Goal: Task Accomplishment & Management: Manage account settings

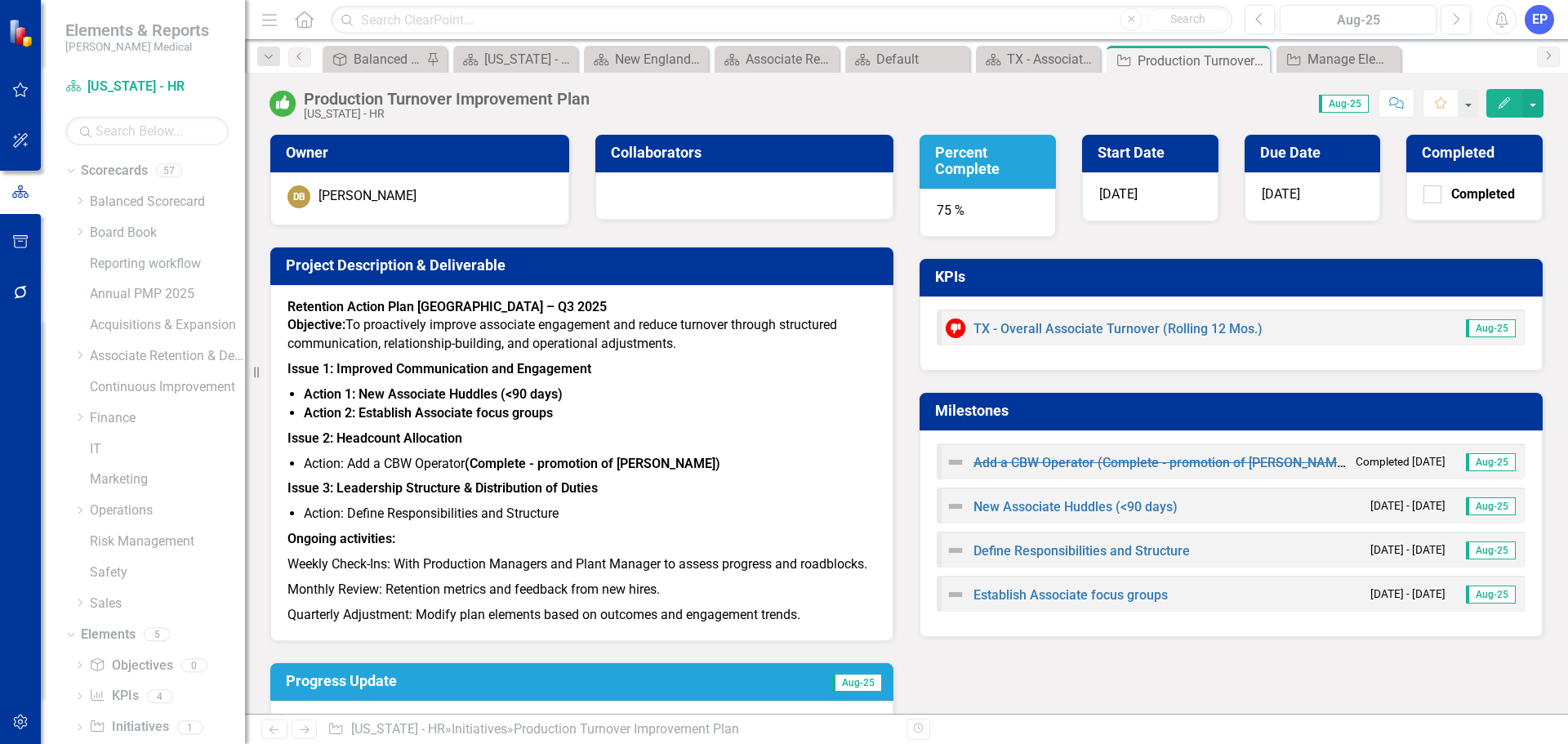
scroll to position [32, 0]
click at [66, 386] on div "Dropdown Scorecards 57 Dropdown Balanced Scorecard Revenue Growth Plan Dropdown…" at bounding box center [154, 357] width 180 height 463
click at [79, 387] on icon "Dropdown" at bounding box center [79, 386] width 13 height 10
click at [136, 391] on link "Customer Payment" at bounding box center [175, 386] width 139 height 18
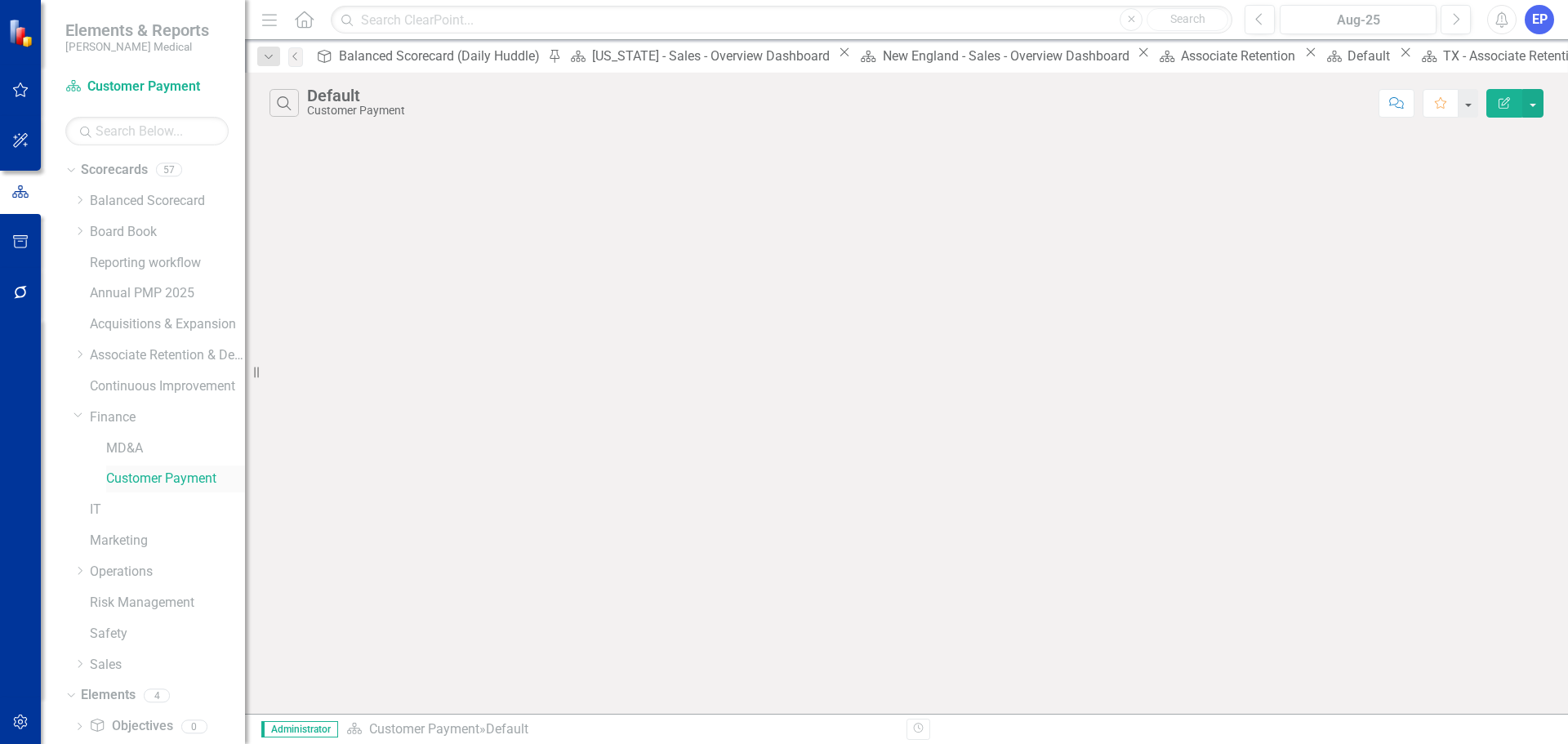
scroll to position [94, 0]
click at [103, 662] on icon "KPI" at bounding box center [98, 663] width 17 height 13
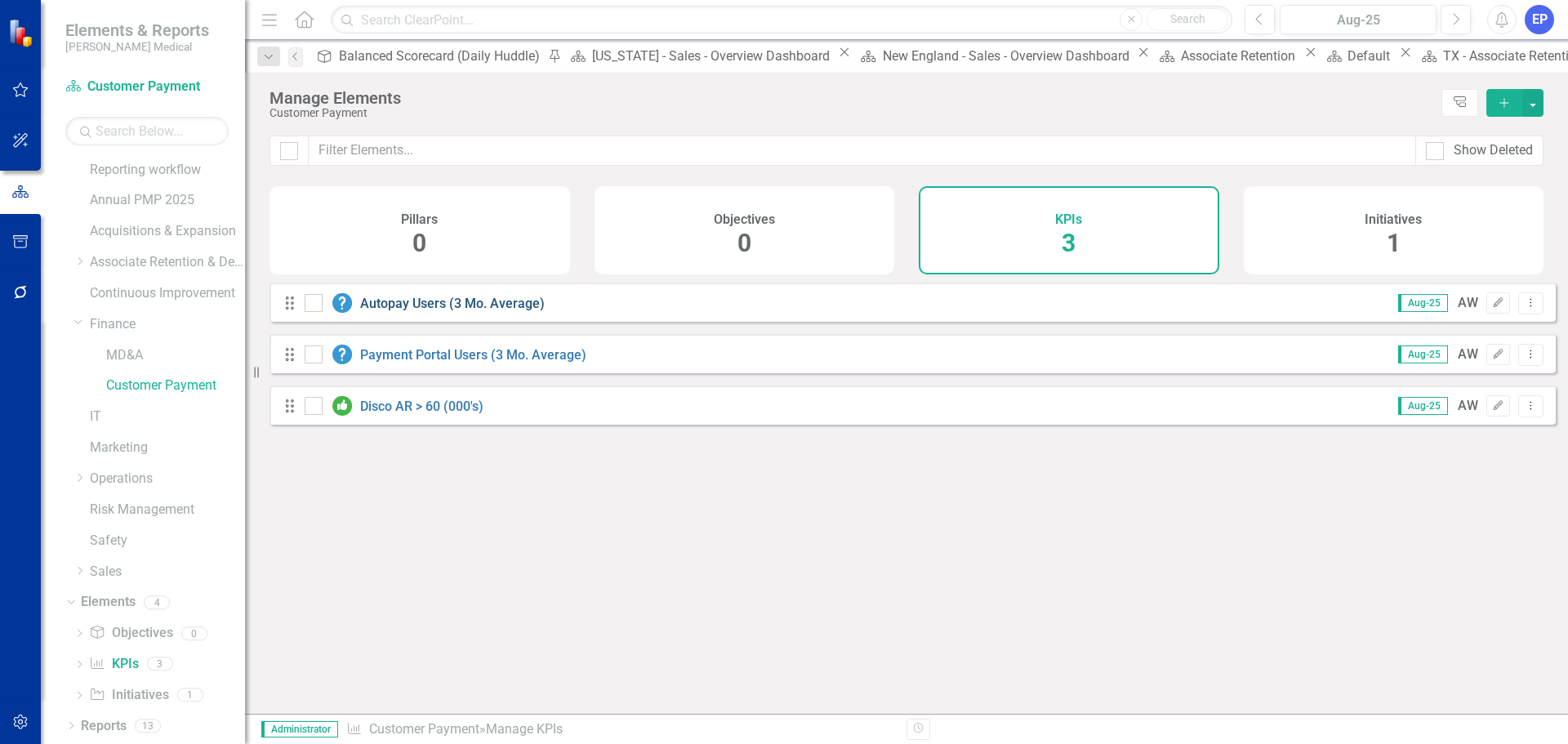
click at [389, 311] on link "Autopay Users (3 Mo. Average)" at bounding box center [452, 303] width 185 height 16
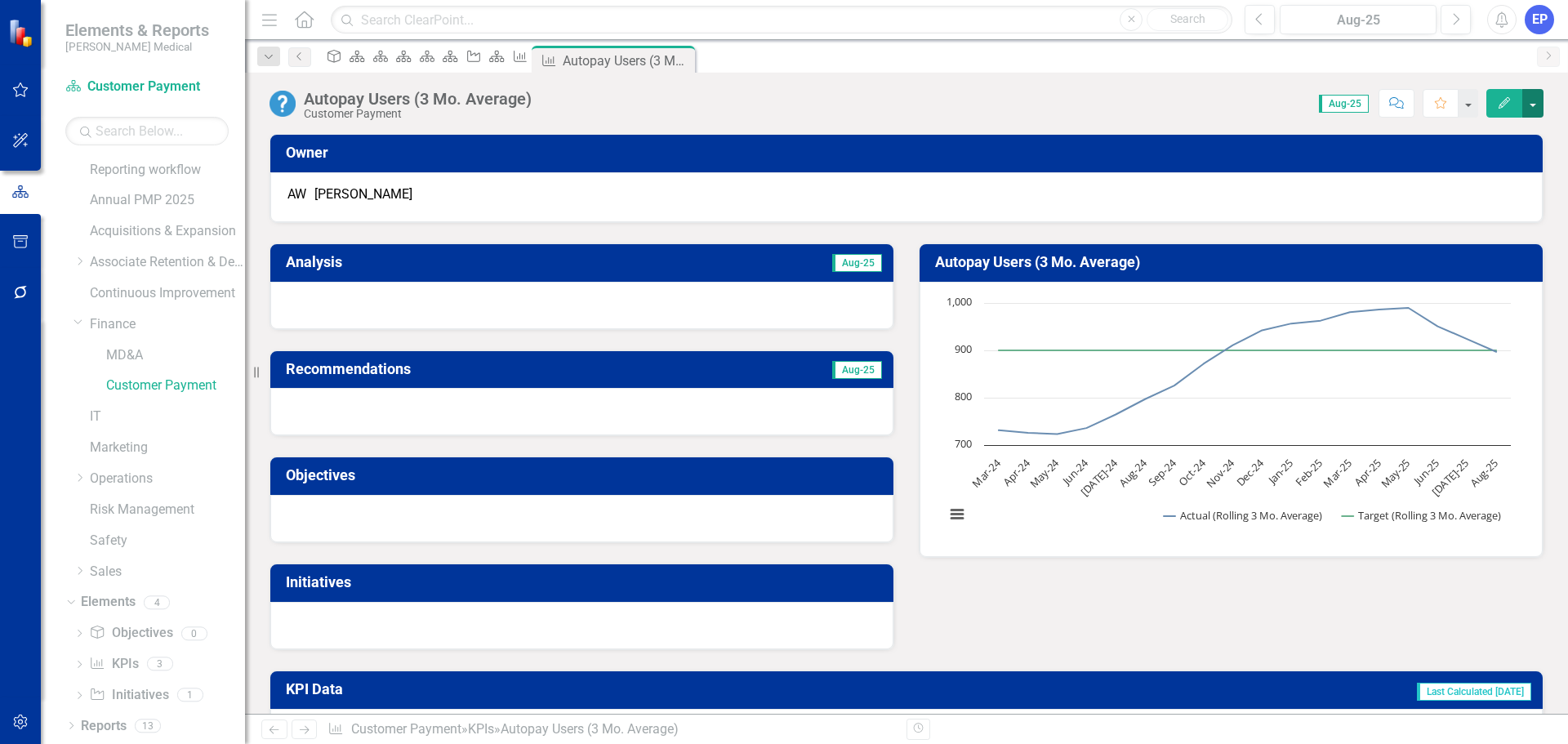
click at [1528, 107] on button "button" at bounding box center [1532, 104] width 21 height 28
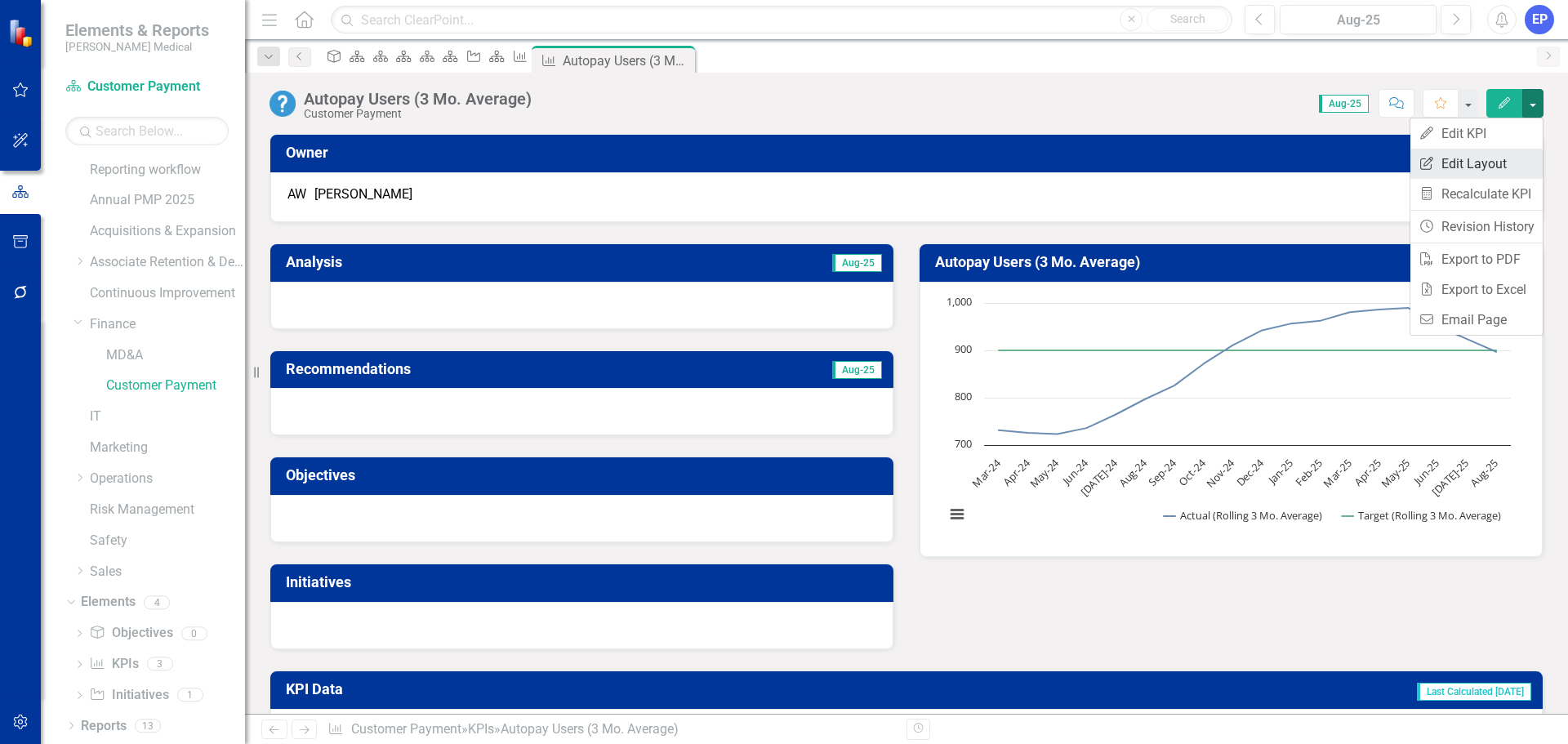
click at [1485, 164] on link "Edit Report Edit Layout" at bounding box center [1476, 164] width 132 height 30
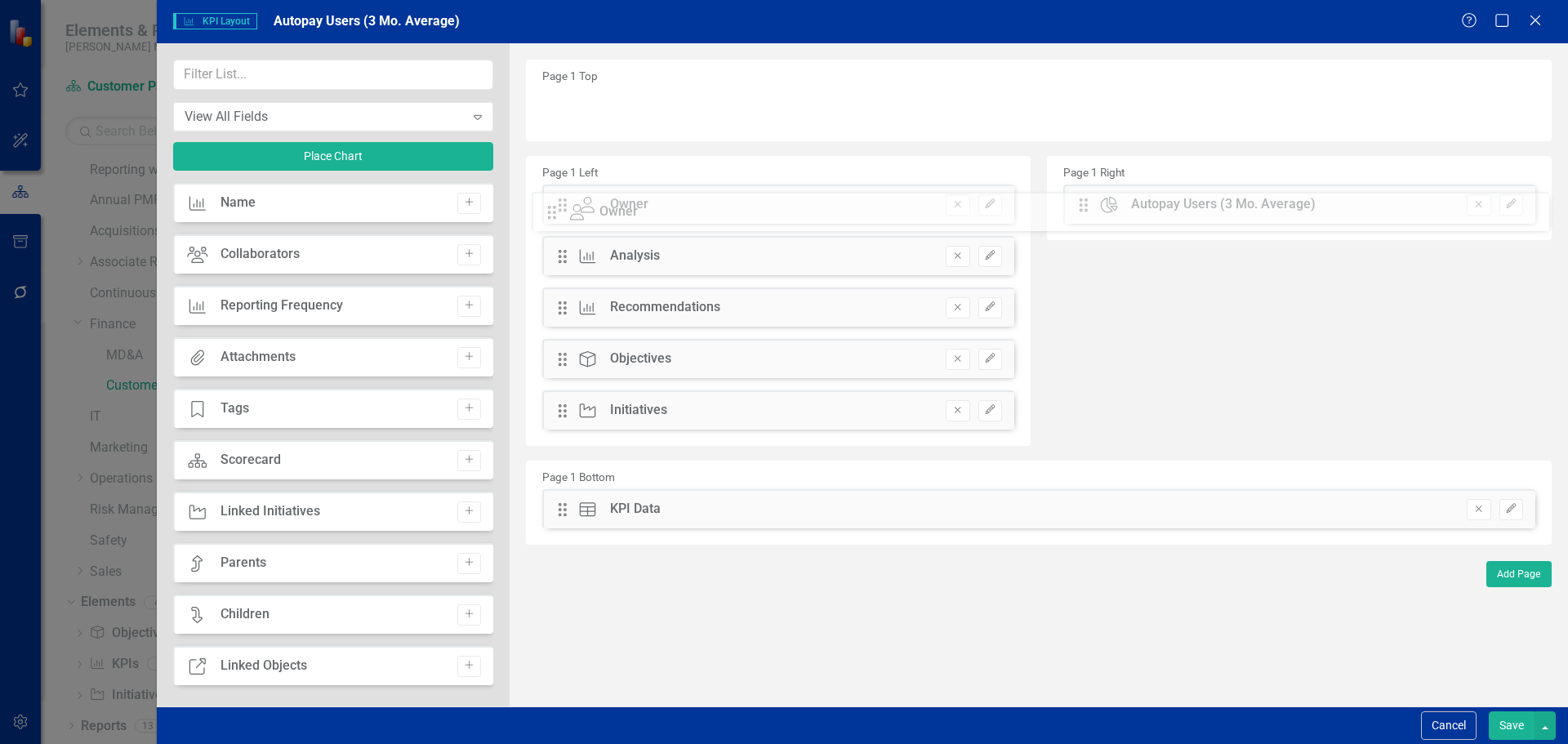
drag, startPoint x: 560, startPoint y: 105, endPoint x: 562, endPoint y: 209, distance: 104.0
click at [998, 205] on button "Edit" at bounding box center [990, 205] width 23 height 21
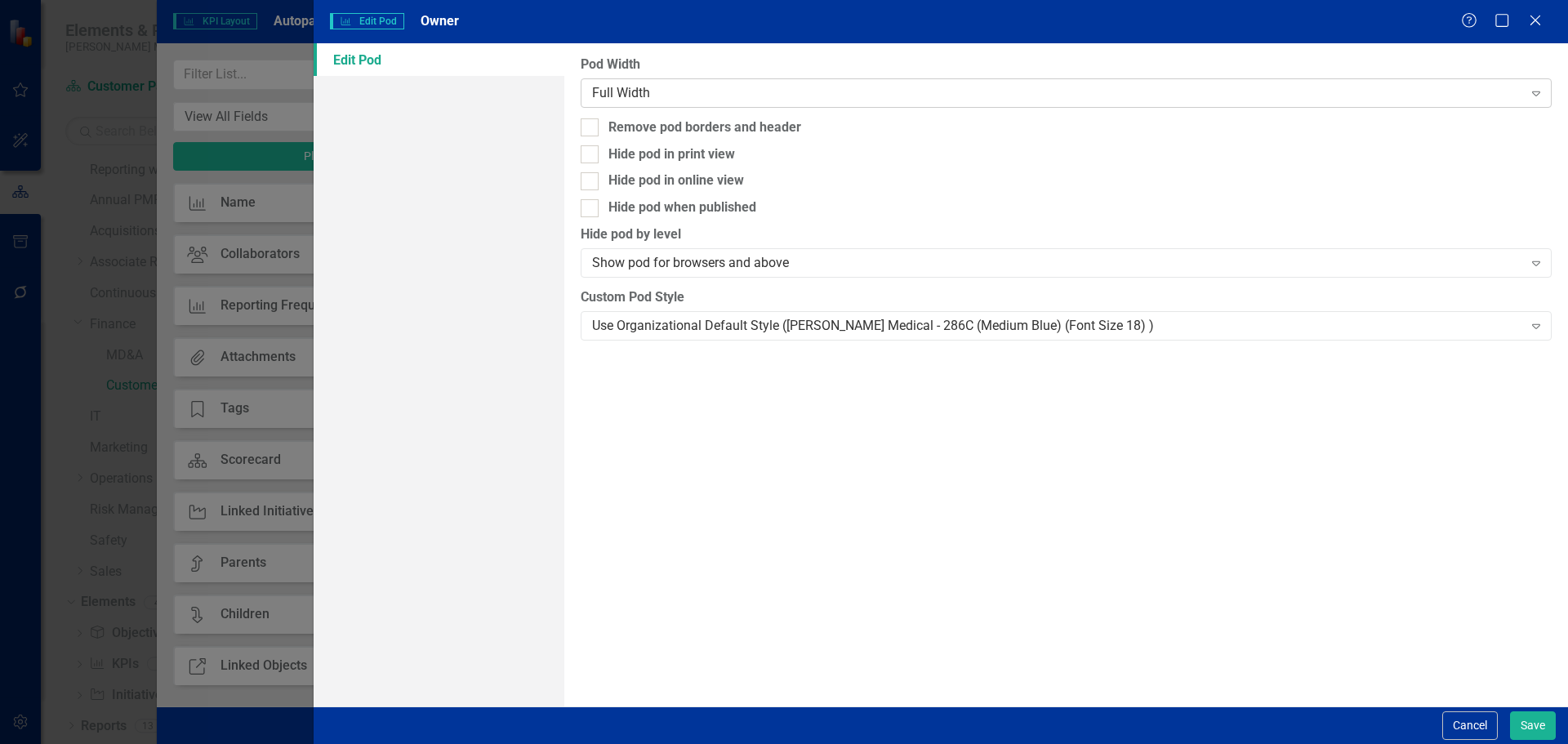
click at [727, 90] on div "Full Width" at bounding box center [1057, 93] width 930 height 18
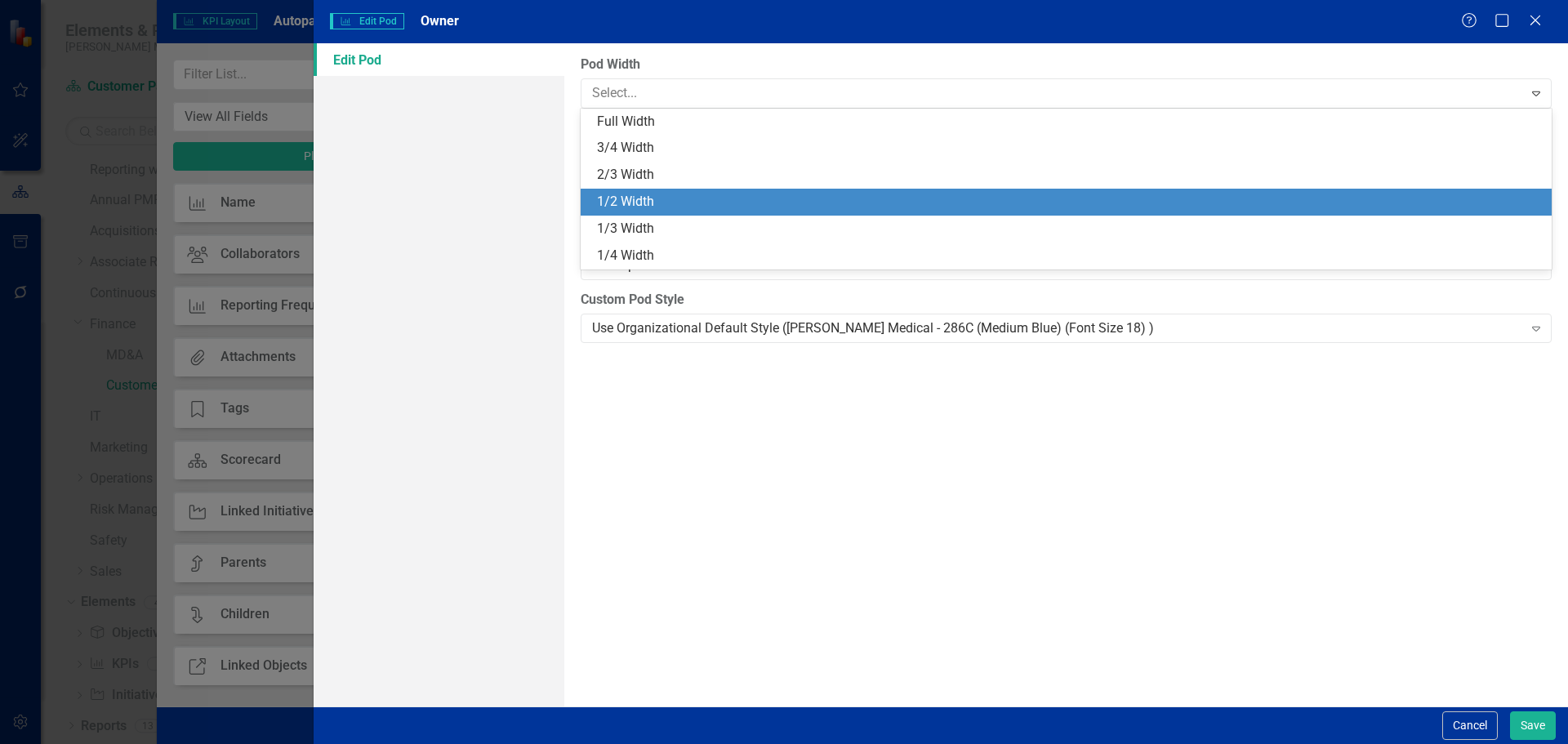
click at [724, 195] on div "1/2 Width" at bounding box center [1069, 202] width 944 height 18
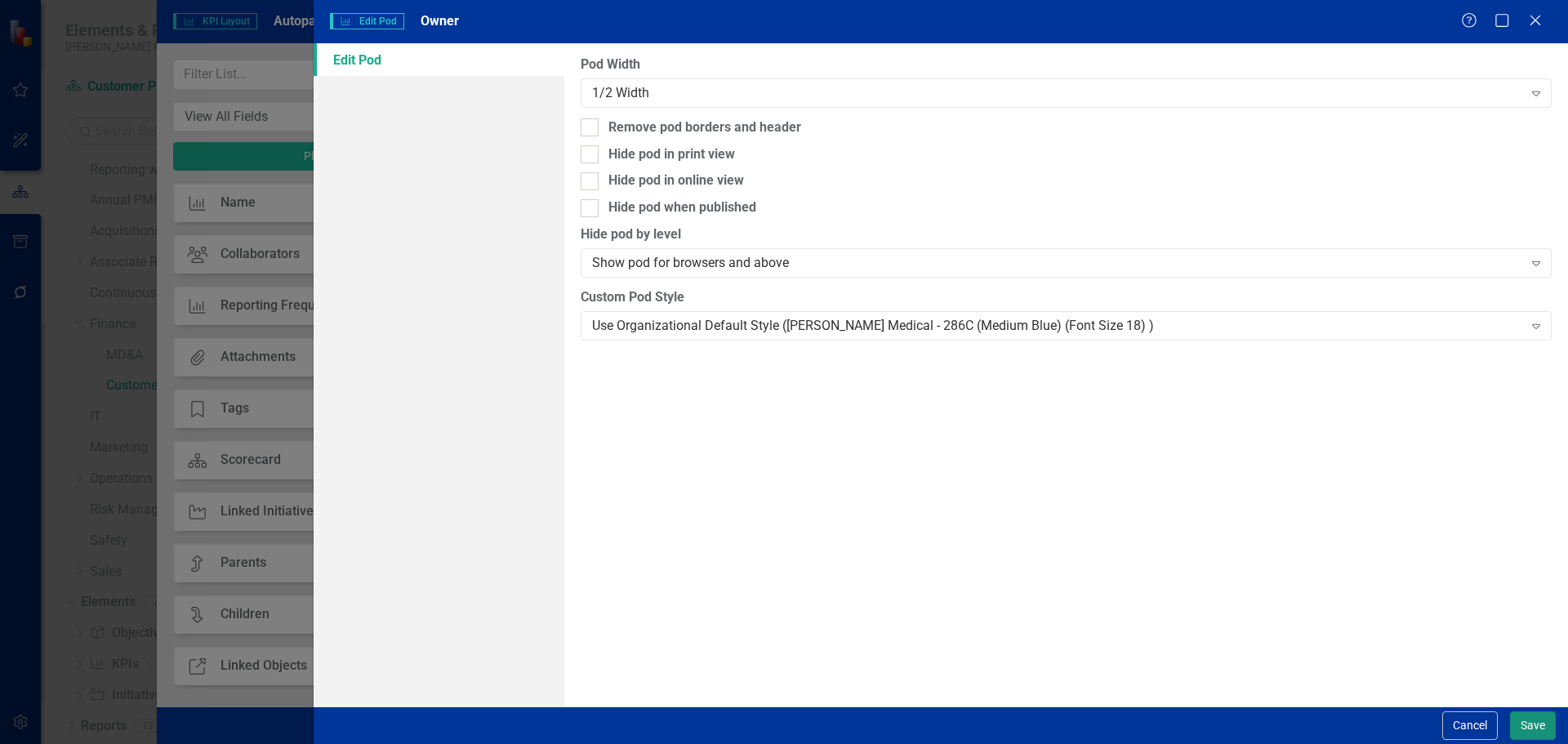
click at [1532, 715] on button "Save" at bounding box center [1532, 726] width 46 height 28
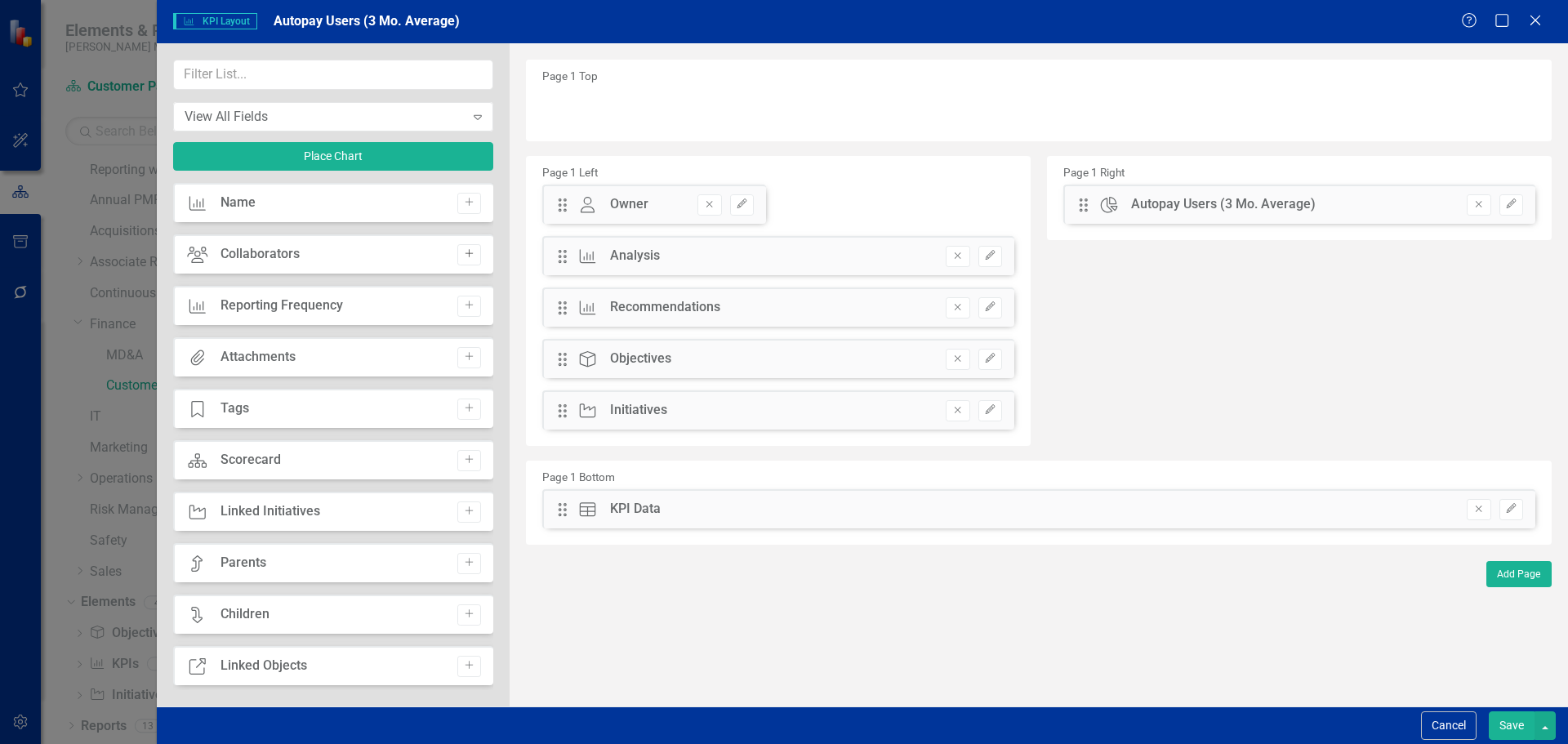
click at [458, 245] on button "Add" at bounding box center [469, 254] width 23 height 21
click at [1508, 107] on icon "Edit" at bounding box center [1510, 108] width 13 height 10
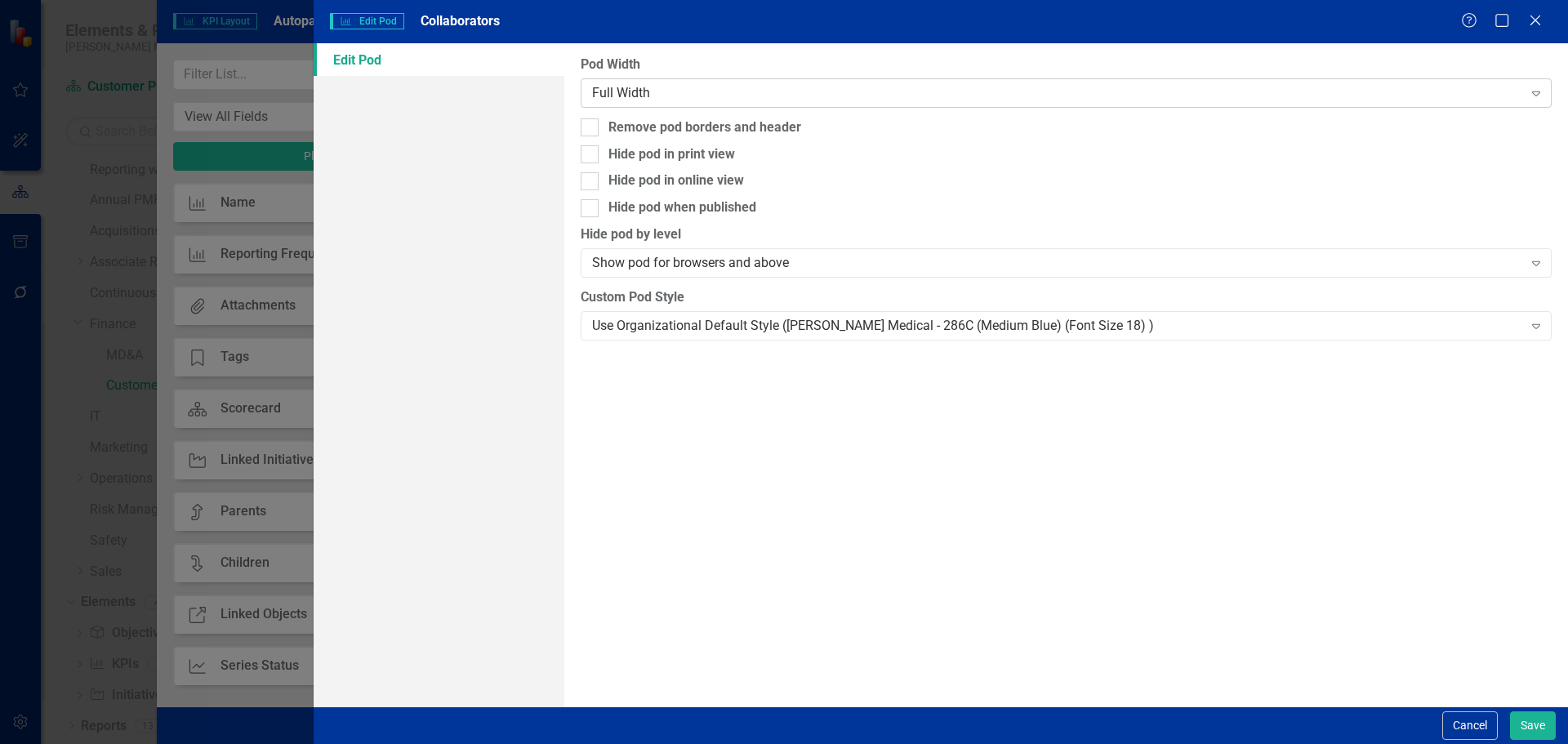
click at [662, 96] on div "Full Width" at bounding box center [1057, 93] width 930 height 18
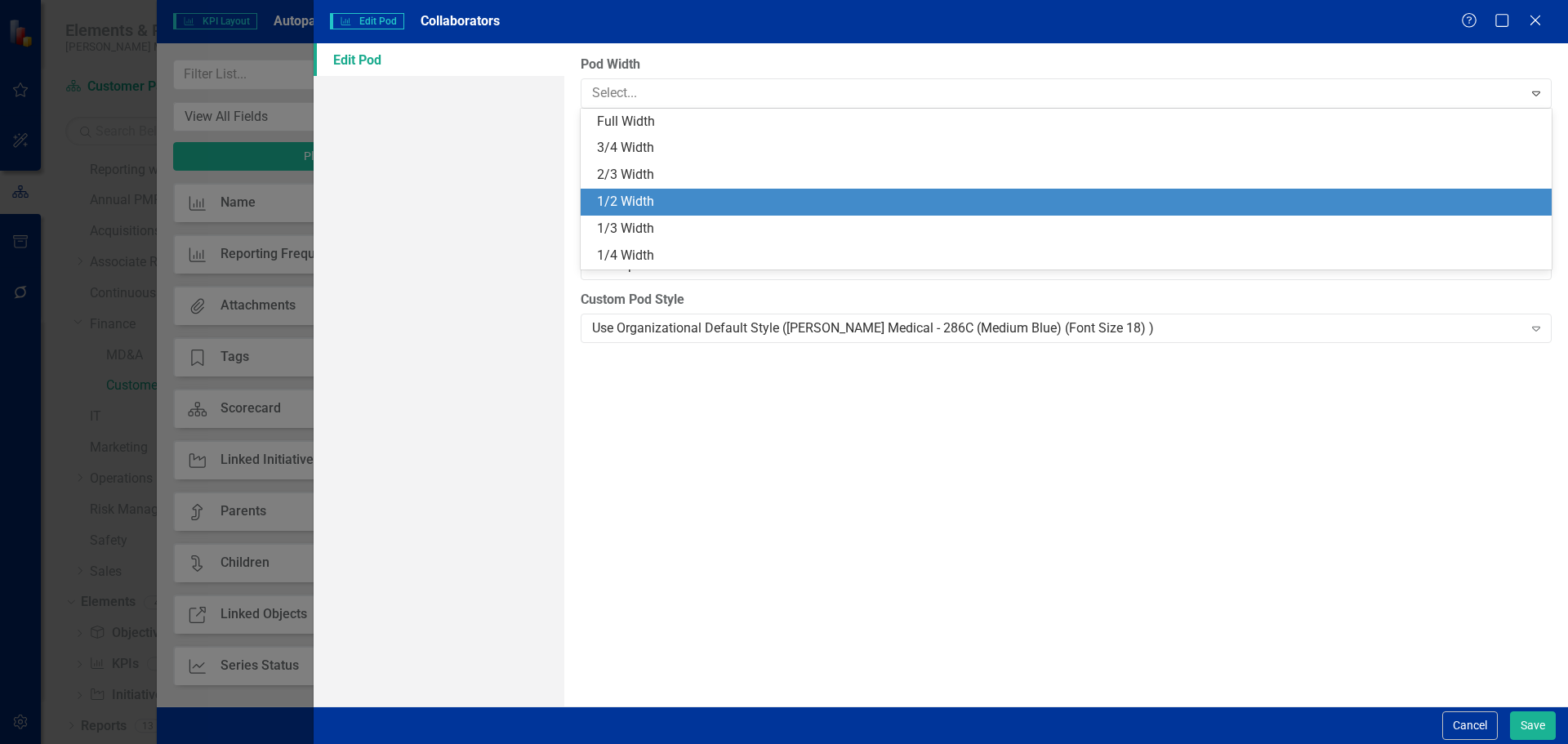
click at [668, 206] on div "1/2 Width" at bounding box center [1069, 202] width 944 height 18
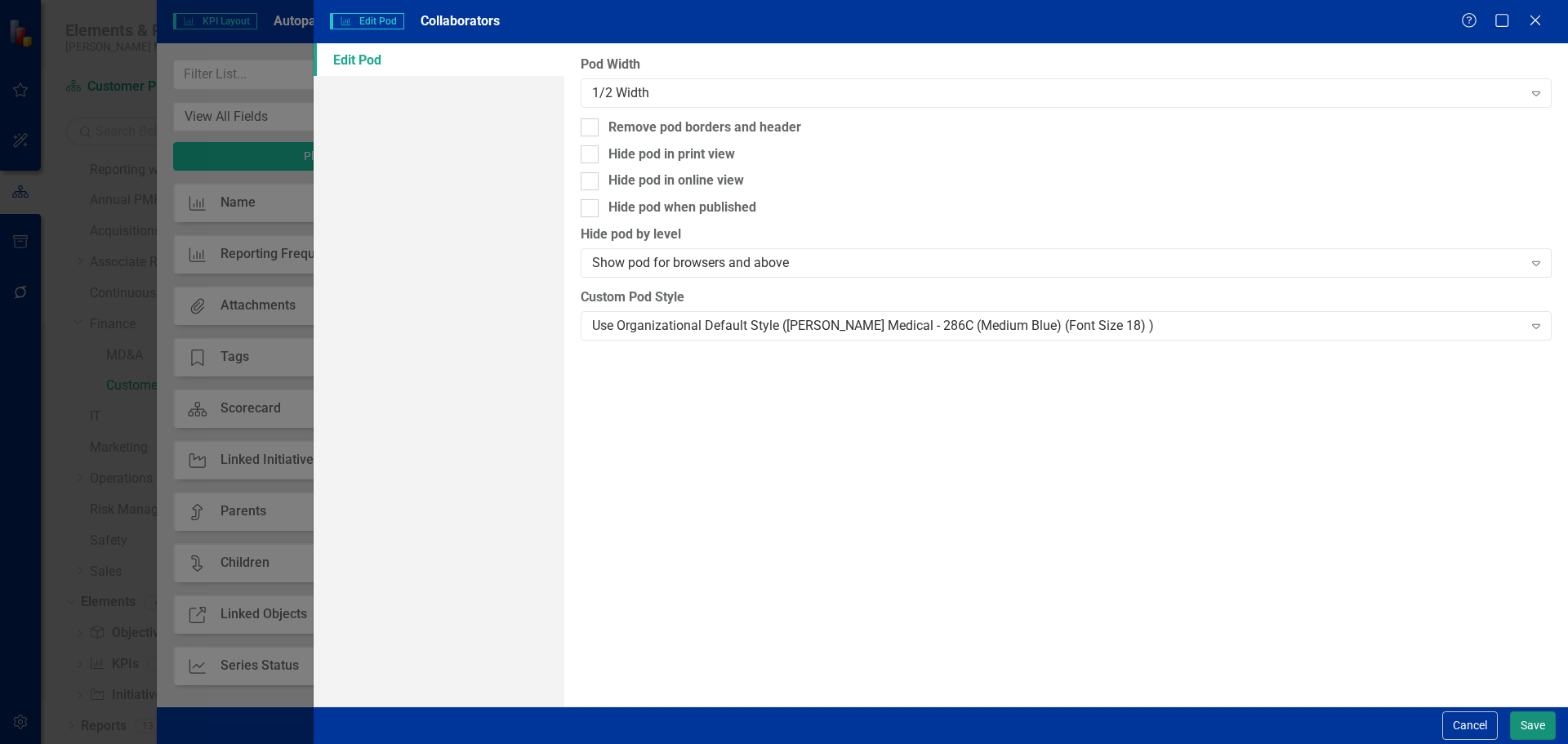
click at [1534, 722] on button "Save" at bounding box center [1532, 726] width 46 height 28
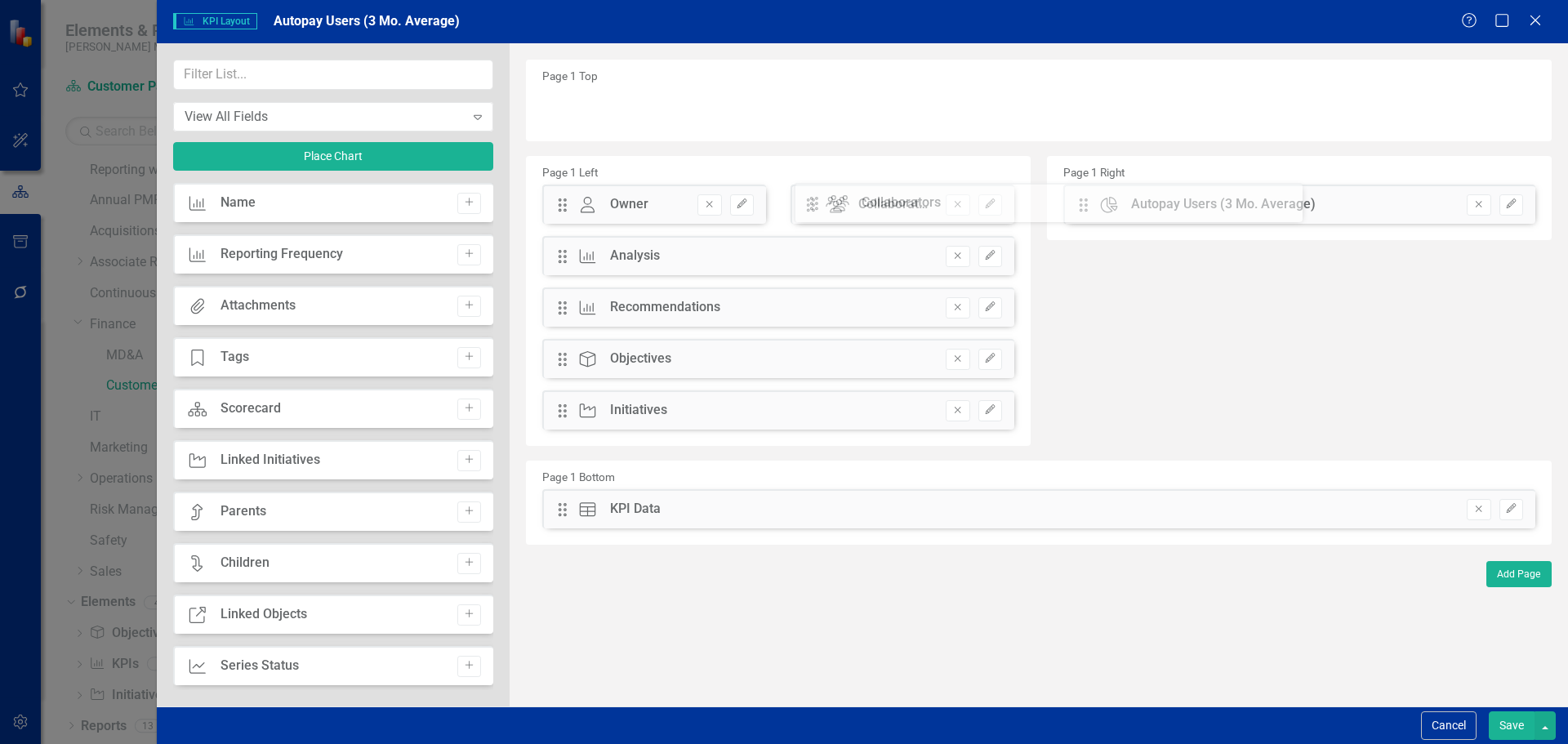
drag, startPoint x: 559, startPoint y: 109, endPoint x: 823, endPoint y: 204, distance: 280.6
drag, startPoint x: 558, startPoint y: 204, endPoint x: 564, endPoint y: 104, distance: 100.2
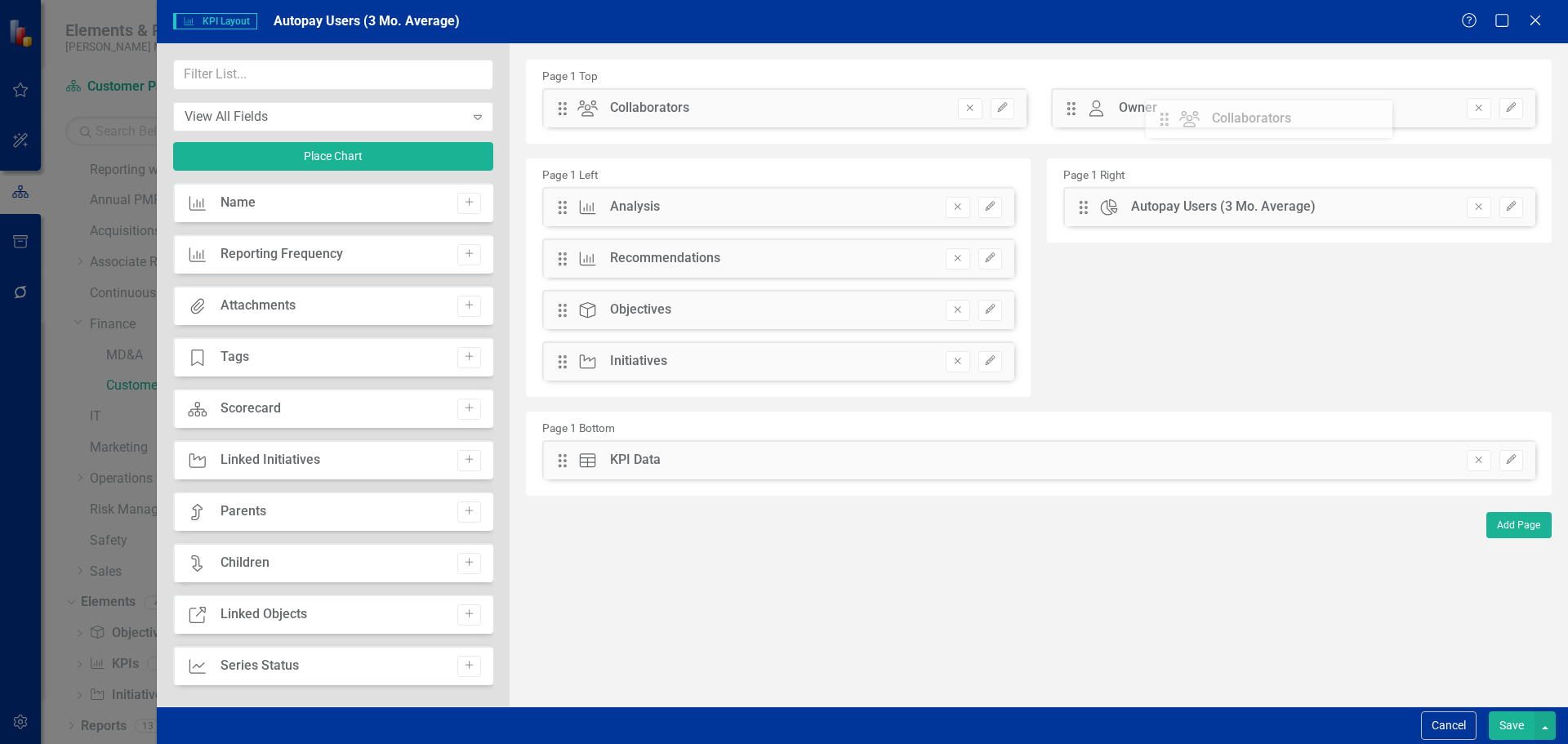
drag, startPoint x: 566, startPoint y: 209, endPoint x: 1180, endPoint y: 121, distance: 620.3
click at [1075, 218] on div "Drag Chart Autopay Users (3 Mo. Average) Remove Edit" at bounding box center [1298, 206] width 472 height 39
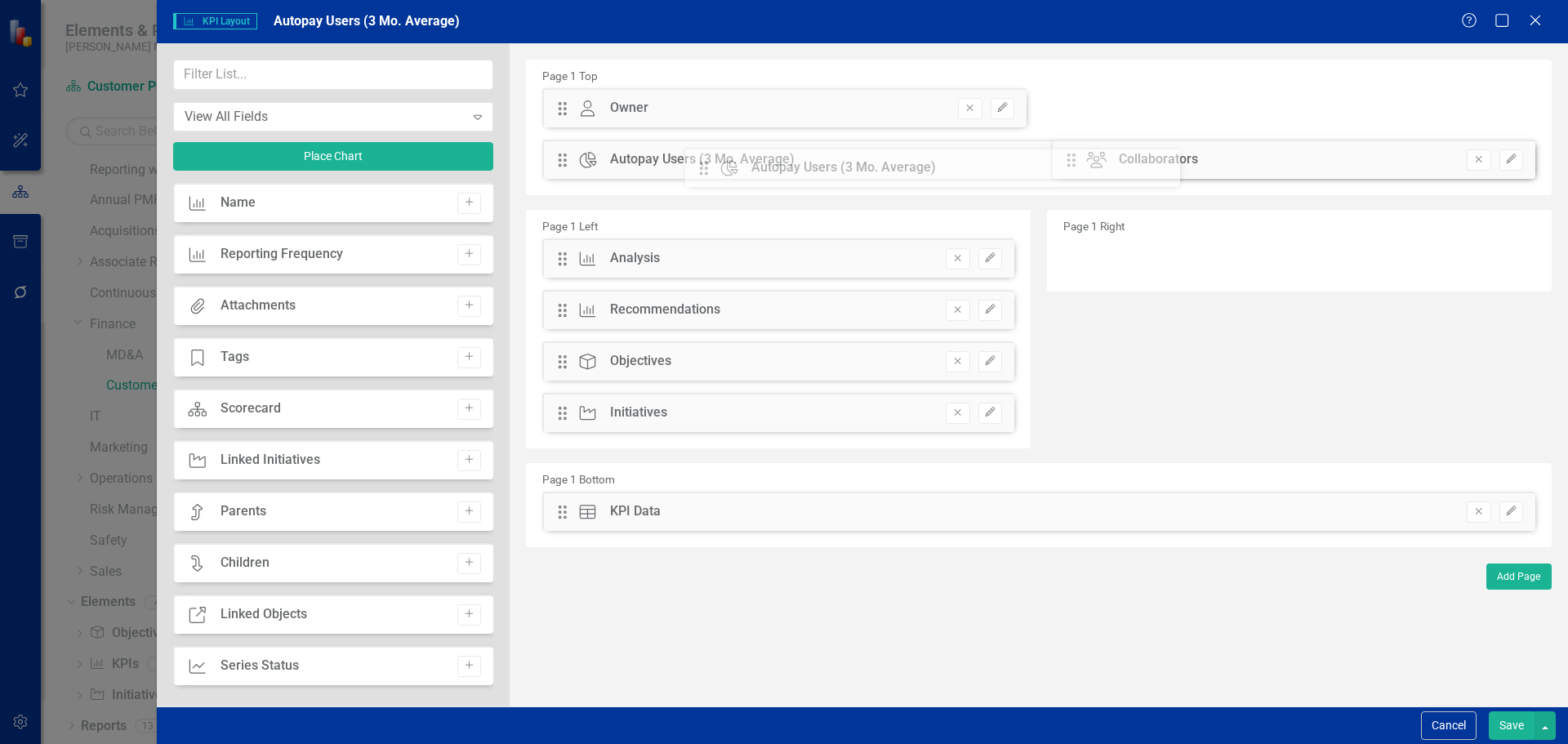
drag, startPoint x: 1082, startPoint y: 206, endPoint x: 715, endPoint y: 167, distance: 369.1
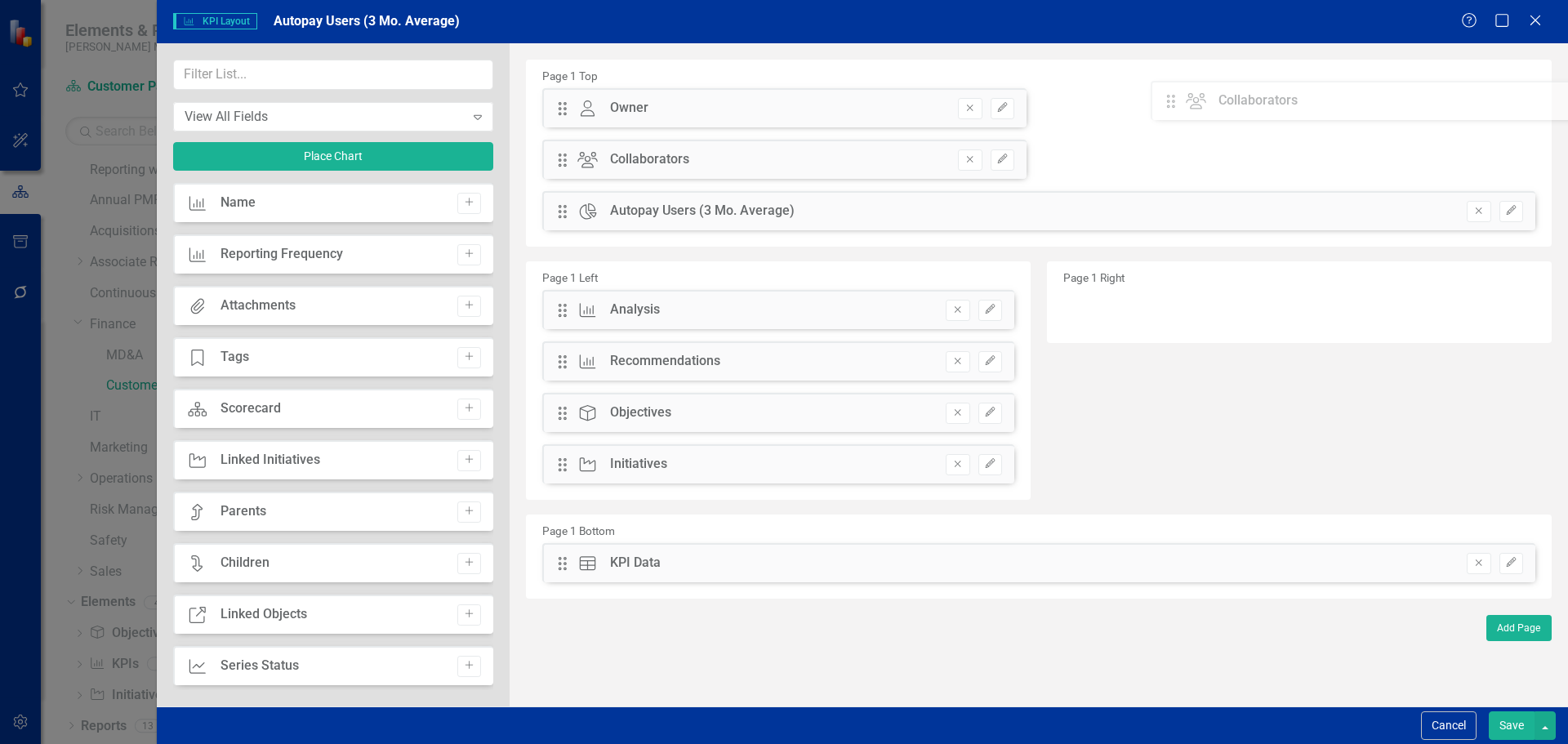
drag, startPoint x: 569, startPoint y: 214, endPoint x: 1190, endPoint y: 104, distance: 630.7
click at [1190, 104] on div "The fields (or pods) that are available for you to include on the detail page a…" at bounding box center [1038, 375] width 1058 height 663
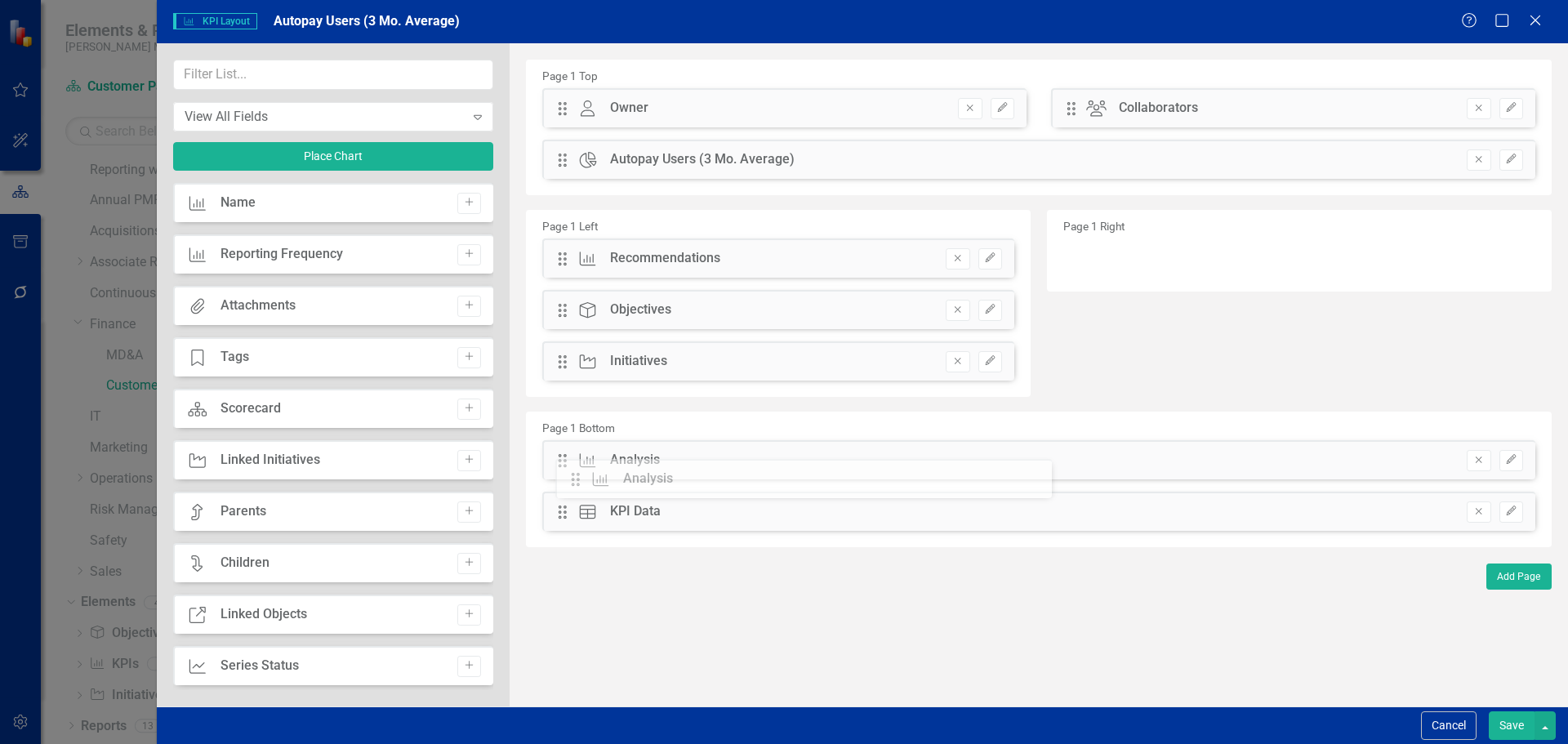
drag, startPoint x: 568, startPoint y: 264, endPoint x: 593, endPoint y: 484, distance: 221.4
click at [1511, 453] on button "Edit" at bounding box center [1511, 460] width 23 height 21
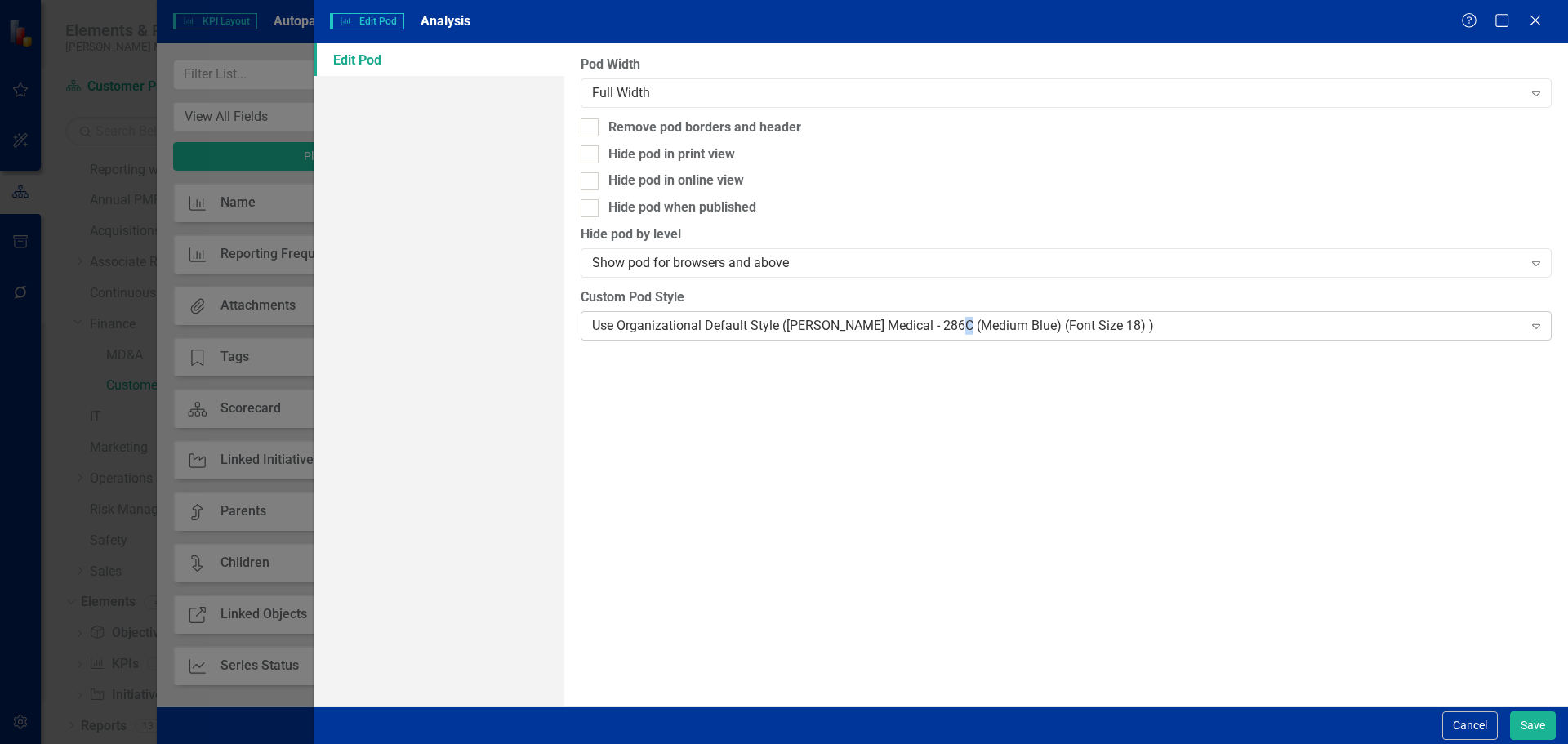
click at [959, 321] on div "Use Organizational Default Style ([PERSON_NAME] Medical - 286C (Medium Blue) (F…" at bounding box center [1057, 325] width 930 height 18
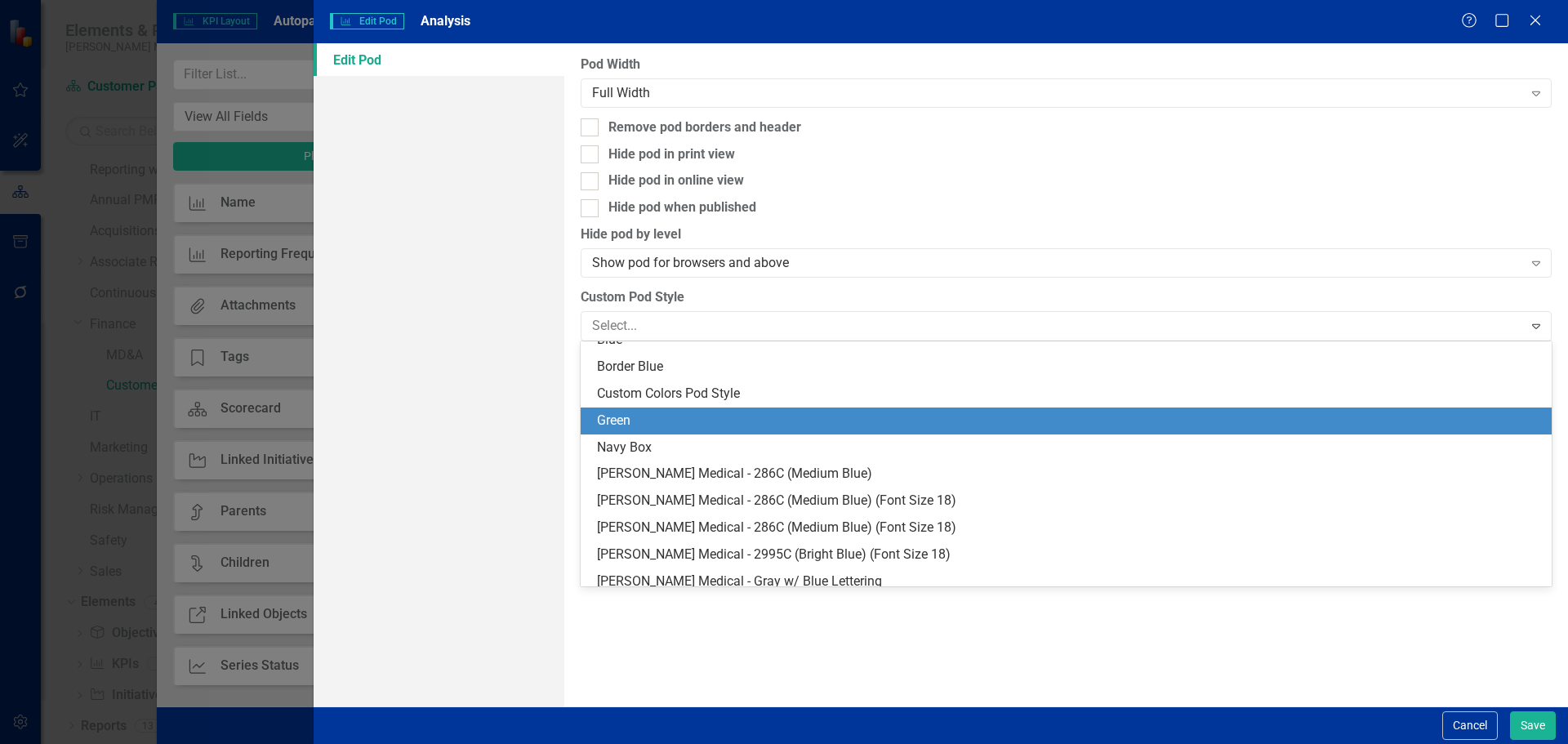
scroll to position [164, 0]
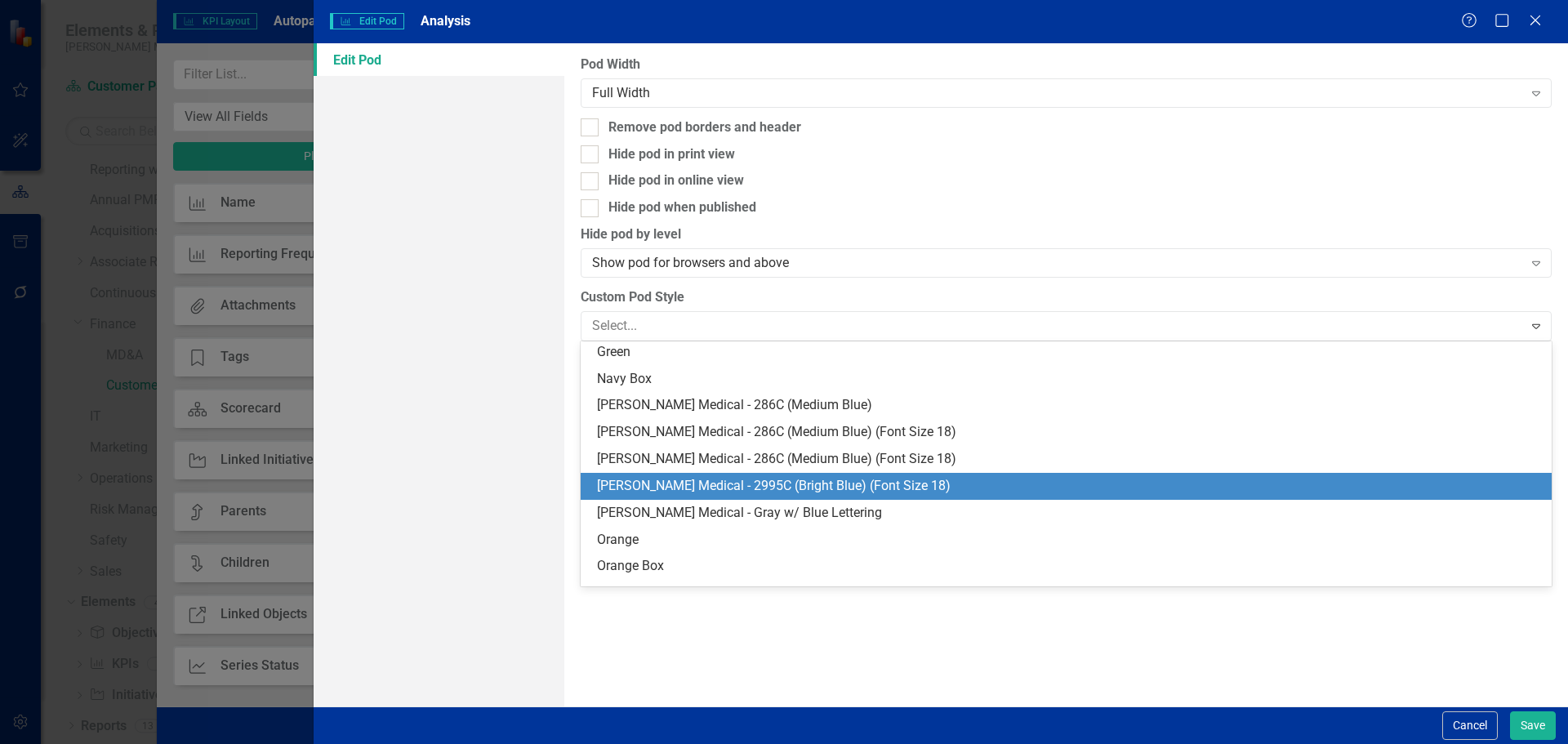
click at [898, 485] on div "[PERSON_NAME] Medical - 2995C (Bright Blue) (Font Size 18)" at bounding box center [1069, 486] width 944 height 18
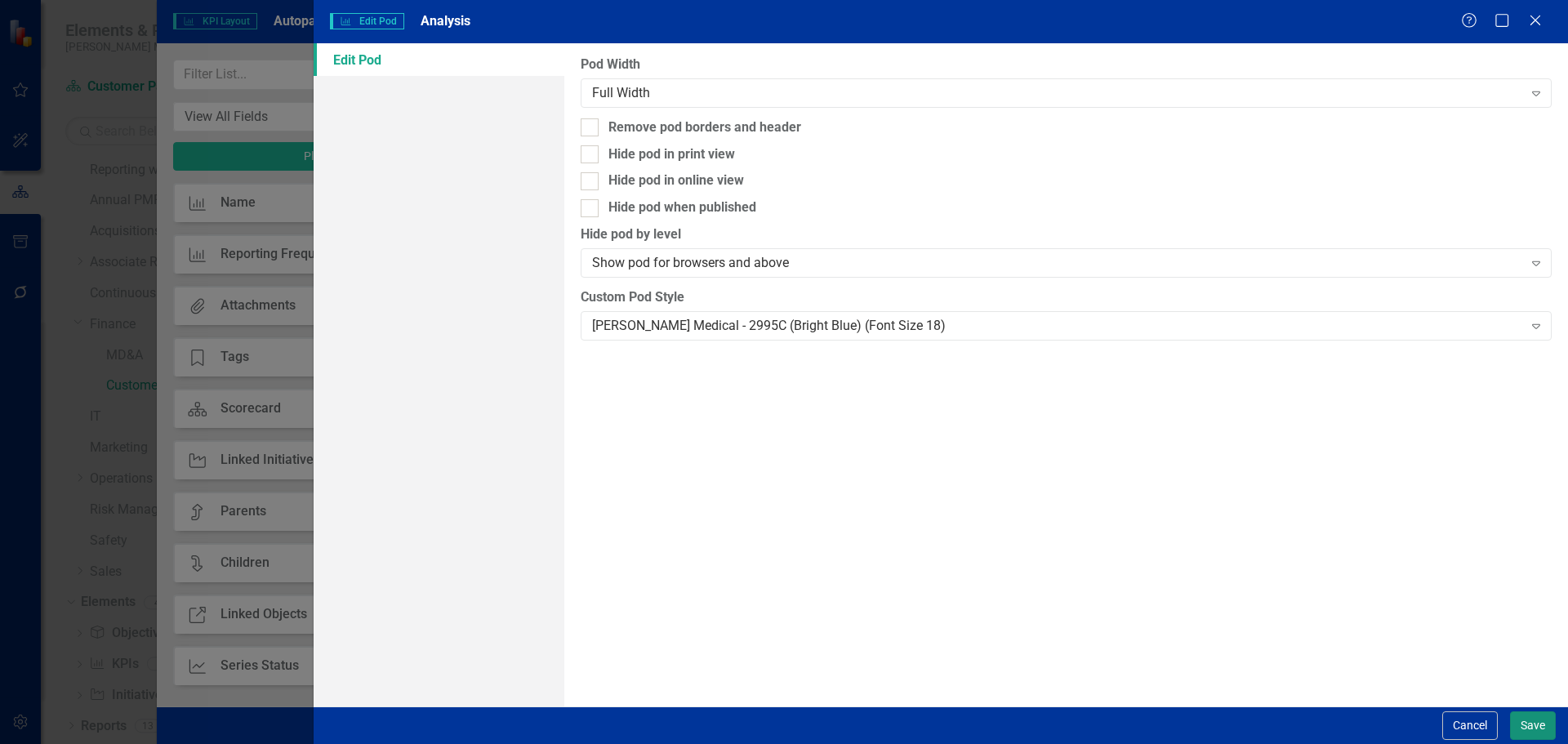
click at [1537, 720] on button "Save" at bounding box center [1532, 726] width 46 height 28
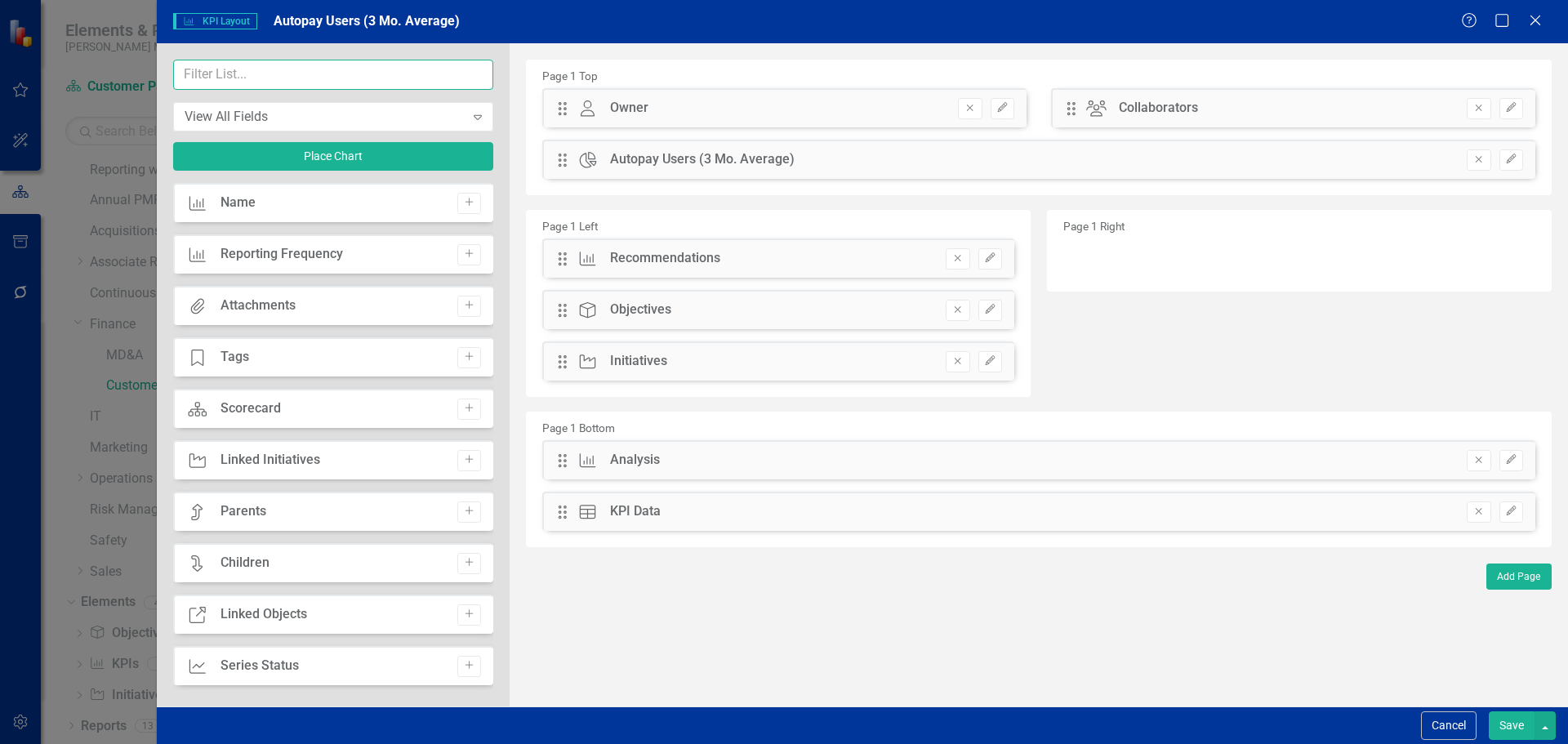
click at [308, 86] on input "text" at bounding box center [332, 74] width 320 height 30
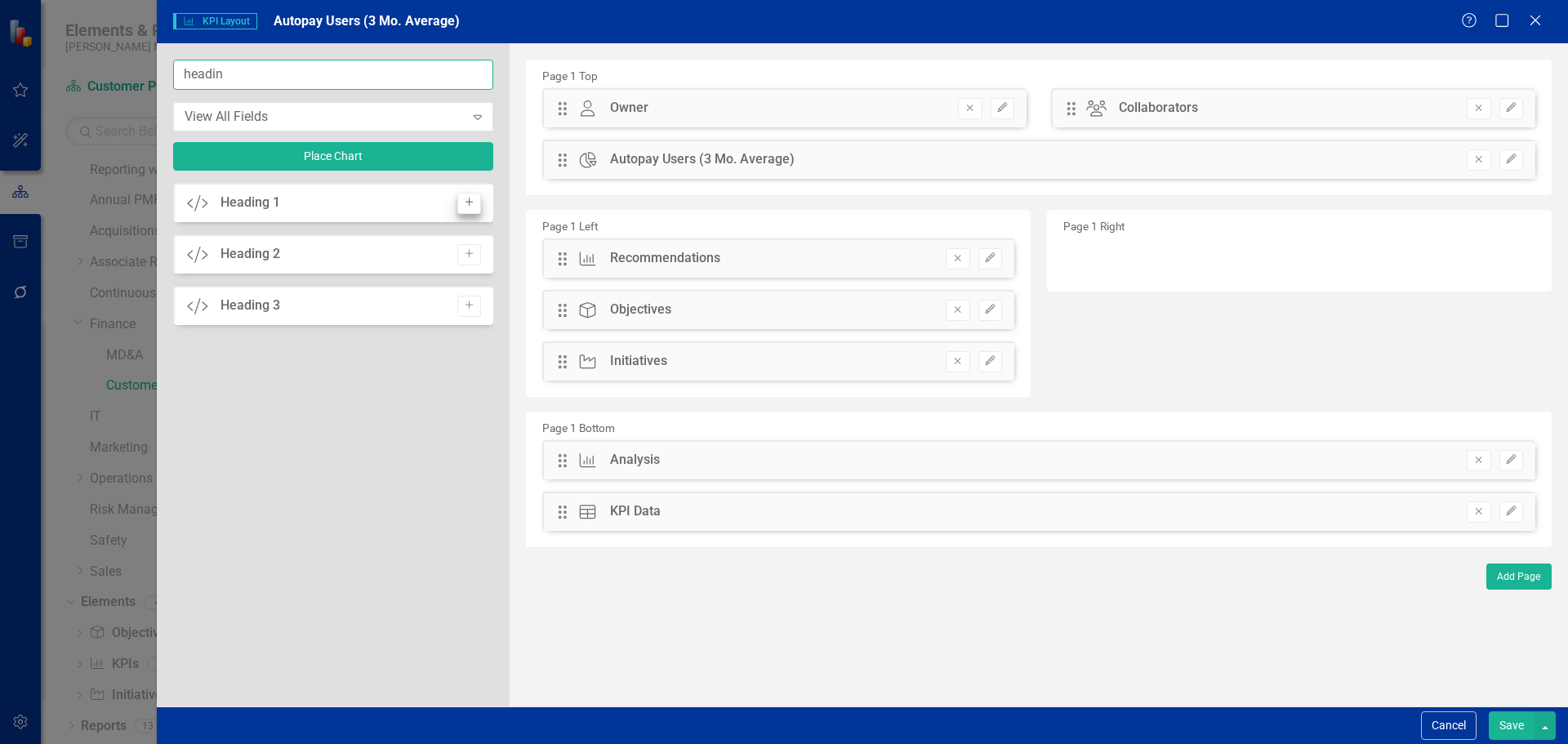
type input "headin"
click at [476, 203] on button "Add" at bounding box center [469, 203] width 23 height 21
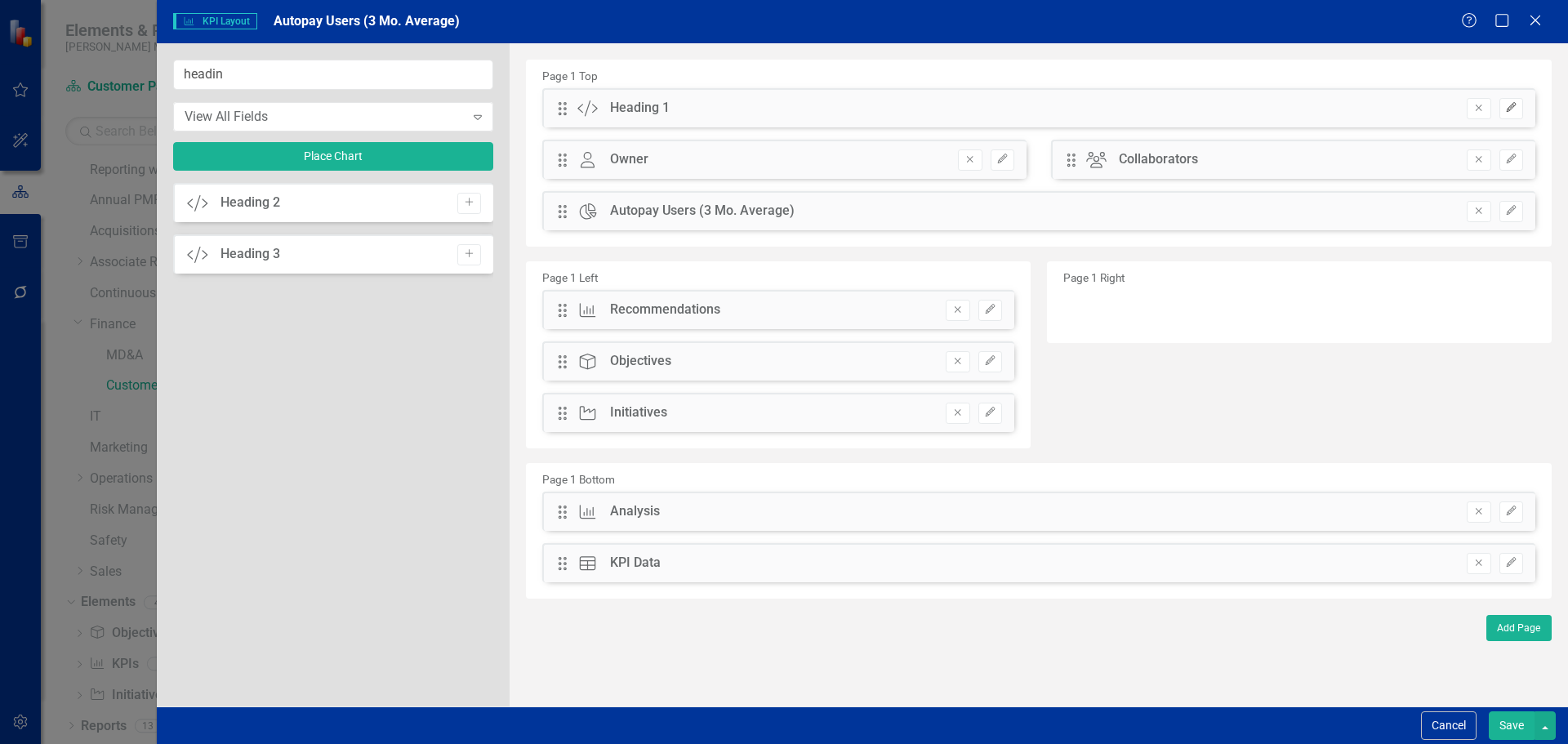
click at [1513, 111] on icon "Edit" at bounding box center [1510, 108] width 13 height 10
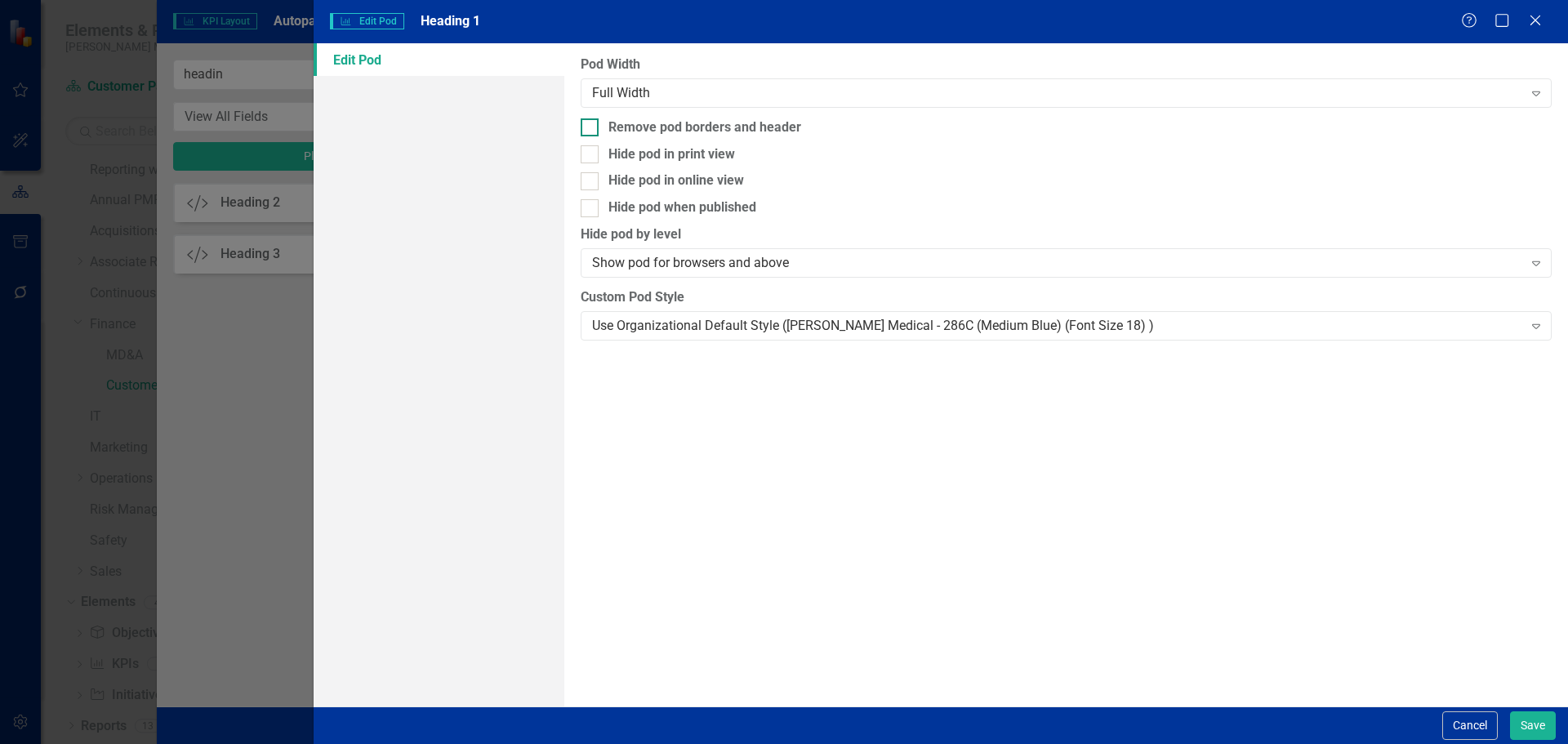
click at [1018, 124] on div "Remove pod borders and header" at bounding box center [1065, 128] width 971 height 18
click at [591, 124] on input "Remove pod borders and header" at bounding box center [585, 124] width 11 height 11
checkbox input "true"
click at [1016, 316] on div "Use Organizational Default Style ([PERSON_NAME] Medical - 286C (Medium Blue) (F…" at bounding box center [1057, 325] width 930 height 18
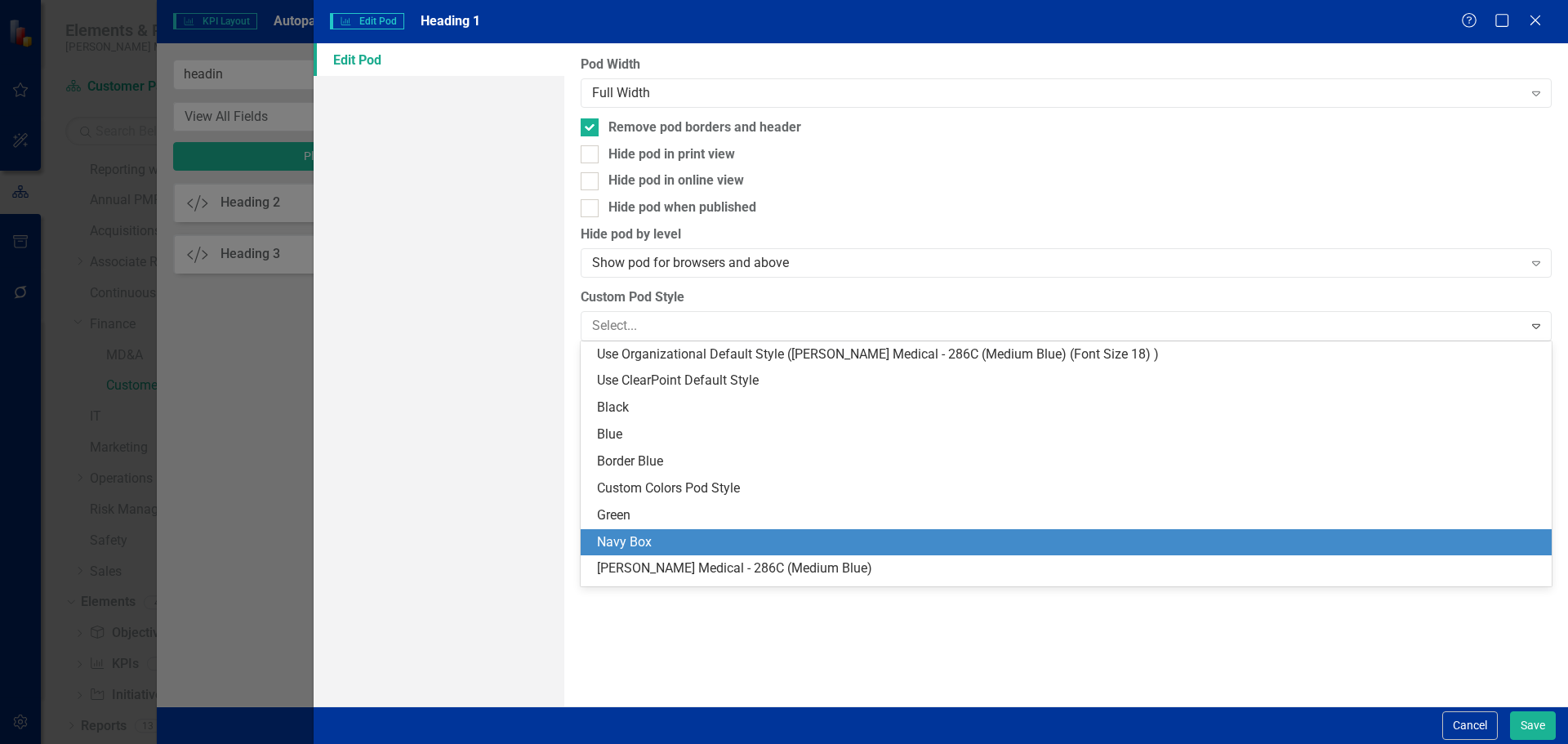
click at [988, 530] on div "Navy Box" at bounding box center [1065, 543] width 971 height 27
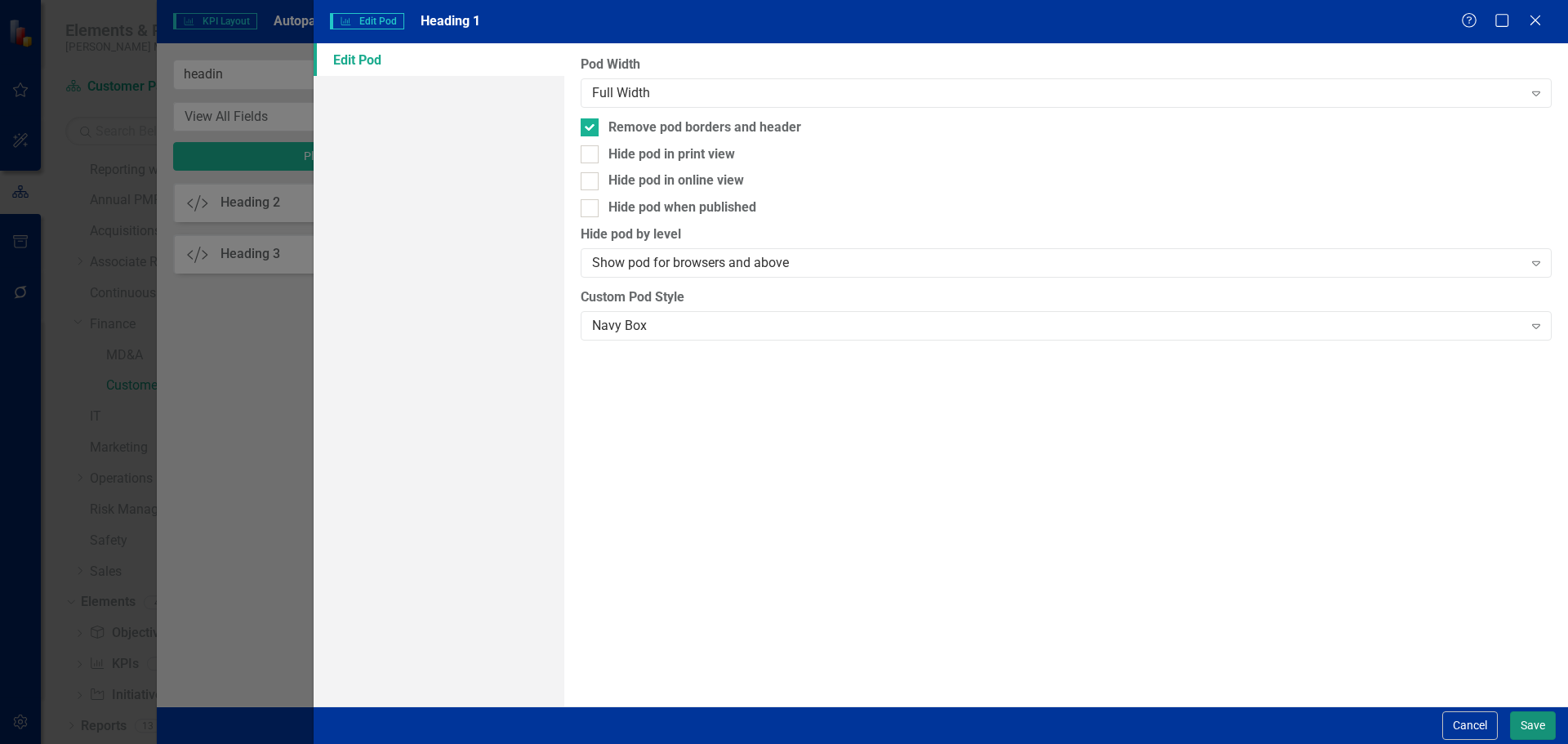
click at [1533, 720] on button "Save" at bounding box center [1532, 726] width 46 height 28
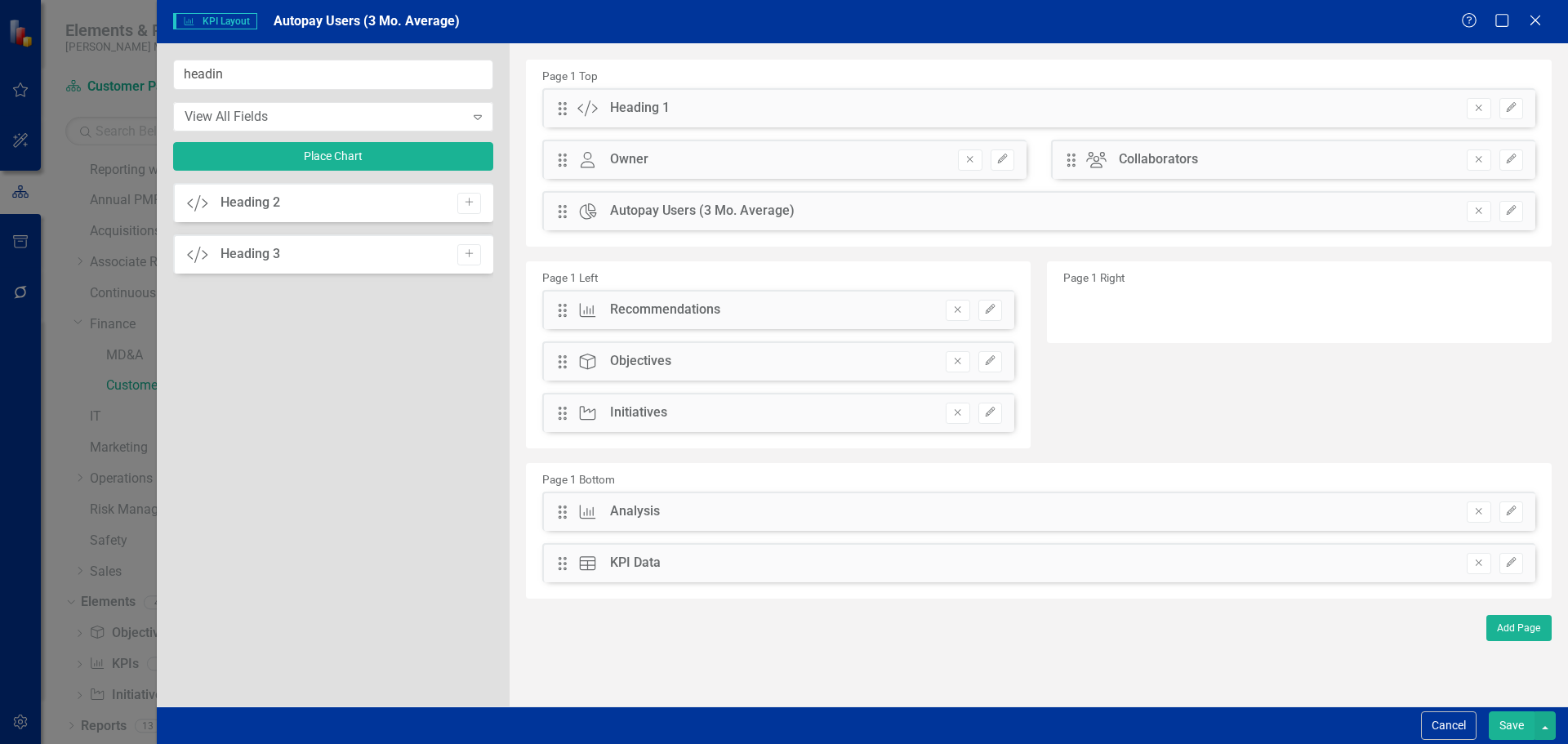
drag, startPoint x: 557, startPoint y: 119, endPoint x: 584, endPoint y: 303, distance: 186.0
click at [584, 303] on div "Page 1 Top Drag Custom Heading 1 Remove Edit Drag Owner Owner Remove Edit Drag …" at bounding box center [1039, 328] width 1025 height 539
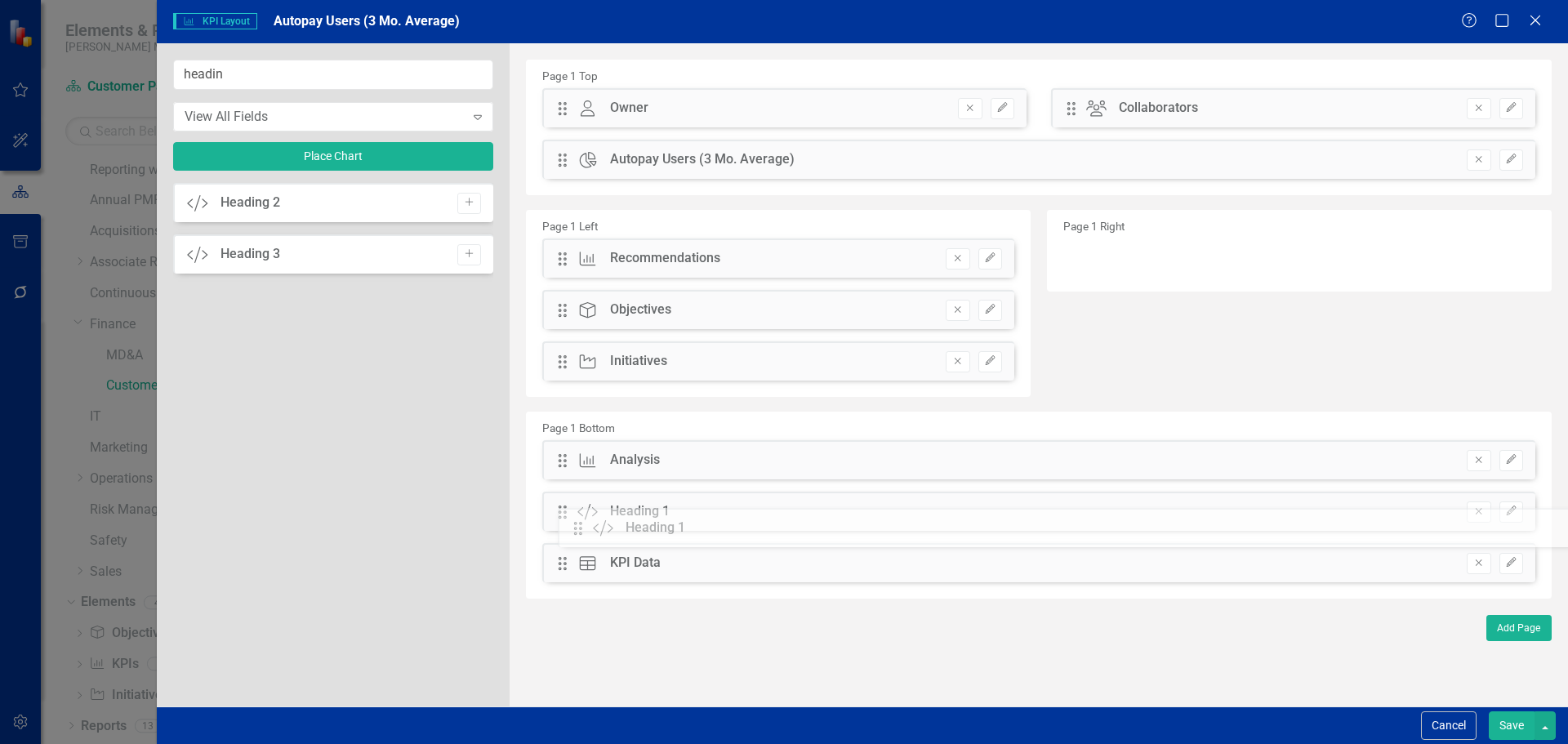
drag, startPoint x: 567, startPoint y: 109, endPoint x: 595, endPoint y: 530, distance: 421.9
drag, startPoint x: 306, startPoint y: 77, endPoint x: -28, endPoint y: 58, distance: 334.5
click at [0, 58] on html "Elements & Reports Nixon Medical Scorecard Customer Payment Search Dropdown Sco…" at bounding box center [784, 372] width 1568 height 744
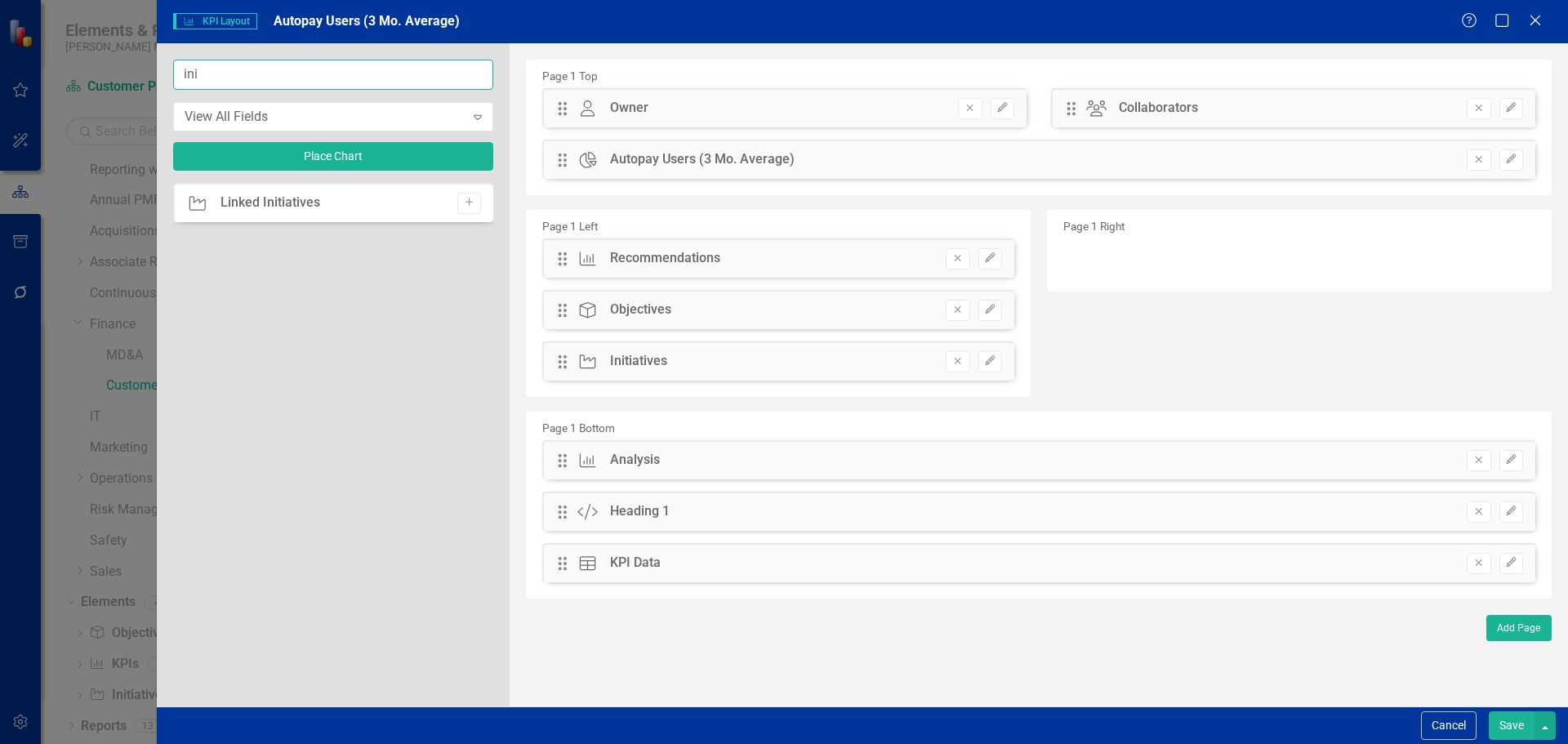
type input "ini"
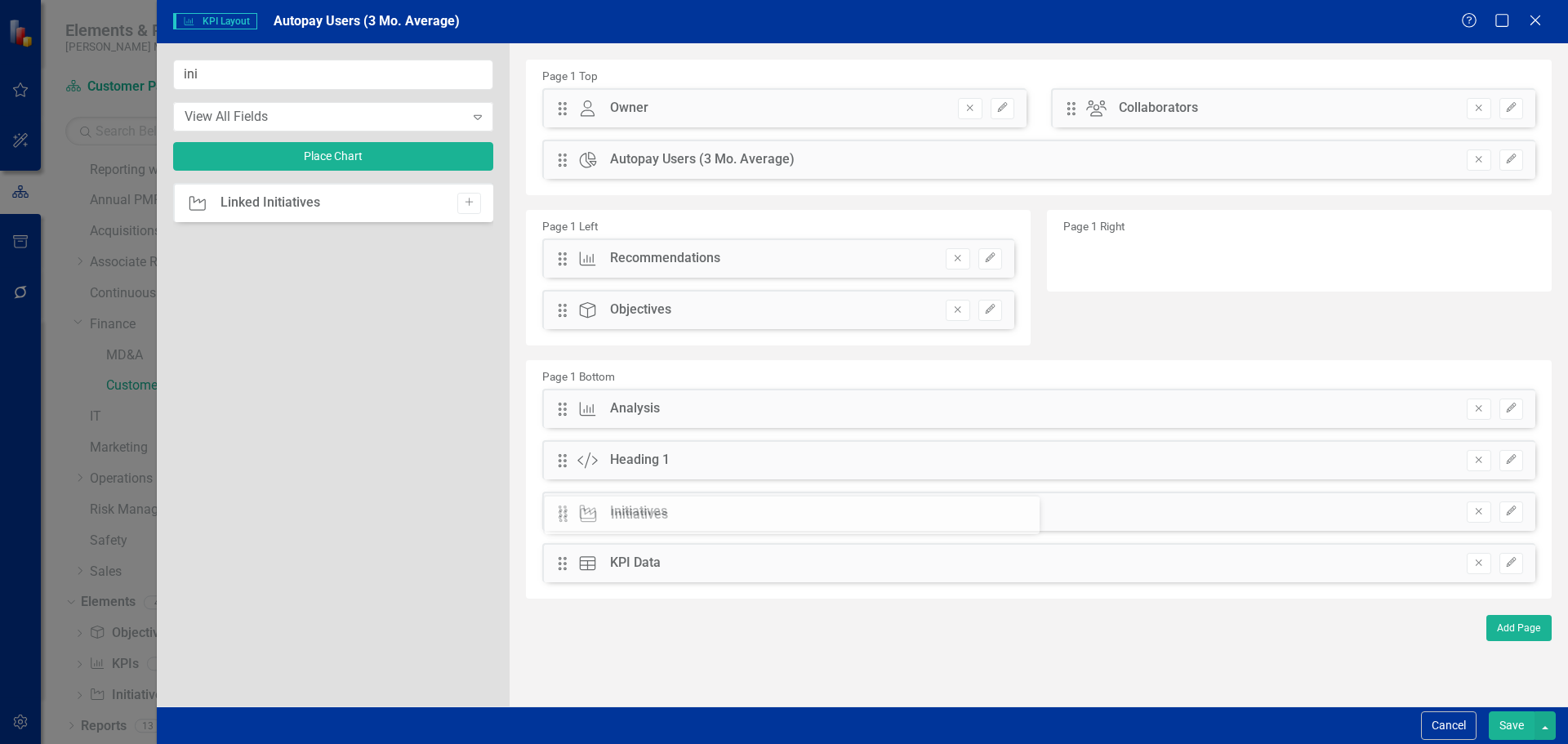
drag, startPoint x: 564, startPoint y: 356, endPoint x: 577, endPoint y: 510, distance: 154.5
drag, startPoint x: 341, startPoint y: 86, endPoint x: 153, endPoint y: 64, distance: 189.3
click at [153, 64] on div "KPI KPI Layout Autopay Users (3 Mo. Average) Help Maximize Close ini View All F…" at bounding box center [784, 372] width 1568 height 744
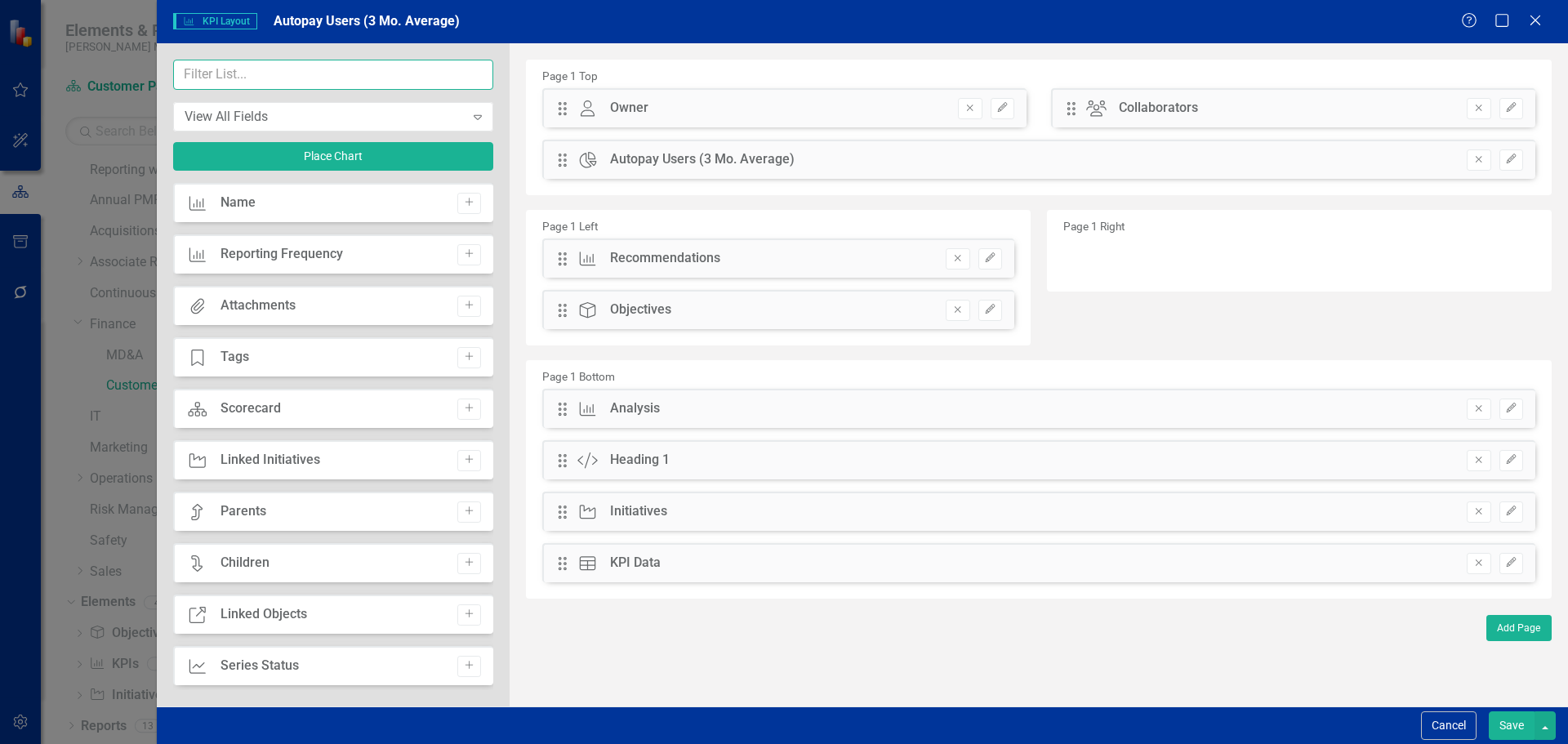
click at [239, 76] on input "text" at bounding box center [332, 74] width 320 height 30
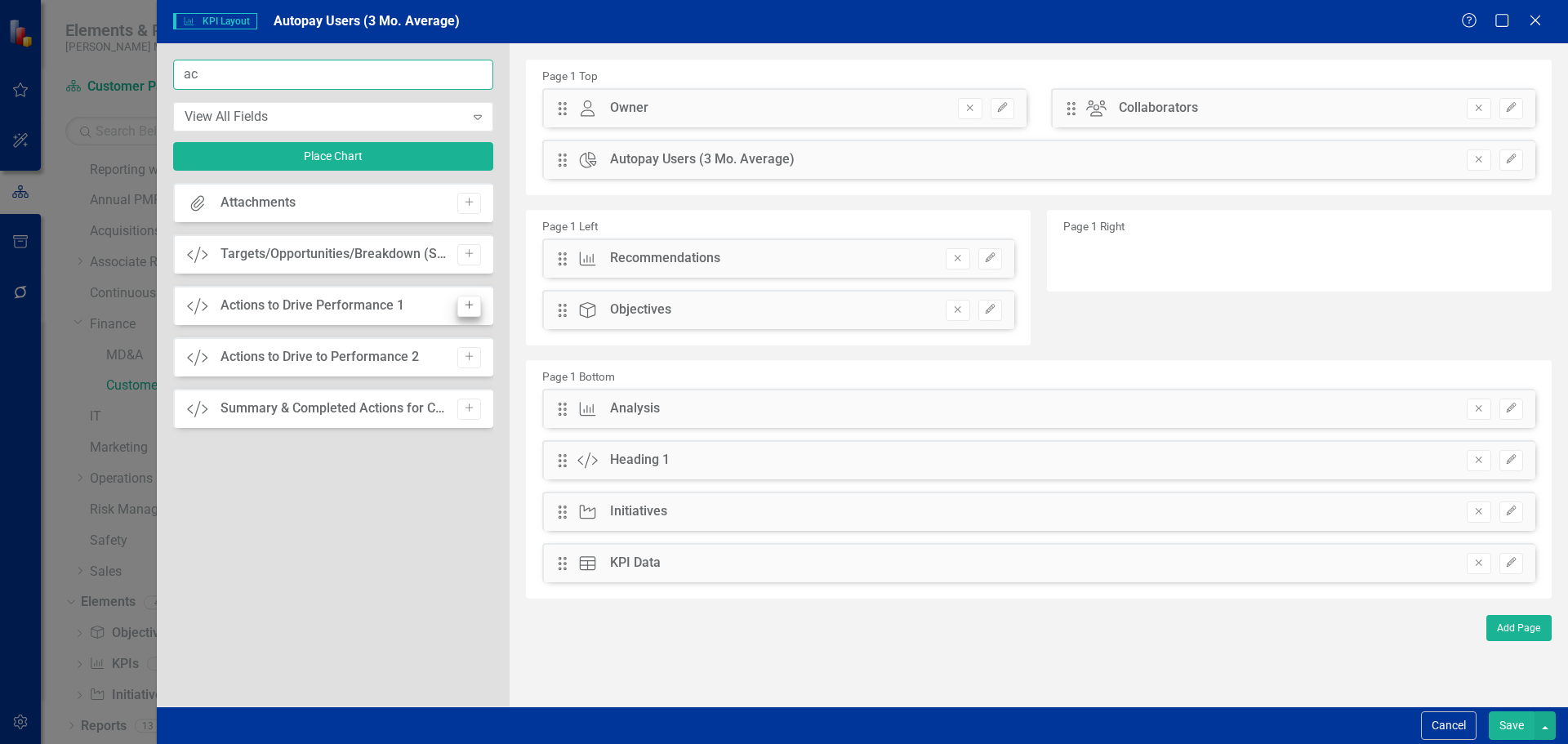
type input "ac"
click at [464, 306] on icon "Add" at bounding box center [468, 306] width 13 height 10
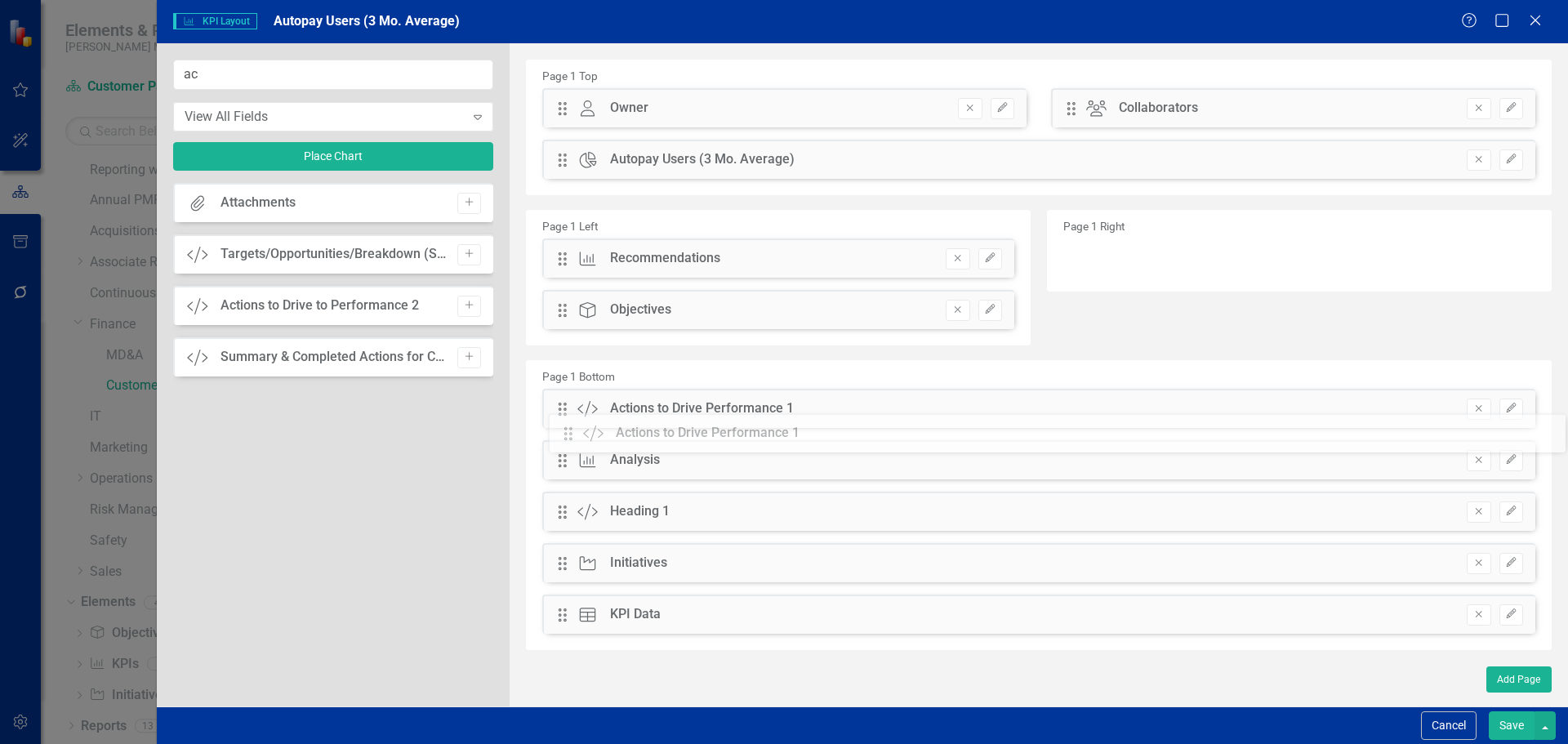
drag, startPoint x: 559, startPoint y: 113, endPoint x: 577, endPoint y: 438, distance: 325.5
click at [959, 306] on icon "Remove" at bounding box center [957, 310] width 13 height 10
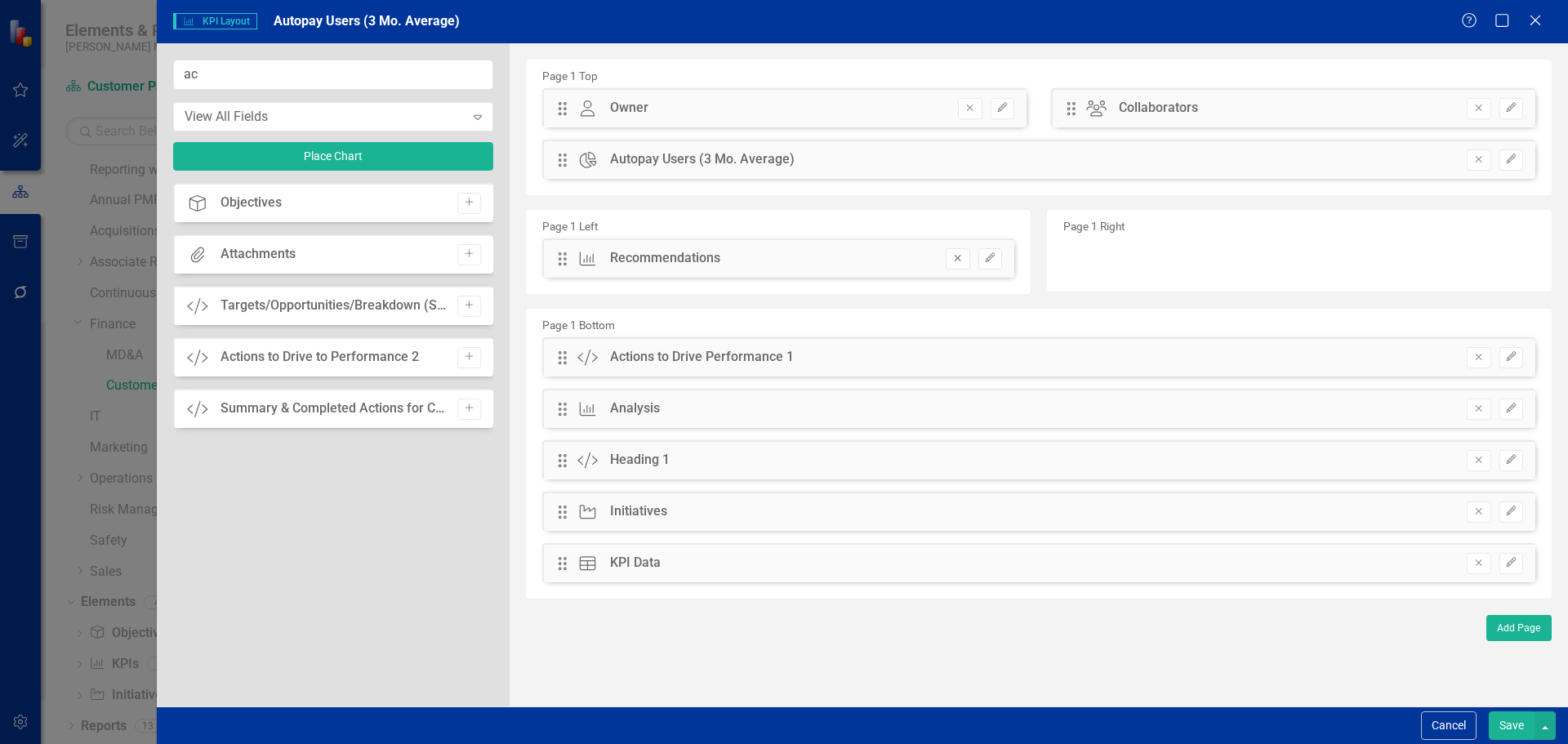
click at [960, 255] on icon "Remove" at bounding box center [957, 258] width 13 height 10
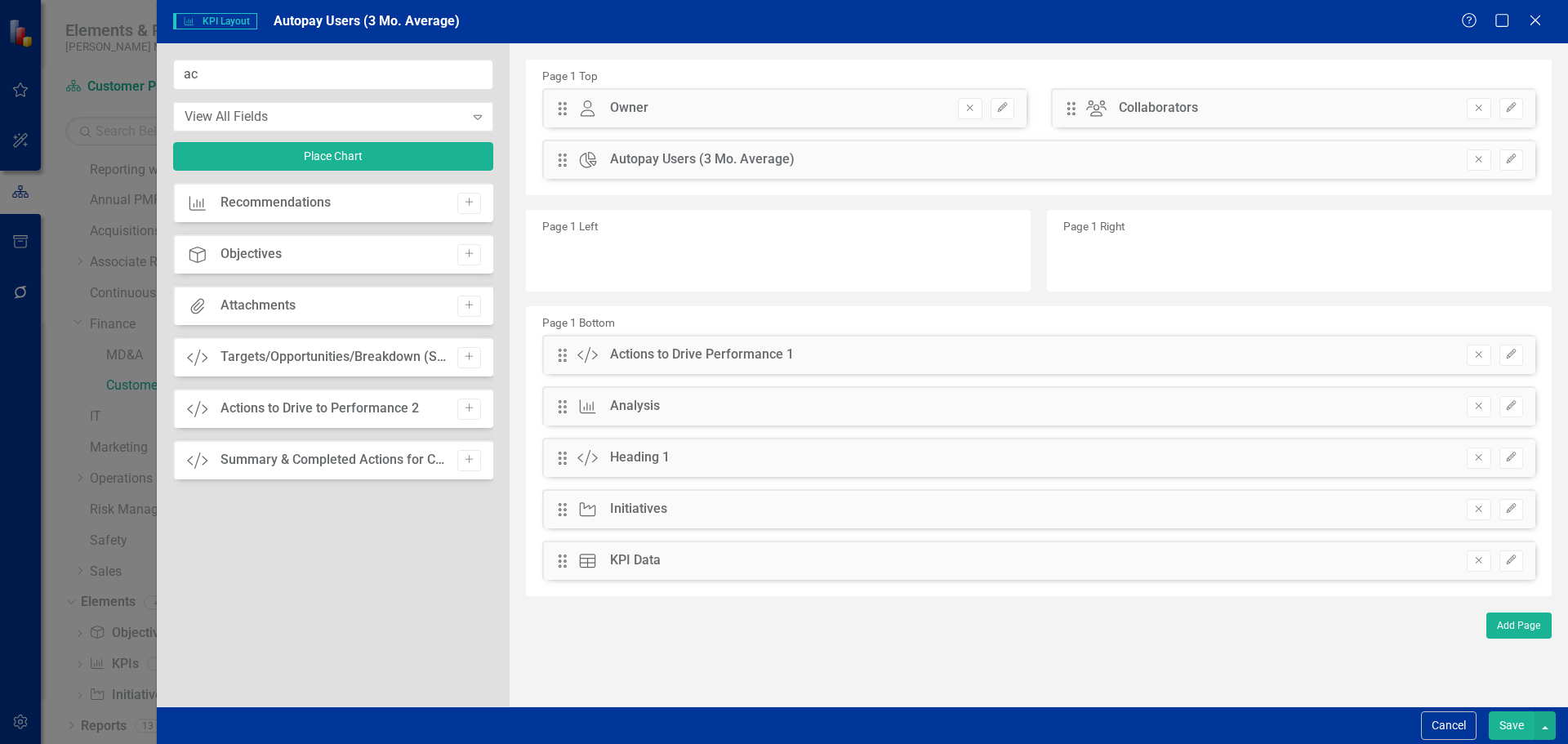
click at [1506, 715] on button "Save" at bounding box center [1511, 726] width 46 height 28
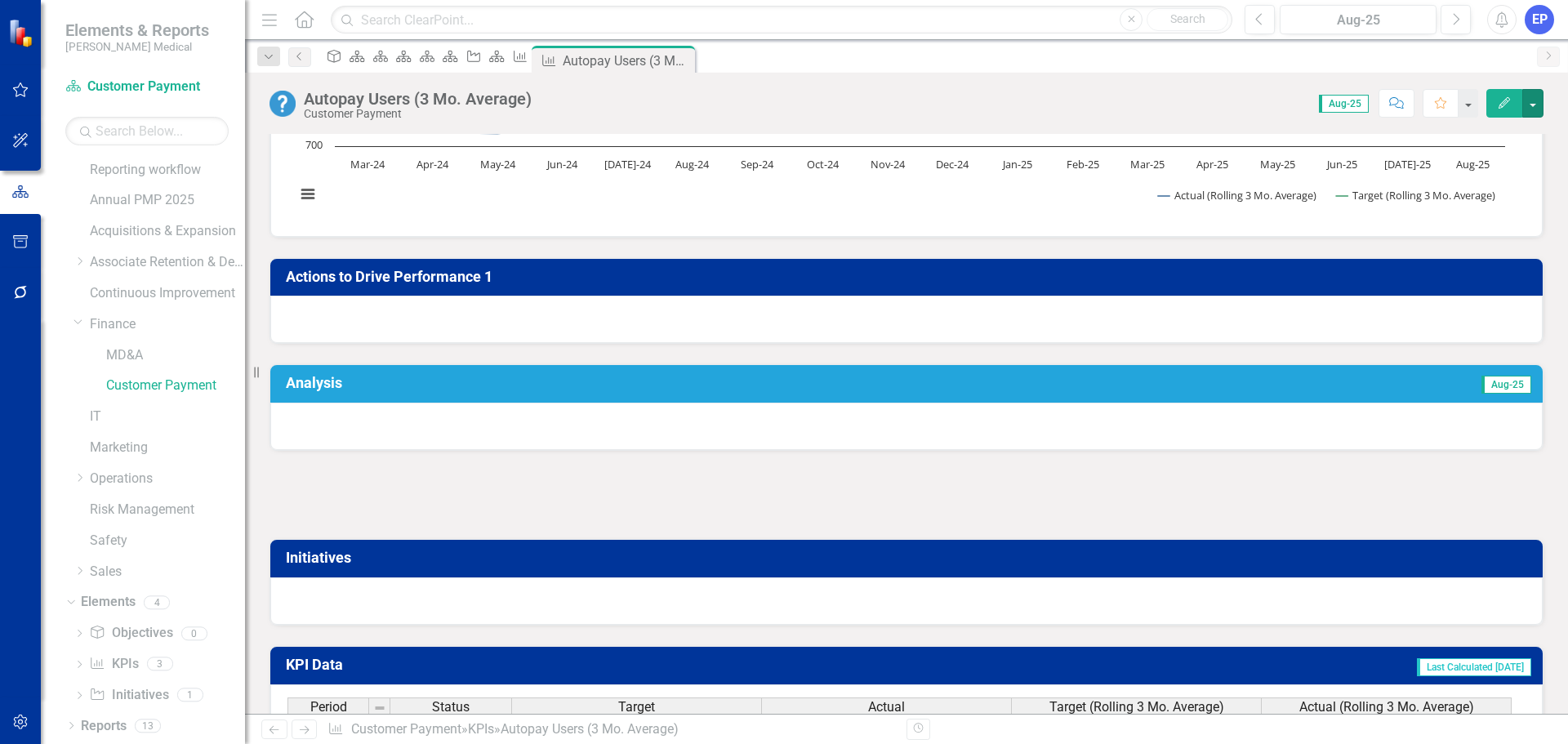
scroll to position [326, 0]
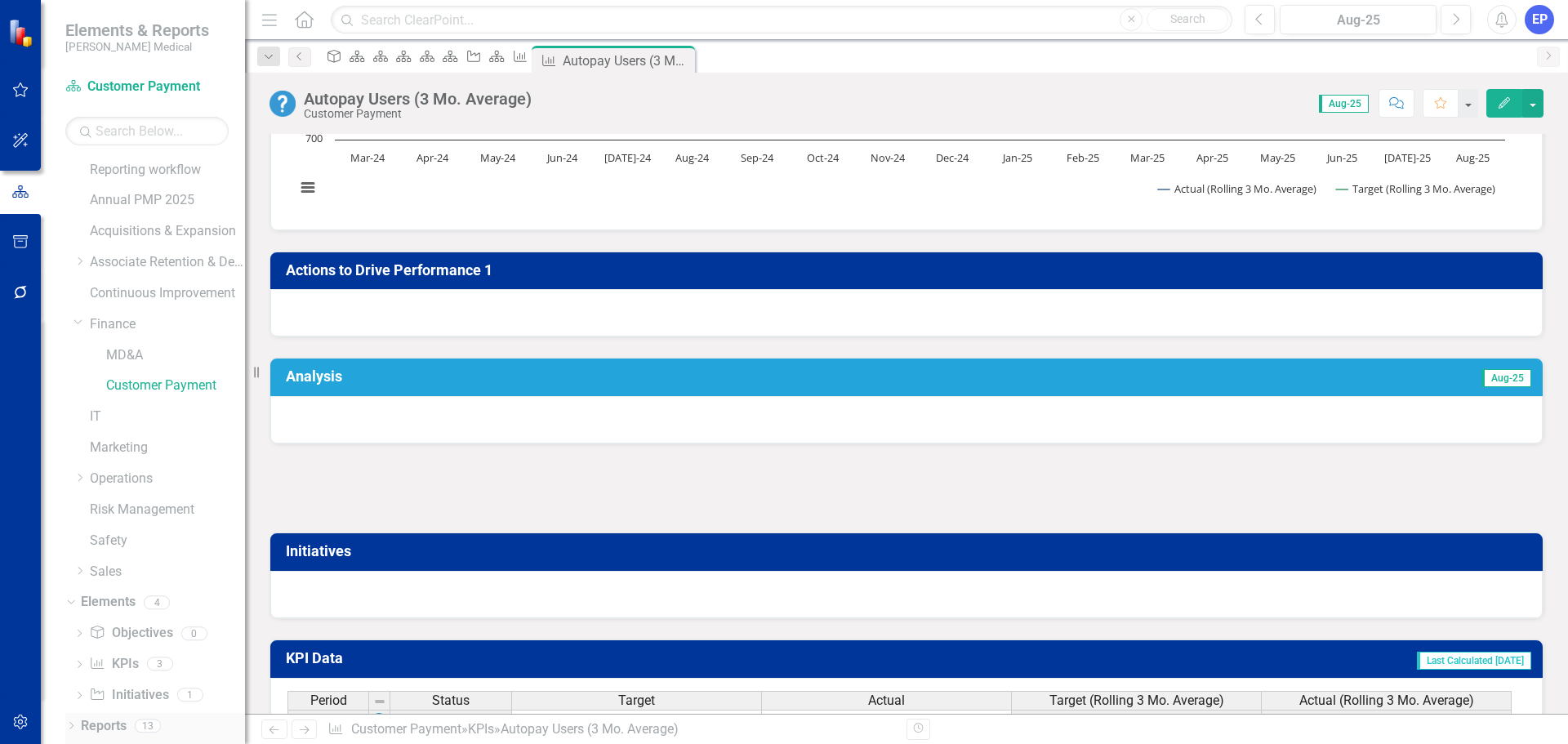
click at [69, 726] on icon "Dropdown" at bounding box center [71, 726] width 12 height 9
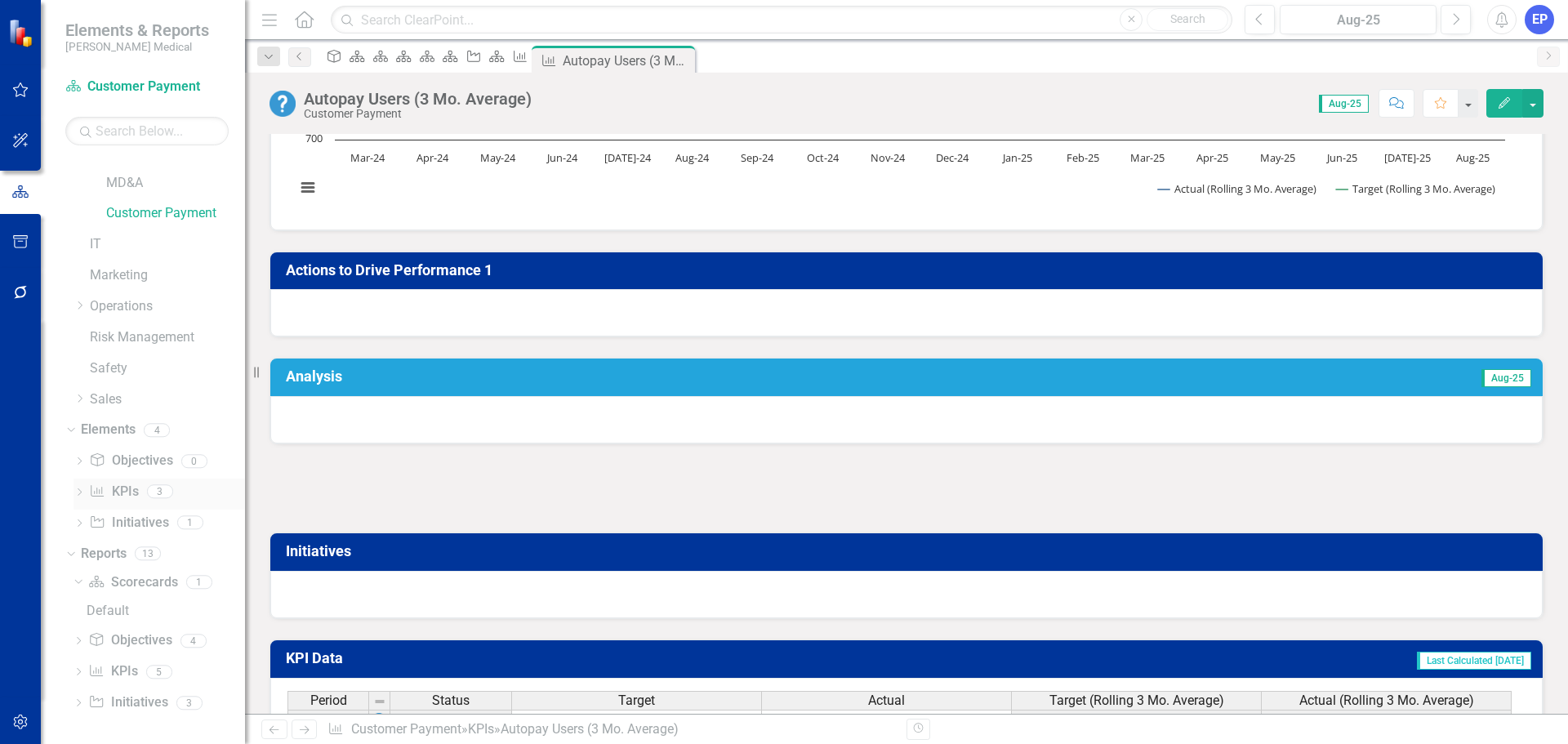
scroll to position [267, 0]
click at [123, 666] on link "KPI KPIs" at bounding box center [113, 671] width 49 height 18
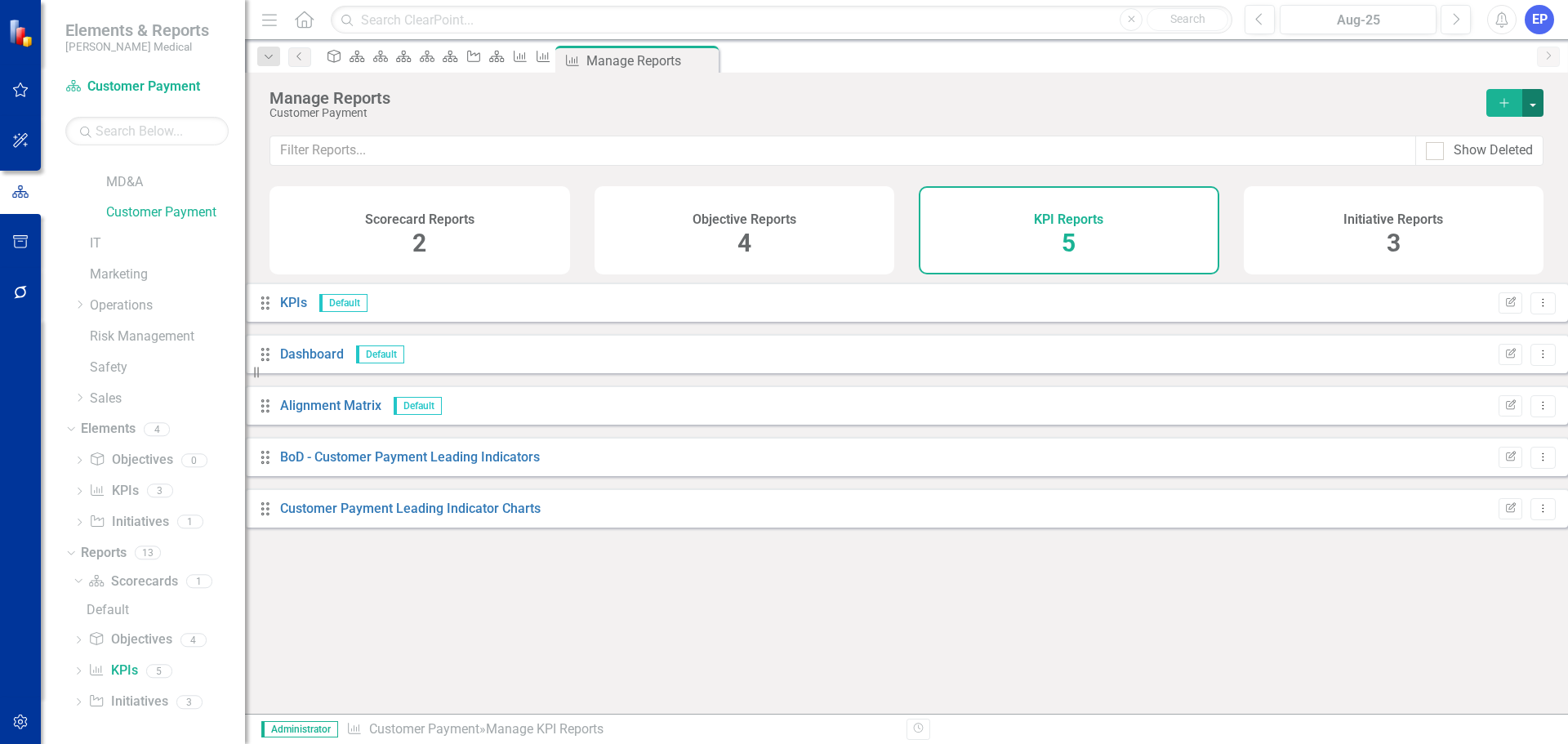
click at [1524, 105] on button "button" at bounding box center [1532, 103] width 21 height 28
click at [1488, 154] on link "Copy Add From Template" at bounding box center [1465, 163] width 153 height 30
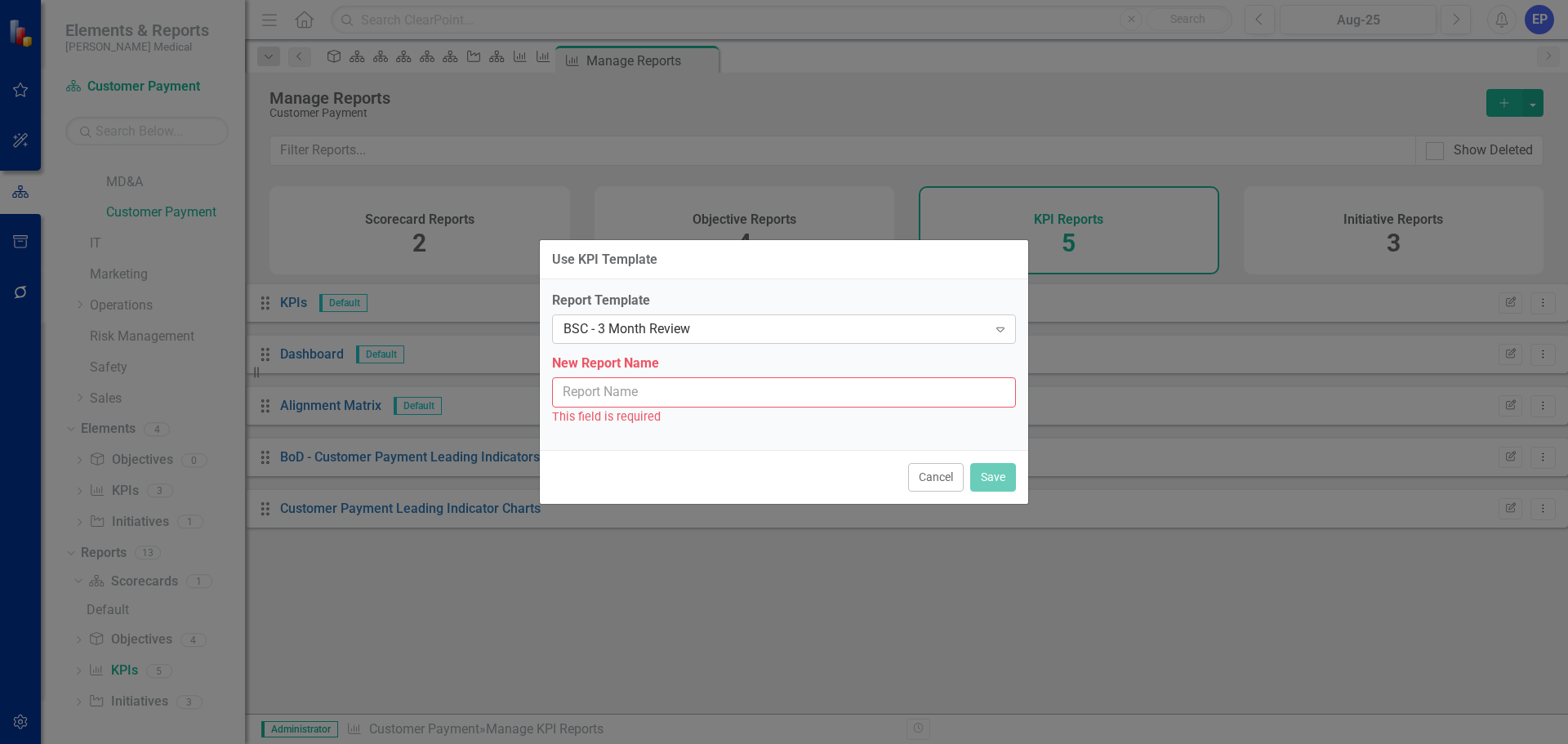
click at [773, 321] on div "BSC - 3 Month Review" at bounding box center [776, 329] width 424 height 18
click at [759, 388] on input "New Report Name" at bounding box center [783, 392] width 463 height 30
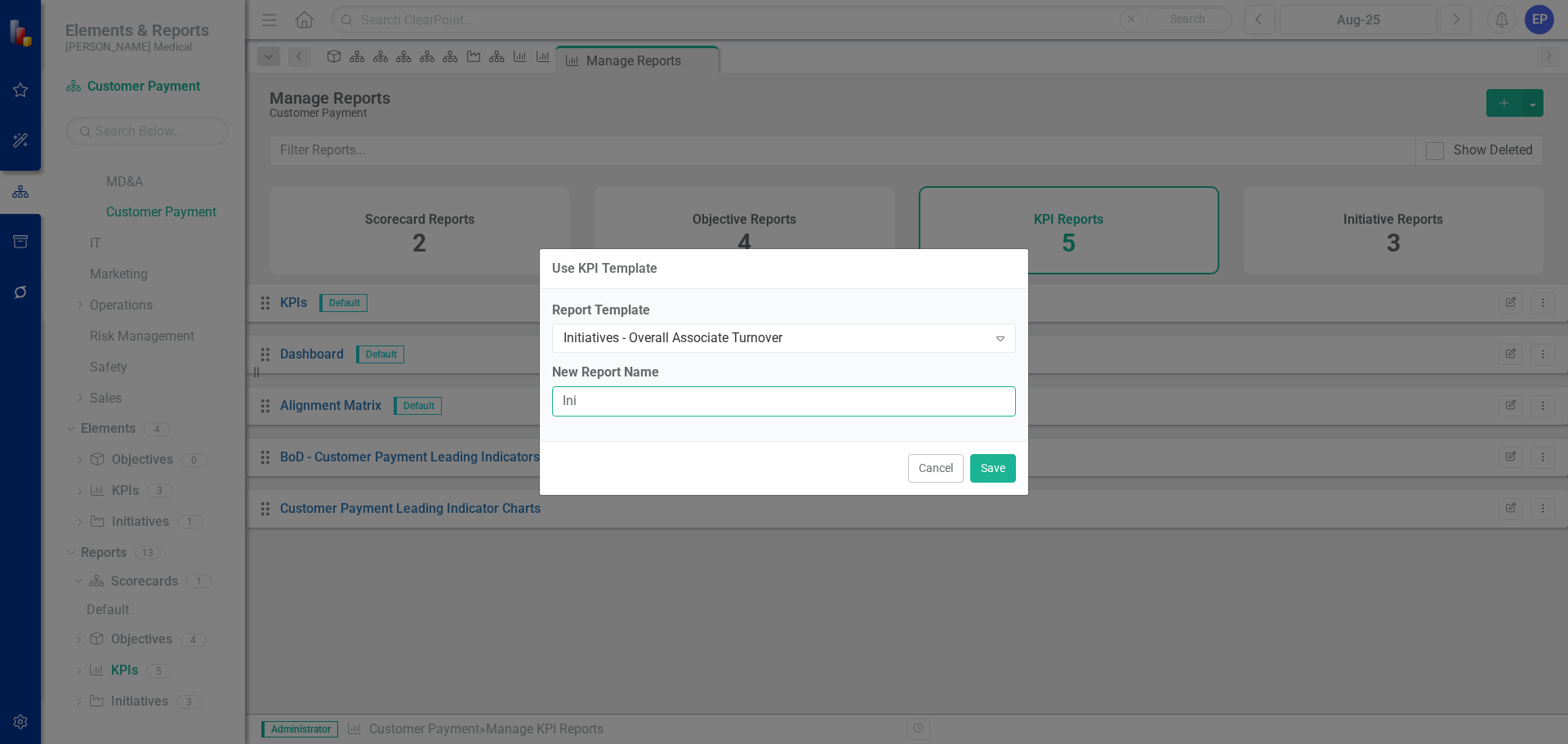
type input "Initiatives"
click at [994, 463] on button "Save" at bounding box center [993, 468] width 46 height 28
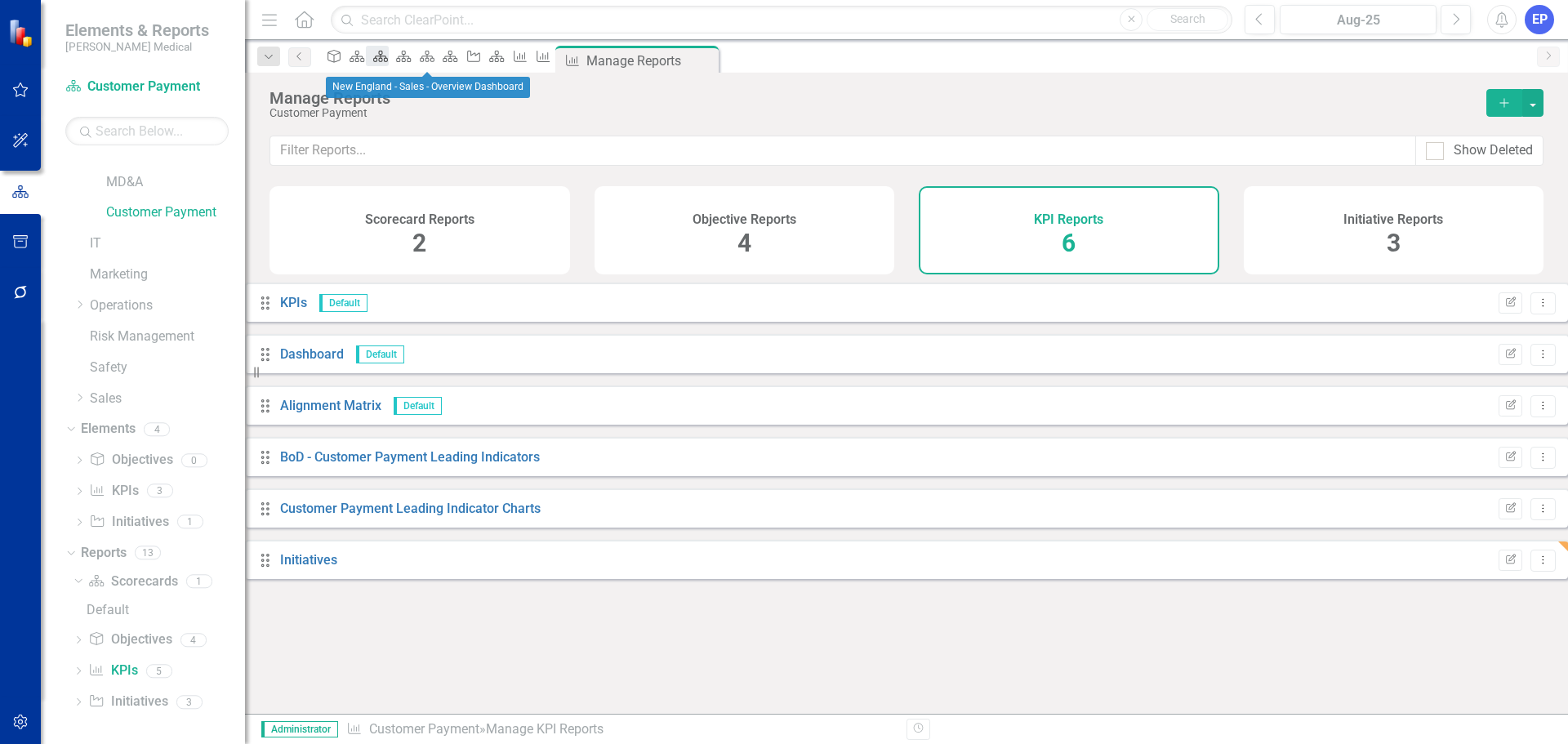
click at [389, 60] on icon "Scorecard" at bounding box center [381, 57] width 17 height 13
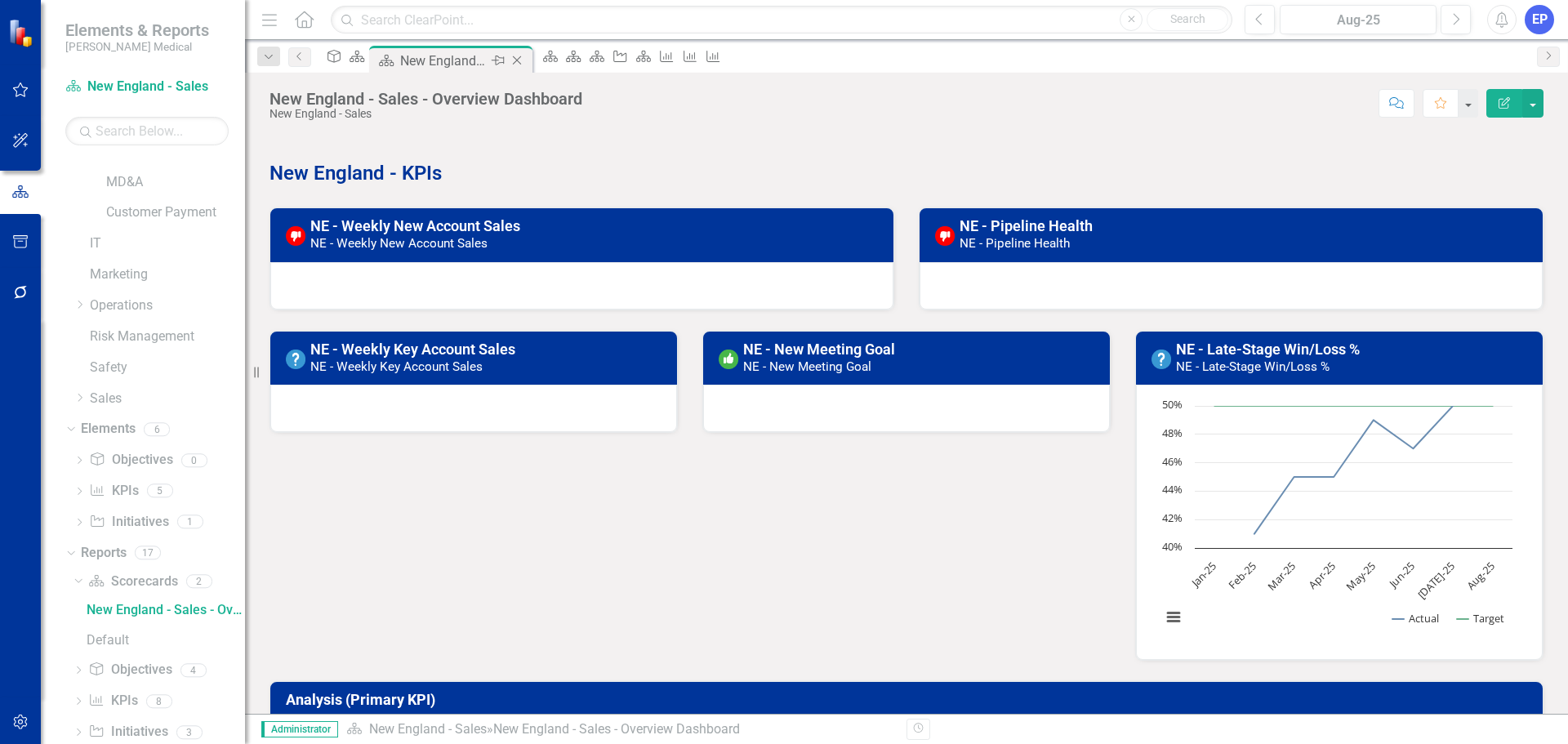
scroll to position [145, 0]
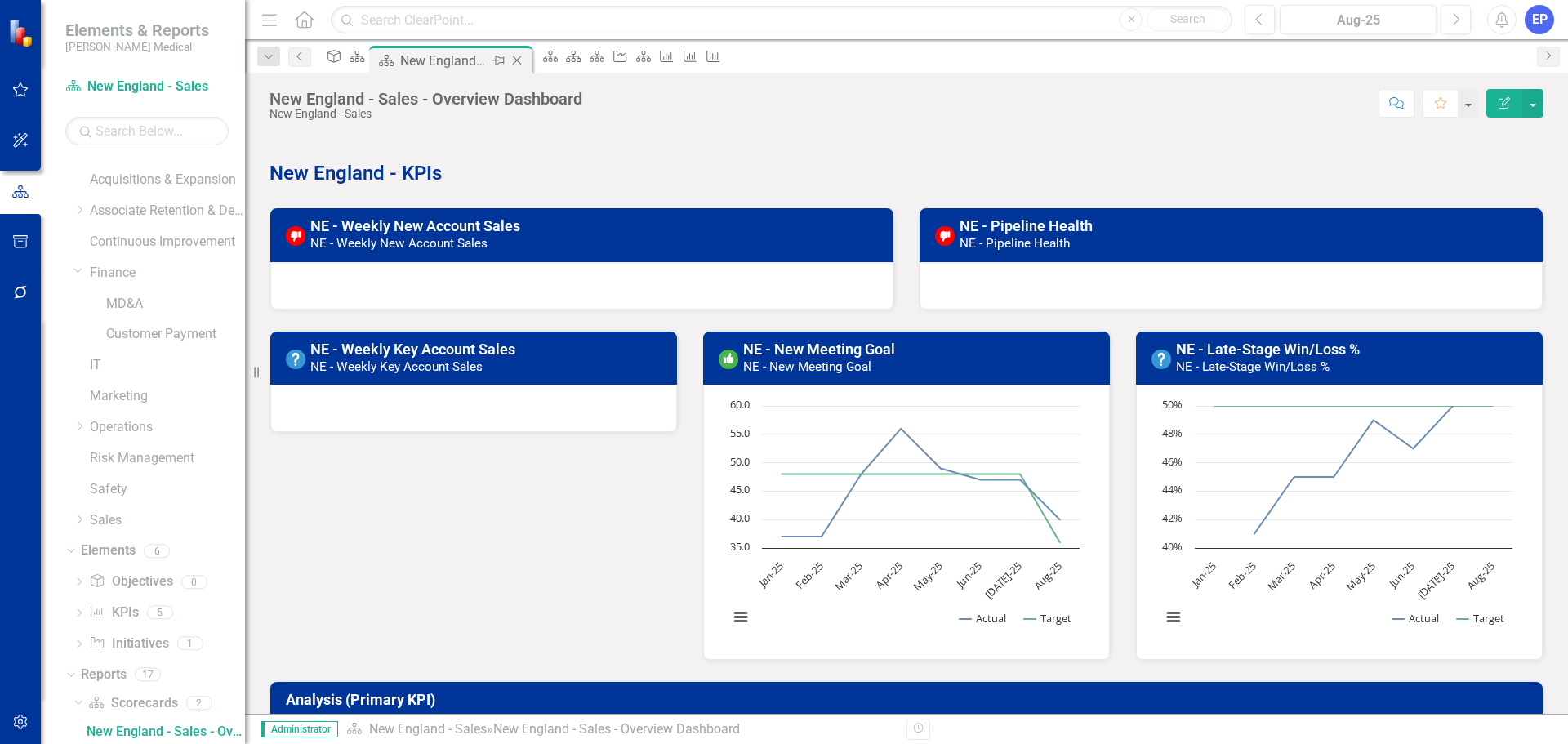
click at [525, 57] on icon "Close" at bounding box center [517, 61] width 17 height 13
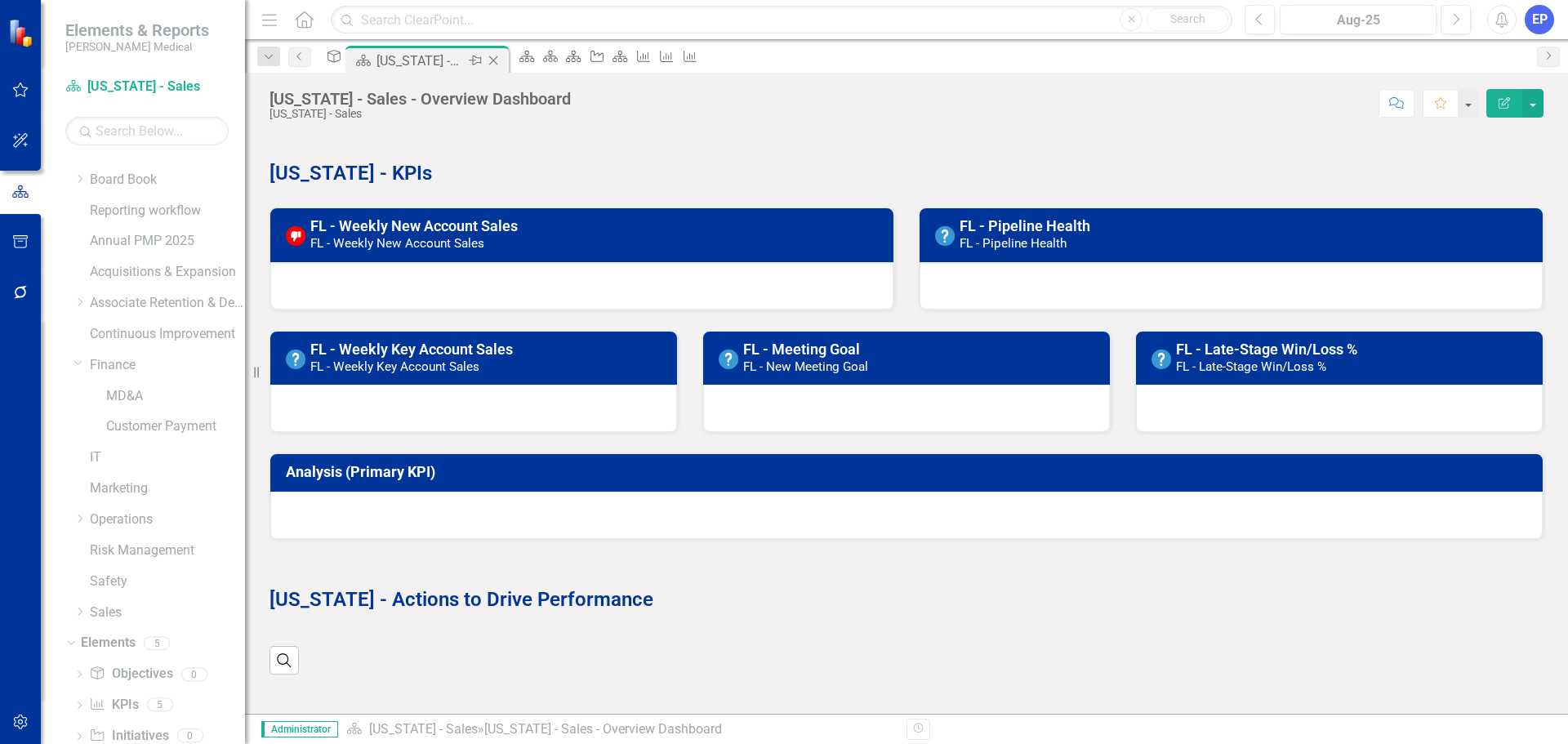
click at [501, 57] on icon "Close" at bounding box center [493, 61] width 17 height 13
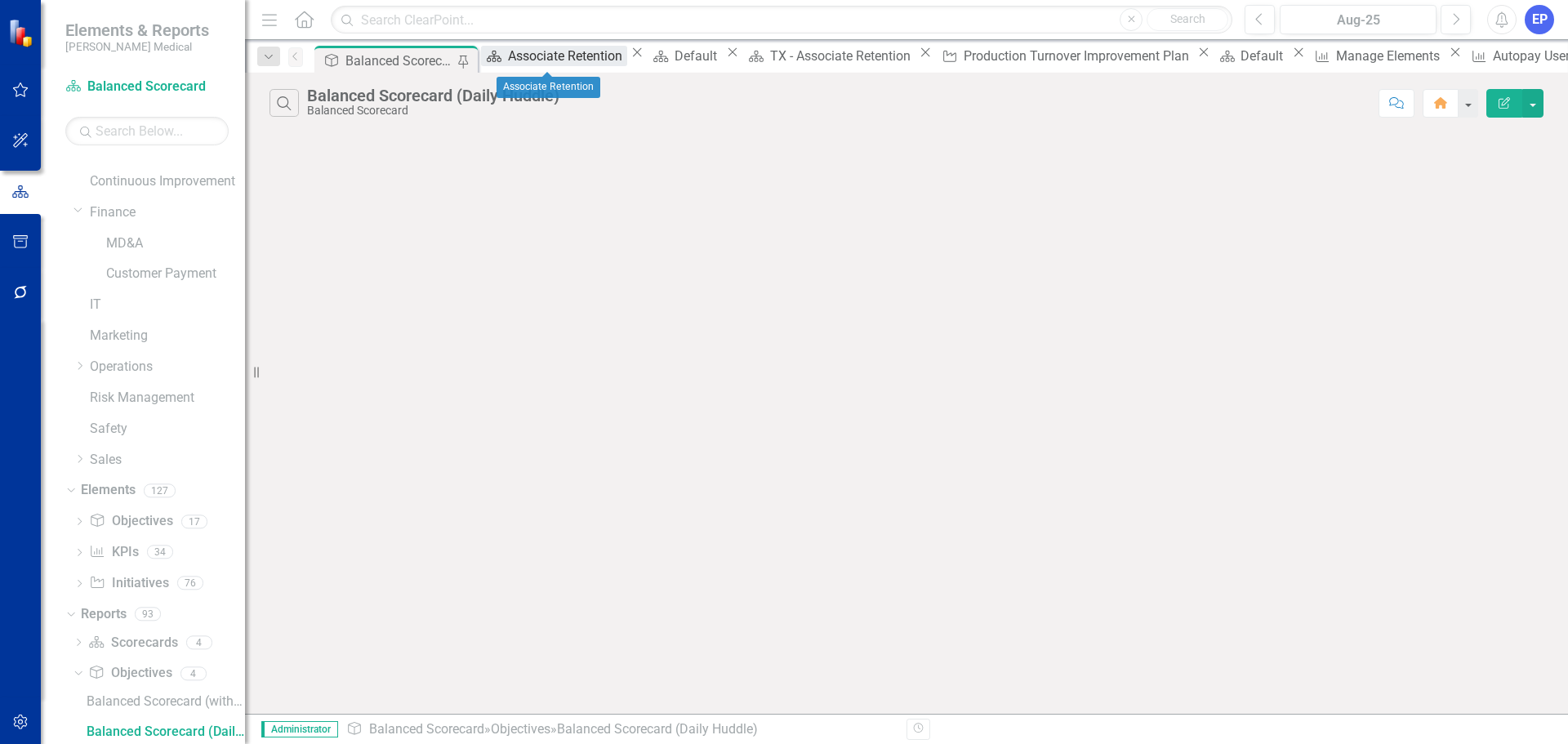
click at [553, 58] on div "Associate Retention" at bounding box center [567, 56] width 119 height 20
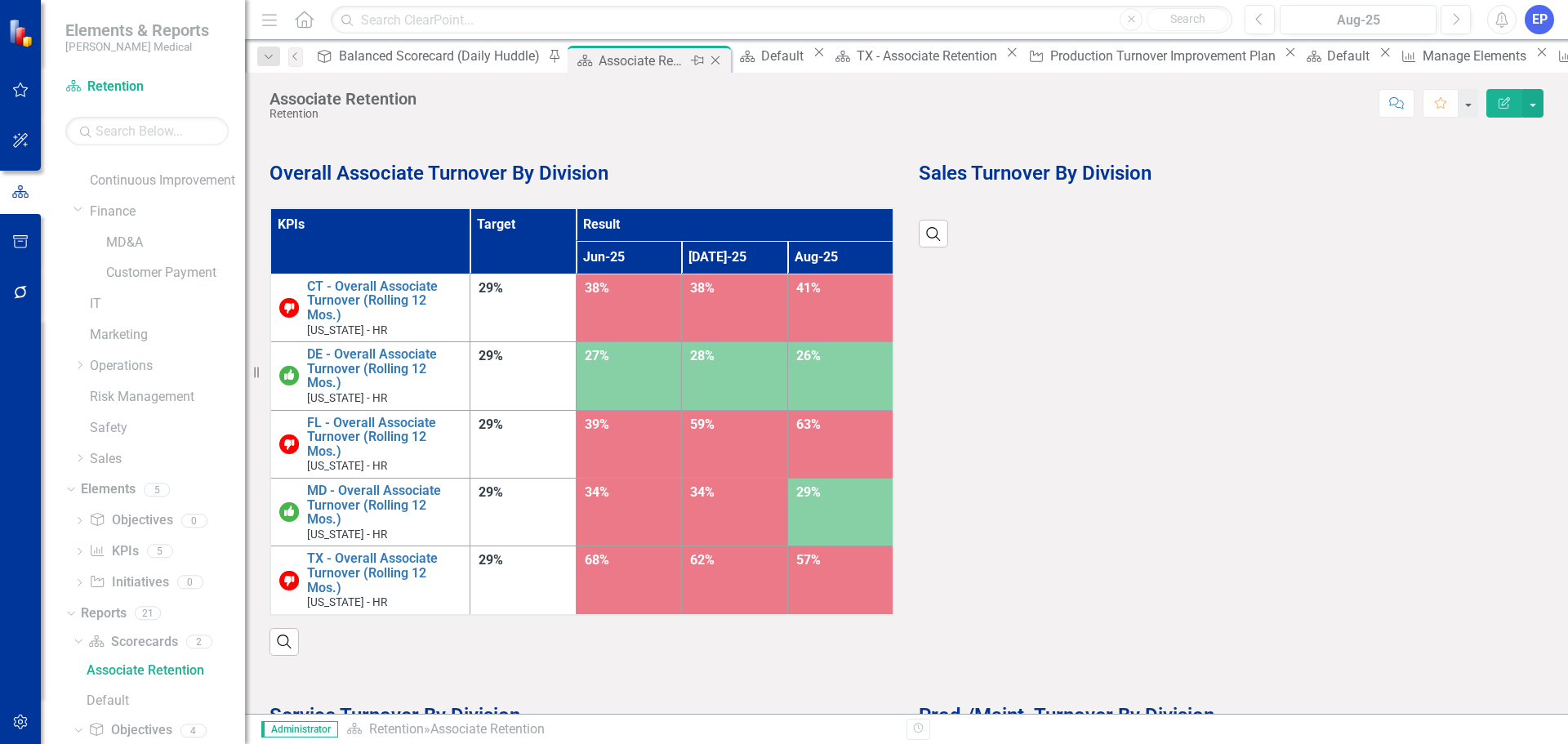
click at [707, 58] on icon "Close" at bounding box center [716, 61] width 17 height 13
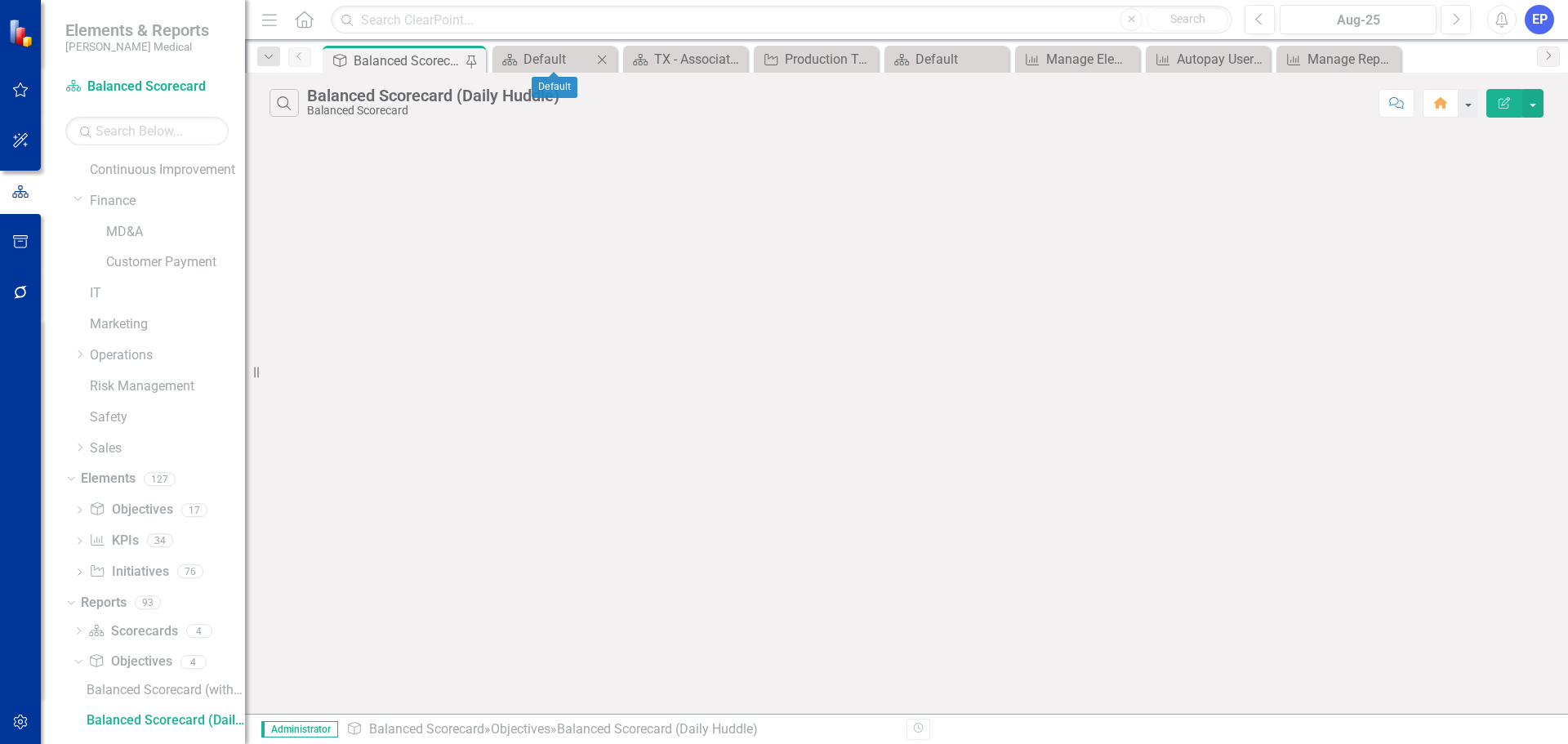
scroll to position [206, 0]
click at [602, 60] on icon "Close" at bounding box center [602, 60] width 17 height 13
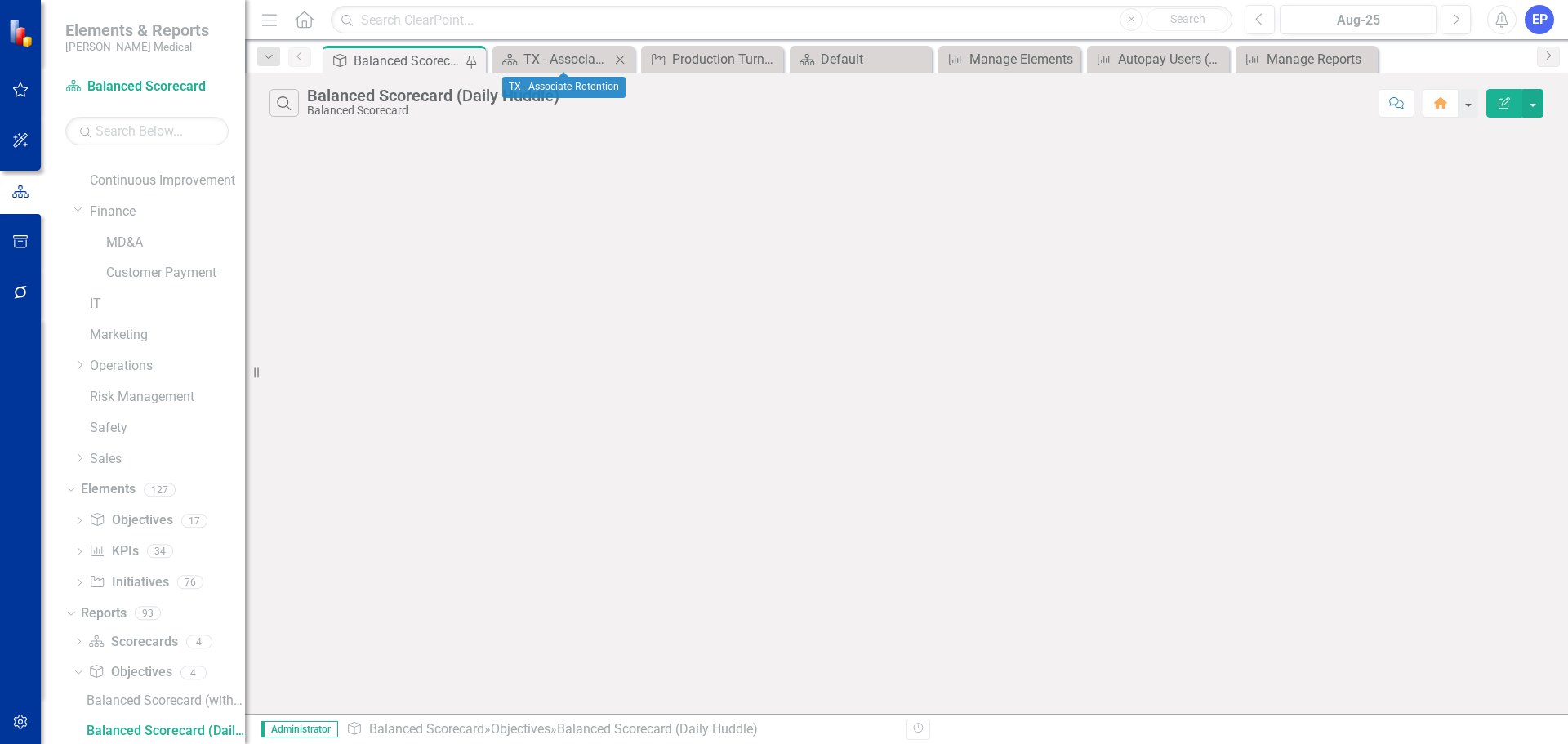
click at [619, 56] on icon "Close" at bounding box center [620, 60] width 17 height 13
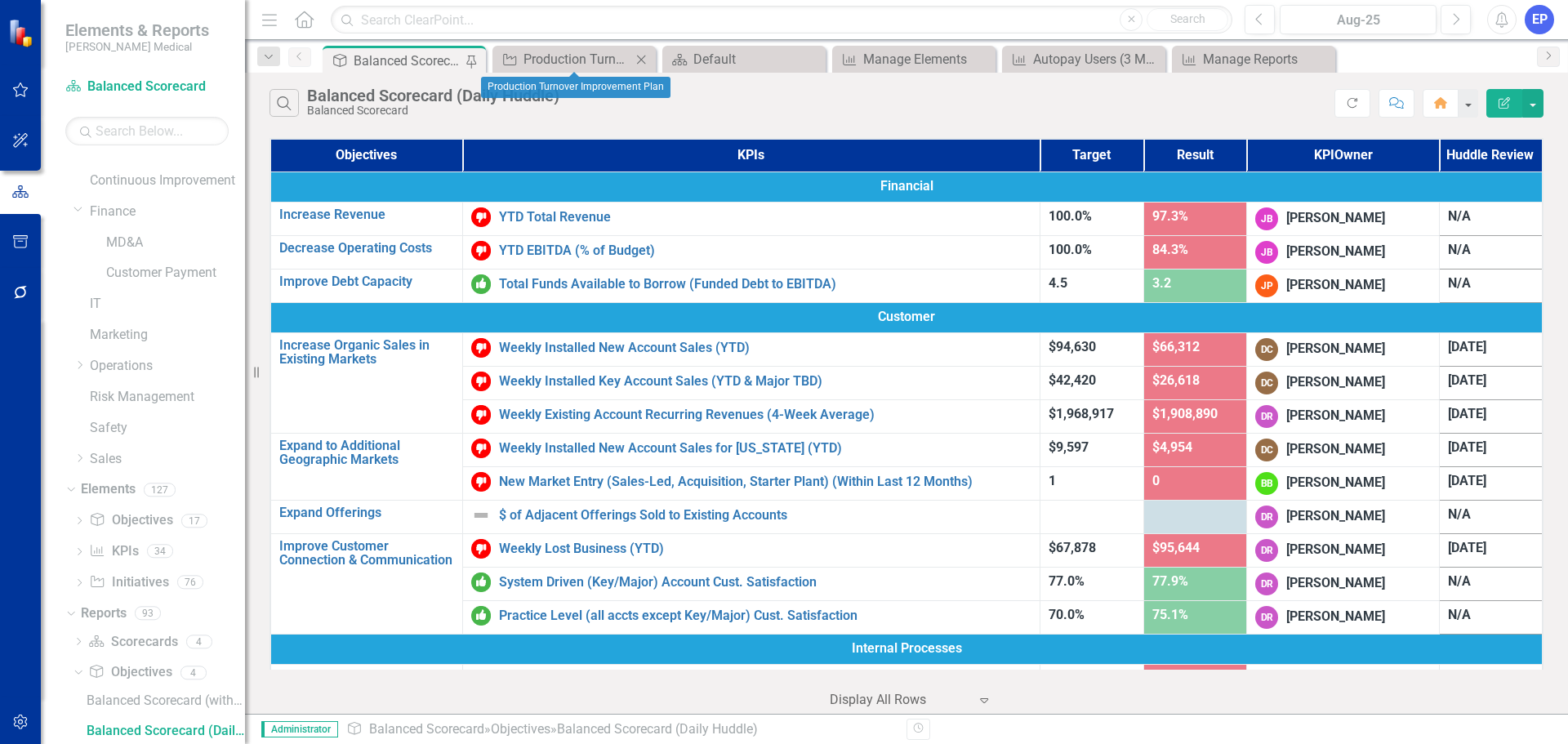
click at [642, 56] on icon "Close" at bounding box center [641, 60] width 17 height 13
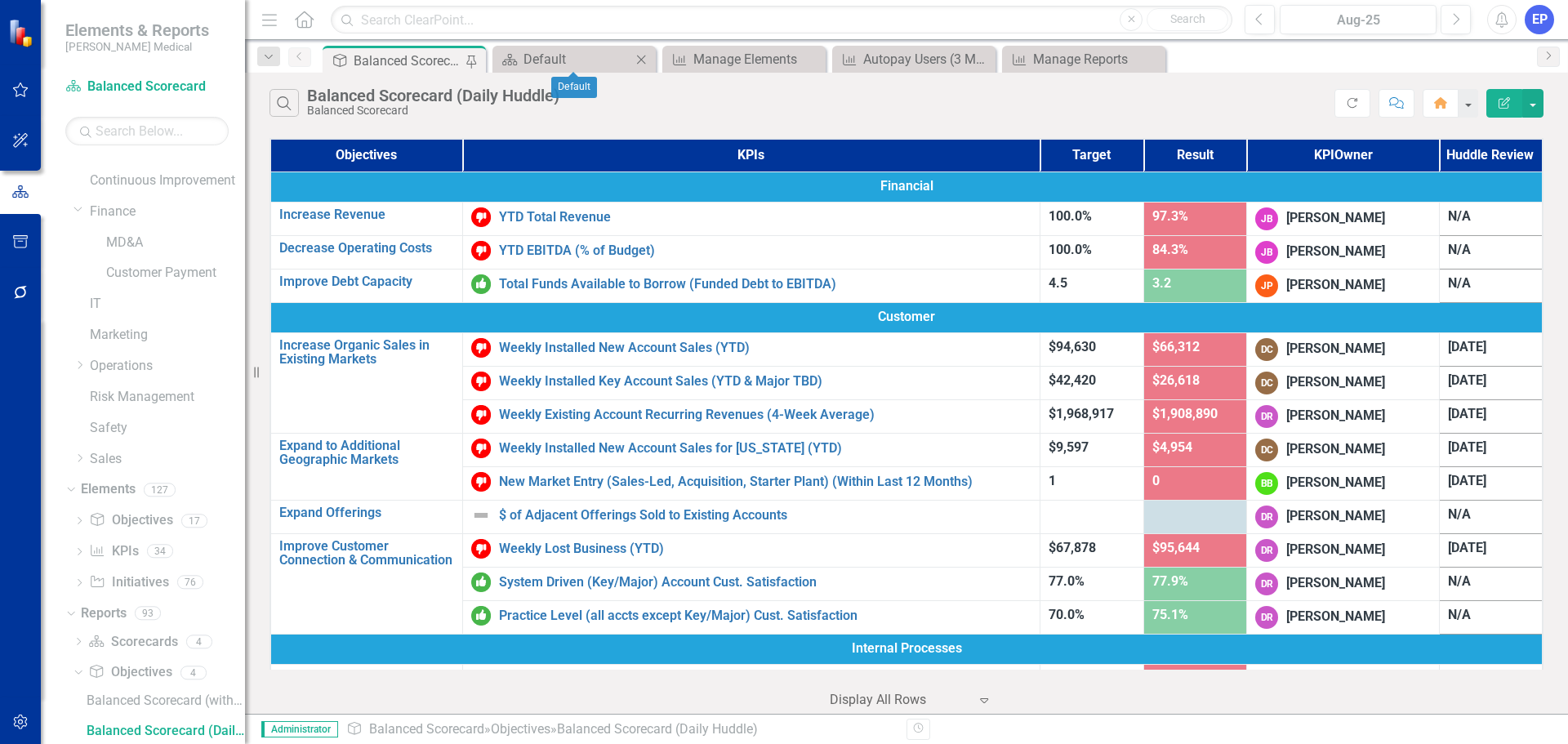
click at [642, 56] on icon "Close" at bounding box center [641, 60] width 17 height 13
click at [597, 58] on div "Manage Elements" at bounding box center [577, 59] width 108 height 20
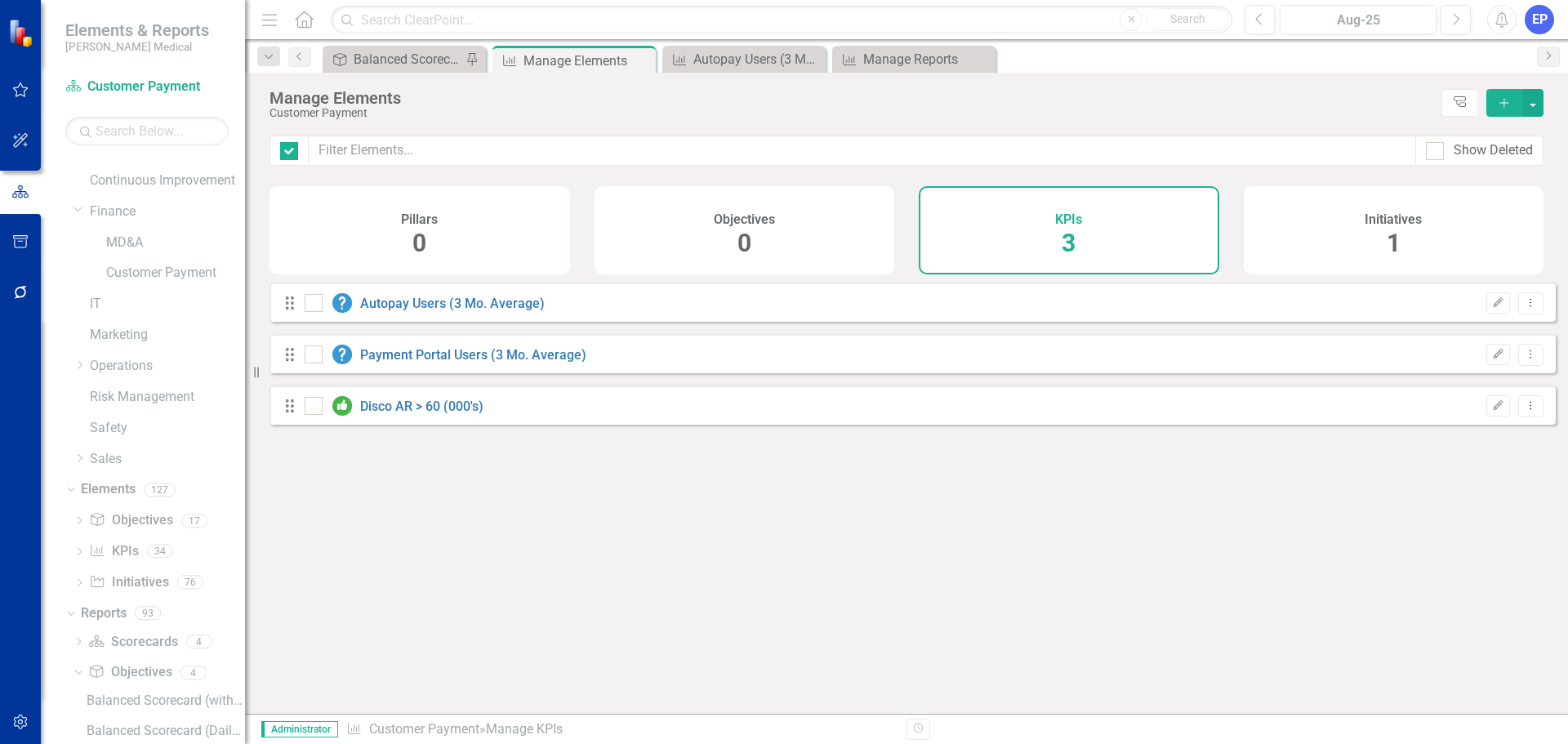
checkbox input "false"
click at [748, 56] on div "Autopay Users (3 Mo. Average)" at bounding box center [746, 59] width 108 height 20
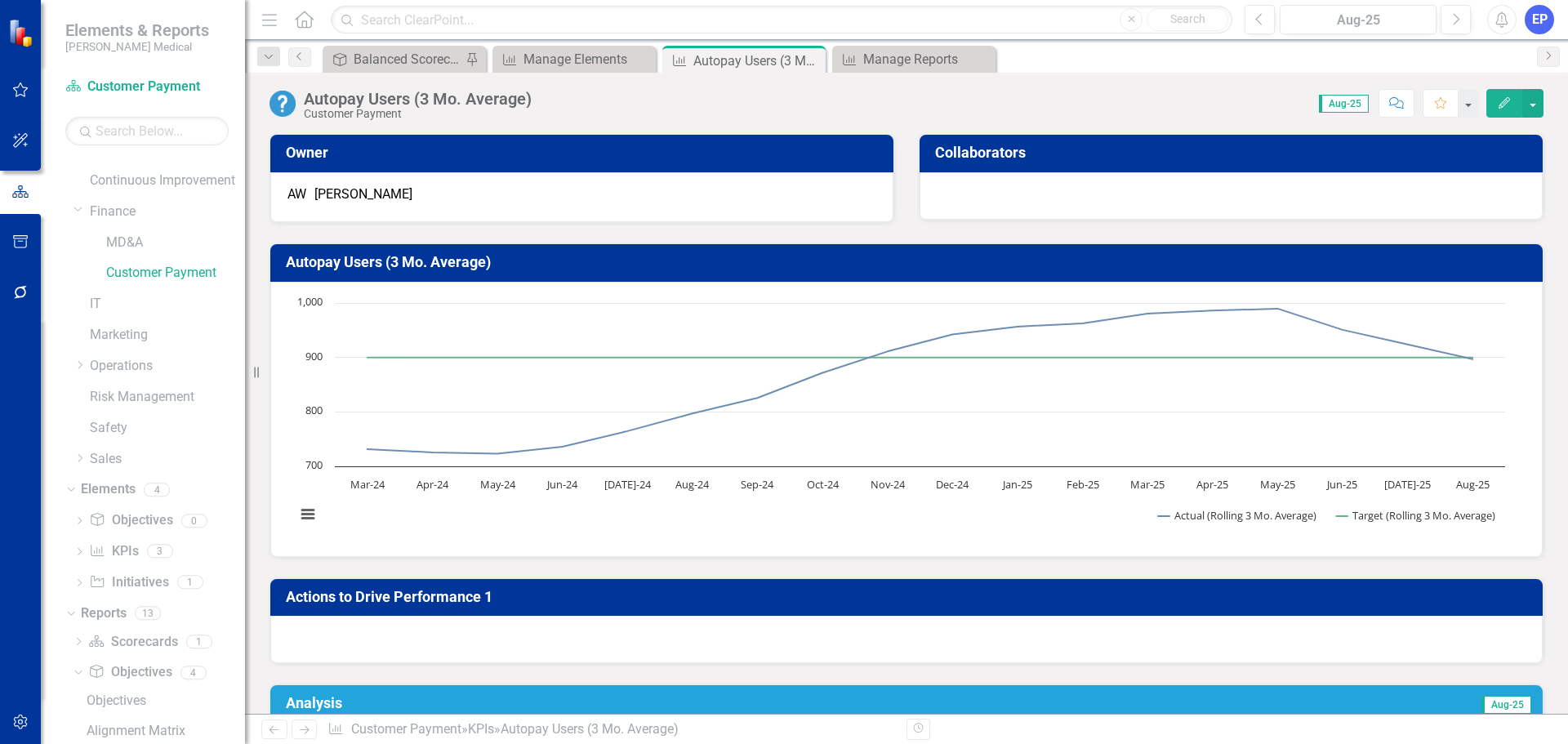
click at [527, 95] on div "Autopay Users (3 Mo. Average)" at bounding box center [417, 99] width 228 height 18
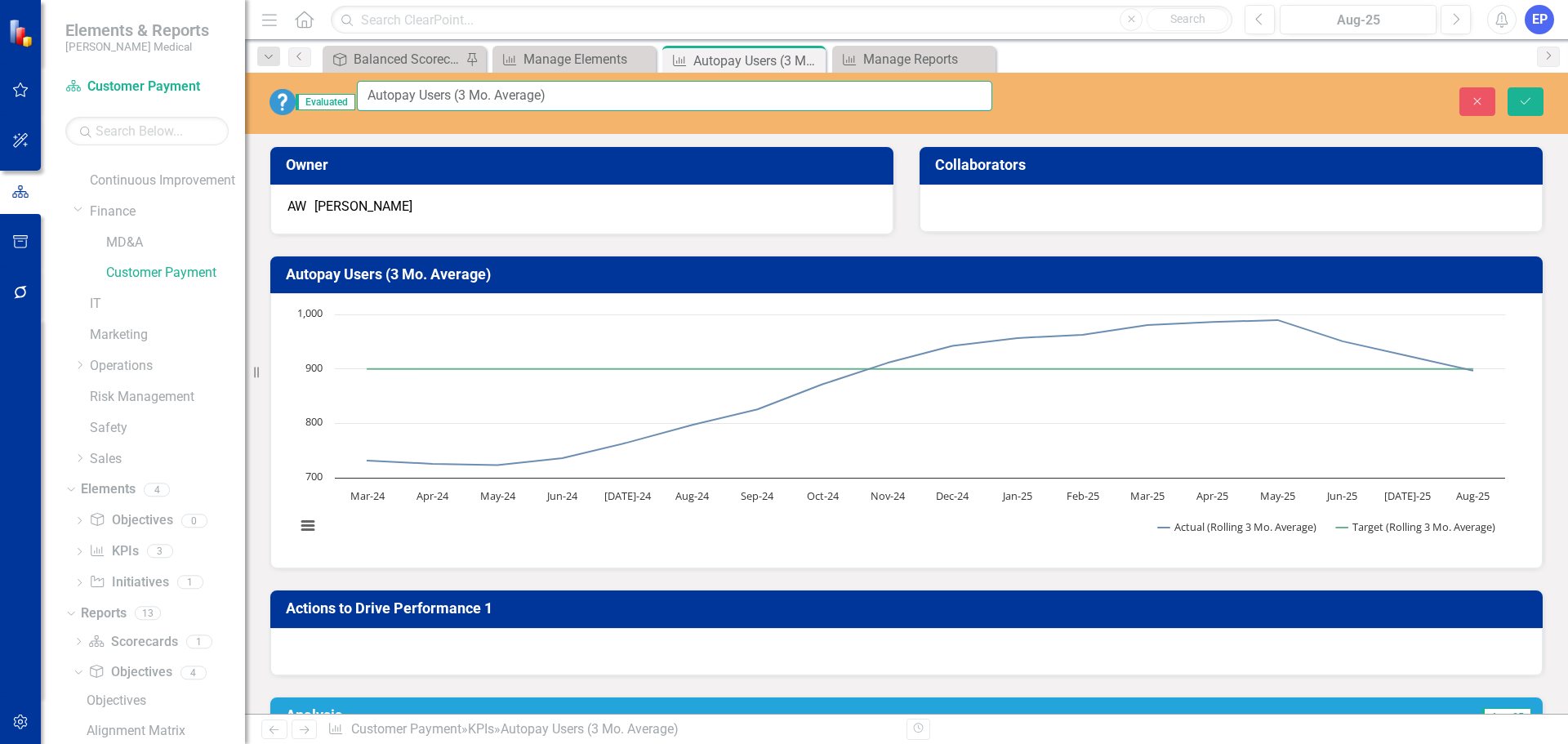
click at [527, 95] on input "Autopay Users (3 Mo. Average)" at bounding box center [674, 96] width 635 height 30
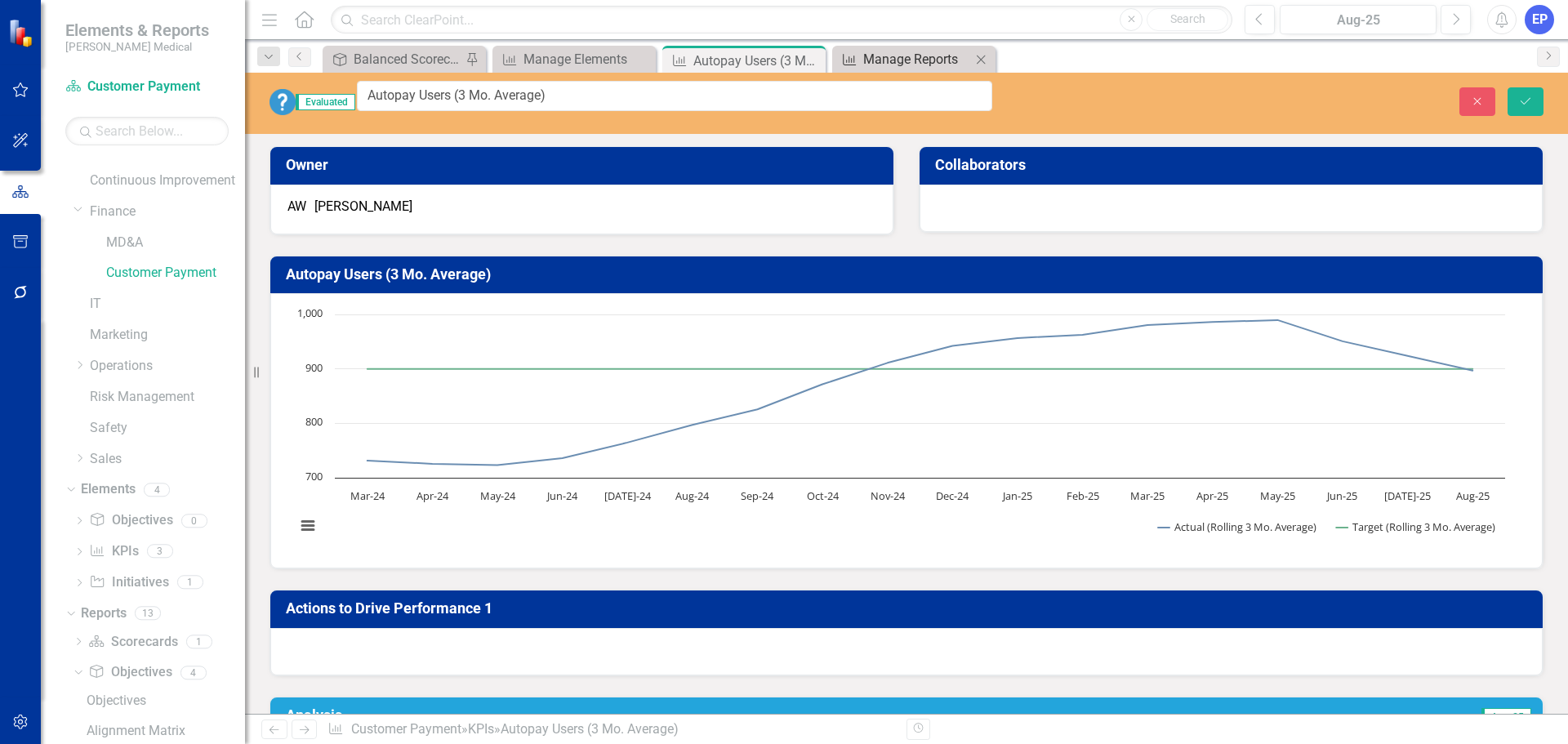
click at [902, 61] on div "Manage Reports" at bounding box center [917, 59] width 108 height 20
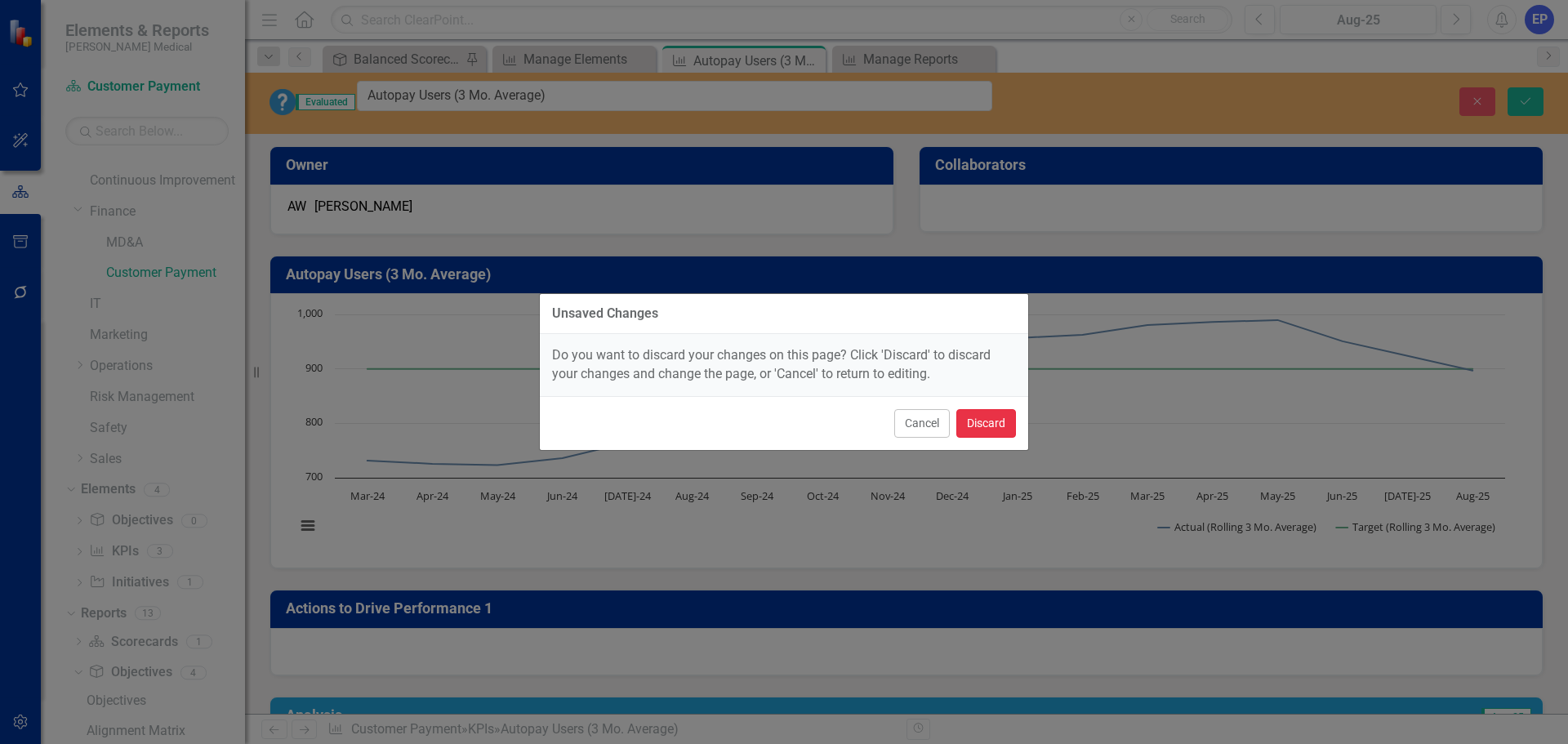
click at [983, 419] on button "Discard" at bounding box center [985, 423] width 59 height 28
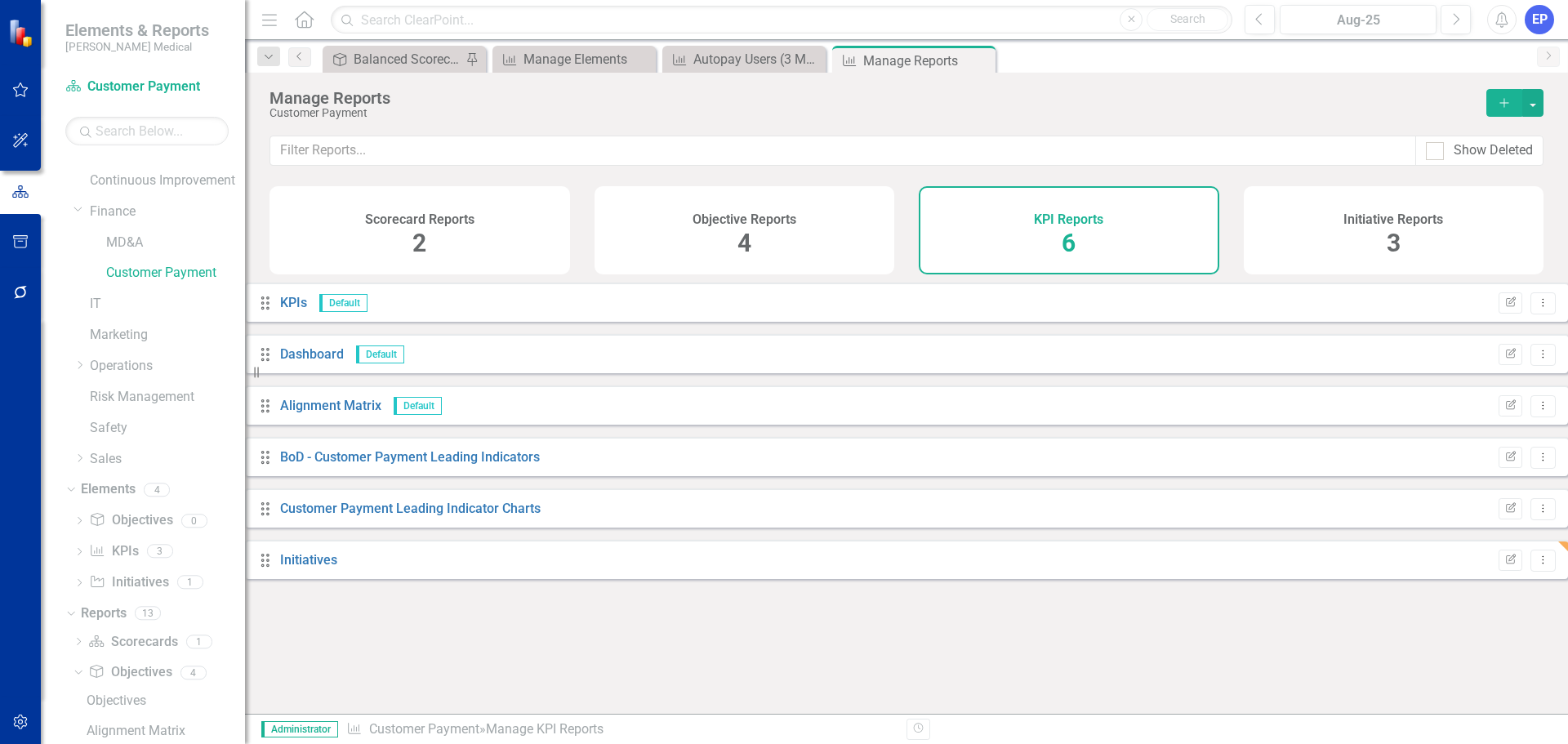
click at [907, 44] on div "Dropdown Search Objective Balanced Scorecard (Daily Huddle) Pin KPI Manage Elem…" at bounding box center [906, 56] width 1323 height 33
click at [1536, 565] on icon "Dropdown Menu" at bounding box center [1543, 559] width 14 height 11
click at [1469, 594] on link "Edit Report Edit Report" at bounding box center [1462, 600] width 134 height 30
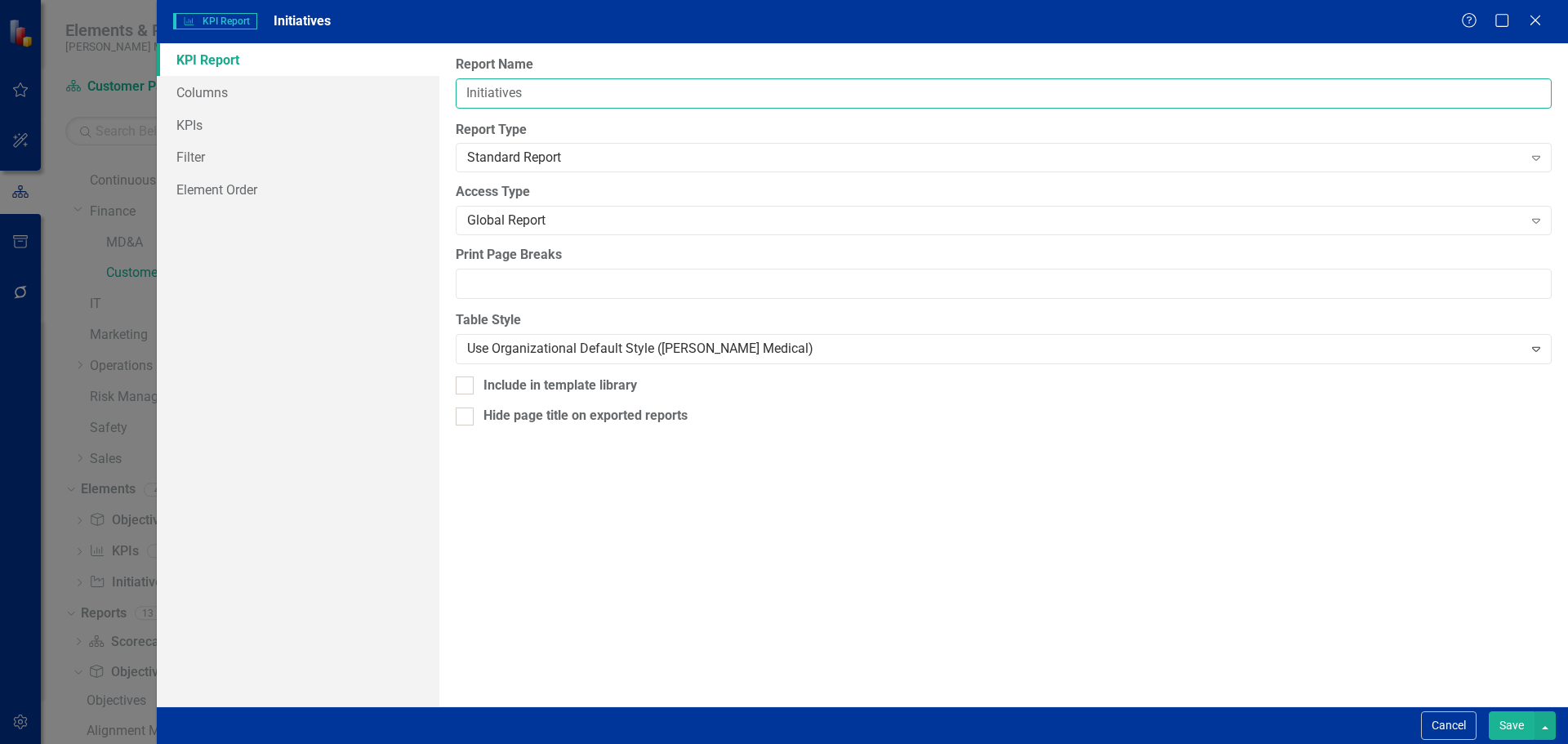
click at [543, 99] on input "Initiatives" at bounding box center [1004, 94] width 1095 height 30
paste input "Autopay Users (3 Mo. Average)"
type input "Initiatives - Autopay Users (3 Mo. Average)"
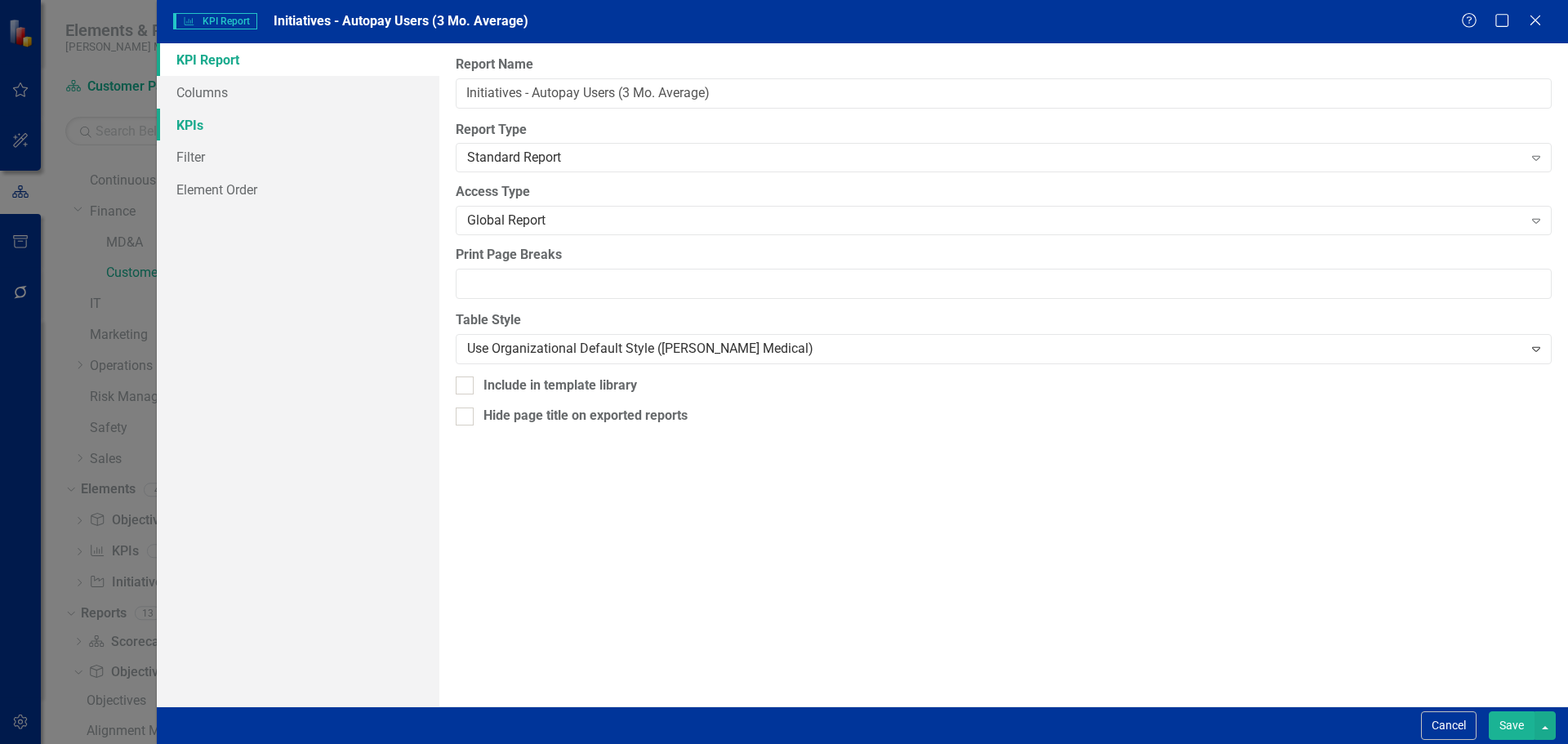
click at [277, 125] on link "KPIs" at bounding box center [298, 124] width 282 height 33
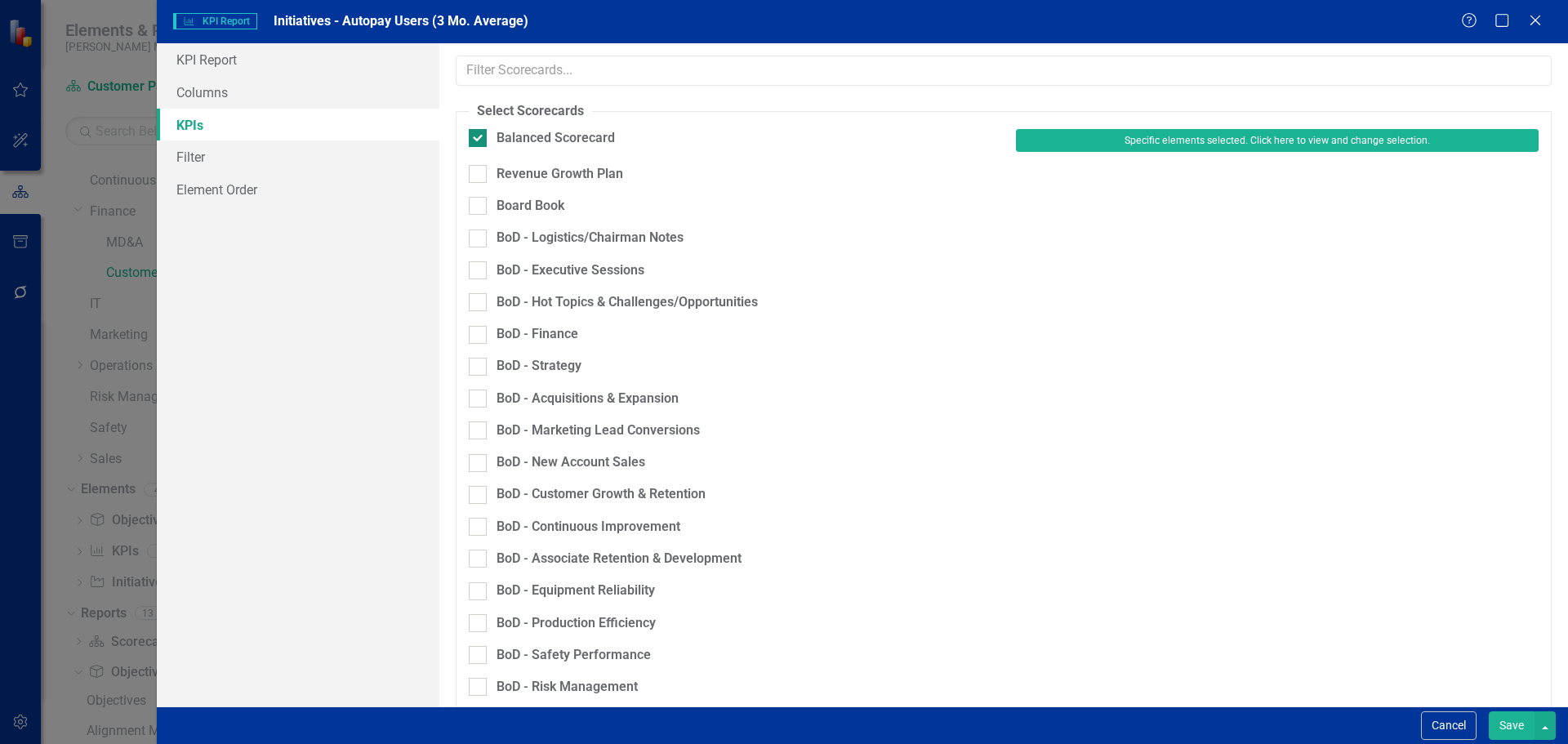
click at [515, 136] on div "Balanced Scorecard" at bounding box center [556, 139] width 119 height 18
click at [479, 136] on input "Balanced Scorecard" at bounding box center [473, 134] width 11 height 11
checkbox input "false"
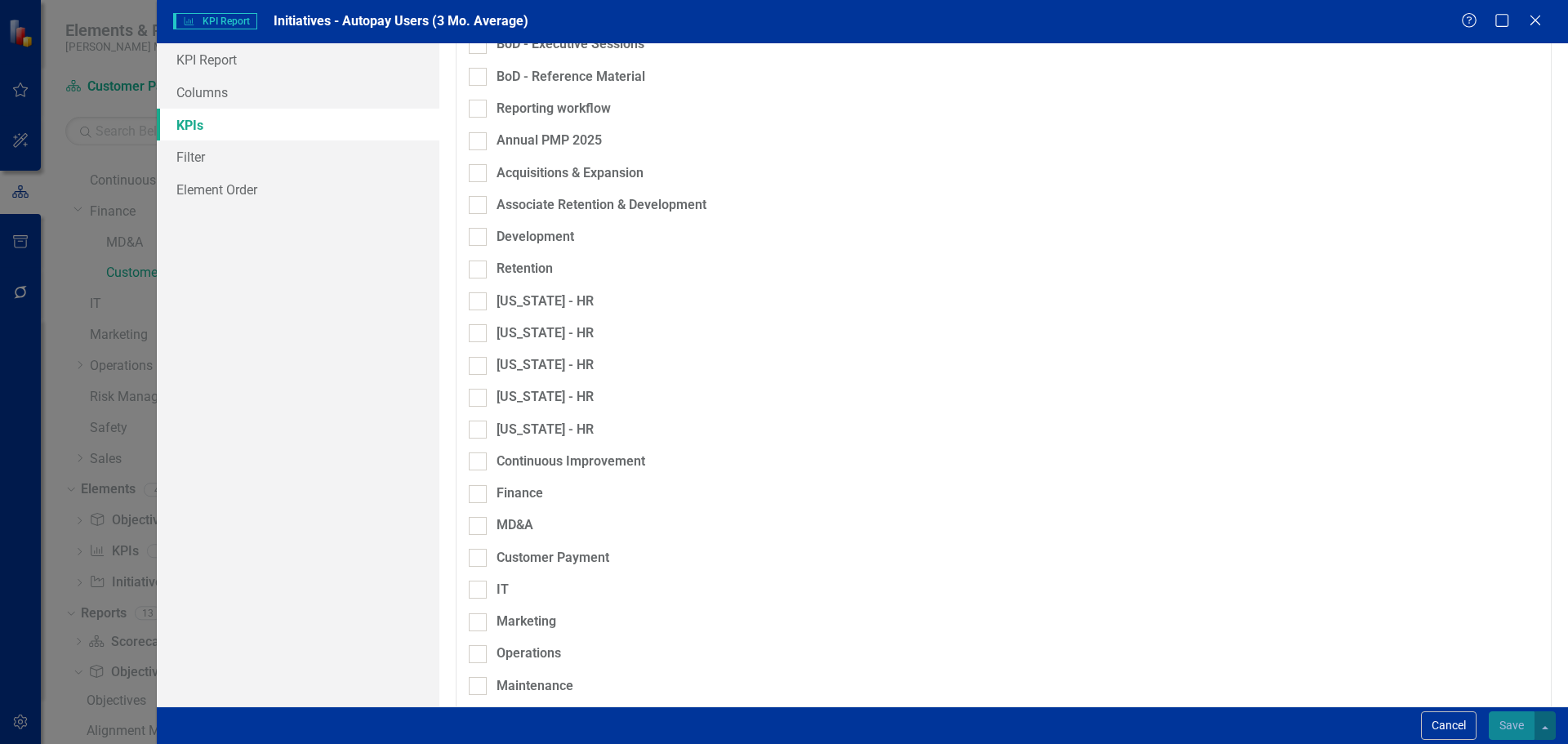
scroll to position [746, 0]
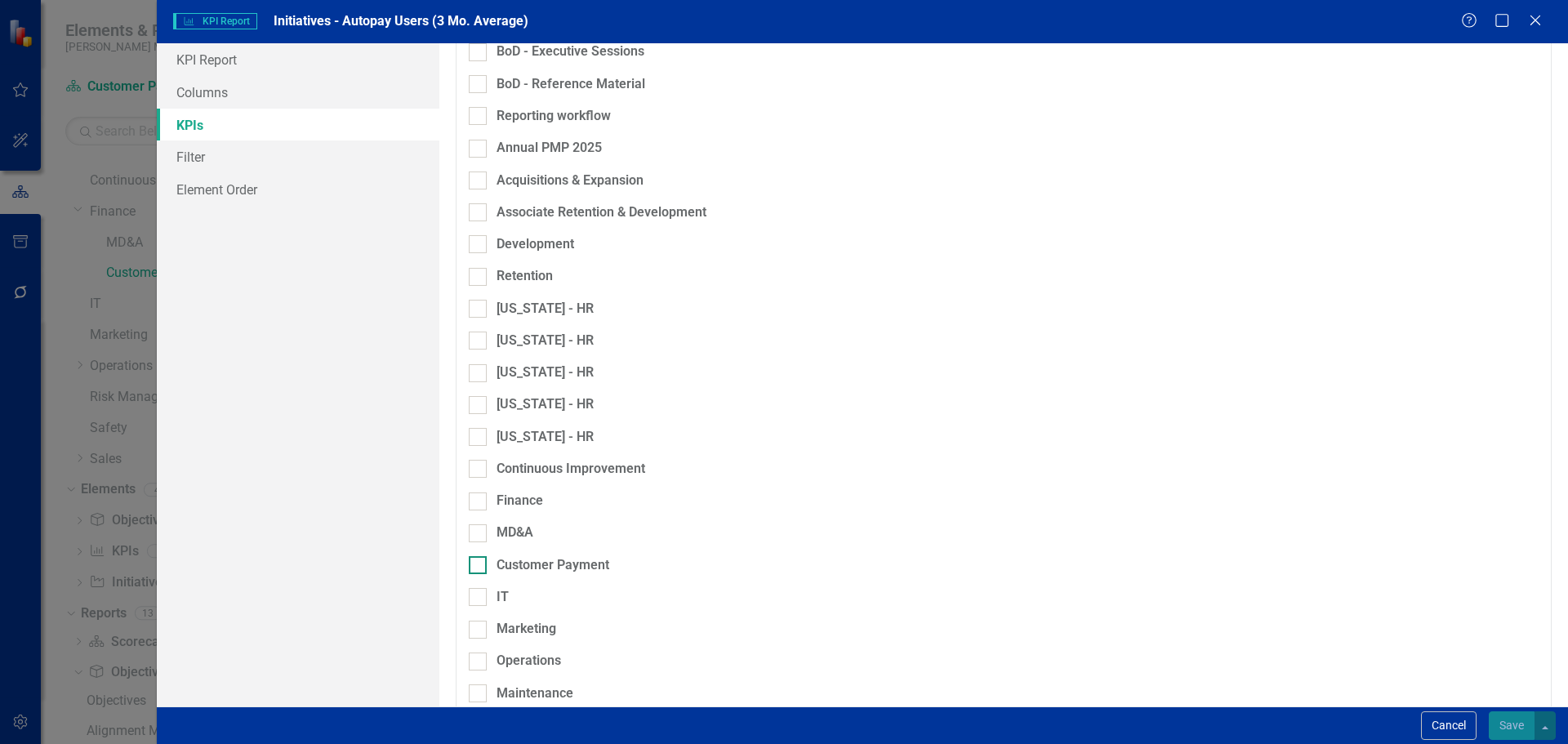
click at [515, 556] on div "Customer Payment" at bounding box center [553, 565] width 113 height 18
click at [479, 556] on input "Customer Payment" at bounding box center [473, 561] width 11 height 11
checkbox input "true"
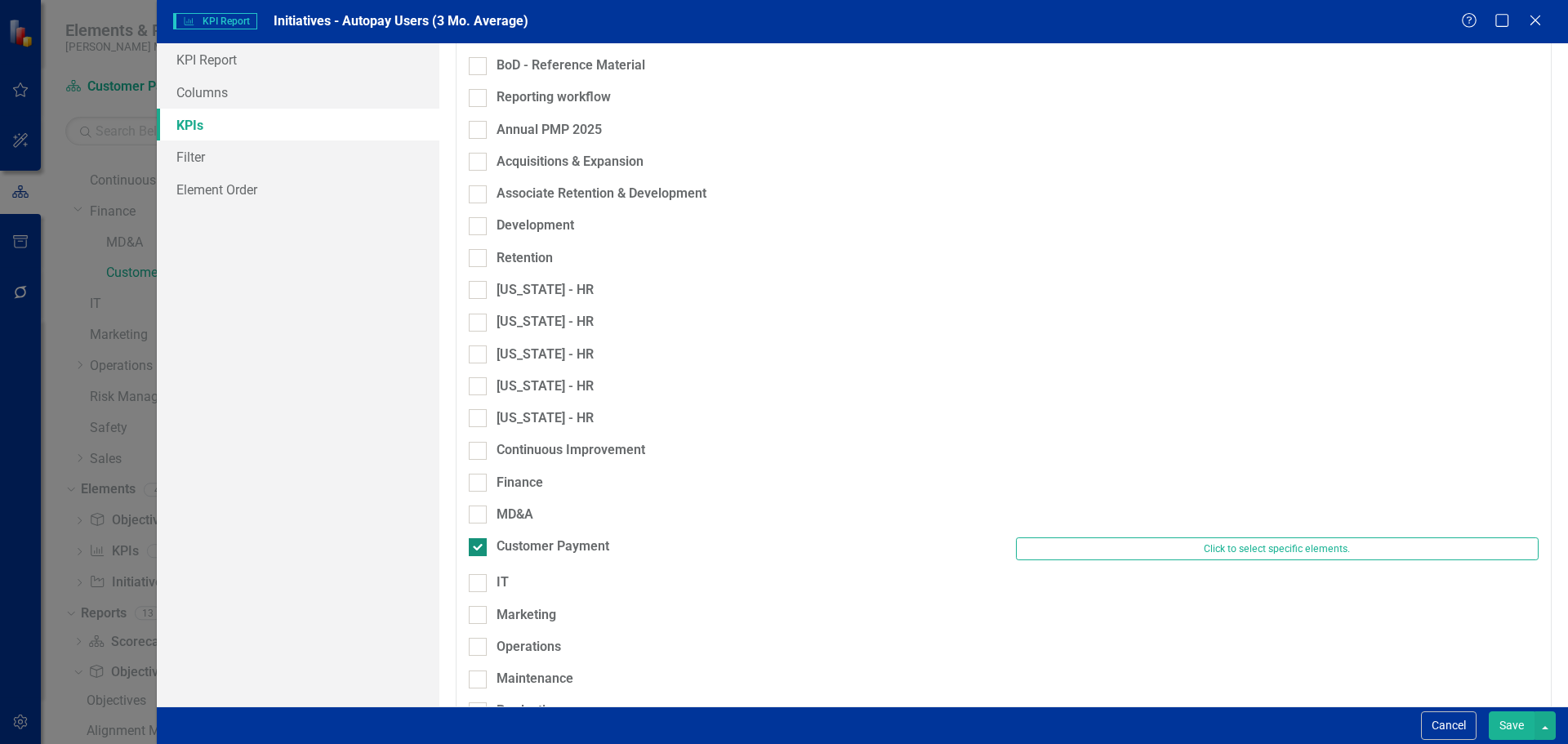
scroll to position [727, 0]
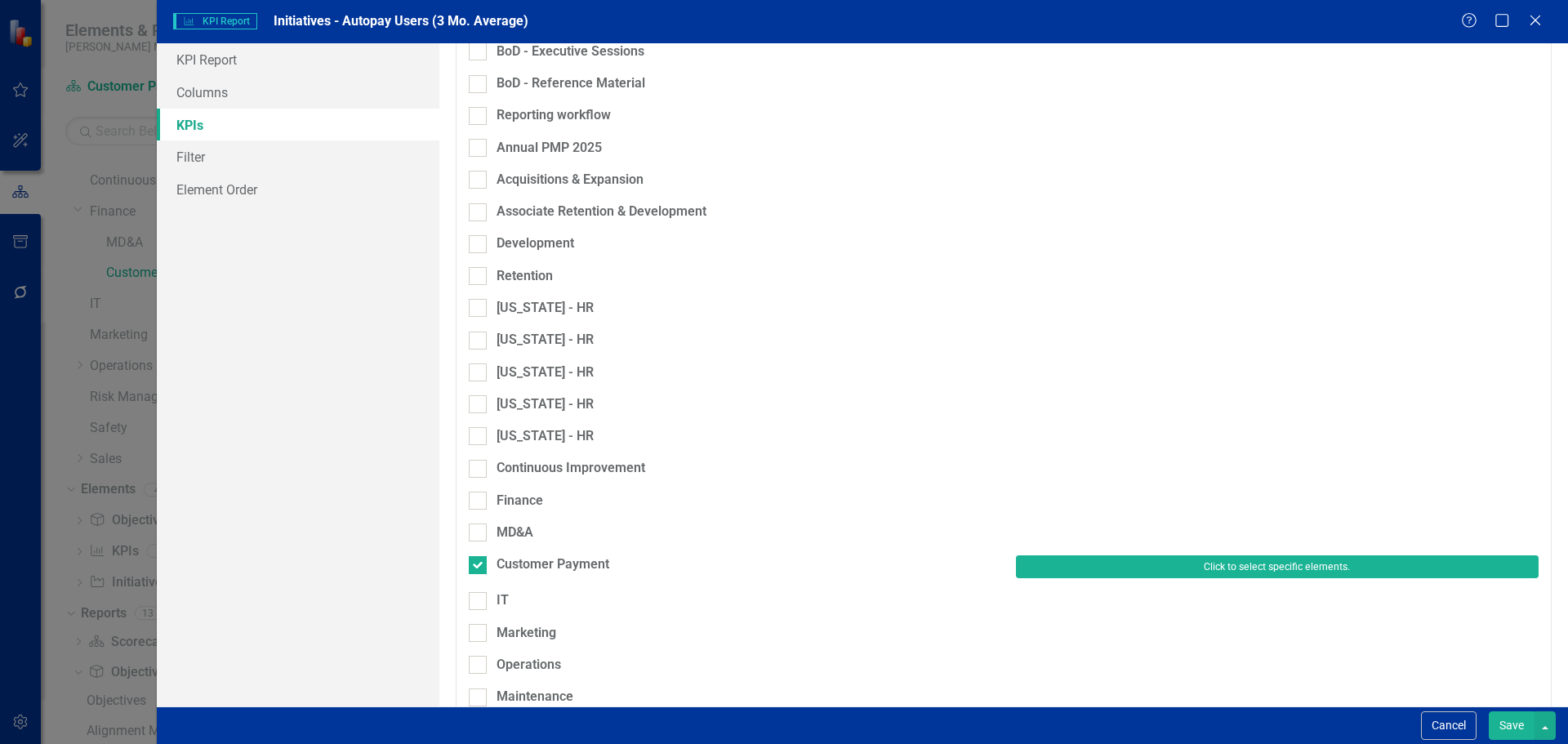
click at [1173, 555] on button "Click to select specific elements." at bounding box center [1277, 566] width 523 height 23
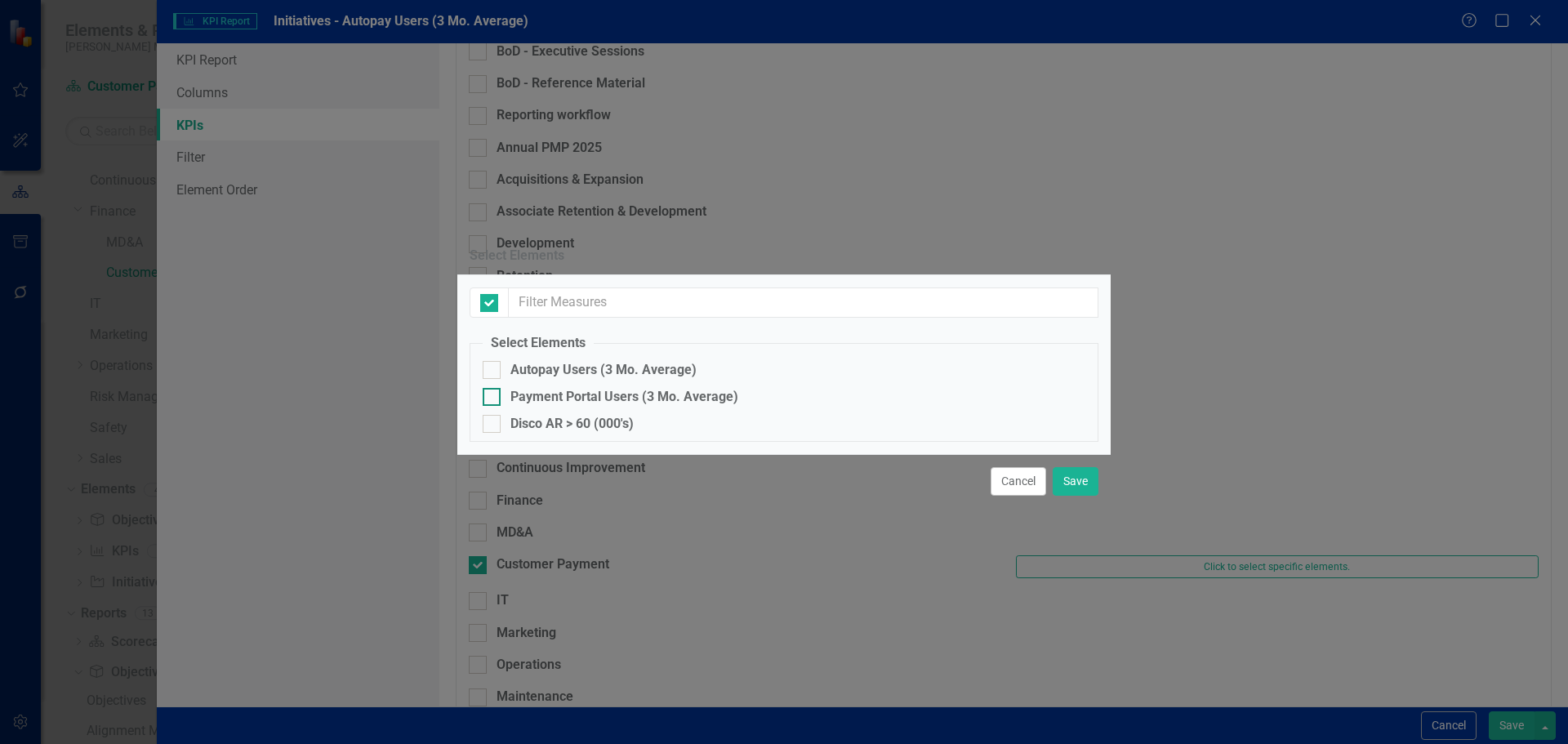
checkbox input "false"
click at [558, 361] on div "Autopay Users (3 Mo. Average)" at bounding box center [603, 370] width 186 height 18
click at [493, 361] on input "Autopay Users (3 Mo. Average)" at bounding box center [488, 366] width 11 height 11
checkbox input "true"
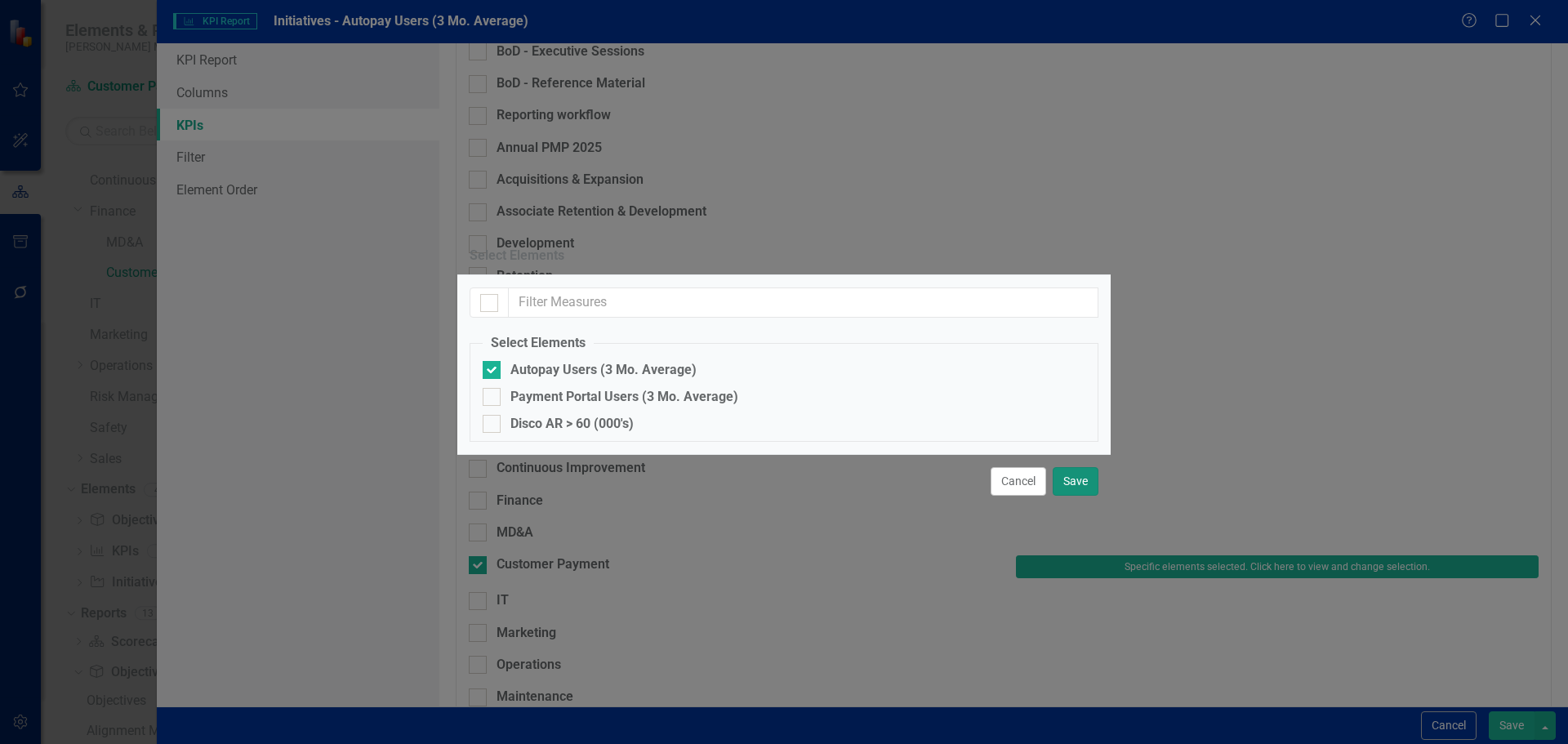
click at [1082, 496] on button "Save" at bounding box center [1075, 481] width 46 height 28
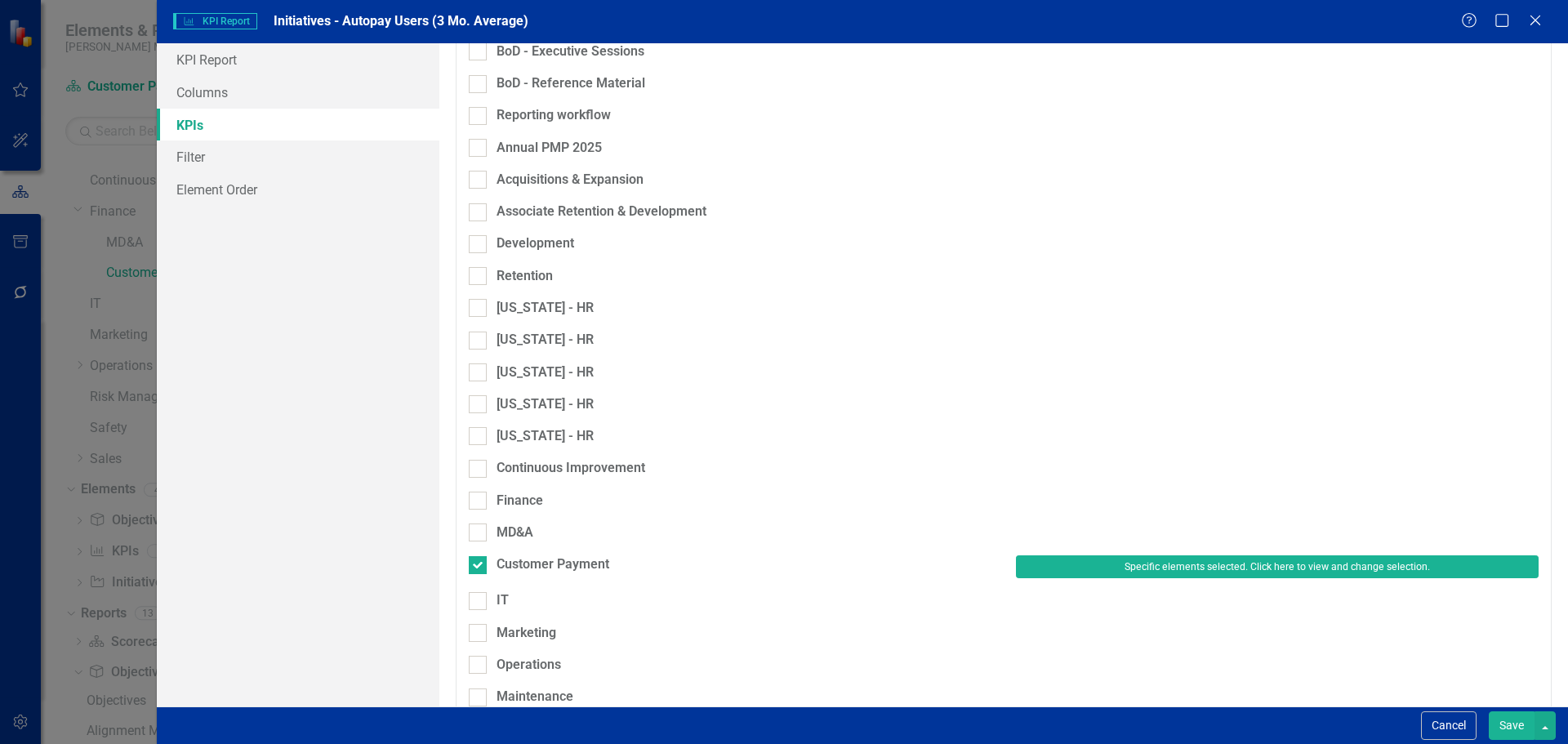
click at [1509, 723] on button "Save" at bounding box center [1511, 726] width 46 height 28
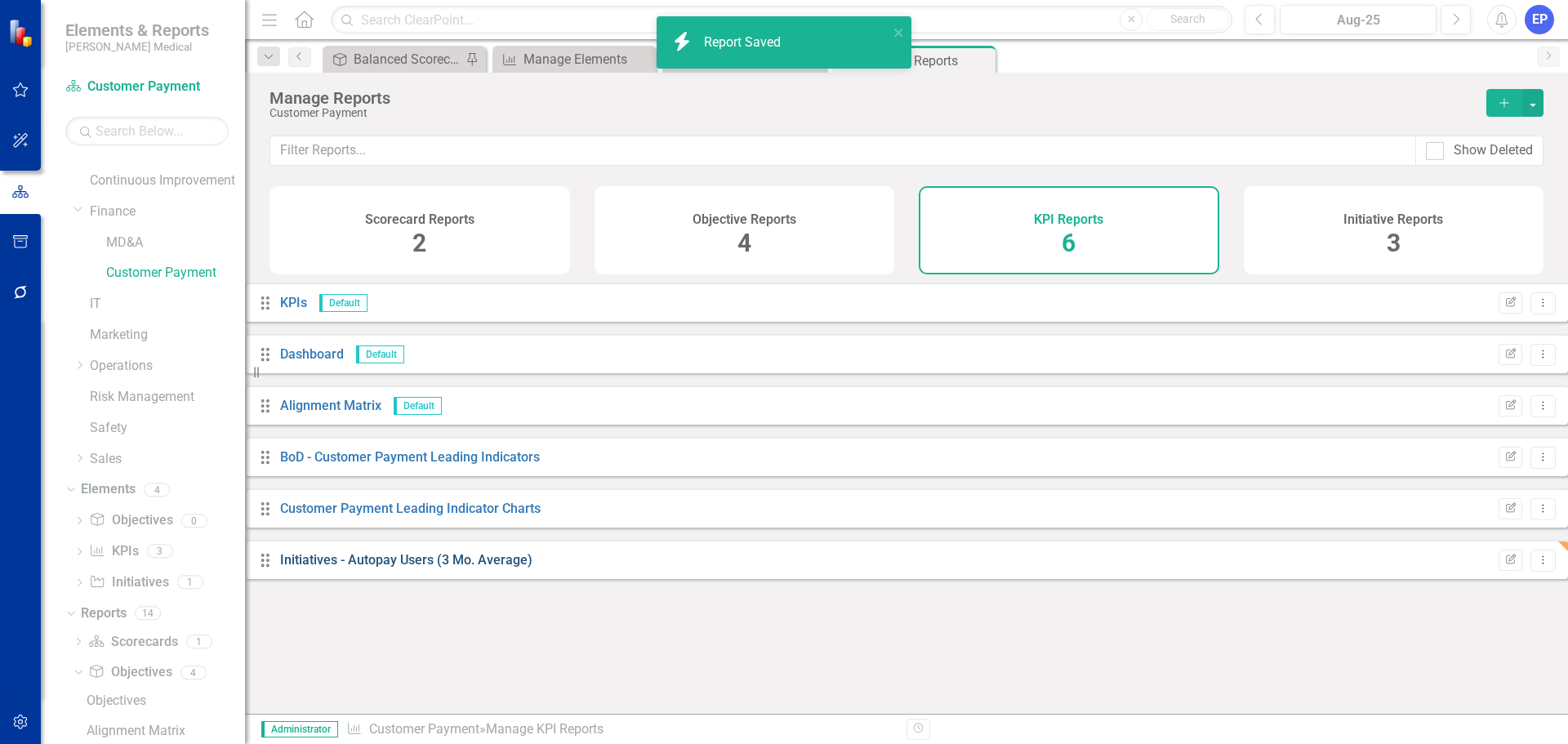
click at [490, 568] on link "Initiatives - Autopay Users (3 Mo. Average)" at bounding box center [406, 559] width 252 height 16
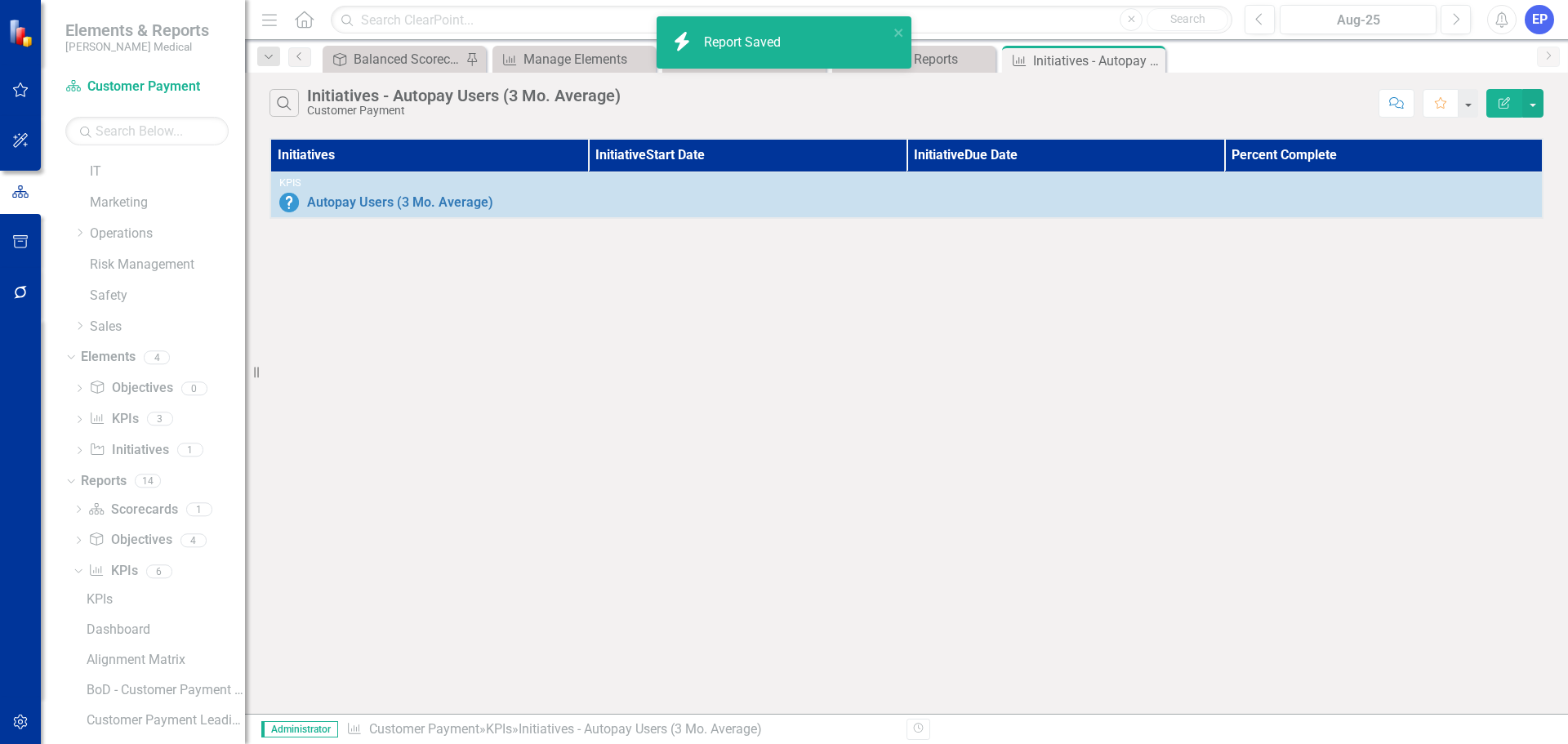
scroll to position [358, 0]
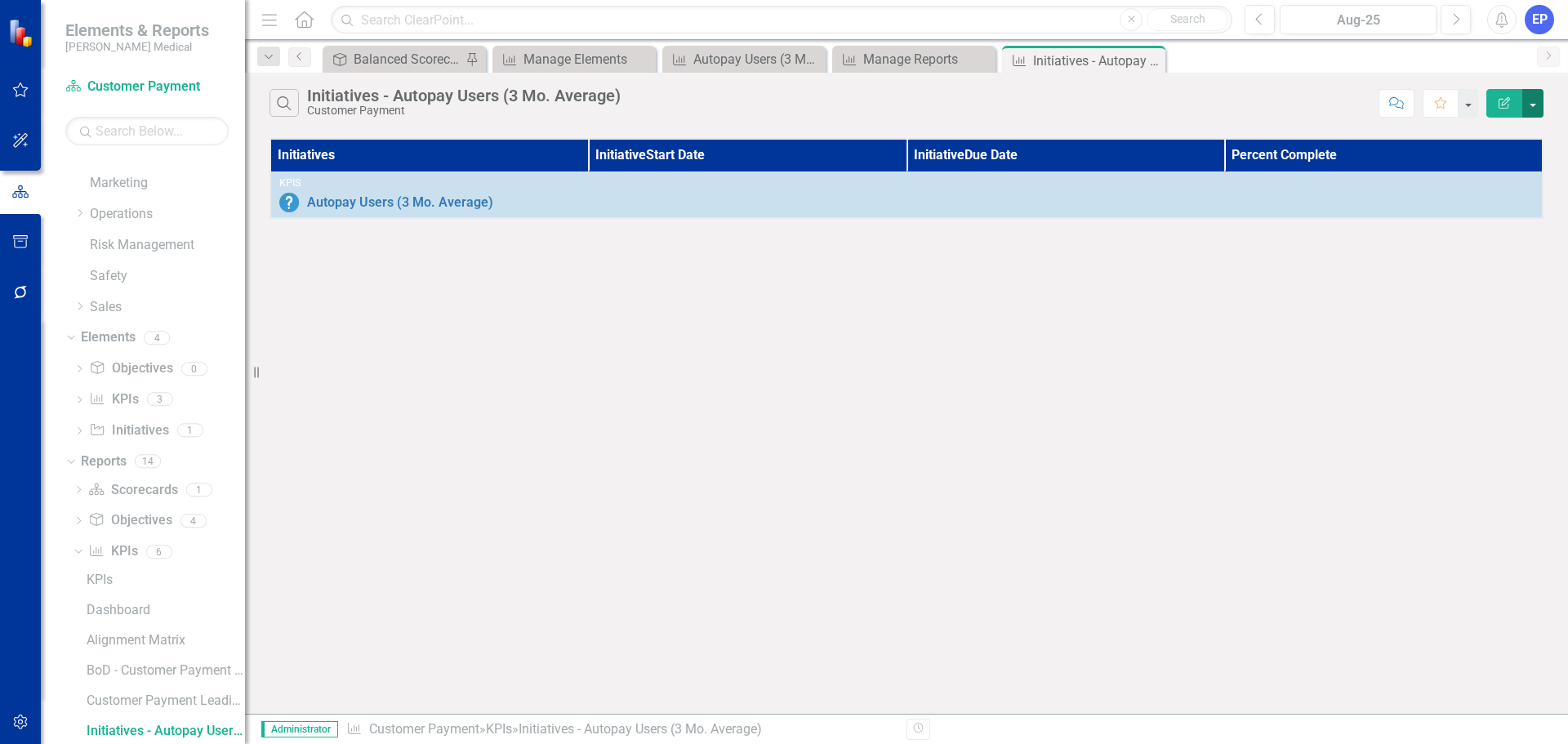
click at [1534, 107] on button "button" at bounding box center [1532, 104] width 21 height 28
click at [1501, 136] on link "Edit Report Edit Report" at bounding box center [1478, 134] width 129 height 30
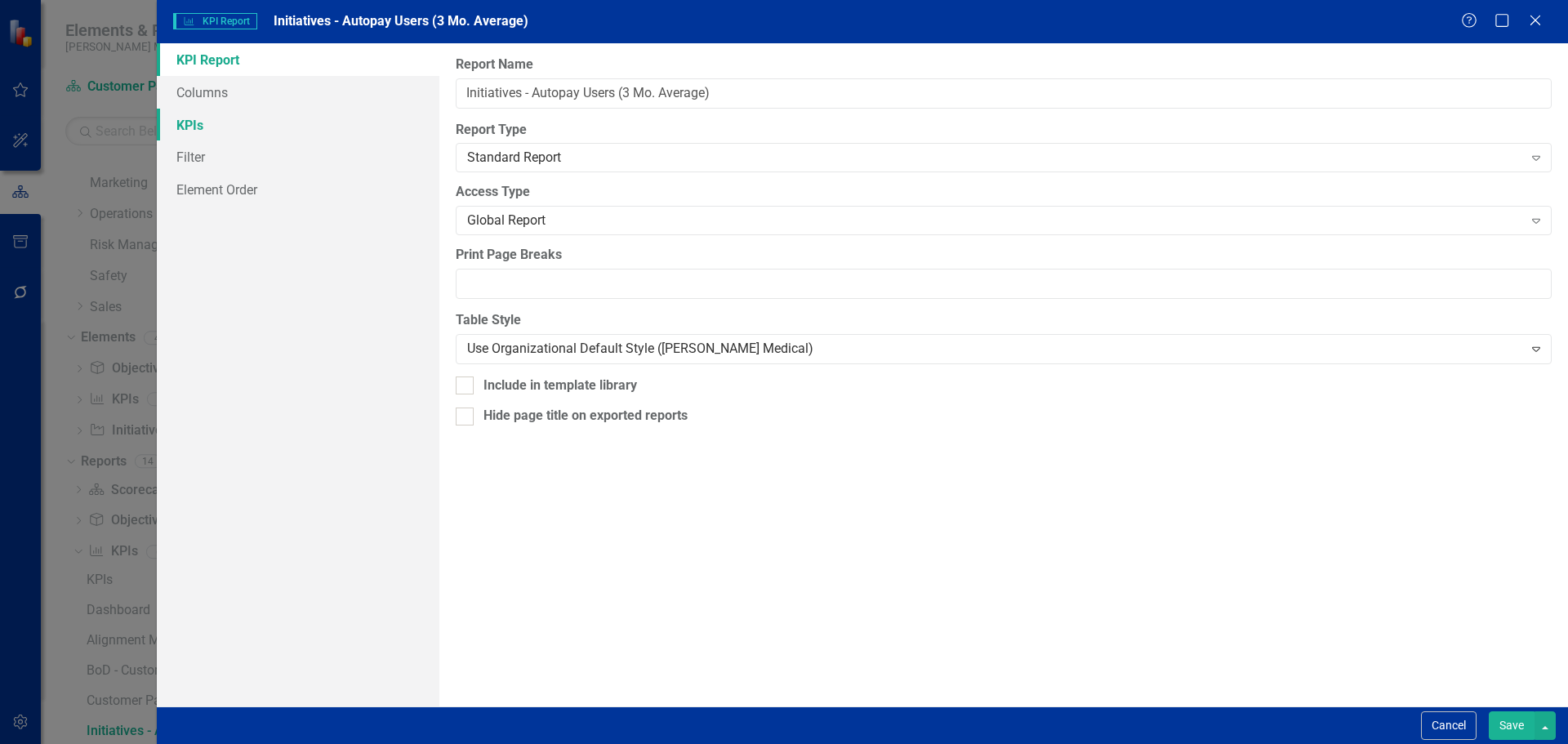
click at [240, 129] on link "KPIs" at bounding box center [298, 124] width 282 height 33
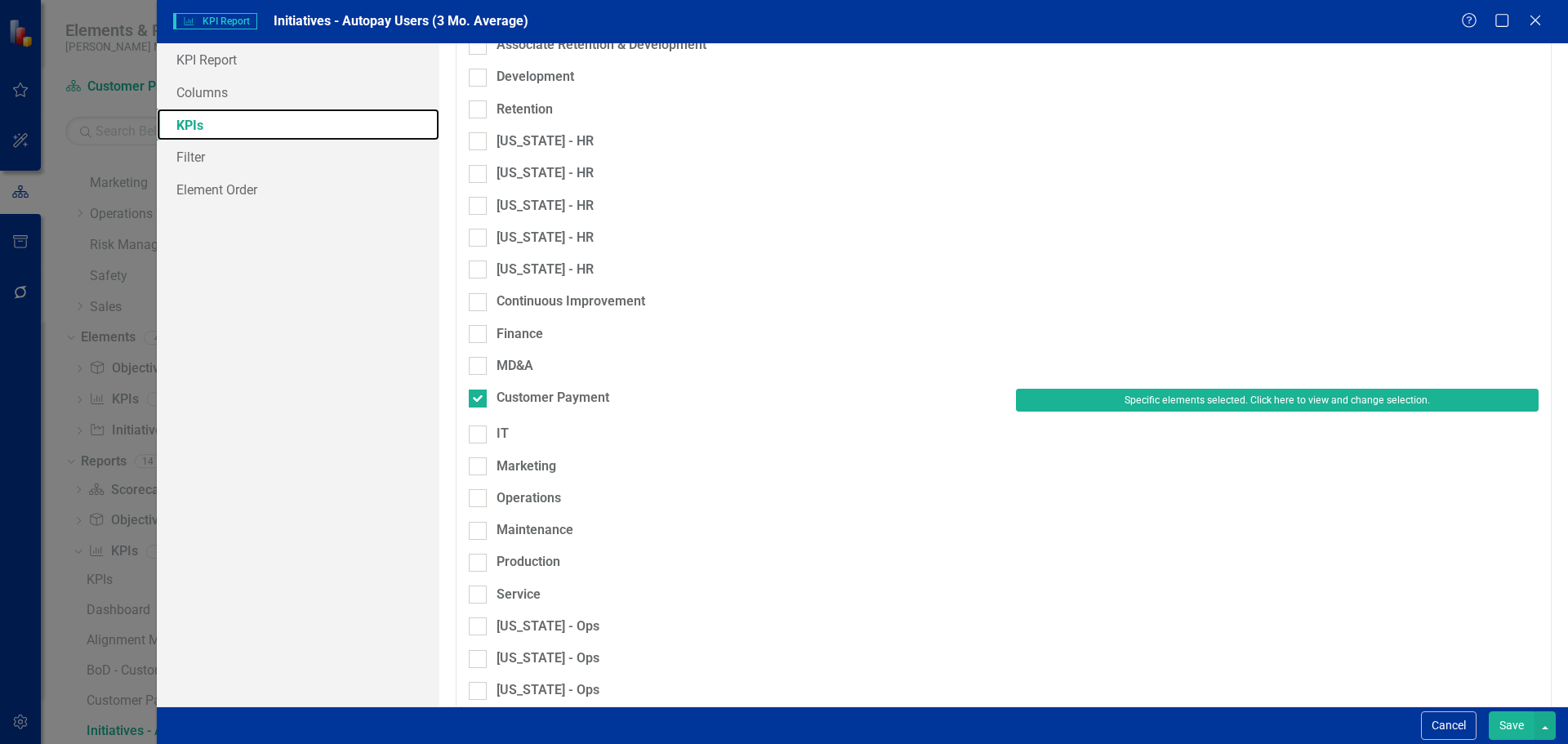
scroll to position [980, 0]
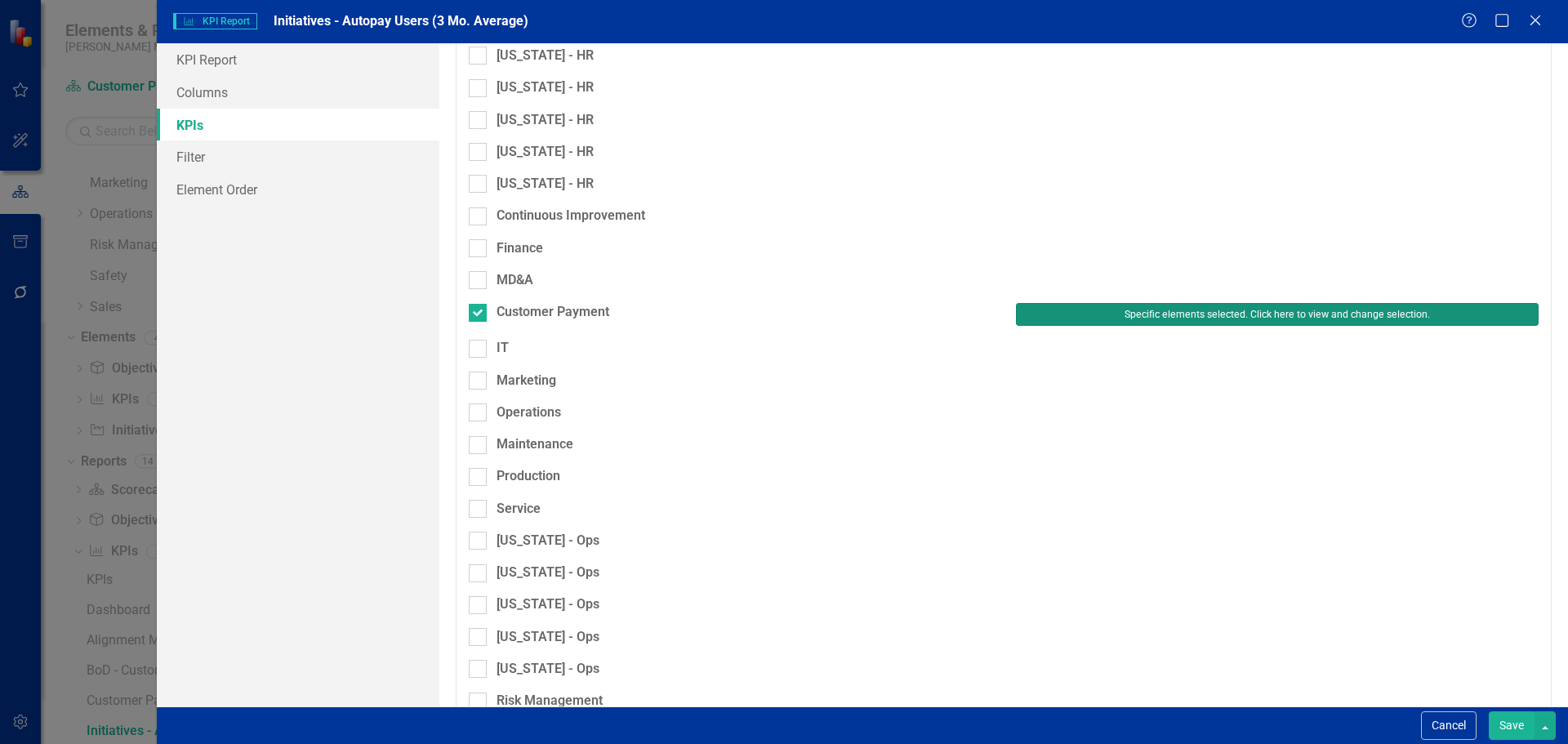
click at [1025, 303] on button "Specific elements selected. Click here to view and change selection." at bounding box center [1277, 314] width 523 height 23
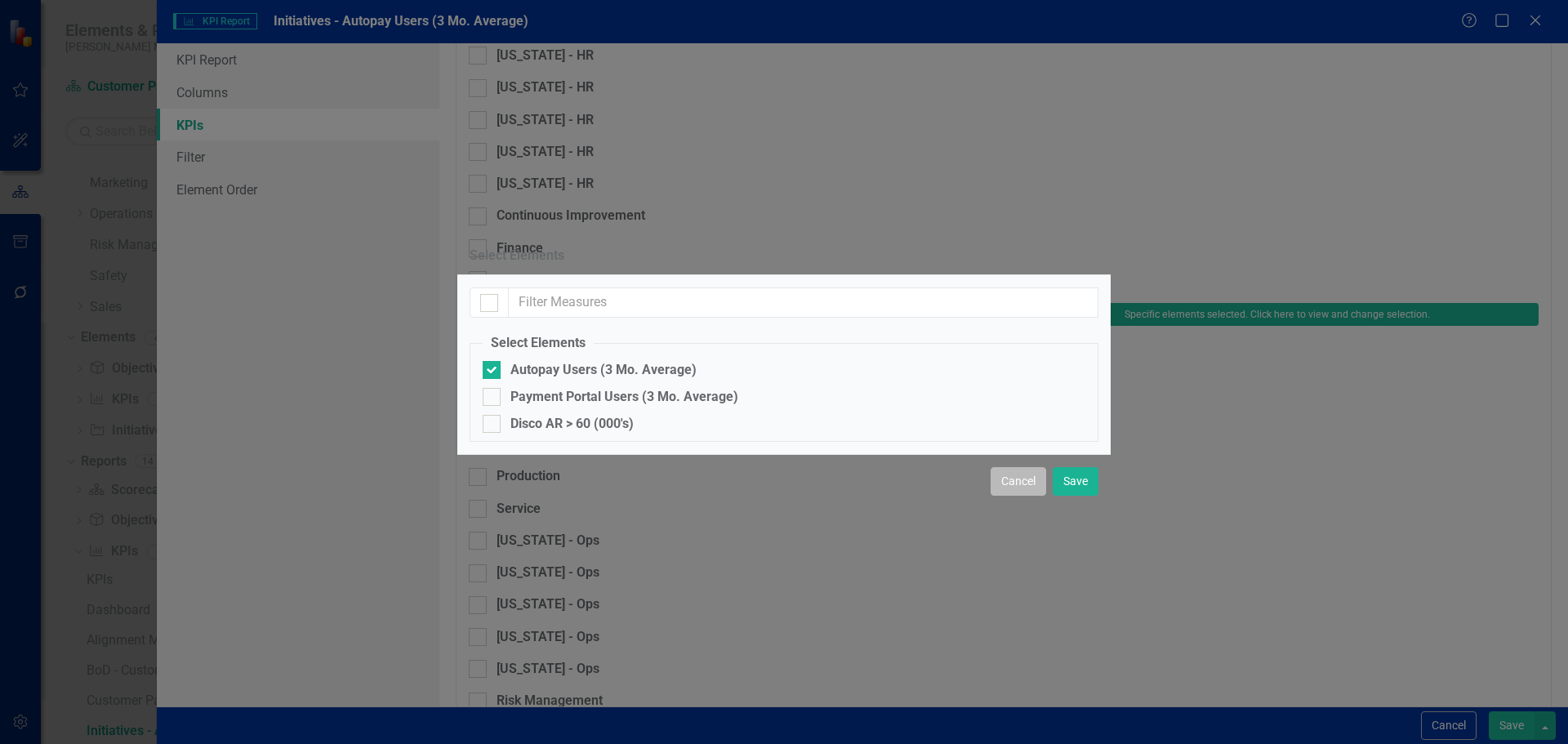
click at [1029, 496] on button "Cancel" at bounding box center [1018, 481] width 56 height 28
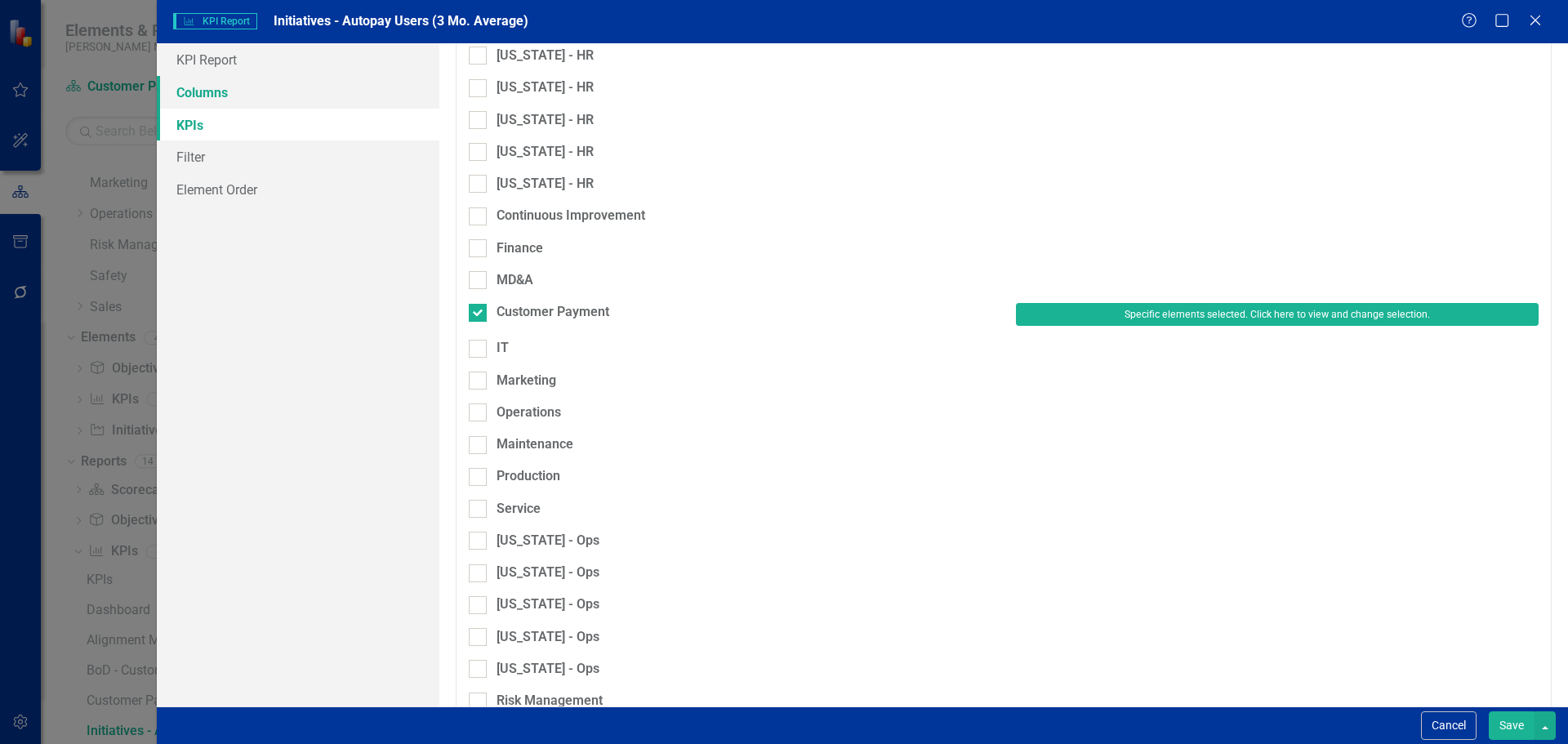
click at [269, 89] on link "Columns" at bounding box center [298, 92] width 282 height 33
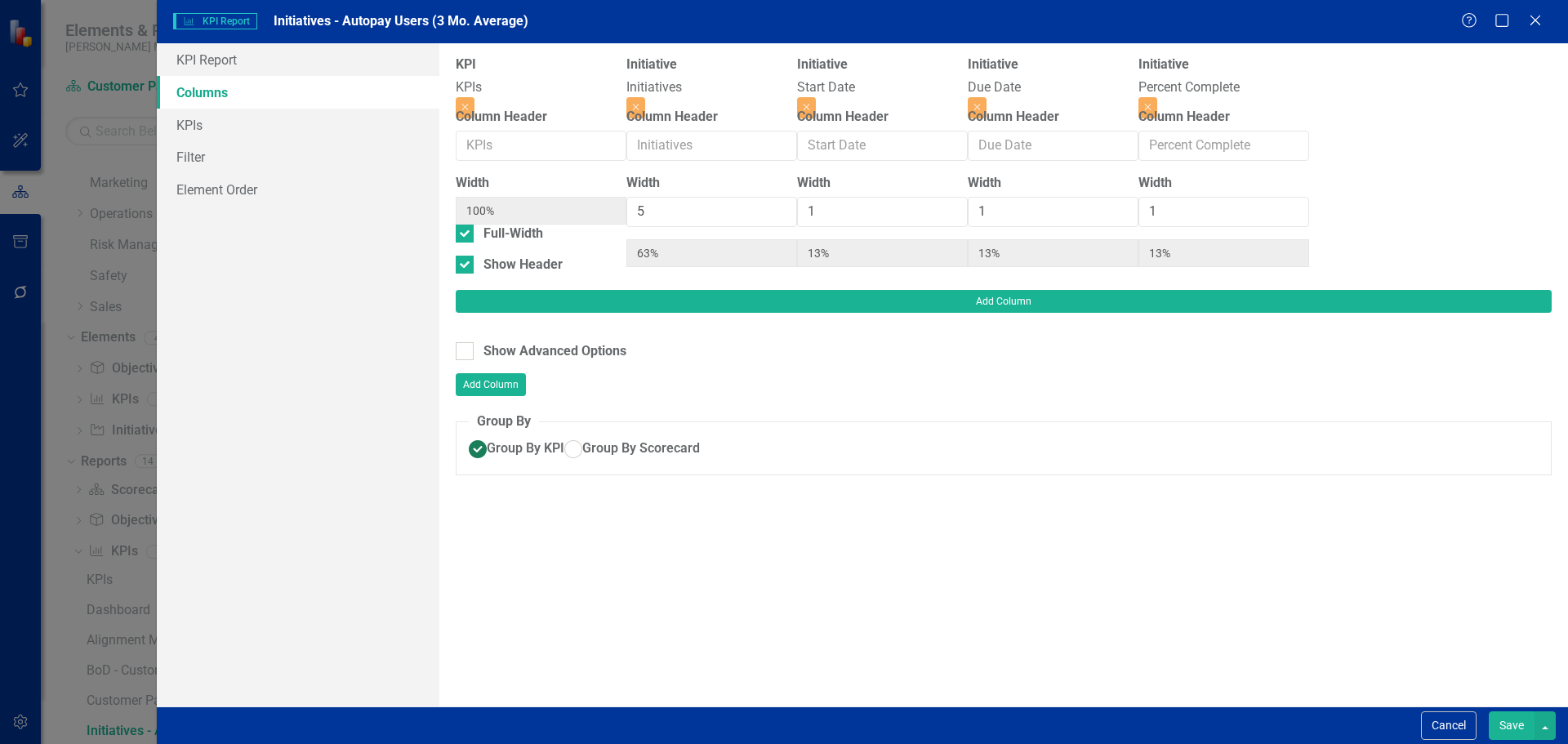
click at [1497, 721] on button "Save" at bounding box center [1511, 726] width 46 height 28
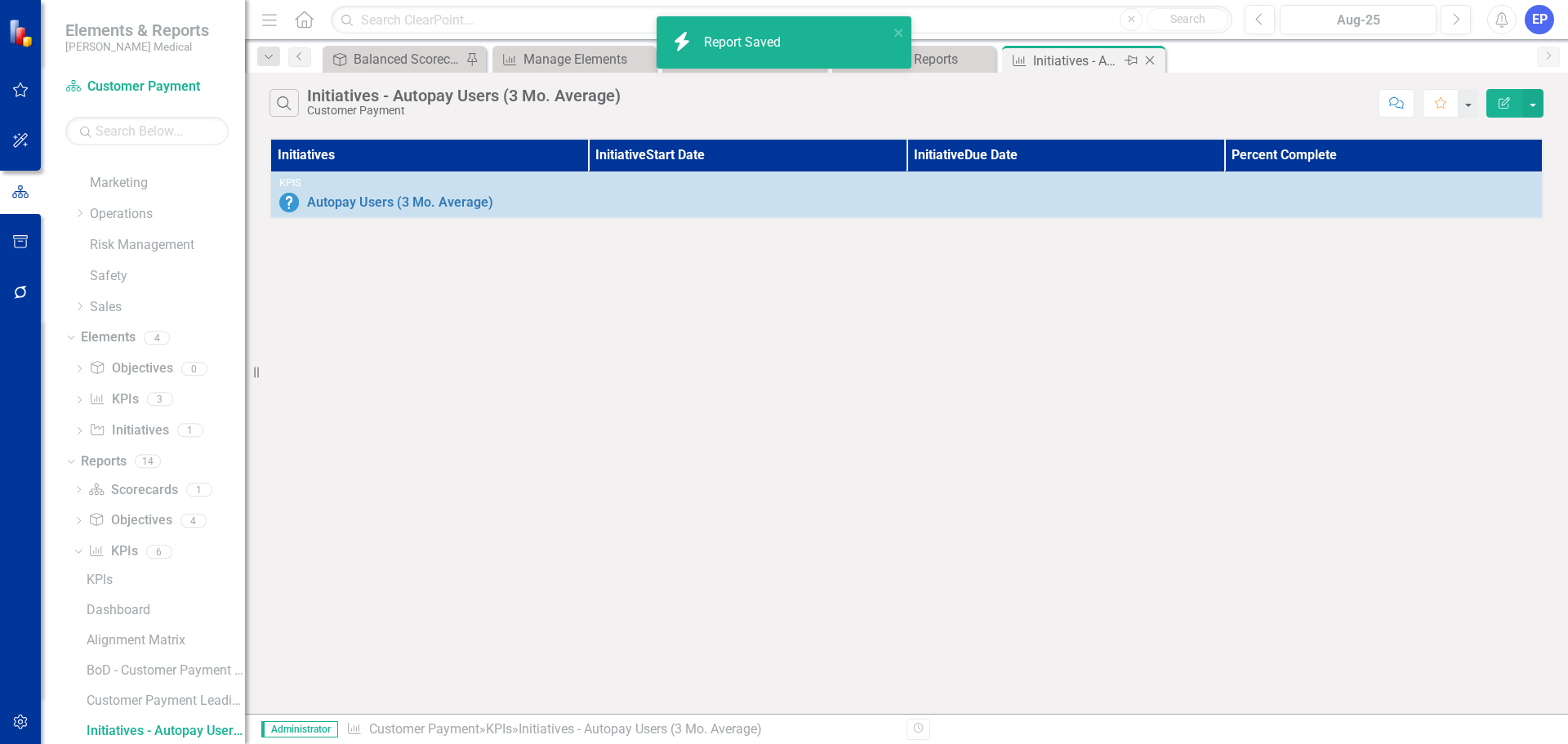
click at [1151, 61] on icon "Close" at bounding box center [1150, 61] width 17 height 13
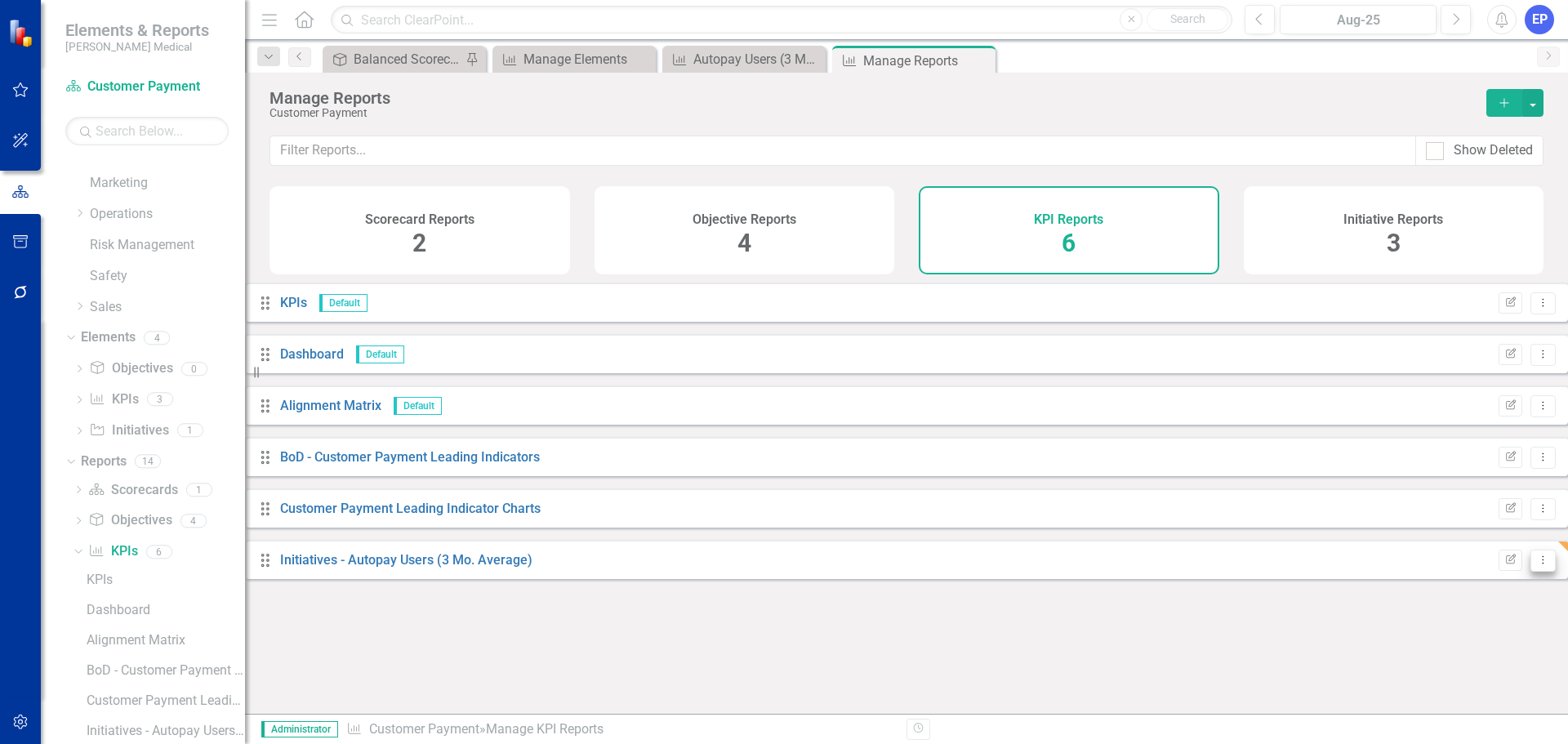
click at [1536, 565] on icon "Dropdown Menu" at bounding box center [1543, 559] width 14 height 11
click at [757, 57] on div "Autopay Users (3 Mo. Average)" at bounding box center [746, 59] width 108 height 20
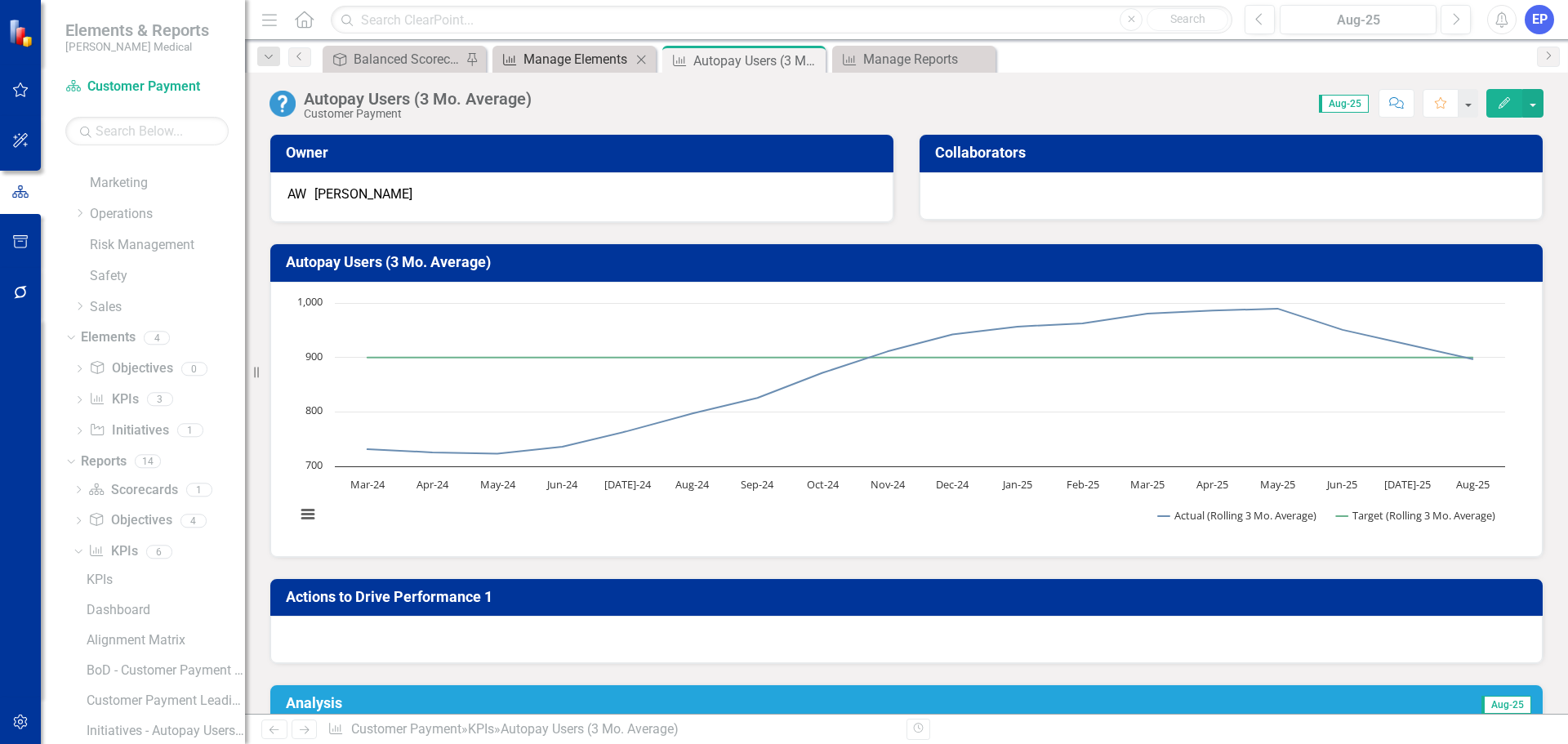
click at [539, 63] on div "Manage Elements" at bounding box center [577, 59] width 108 height 20
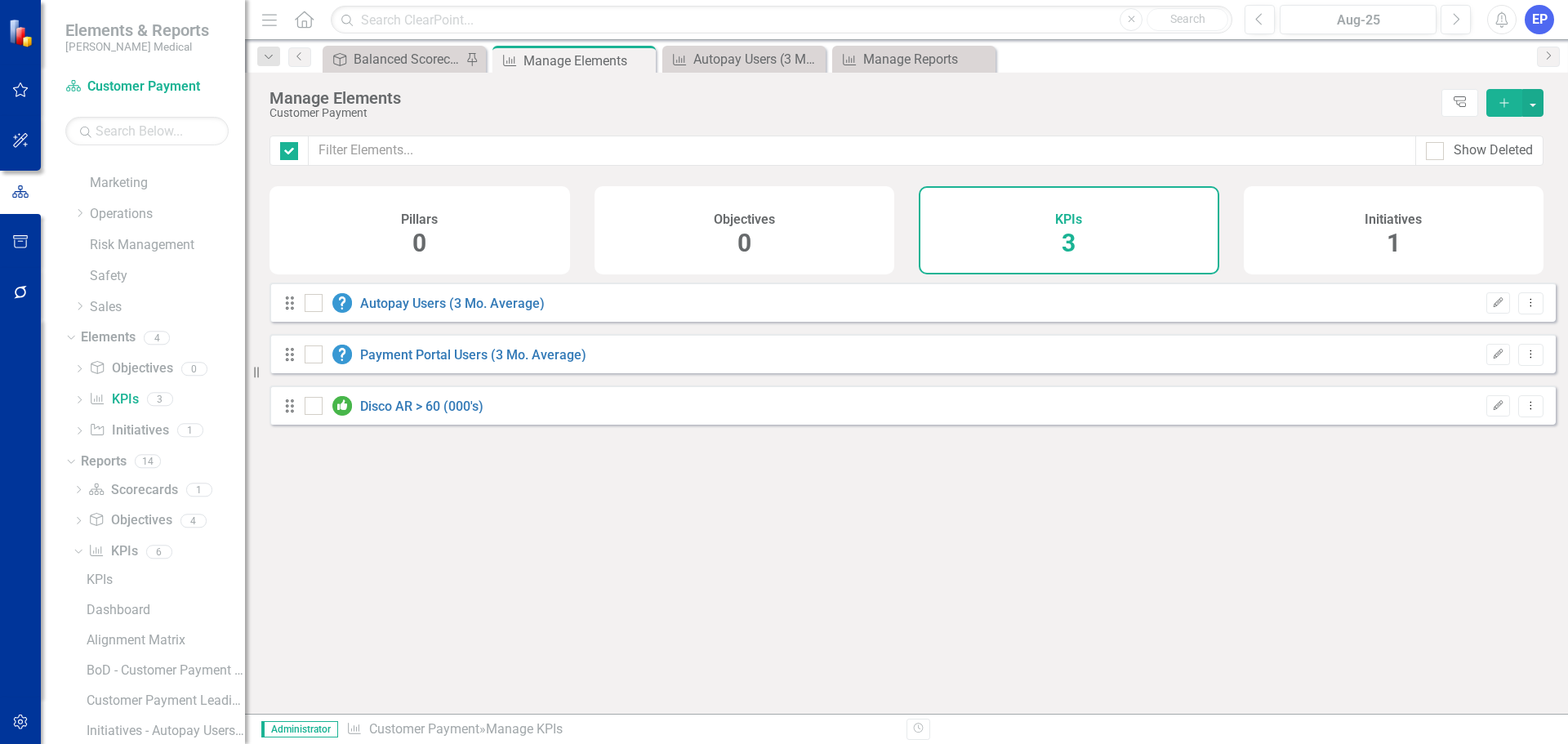
checkbox input "false"
click at [486, 362] on link "Payment Portal Users (3 Mo. Average)" at bounding box center [473, 355] width 226 height 16
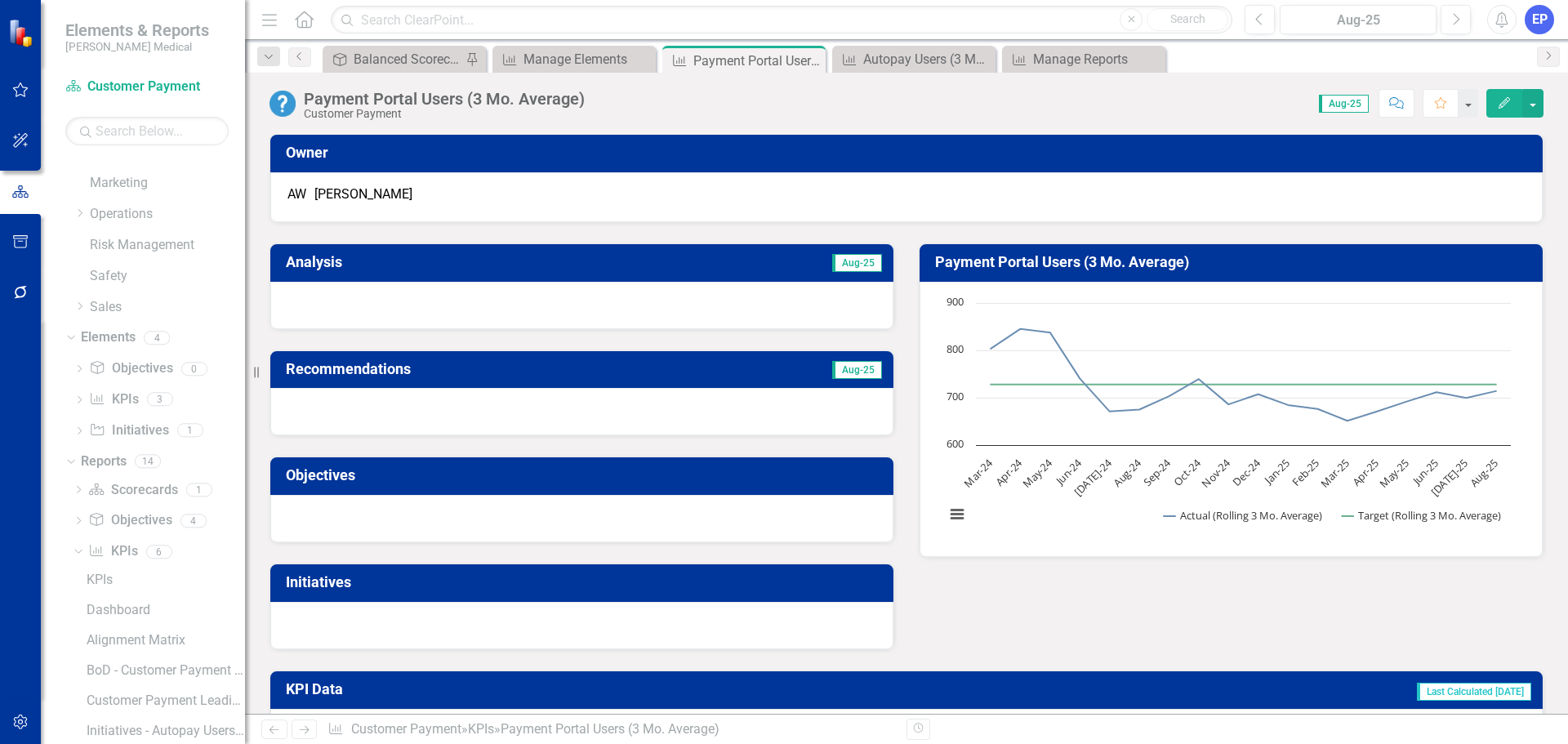
click at [464, 97] on div "Payment Portal Users (3 Mo. Average)" at bounding box center [444, 99] width 281 height 18
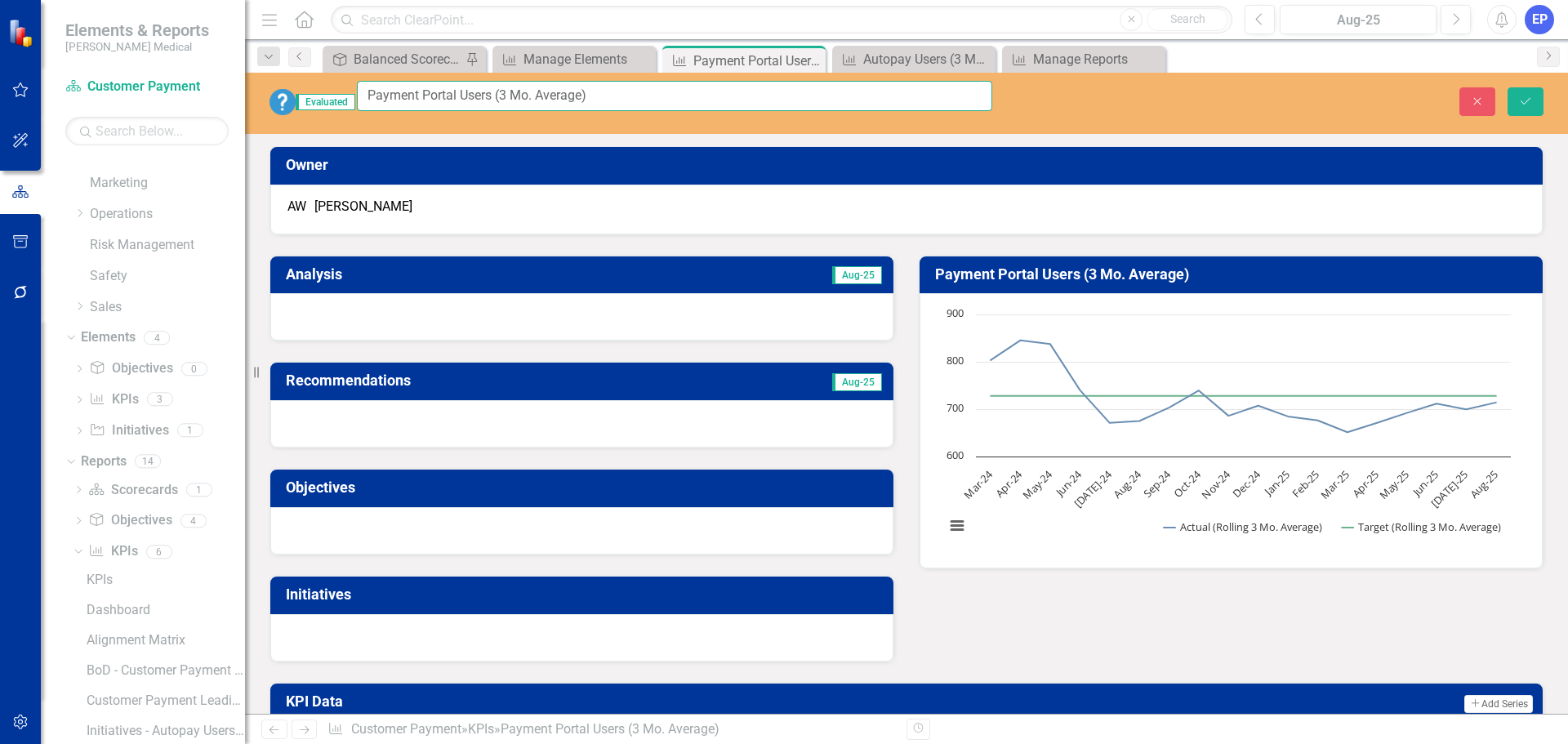
click at [464, 97] on input "Payment Portal Users (3 Mo. Average)" at bounding box center [674, 96] width 635 height 30
click at [1095, 62] on div "Manage Reports" at bounding box center [1086, 59] width 108 height 20
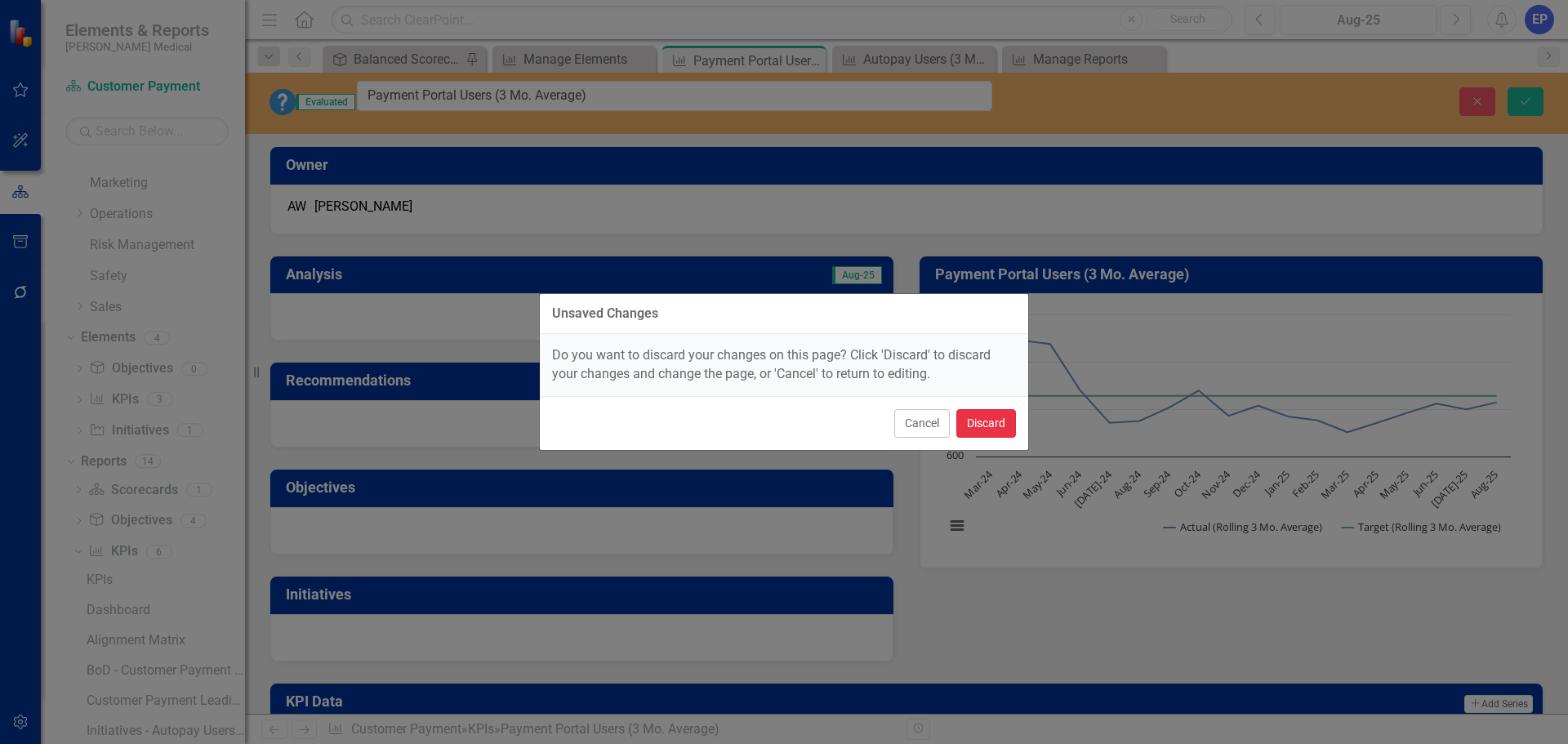
click at [995, 413] on button "Discard" at bounding box center [985, 423] width 59 height 28
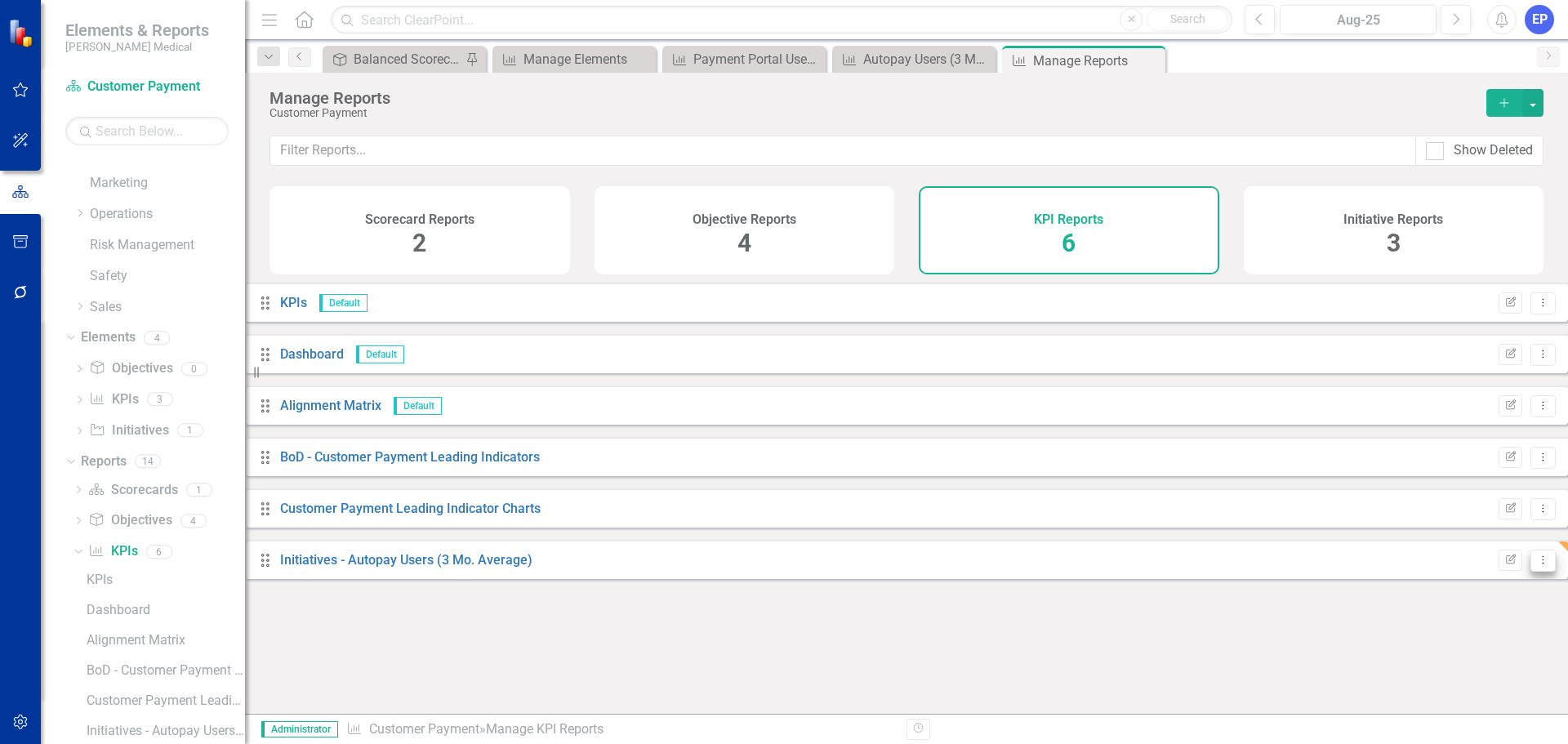
click at [1536, 565] on icon "Dropdown Menu" at bounding box center [1543, 559] width 14 height 11
click at [1463, 652] on link "Copy Duplicate Report" at bounding box center [1462, 660] width 134 height 30
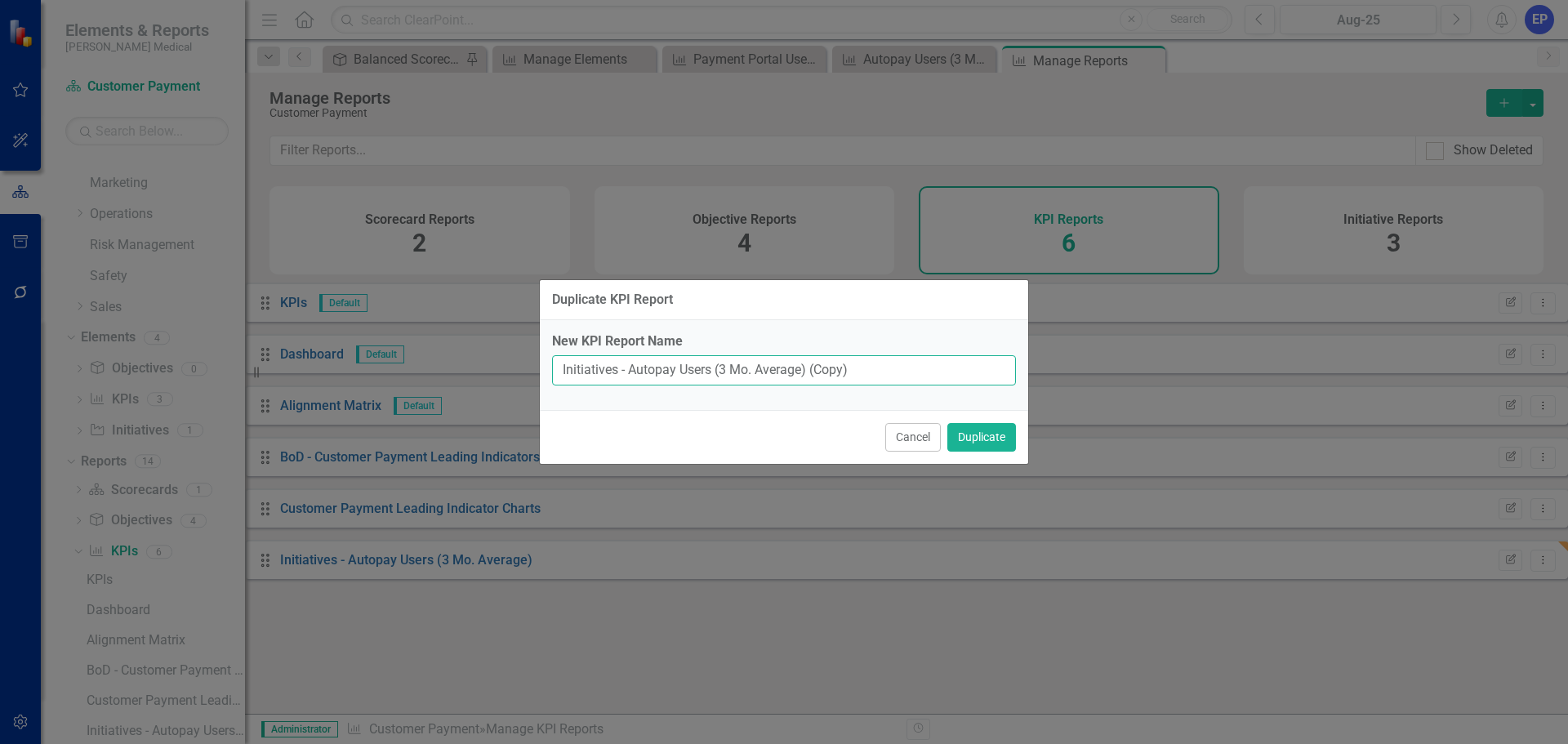
drag, startPoint x: 630, startPoint y: 369, endPoint x: 873, endPoint y: 358, distance: 243.2
click at [873, 358] on input "Initiatives - Autopay Users (3 Mo. Average) (Copy)" at bounding box center [783, 370] width 463 height 30
paste input "Payment Portal Users (3 Mo. Average"
type input "Initiatives - Payment Portal Users (3 Mo. Average)"
click at [983, 436] on button "Duplicate" at bounding box center [981, 438] width 68 height 28
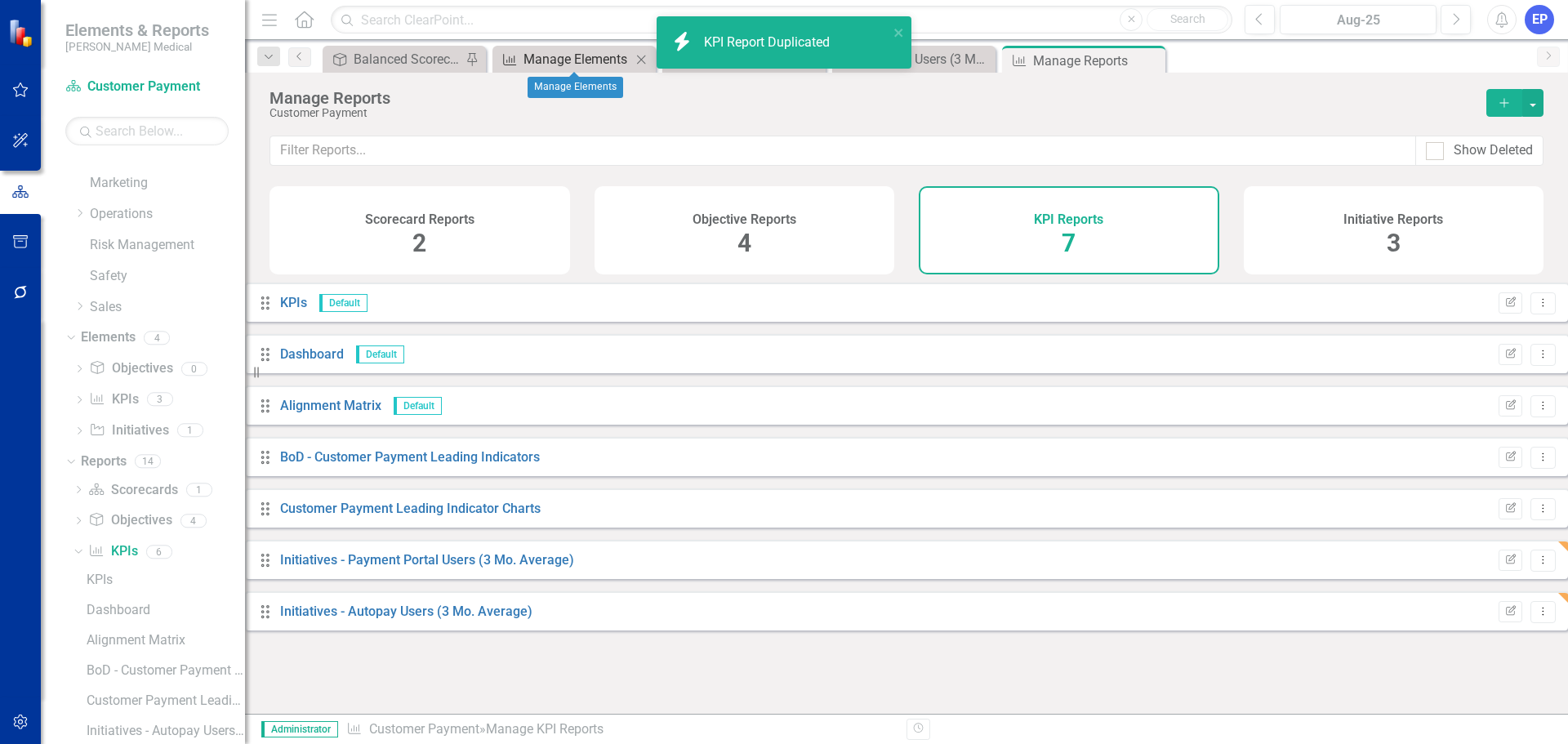
click at [568, 58] on div "Manage Elements" at bounding box center [577, 59] width 108 height 20
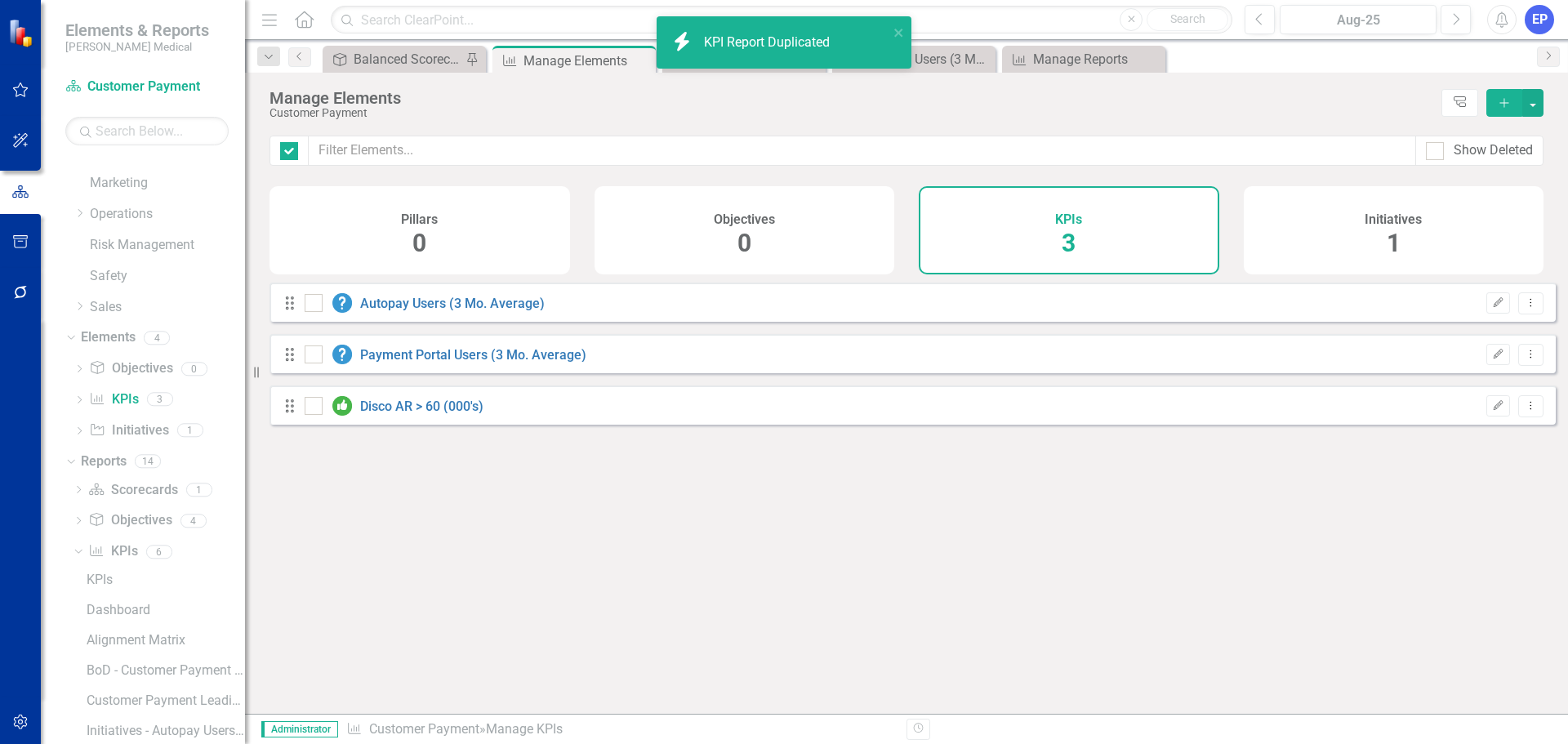
checkbox input "false"
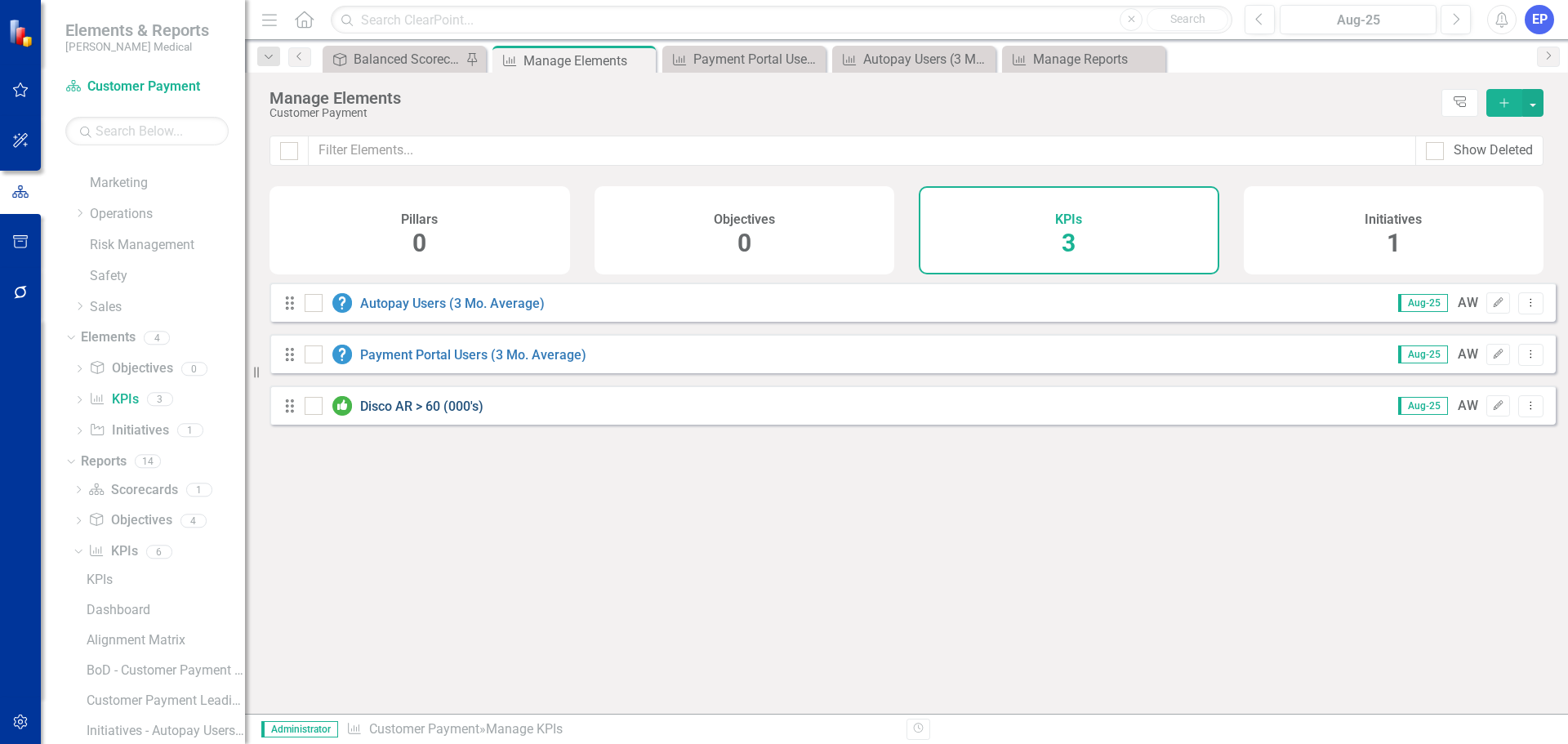
click at [408, 414] on link "Disco AR > 60 (000's)" at bounding box center [422, 406] width 124 height 16
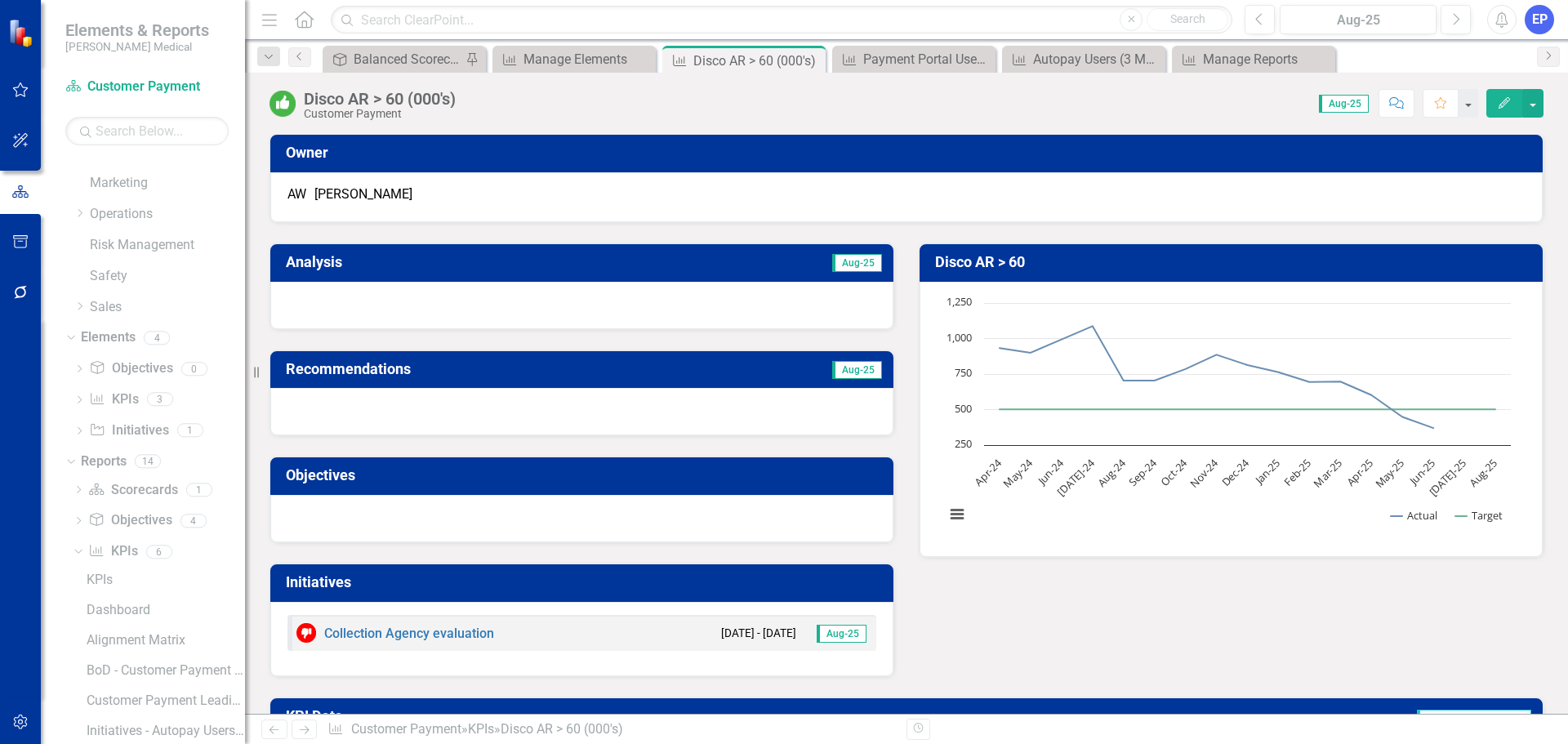
click at [416, 105] on div "Disco AR > 60 (000's)" at bounding box center [380, 99] width 152 height 18
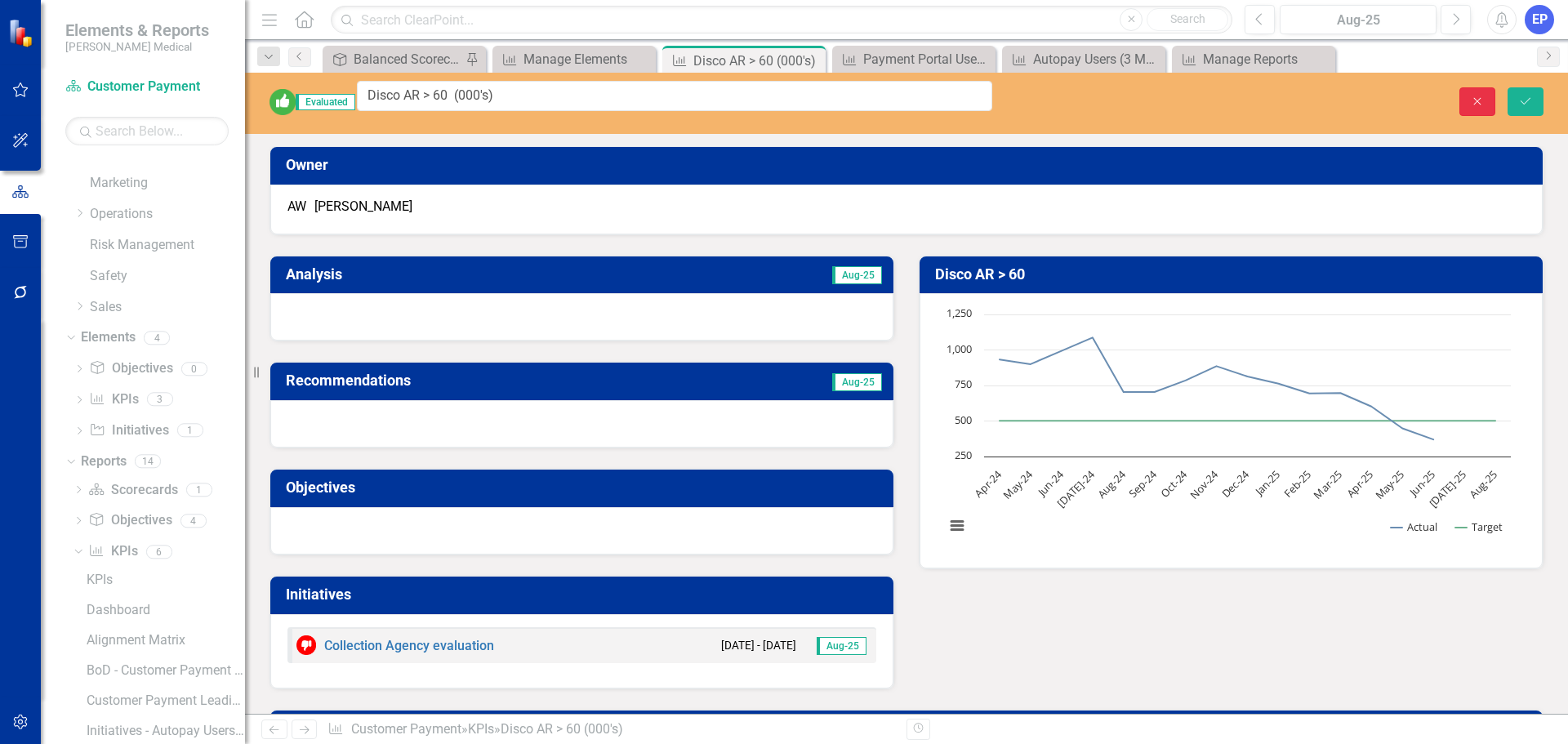
click at [1468, 93] on button "Close" at bounding box center [1477, 102] width 36 height 28
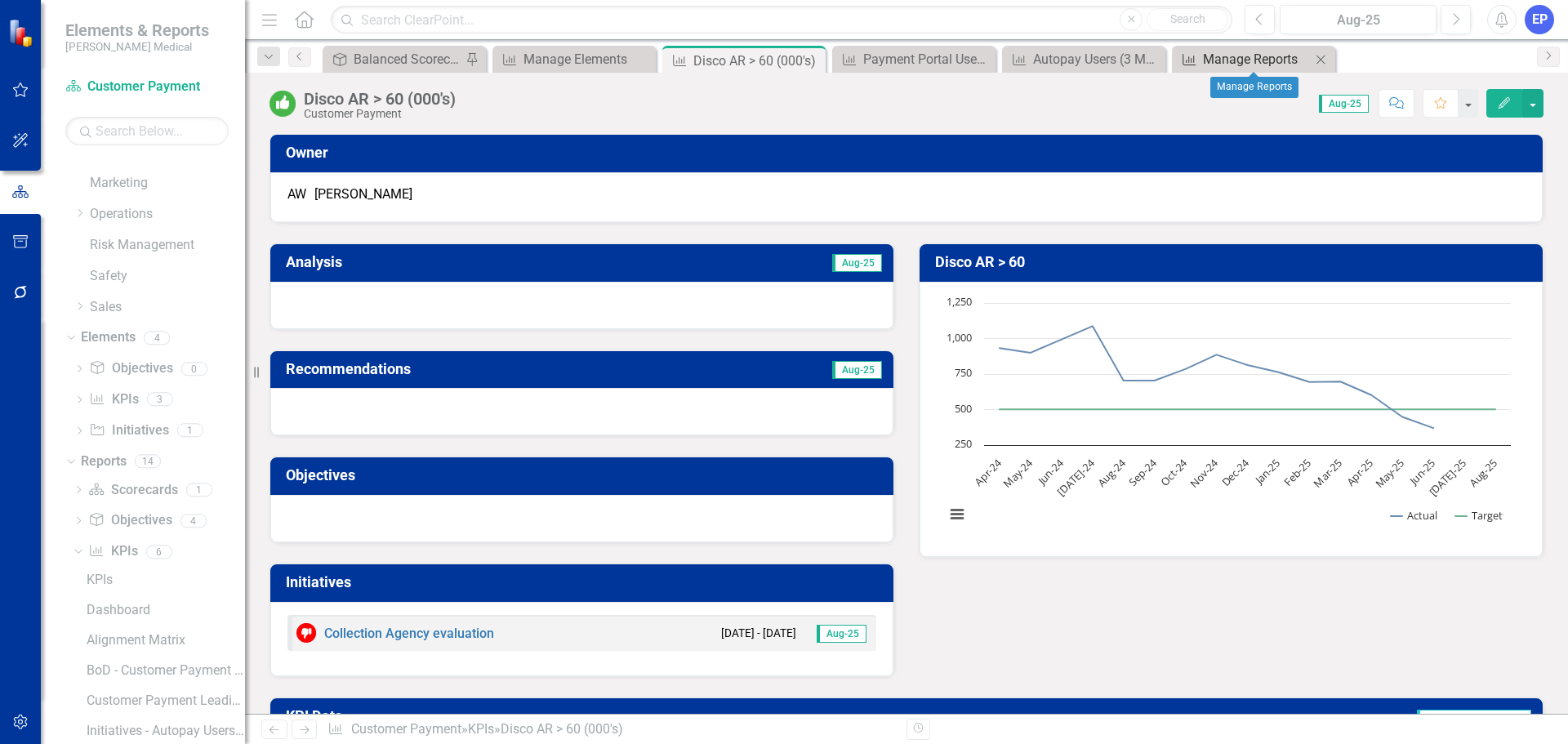
click at [1284, 53] on div "Manage Reports" at bounding box center [1257, 59] width 108 height 20
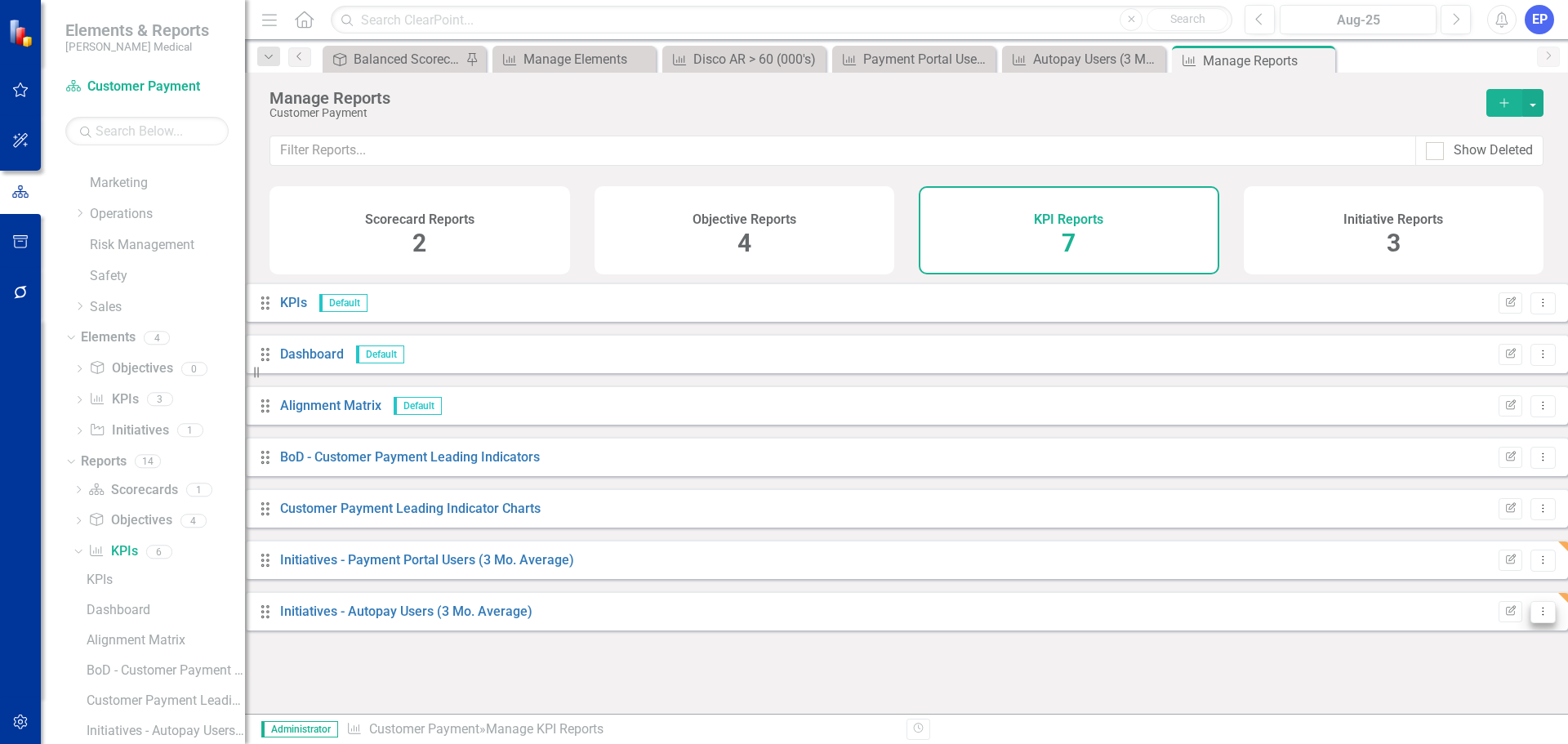
click at [1530, 621] on button "Dropdown Menu" at bounding box center [1543, 612] width 25 height 22
click at [1445, 570] on link "Copy Duplicate Report" at bounding box center [1462, 567] width 134 height 30
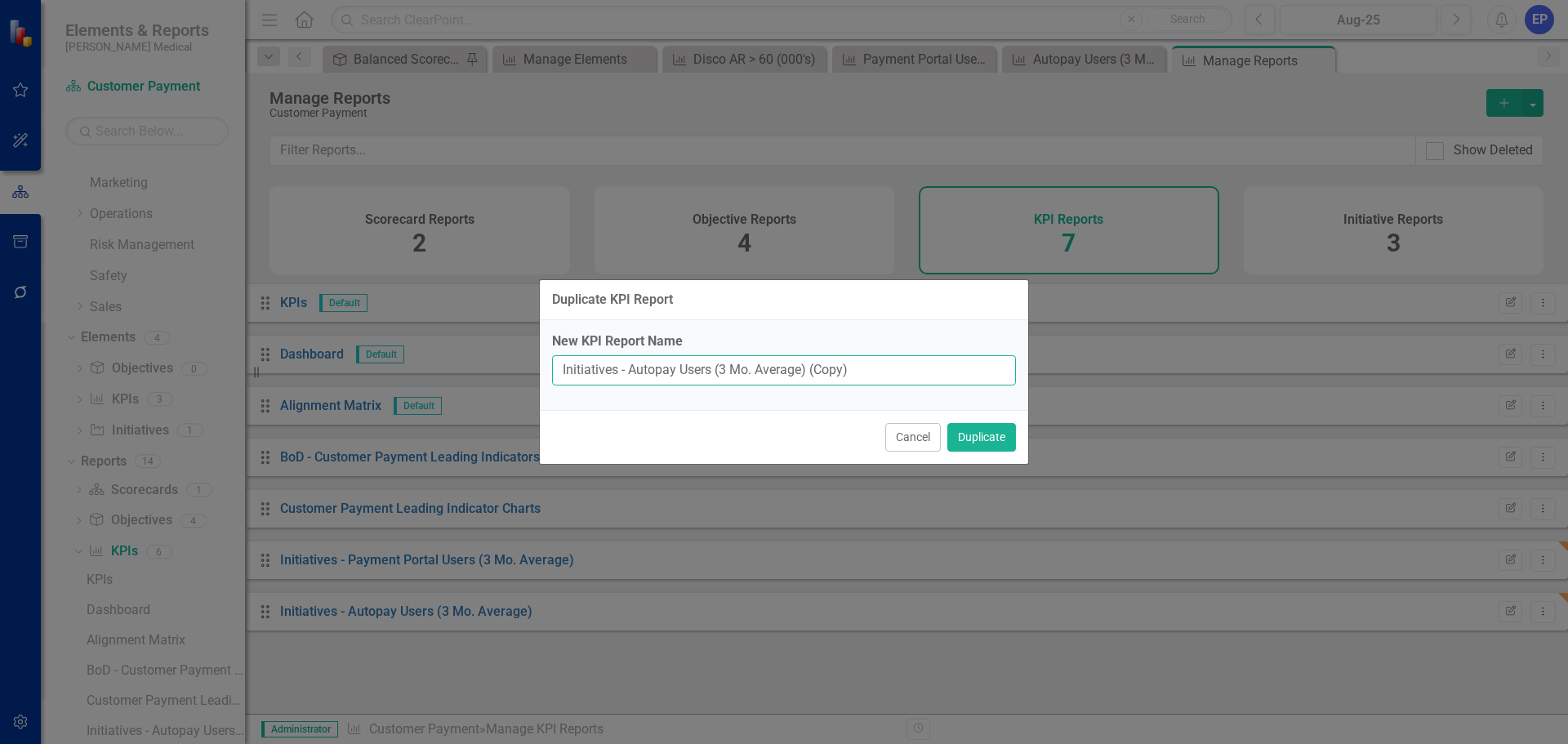
drag, startPoint x: 635, startPoint y: 367, endPoint x: 894, endPoint y: 362, distance: 259.0
click at [894, 362] on input "Initiatives - Autopay Users (3 Mo. Average) (Copy)" at bounding box center [783, 370] width 463 height 30
paste input "Disco AR > 60 (000's)"
type input "Initiatives - Disco AR > 60 (000's)"
click at [977, 436] on button "Duplicate" at bounding box center [981, 438] width 68 height 28
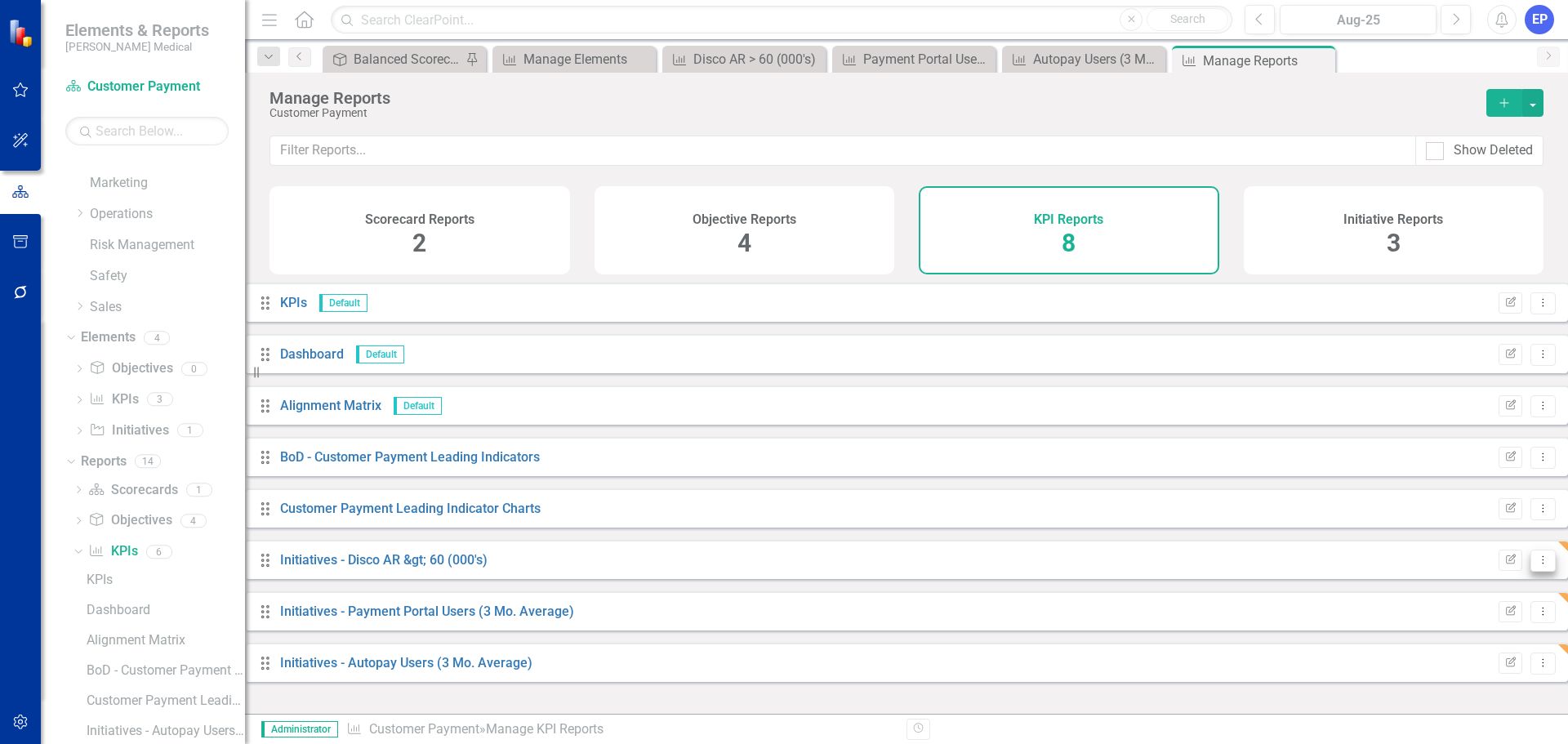
click at [1530, 572] on button "Dropdown Menu" at bounding box center [1543, 560] width 25 height 22
click at [1471, 590] on link "Edit Report Edit Report" at bounding box center [1462, 600] width 134 height 30
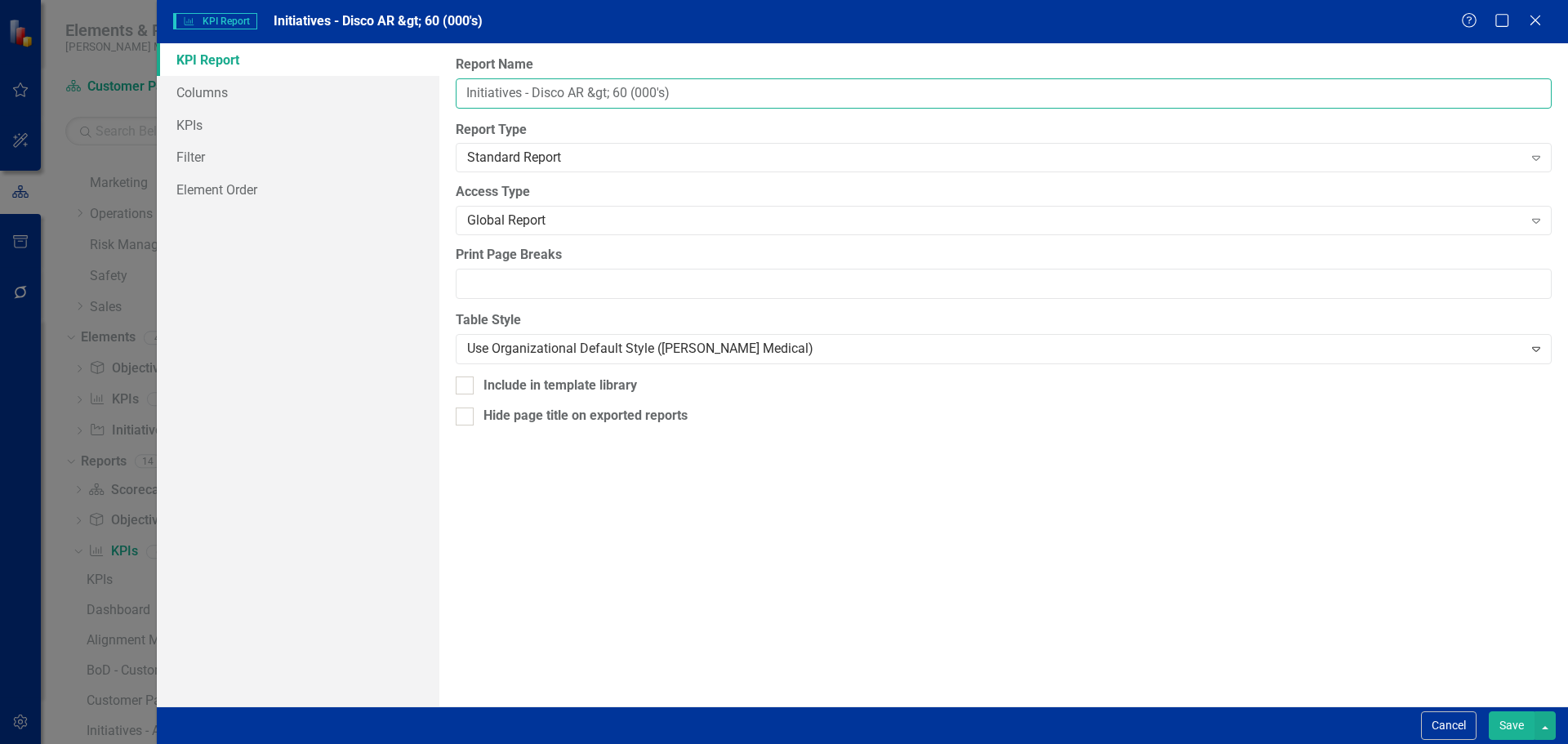
drag, startPoint x: 535, startPoint y: 92, endPoint x: 736, endPoint y: 93, distance: 201.0
click at [736, 93] on input "Initiatives - Disco AR &gt; 60 (000's)" at bounding box center [1004, 94] width 1095 height 30
paste input "> 60"
click at [594, 93] on input "Initiatives - Disco AR > 60 (000's)" at bounding box center [1004, 94] width 1095 height 30
click at [634, 92] on input "Initiatives - Disco AR > 60 (000's)" at bounding box center [1004, 94] width 1095 height 30
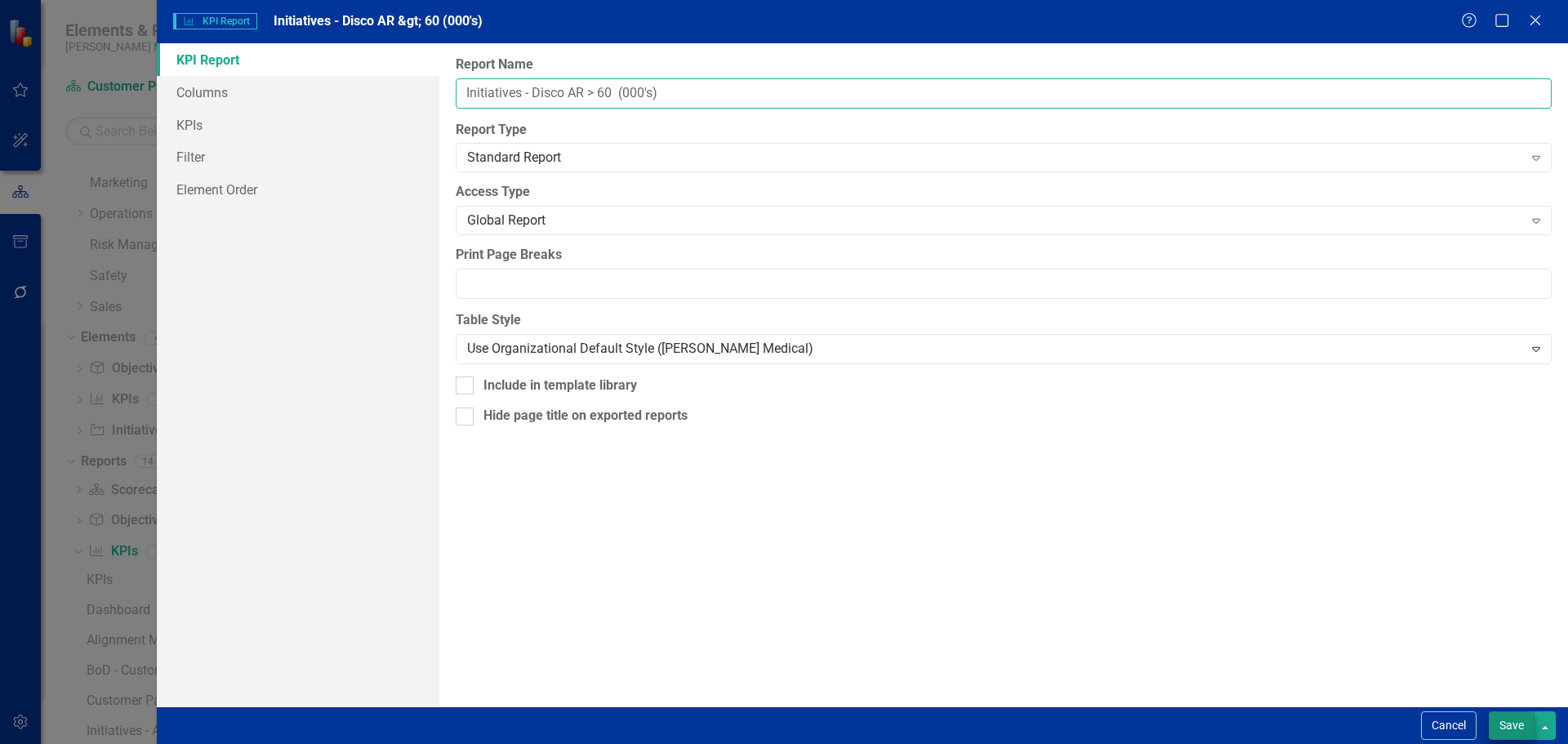
type input "Initiatives - Disco AR > 60 (000's)"
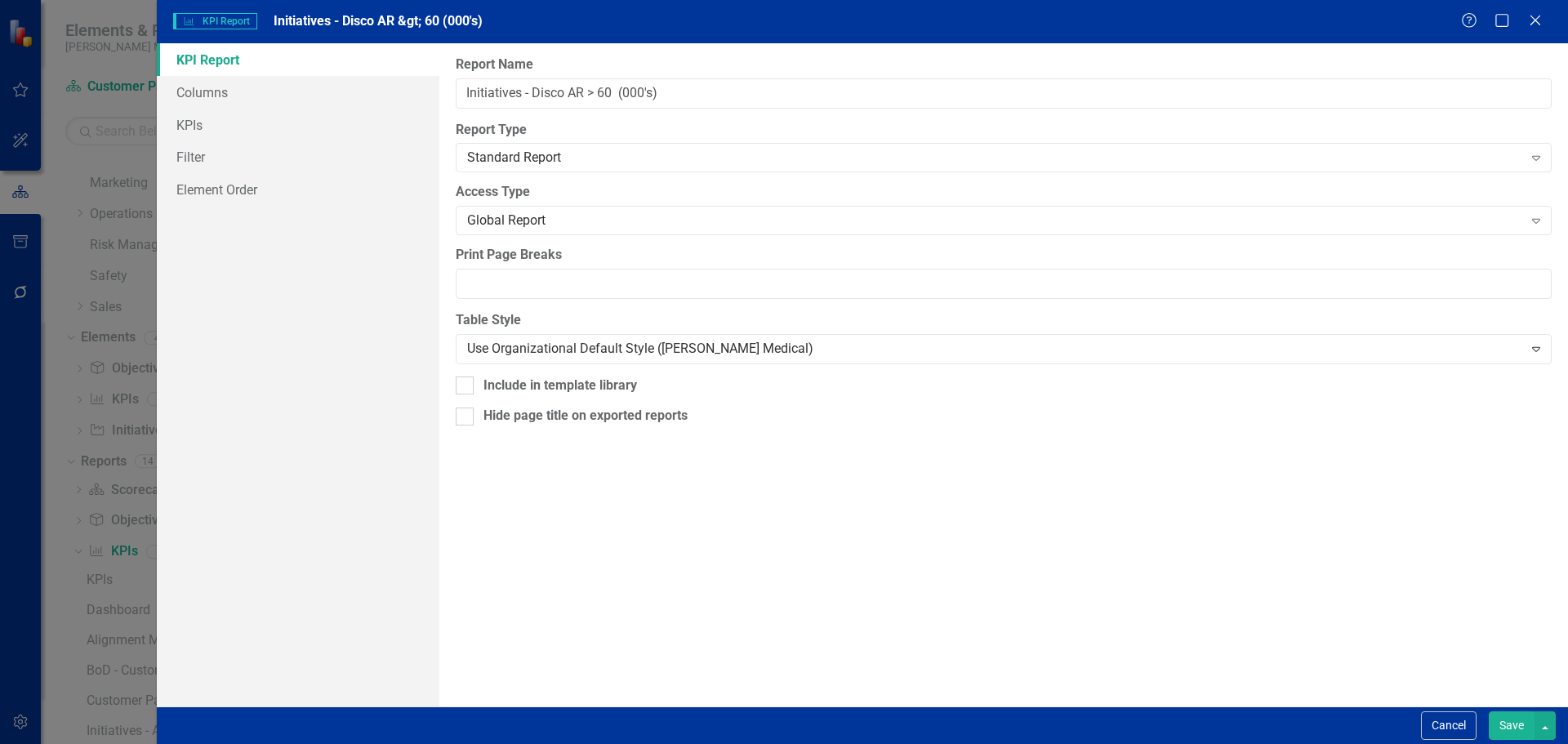
click at [1500, 721] on button "Save" at bounding box center [1511, 726] width 46 height 28
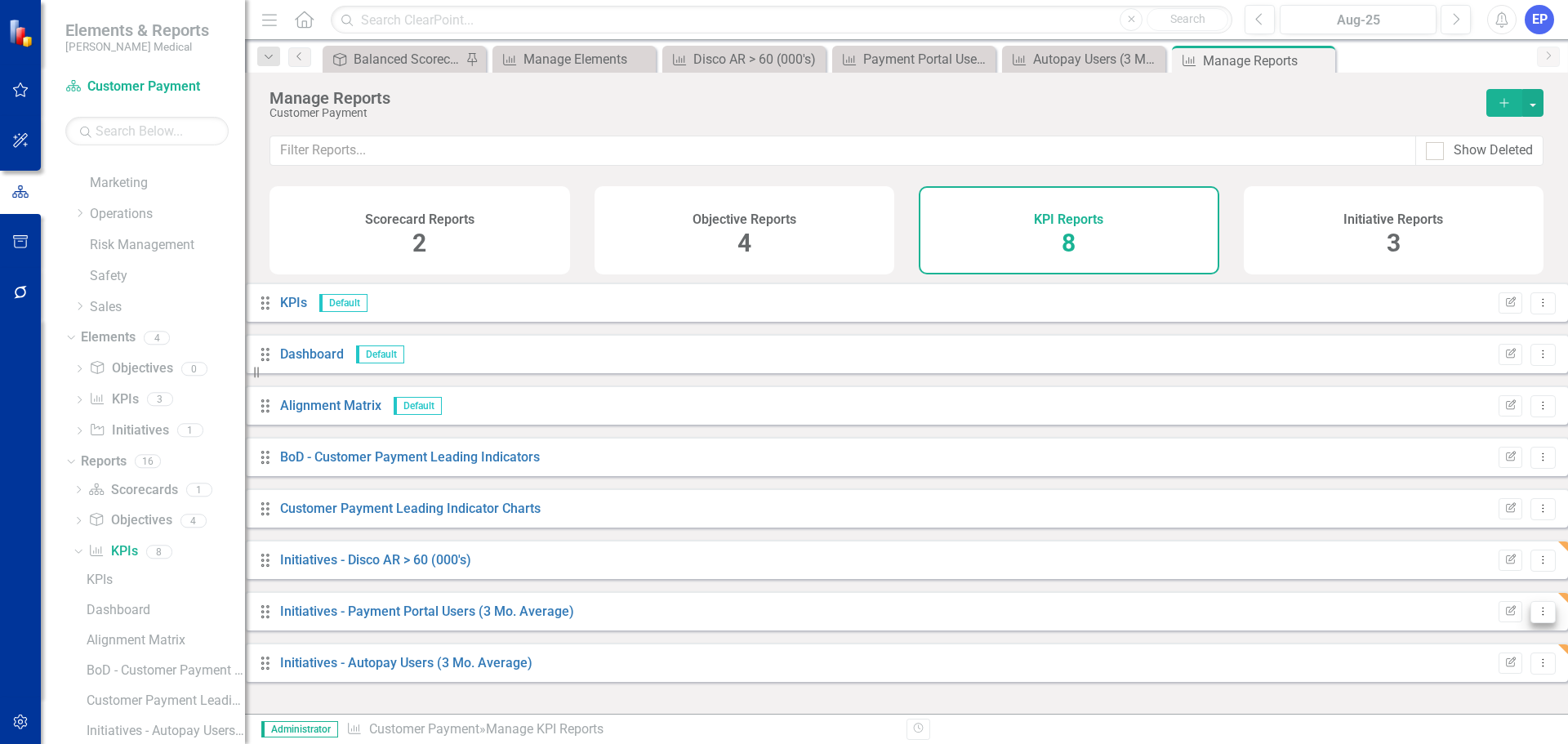
drag, startPoint x: 1514, startPoint y: 618, endPoint x: 1505, endPoint y: 615, distance: 9.5
click at [1536, 616] on icon "Dropdown Menu" at bounding box center [1543, 611] width 14 height 11
click at [1439, 504] on link "Edit Report Edit Report" at bounding box center [1462, 507] width 134 height 30
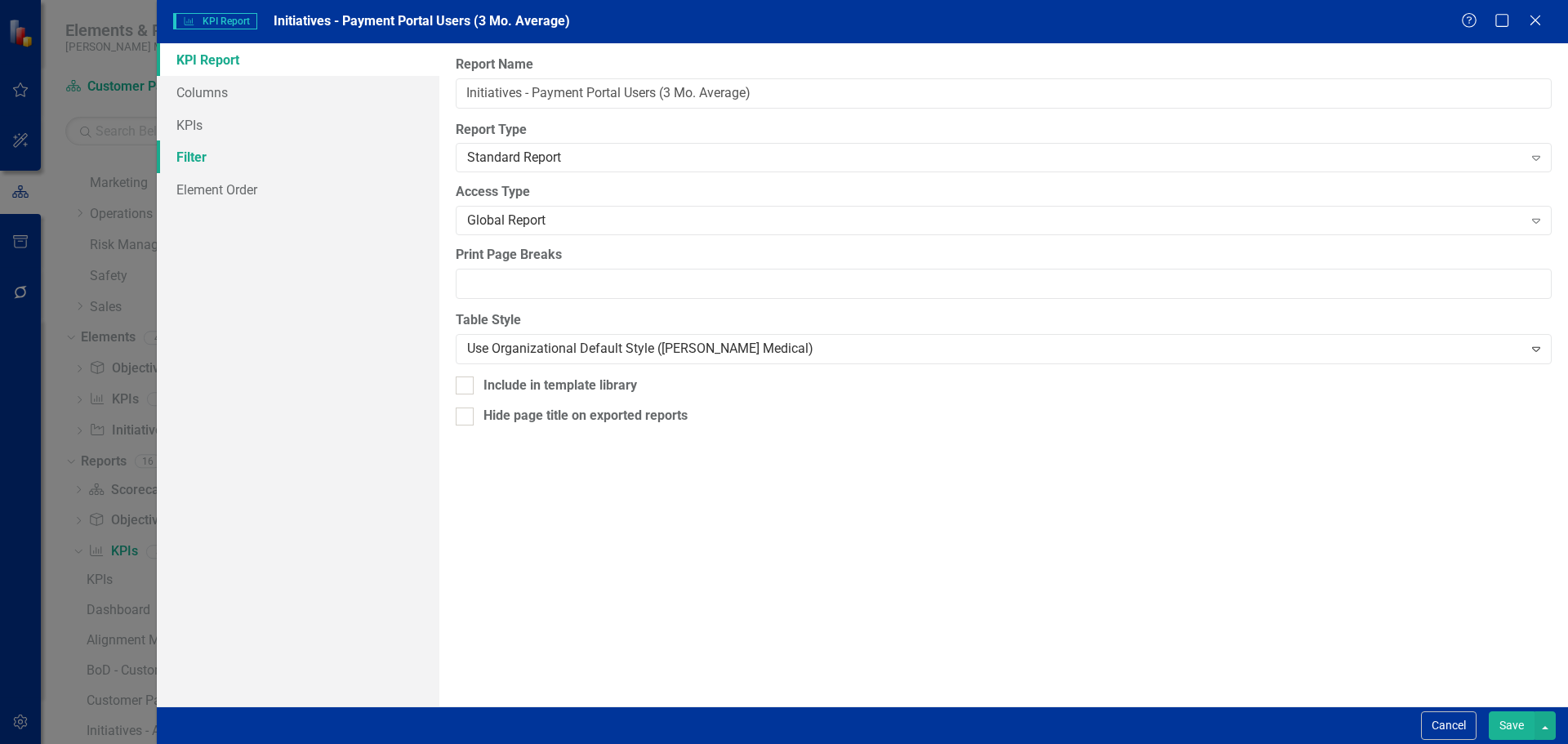
click at [197, 142] on link "Filter" at bounding box center [298, 156] width 282 height 33
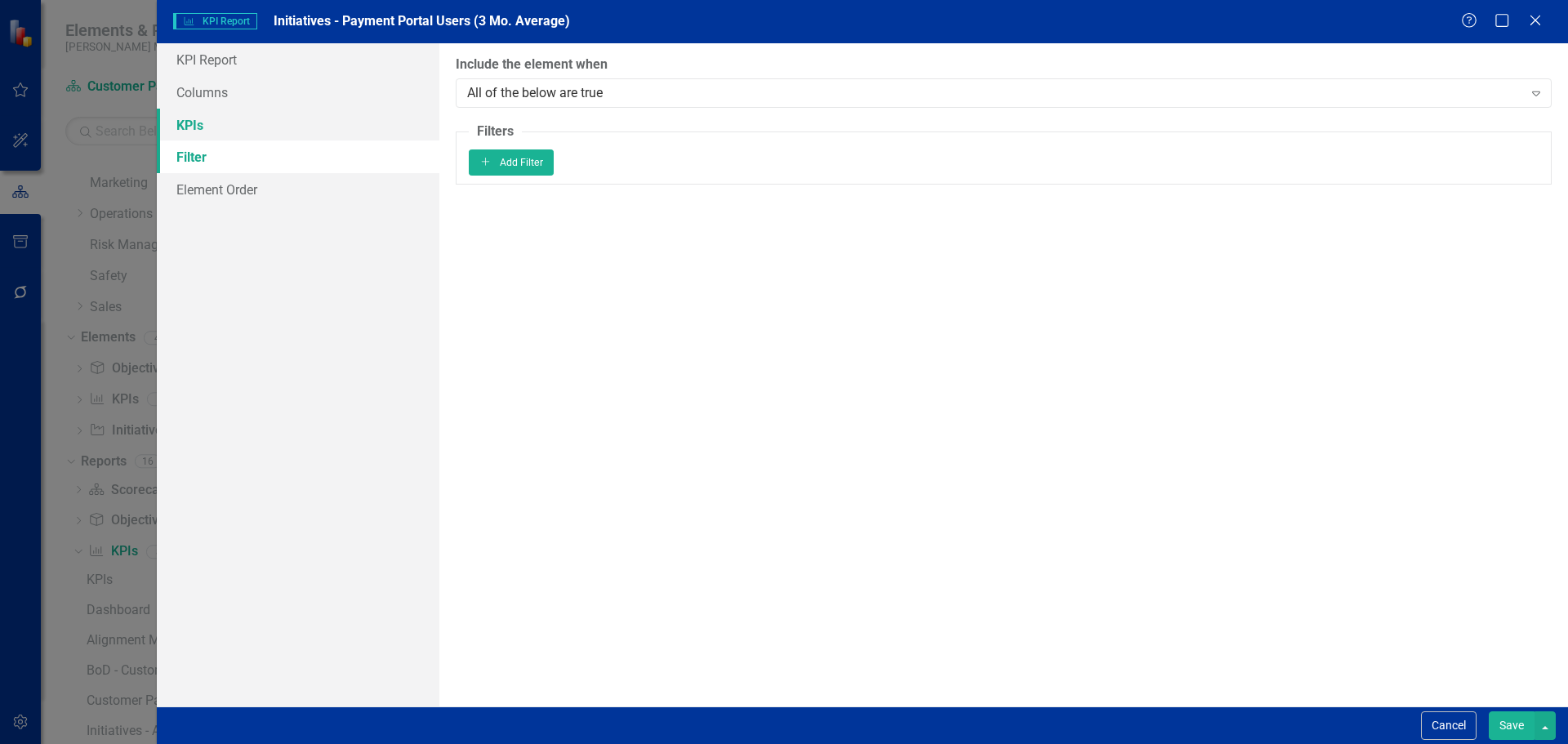
click at [199, 128] on link "KPIs" at bounding box center [298, 124] width 282 height 33
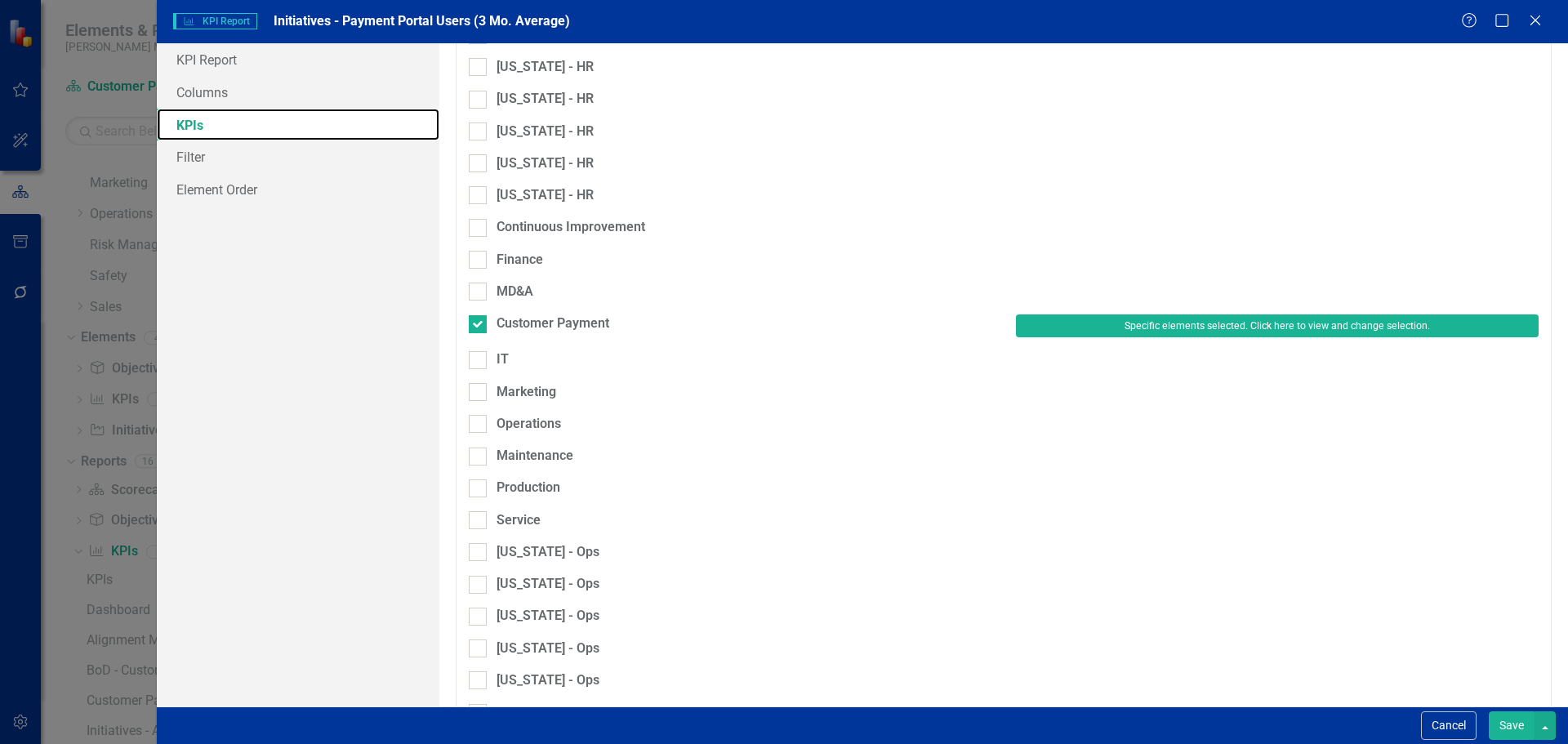
scroll to position [980, 0]
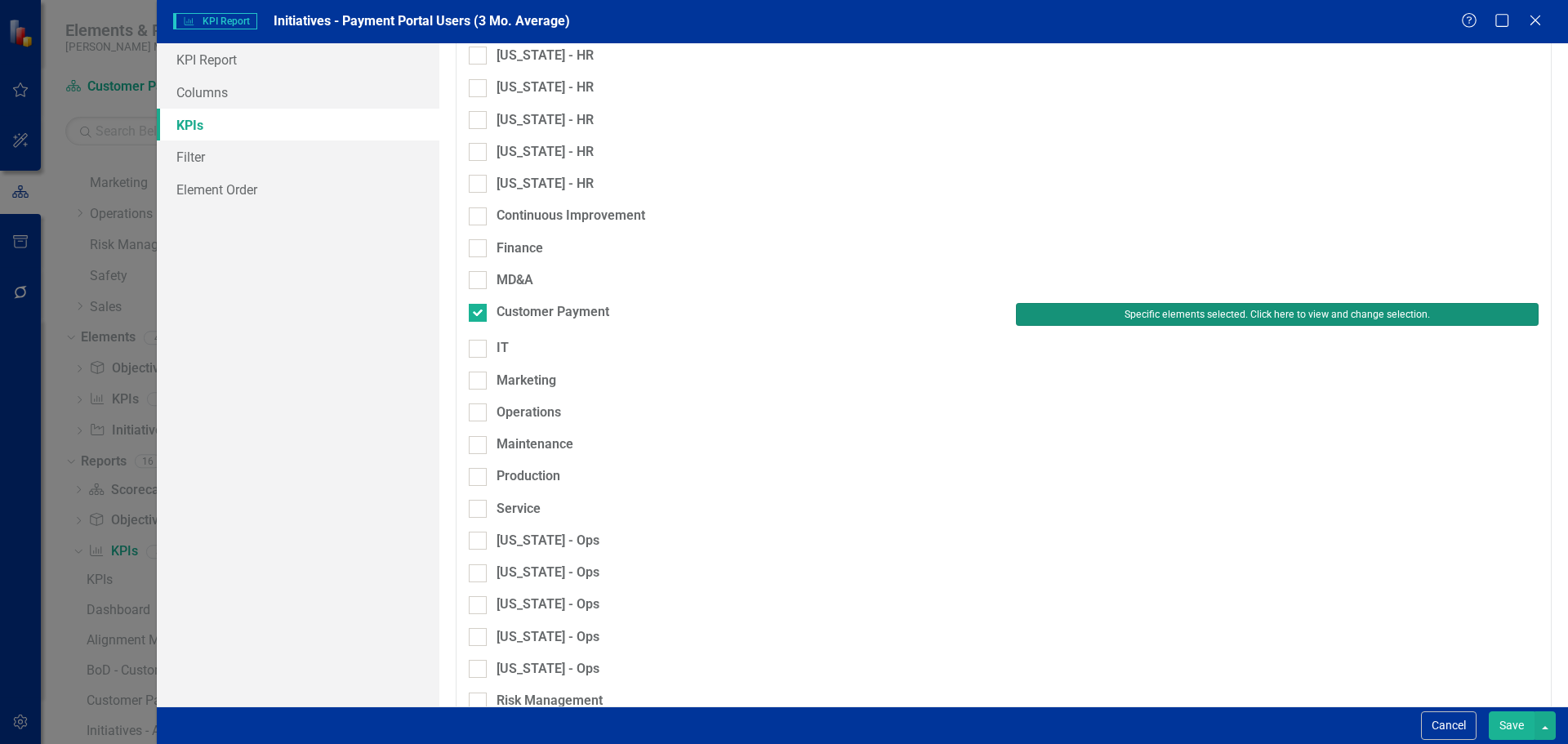
click at [1132, 303] on button "Specific elements selected. Click here to view and change selection." at bounding box center [1277, 314] width 523 height 23
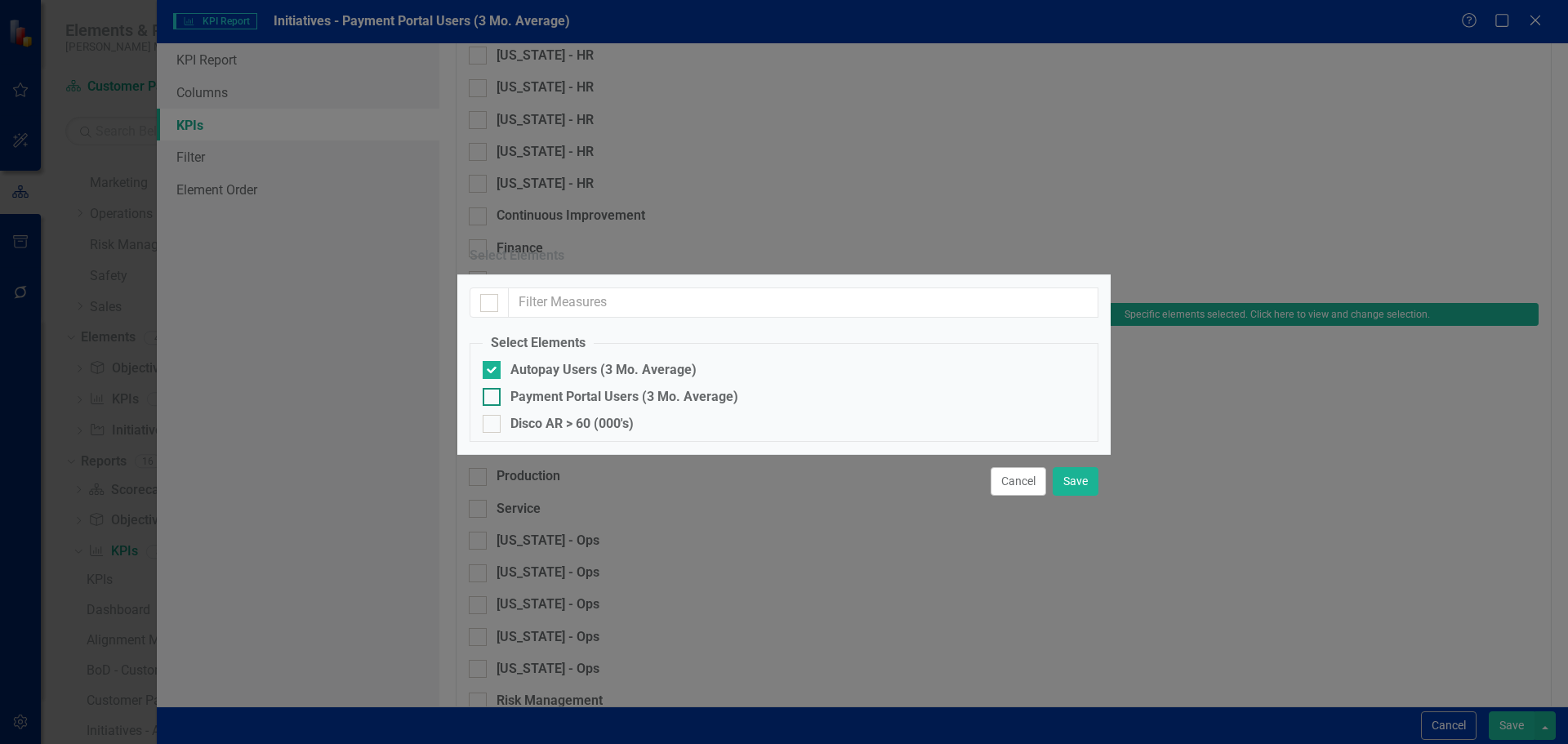
click at [641, 388] on div "Payment Portal Users (3 Mo. Average)" at bounding box center [624, 397] width 228 height 18
click at [493, 388] on input "Payment Portal Users (3 Mo. Average)" at bounding box center [488, 393] width 11 height 11
checkbox input "true"
click at [611, 361] on div "Autopay Users (3 Mo. Average)" at bounding box center [603, 370] width 186 height 18
click at [493, 361] on input "Autopay Users (3 Mo. Average)" at bounding box center [488, 366] width 11 height 11
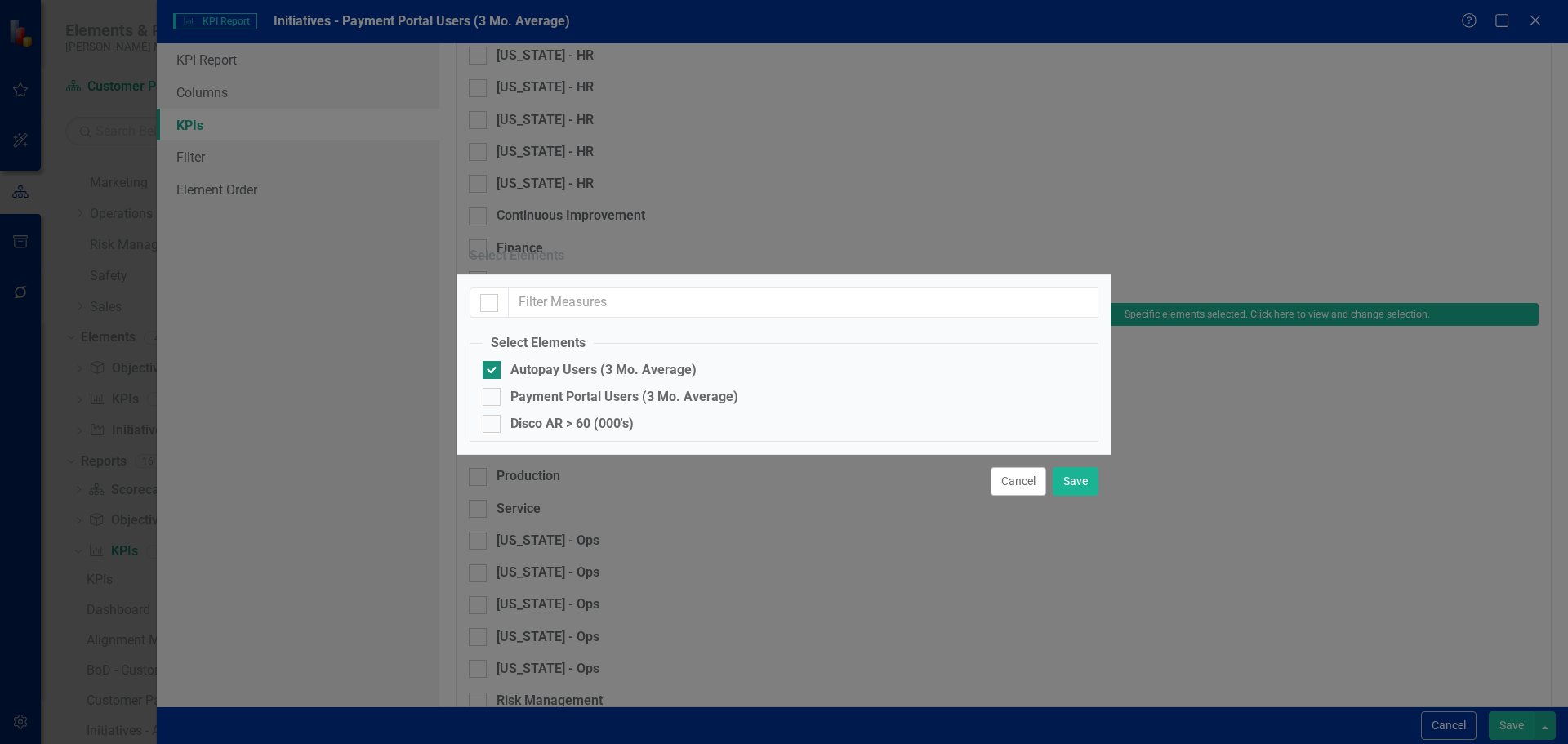
checkbox input "false"
click at [1071, 496] on button "Save" at bounding box center [1075, 481] width 46 height 28
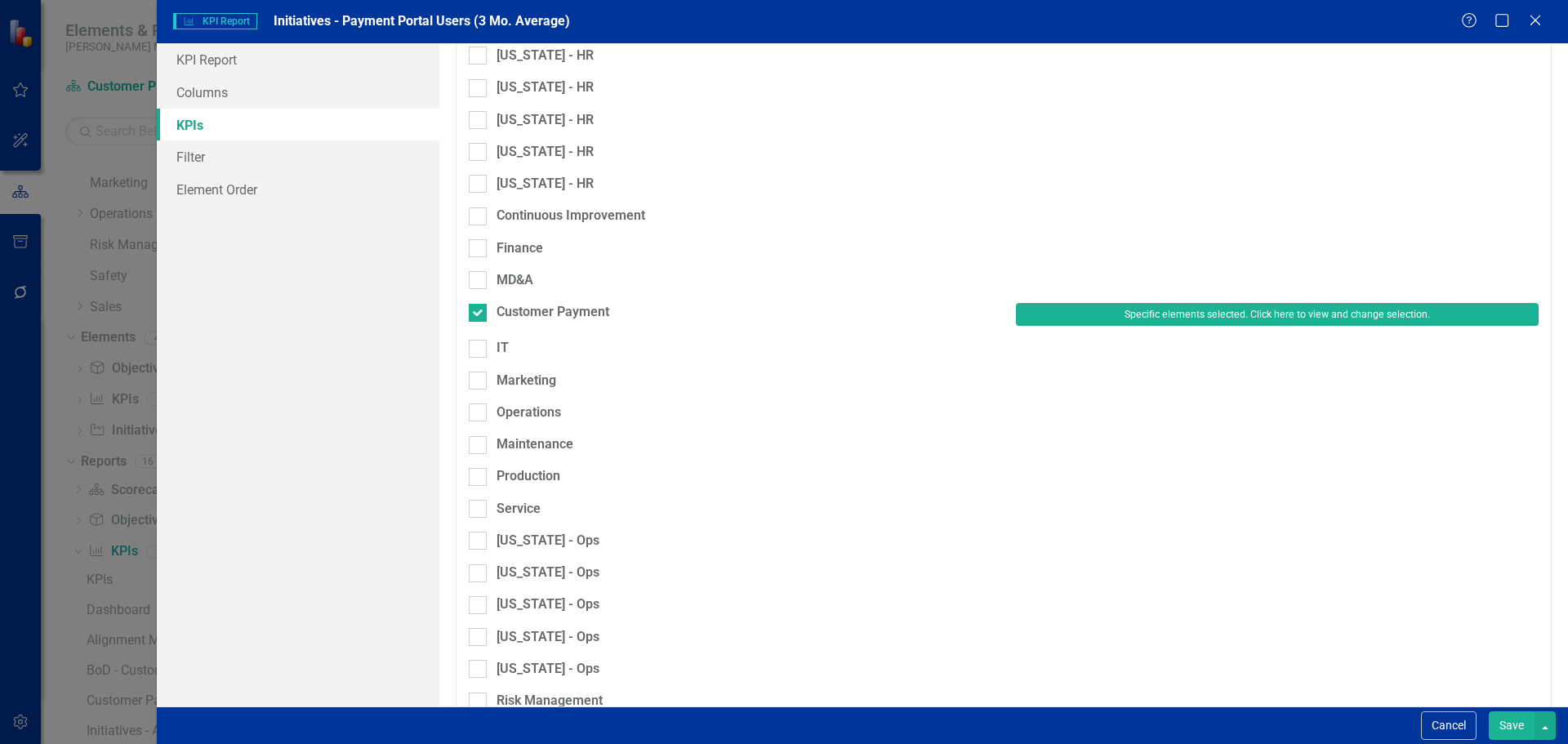
click at [1512, 721] on button "Save" at bounding box center [1511, 726] width 46 height 28
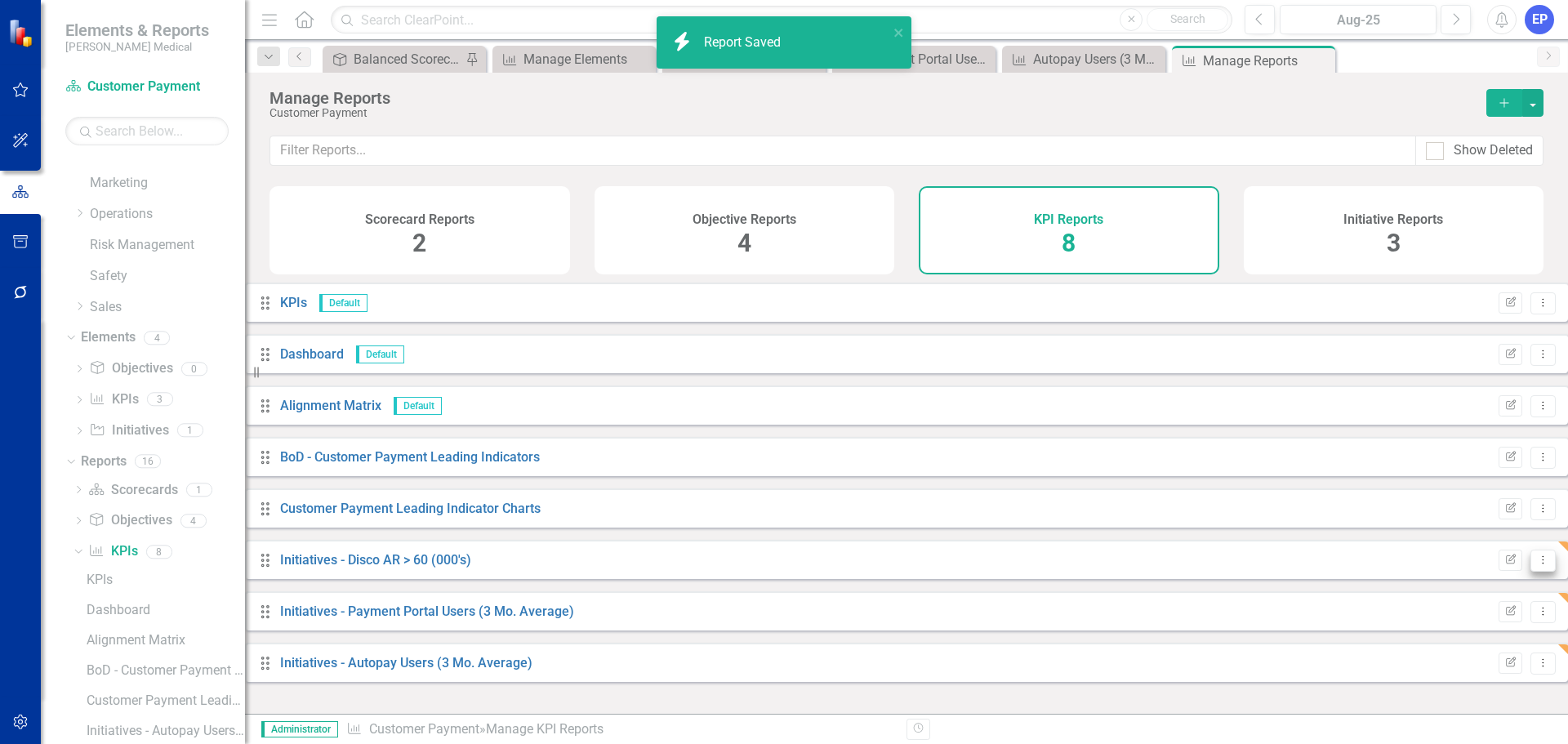
click at [1536, 565] on icon "Dropdown Menu" at bounding box center [1543, 559] width 14 height 11
click at [1473, 602] on link "Edit Report Edit Report" at bounding box center [1462, 600] width 134 height 30
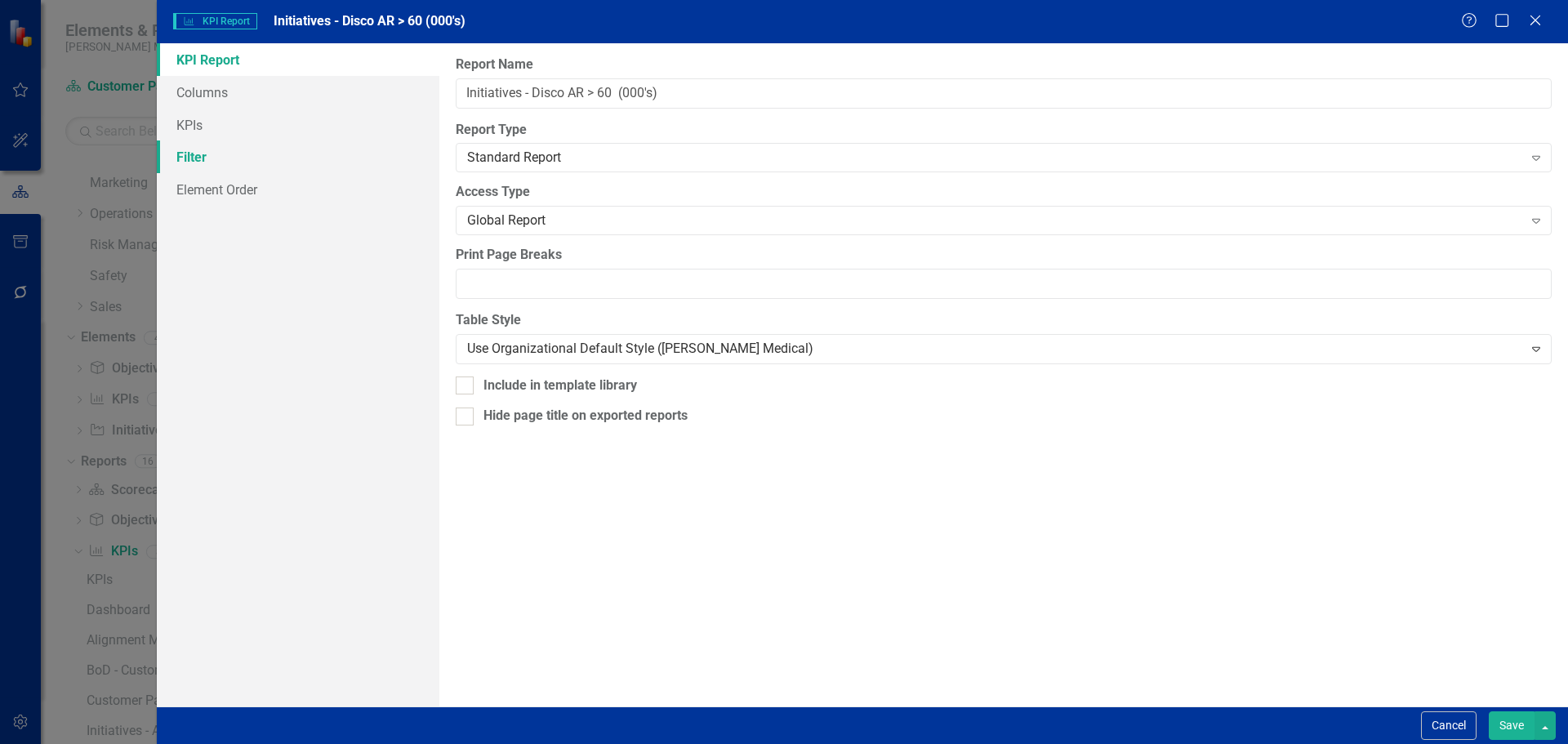
click at [190, 154] on link "Filter" at bounding box center [298, 156] width 282 height 33
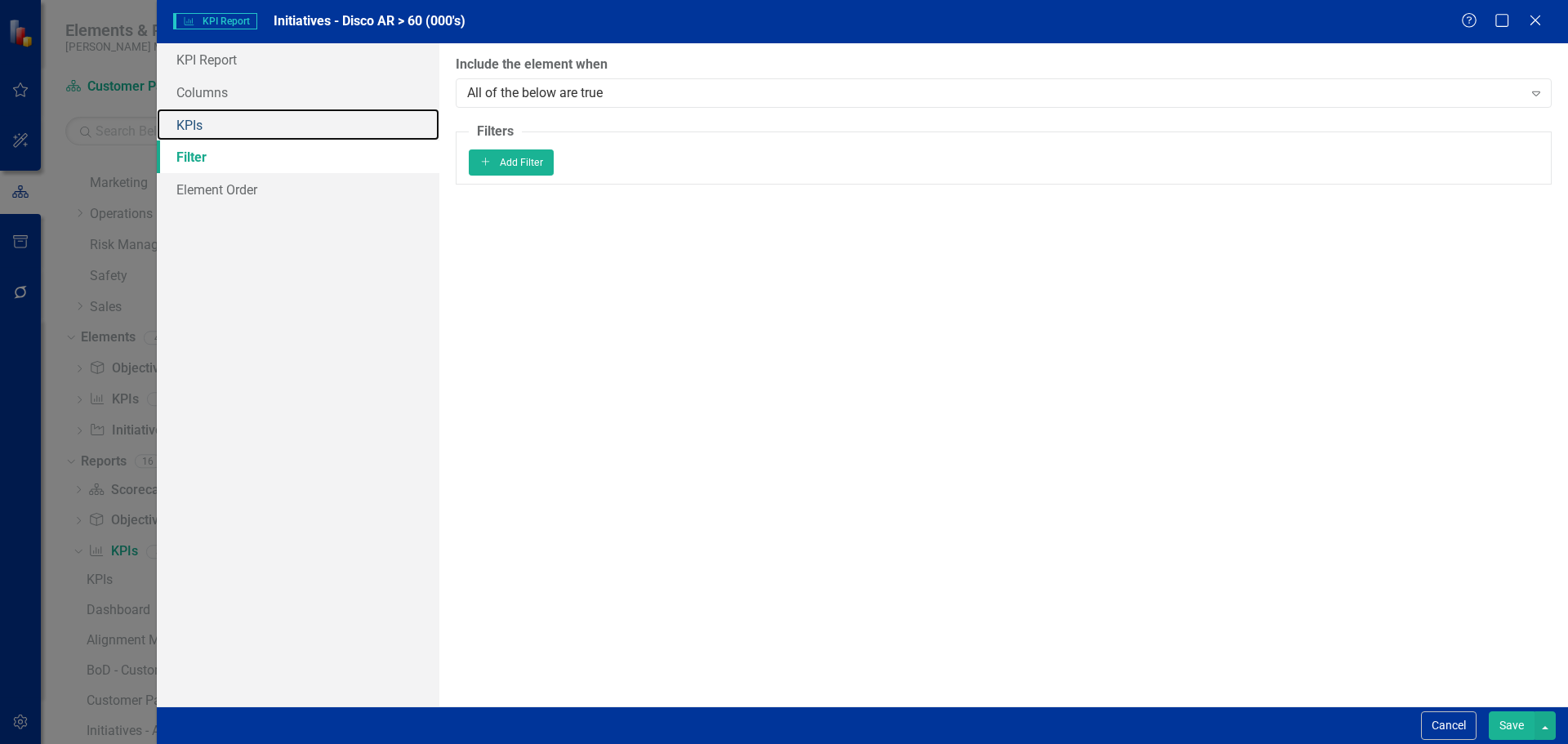
click at [195, 125] on link "KPIs" at bounding box center [298, 124] width 282 height 33
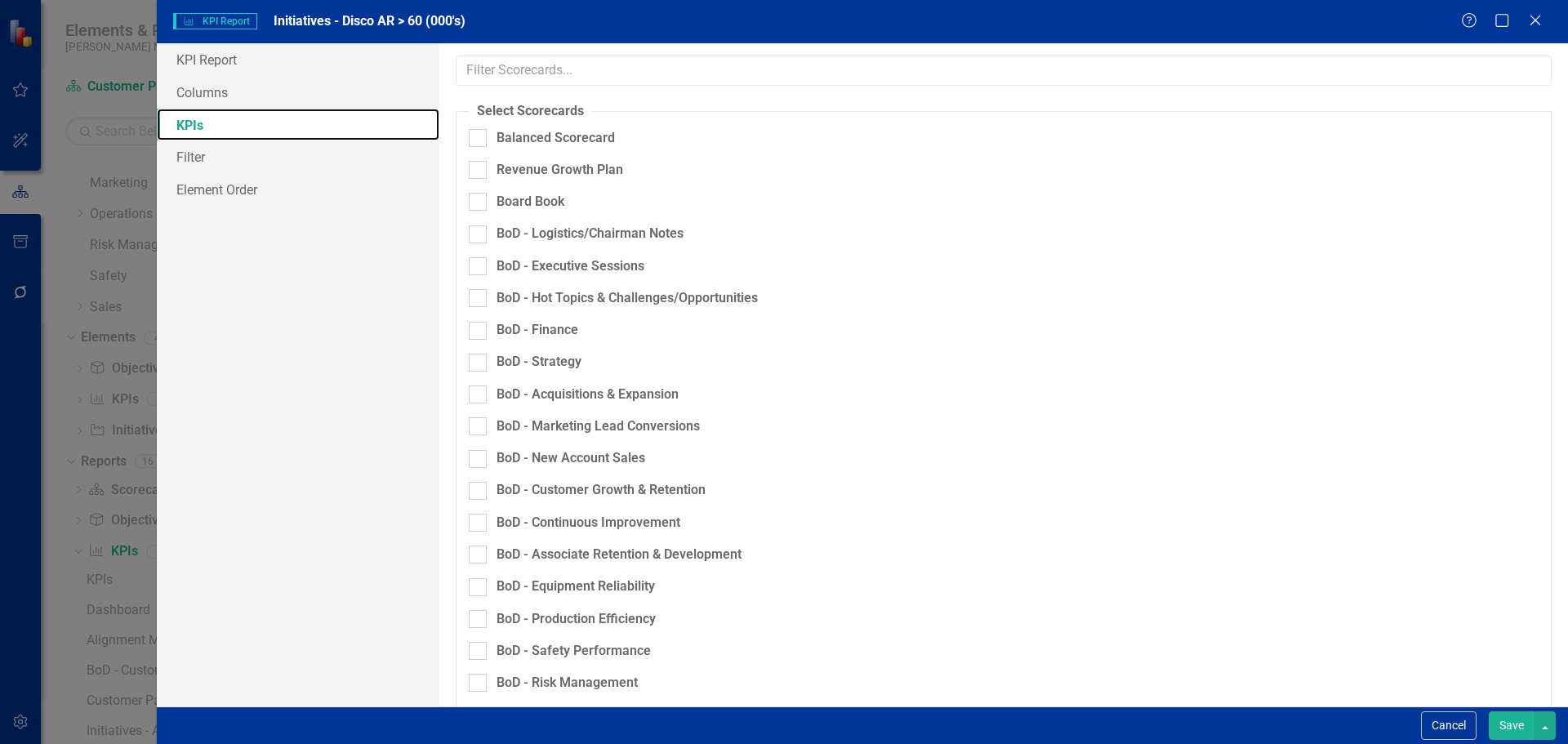
scroll to position [735, 0]
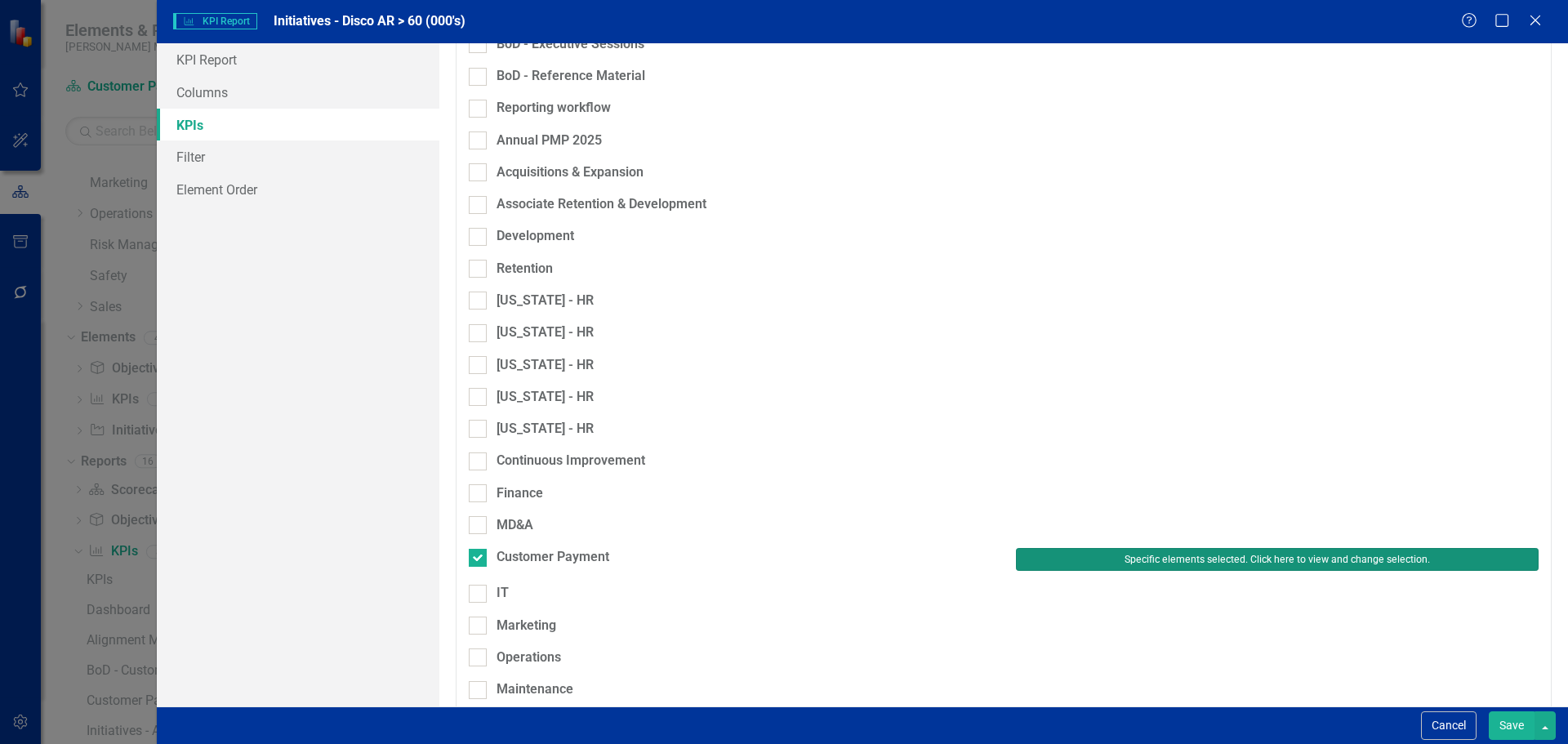
click at [1035, 548] on button "Specific elements selected. Click here to view and change selection." at bounding box center [1277, 559] width 523 height 23
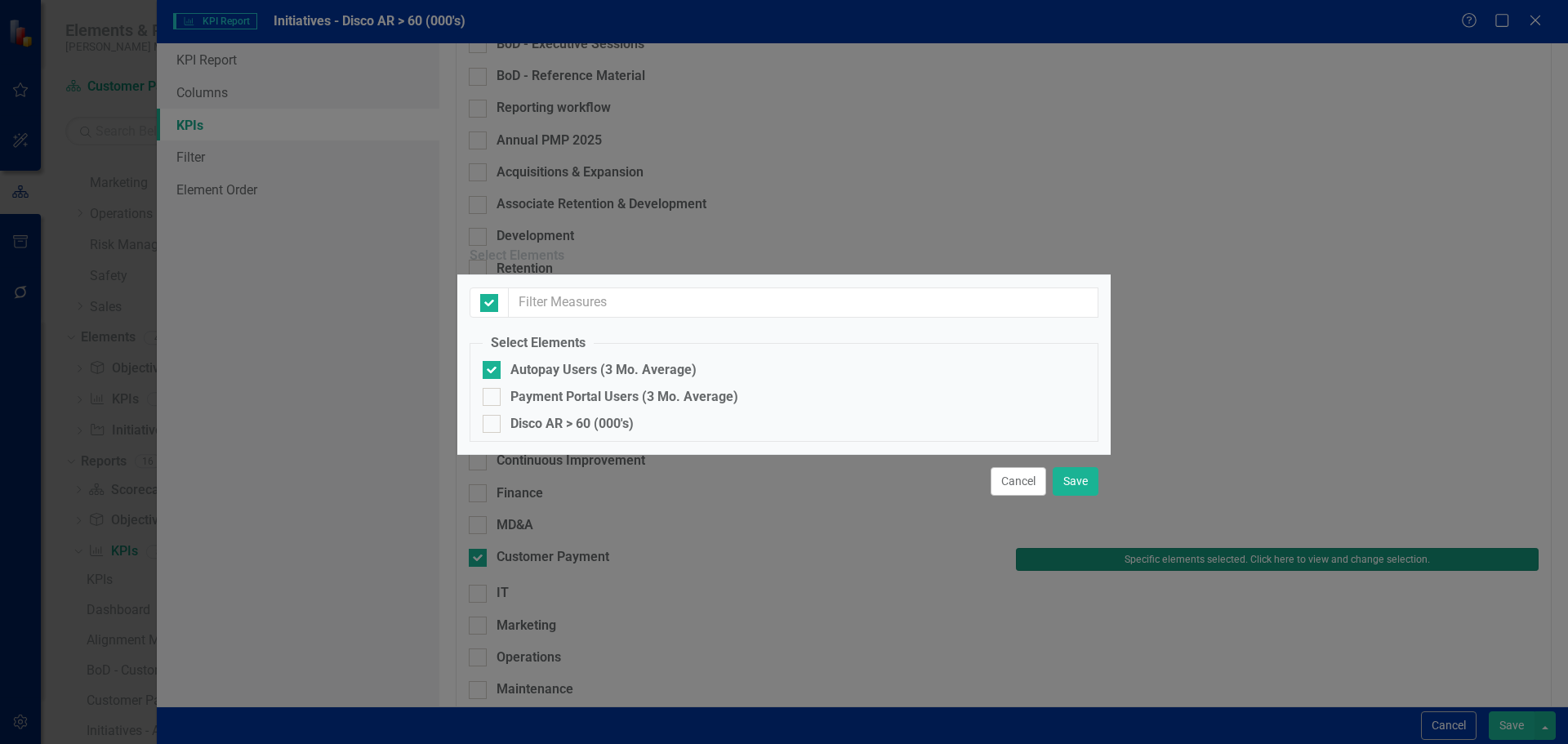
checkbox input "true"
checkbox input "false"
click at [525, 415] on div "Disco AR > 60 (000's)" at bounding box center [572, 424] width 124 height 18
click at [493, 415] on input "Disco AR > 60 (000's)" at bounding box center [488, 420] width 11 height 11
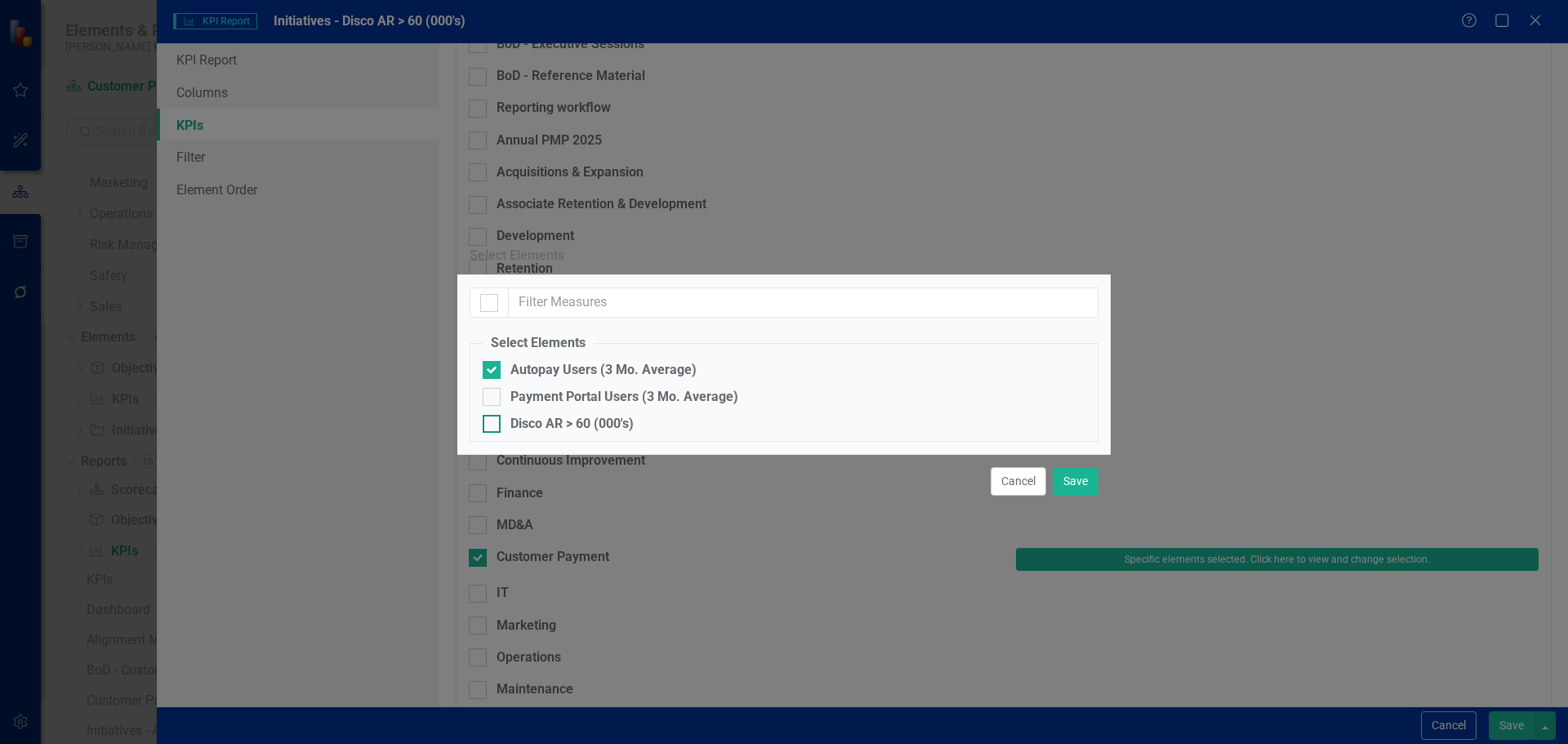
checkbox input "true"
click at [529, 361] on div "Autopay Users (3 Mo. Average)" at bounding box center [603, 370] width 186 height 18
click at [493, 361] on input "Autopay Users (3 Mo. Average)" at bounding box center [488, 366] width 11 height 11
checkbox input "false"
click at [1075, 496] on button "Save" at bounding box center [1075, 481] width 46 height 28
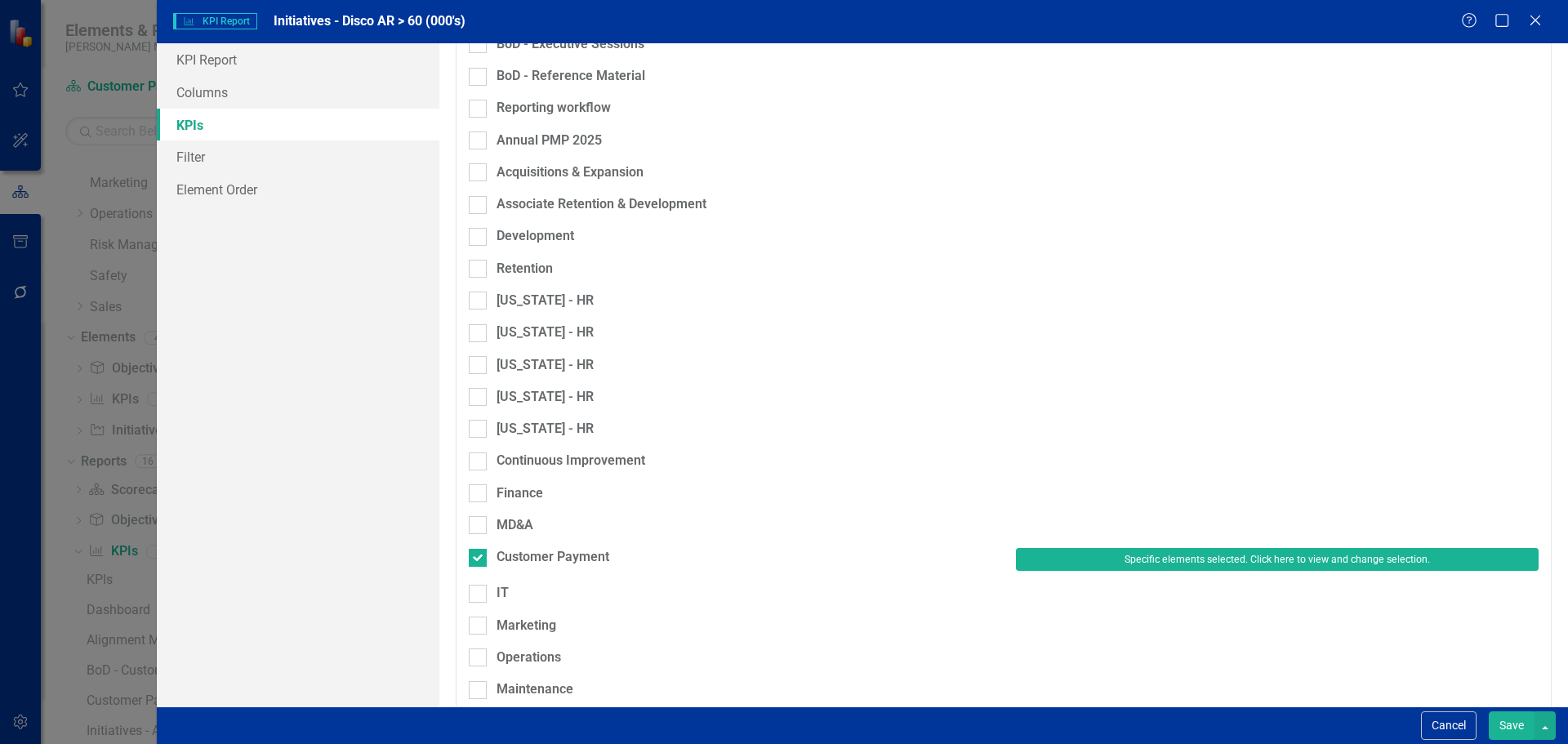
click at [1503, 722] on button "Save" at bounding box center [1511, 726] width 46 height 28
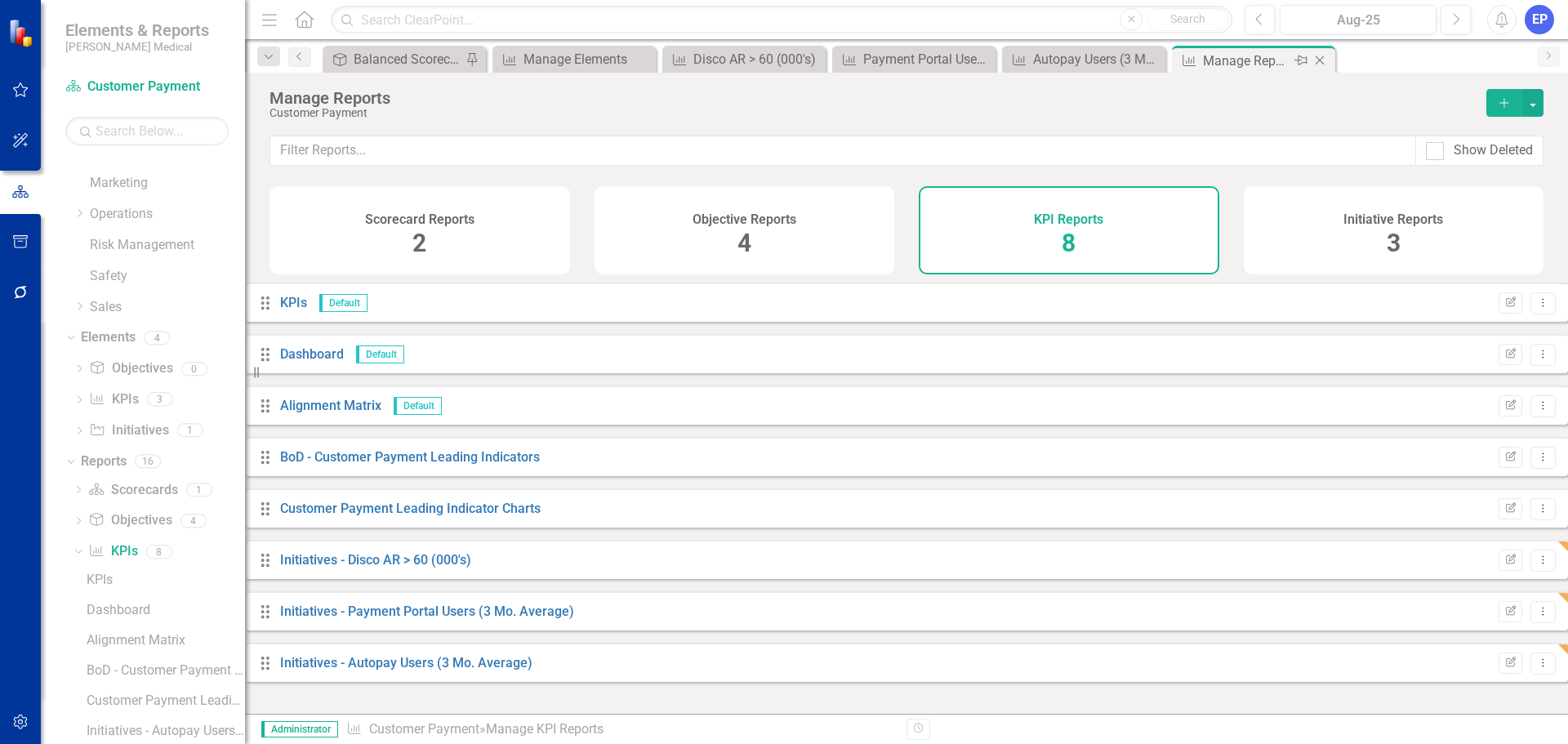
click at [1321, 60] on icon "Close" at bounding box center [1320, 61] width 17 height 13
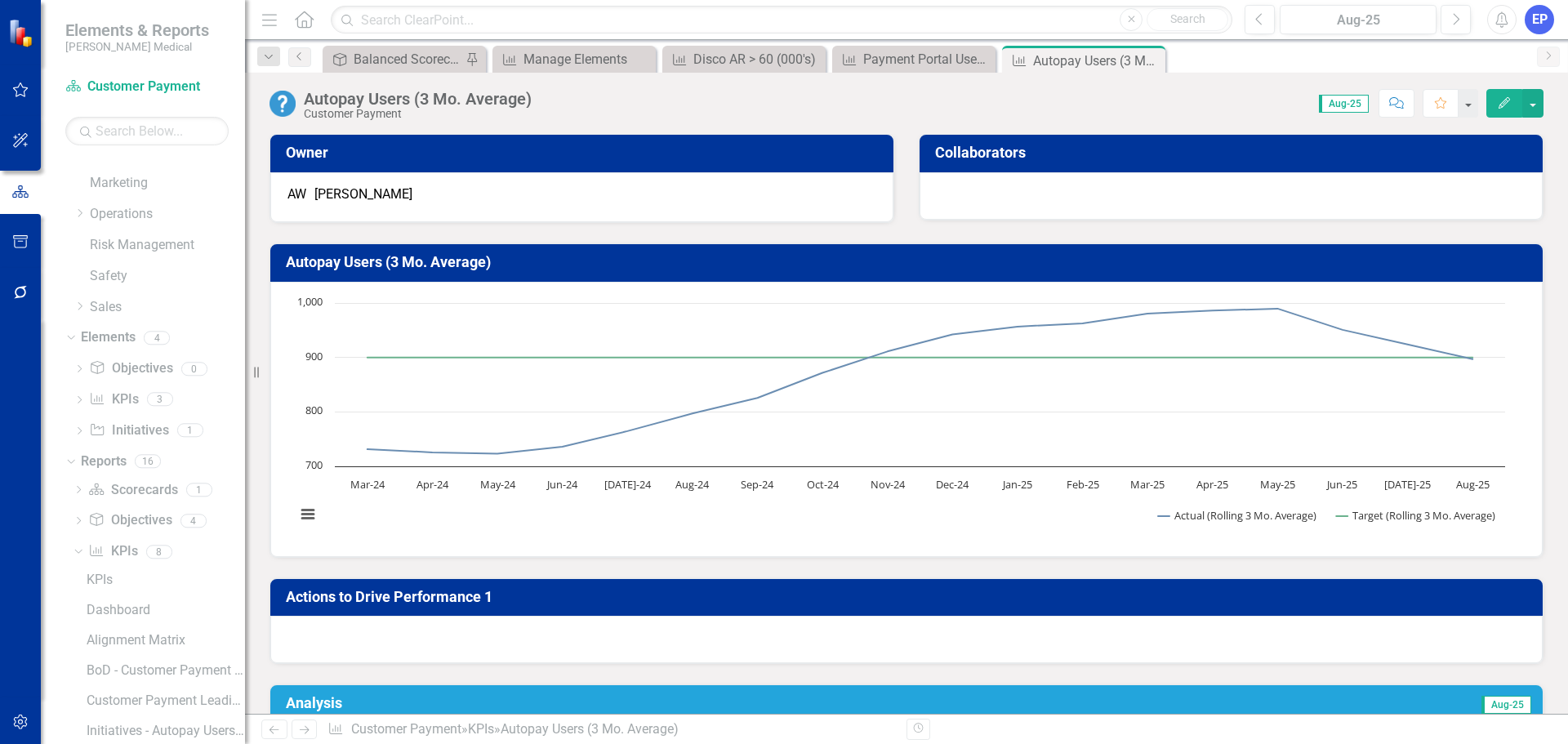
click at [791, 636] on div at bounding box center [907, 639] width 1272 height 48
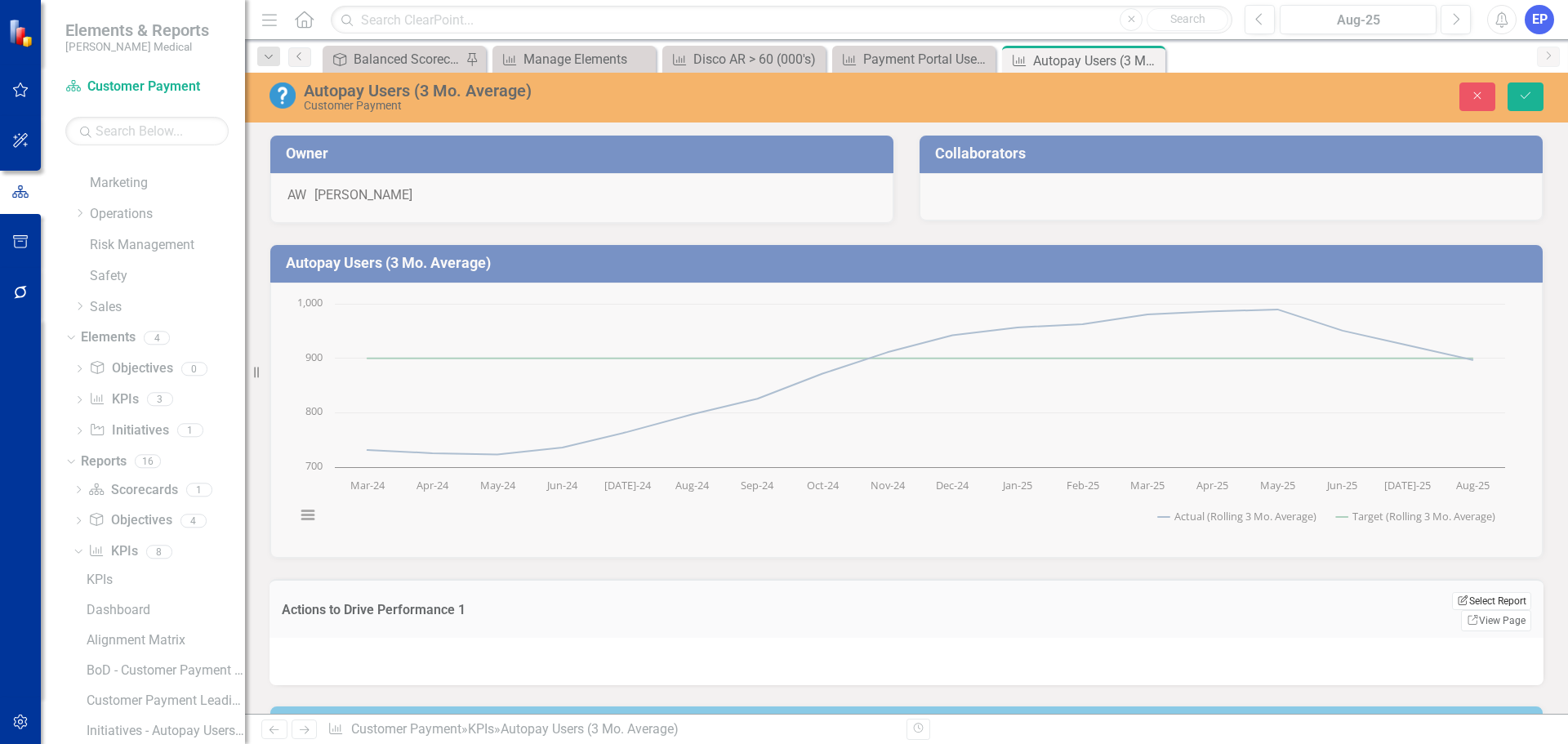
click at [1454, 605] on button "Edit Report Select Report" at bounding box center [1491, 601] width 79 height 18
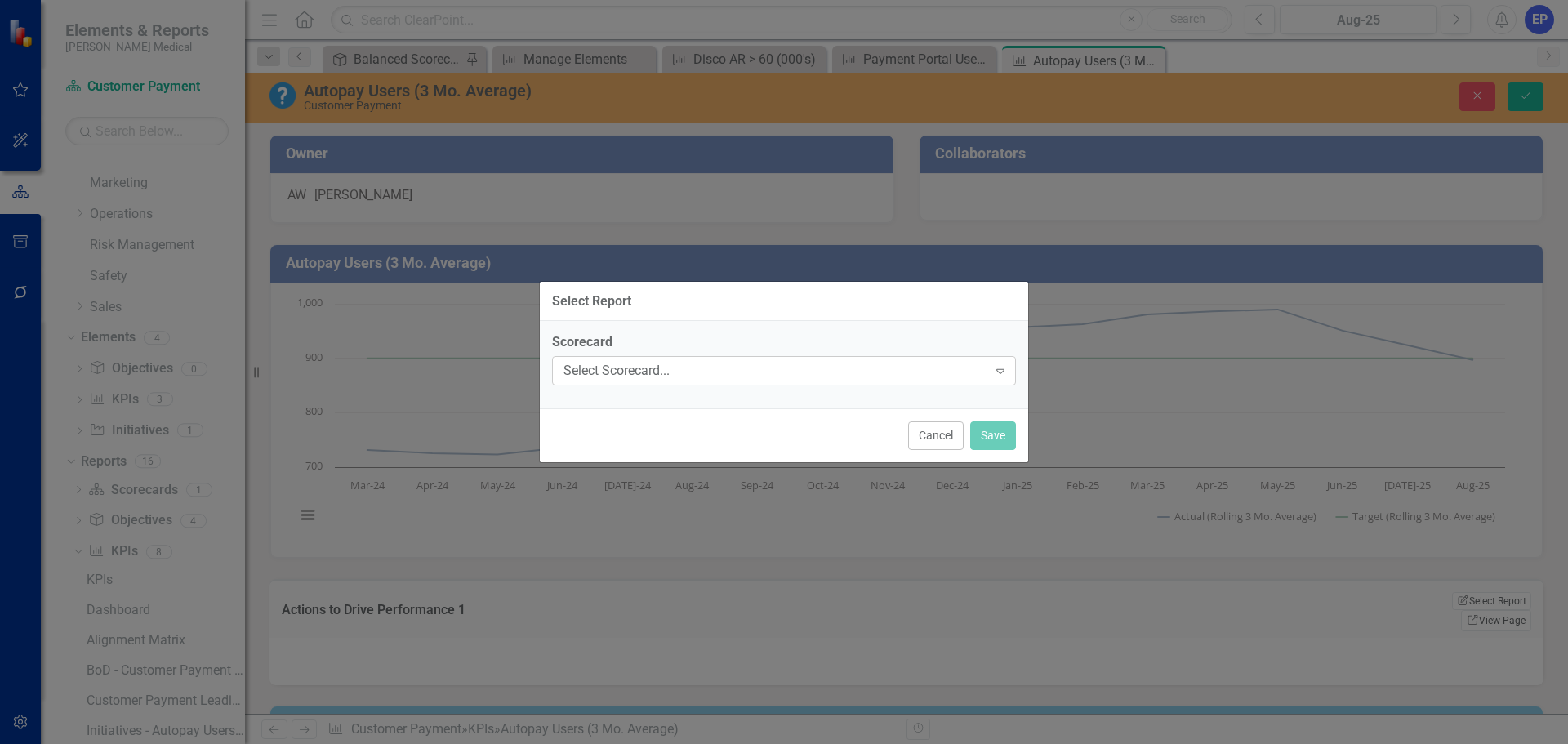
click at [798, 363] on div "Select Scorecard..." at bounding box center [776, 371] width 424 height 18
type input "f"
type input "cus"
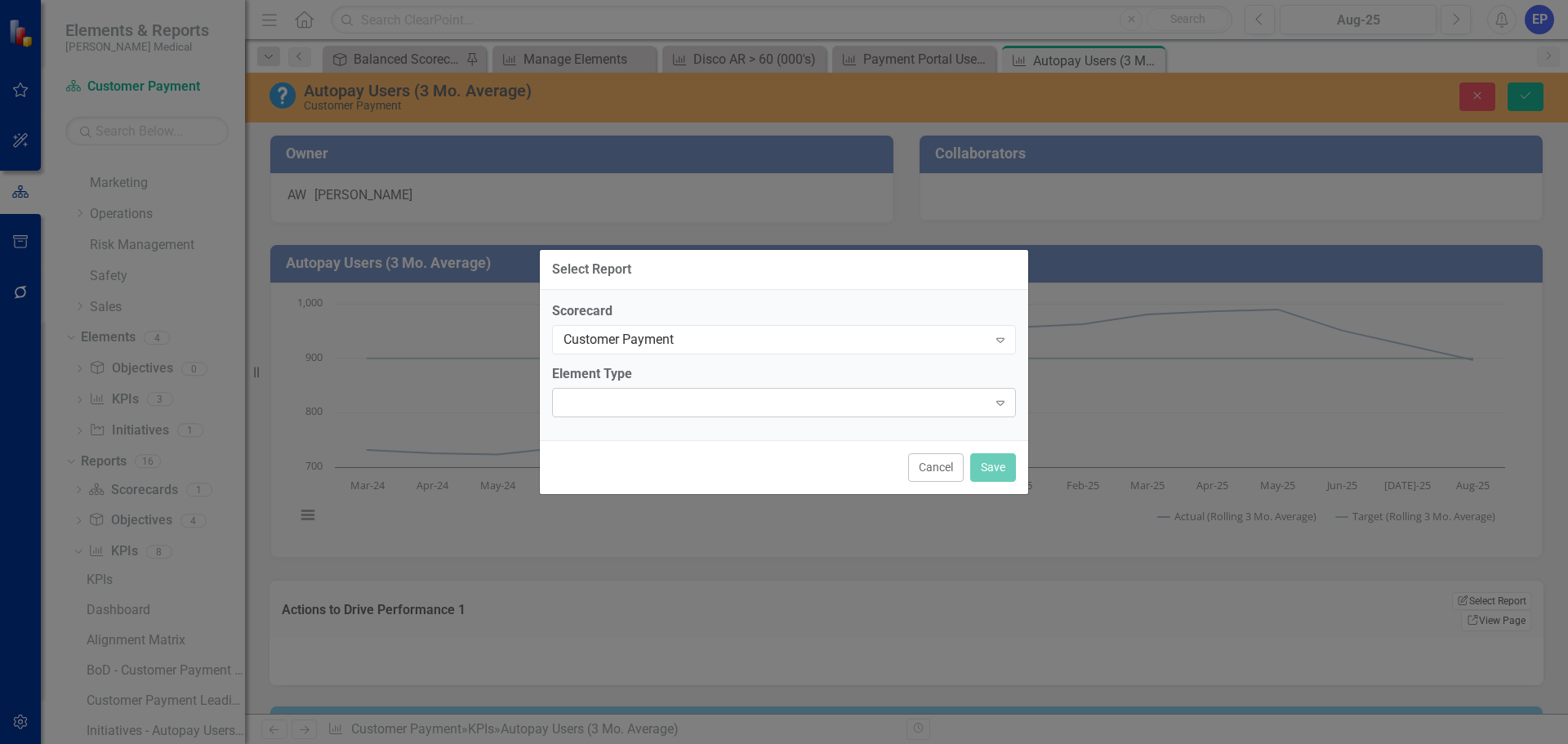
click at [658, 397] on div "Expand" at bounding box center [783, 402] width 463 height 29
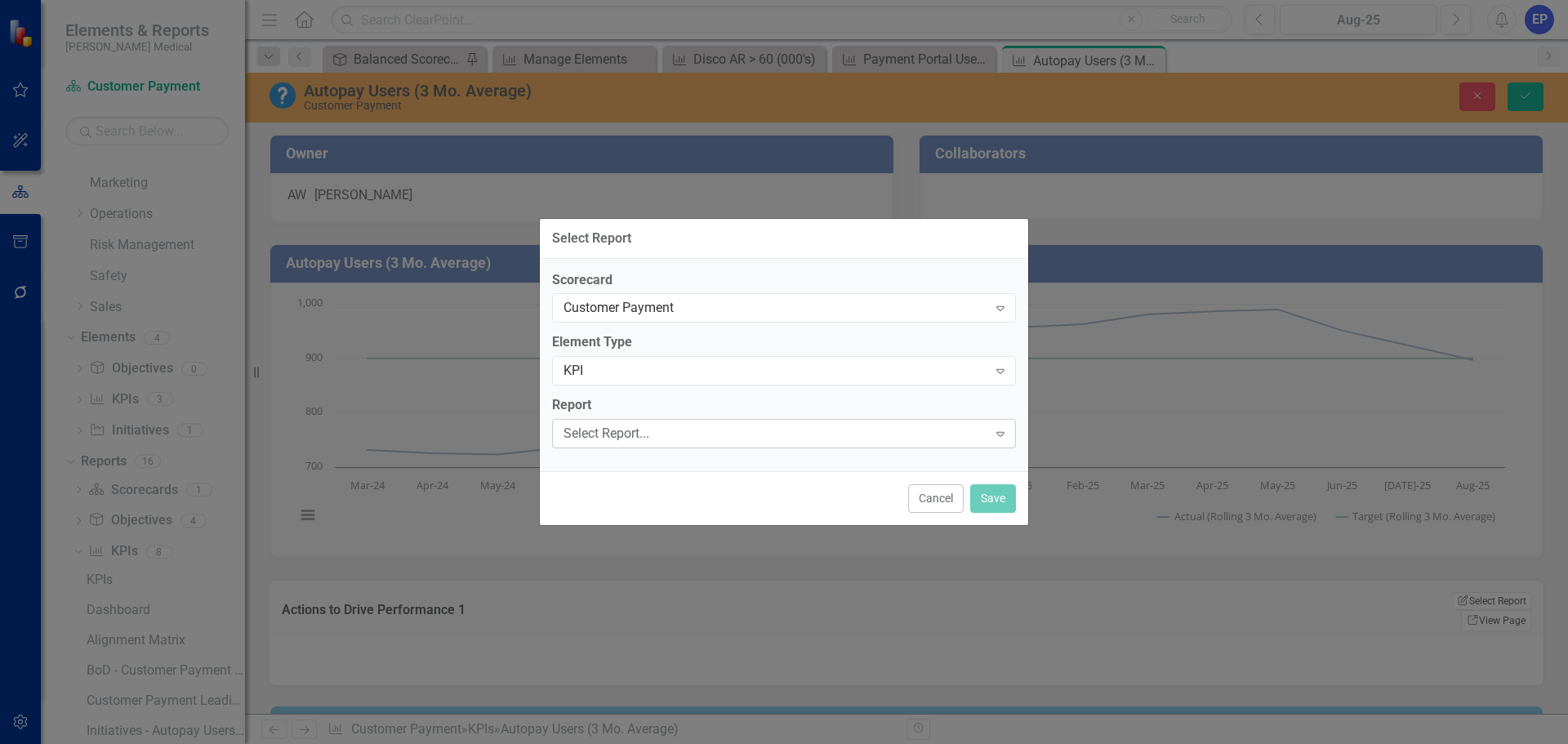
click at [637, 439] on div "Select Report..." at bounding box center [776, 434] width 424 height 18
click at [993, 494] on button "Save" at bounding box center [993, 499] width 46 height 28
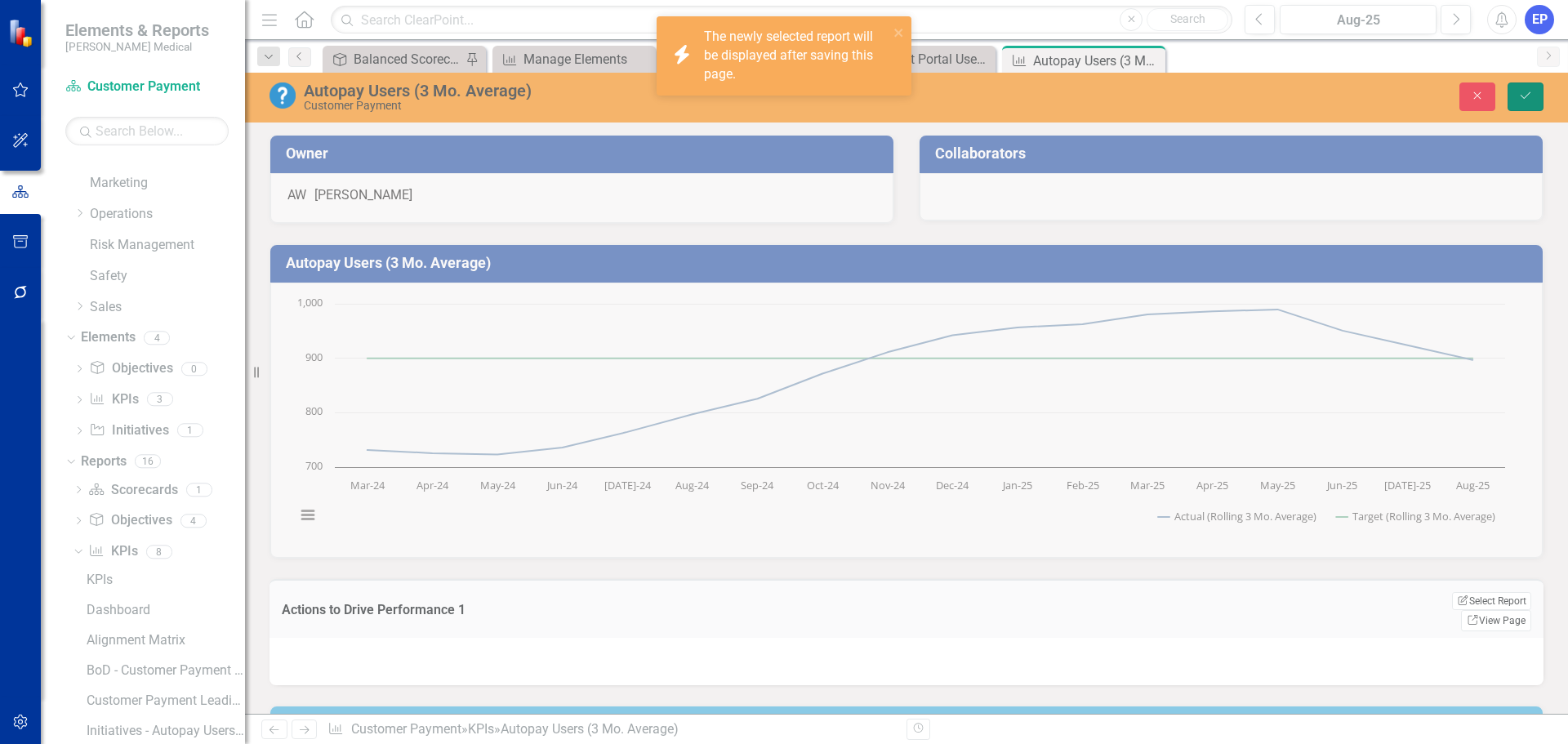
click at [1530, 89] on button "Save" at bounding box center [1525, 97] width 36 height 28
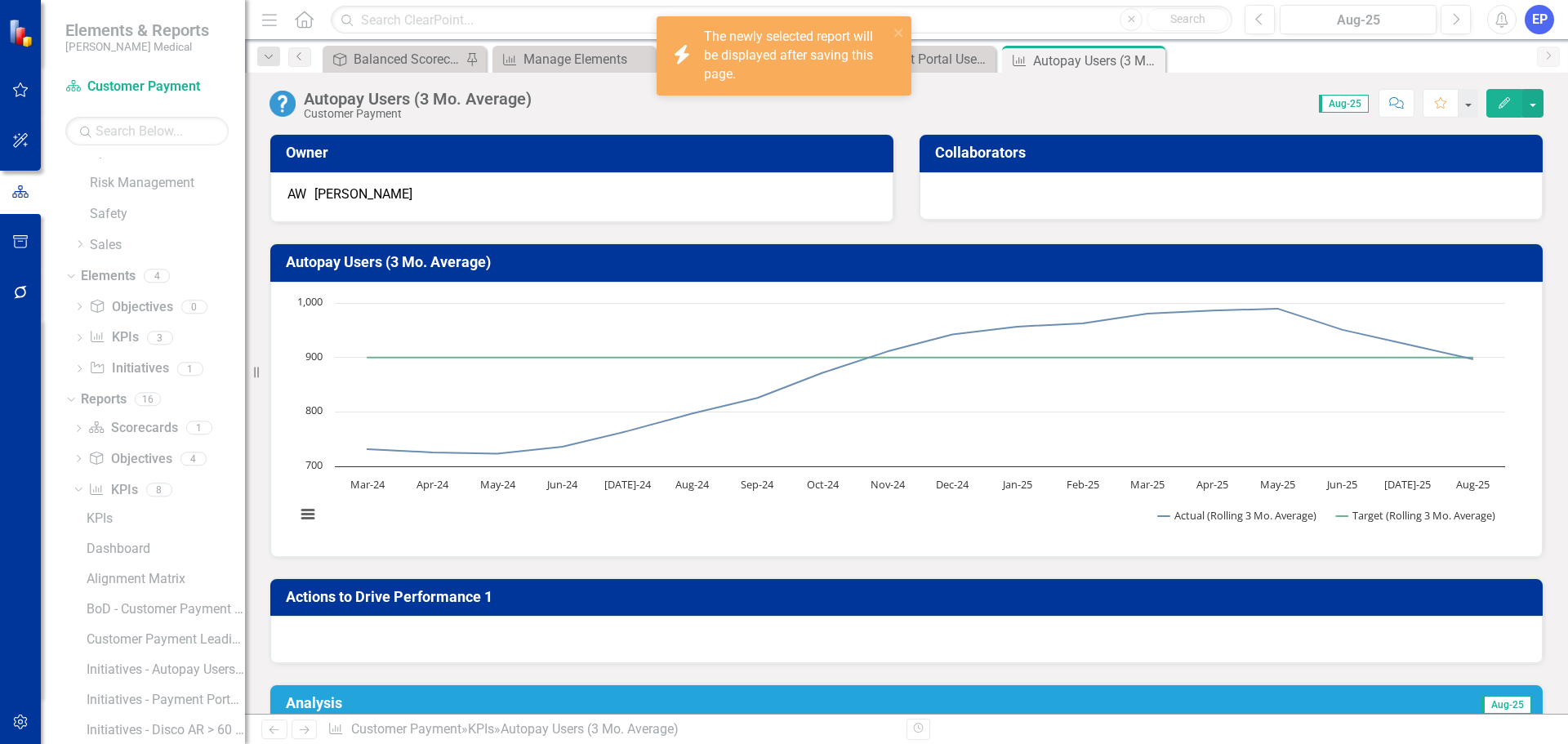
scroll to position [297, 0]
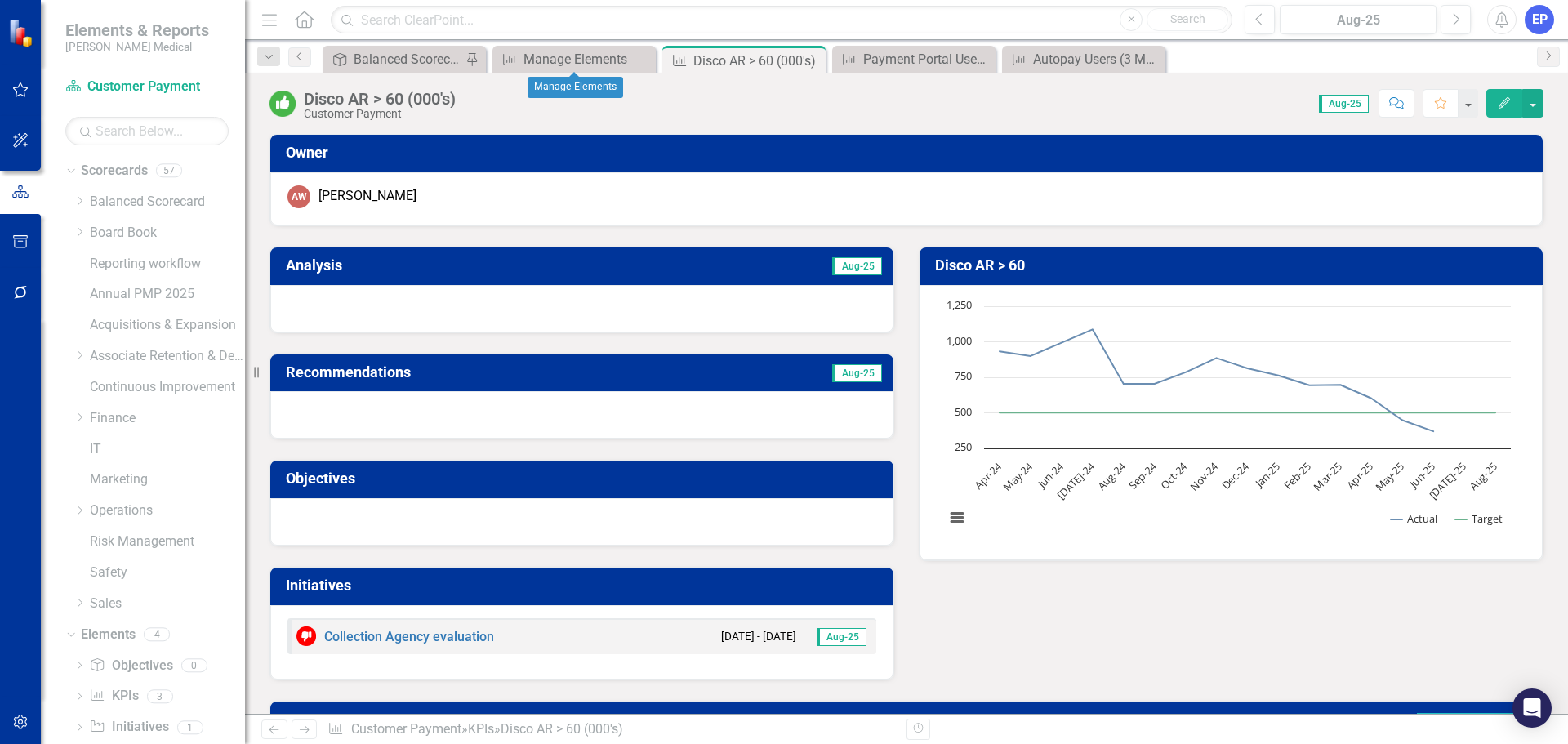
scroll to position [653, 0]
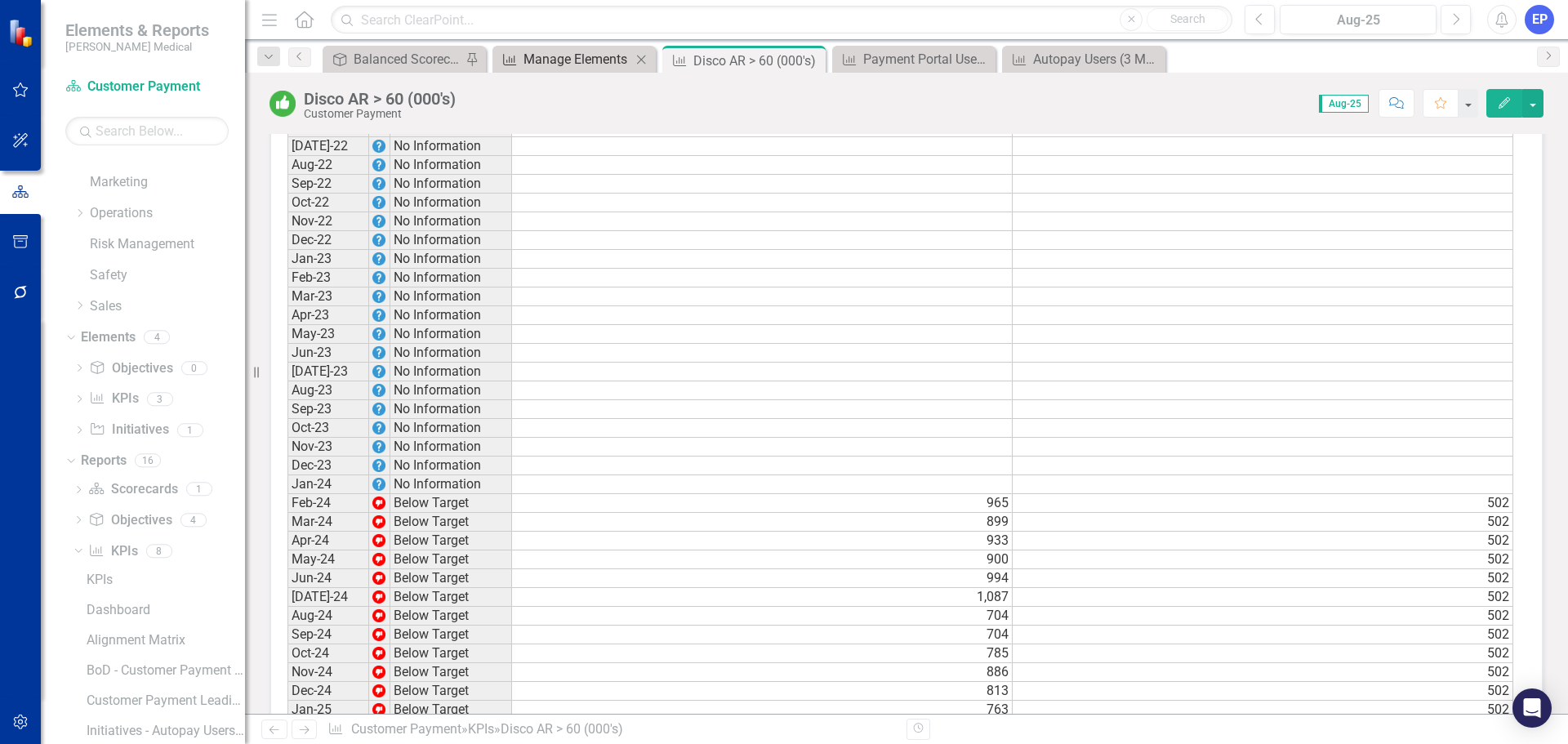
click at [576, 63] on div "Manage Elements" at bounding box center [577, 59] width 108 height 20
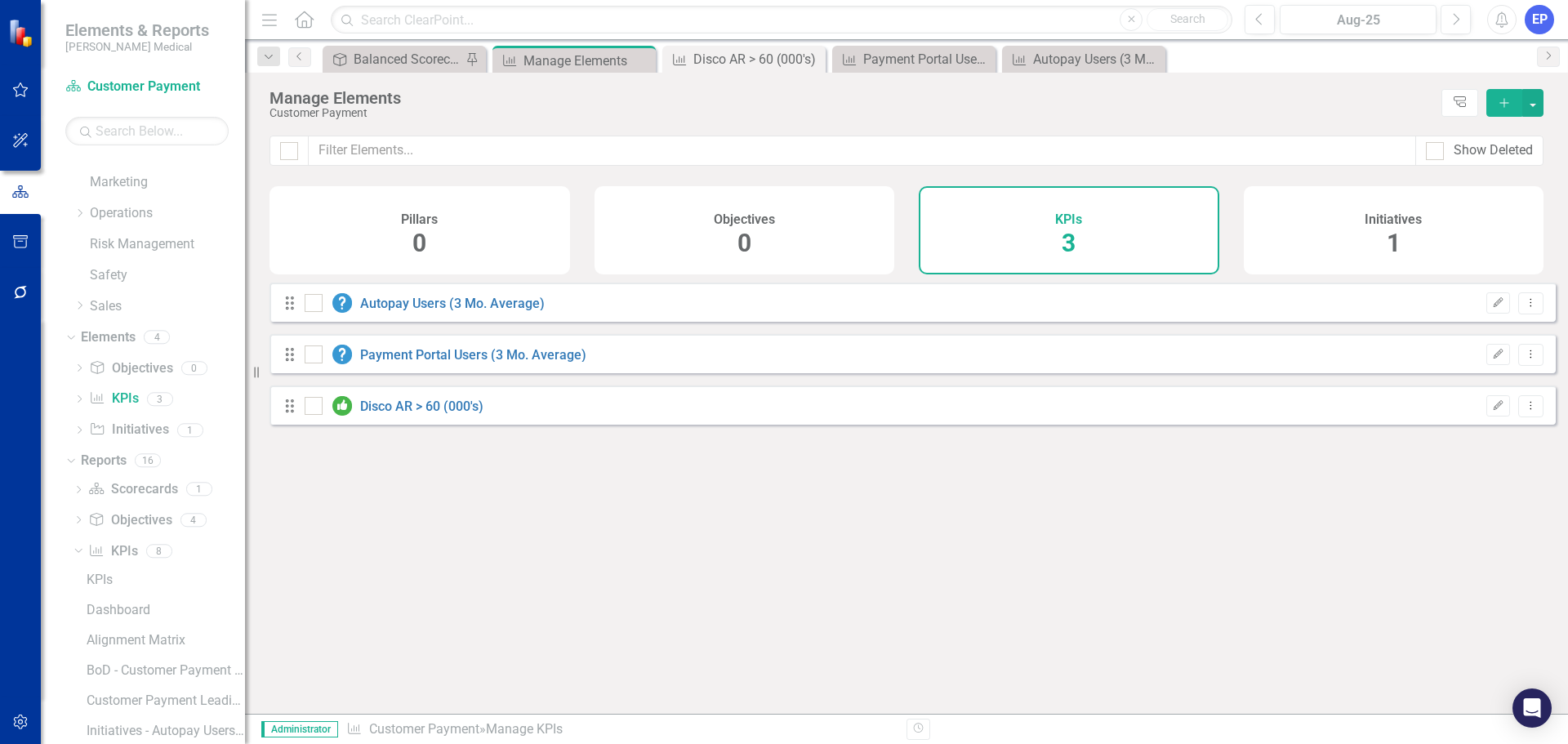
checkbox input "false"
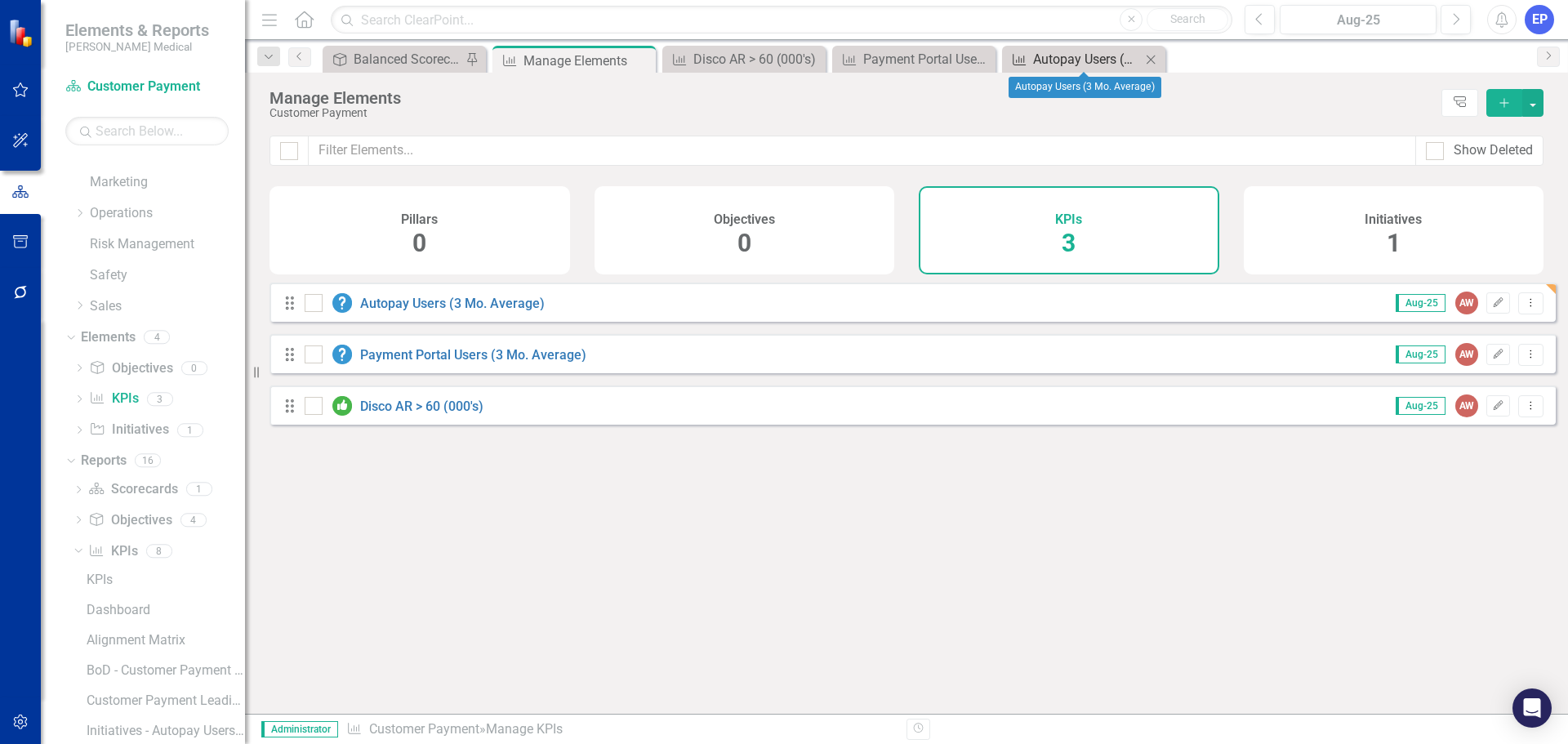
click at [1056, 59] on div "Autopay Users (3 Mo. Average)" at bounding box center [1086, 59] width 108 height 20
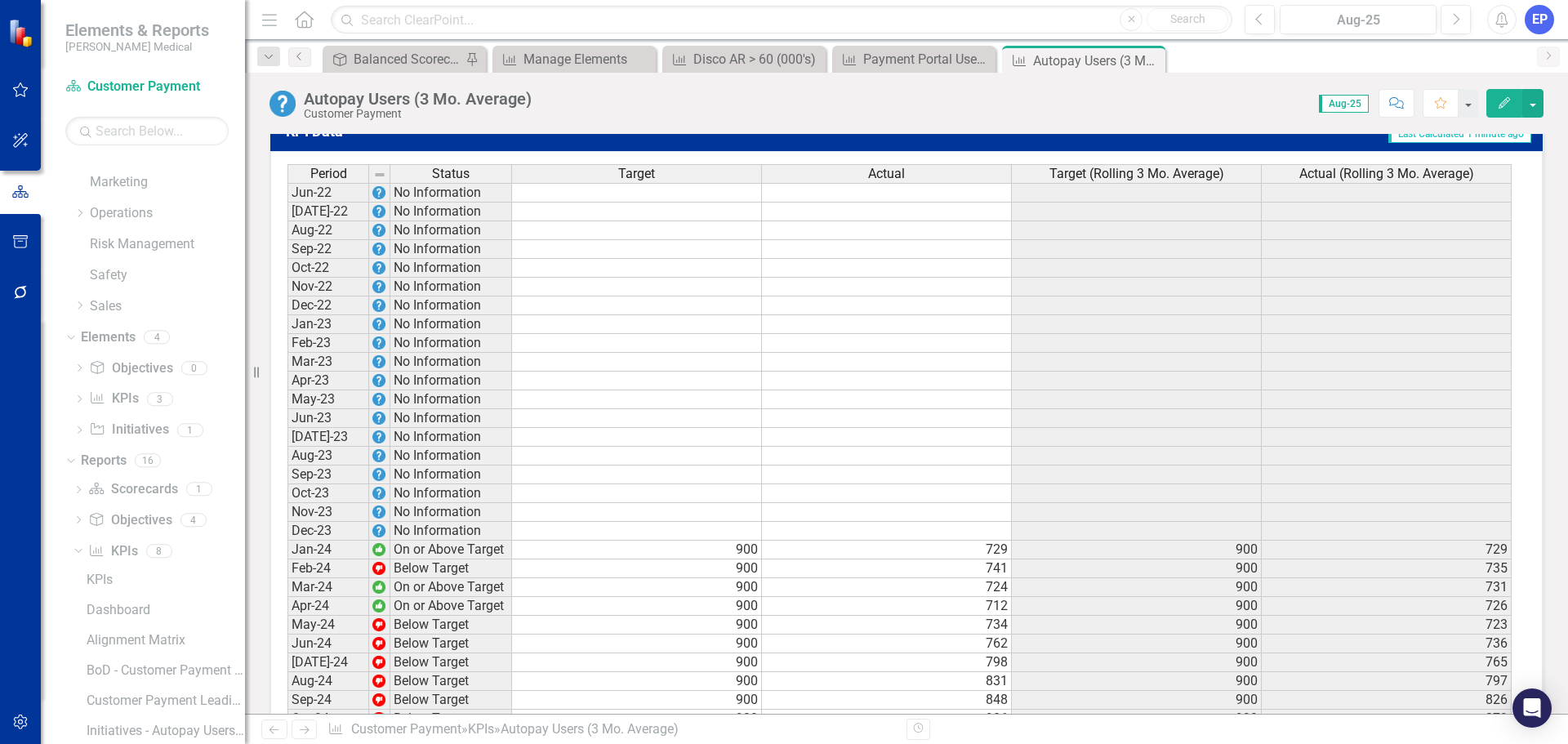
scroll to position [898, 0]
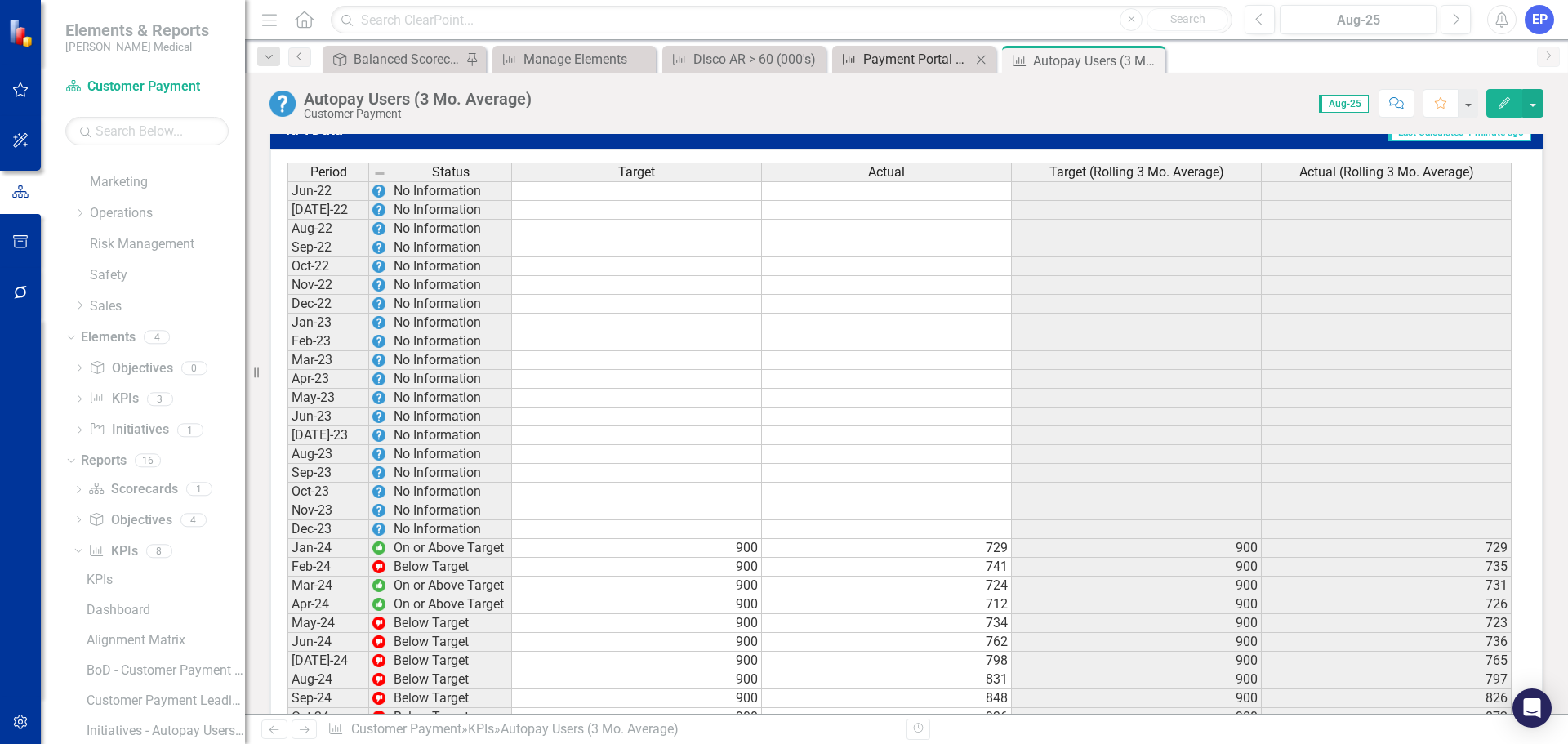
click at [925, 51] on div "Payment Portal Users (3 Mo. Average)" at bounding box center [917, 59] width 108 height 20
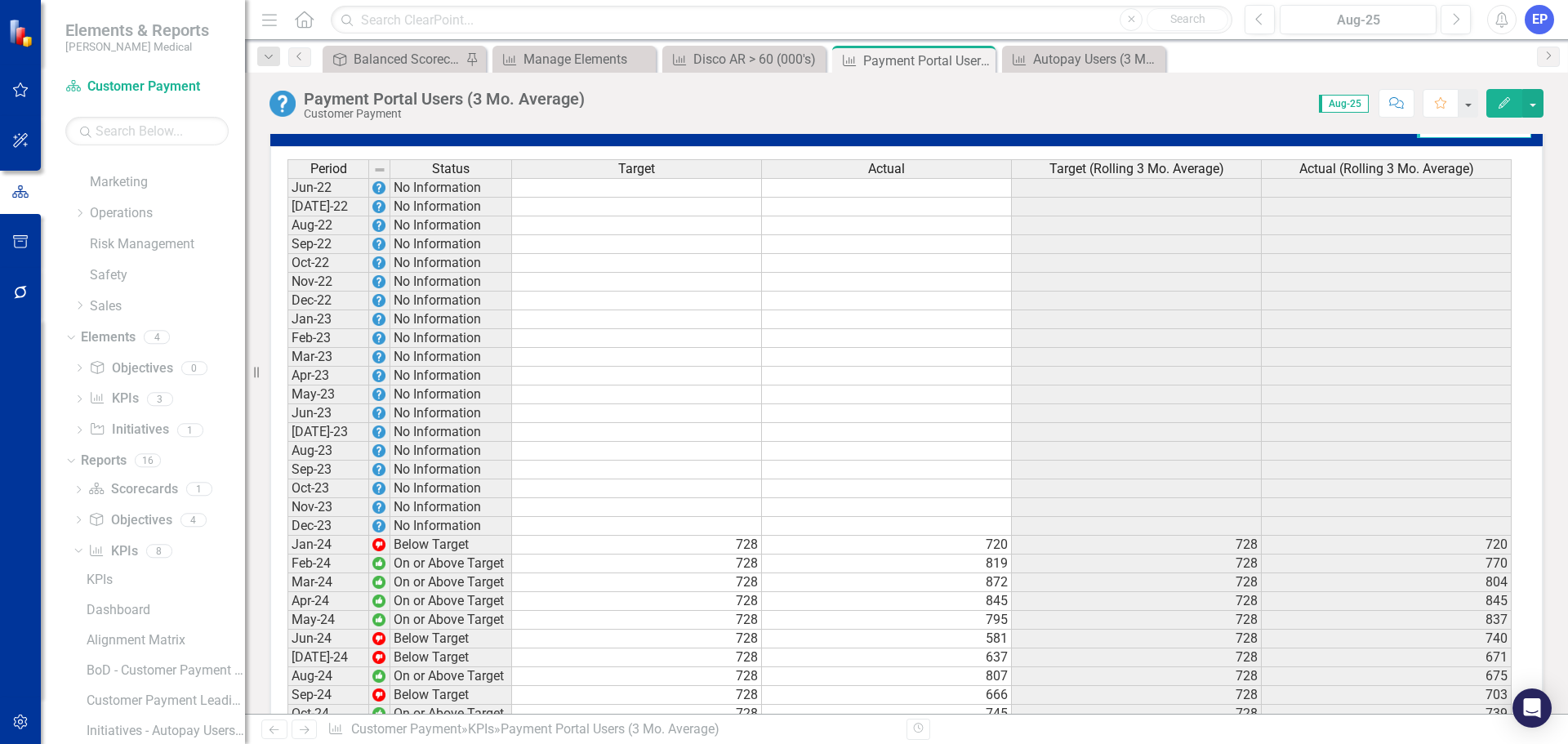
scroll to position [572, 0]
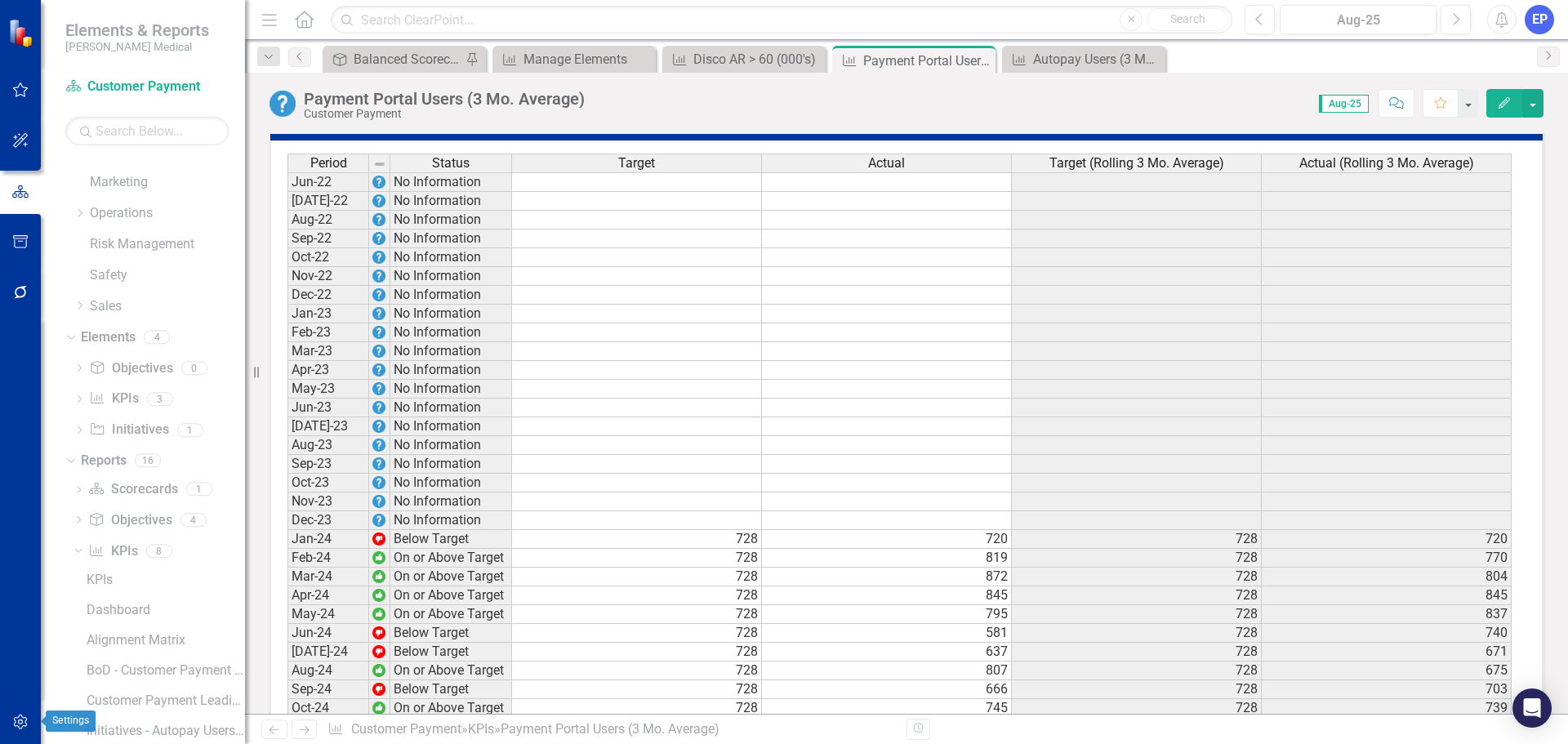
click at [18, 722] on icon "button" at bounding box center [20, 722] width 14 height 15
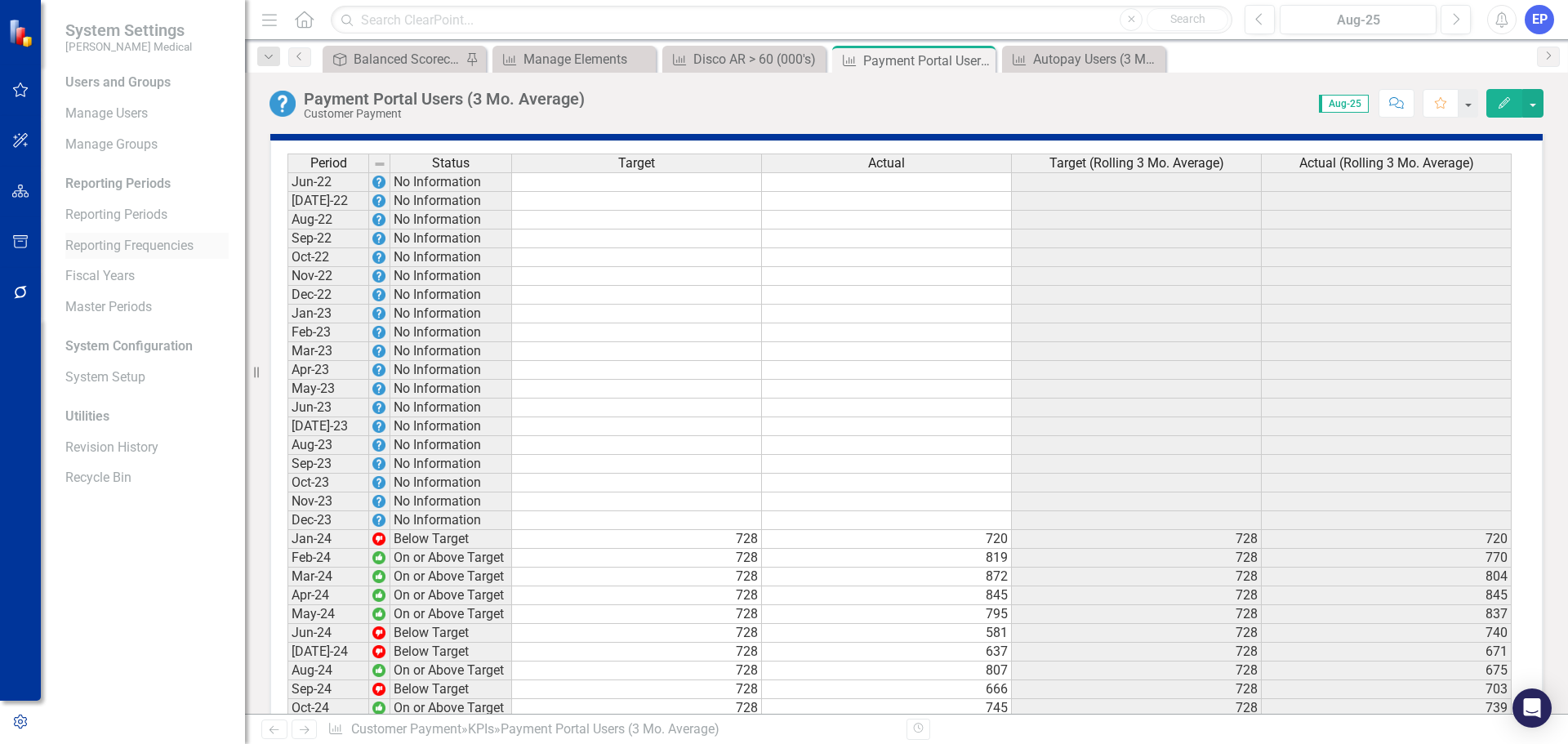
click at [117, 245] on link "Reporting Frequencies" at bounding box center [147, 246] width 164 height 18
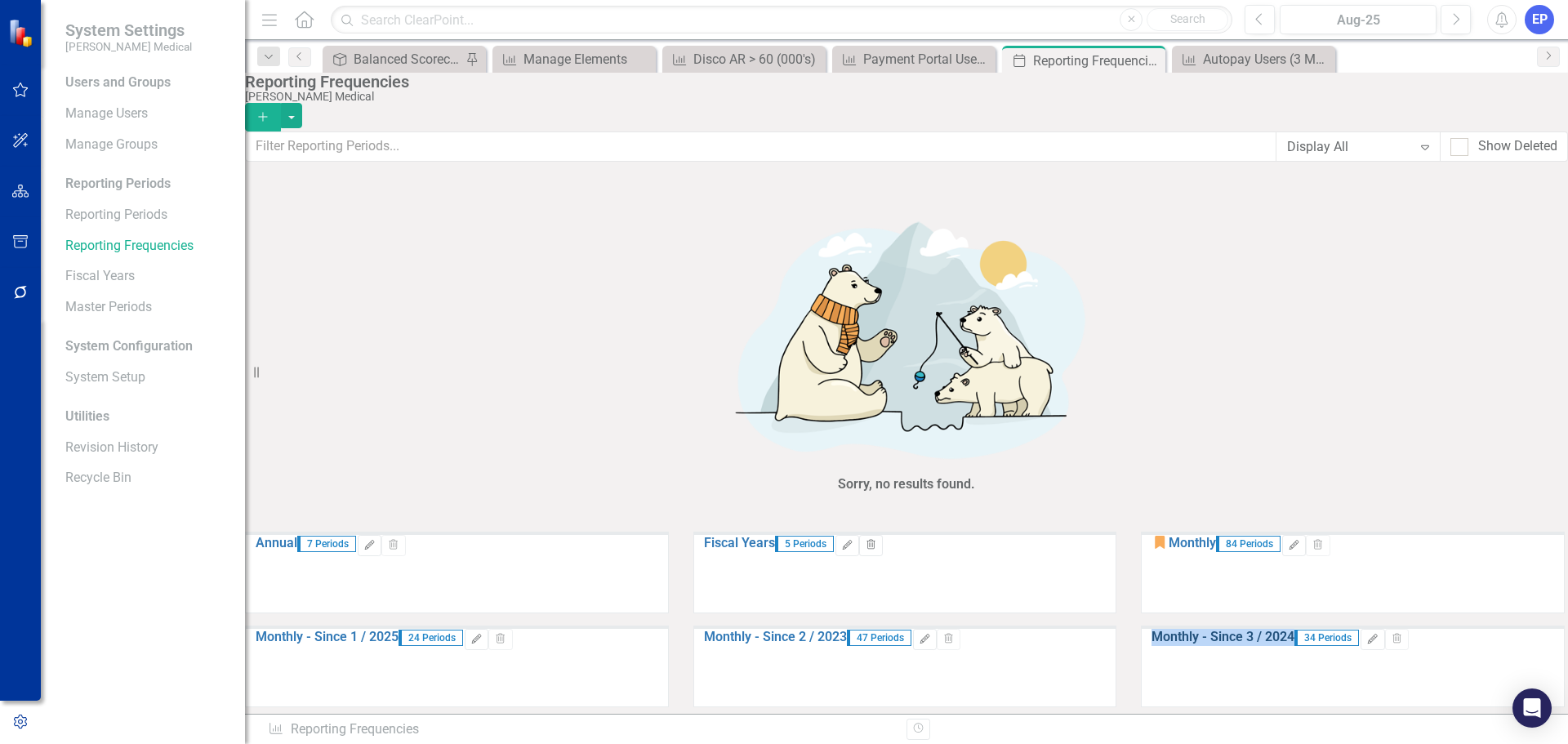
drag, startPoint x: 1293, startPoint y: 300, endPoint x: 1145, endPoint y: 306, distance: 148.1
click at [1151, 629] on link "Monthly - Since 3 / 2024" at bounding box center [1222, 636] width 143 height 16
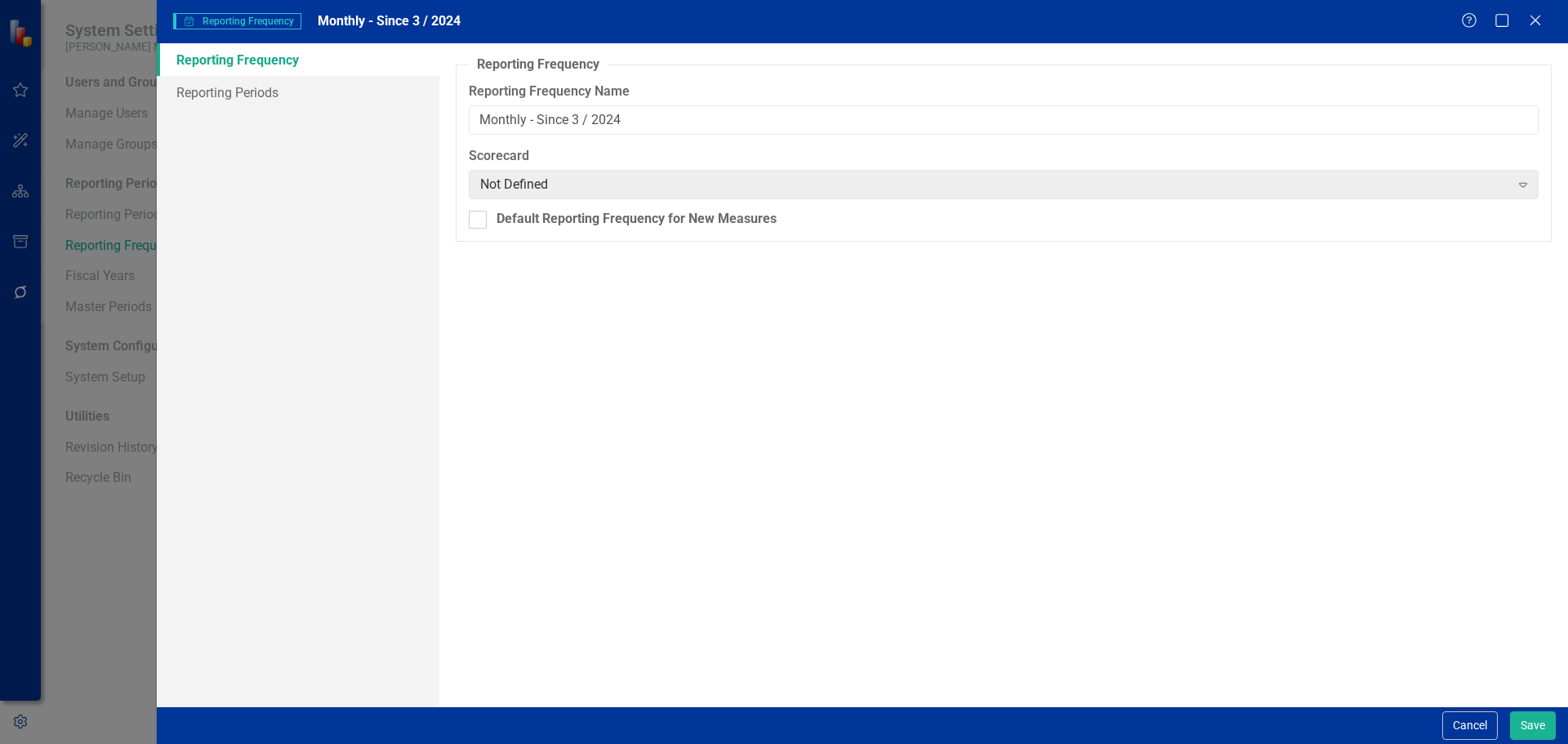
copy link "Monthly - Since 3 / 2024"
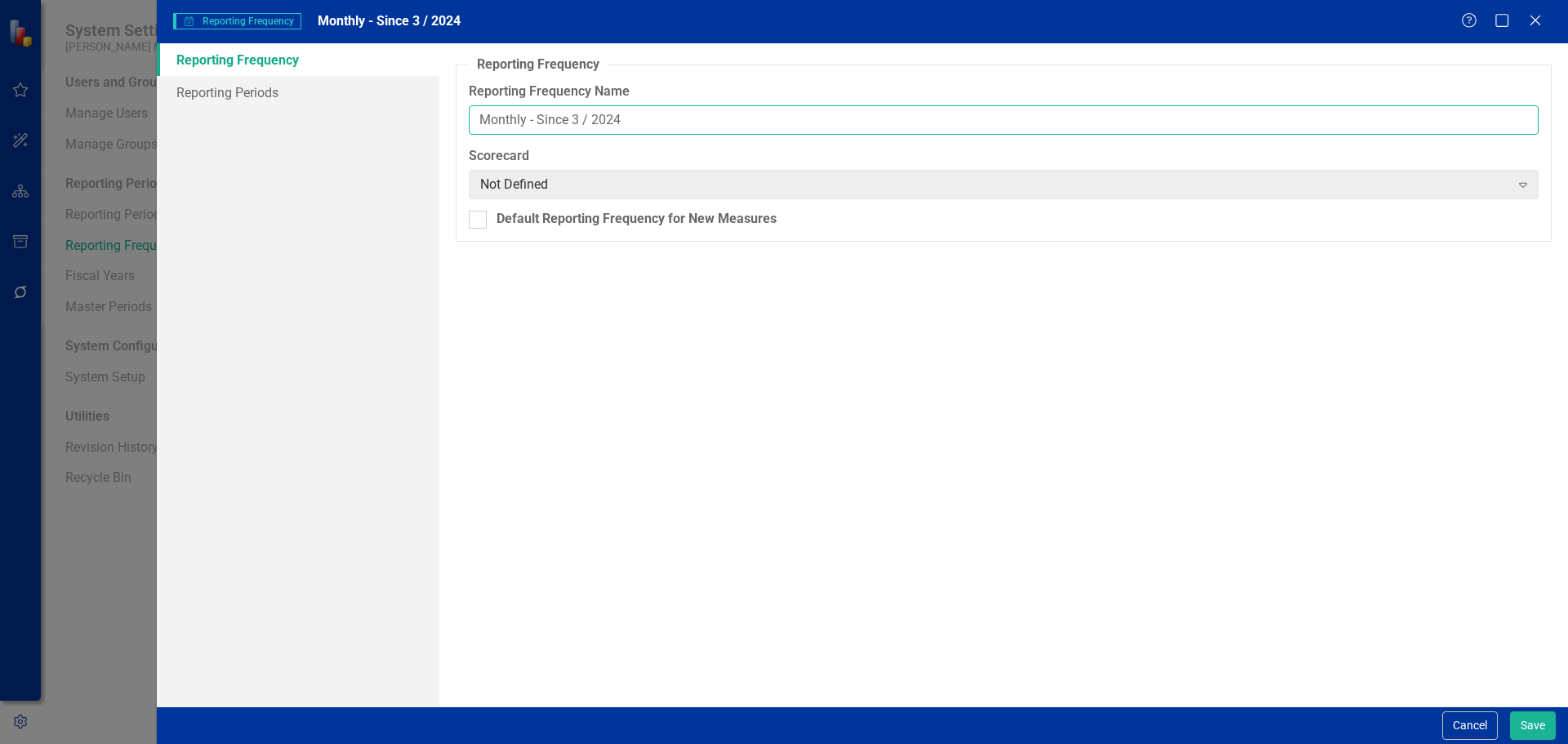
click at [600, 116] on input "Monthly - Since 3 / 2024" at bounding box center [1003, 120] width 1070 height 30
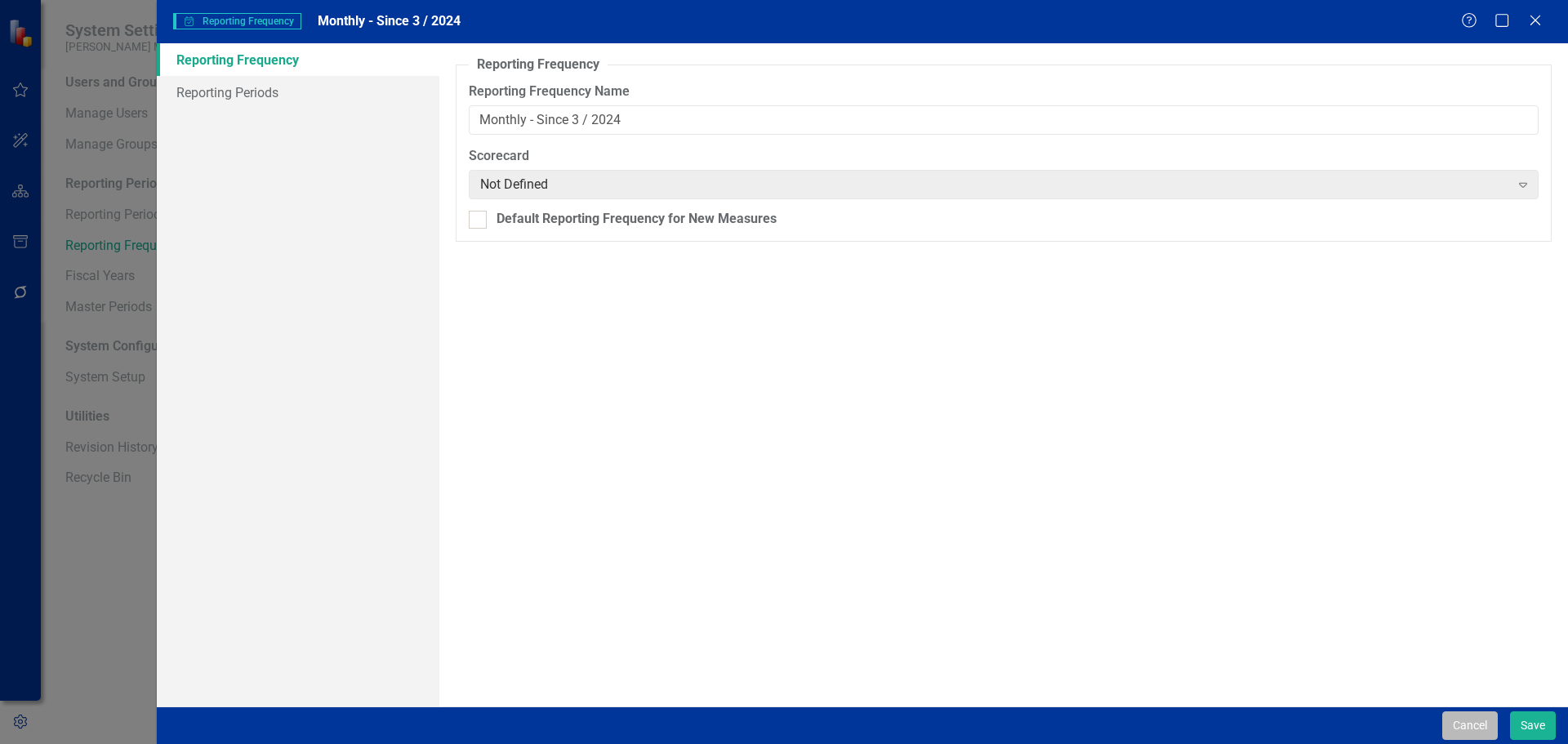
click at [1451, 726] on button "Cancel" at bounding box center [1469, 726] width 56 height 28
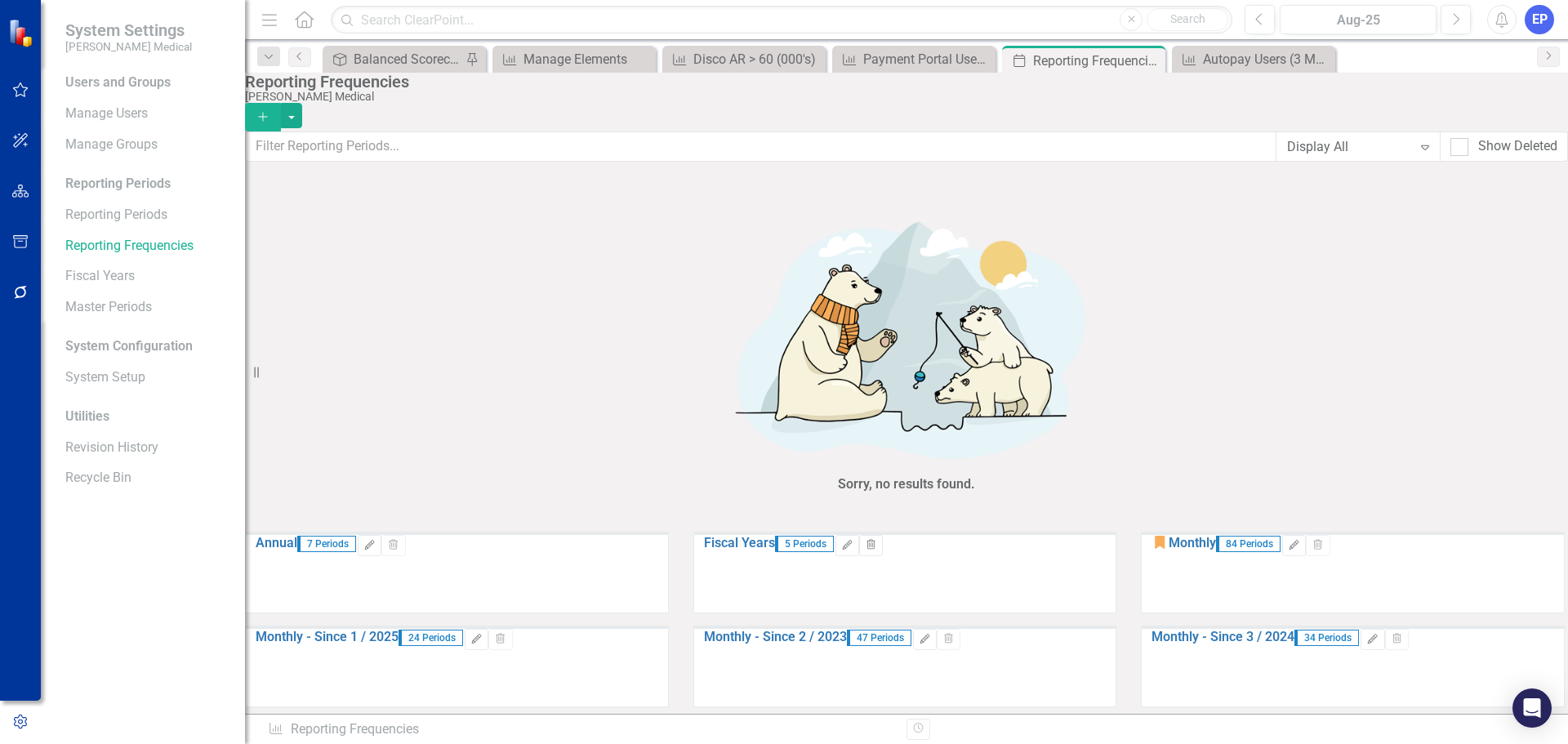
click at [281, 109] on button "Add" at bounding box center [262, 117] width 36 height 28
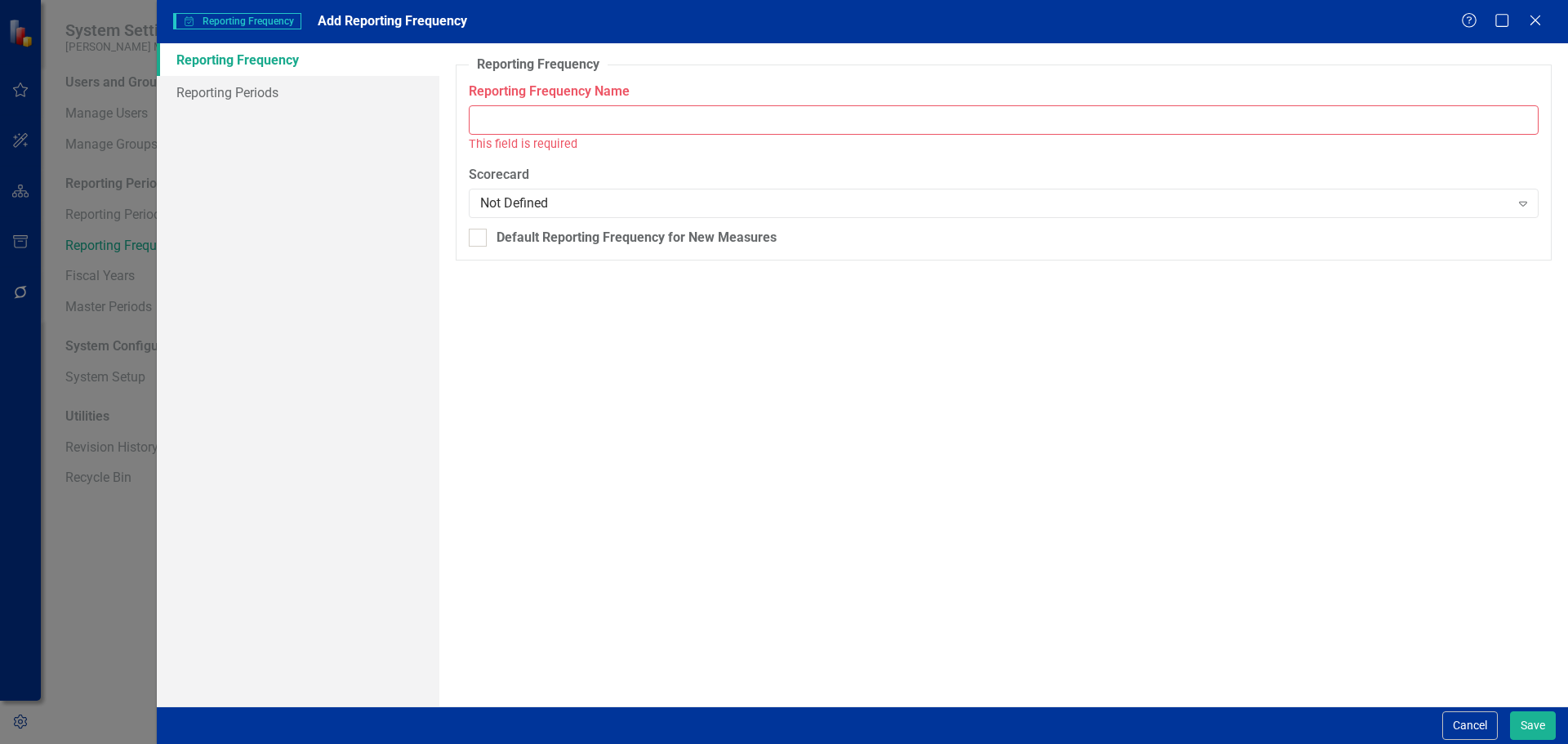
click at [948, 122] on input "Reporting Frequency Name" at bounding box center [1003, 120] width 1070 height 30
paste input "Monthly - Since 3 / 2024"
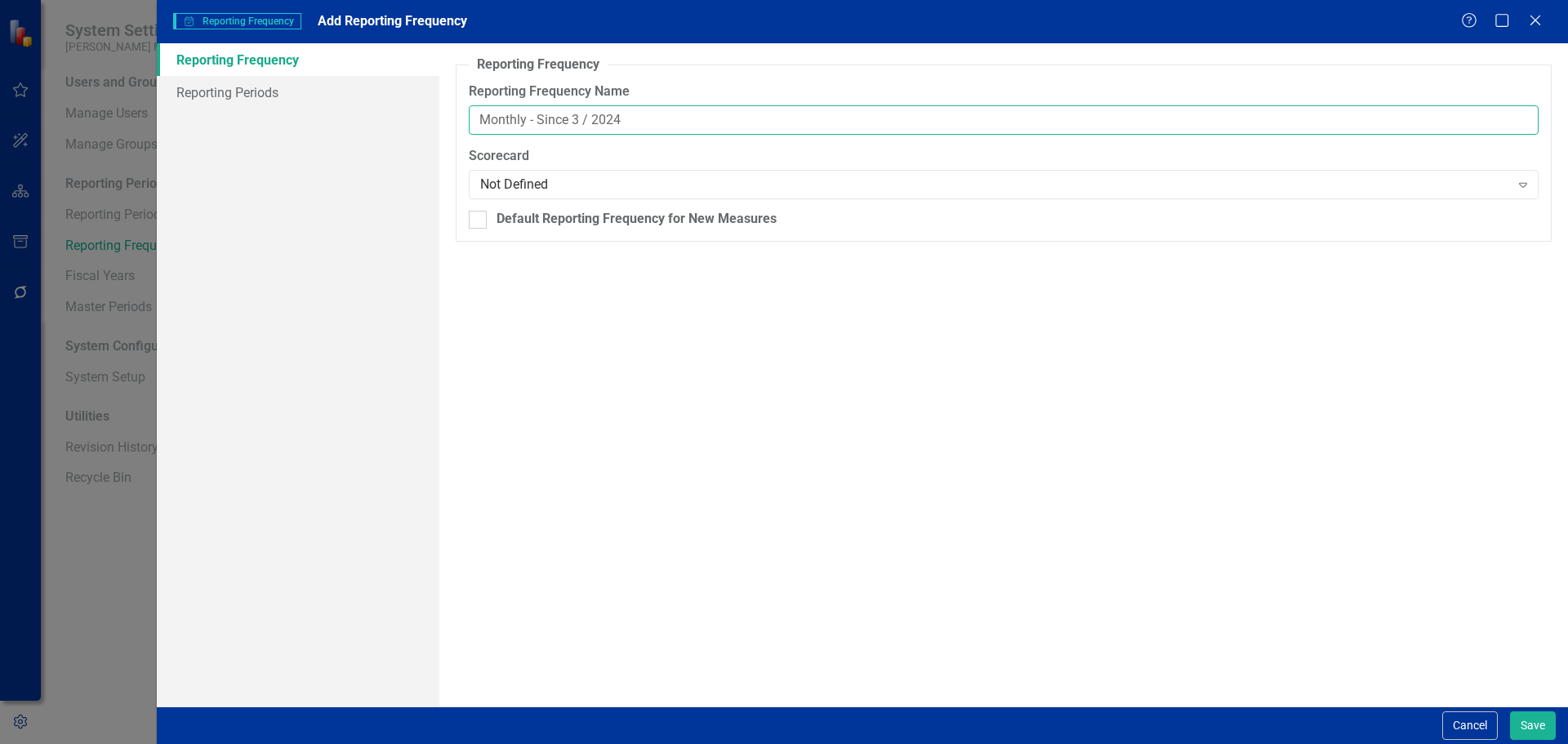
click at [575, 121] on input "Monthly - Since 3 / 2024" at bounding box center [1003, 120] width 1070 height 30
type input "Monthly - Since 1 / 2024"
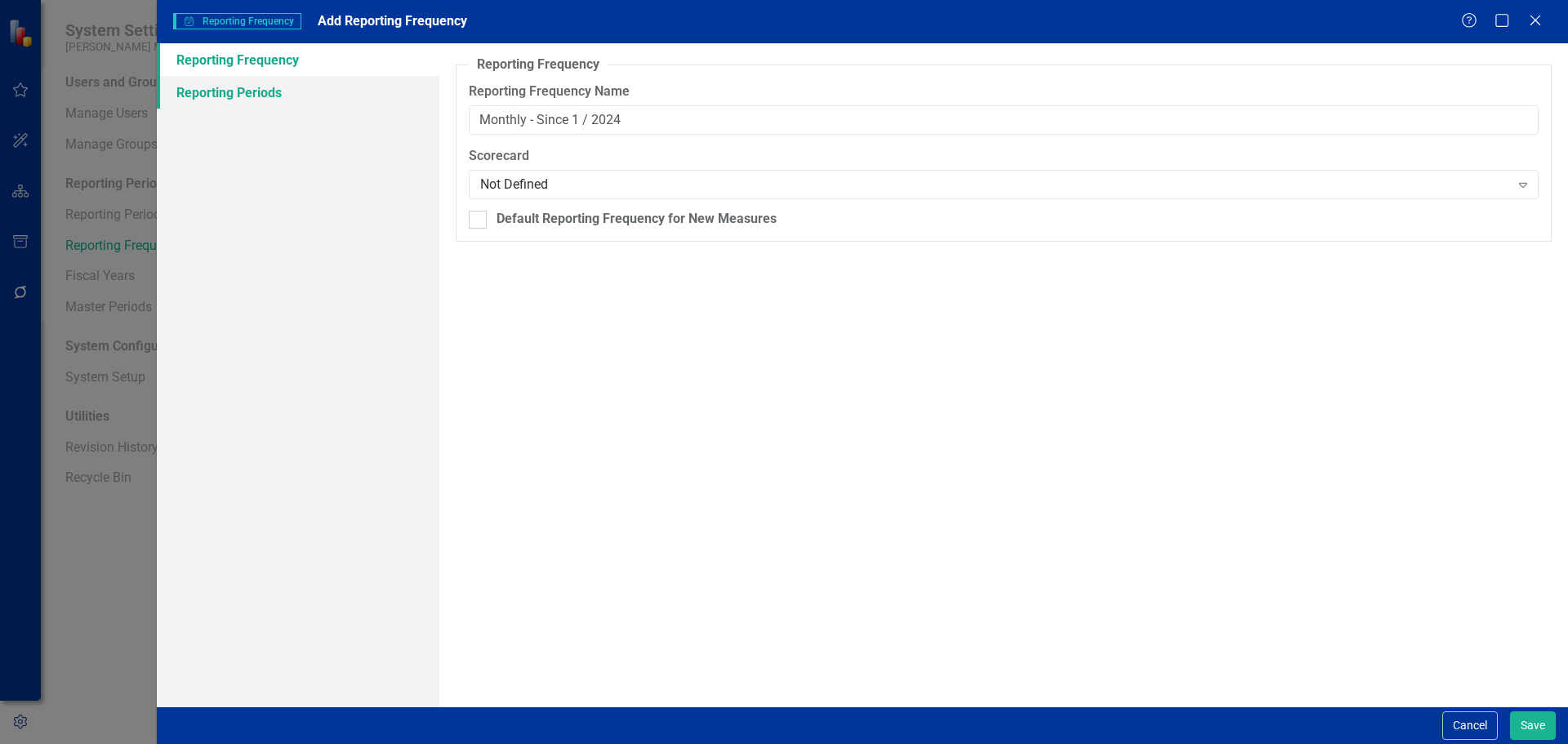
click at [279, 99] on link "Reporting Periods" at bounding box center [298, 92] width 282 height 33
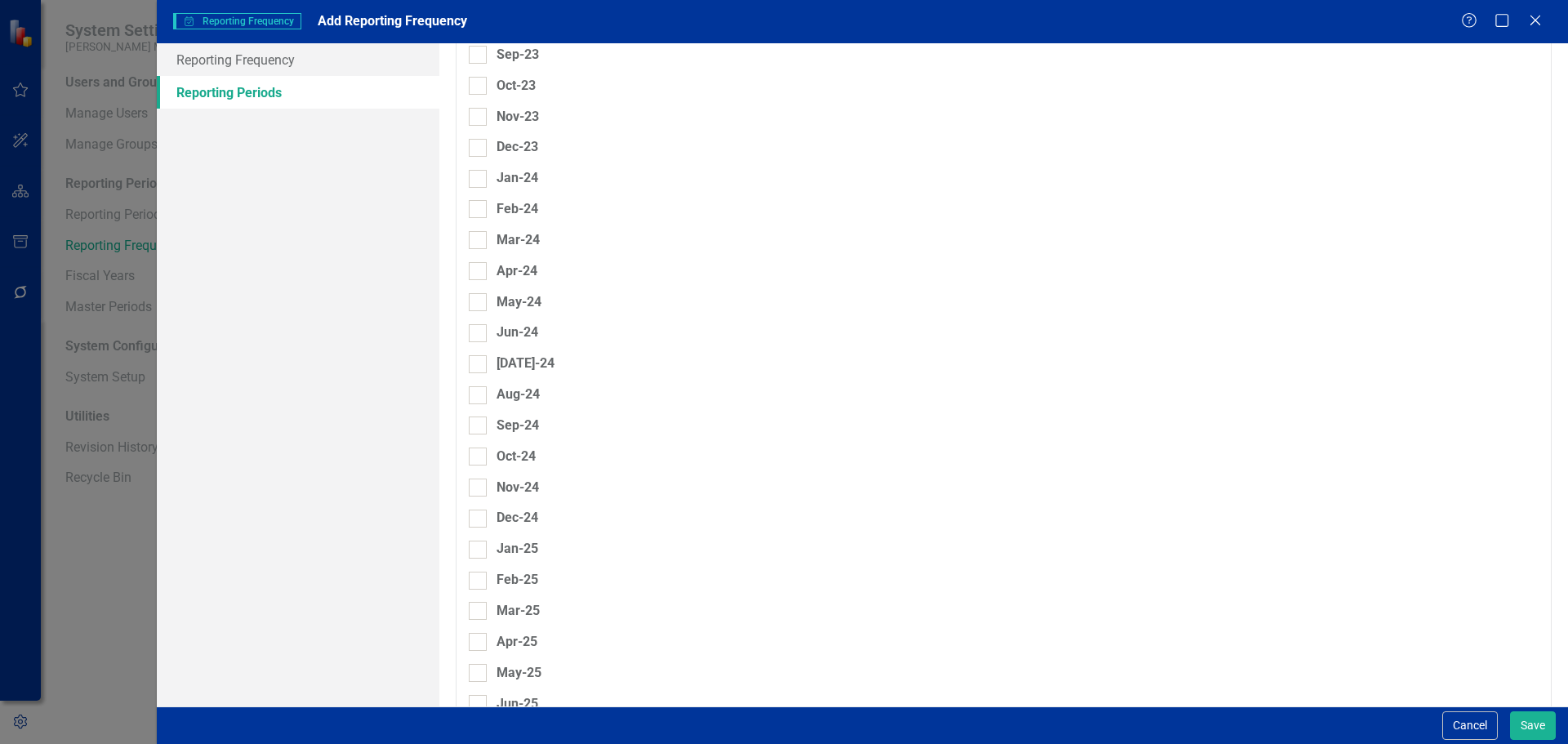
scroll to position [1470, 0]
click at [478, 139] on div at bounding box center [478, 148] width 18 height 18
click at [478, 139] on input "Jan-24" at bounding box center [473, 144] width 11 height 11
checkbox input "true"
click at [473, 169] on input "Feb-24" at bounding box center [473, 174] width 11 height 11
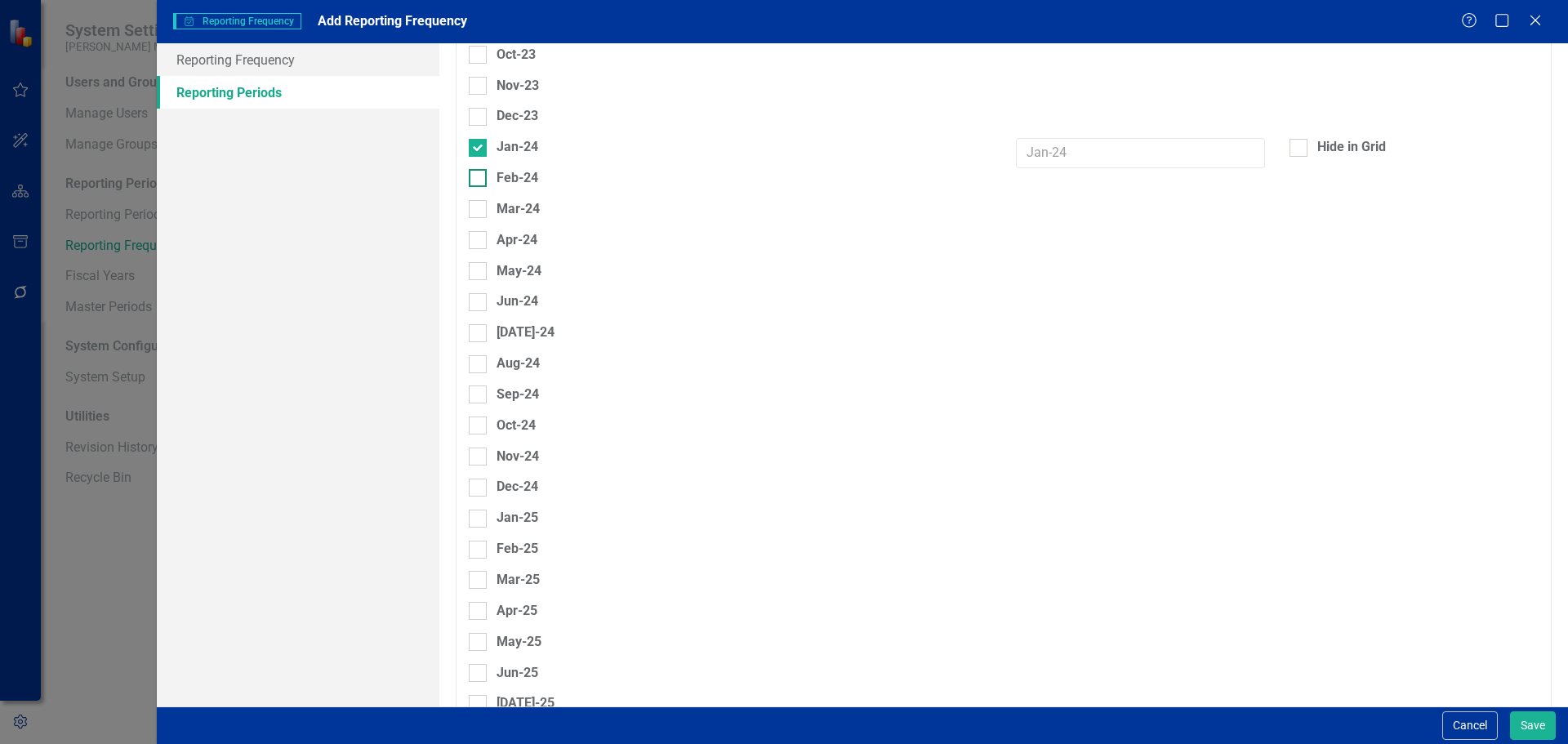
checkbox input "true"
click at [478, 200] on div at bounding box center [478, 210] width 18 height 18
click at [478, 200] on input "Mar-24" at bounding box center [473, 205] width 11 height 11
checkbox input "true"
click at [474, 231] on div at bounding box center [478, 240] width 18 height 18
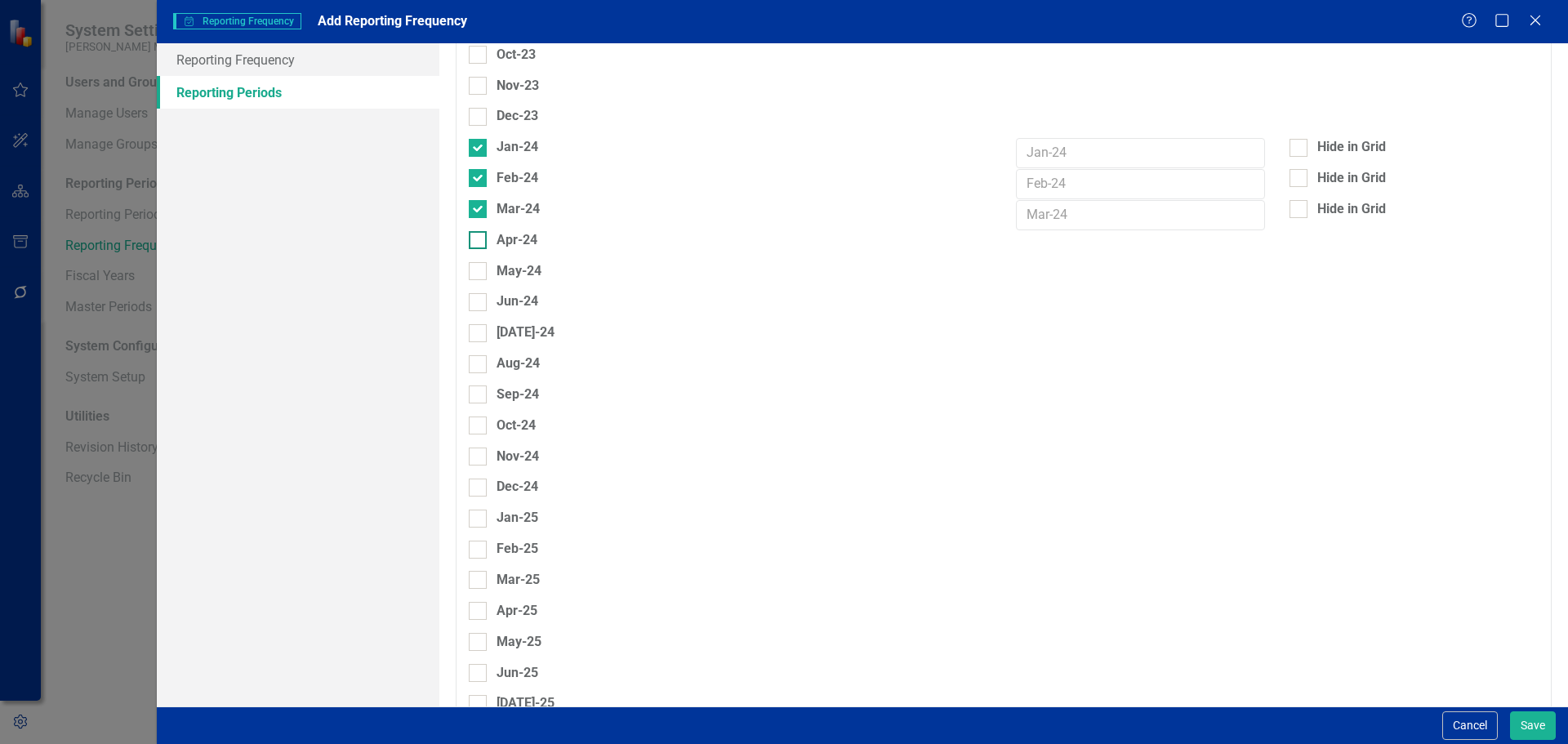
click at [474, 231] on input "Apr-24" at bounding box center [473, 236] width 11 height 11
checkbox input "true"
click at [475, 262] on input "May-24" at bounding box center [473, 267] width 11 height 11
checkbox input "true"
click at [477, 293] on input "Jun-24" at bounding box center [473, 298] width 11 height 11
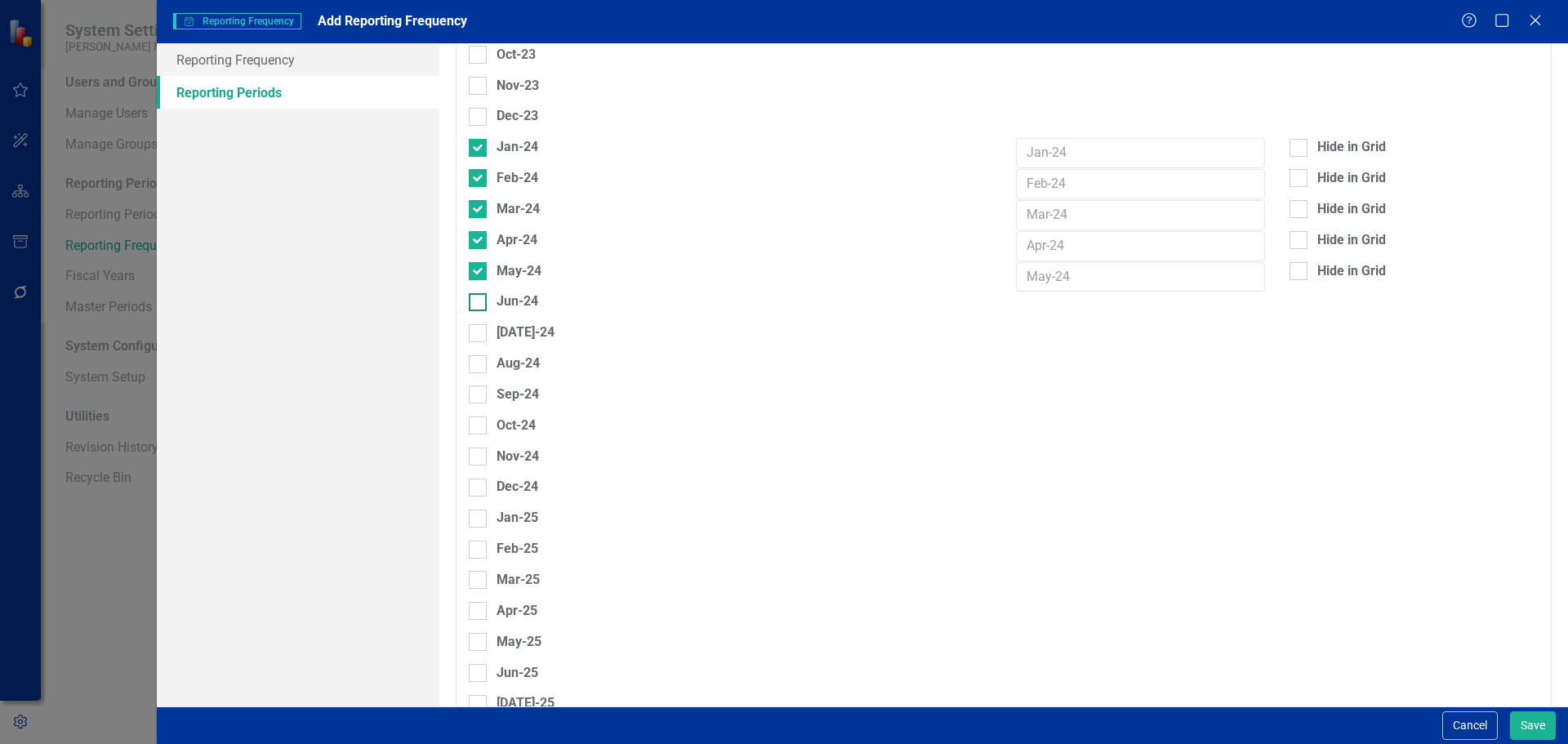
checkbox input "true"
click at [475, 323] on div "[DATE]-24" at bounding box center [730, 338] width 547 height 31
click at [476, 323] on div "[DATE]-24" at bounding box center [730, 332] width 523 height 18
click at [476, 324] on input "[DATE]-24" at bounding box center [473, 329] width 11 height 11
checkbox input "true"
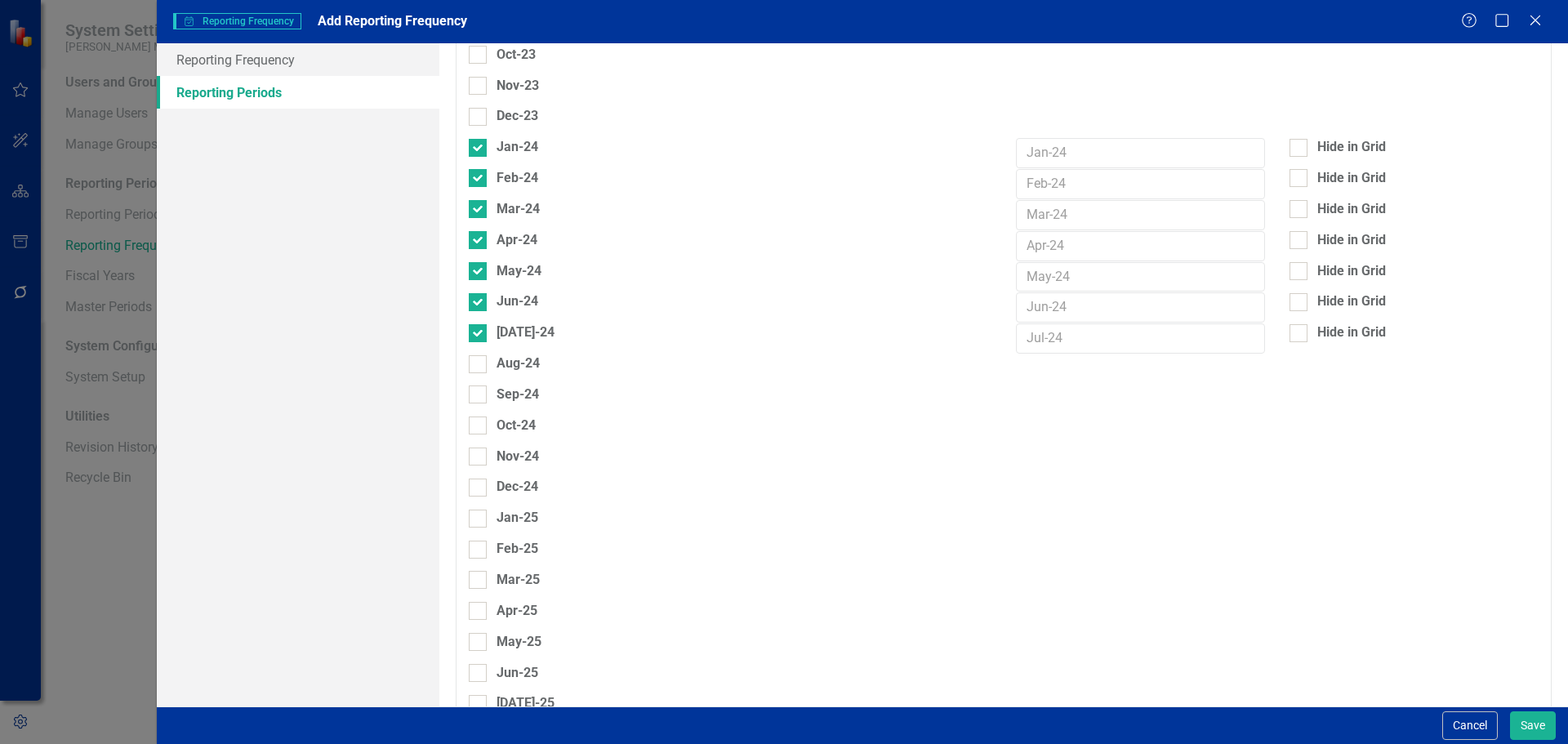
click at [472, 354] on div "Aug-24" at bounding box center [730, 369] width 547 height 31
click at [478, 355] on input "Aug-24" at bounding box center [473, 360] width 11 height 11
checkbox input "true"
click at [478, 386] on div at bounding box center [478, 395] width 18 height 18
click at [478, 386] on input "Sep-24" at bounding box center [473, 391] width 11 height 11
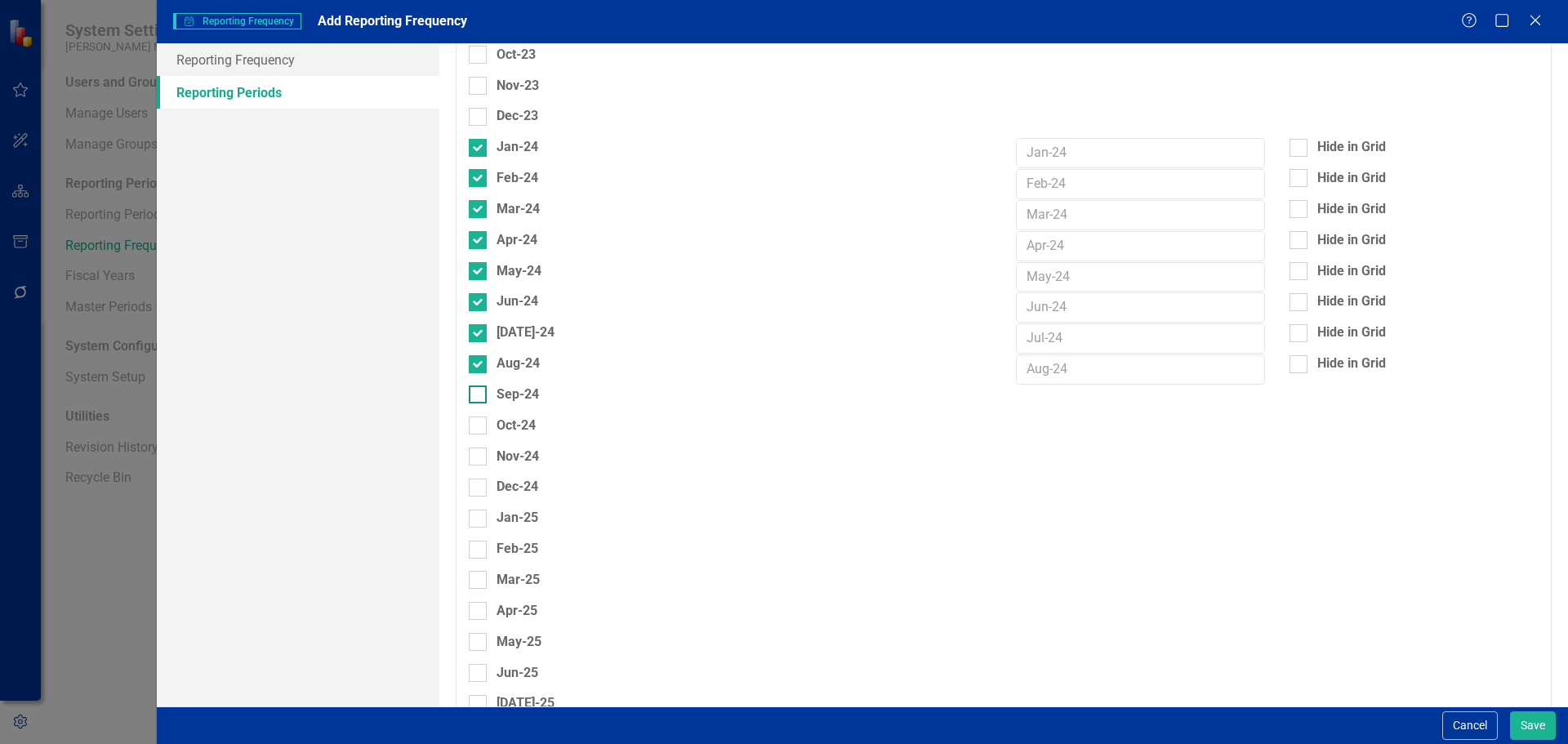
checkbox input "true"
click at [477, 417] on div at bounding box center [478, 426] width 18 height 18
click at [477, 417] on input "Oct-24" at bounding box center [473, 422] width 11 height 11
checkbox input "true"
click at [477, 448] on input "Nov-24" at bounding box center [473, 453] width 11 height 11
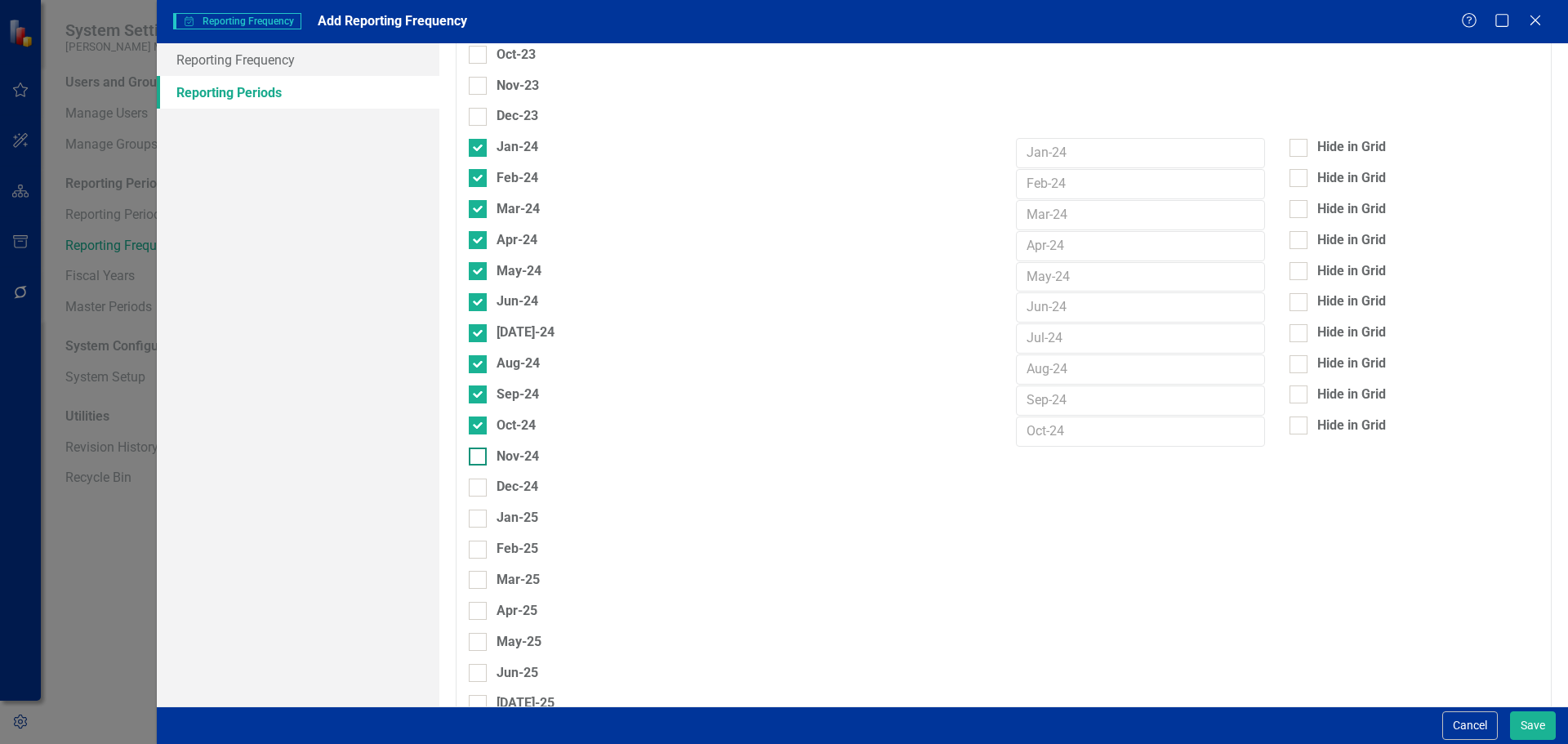
checkbox input "true"
click at [478, 478] on input "Dec-24" at bounding box center [473, 483] width 11 height 11
checkbox input "true"
click at [477, 509] on div at bounding box center [478, 519] width 18 height 18
click at [477, 509] on input "Jan-25" at bounding box center [473, 514] width 11 height 11
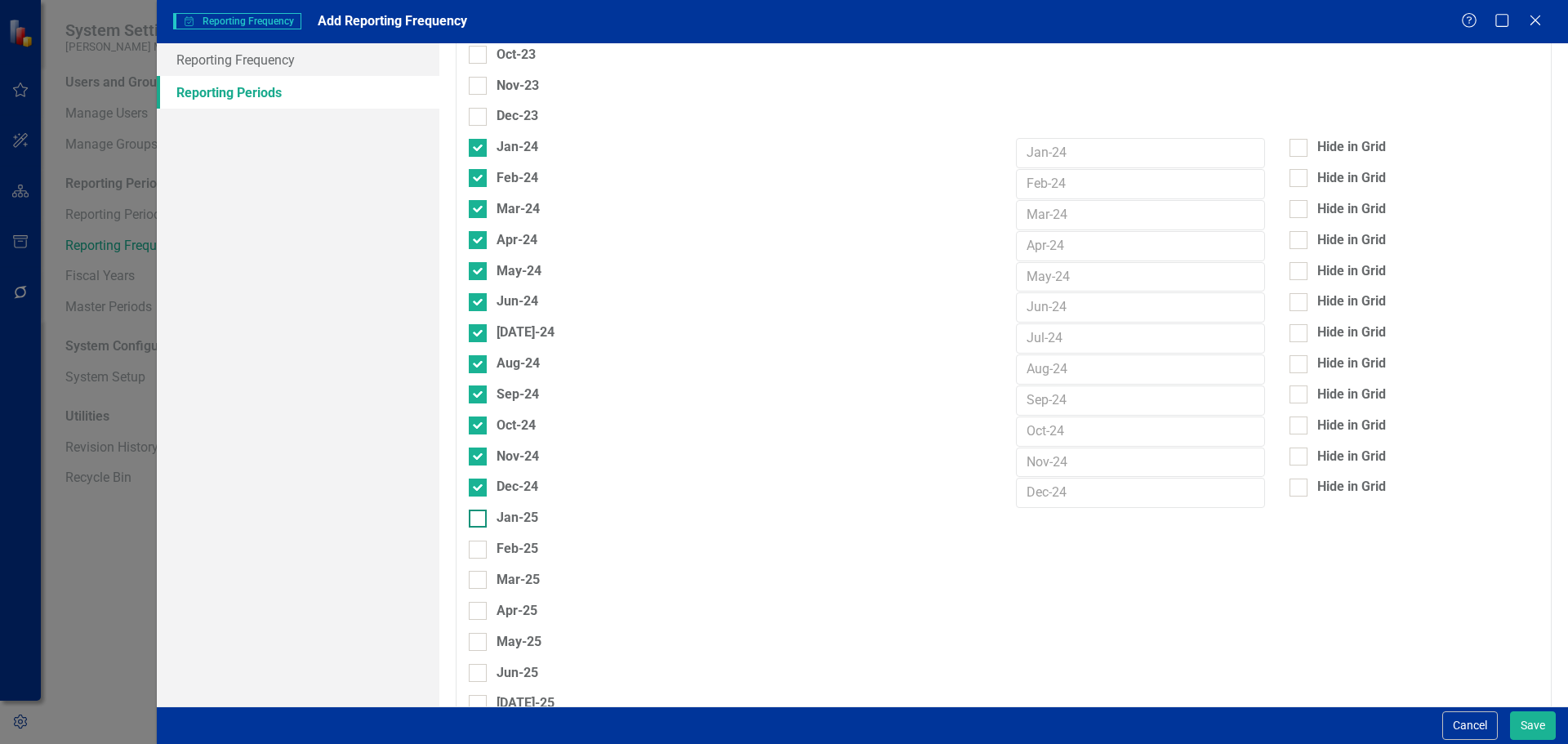
checkbox input "true"
click at [473, 539] on div "Feb-25" at bounding box center [730, 549] width 523 height 18
click at [478, 540] on input "Feb-25" at bounding box center [473, 545] width 11 height 11
checkbox input "true"
click at [478, 571] on div at bounding box center [478, 580] width 18 height 18
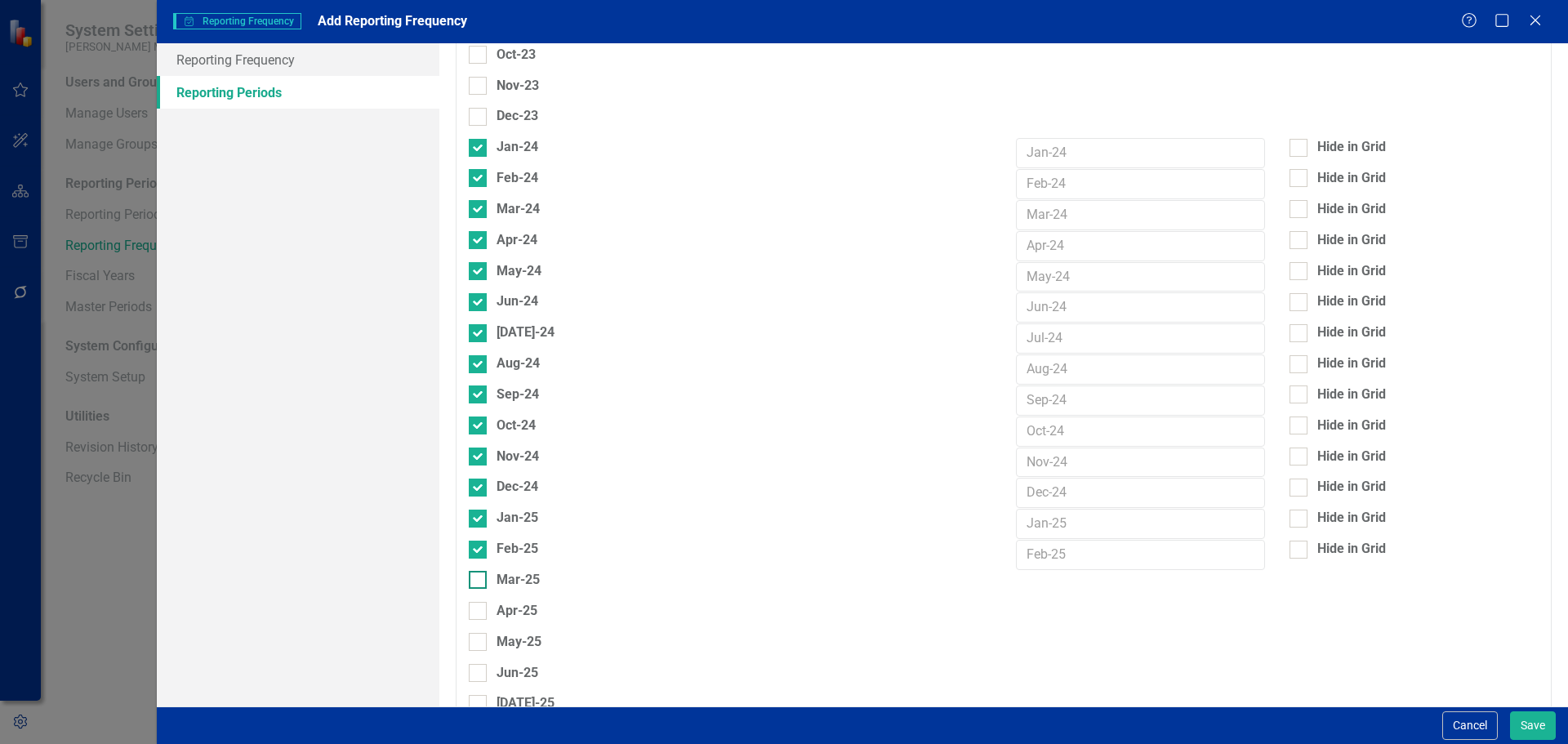
click at [478, 571] on input "Mar-25" at bounding box center [473, 576] width 11 height 11
checkbox input "true"
click at [476, 602] on input "Apr-25" at bounding box center [473, 607] width 11 height 11
checkbox input "true"
click at [478, 633] on input "May-25" at bounding box center [473, 638] width 11 height 11
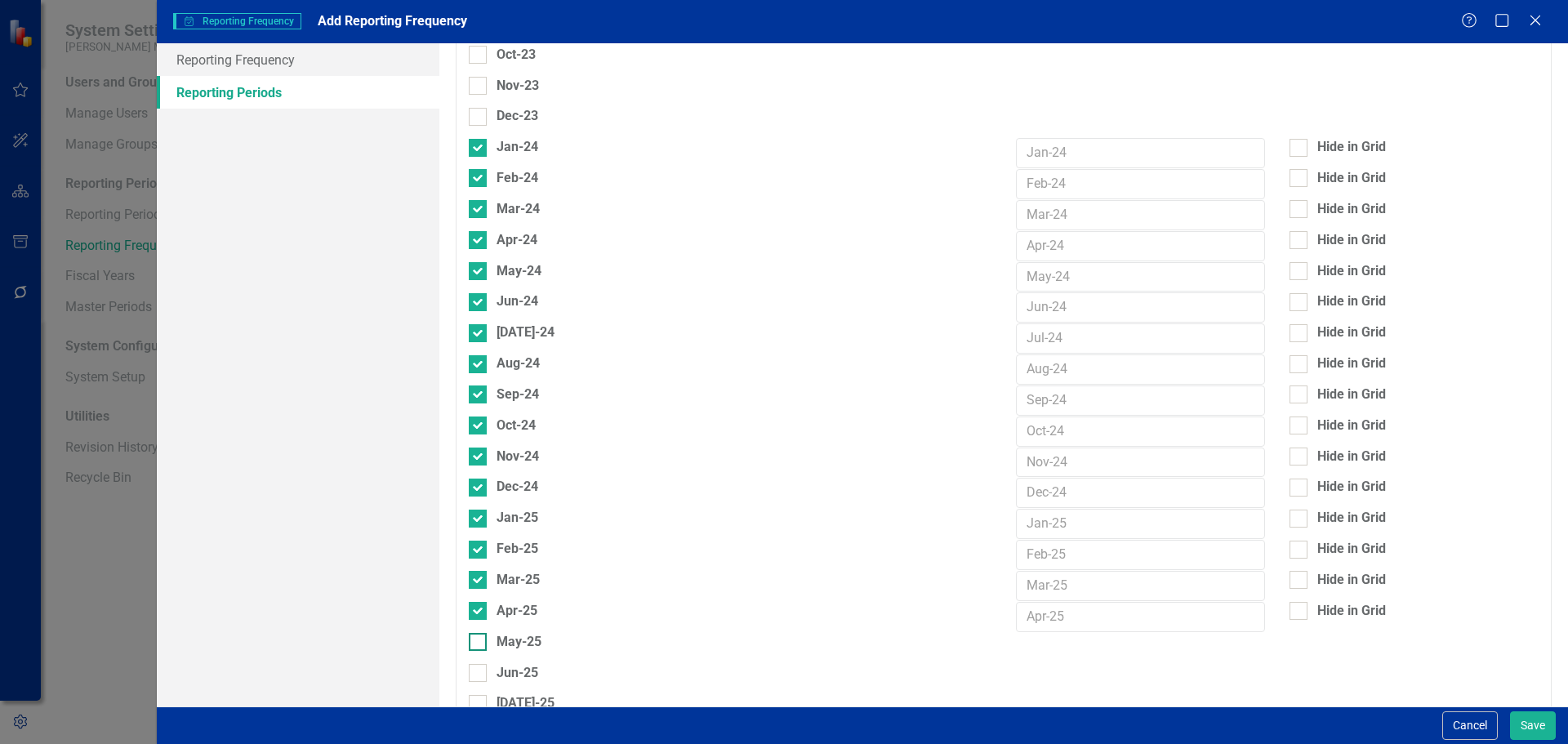
checkbox input "true"
click at [478, 664] on input "Jun-25" at bounding box center [473, 669] width 11 height 11
checkbox input "true"
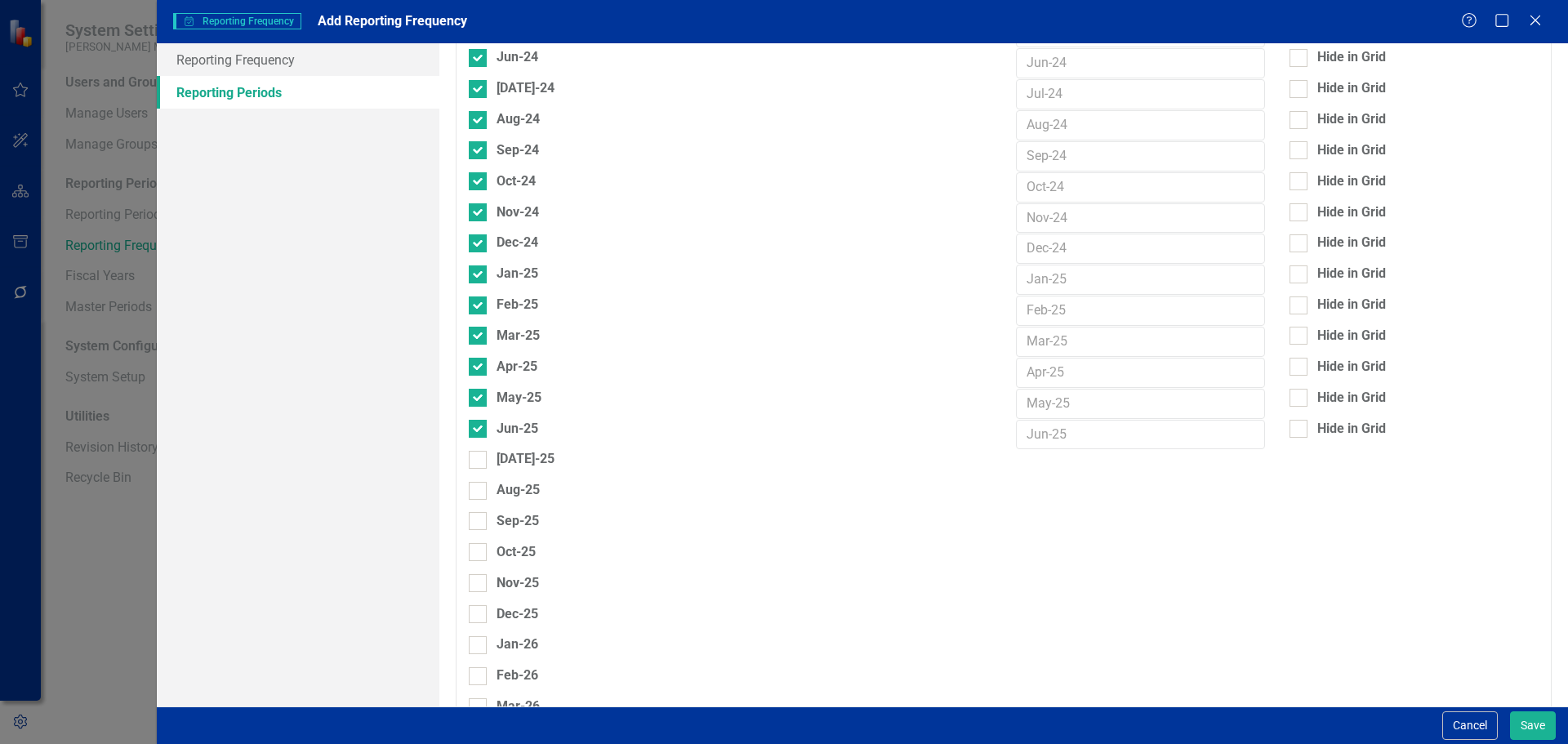
scroll to position [1715, 0]
click at [469, 480] on div "Aug-25" at bounding box center [730, 489] width 523 height 18
click at [469, 481] on input "Aug-25" at bounding box center [473, 486] width 11 height 11
checkbox input "true"
click at [478, 450] on input "[DATE]-25" at bounding box center [473, 455] width 11 height 11
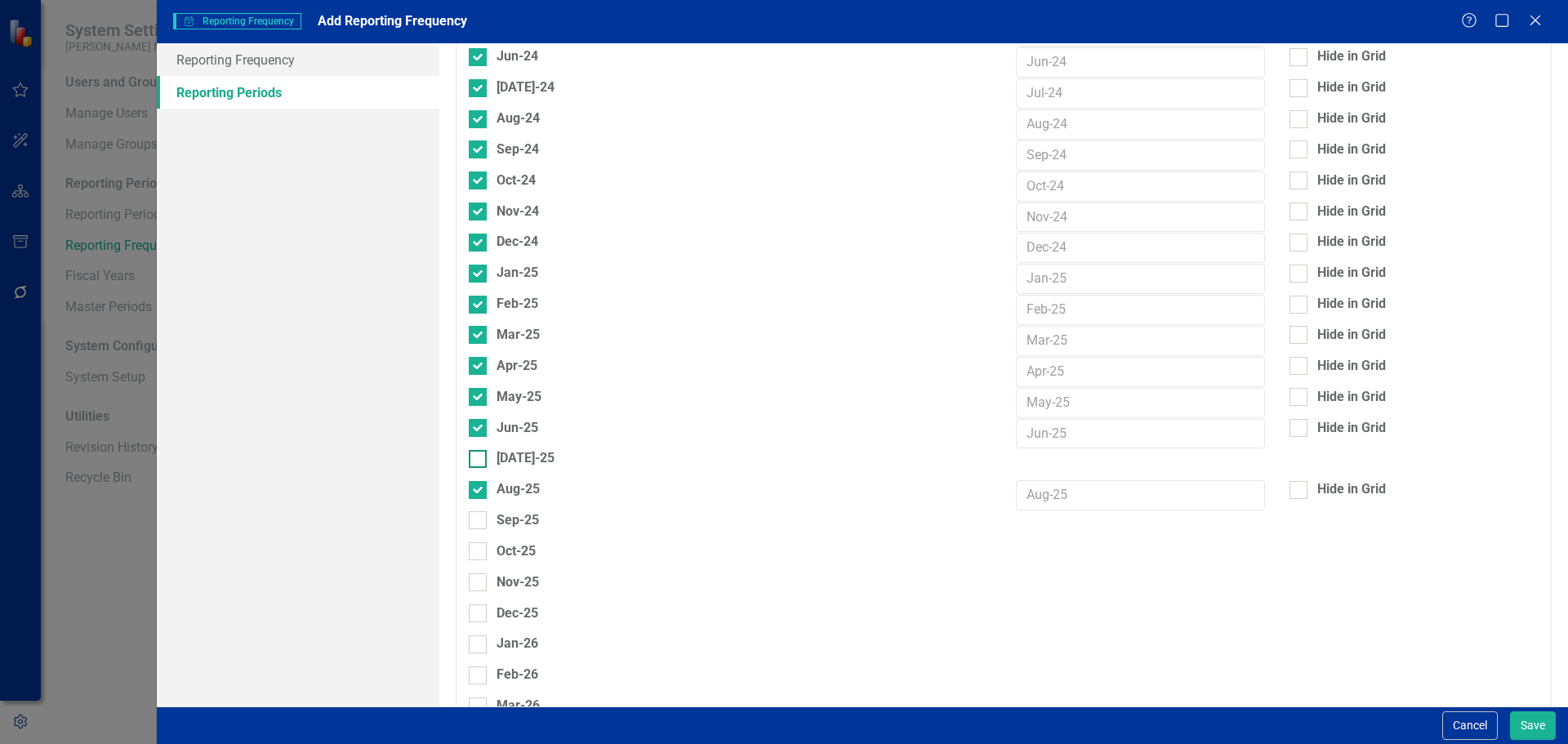
checkbox input "true"
click at [475, 511] on input "Sep-25" at bounding box center [473, 516] width 11 height 11
checkbox input "true"
click at [476, 542] on div at bounding box center [478, 551] width 18 height 18
click at [476, 542] on input "Oct-25" at bounding box center [473, 547] width 11 height 11
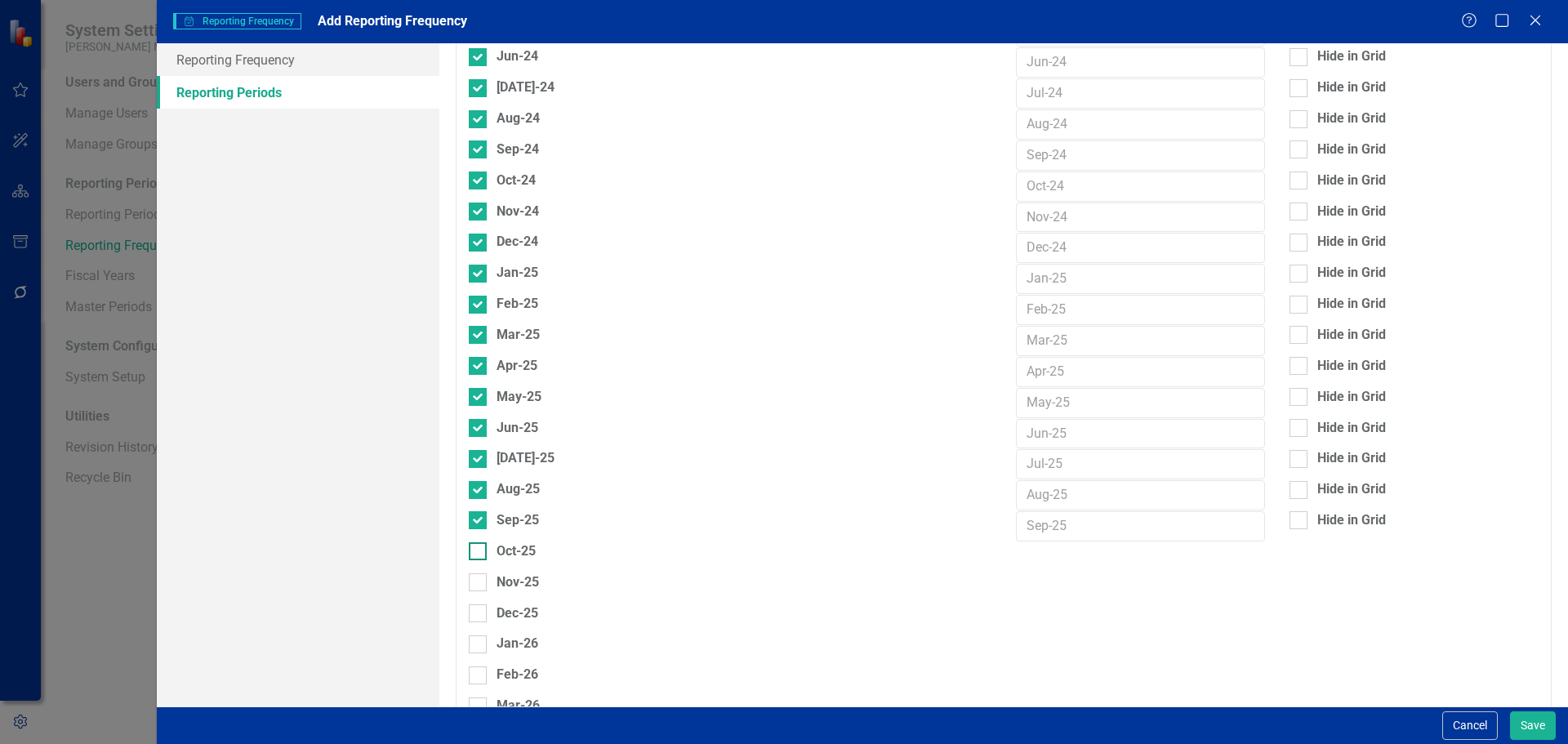
checkbox input "true"
click at [478, 574] on input "Nov-25" at bounding box center [473, 579] width 11 height 11
checkbox input "true"
click at [471, 605] on div at bounding box center [478, 614] width 18 height 18
click at [471, 605] on input "Dec-25" at bounding box center [473, 610] width 11 height 11
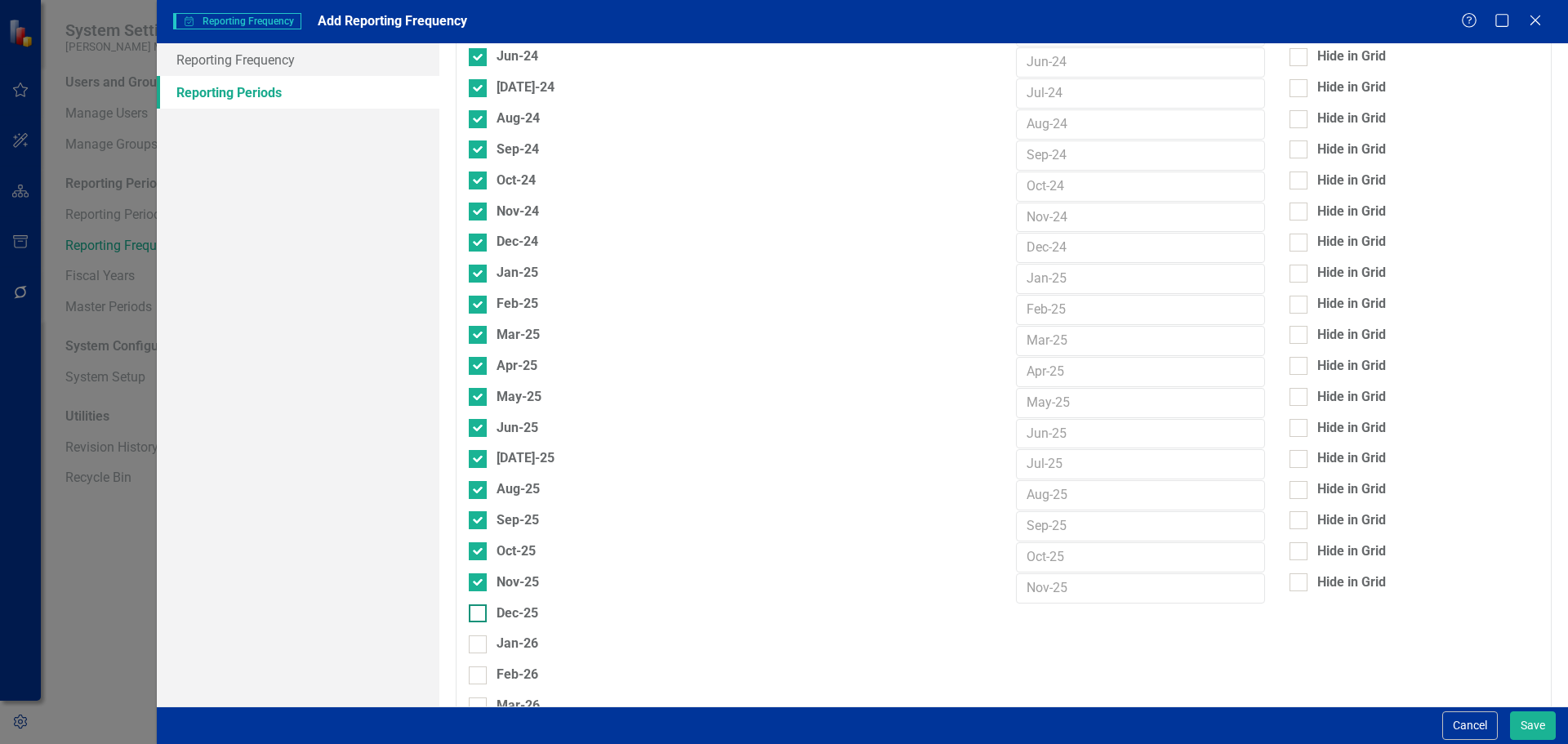
checkbox input "true"
click at [471, 635] on div "Jan-26" at bounding box center [730, 644] width 523 height 18
click at [471, 635] on input "Jan-26" at bounding box center [473, 640] width 11 height 11
checkbox input "true"
click at [479, 666] on div at bounding box center [478, 676] width 18 height 18
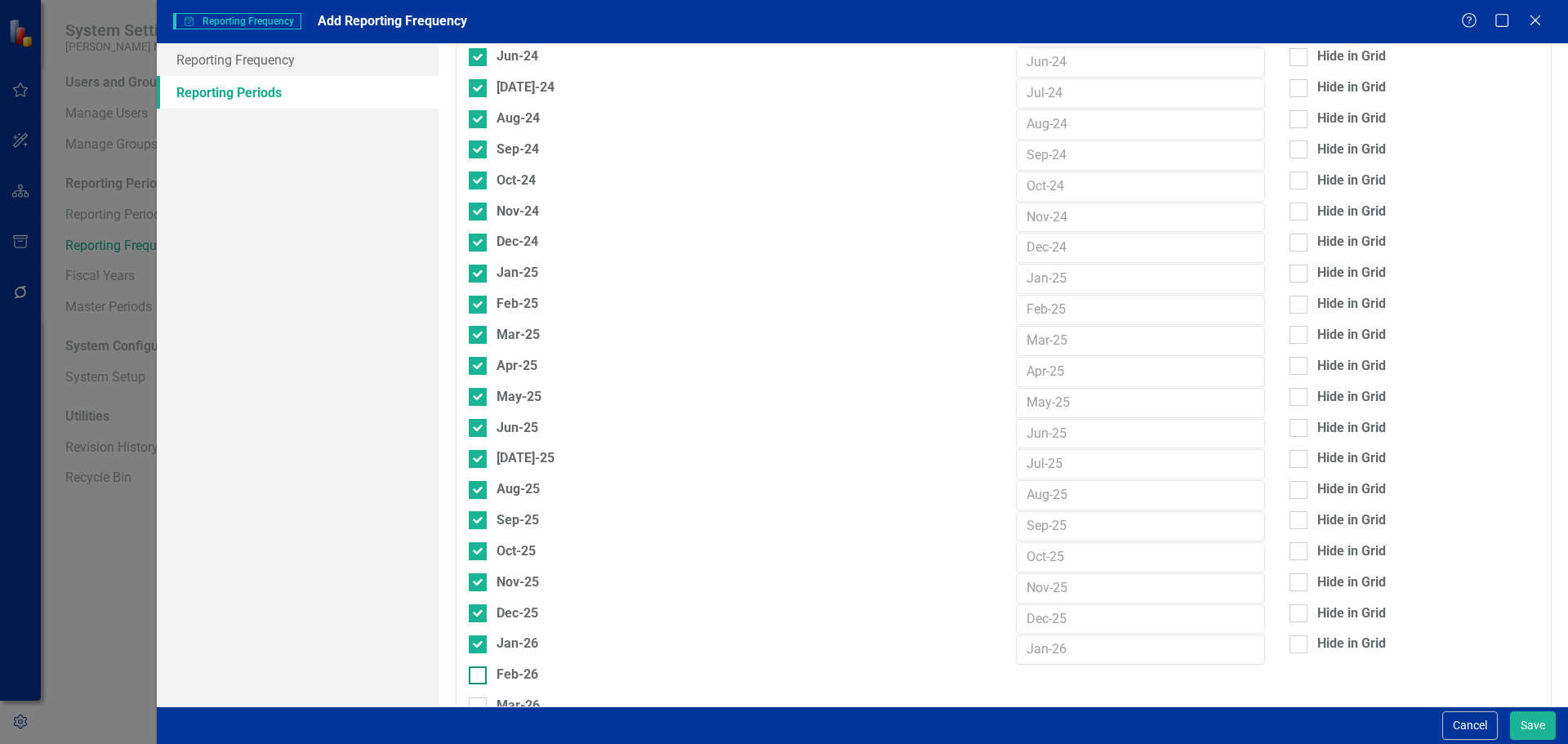
click at [479, 666] on input "Feb-26" at bounding box center [473, 671] width 11 height 11
checkbox input "true"
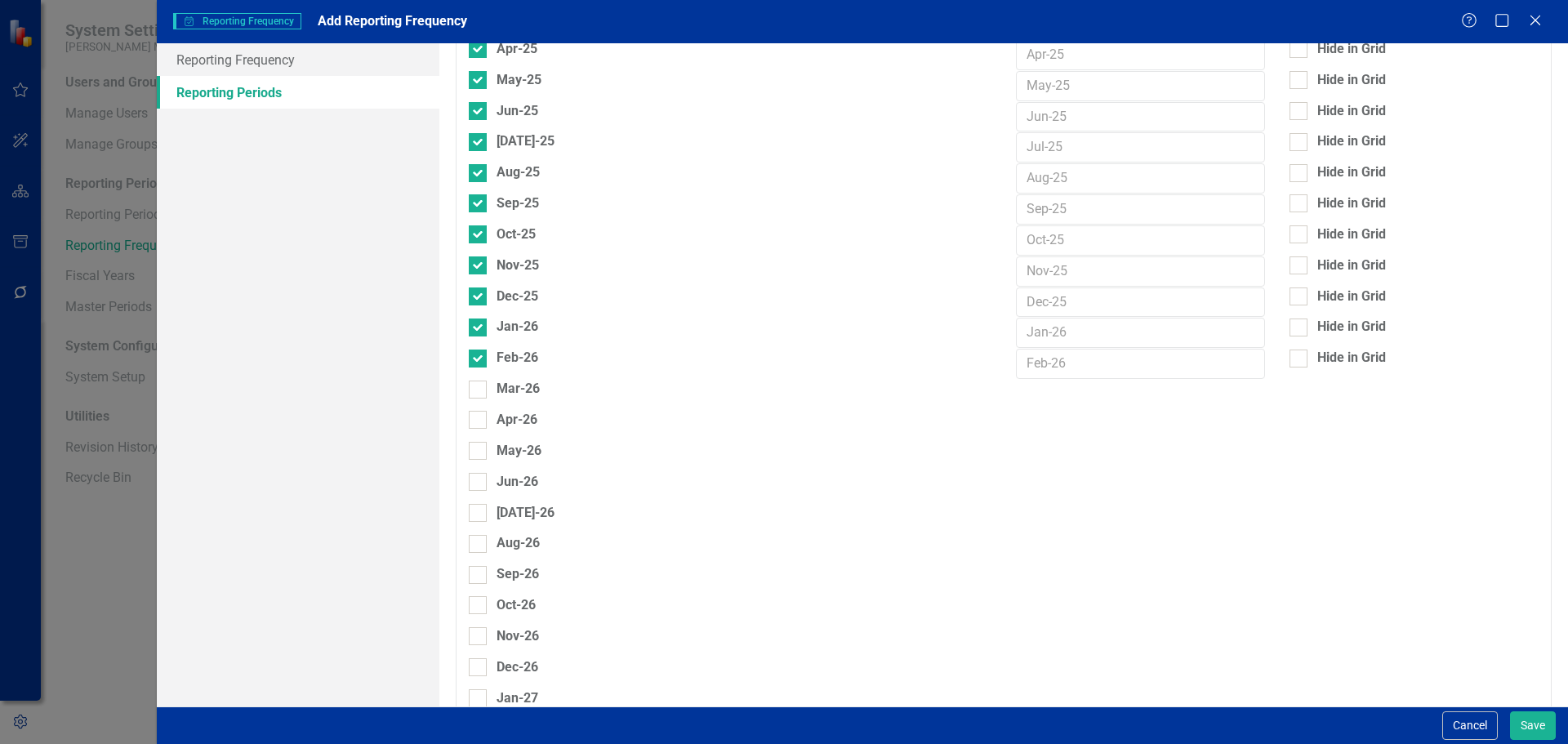
scroll to position [2042, 0]
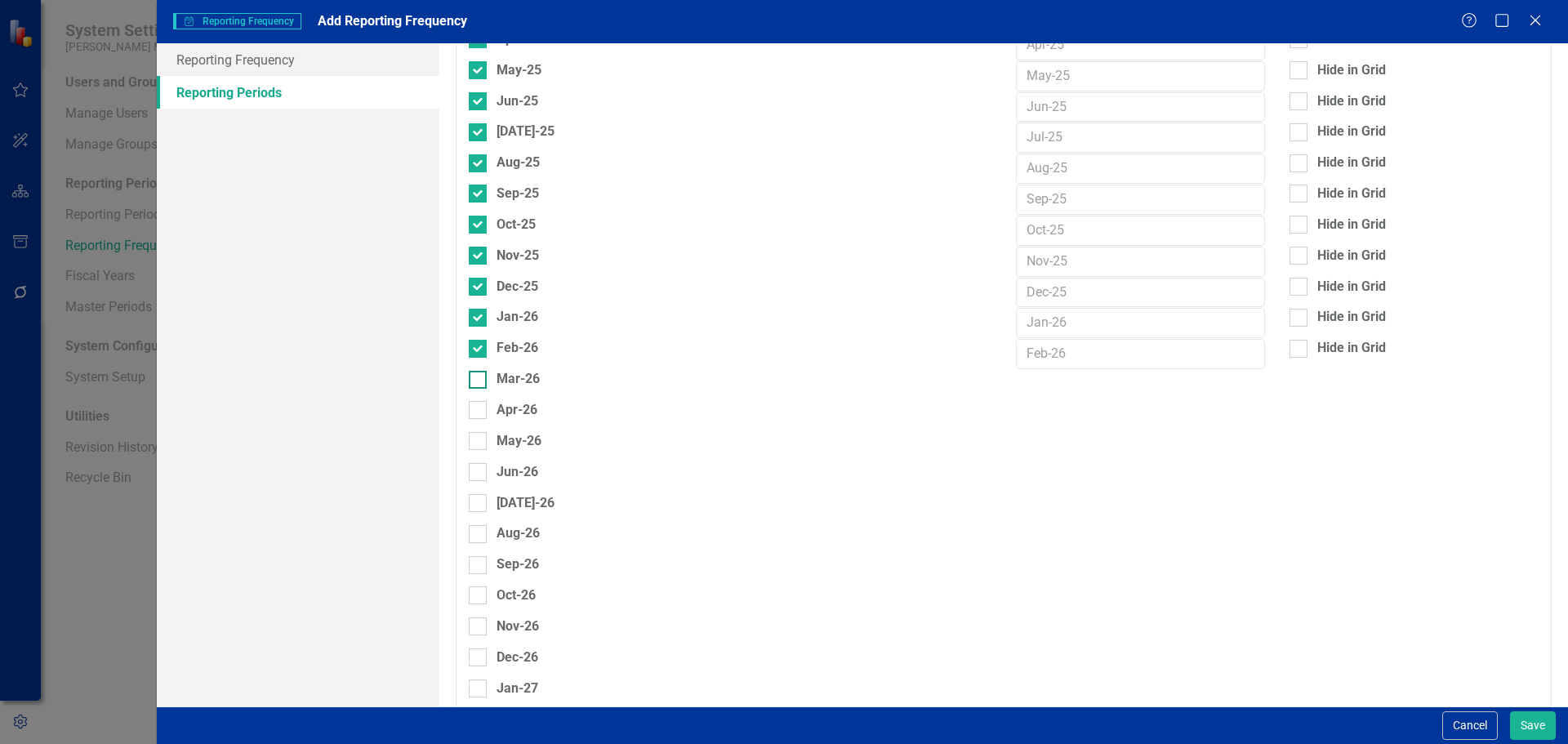
click at [479, 371] on div at bounding box center [478, 380] width 18 height 18
click at [479, 371] on input "Mar-26" at bounding box center [473, 376] width 11 height 11
checkbox input "true"
click at [480, 401] on div at bounding box center [478, 410] width 18 height 18
click at [479, 401] on input "Apr-26" at bounding box center [473, 406] width 11 height 11
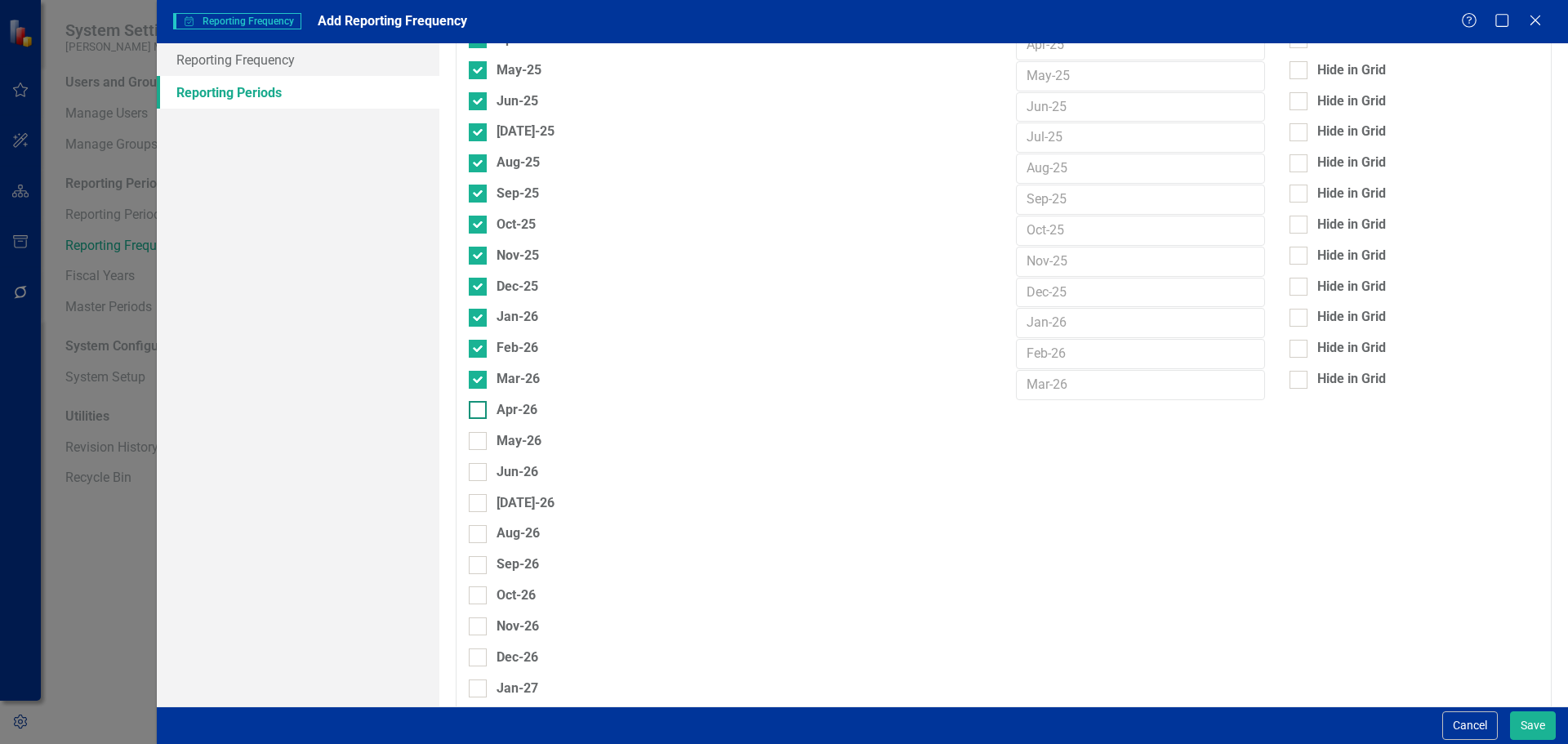
checkbox input "true"
click at [473, 432] on div at bounding box center [478, 441] width 18 height 18
click at [473, 432] on input "May-26" at bounding box center [473, 437] width 11 height 11
checkbox input "true"
click at [473, 463] on input "Jun-26" at bounding box center [473, 468] width 11 height 11
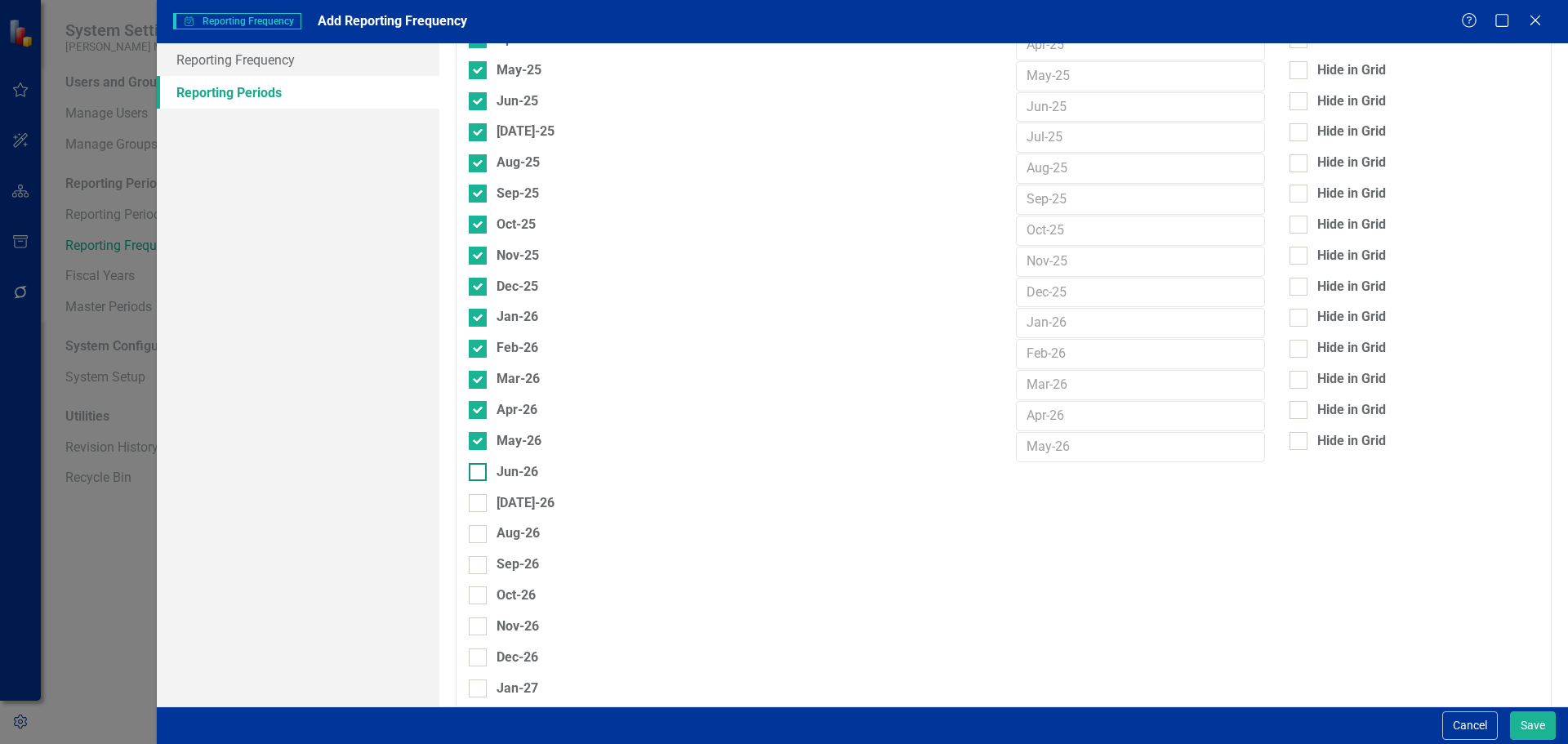
checkbox input "true"
click at [475, 494] on input "[DATE]-26" at bounding box center [473, 499] width 11 height 11
checkbox input "true"
click at [473, 525] on input "Aug-26" at bounding box center [473, 530] width 11 height 11
checkbox input "true"
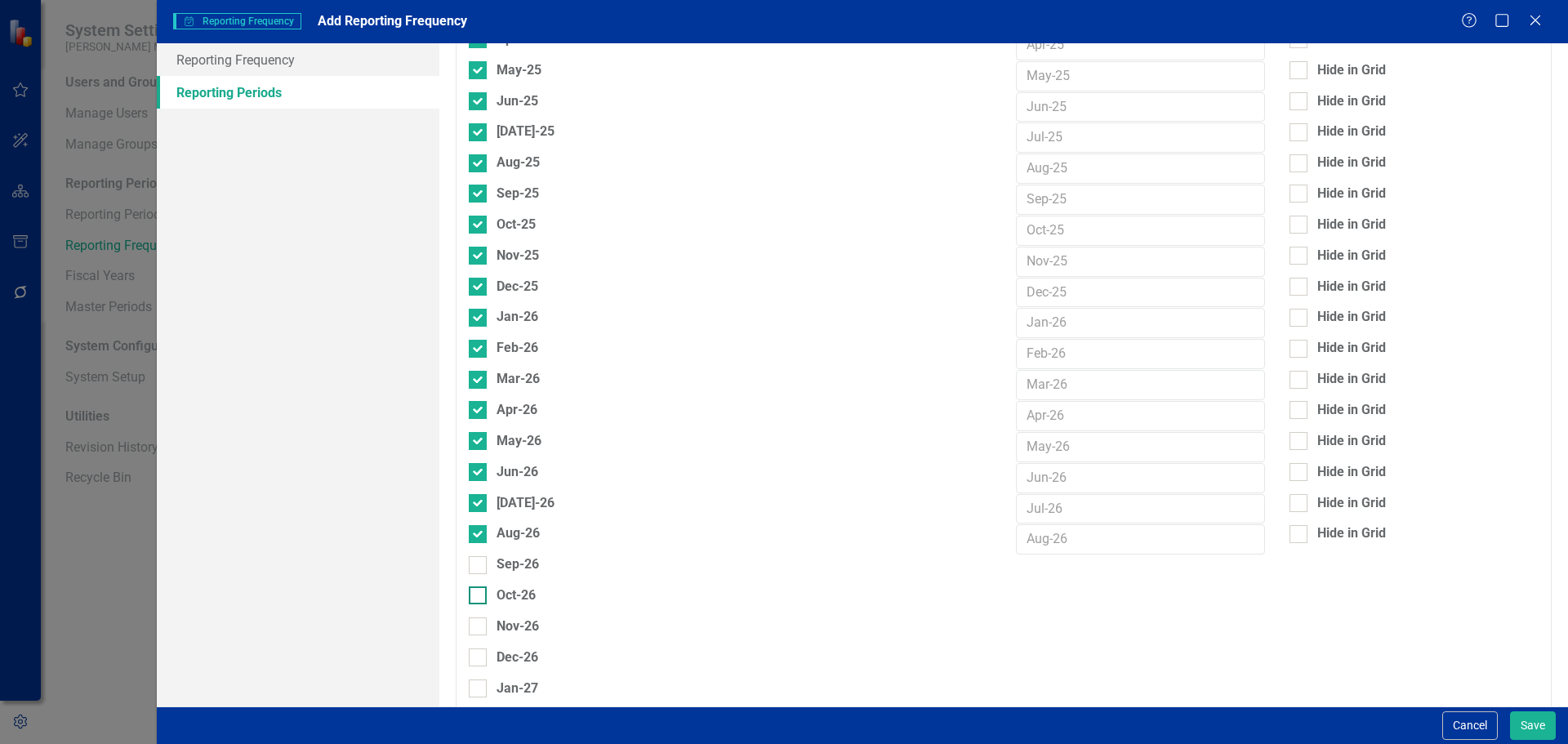
click at [476, 586] on input "Oct-26" at bounding box center [473, 591] width 11 height 11
checkbox input "true"
click at [478, 556] on input "Sep-26" at bounding box center [473, 561] width 11 height 11
checkbox input "true"
click at [481, 617] on div at bounding box center [478, 626] width 18 height 18
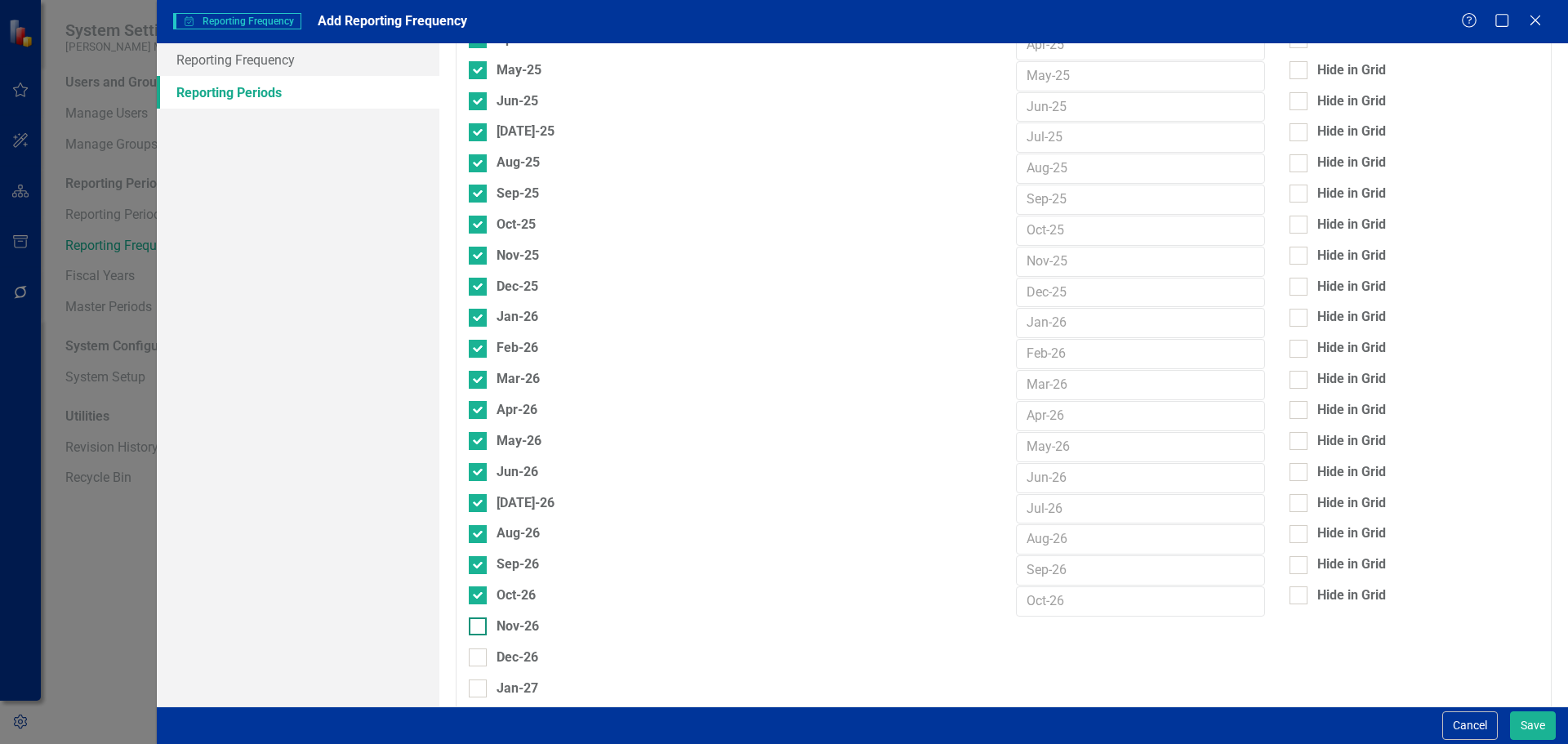
click at [479, 617] on input "Nov-26" at bounding box center [473, 622] width 11 height 11
checkbox input "true"
click at [477, 648] on div at bounding box center [478, 657] width 18 height 18
click at [477, 648] on input "Dec-26" at bounding box center [473, 653] width 11 height 11
checkbox input "true"
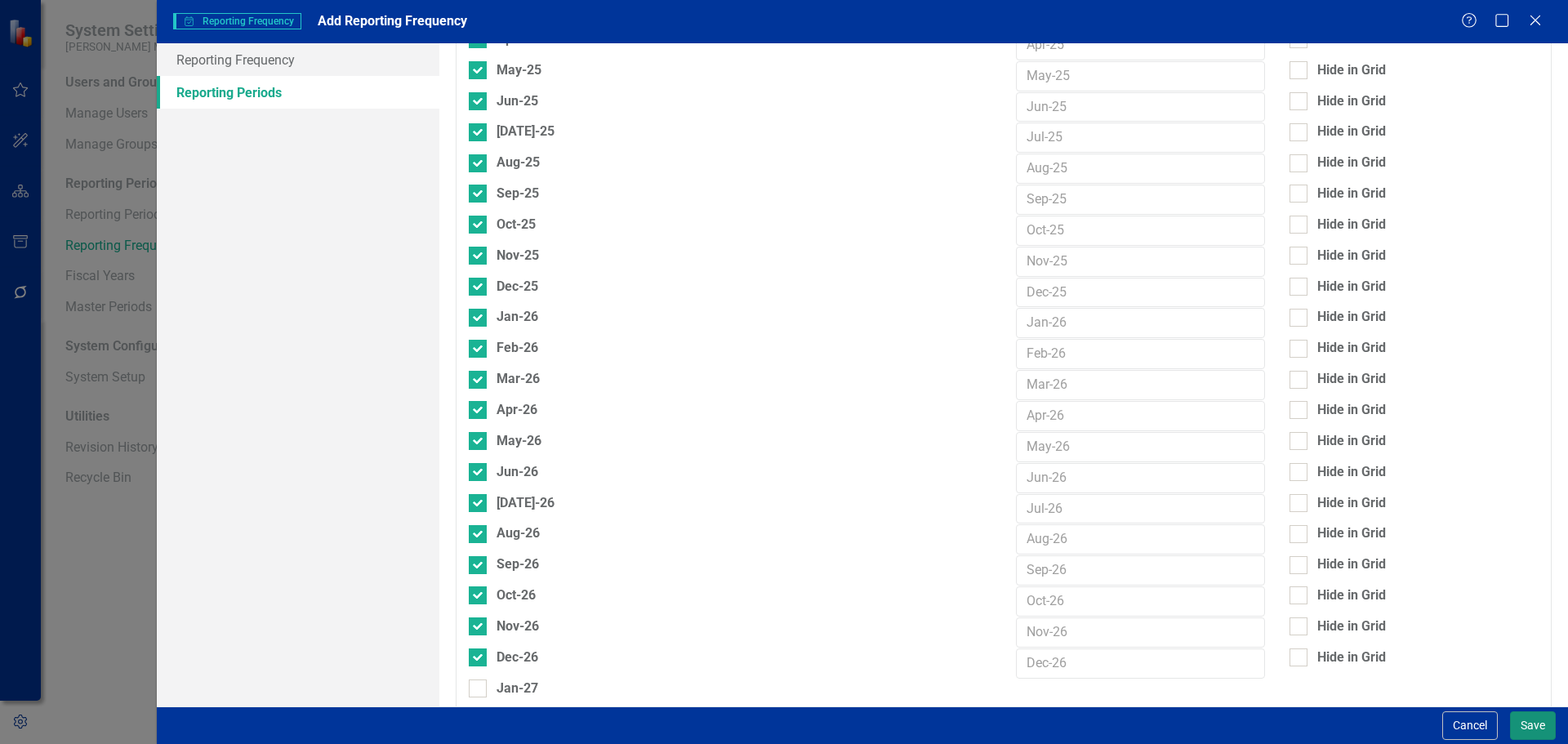
click at [1526, 729] on button "Save" at bounding box center [1532, 726] width 46 height 28
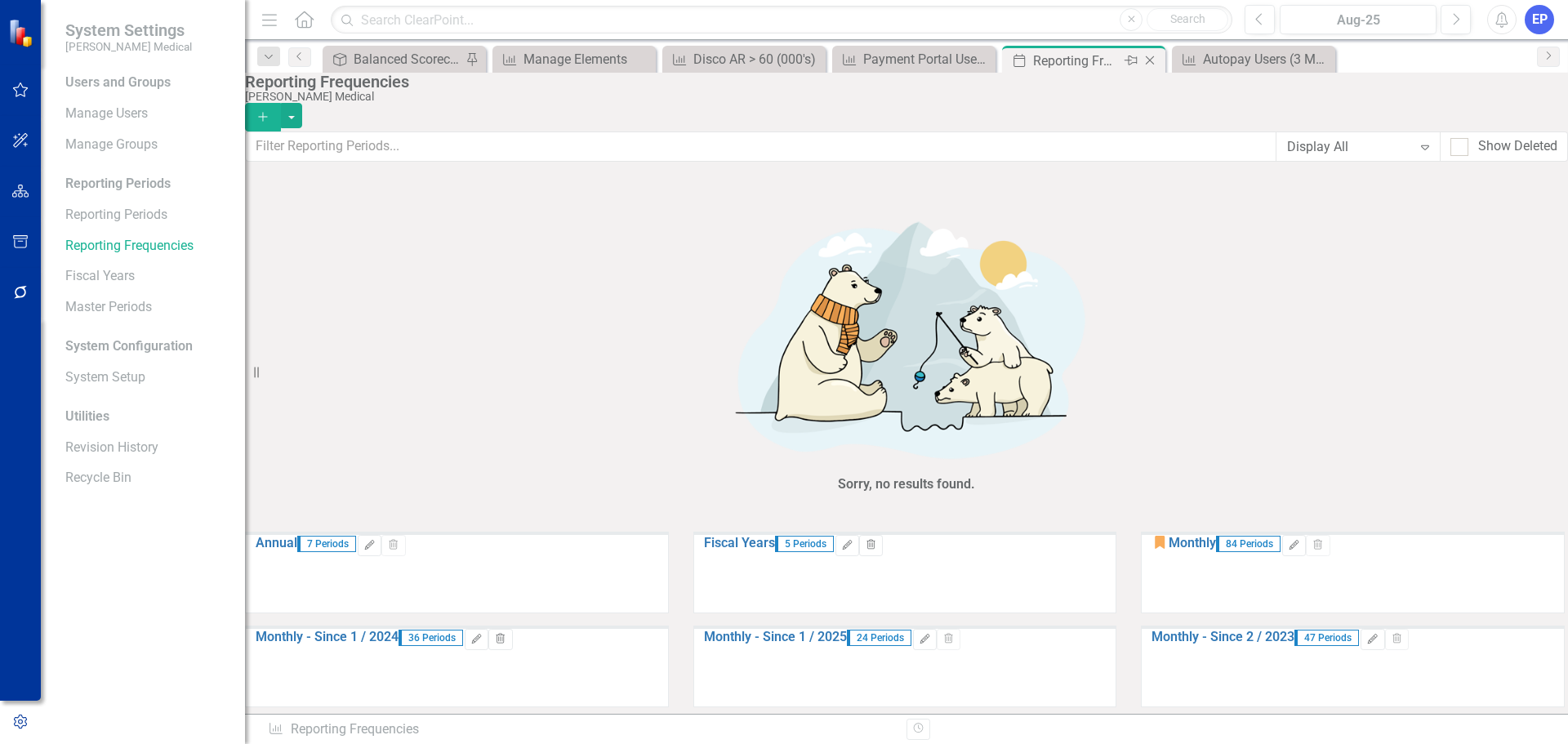
click at [1148, 58] on icon at bounding box center [1150, 60] width 9 height 9
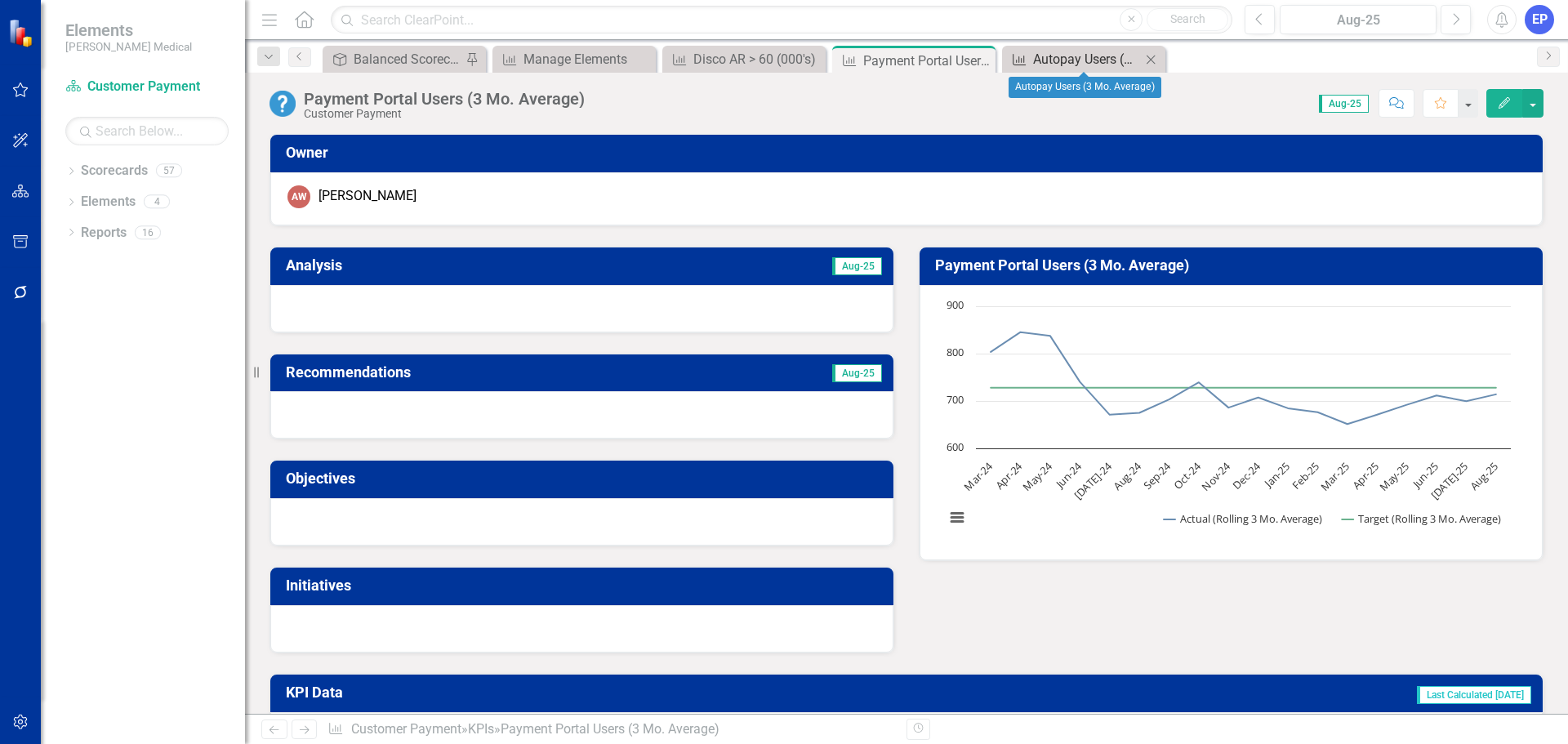
click at [1113, 56] on div "Autopay Users (3 Mo. Average)" at bounding box center [1086, 59] width 108 height 20
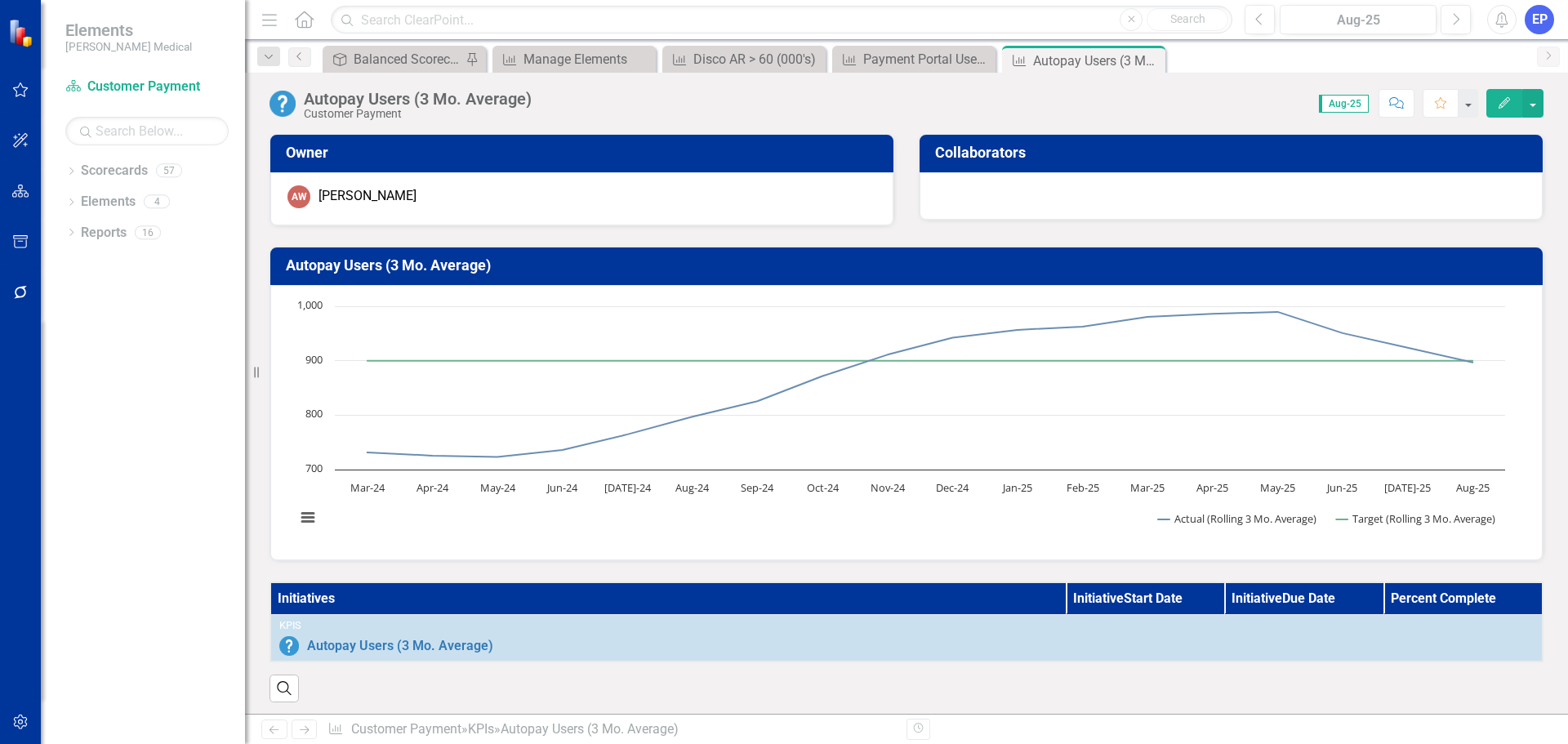
click at [1503, 106] on icon "button" at bounding box center [1505, 103] width 12 height 12
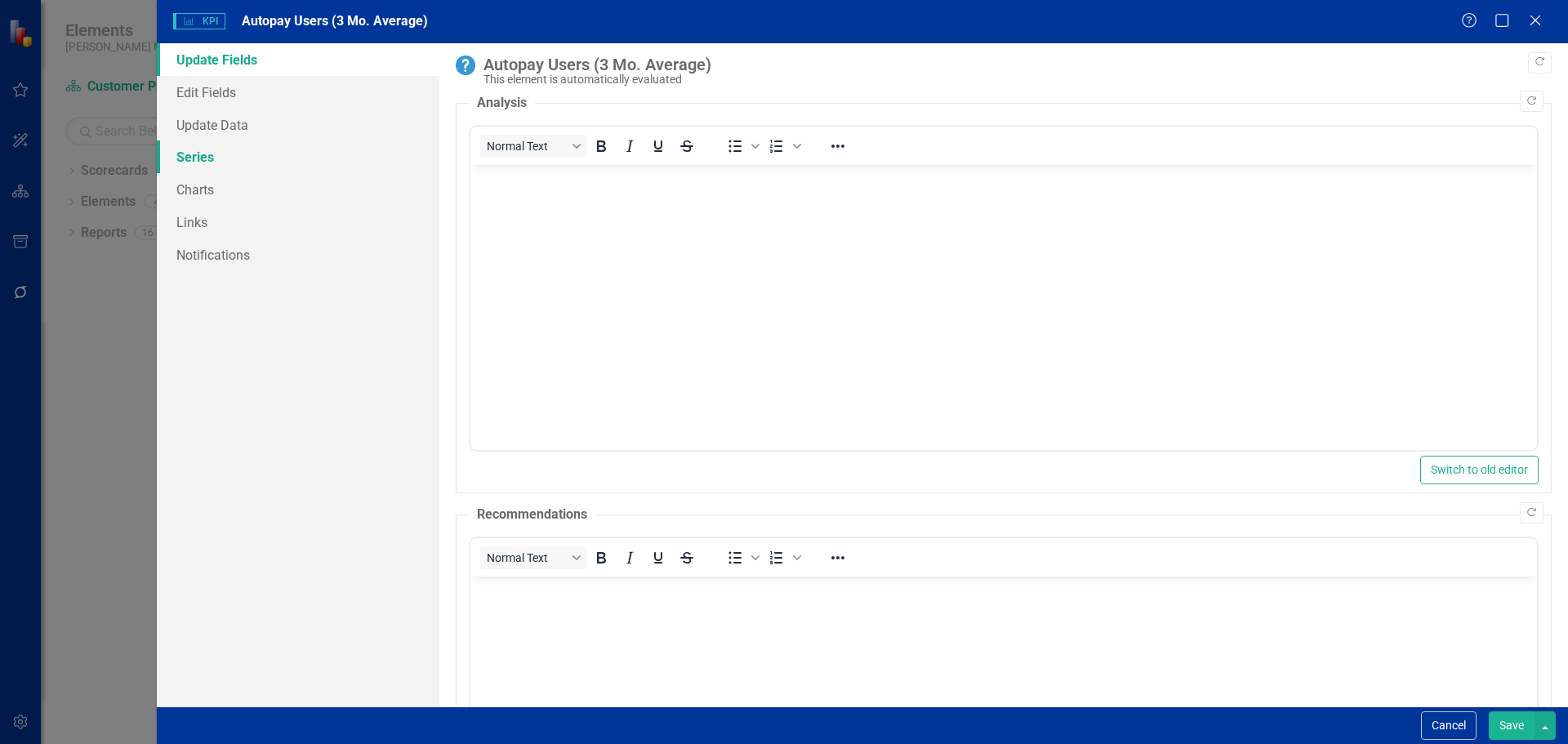
click at [282, 159] on link "Series" at bounding box center [298, 156] width 282 height 33
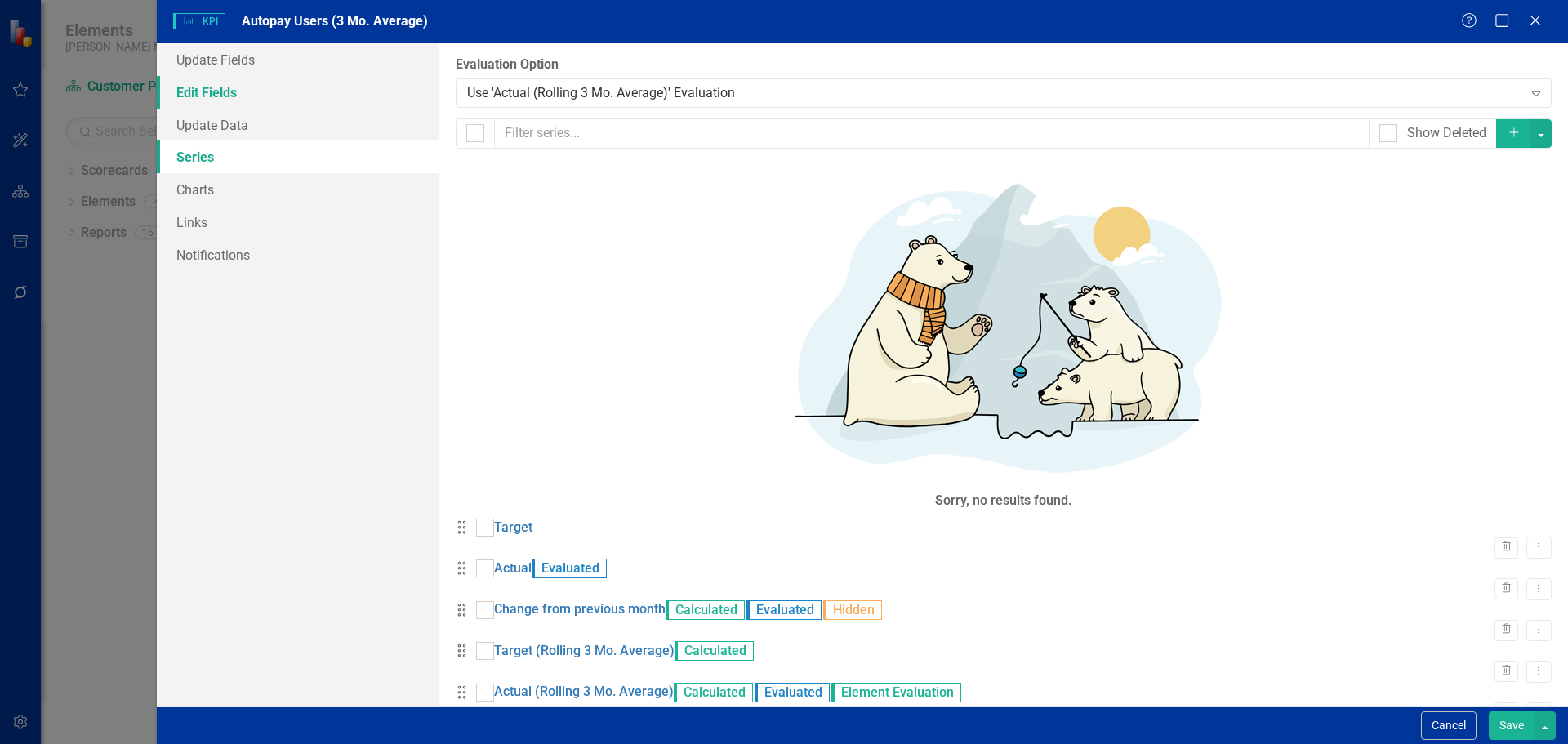
click at [264, 99] on link "Edit Fields" at bounding box center [298, 92] width 282 height 33
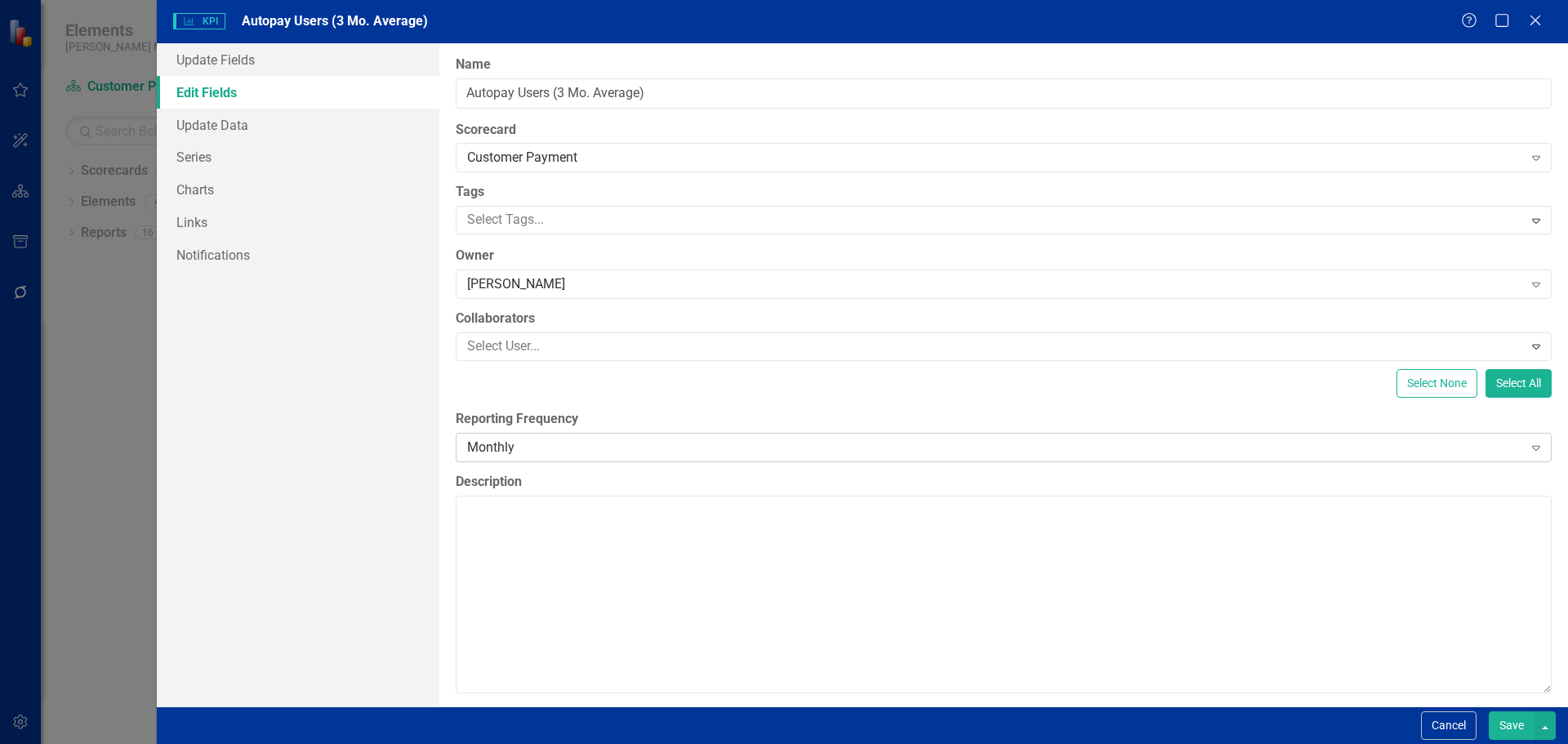
click at [497, 435] on div "Monthly Expand" at bounding box center [1004, 447] width 1095 height 29
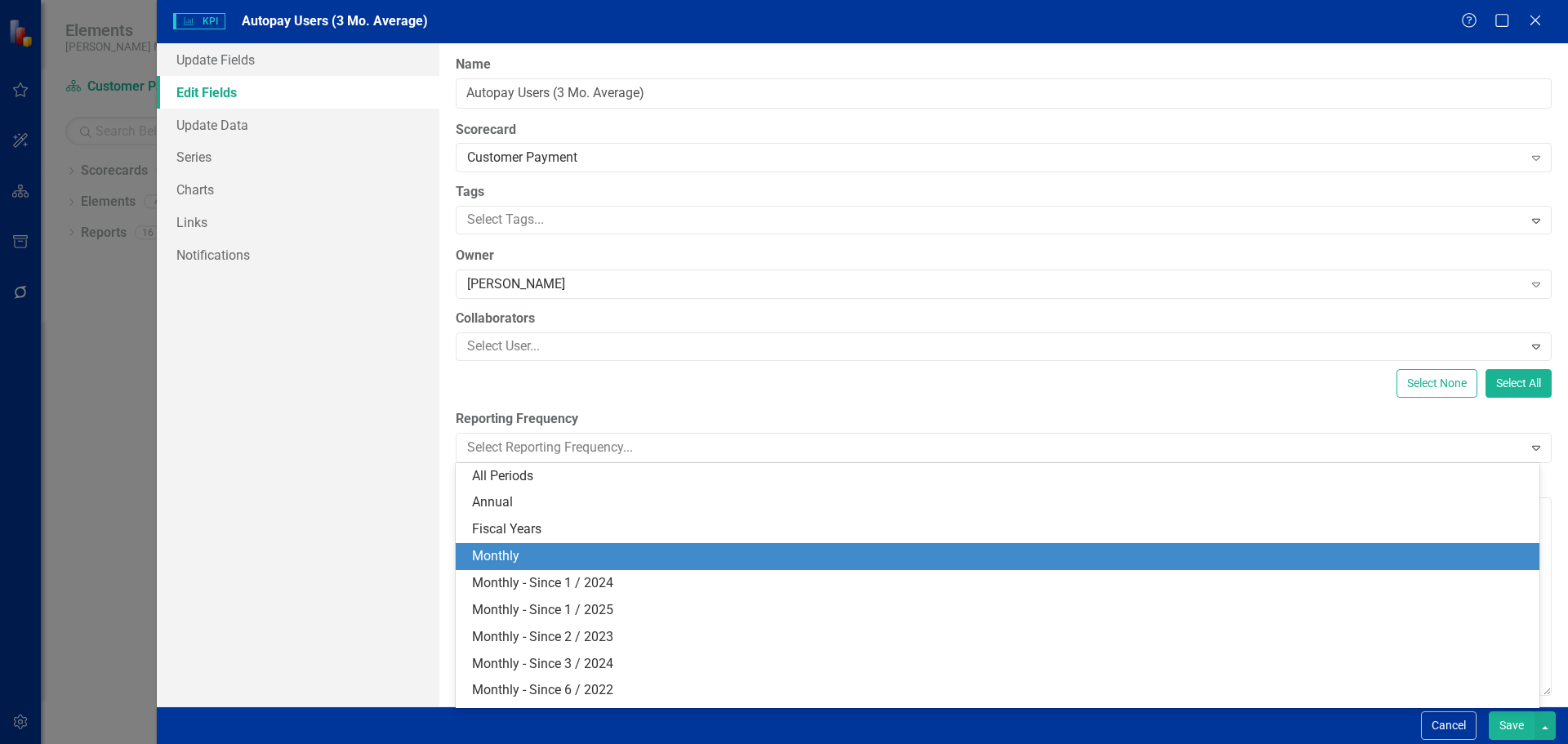
scroll to position [81, 0]
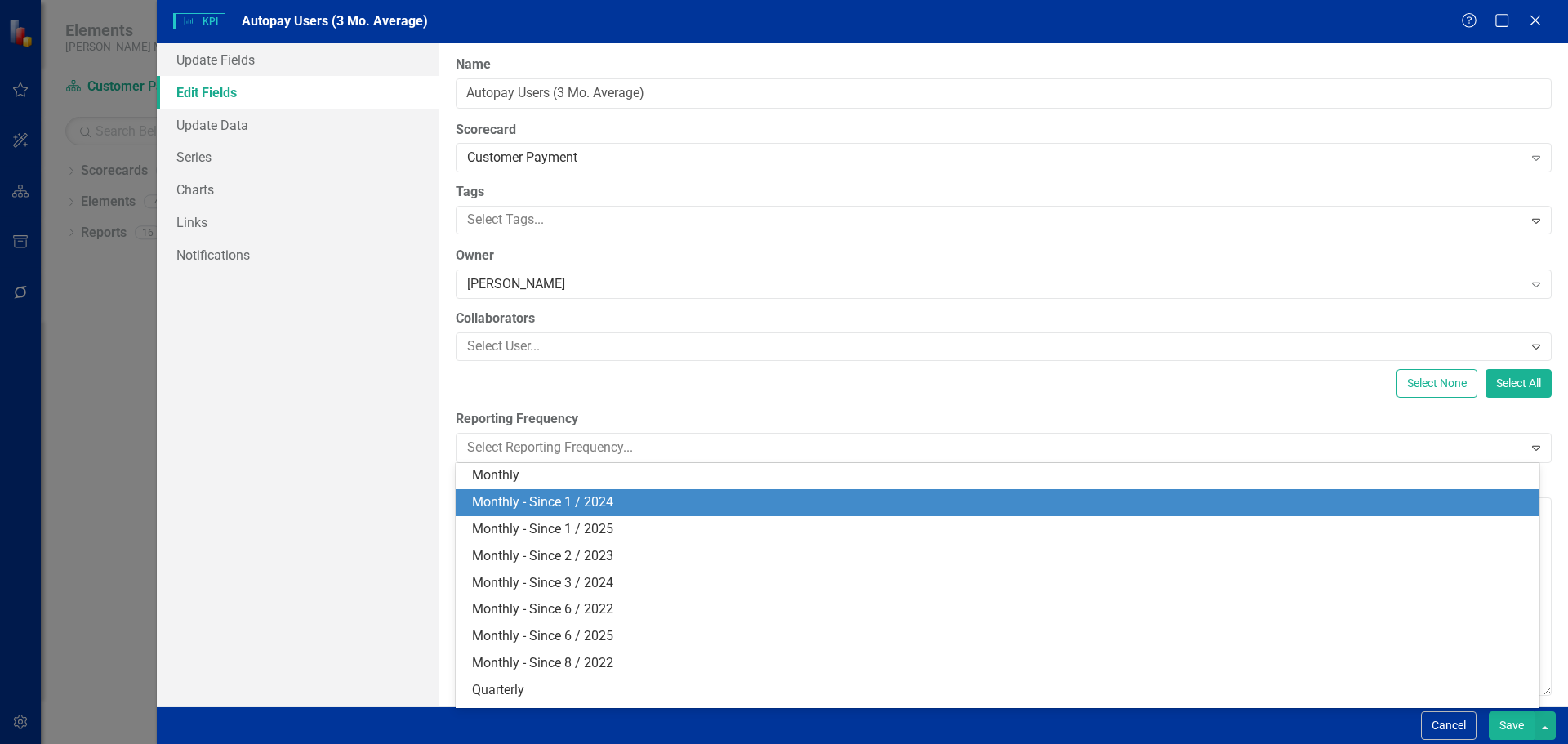
click at [516, 511] on div "Monthly - Since 1 / 2024" at bounding box center [1000, 503] width 1057 height 18
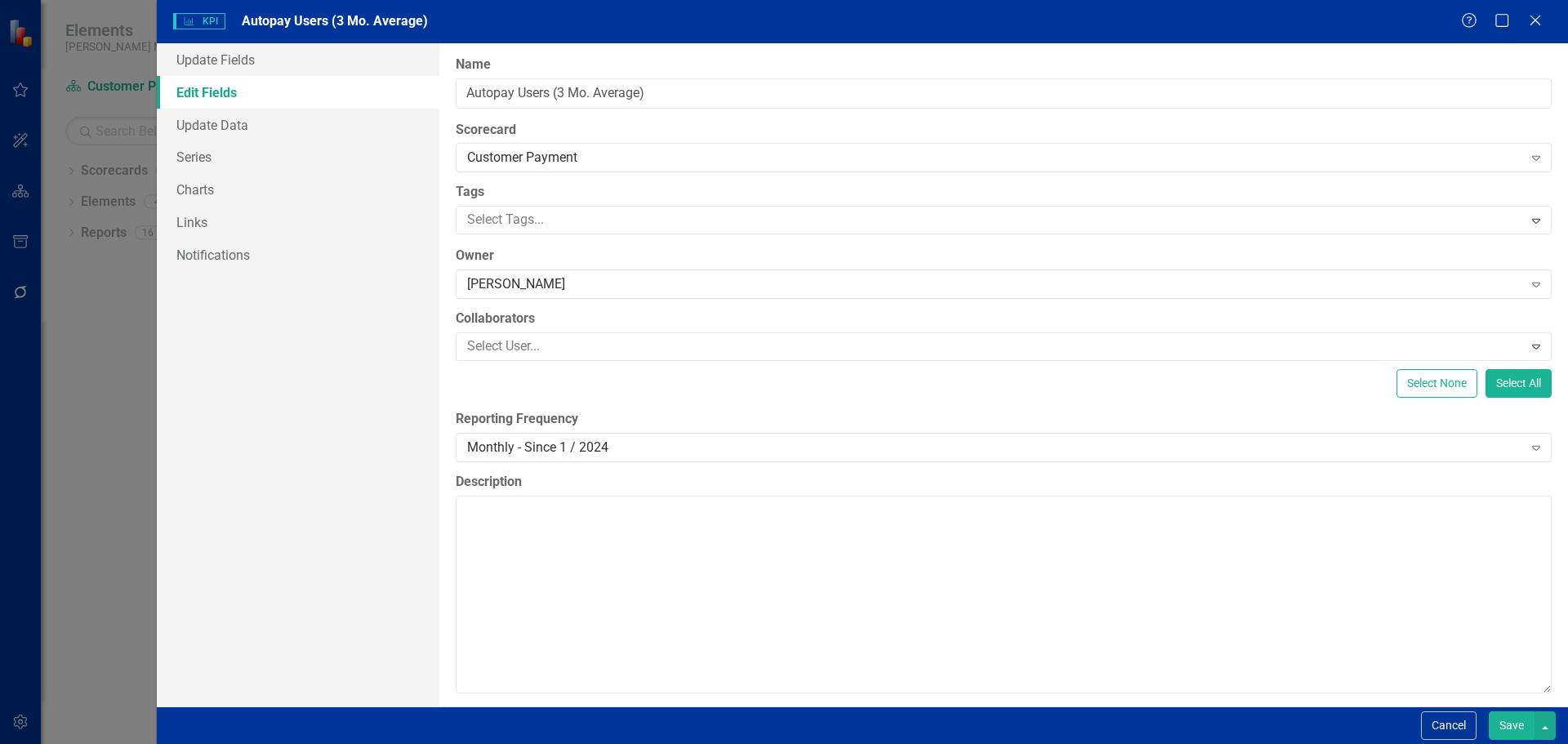
click at [1499, 722] on button "Save" at bounding box center [1511, 726] width 46 height 28
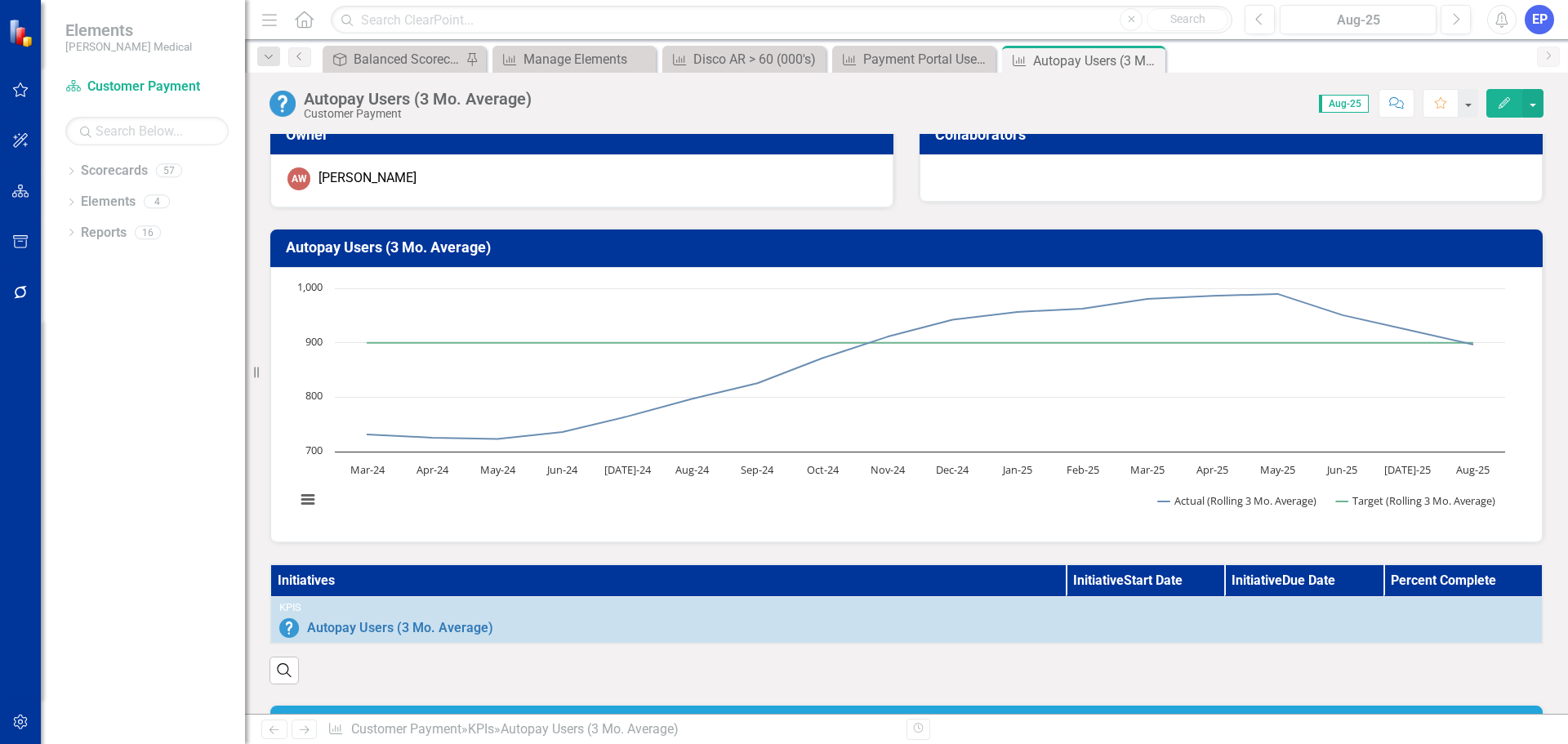
scroll to position [0, 0]
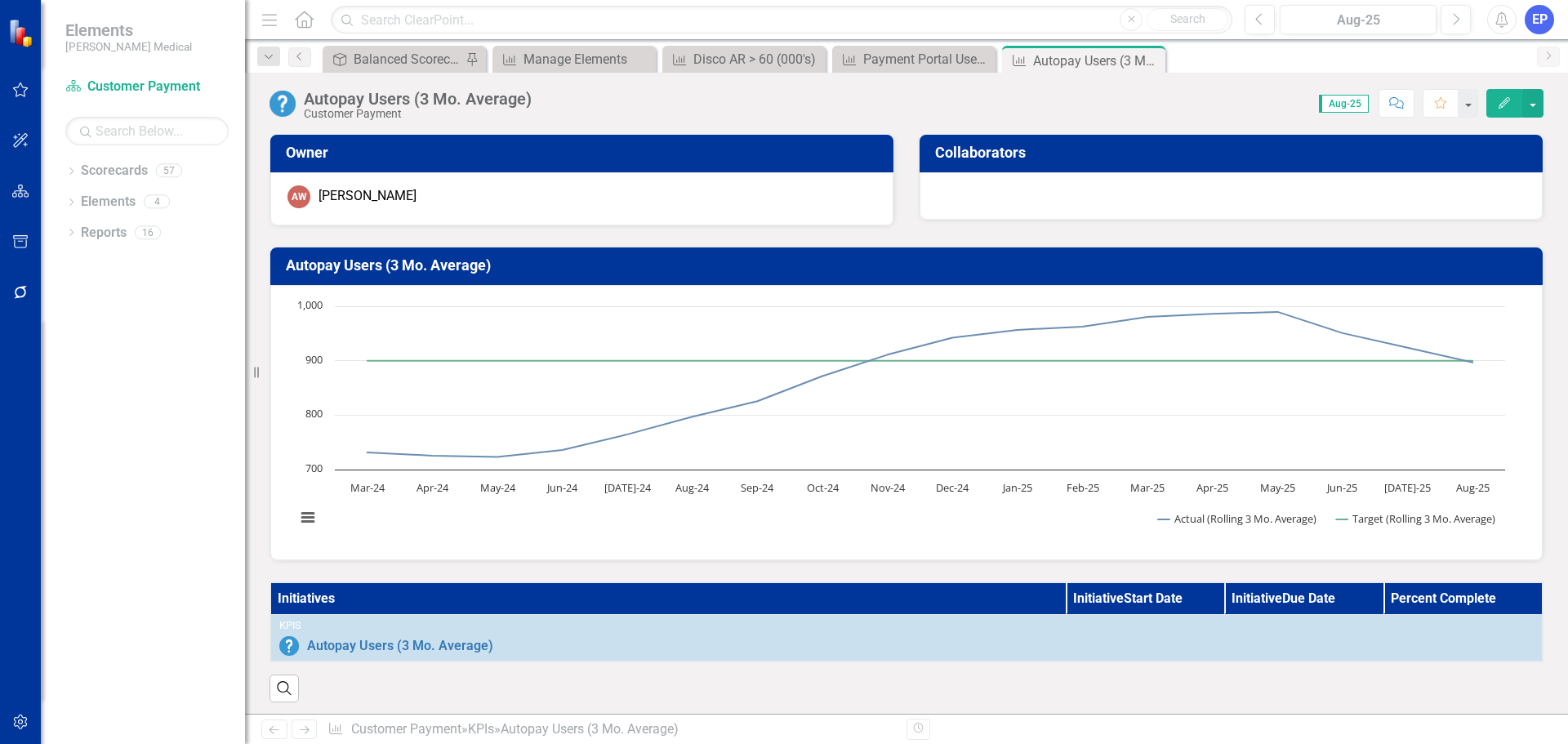
click at [847, 260] on h3 "Autopay Users (3 Mo. Average)" at bounding box center [908, 266] width 1247 height 17
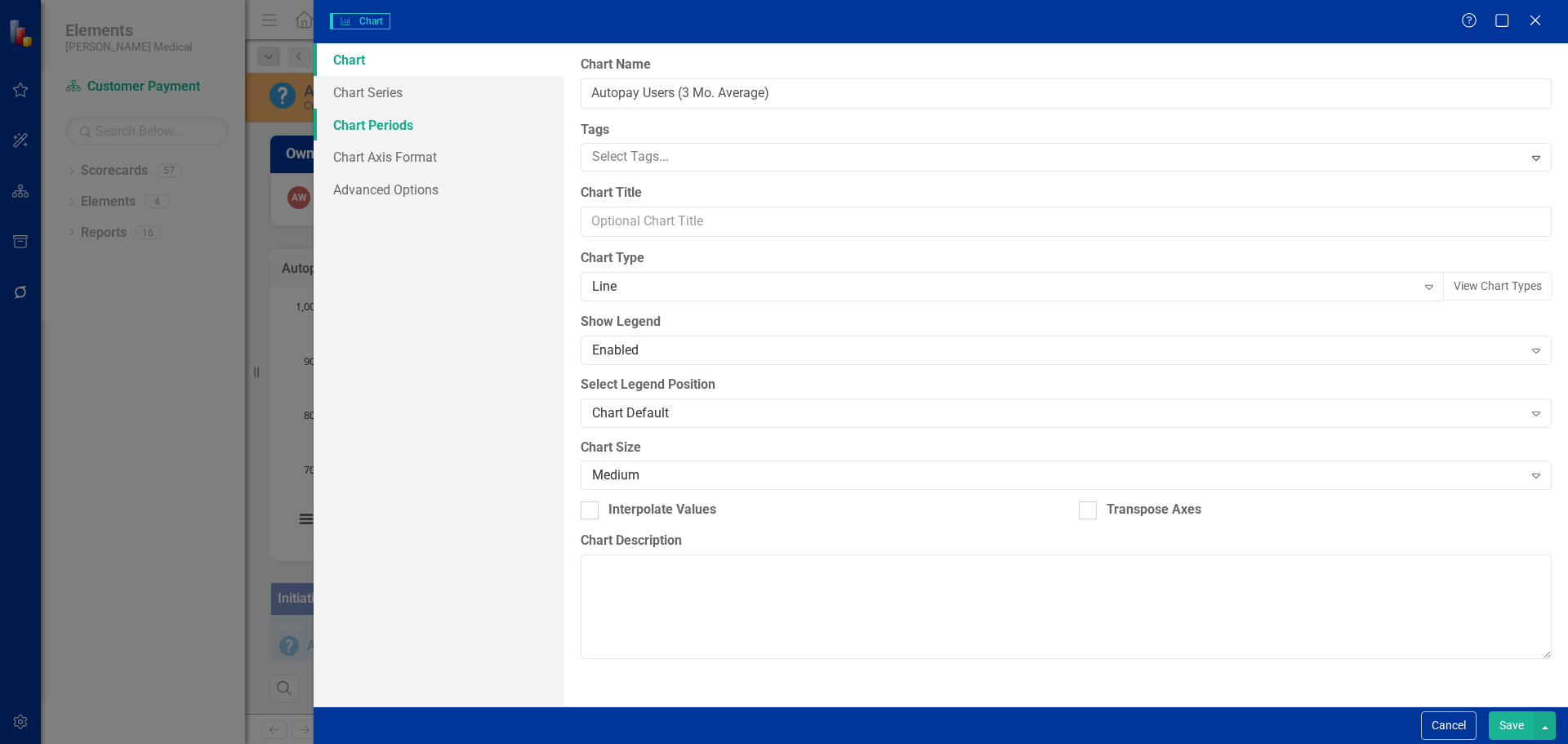
click at [398, 123] on link "Chart Periods" at bounding box center [439, 124] width 250 height 33
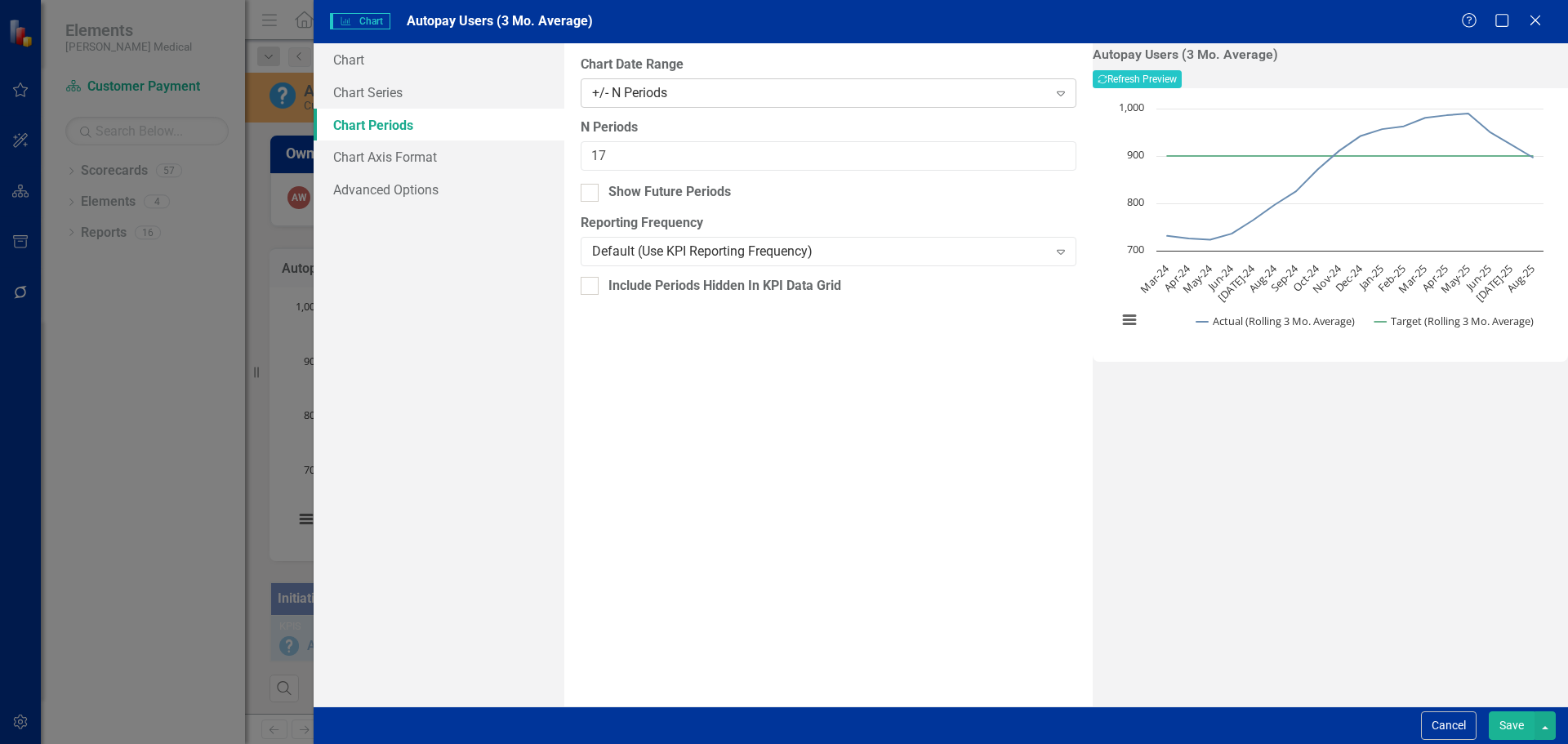
click at [590, 94] on div "+/- N Periods Expand" at bounding box center [828, 93] width 496 height 29
click at [606, 743] on div "All Periods" at bounding box center [787, 757] width 1541 height 18
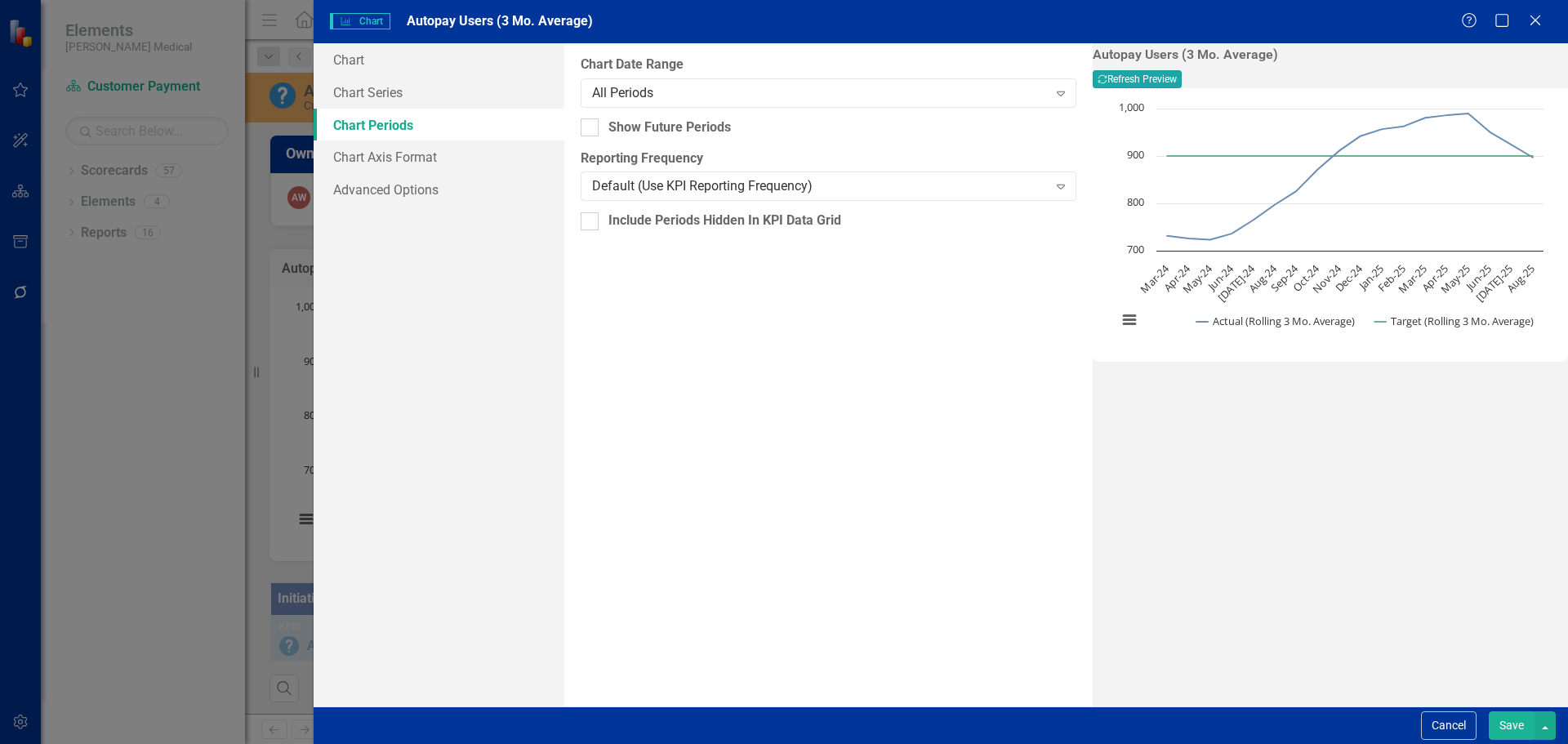
click at [1107, 78] on icon "Recalculate" at bounding box center [1102, 79] width 10 height 10
click at [1510, 719] on button "Save" at bounding box center [1511, 726] width 46 height 28
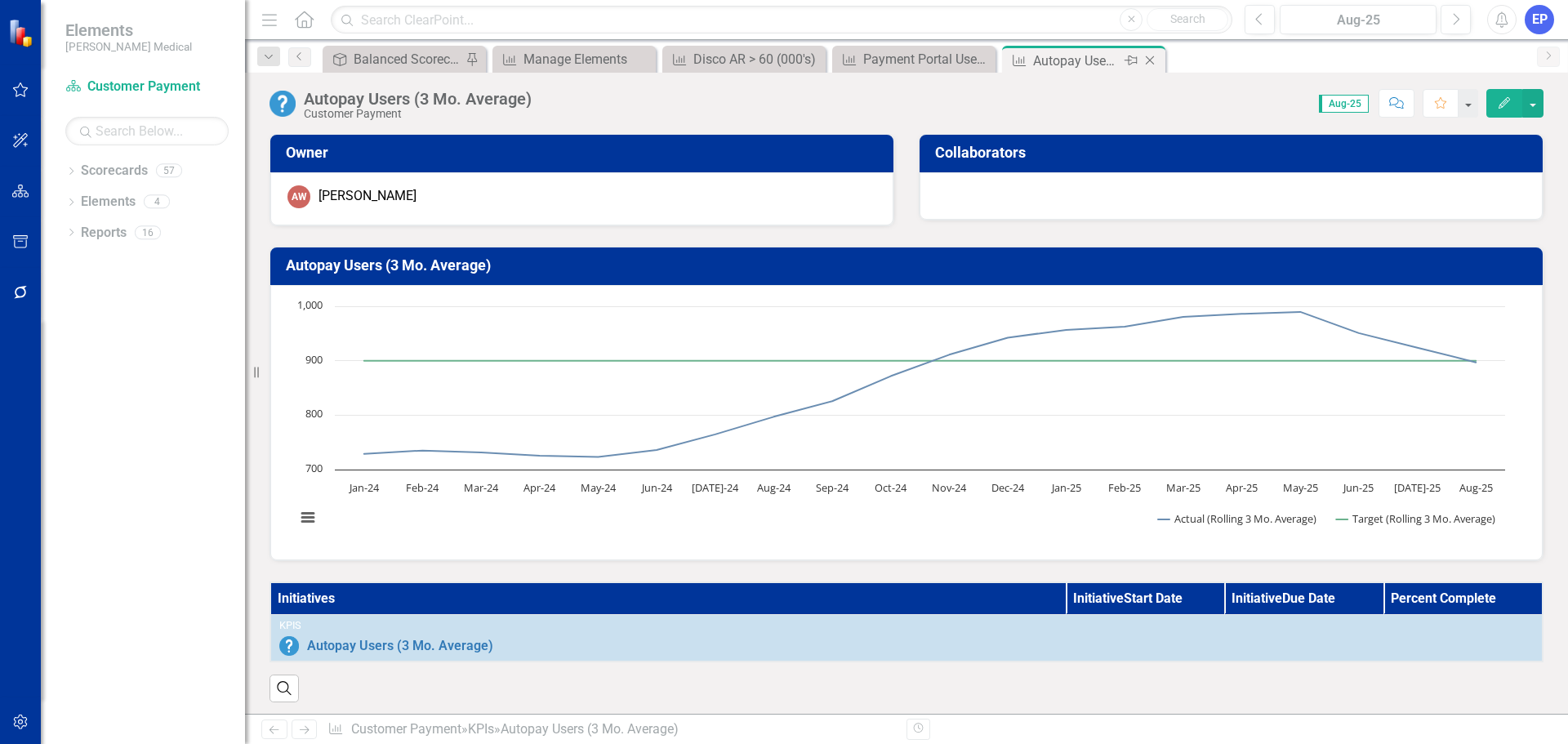
click at [1147, 57] on icon "Close" at bounding box center [1150, 61] width 17 height 13
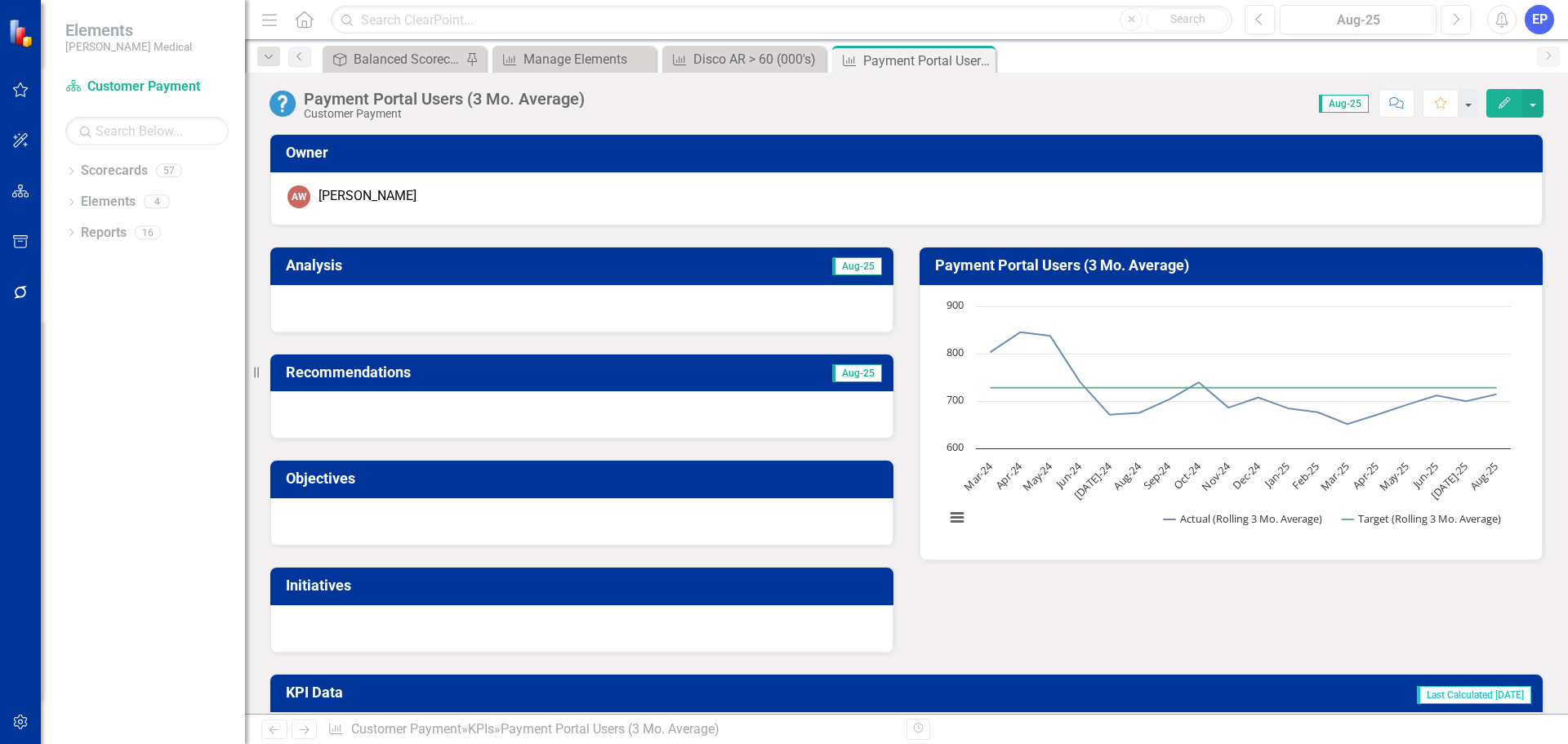
click at [1499, 104] on icon "Edit" at bounding box center [1505, 103] width 15 height 12
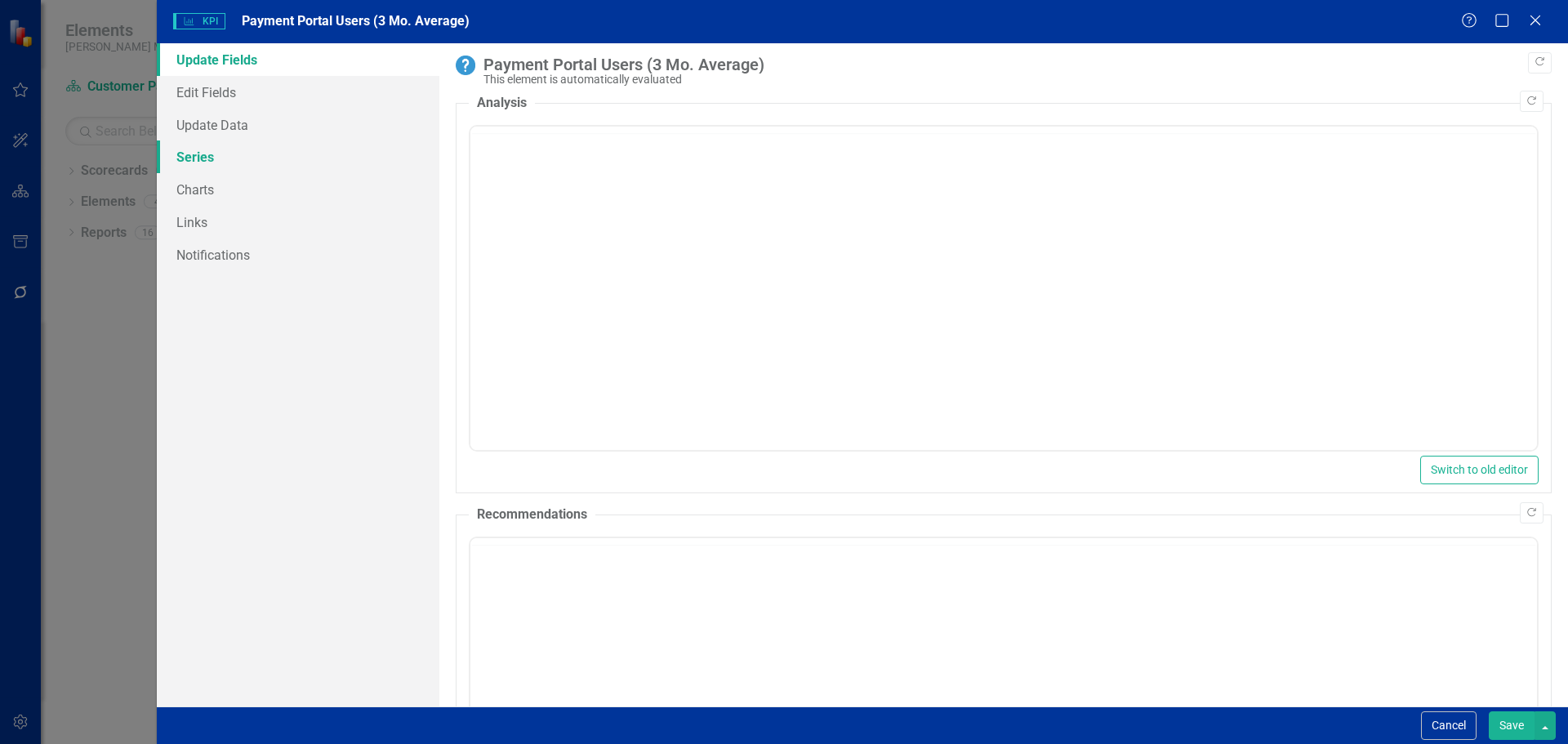
click at [273, 157] on link "Series" at bounding box center [298, 156] width 282 height 33
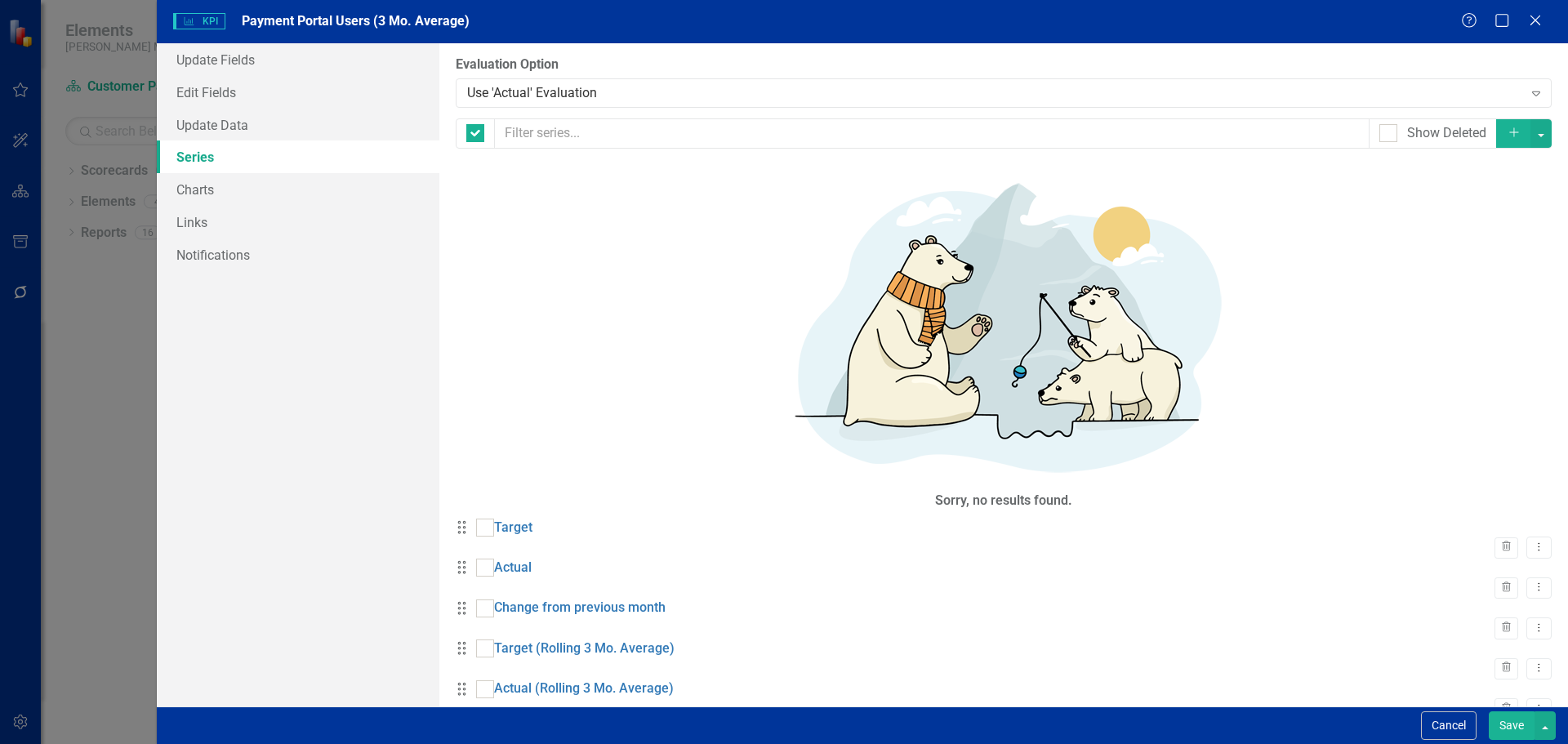
checkbox input "false"
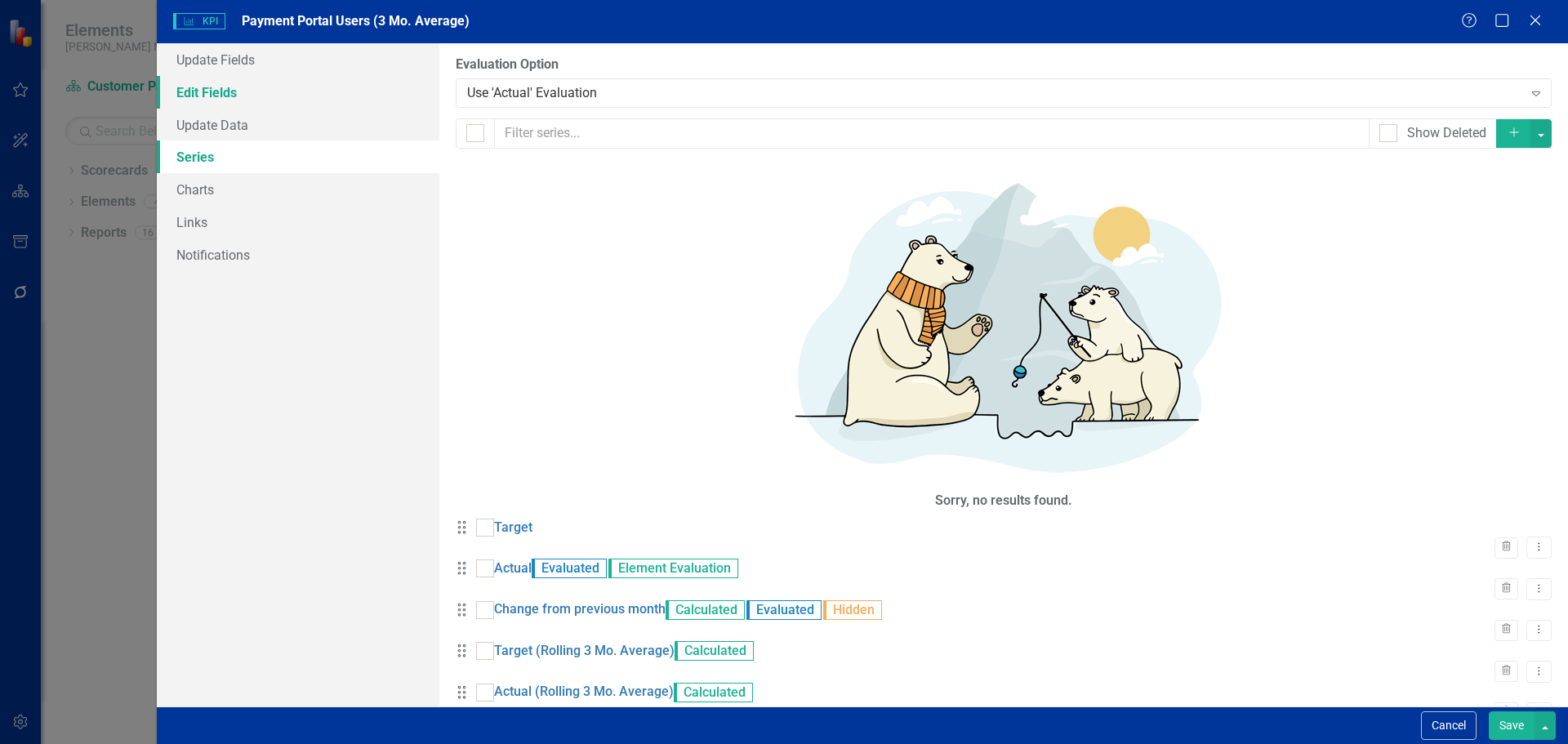
click at [307, 100] on link "Edit Fields" at bounding box center [298, 92] width 282 height 33
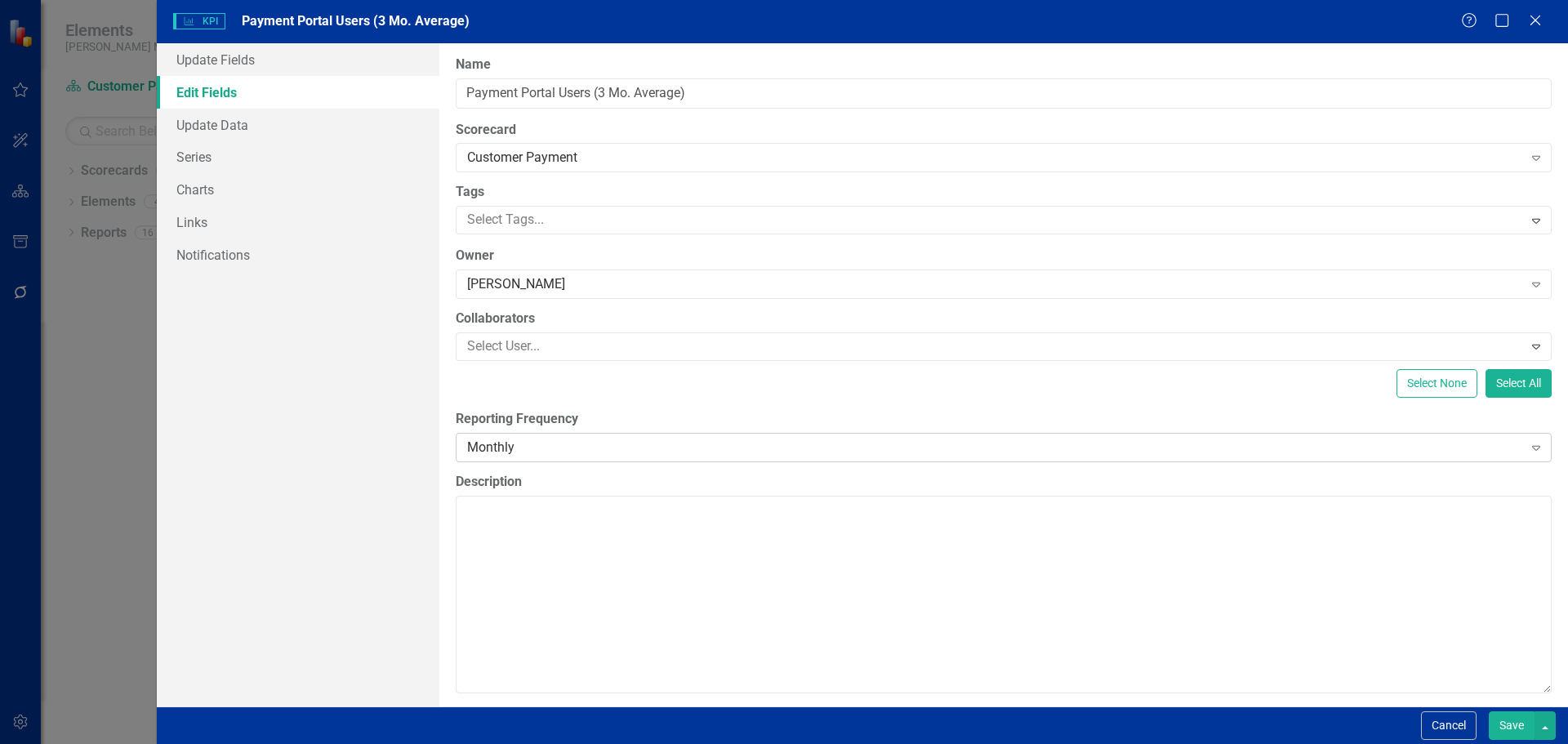
click at [511, 458] on div "Monthly Expand" at bounding box center [1004, 447] width 1095 height 29
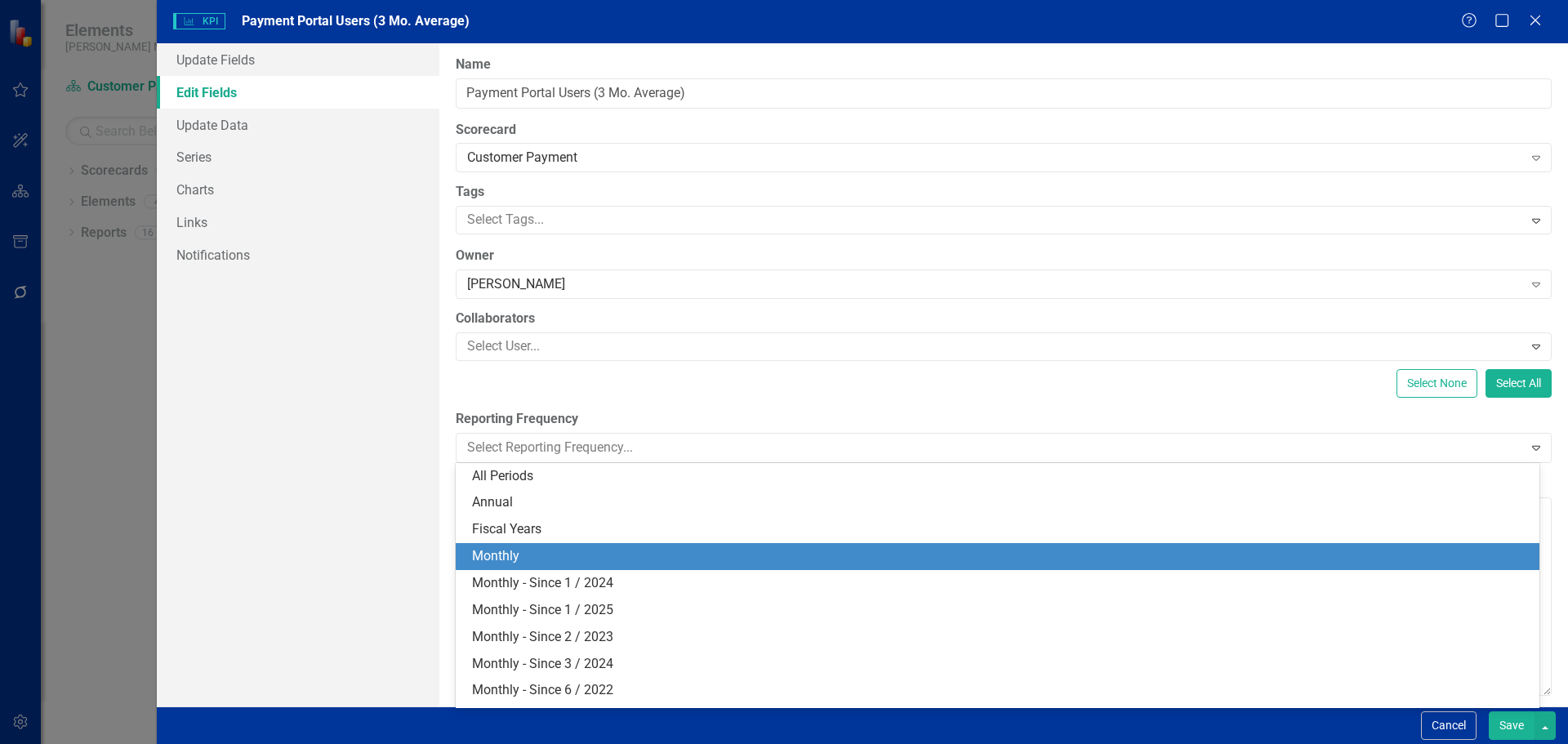
scroll to position [81, 0]
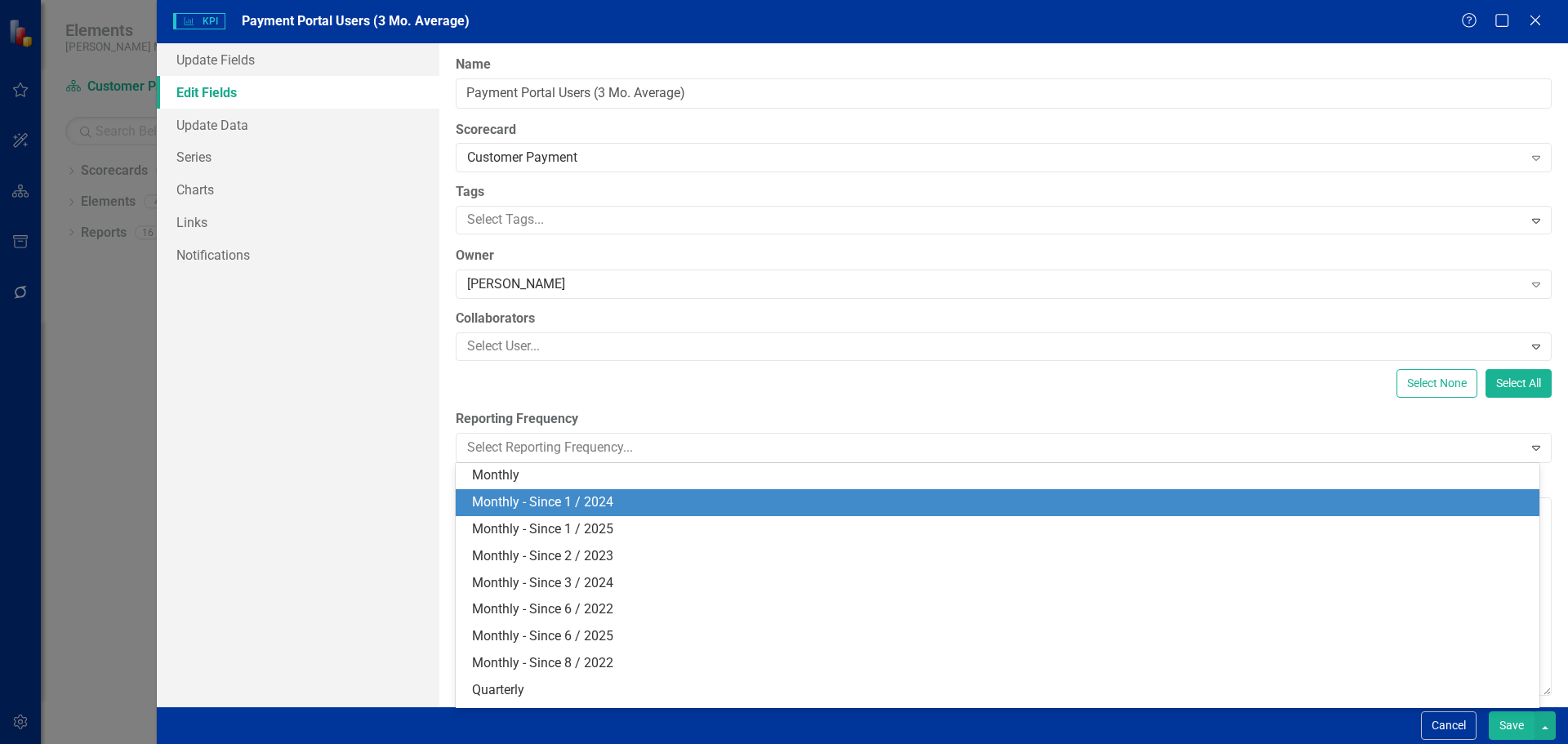
click at [523, 508] on div "Monthly - Since 1 / 2024" at bounding box center [1000, 503] width 1057 height 18
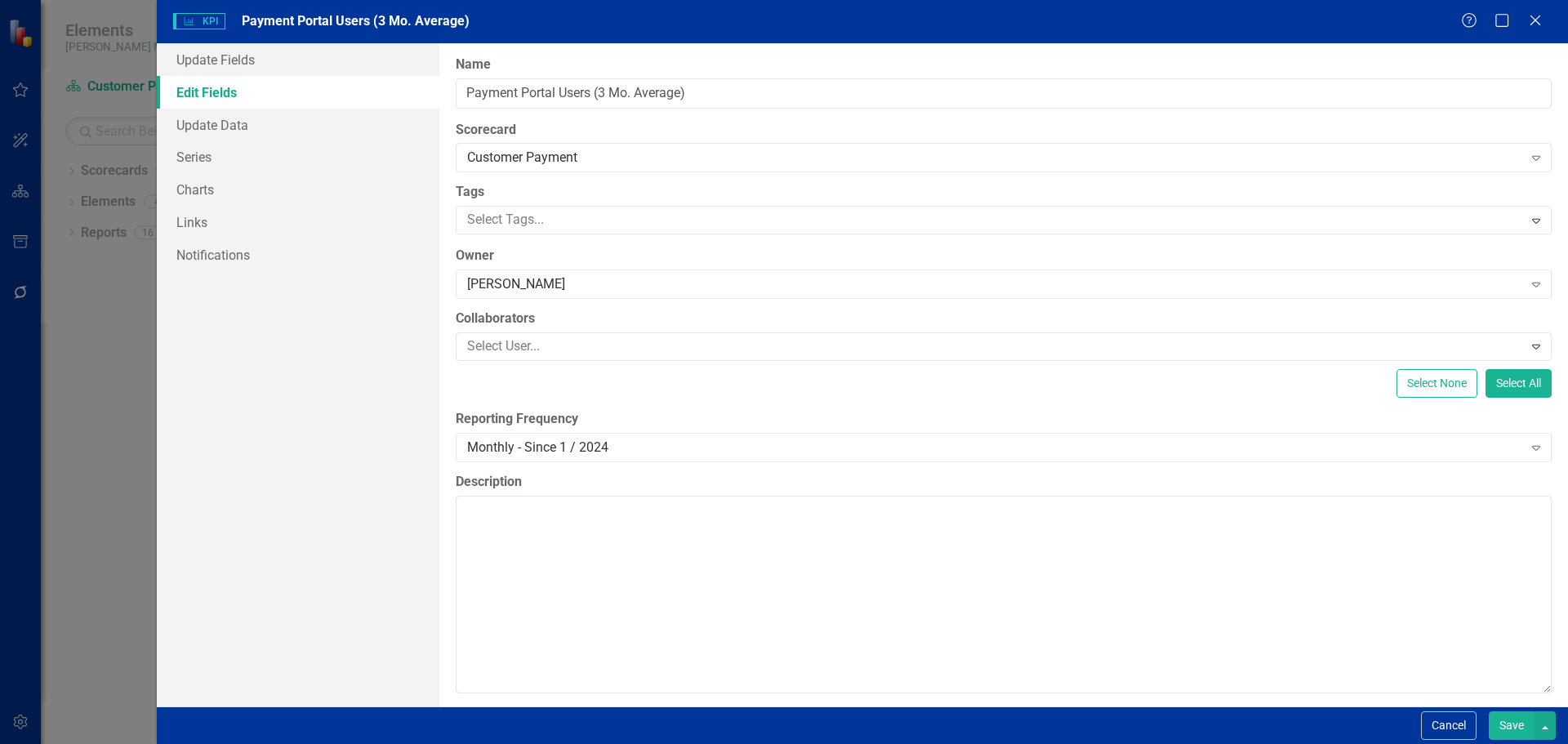
click at [1517, 729] on button "Save" at bounding box center [1511, 726] width 46 height 28
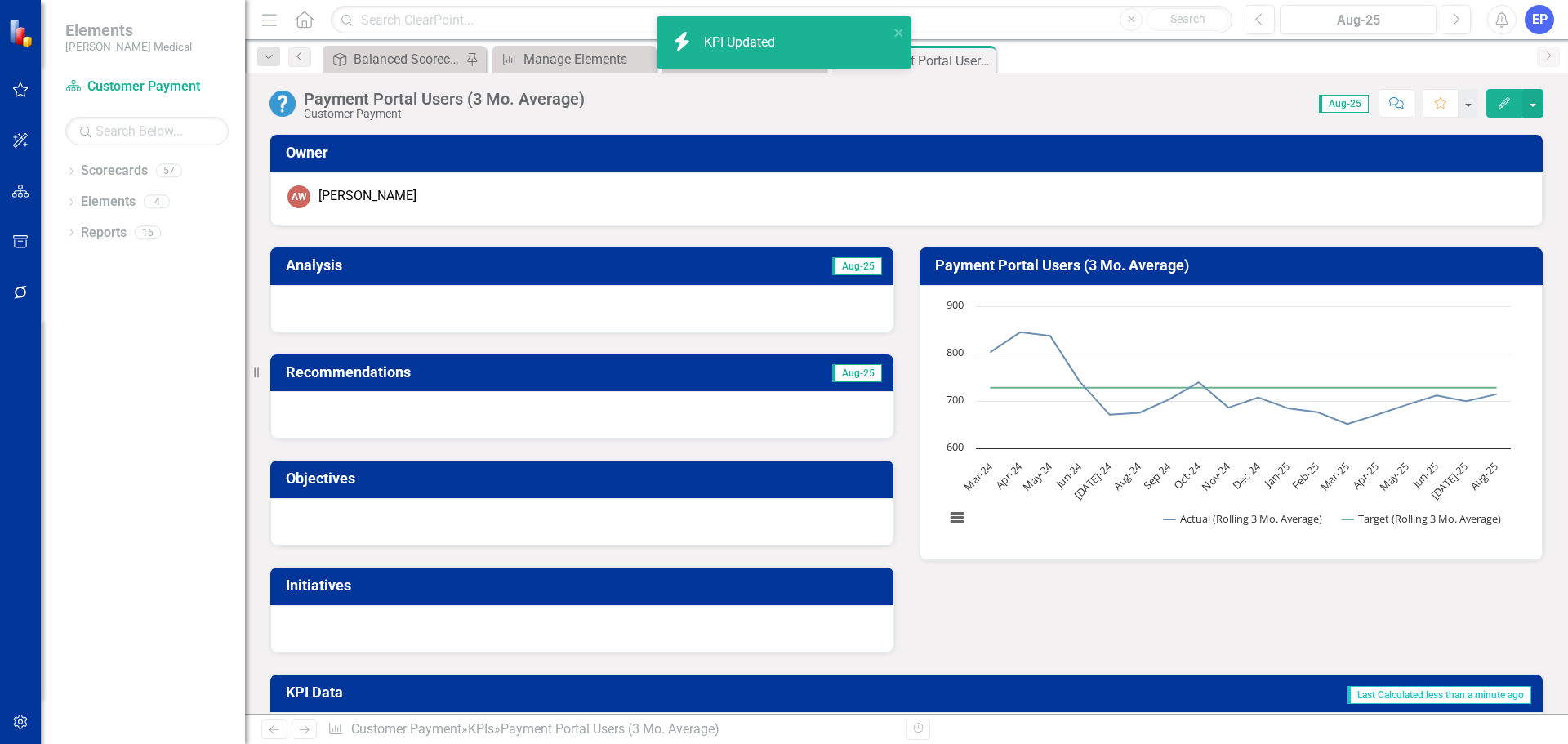
click at [986, 255] on td "Payment Portal Users (3 Mo. Average)" at bounding box center [1234, 267] width 598 height 28
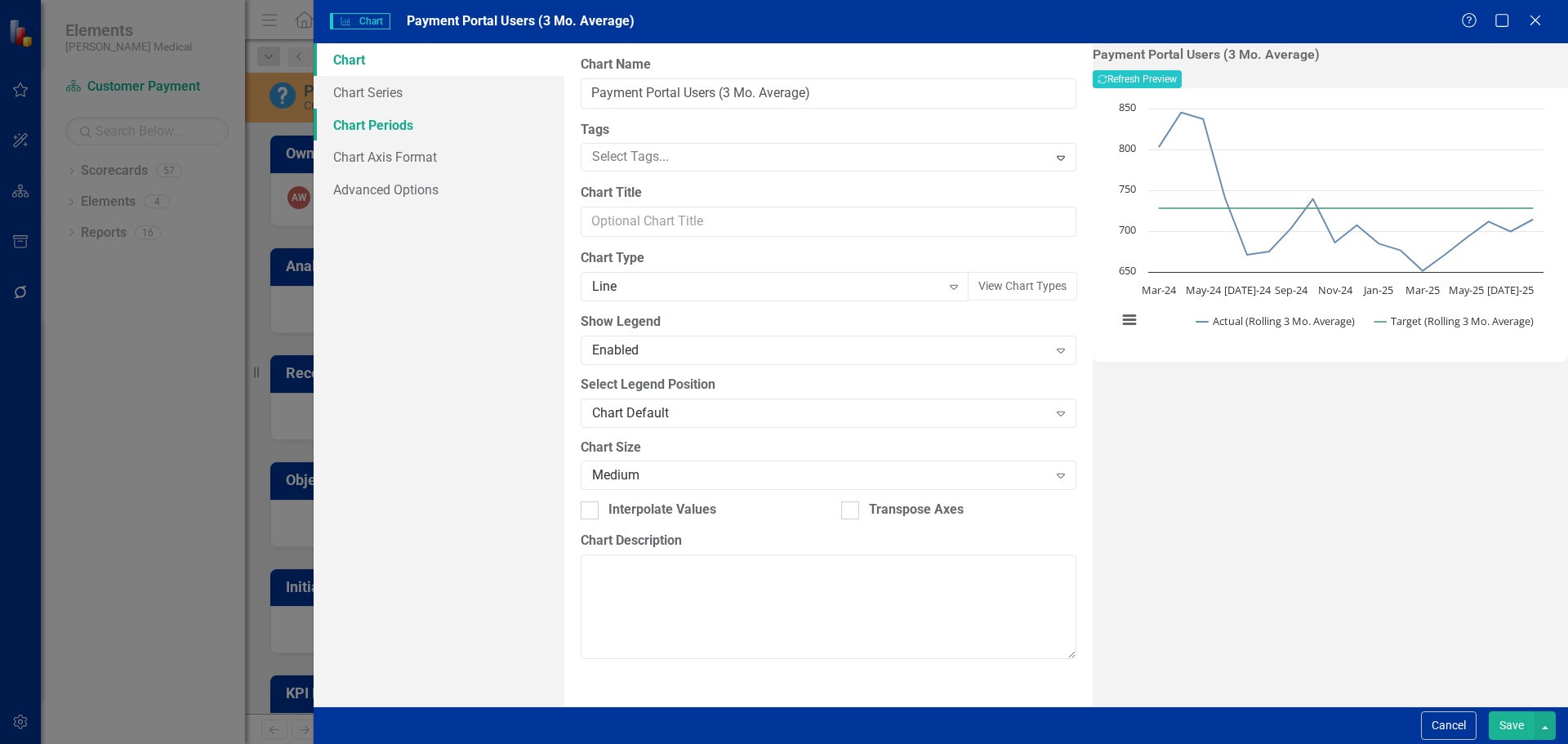
click at [371, 128] on link "Chart Periods" at bounding box center [439, 124] width 250 height 33
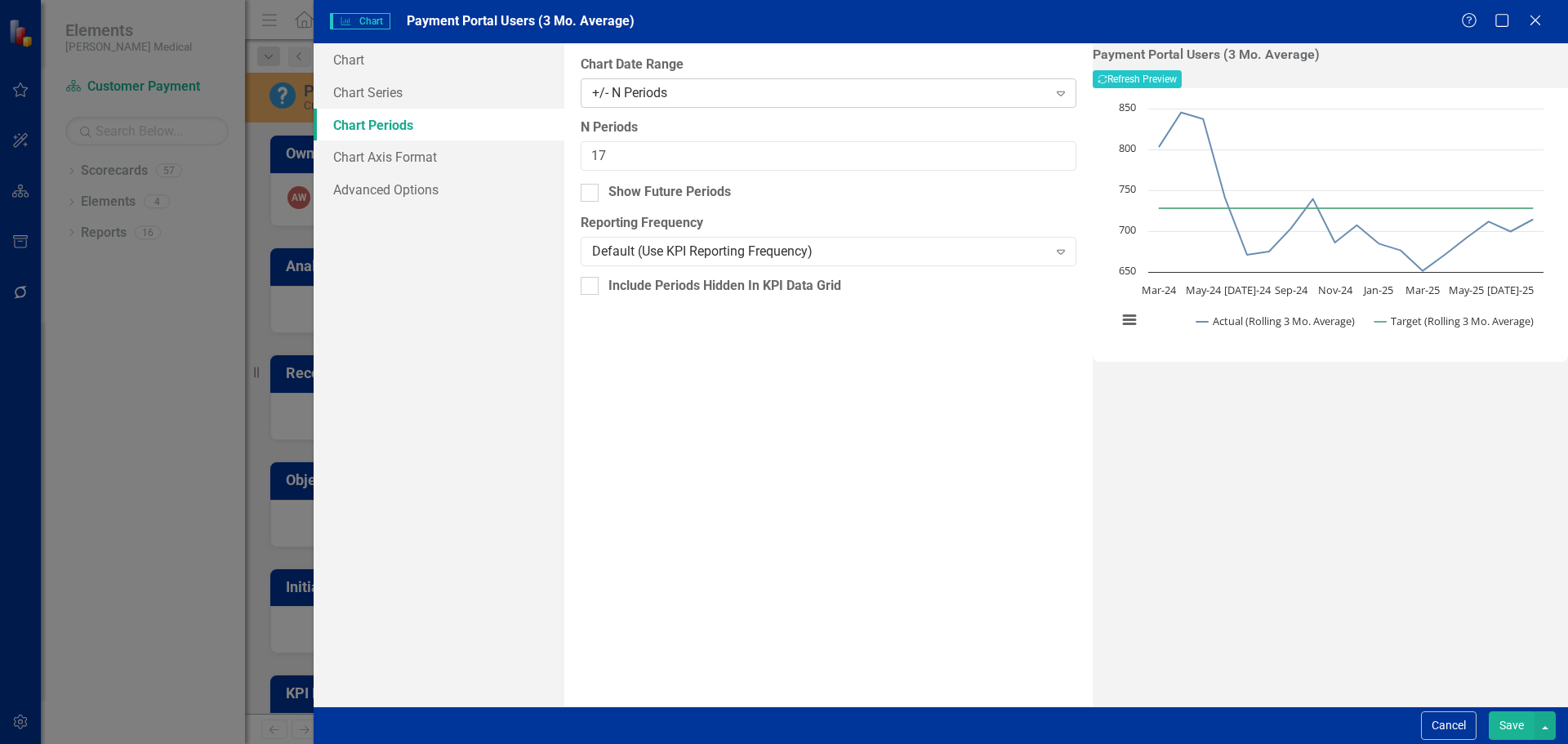
click at [611, 98] on div "+/- N Periods" at bounding box center [819, 93] width 455 height 18
click at [620, 743] on div "All Periods" at bounding box center [787, 757] width 1541 height 18
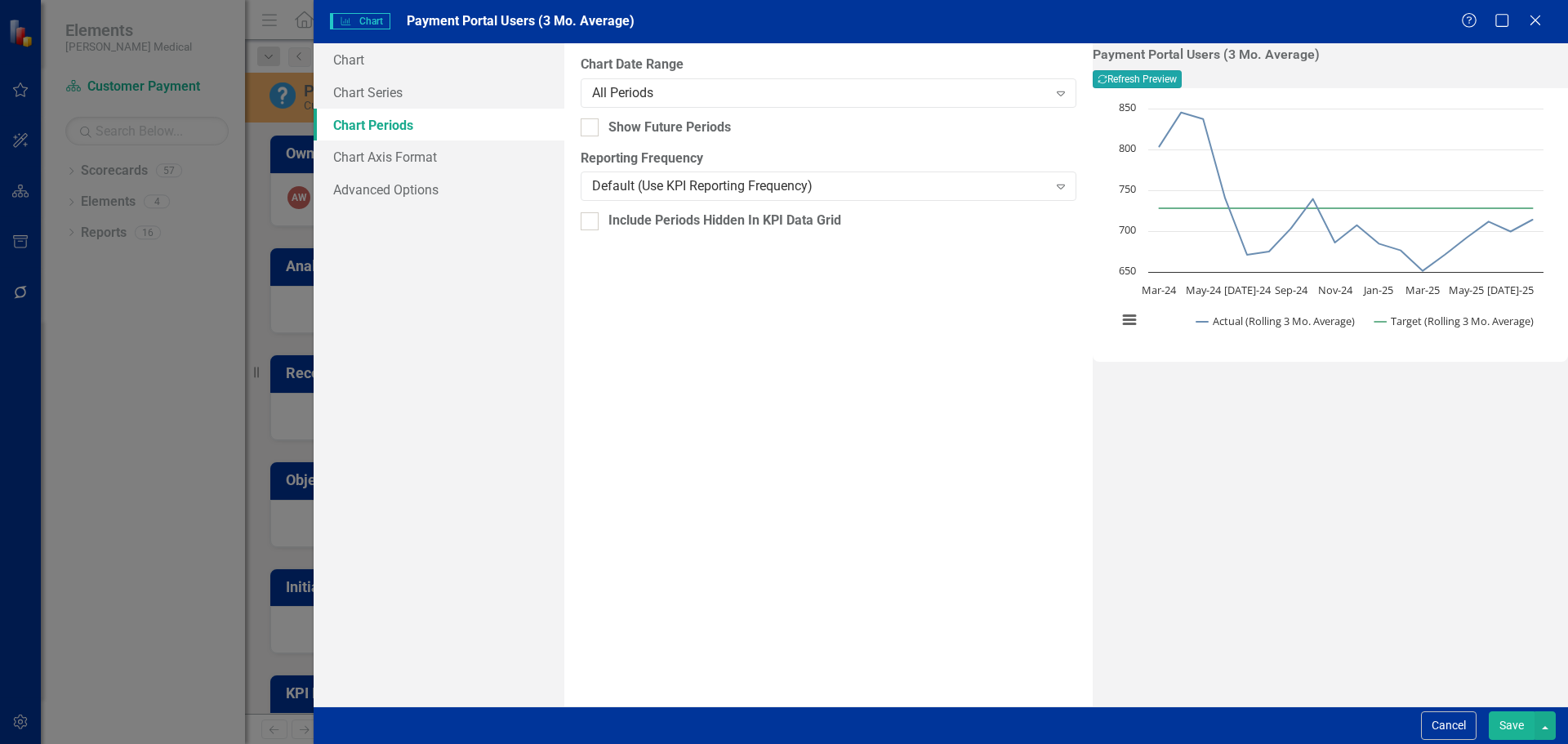
click at [1181, 89] on button "Recalculate Refresh Preview" at bounding box center [1136, 79] width 89 height 18
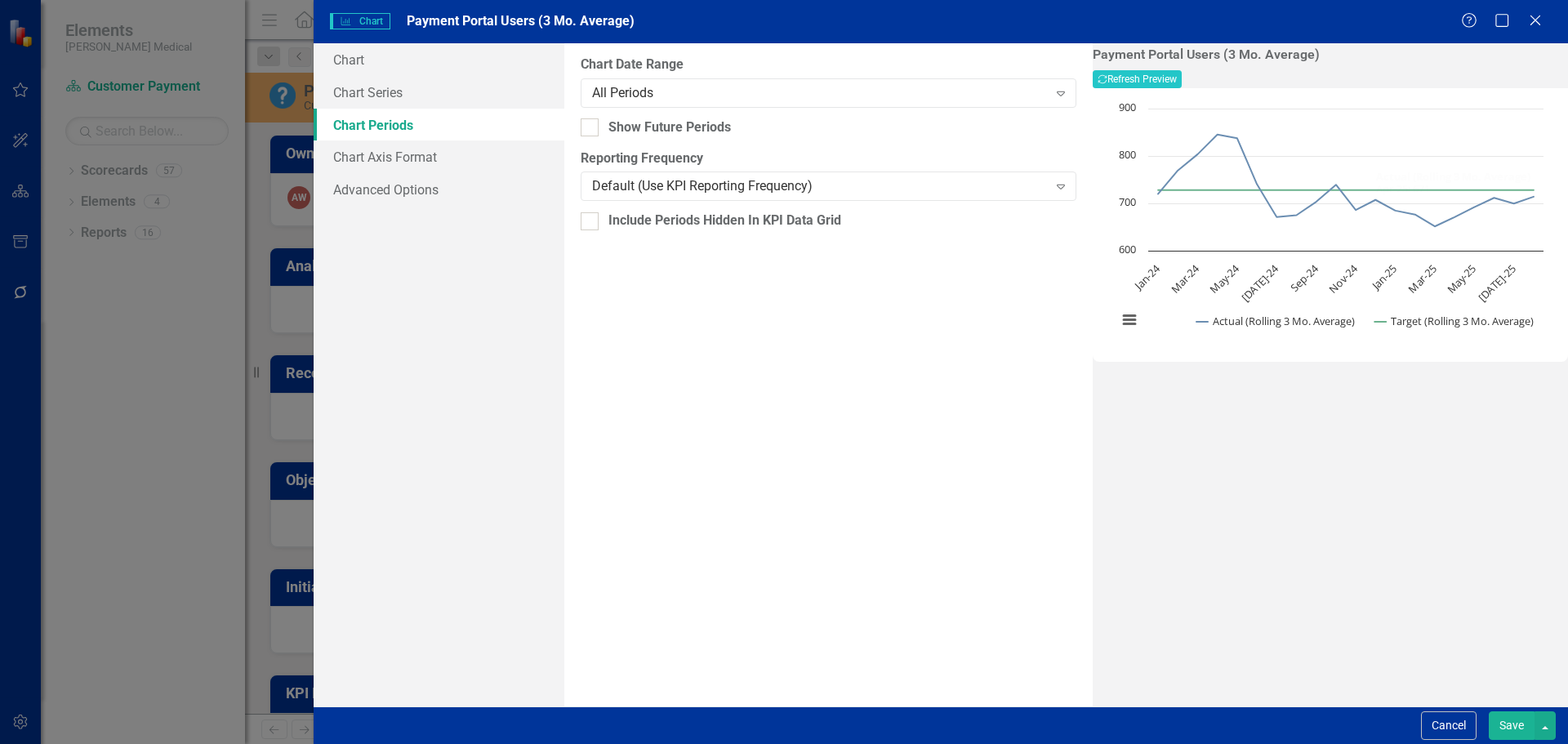
click at [1513, 721] on button "Save" at bounding box center [1511, 726] width 46 height 28
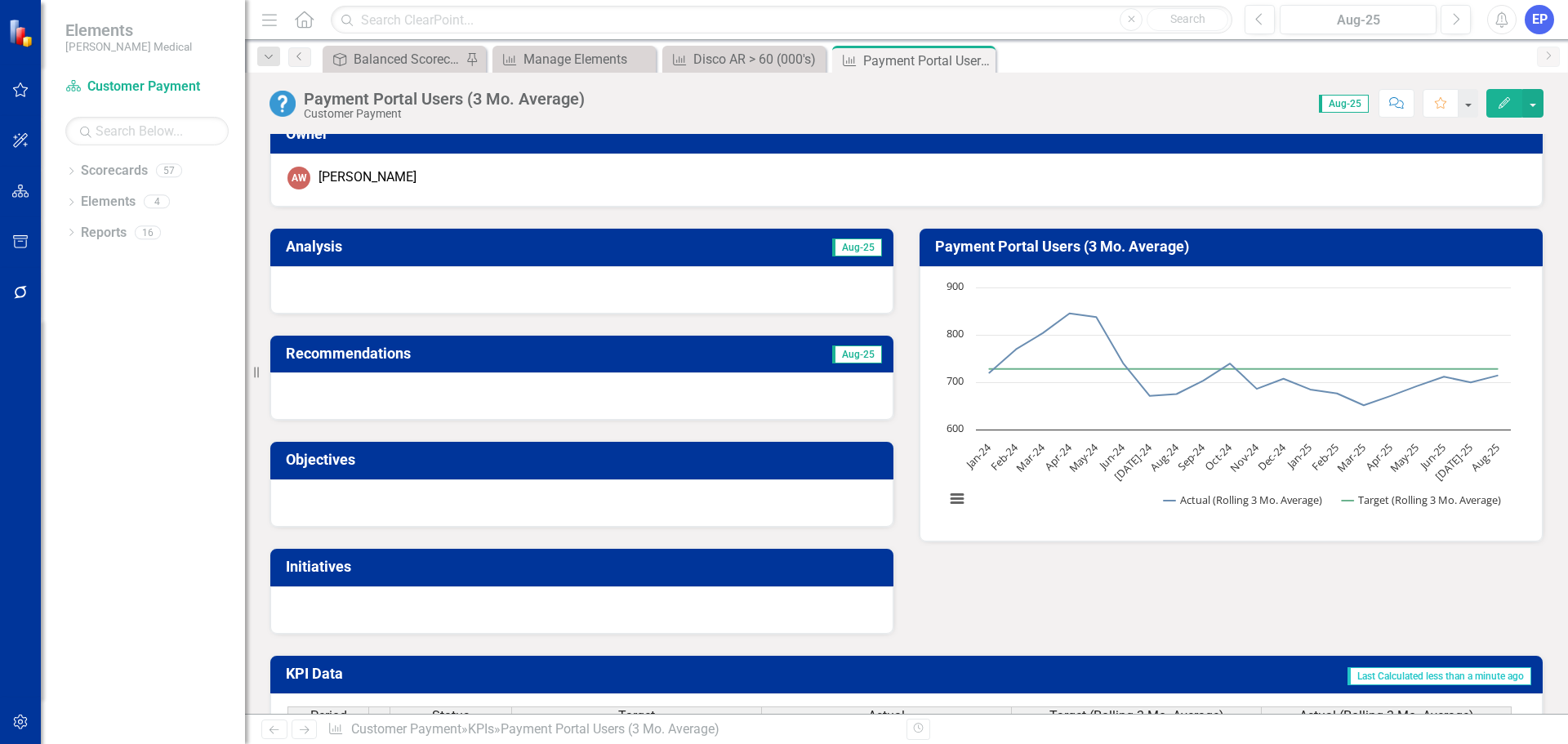
scroll to position [0, 0]
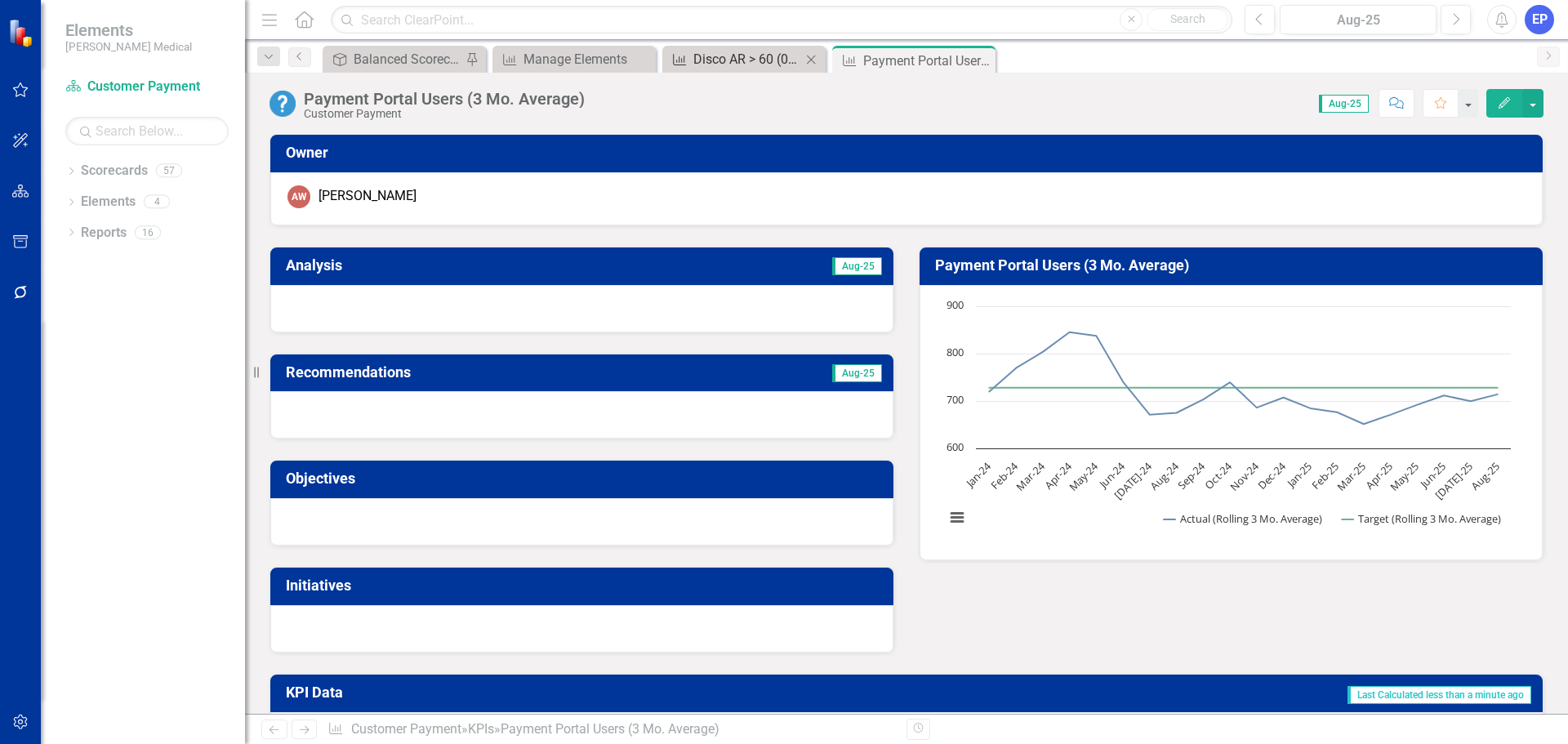
click at [754, 68] on div "Disco AR > 60 (000's)" at bounding box center [746, 59] width 108 height 20
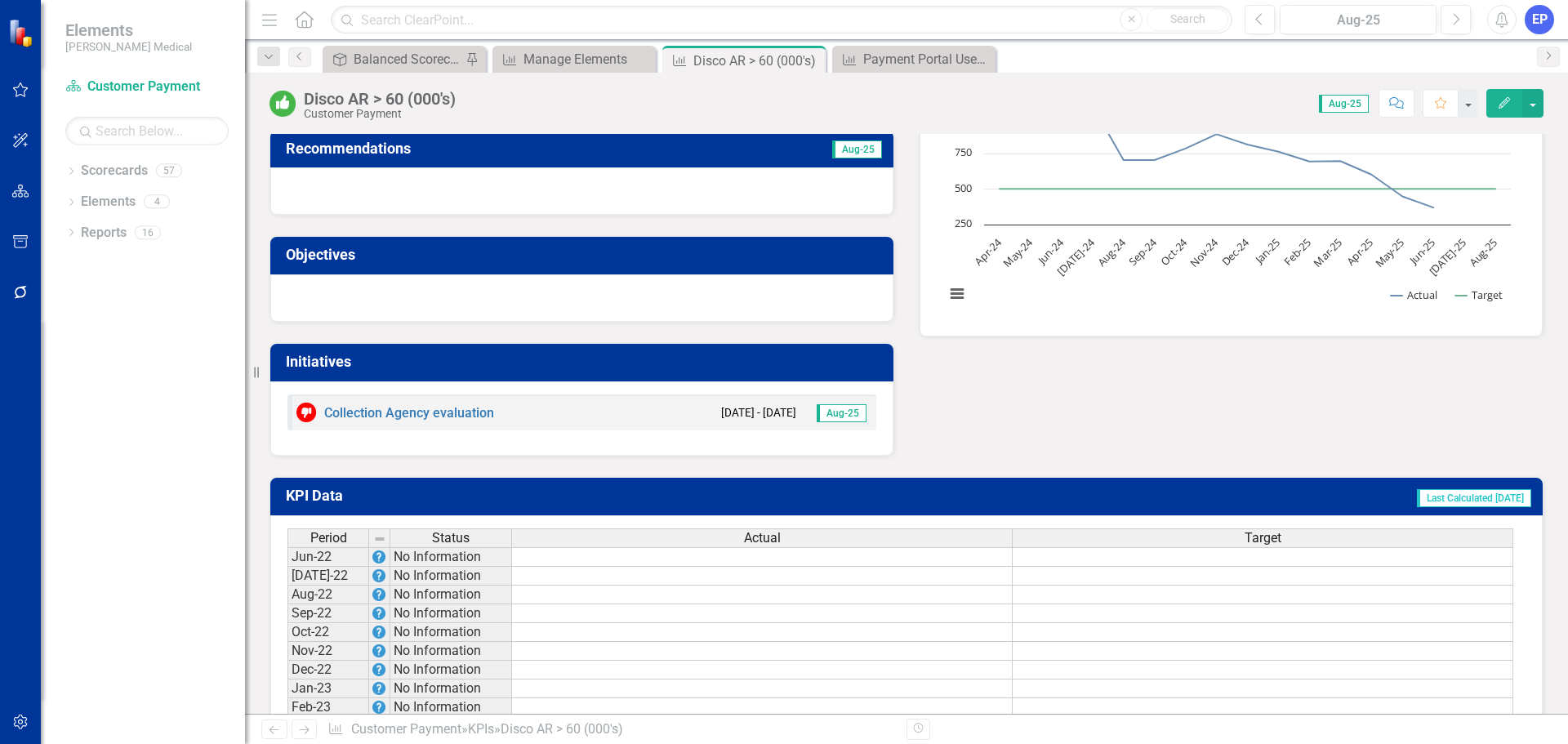
scroll to position [326, 0]
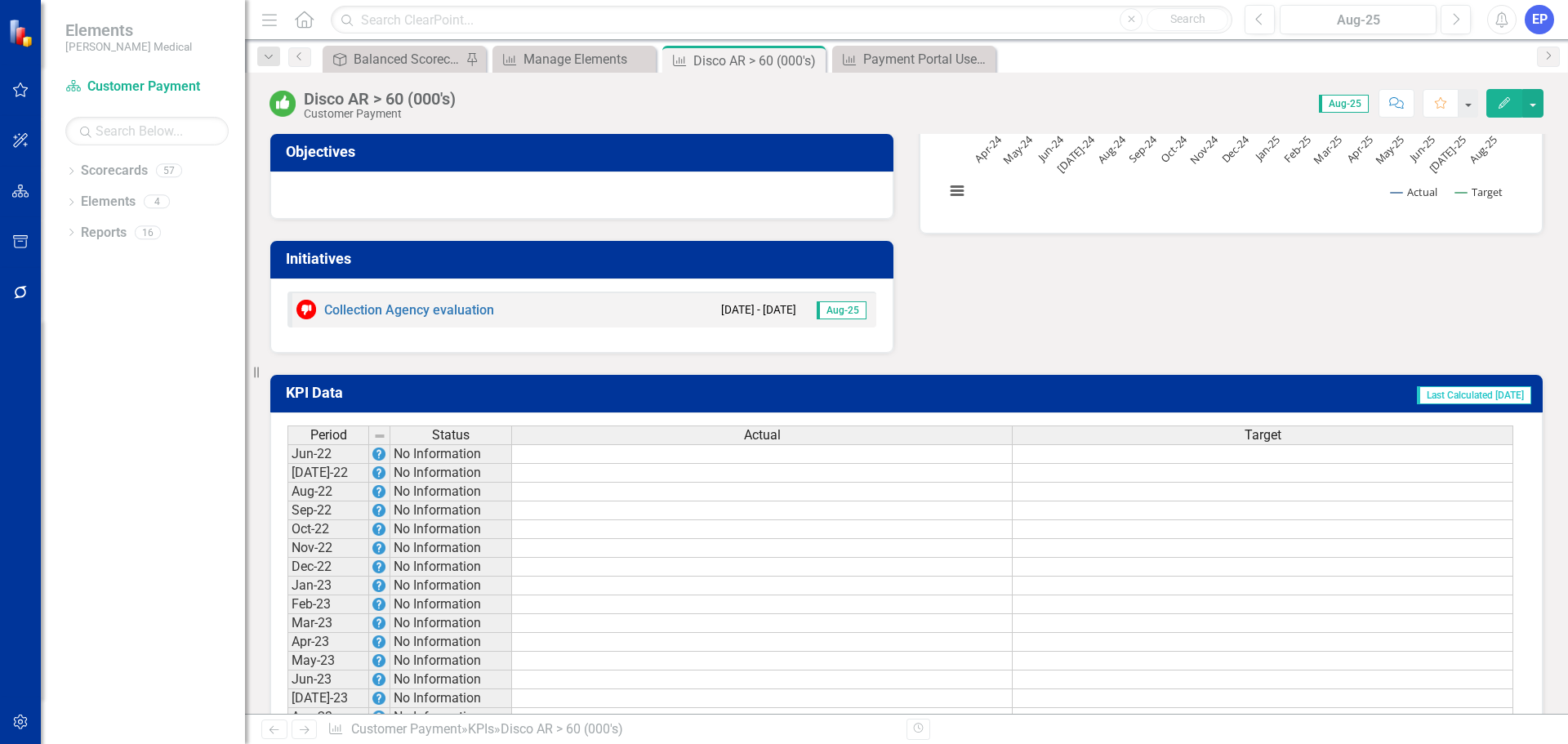
click at [1499, 101] on icon "Edit" at bounding box center [1505, 103] width 15 height 12
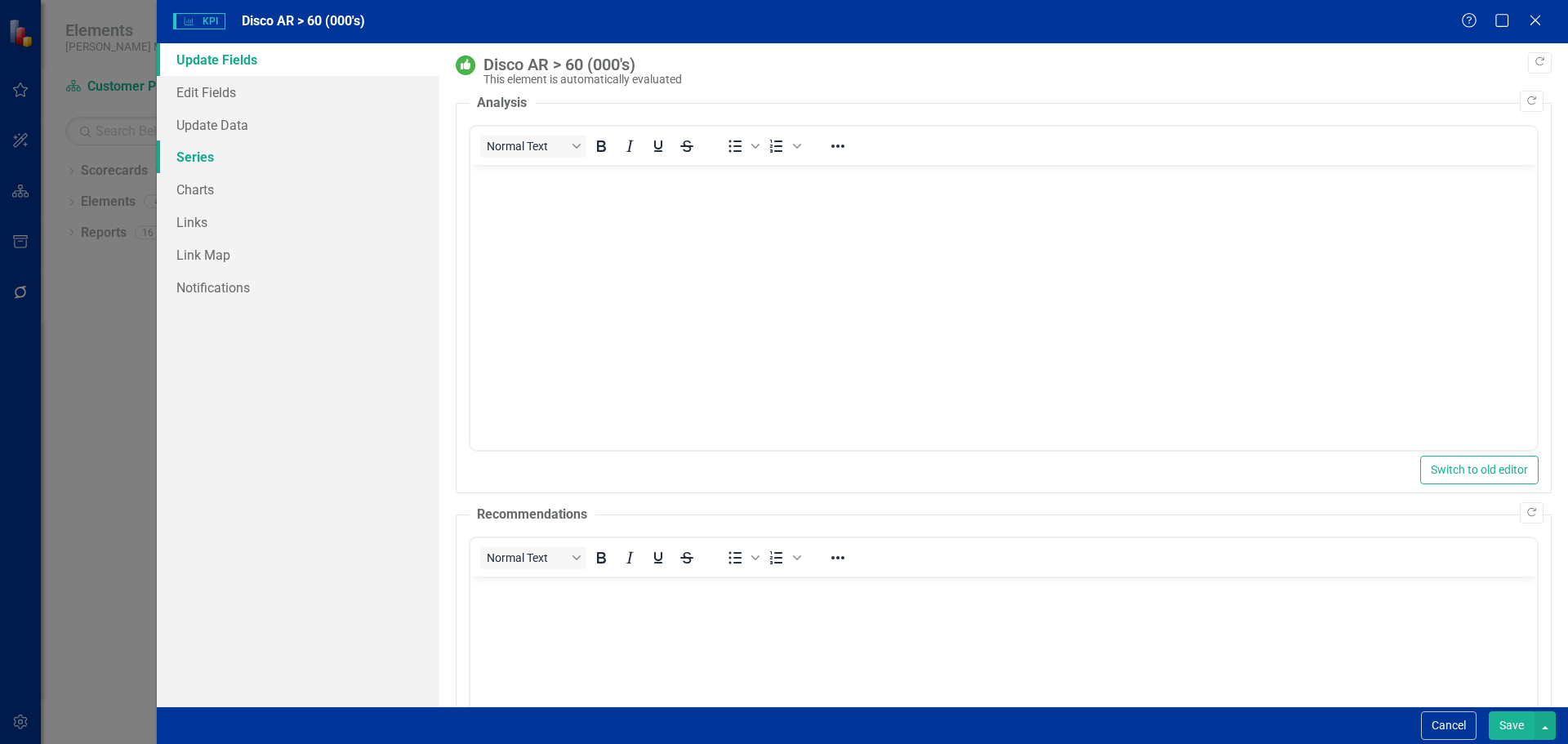
scroll to position [0, 0]
click at [210, 88] on link "Edit Fields" at bounding box center [298, 92] width 282 height 33
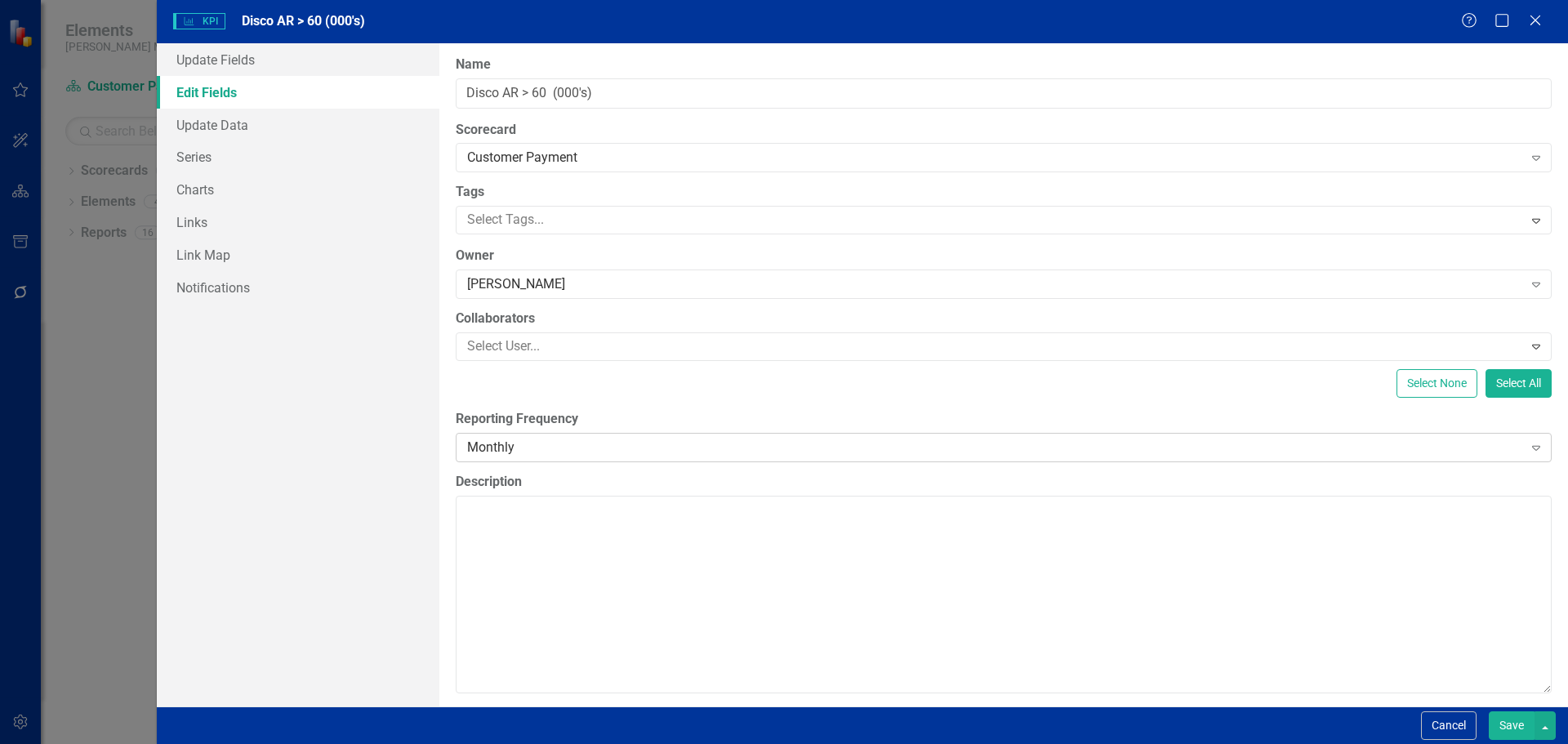
click at [510, 453] on div "Monthly" at bounding box center [994, 447] width 1055 height 18
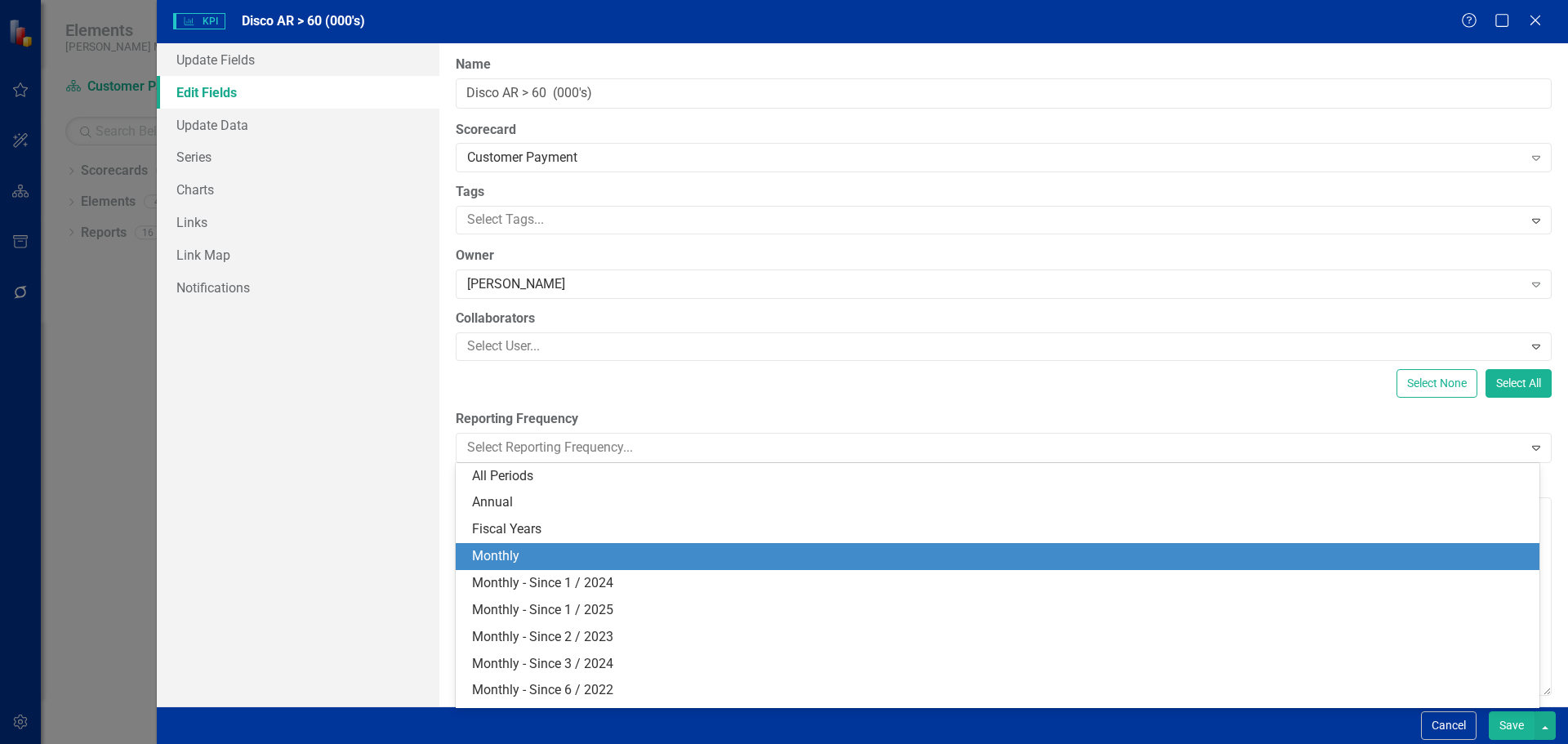
scroll to position [81, 0]
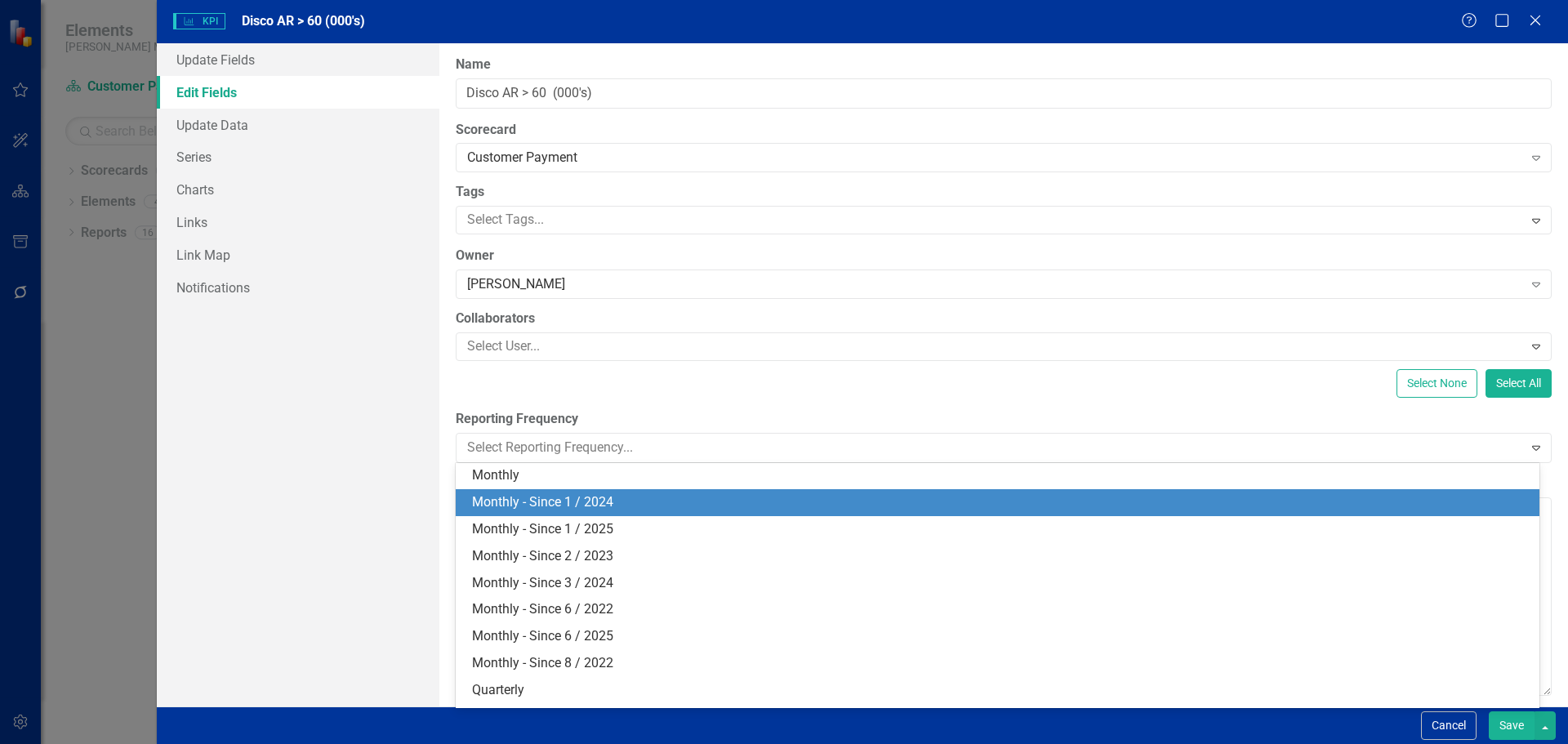
click at [525, 500] on div "Monthly - Since 1 / 2024" at bounding box center [1000, 503] width 1057 height 18
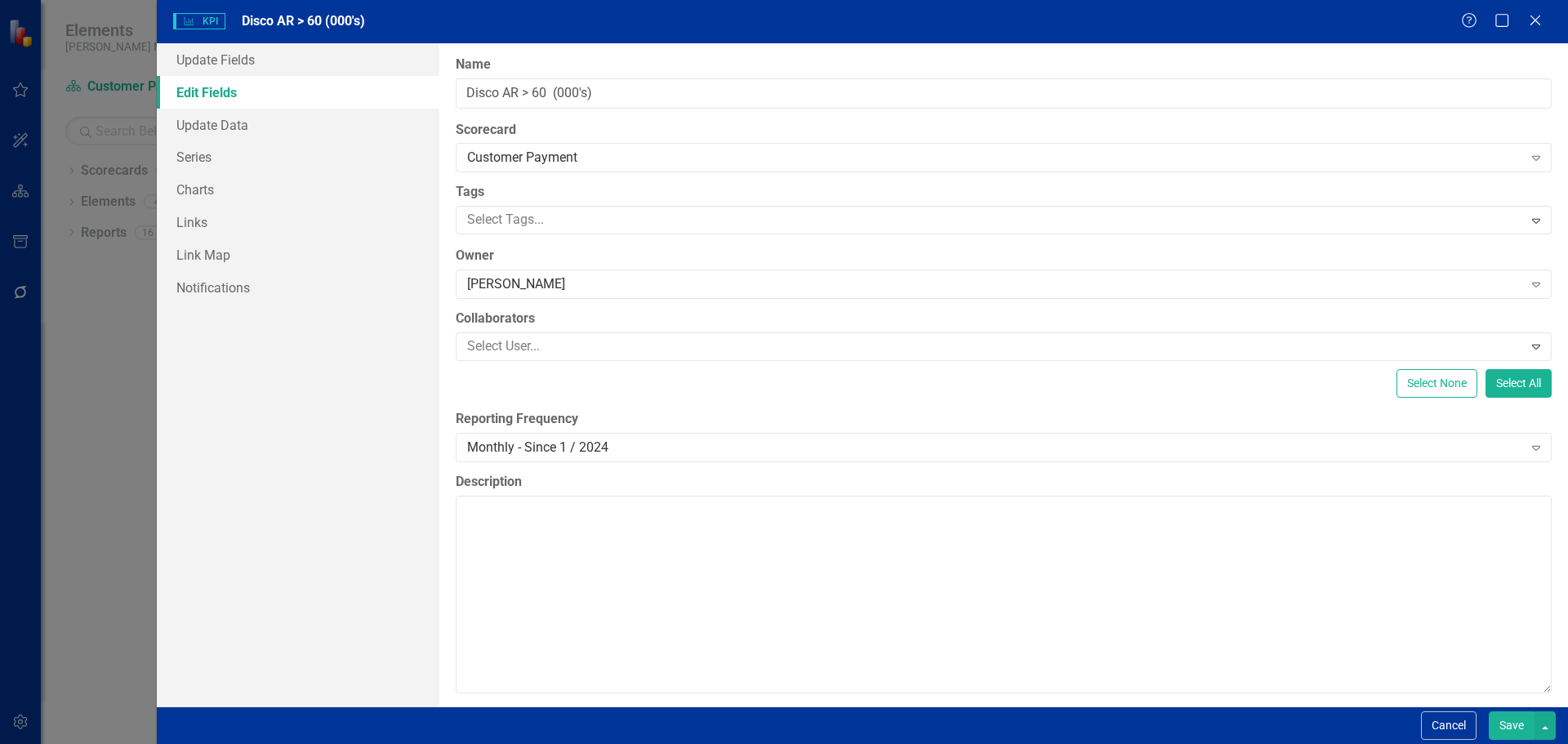
click at [1500, 722] on button "Save" at bounding box center [1511, 726] width 46 height 28
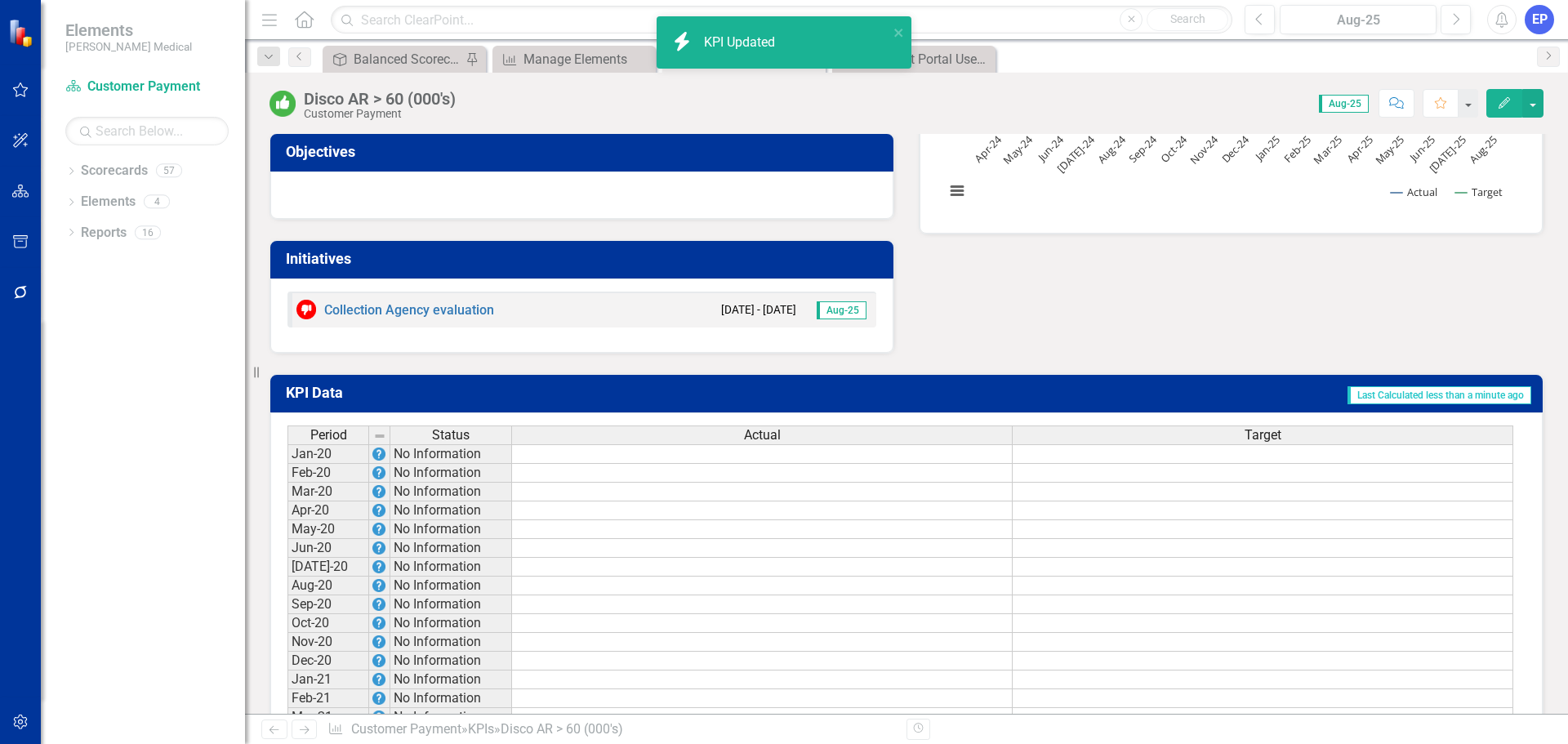
scroll to position [82, 0]
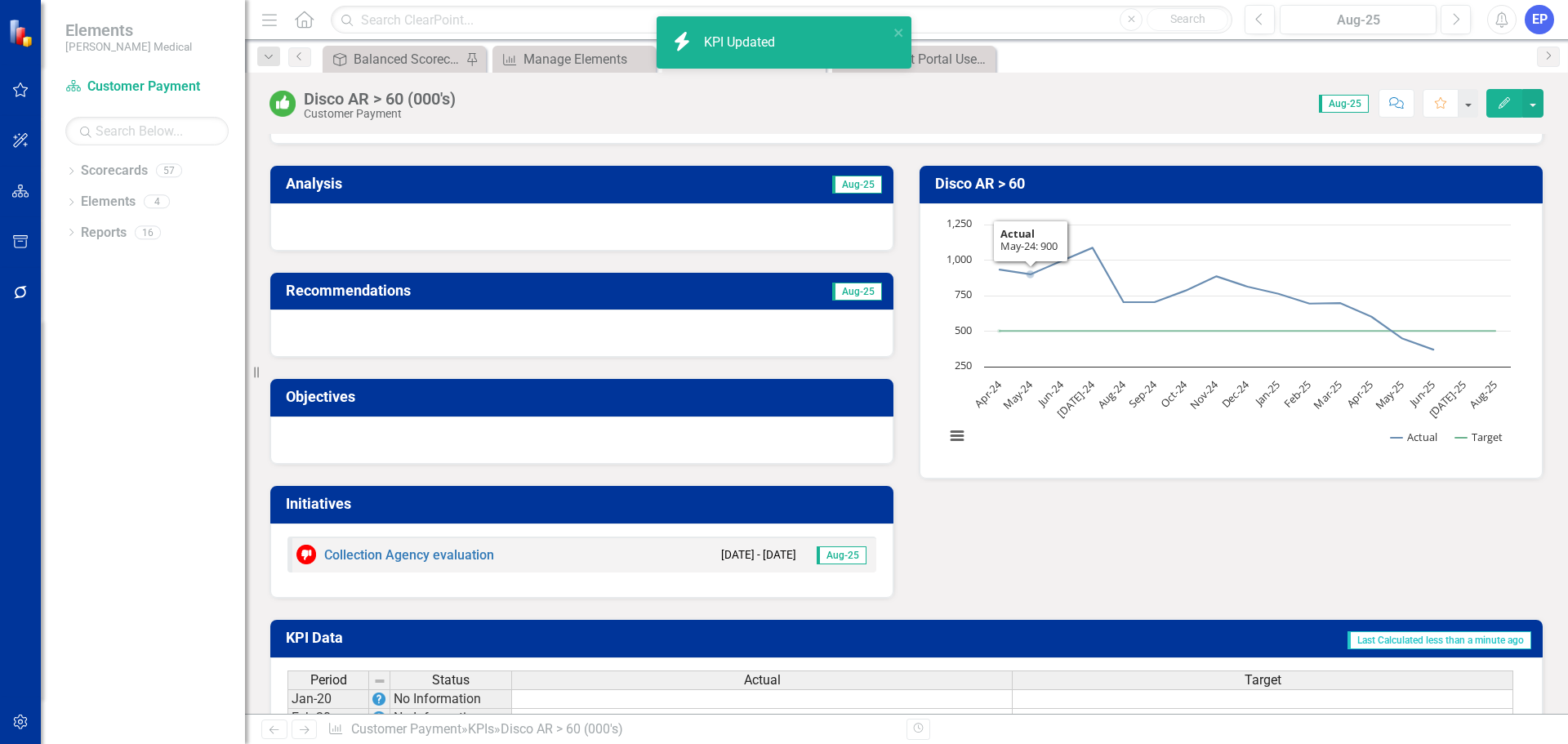
click at [1042, 188] on h3 "Disco AR > 60" at bounding box center [1234, 184] width 598 height 17
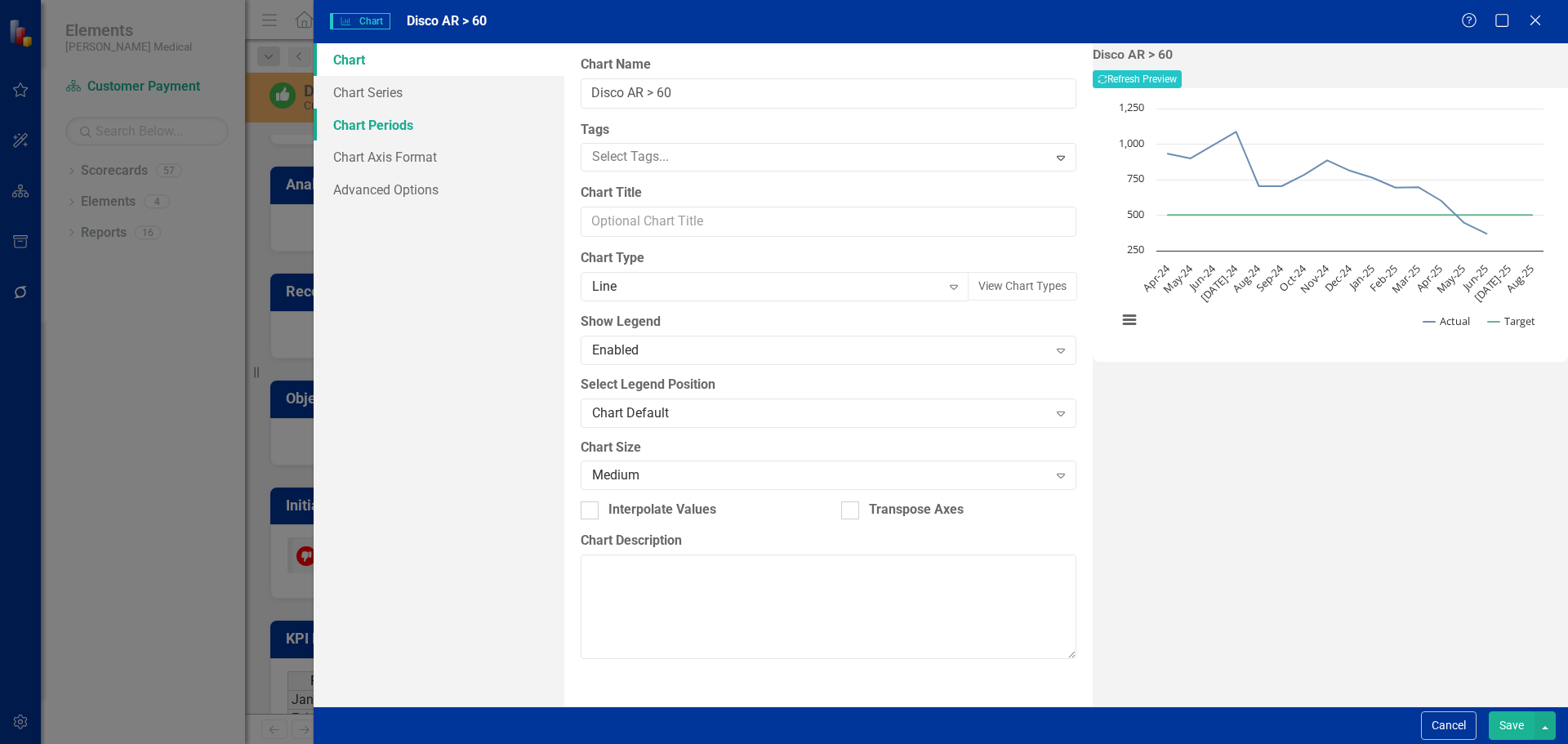
click at [403, 129] on link "Chart Periods" at bounding box center [439, 124] width 250 height 33
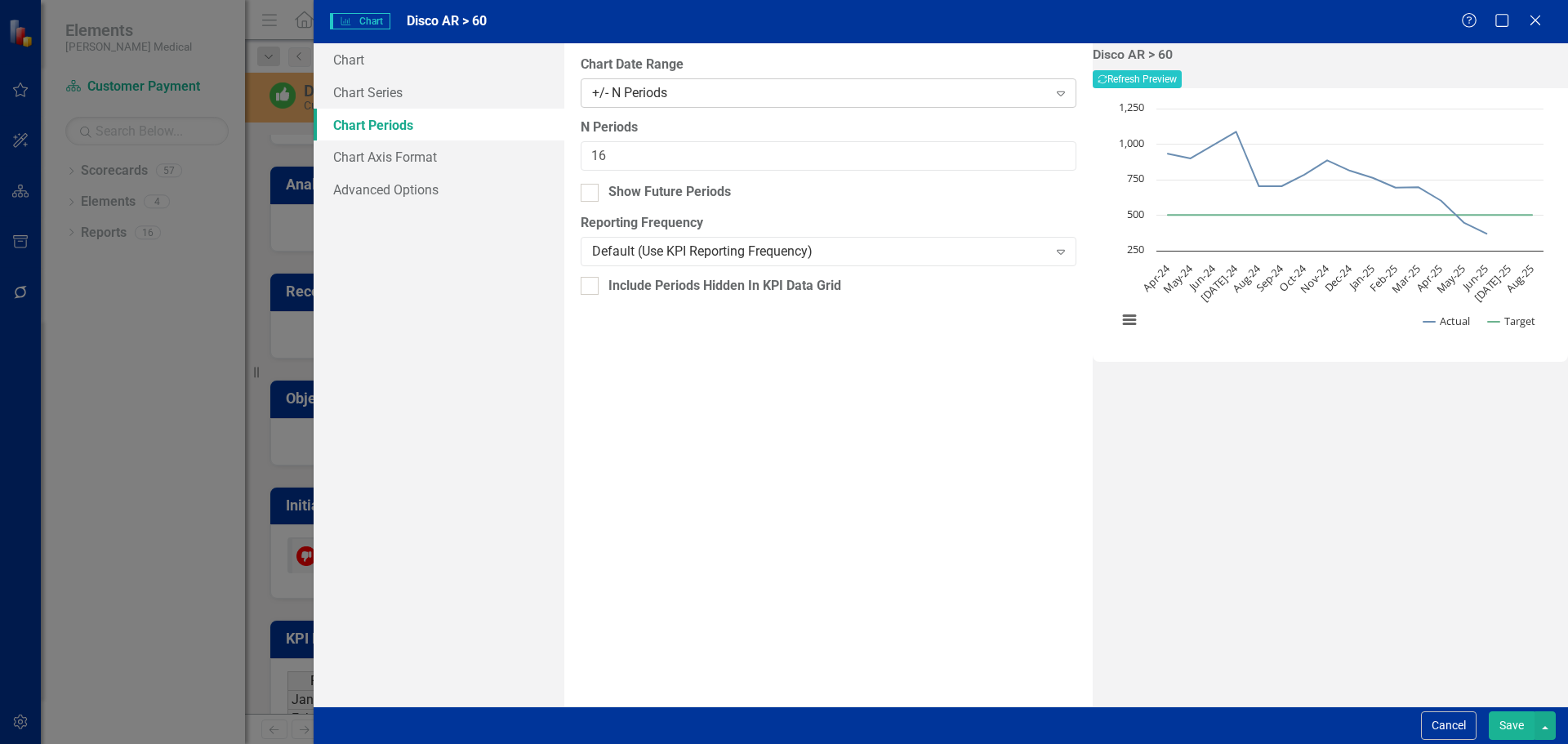
click at [620, 84] on div "+/- N Periods" at bounding box center [819, 93] width 455 height 18
click at [623, 743] on div "All Periods" at bounding box center [787, 757] width 1541 height 18
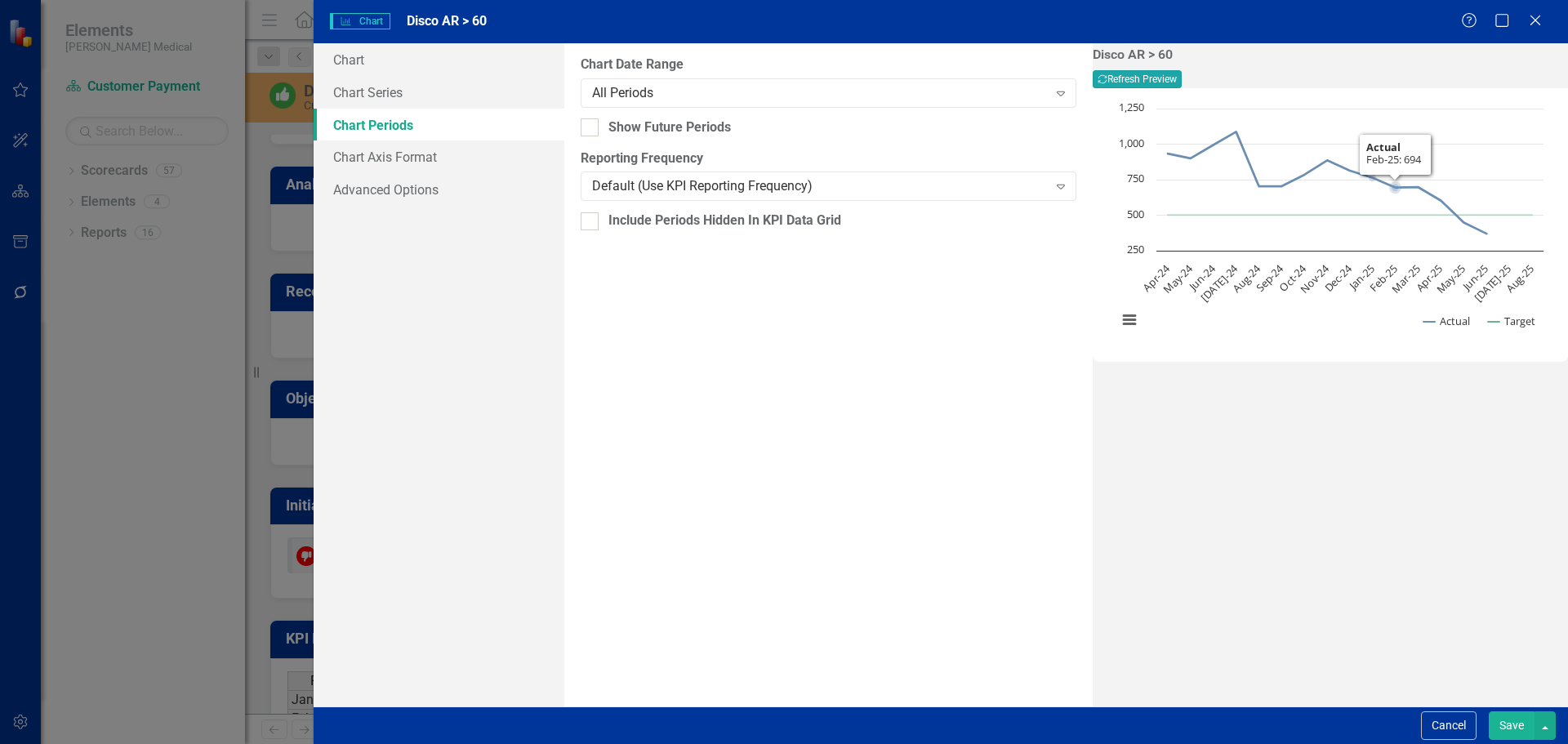
click at [1181, 75] on button "Recalculate Refresh Preview" at bounding box center [1136, 79] width 89 height 18
click at [1520, 723] on button "Save" at bounding box center [1511, 726] width 46 height 28
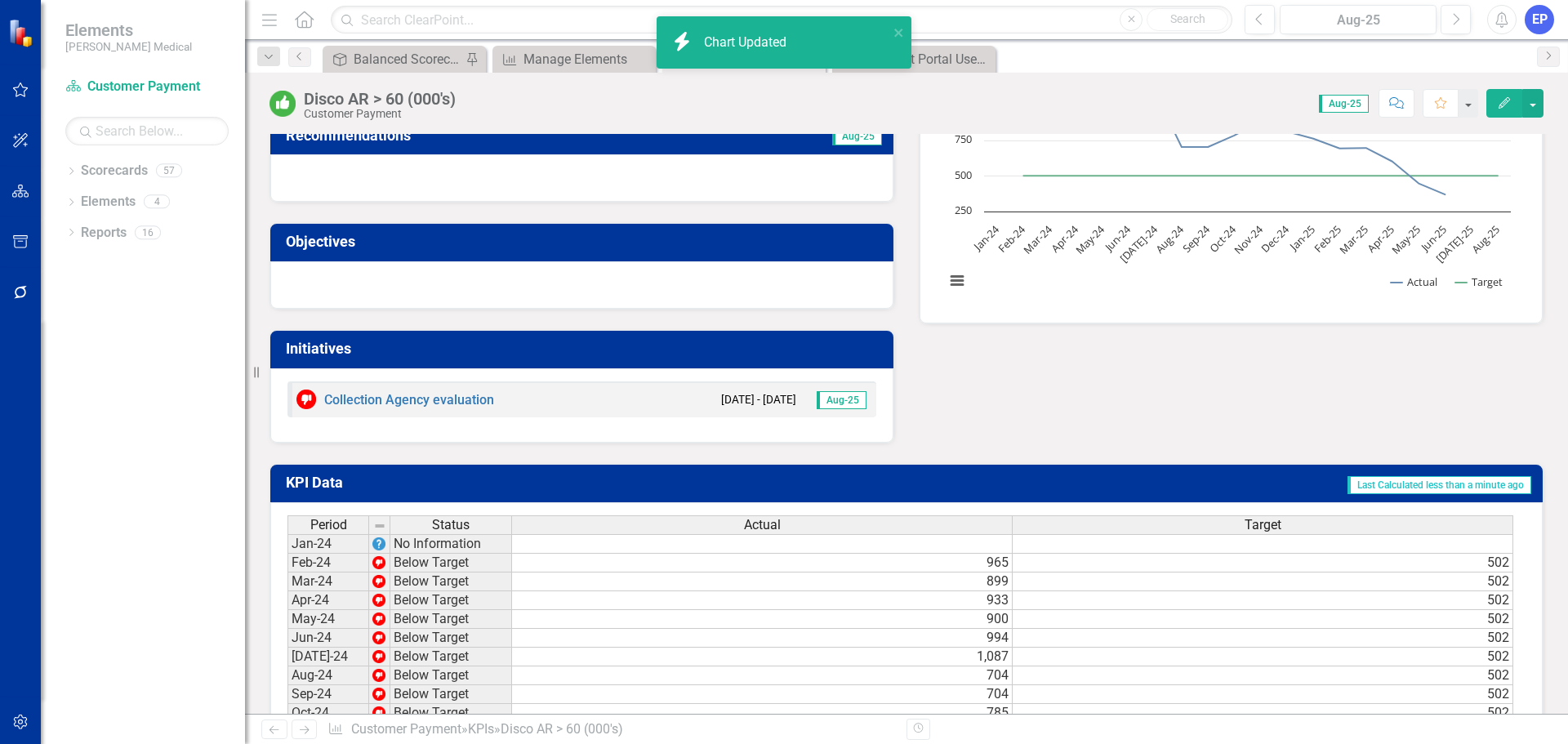
scroll to position [326, 0]
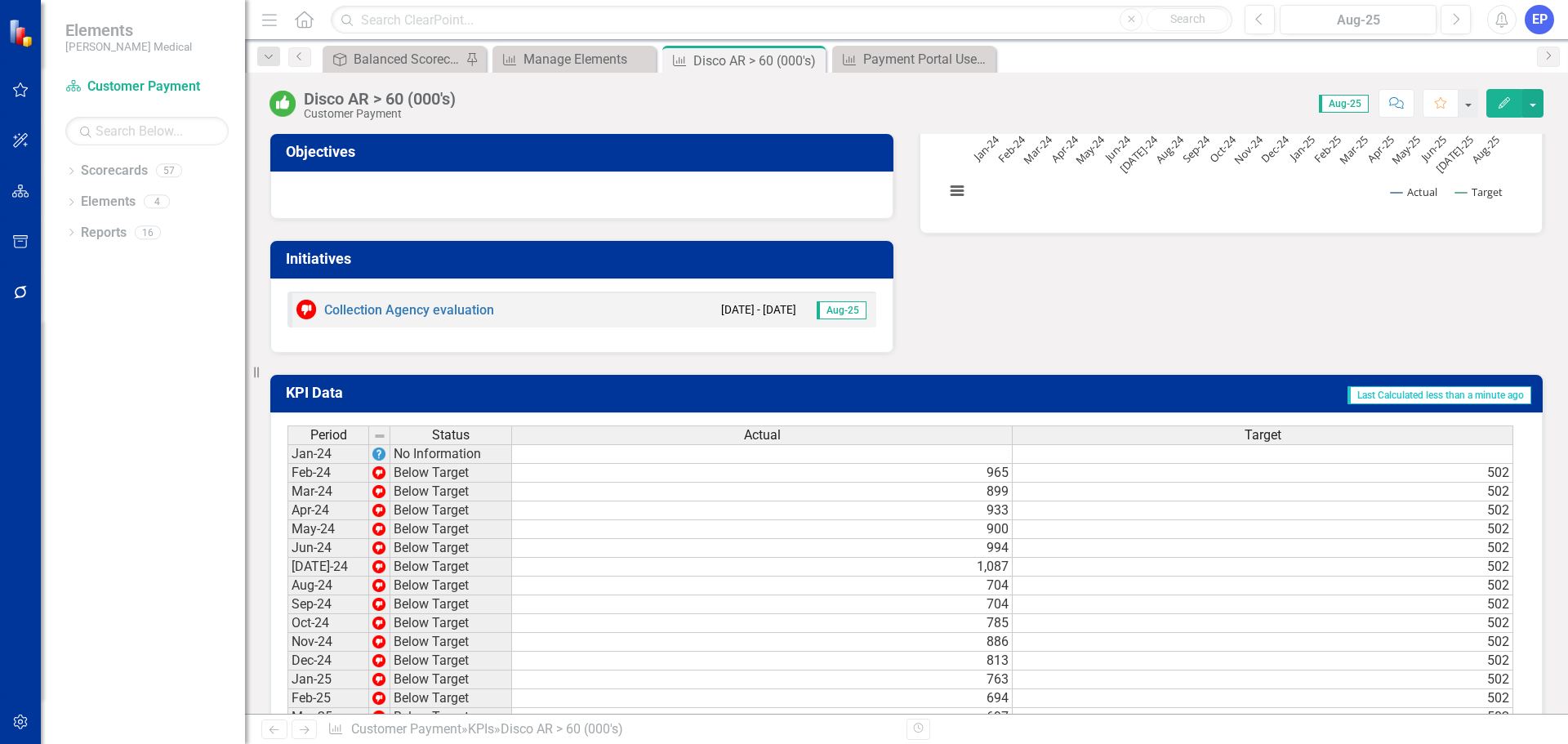
click at [1064, 455] on td at bounding box center [1262, 453] width 500 height 19
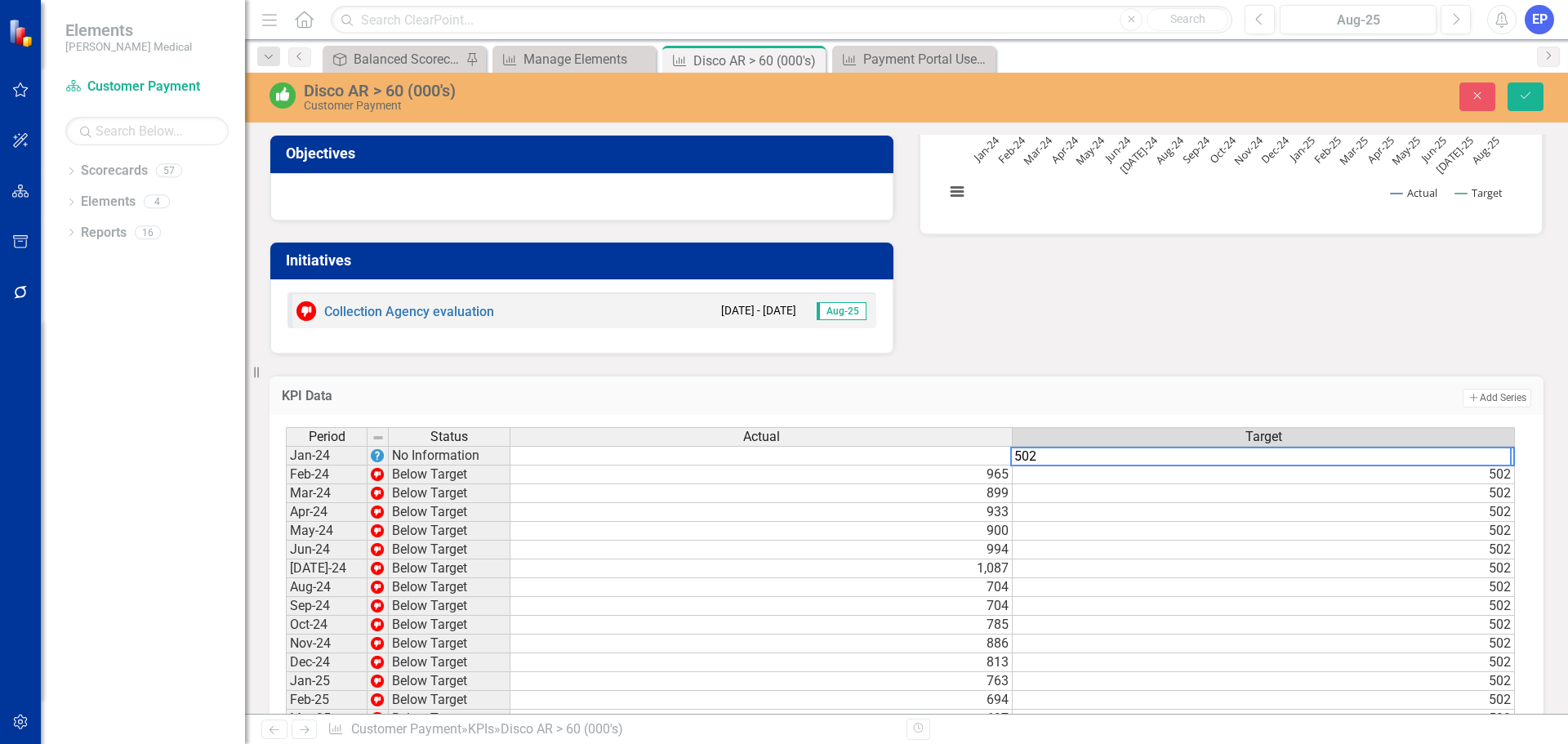
type textarea "502"
click at [950, 457] on td at bounding box center [761, 455] width 502 height 19
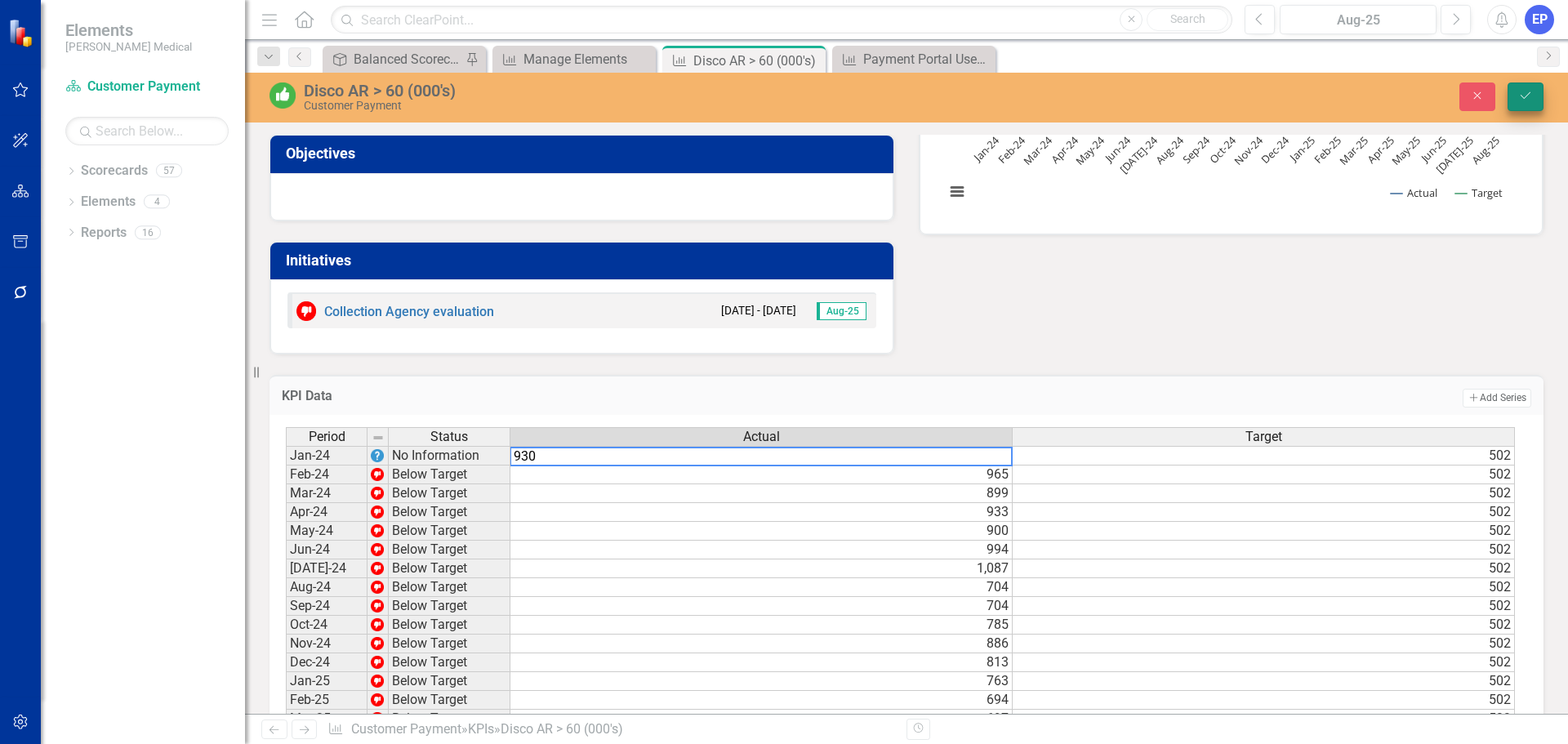
type textarea "930"
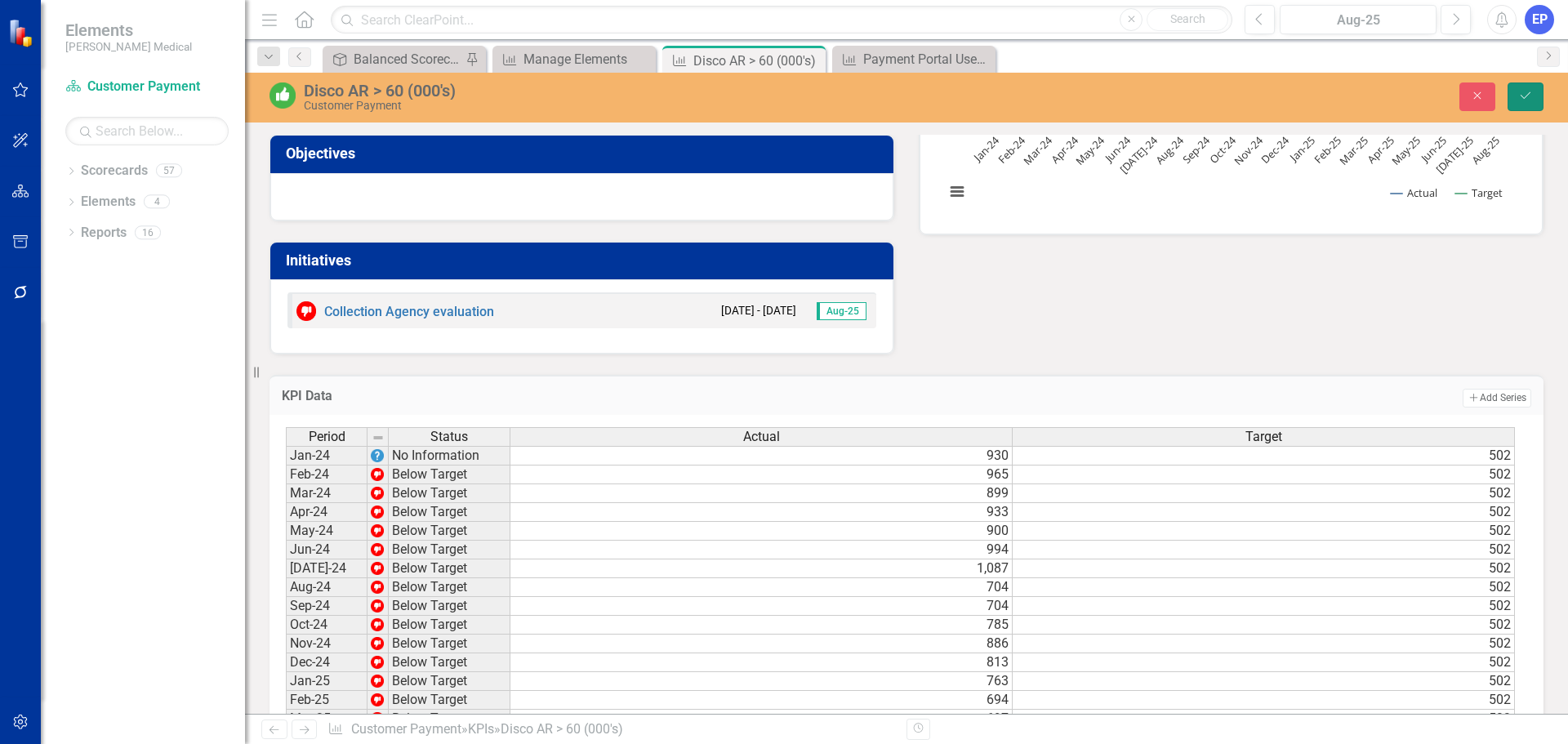
click at [1514, 95] on button "Save" at bounding box center [1525, 97] width 36 height 28
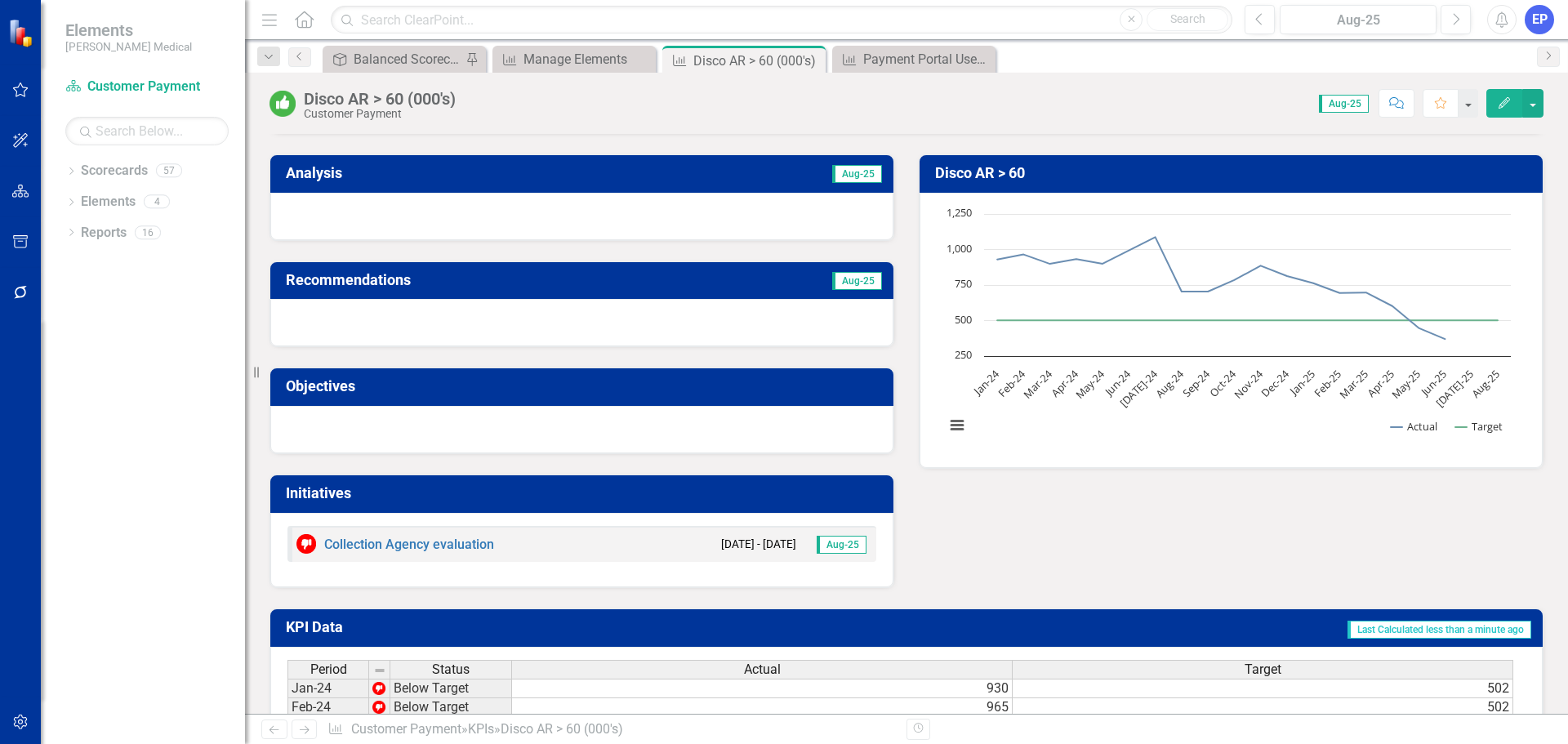
scroll to position [82, 0]
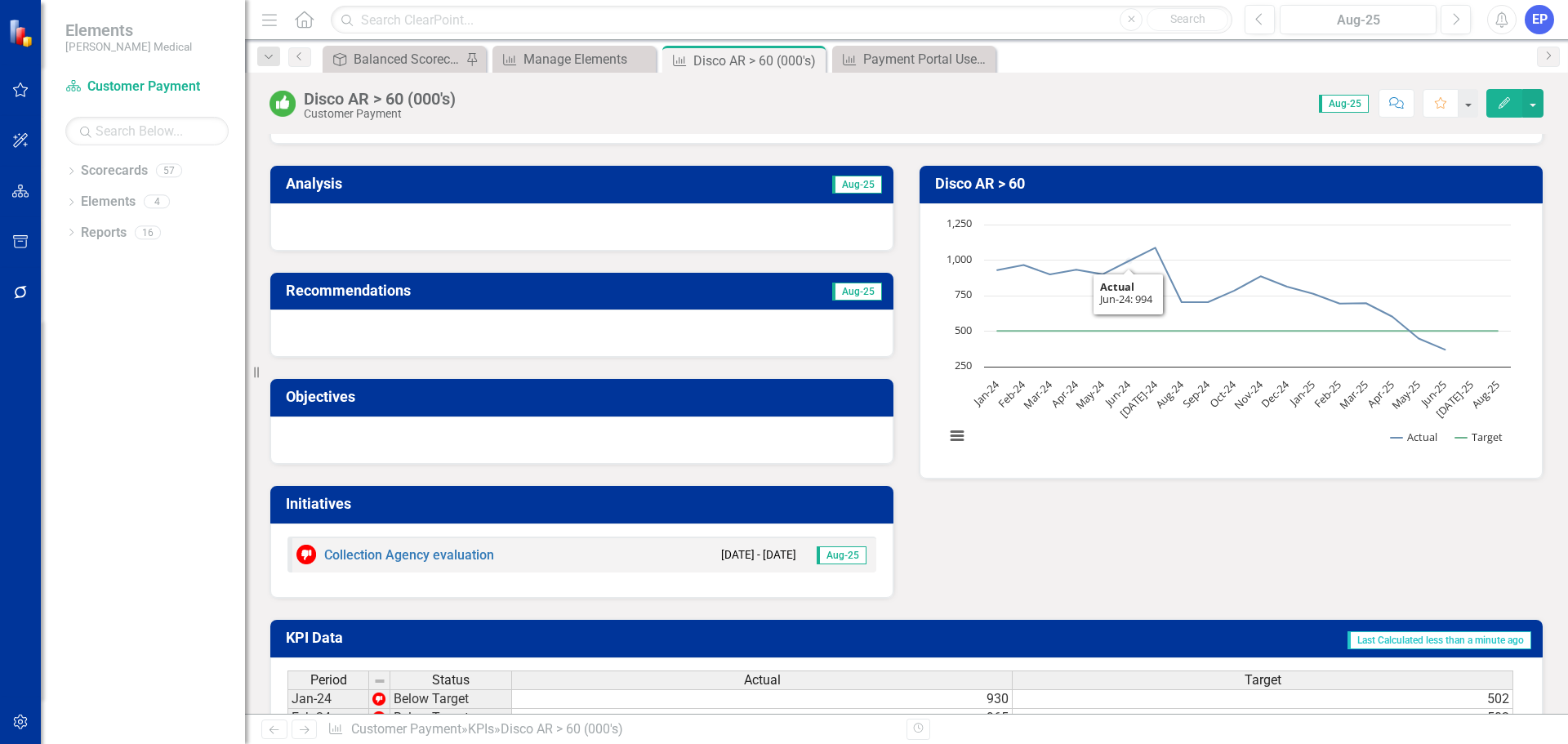
click at [1111, 194] on td "Disco AR > 60" at bounding box center [1234, 185] width 598 height 28
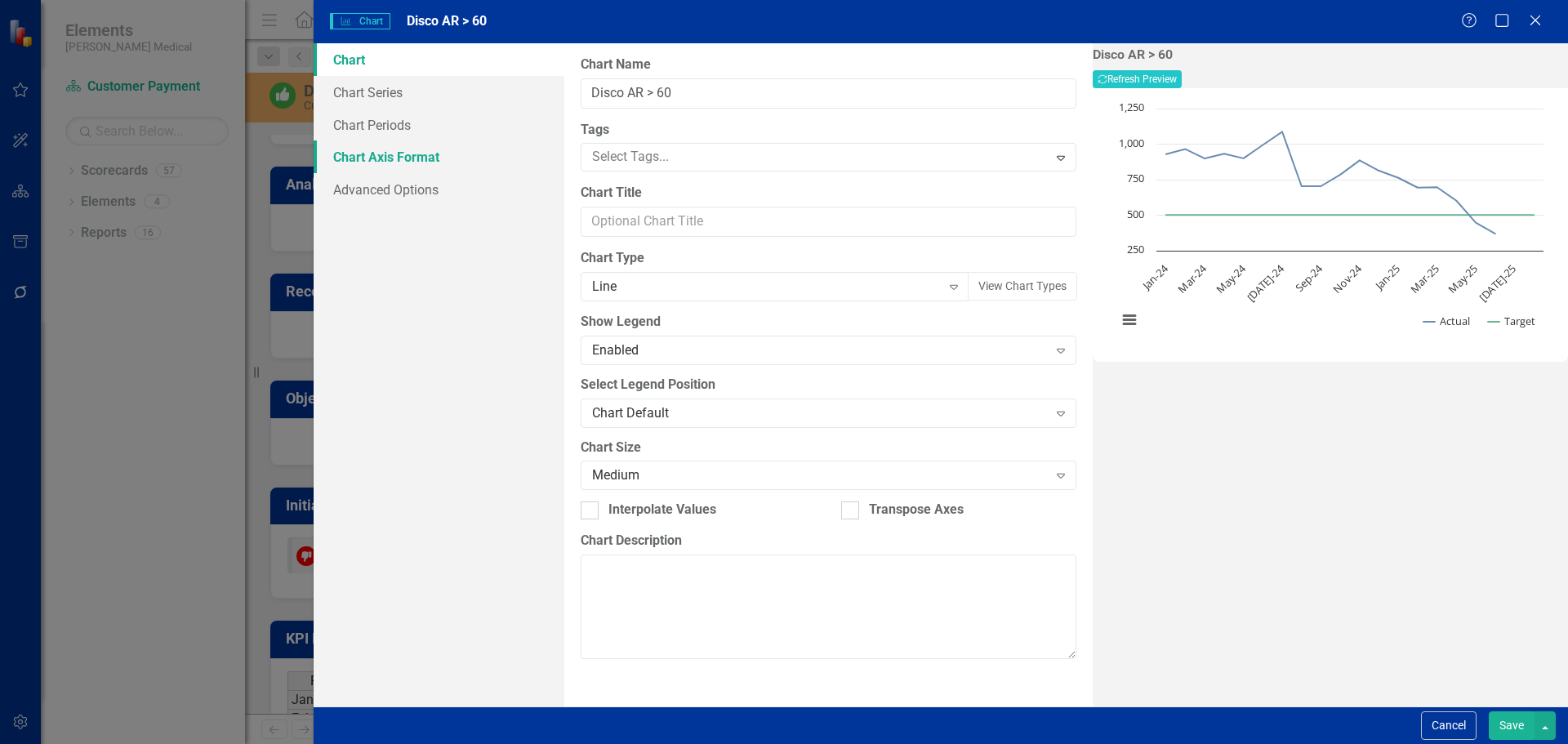
click at [389, 159] on link "Chart Axis Format" at bounding box center [439, 156] width 250 height 33
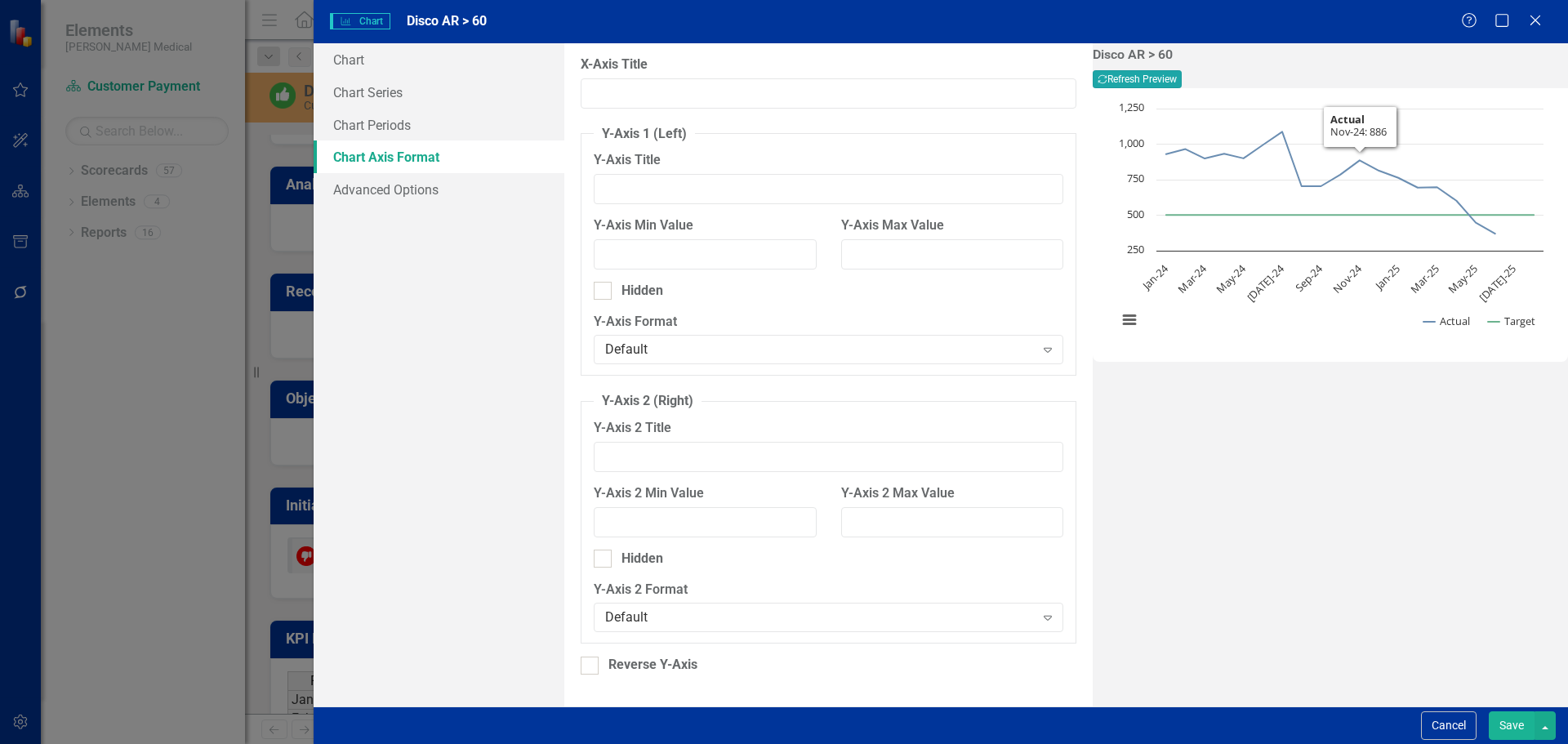
click at [1181, 80] on button "Recalculate Refresh Preview" at bounding box center [1136, 79] width 89 height 18
click at [1500, 727] on button "Save" at bounding box center [1511, 726] width 46 height 28
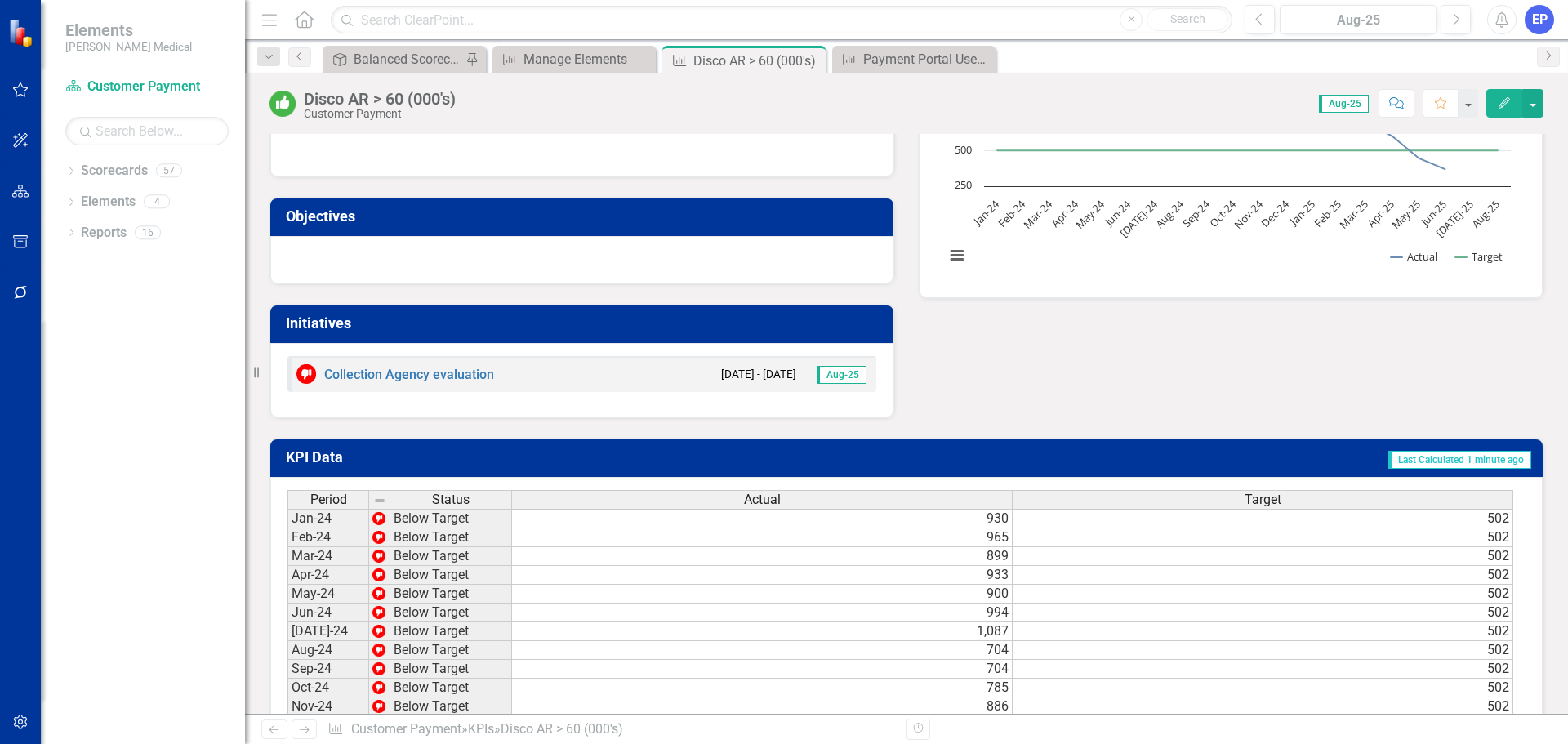
scroll to position [0, 0]
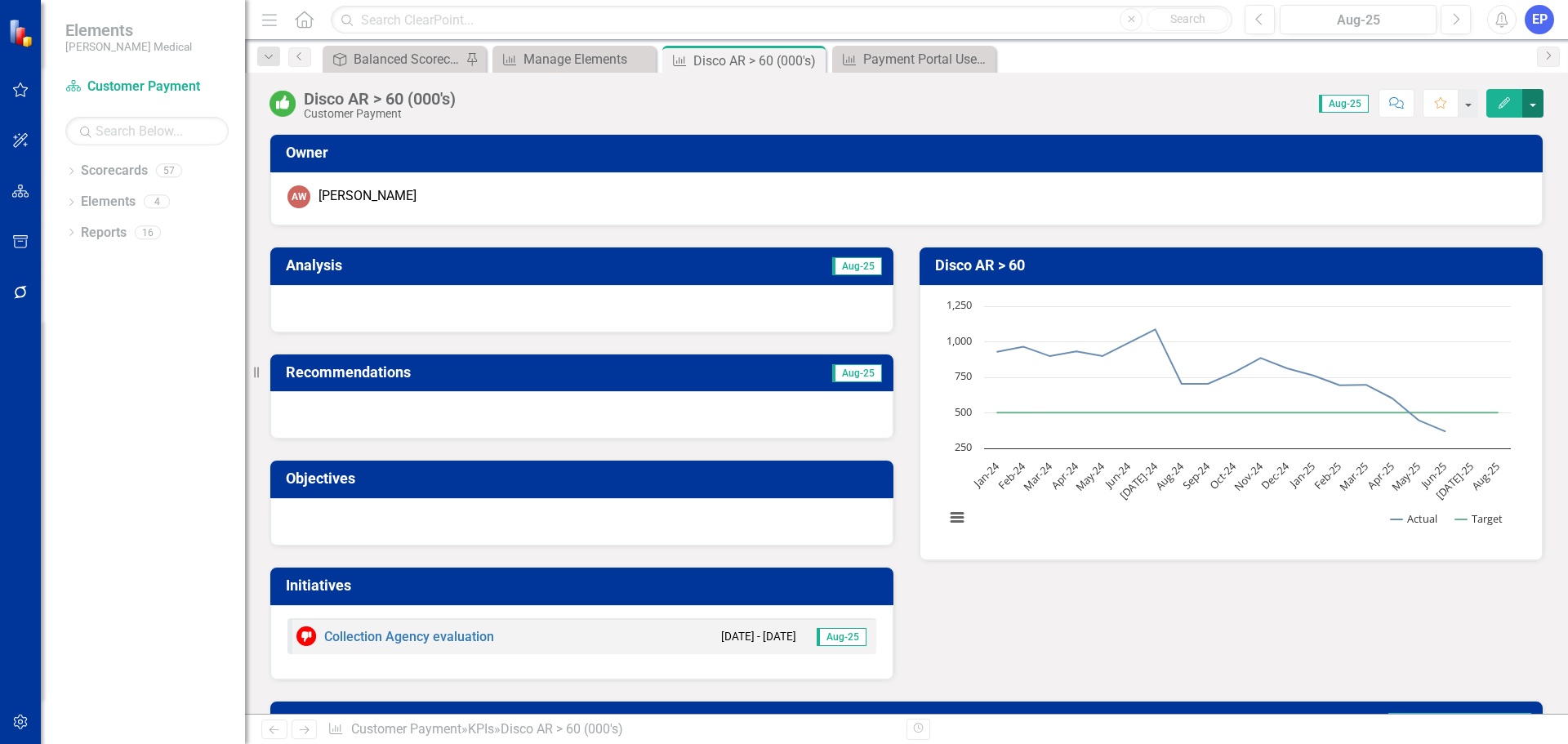
click at [1536, 107] on button "button" at bounding box center [1532, 104] width 21 height 28
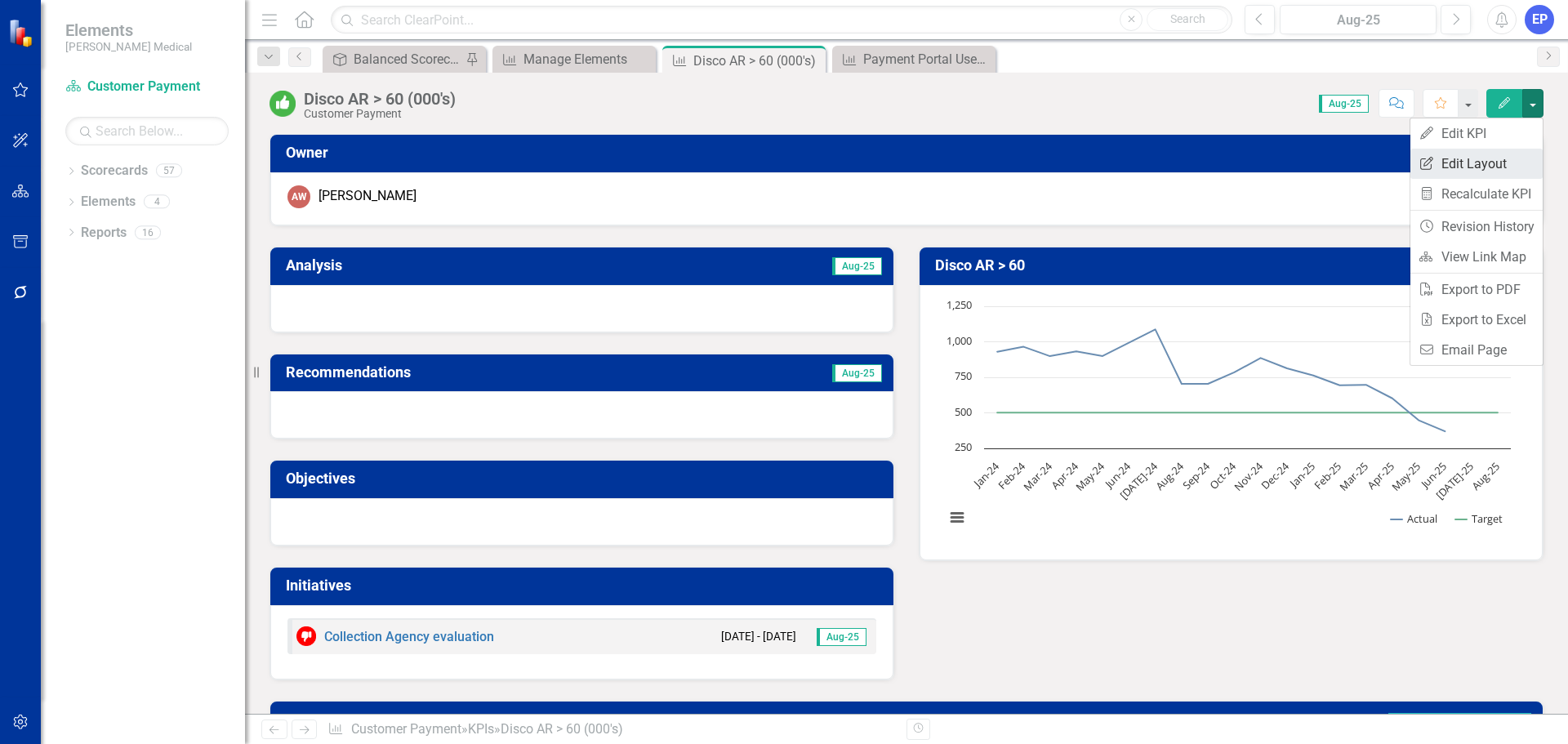
click at [1476, 159] on link "Edit Report Edit Layout" at bounding box center [1476, 164] width 132 height 30
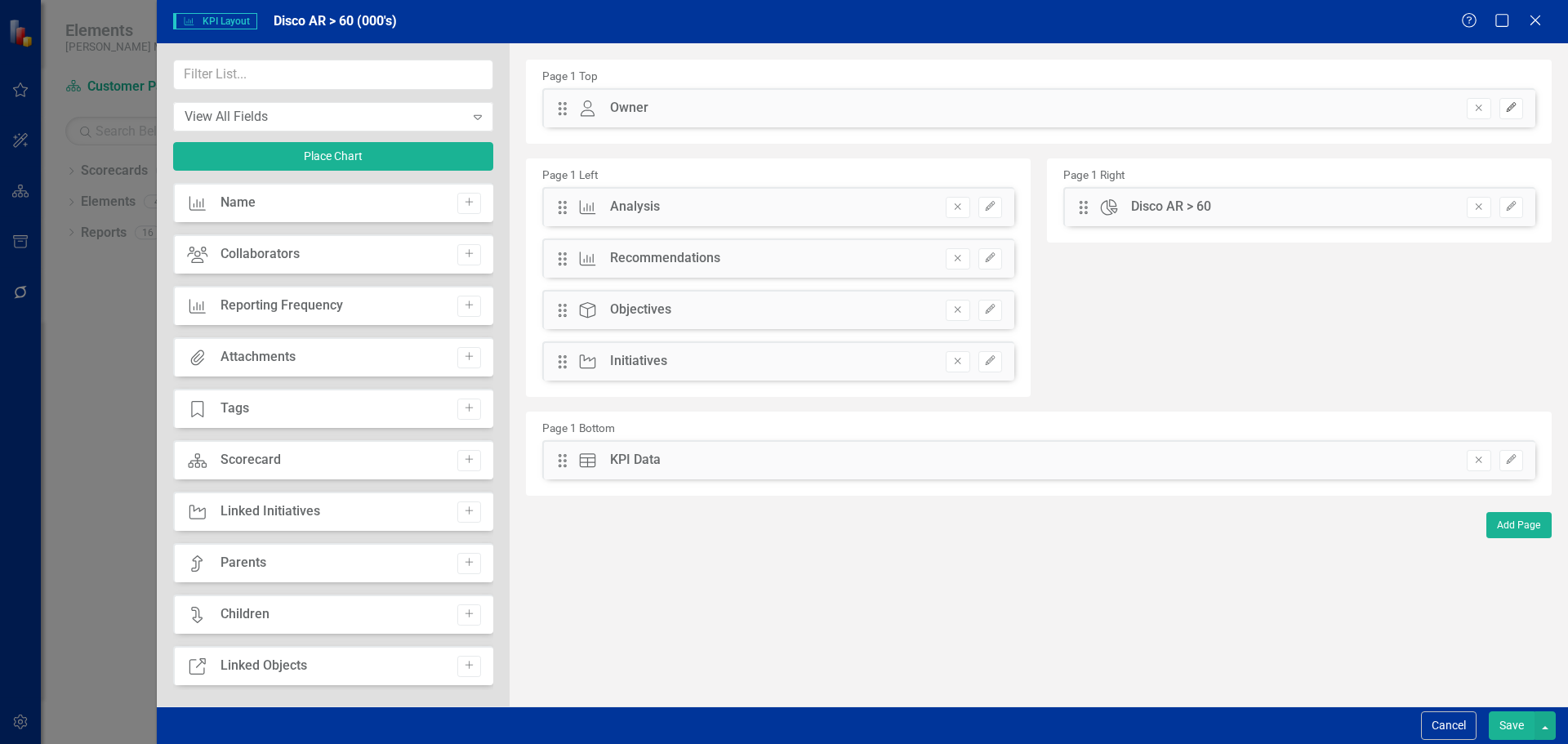
click at [1509, 114] on button "Edit" at bounding box center [1511, 108] width 23 height 21
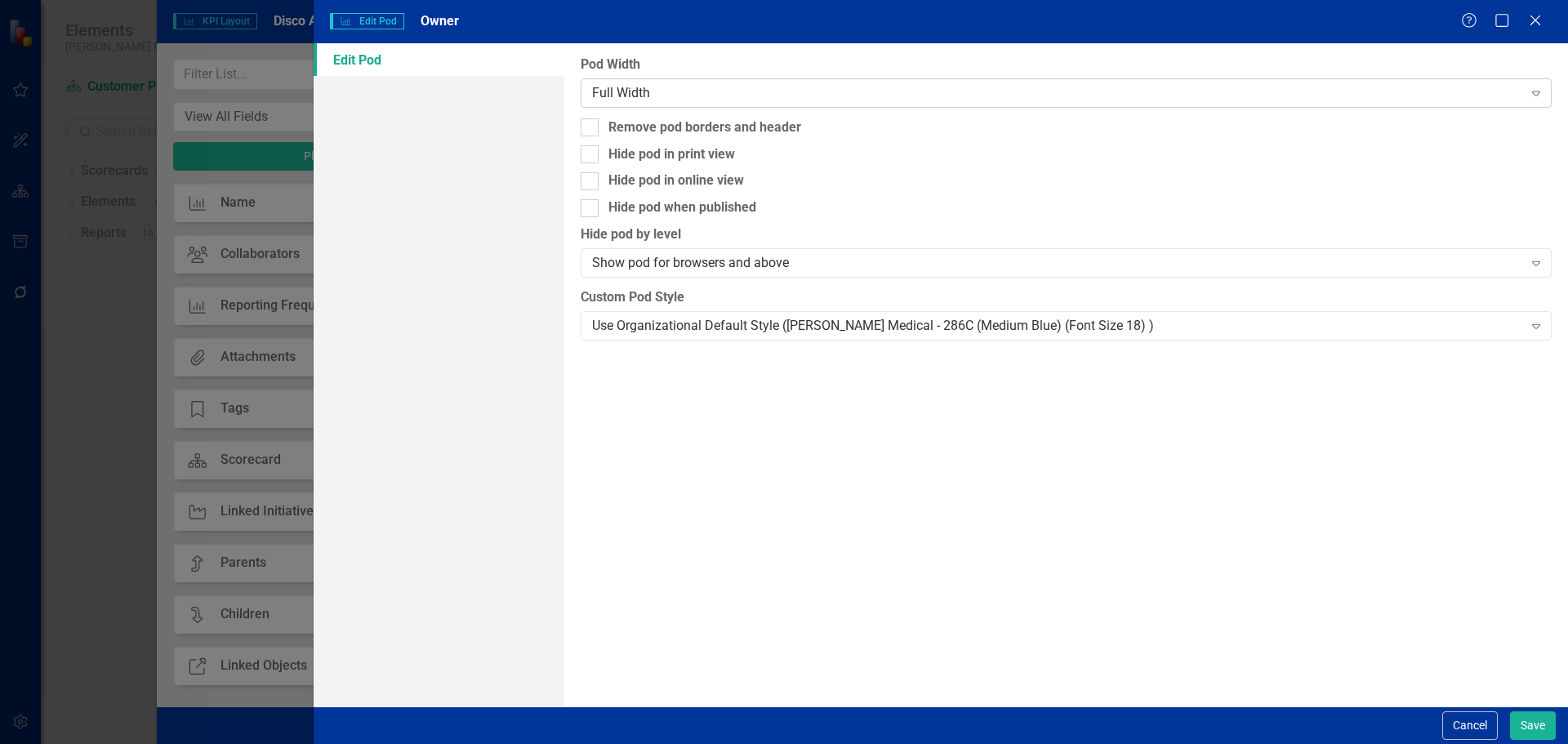
click at [934, 95] on div "Full Width" at bounding box center [1057, 93] width 930 height 18
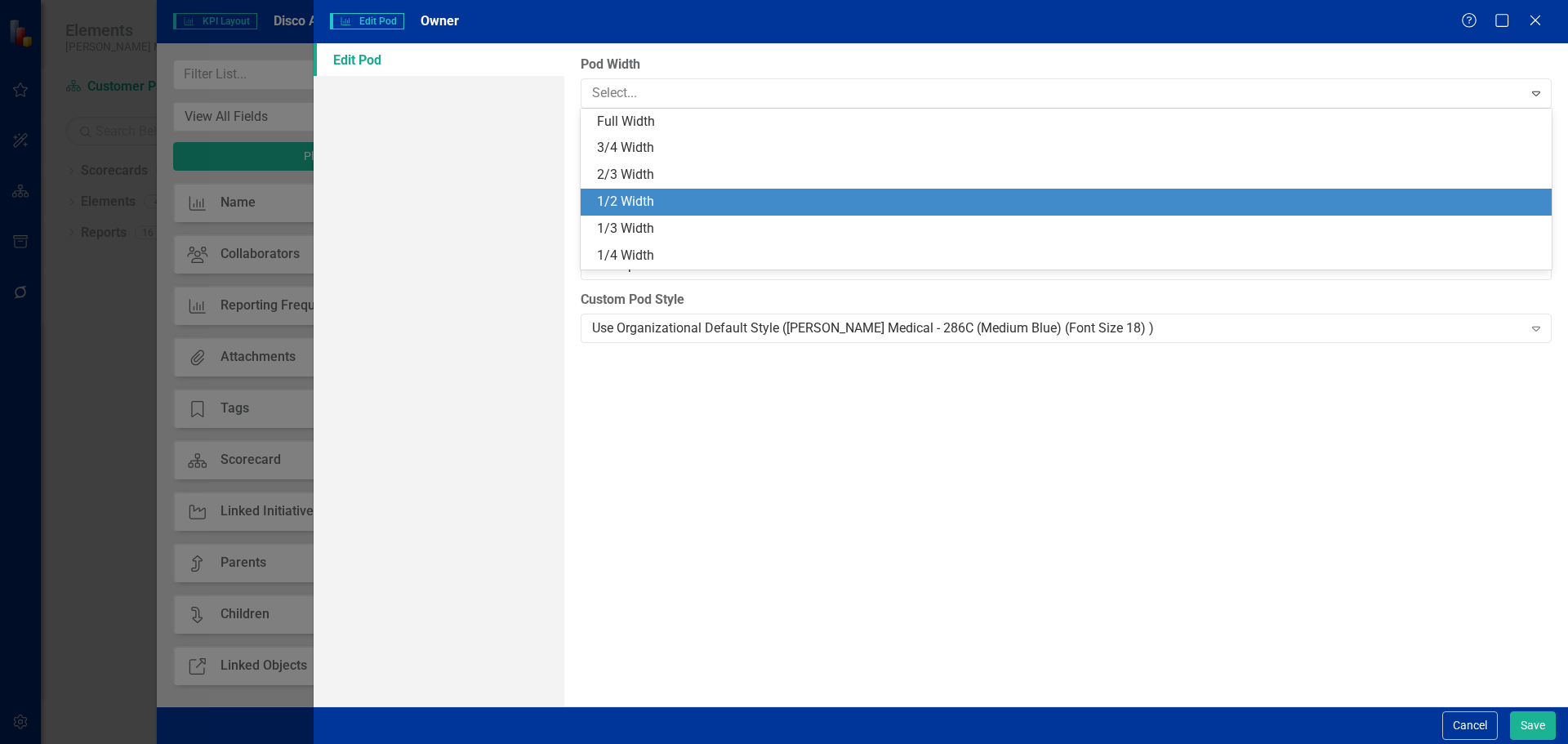
click at [902, 189] on div "1/2 Width" at bounding box center [1065, 202] width 971 height 27
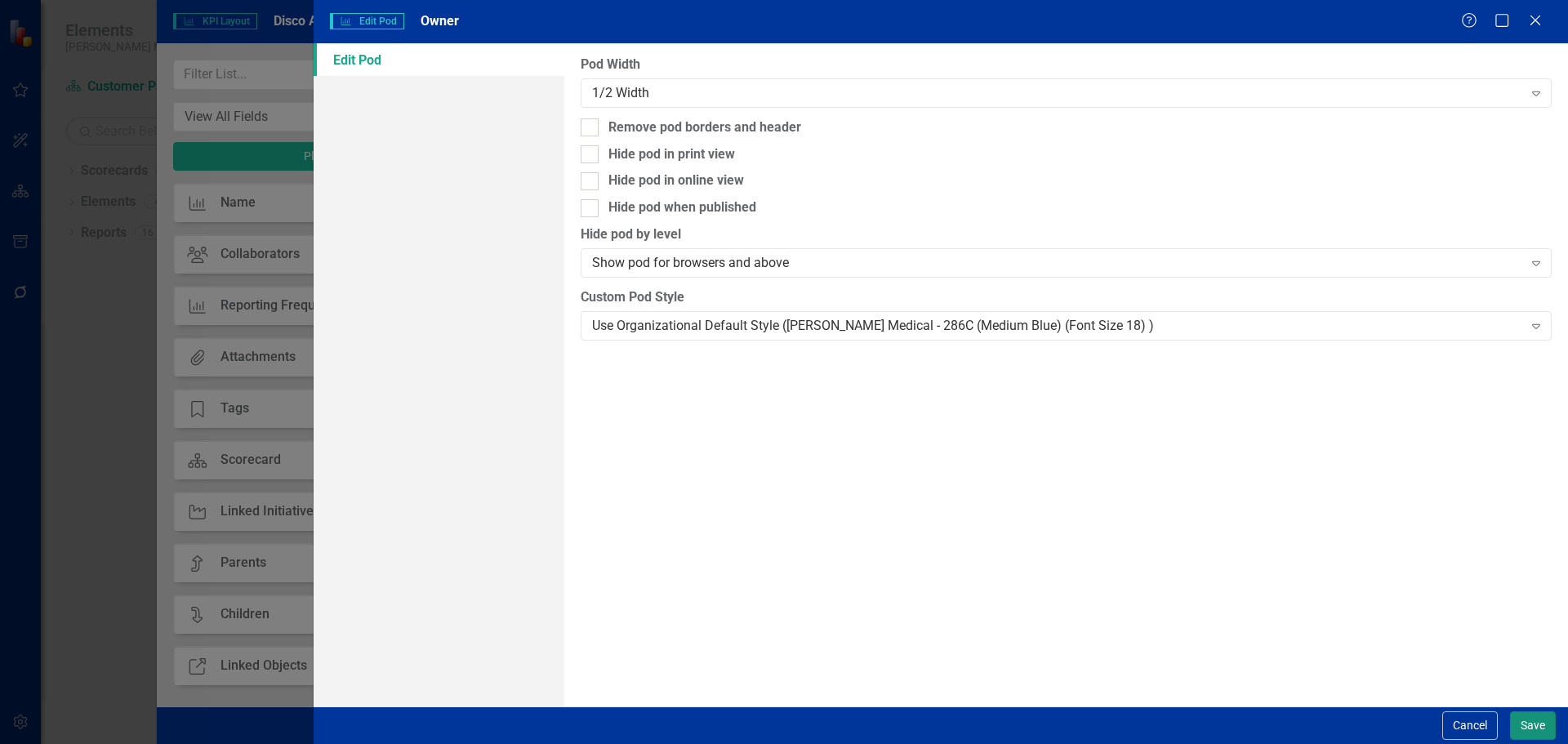
click at [1533, 724] on button "Save" at bounding box center [1532, 726] width 46 height 28
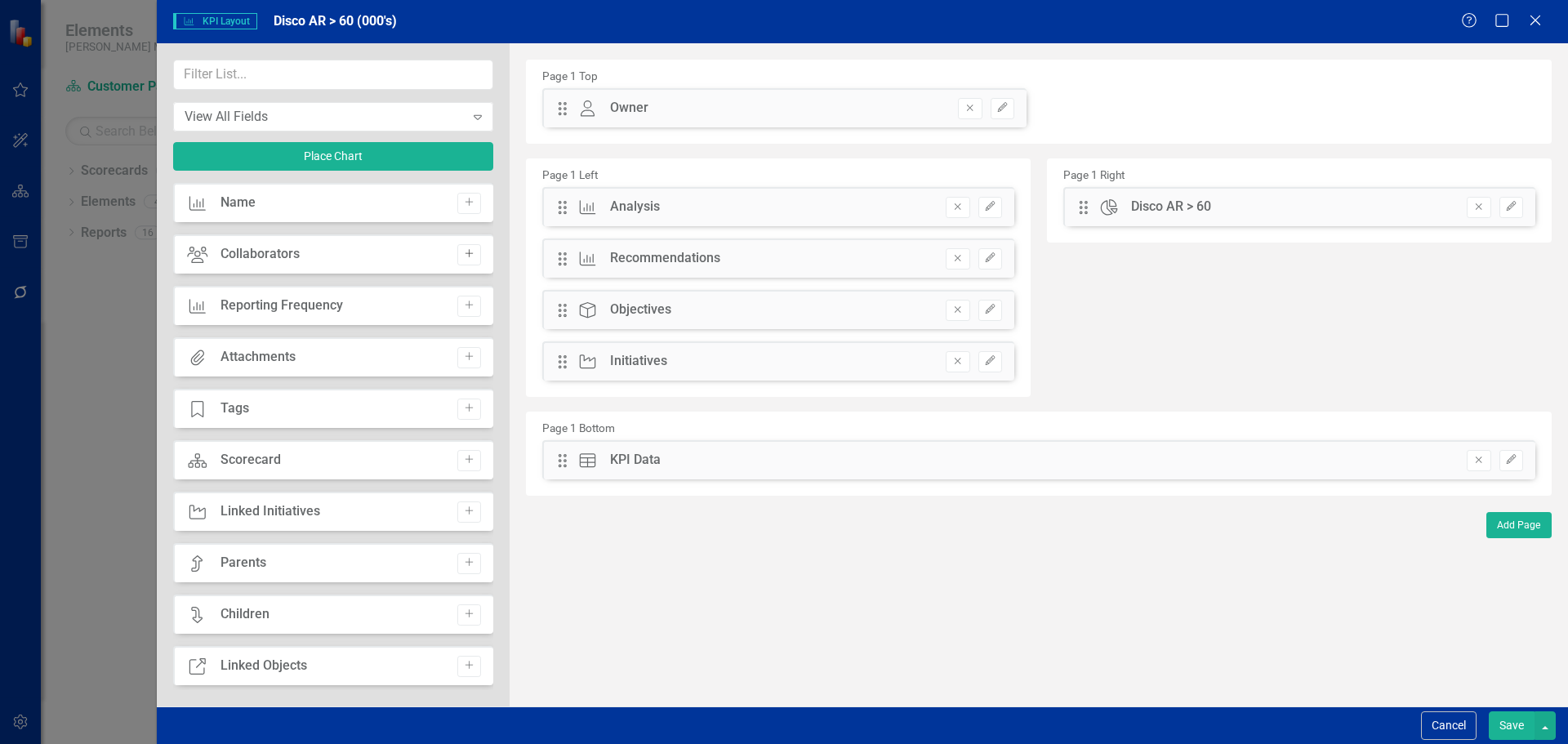
click at [467, 257] on icon "Add" at bounding box center [468, 254] width 13 height 10
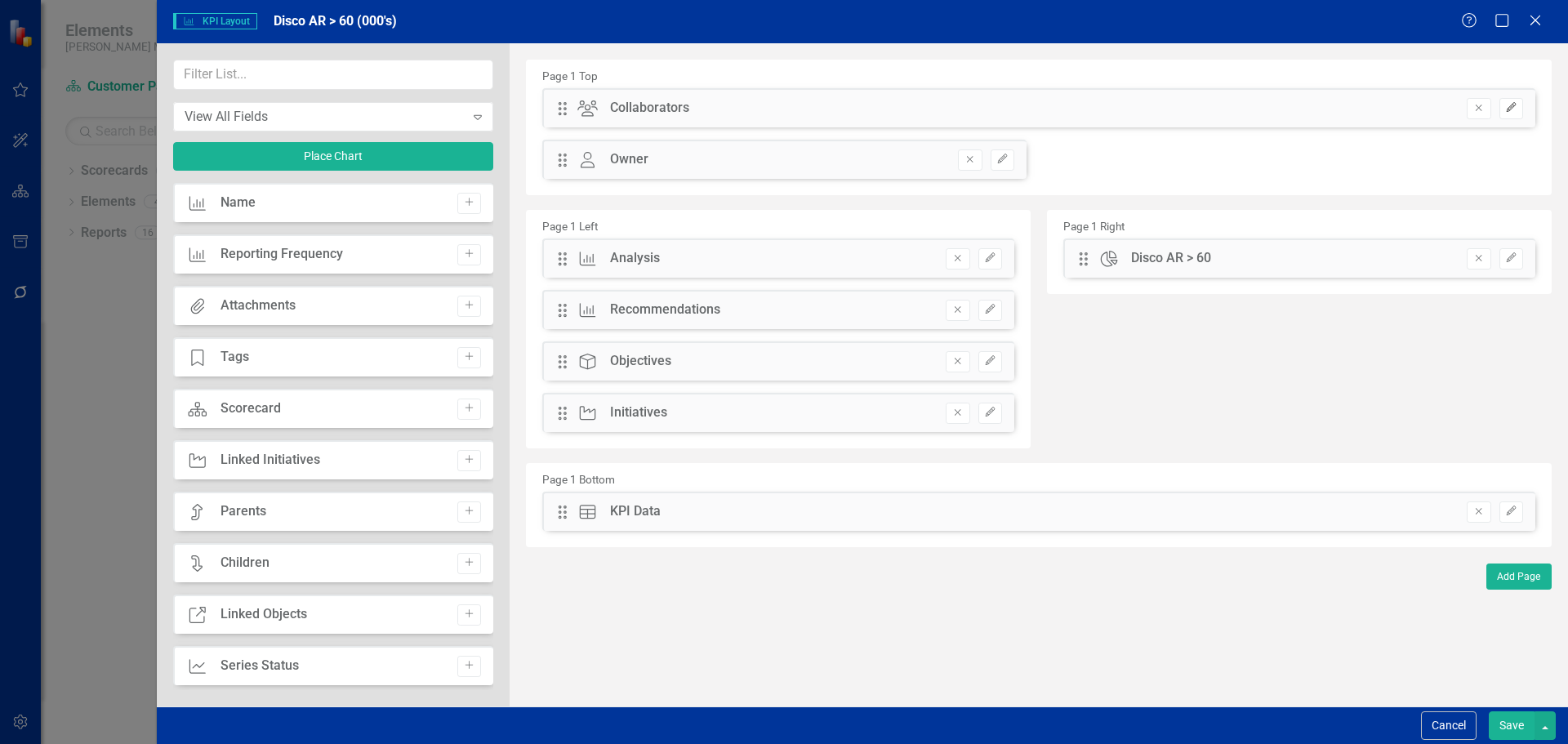
click at [1513, 104] on icon "button" at bounding box center [1510, 108] width 10 height 10
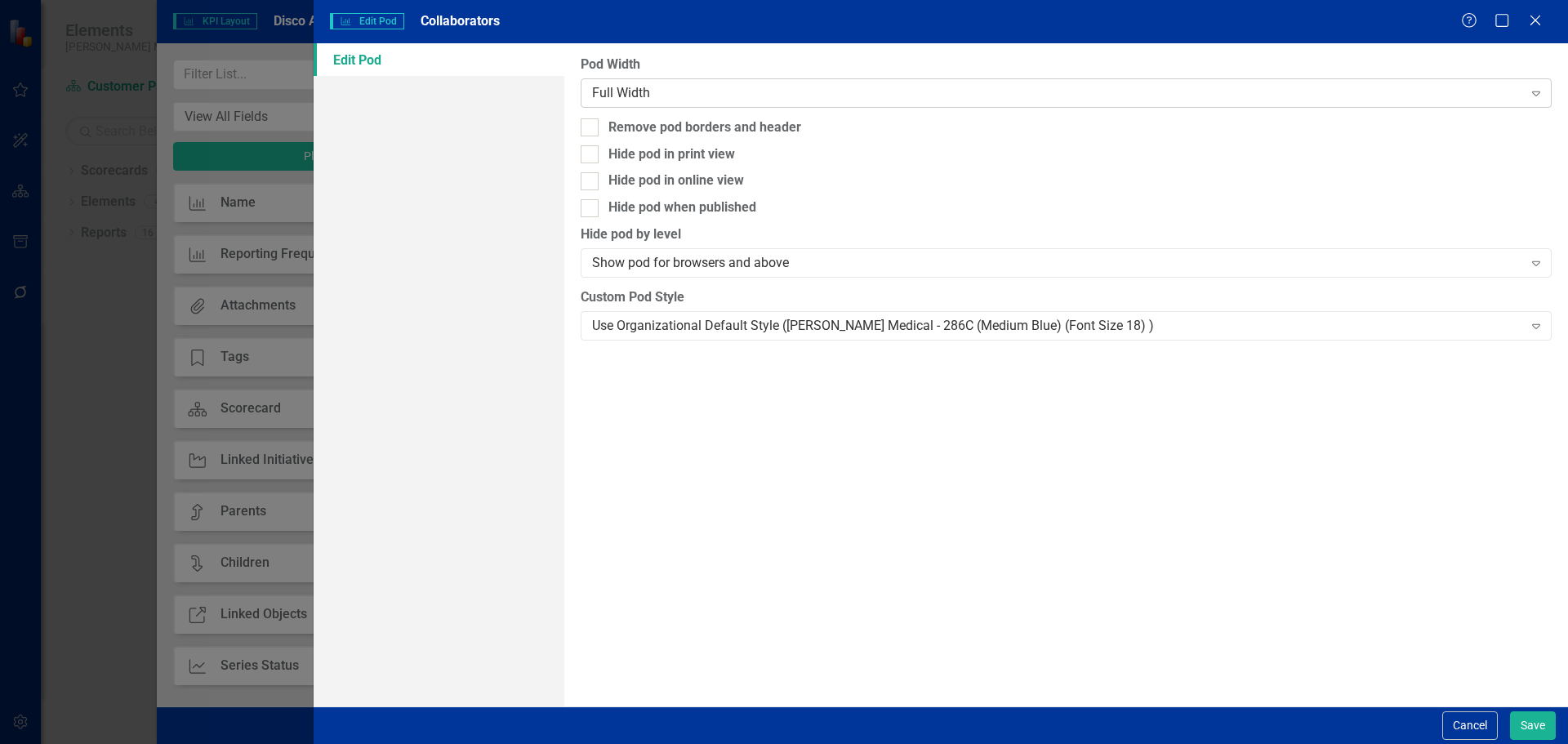
click at [814, 97] on div "Full Width" at bounding box center [1057, 93] width 930 height 18
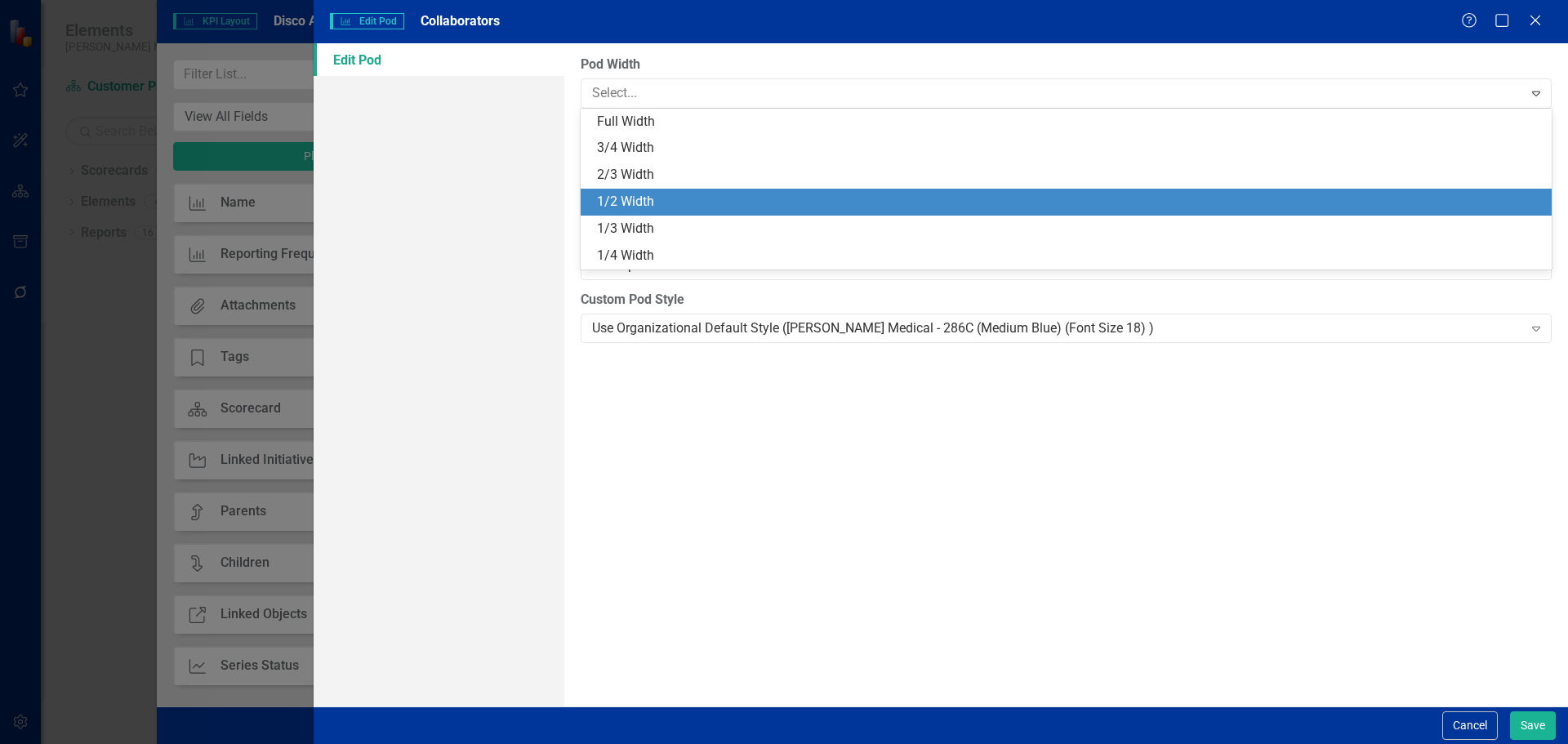
click at [808, 202] on div "1/2 Width" at bounding box center [1069, 202] width 944 height 18
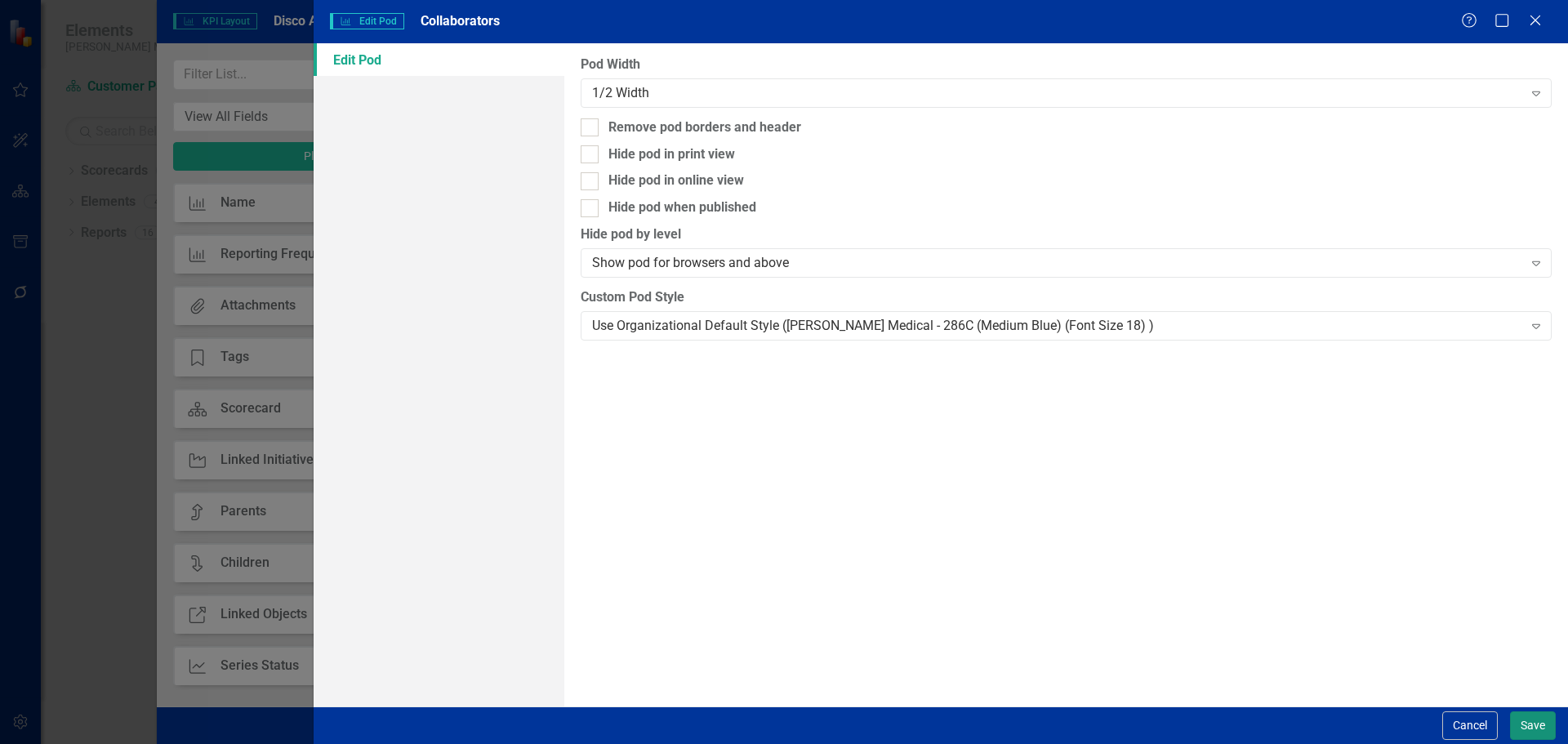
click at [1525, 717] on button "Save" at bounding box center [1532, 726] width 46 height 28
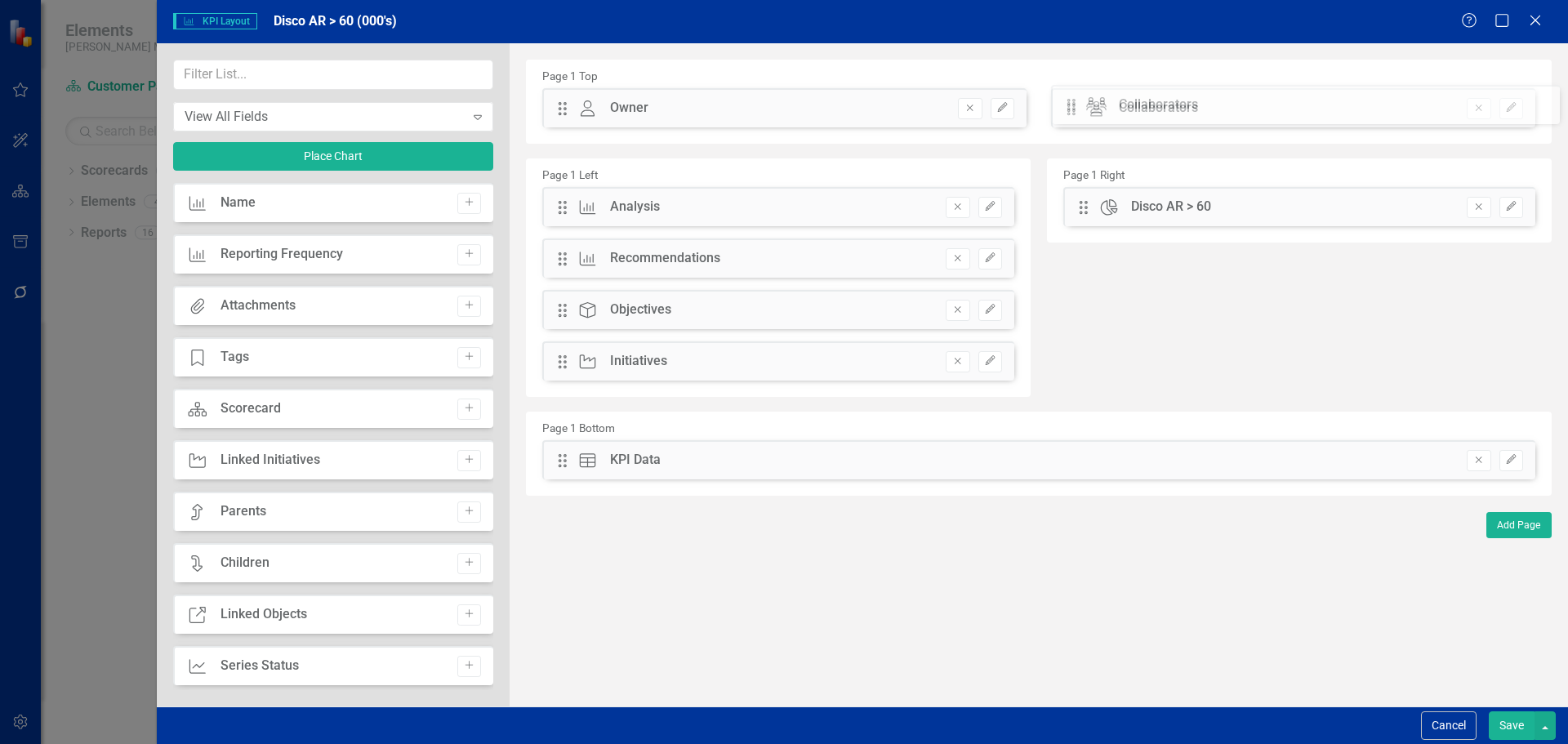
drag, startPoint x: 565, startPoint y: 109, endPoint x: 1090, endPoint y: 104, distance: 525.0
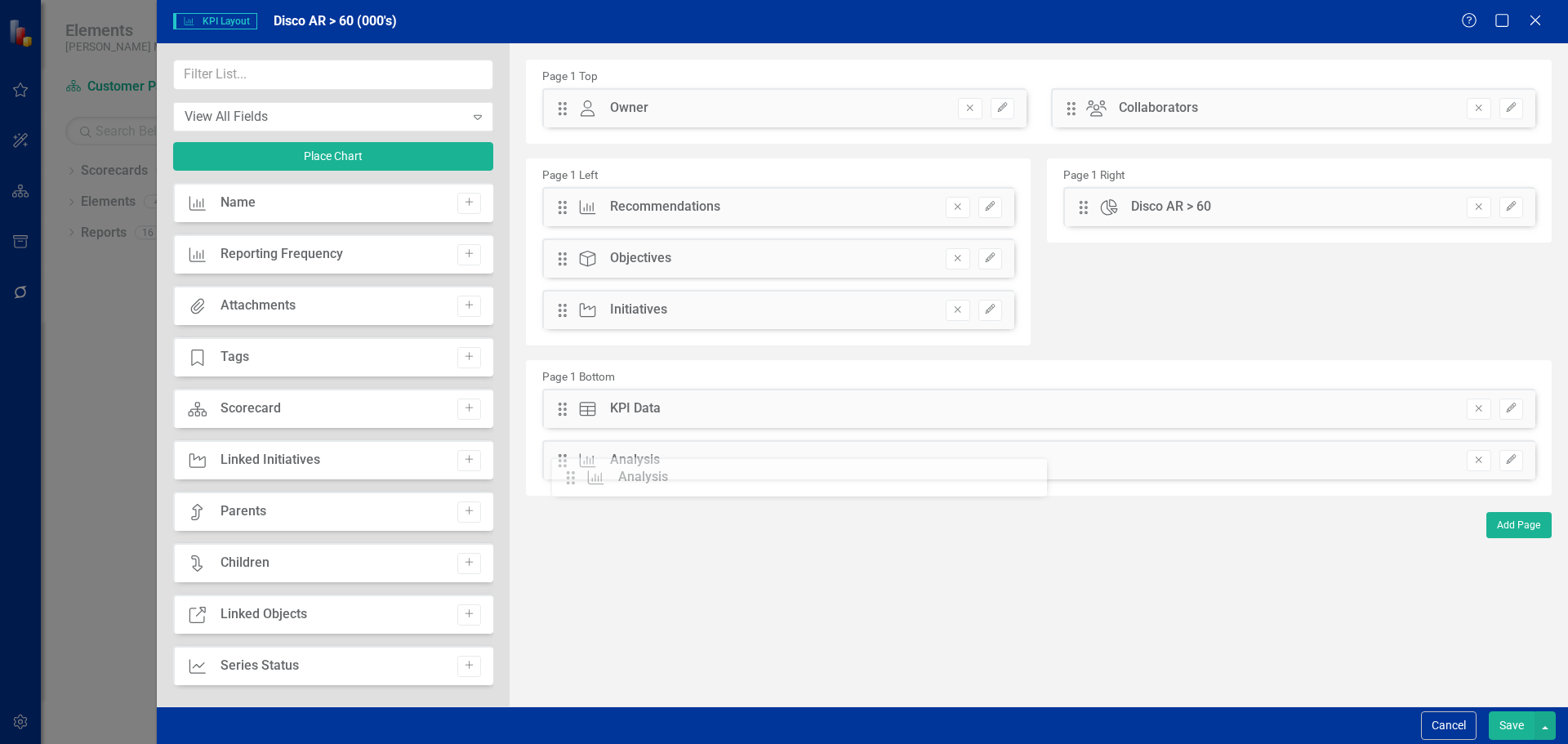
drag, startPoint x: 563, startPoint y: 206, endPoint x: 583, endPoint y: 477, distance: 271.7
click at [1510, 462] on icon "button" at bounding box center [1510, 460] width 10 height 10
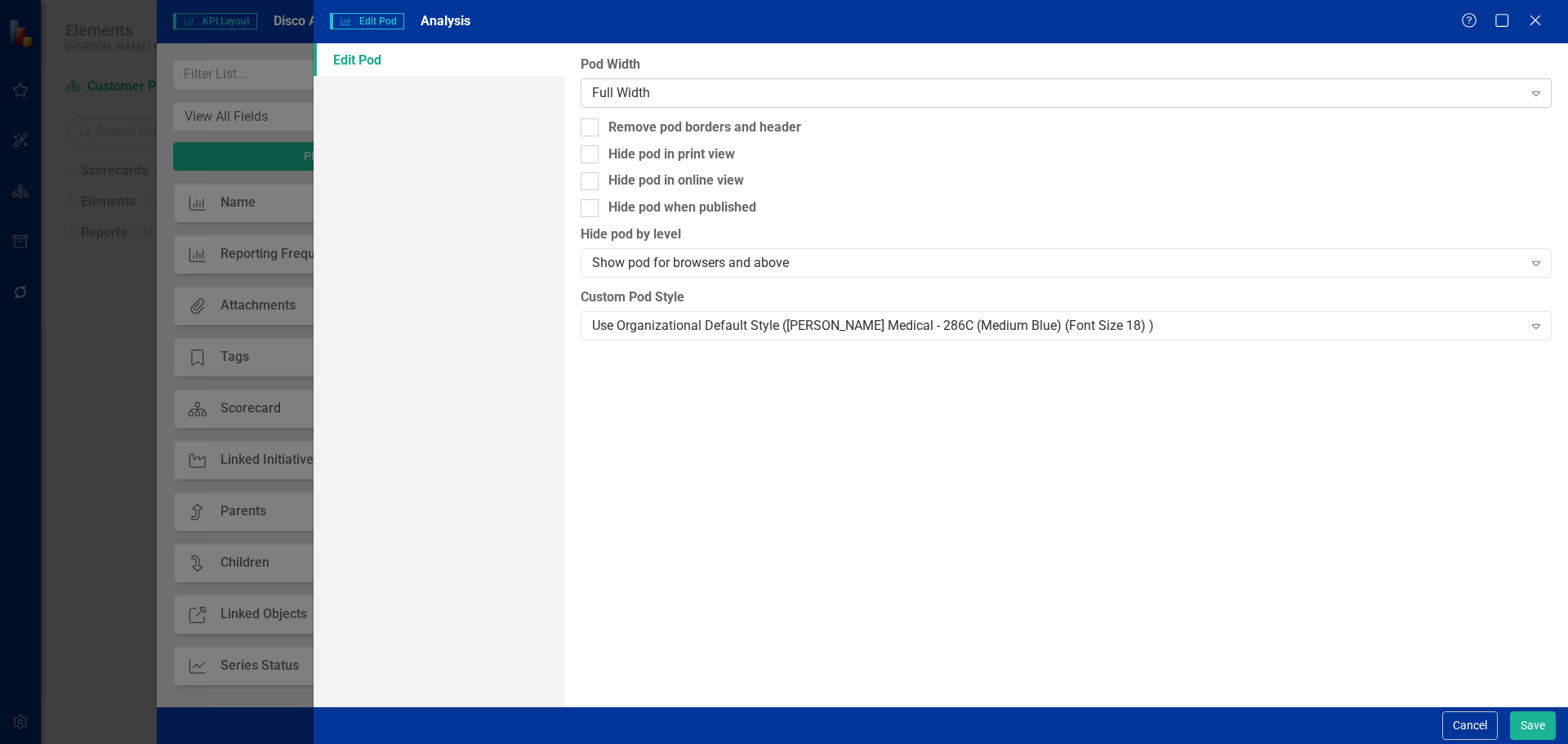
click at [754, 94] on div "Full Width" at bounding box center [1057, 93] width 930 height 18
click at [767, 332] on div "Use Organizational Default Style (Nixon Medical - 286C (Medium Blue) (Font Size…" at bounding box center [1057, 325] width 930 height 18
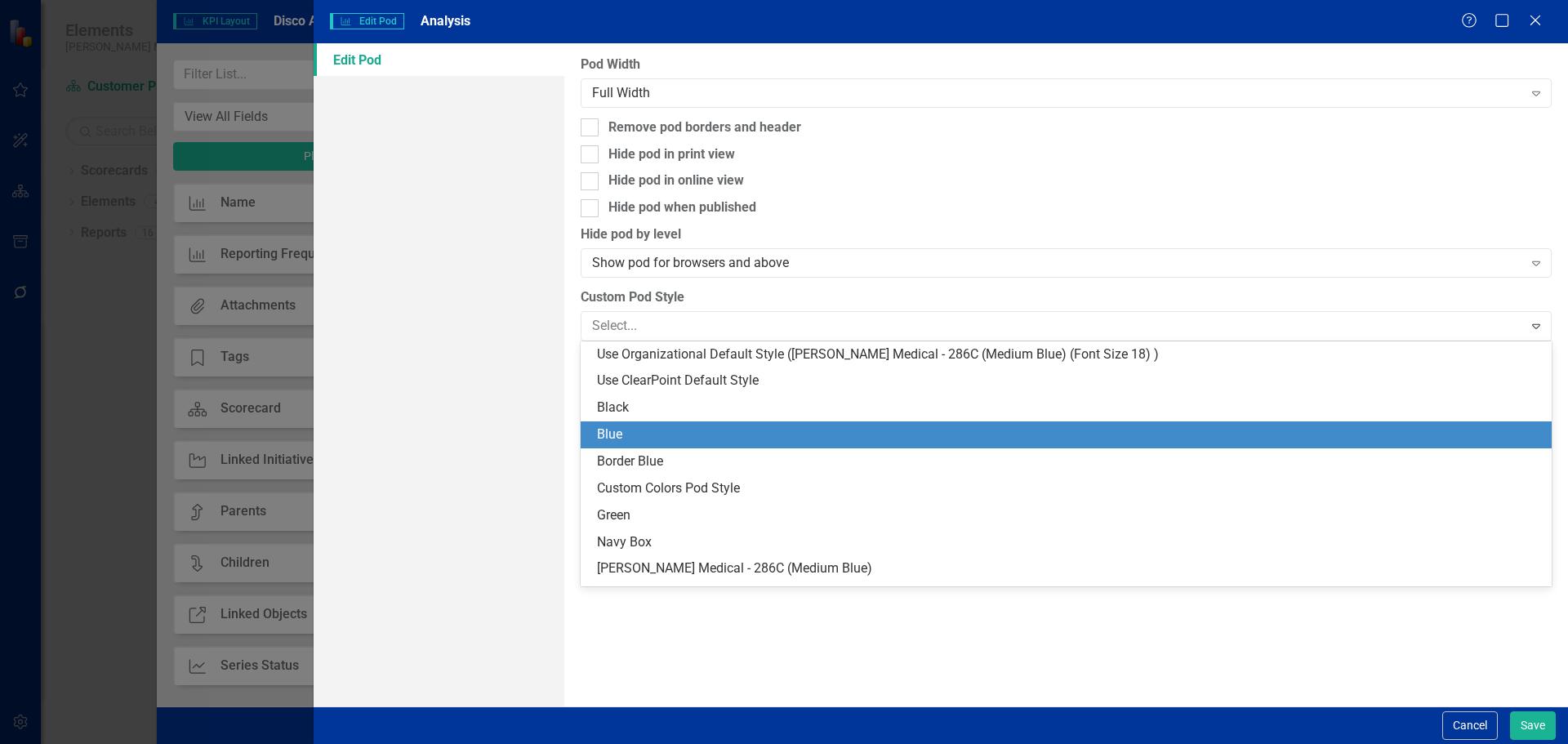
scroll to position [164, 0]
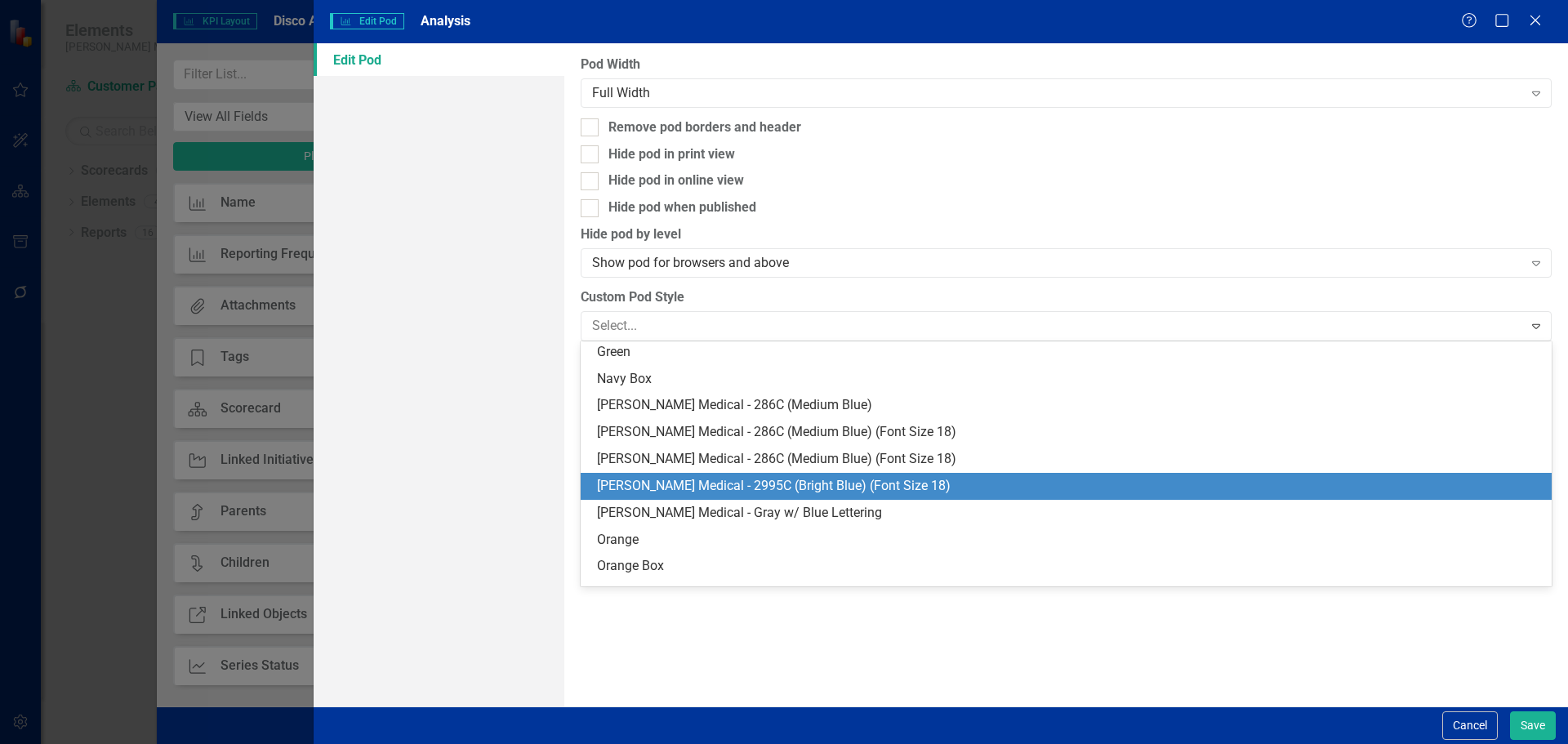
click at [782, 483] on div "Nixon Medical - 2995C (Bright Blue) (Font Size 18)" at bounding box center [1069, 486] width 944 height 18
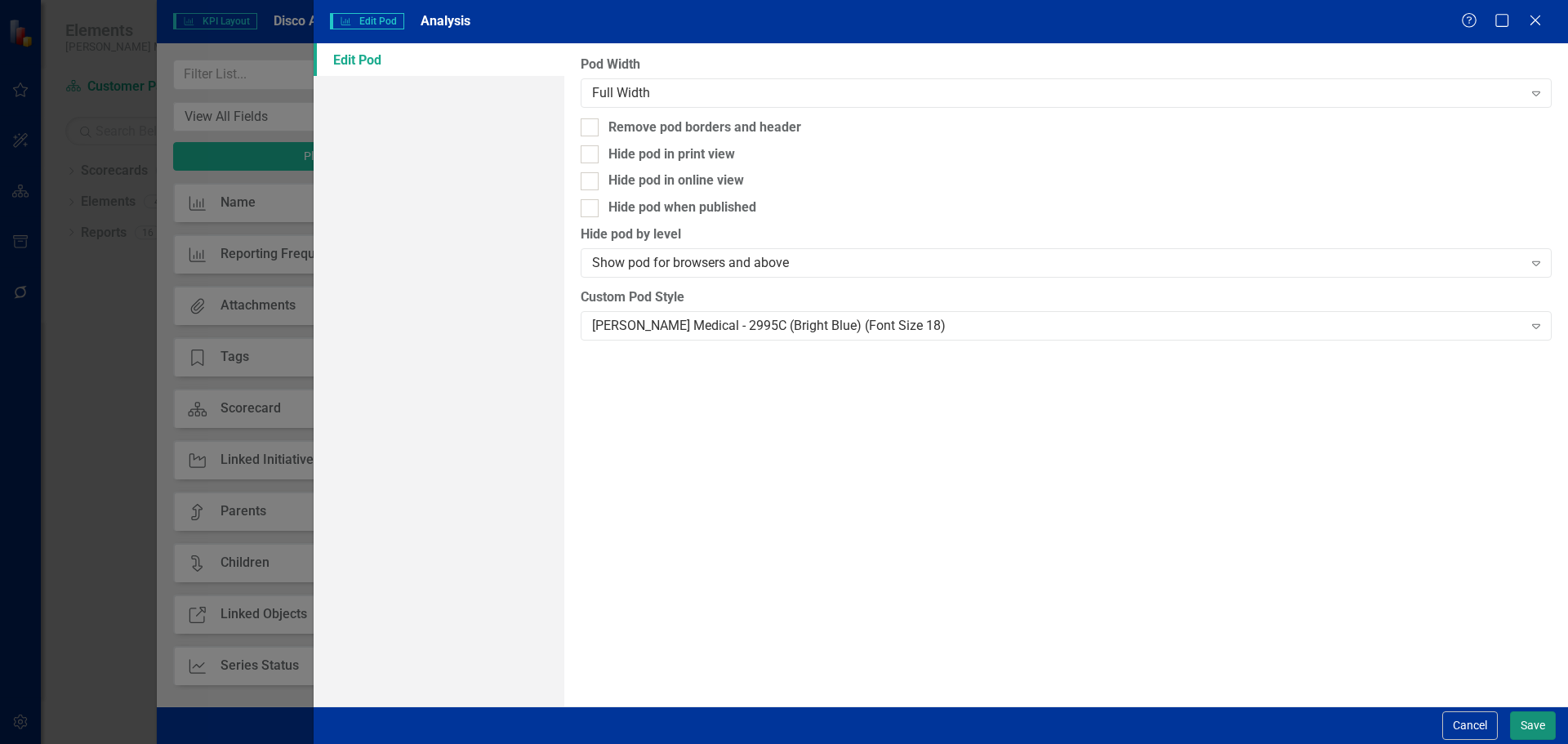
click at [1540, 722] on button "Save" at bounding box center [1532, 726] width 46 height 28
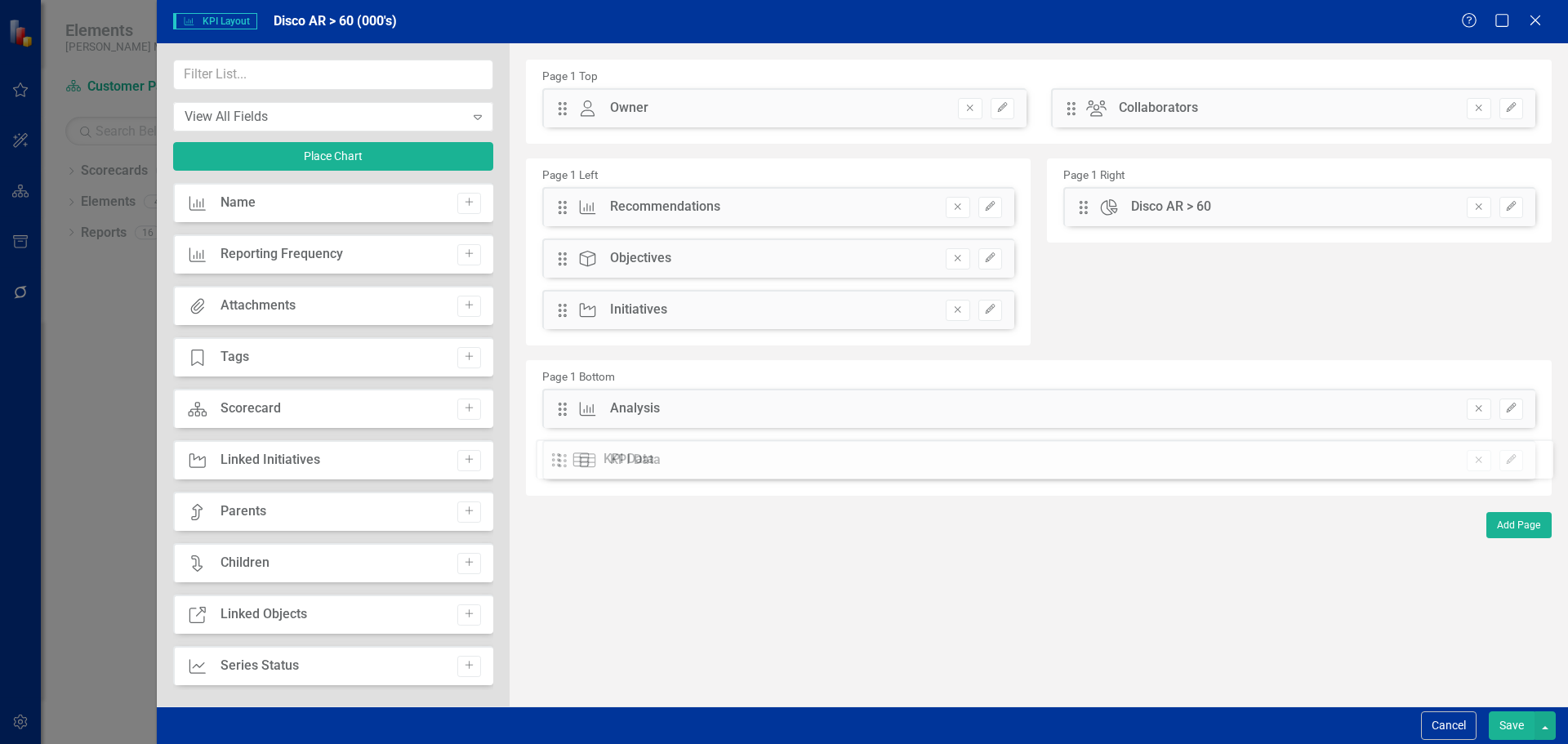
drag, startPoint x: 557, startPoint y: 412, endPoint x: 563, endPoint y: 463, distance: 51.4
click at [343, 78] on input "text" at bounding box center [332, 74] width 320 height 30
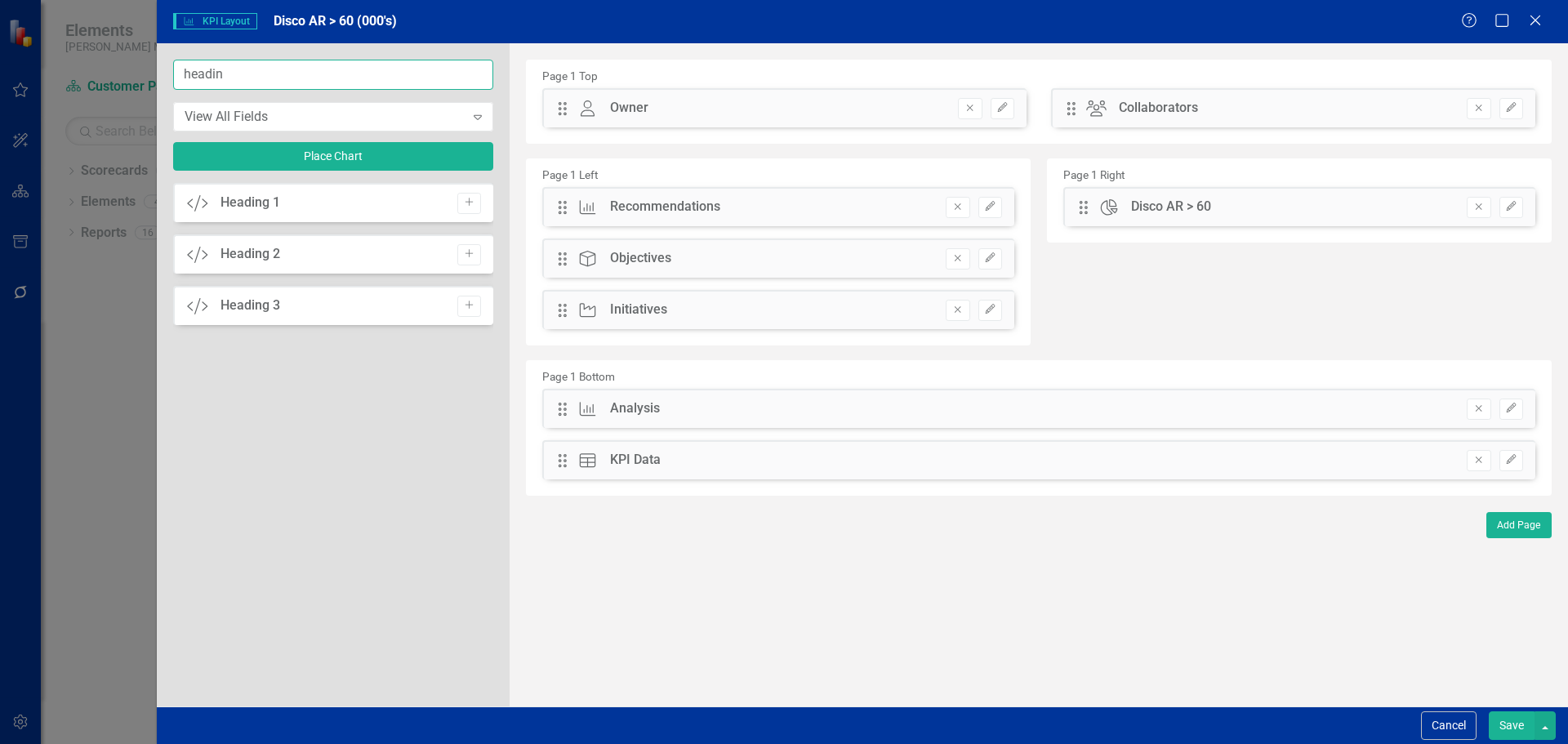
type input "headin"
click at [454, 204] on div "Add" at bounding box center [465, 203] width 32 height 21
click at [467, 203] on icon "Add" at bounding box center [468, 203] width 13 height 10
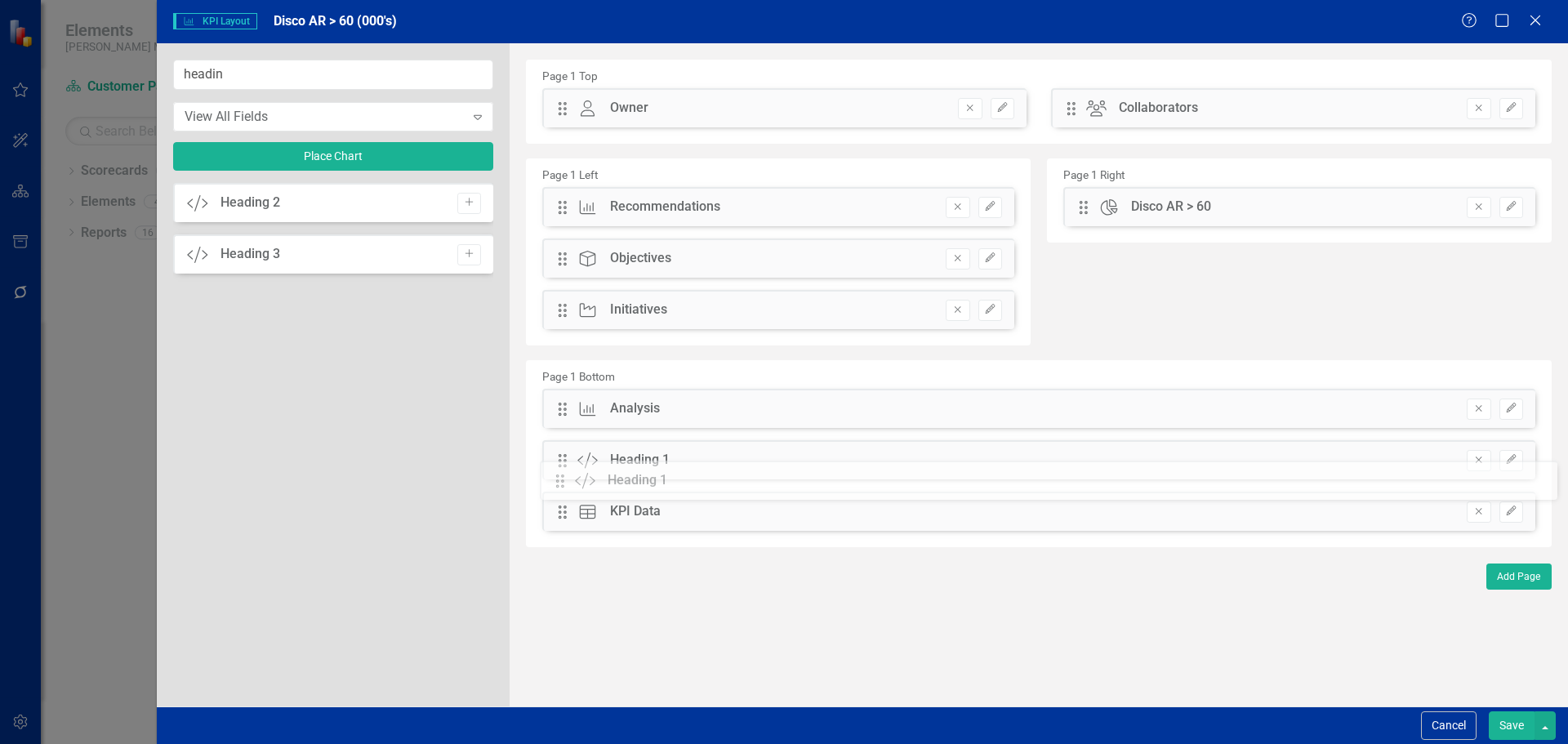
drag, startPoint x: 561, startPoint y: 106, endPoint x: 572, endPoint y: 478, distance: 372.2
click at [1505, 468] on button "Edit" at bounding box center [1511, 460] width 23 height 21
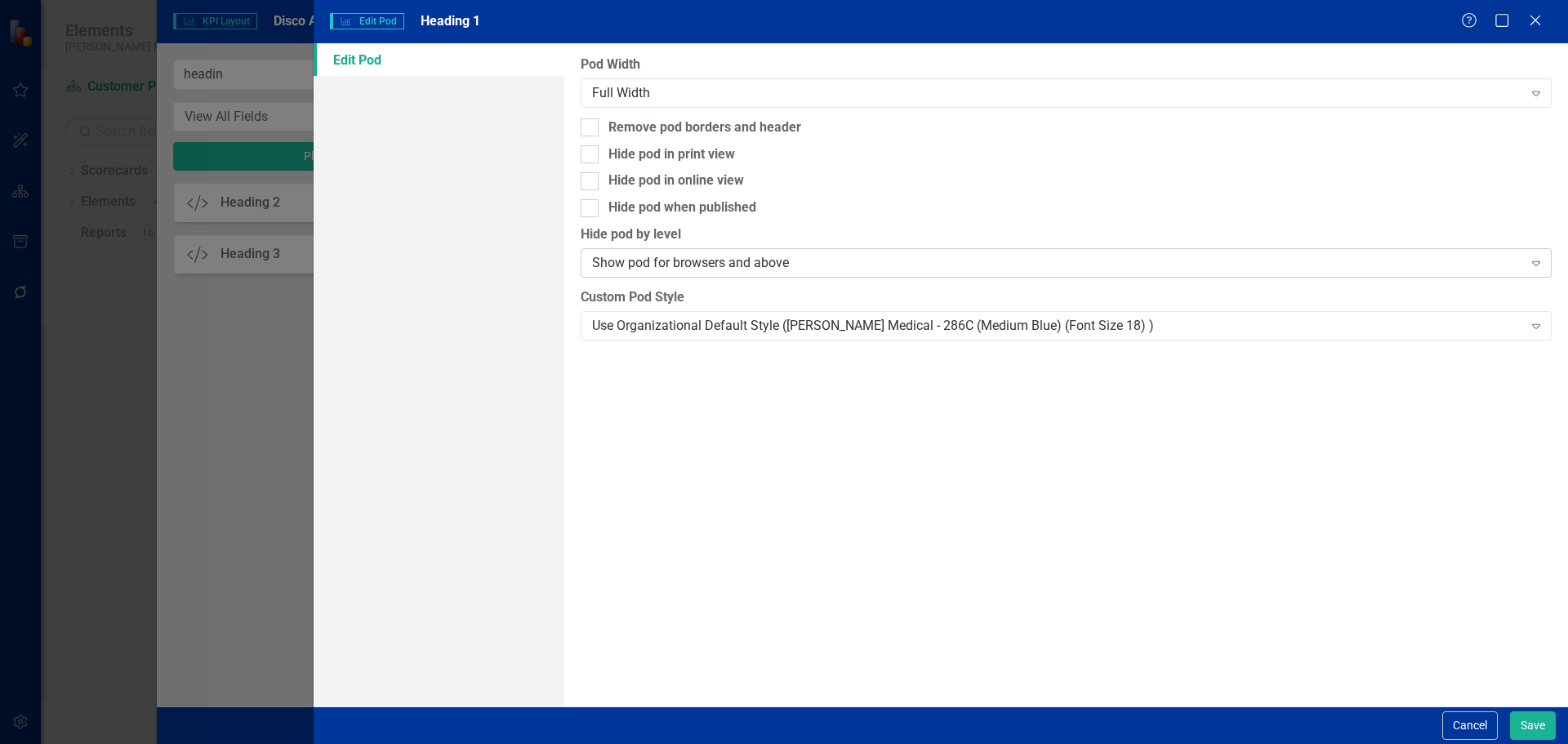
click at [817, 268] on div "Show pod for browsers and above" at bounding box center [1057, 263] width 930 height 18
click at [750, 114] on div "Pod Width Full Width Expand Remove pod borders and header Hide pod in print vie…" at bounding box center [1066, 375] width 1004 height 663
click at [751, 124] on div "Remove pod borders and header" at bounding box center [705, 128] width 193 height 18
click at [591, 124] on input "Remove pod borders and header" at bounding box center [585, 124] width 11 height 11
click at [751, 124] on div "Remove pod borders and header" at bounding box center [705, 128] width 193 height 18
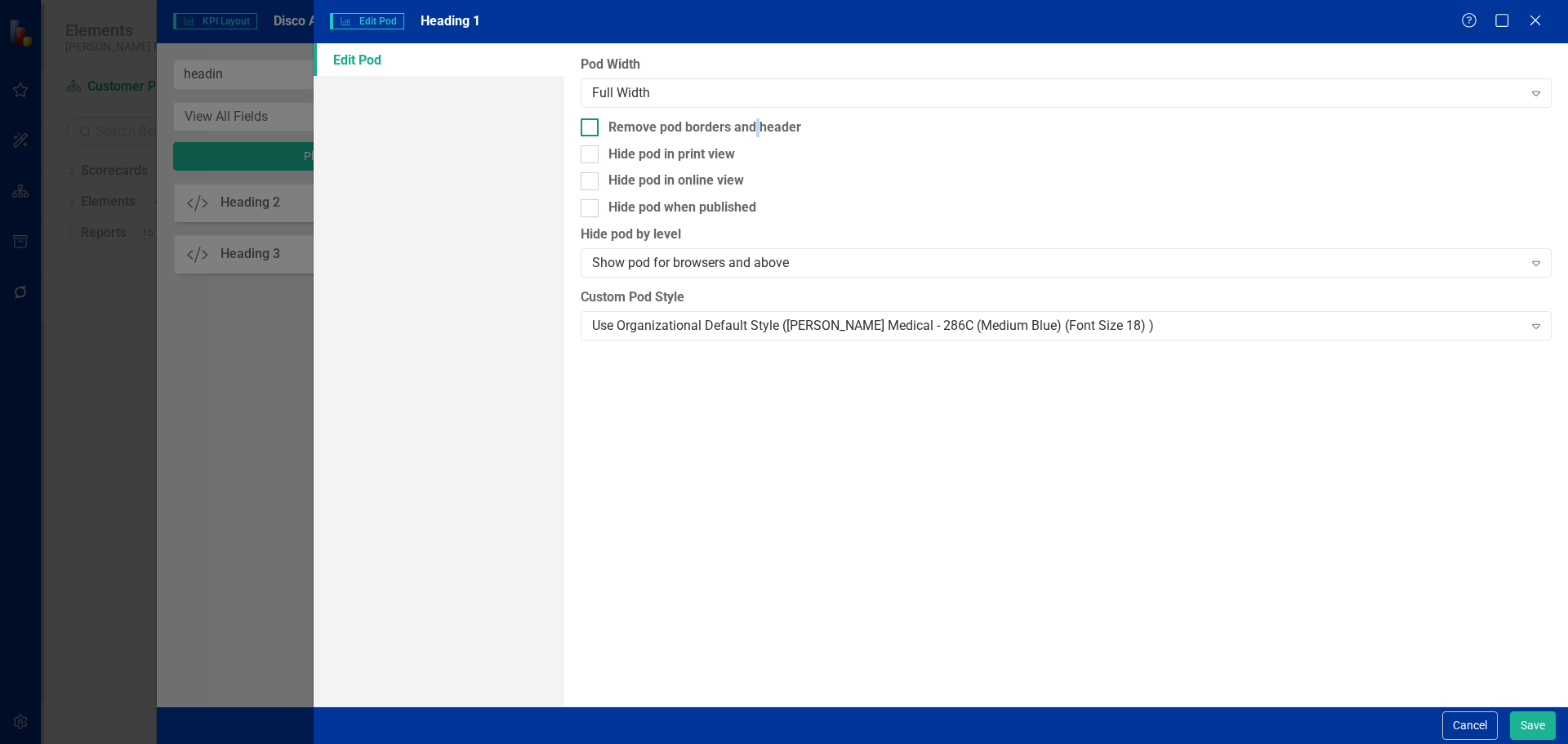
click at [591, 124] on input "Remove pod borders and header" at bounding box center [585, 124] width 11 height 11
click at [776, 129] on div "Remove pod borders and header" at bounding box center [705, 128] width 193 height 18
click at [591, 129] on input "Remove pod borders and header" at bounding box center [585, 124] width 11 height 11
checkbox input "true"
click at [796, 336] on div "Use Organizational Default Style (Nixon Medical - 286C (Medium Blue) (Font Size…" at bounding box center [1065, 326] width 971 height 29
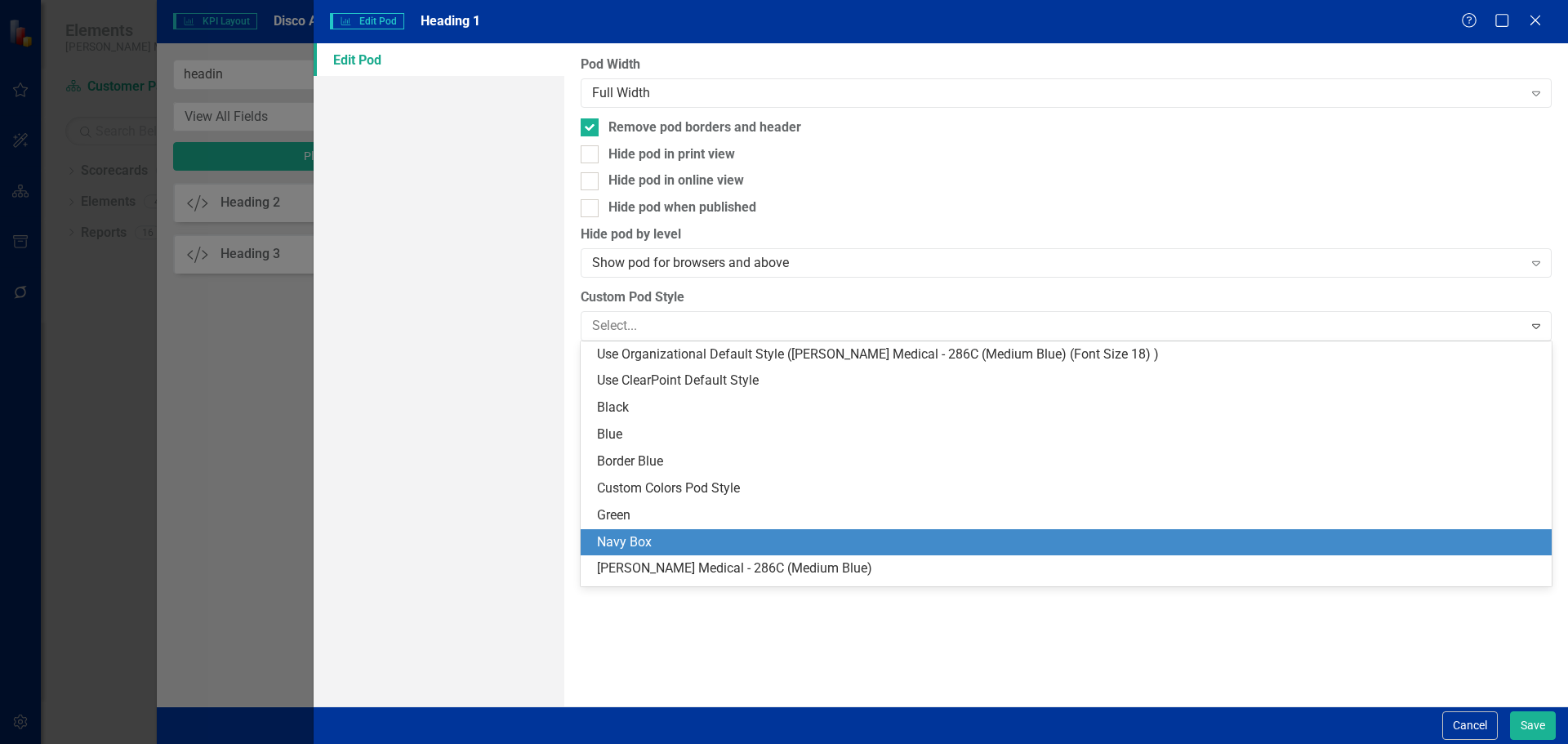
click at [787, 544] on div "Navy Box" at bounding box center [1069, 543] width 944 height 18
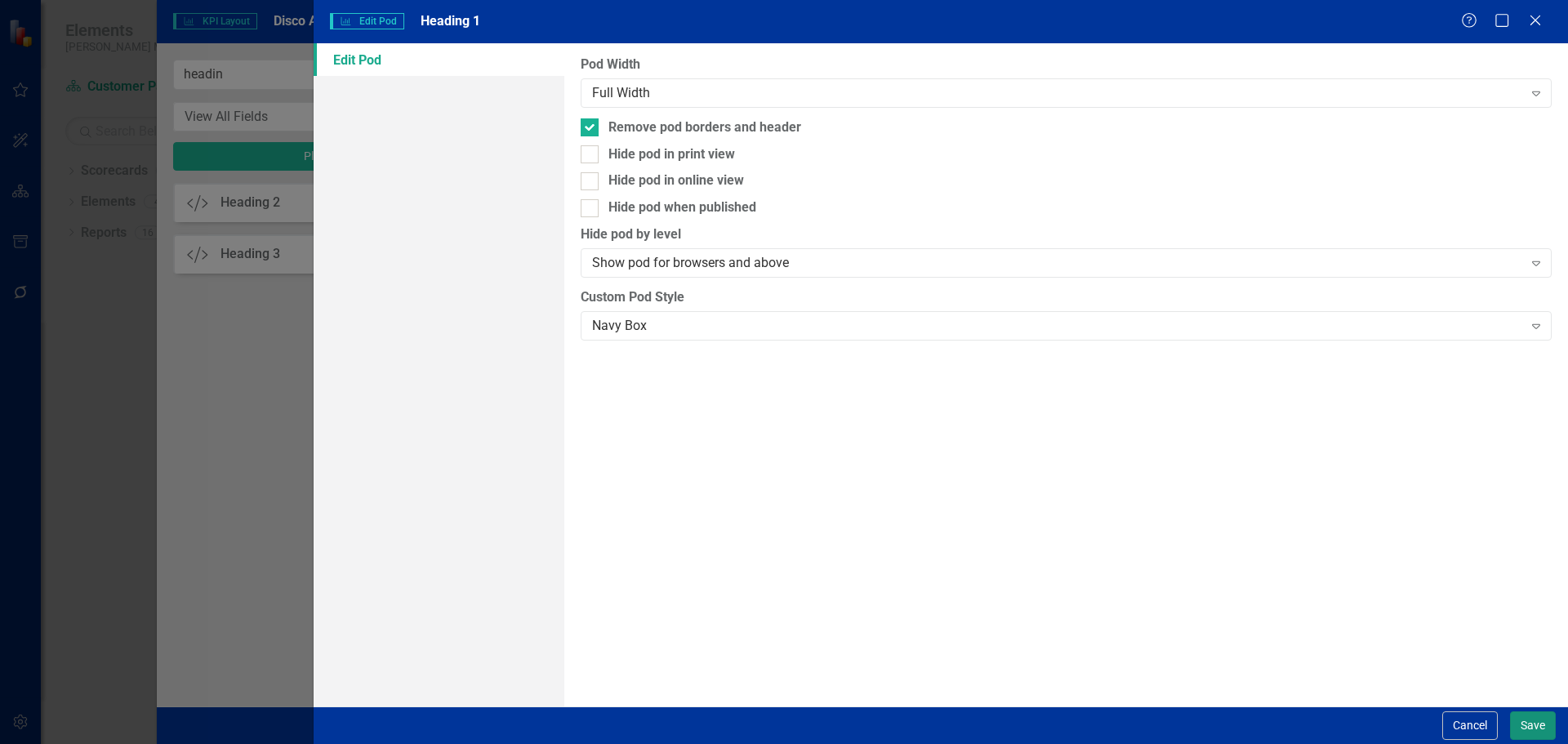
click at [1532, 728] on button "Save" at bounding box center [1532, 726] width 46 height 28
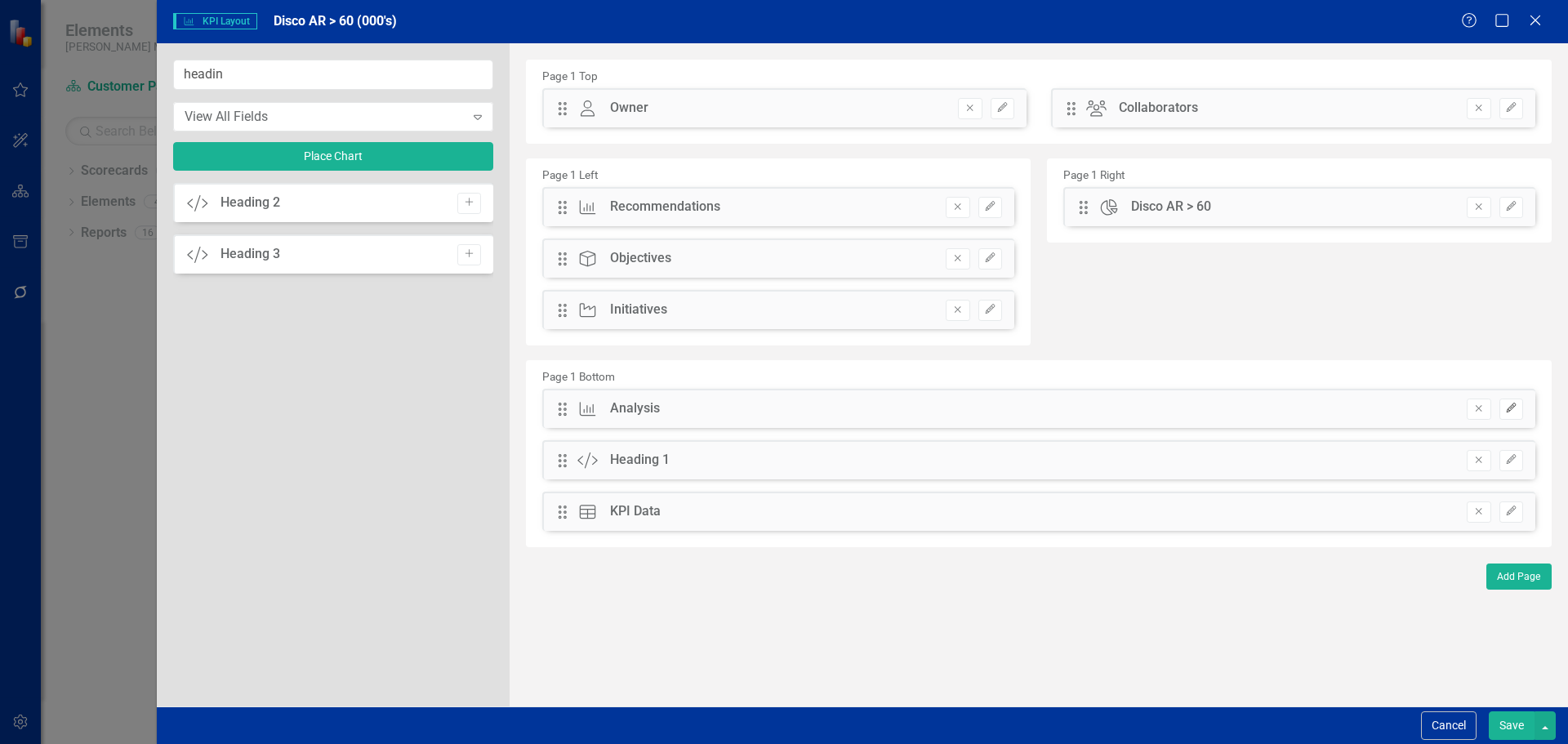
click at [1511, 407] on icon "Edit" at bounding box center [1510, 408] width 13 height 10
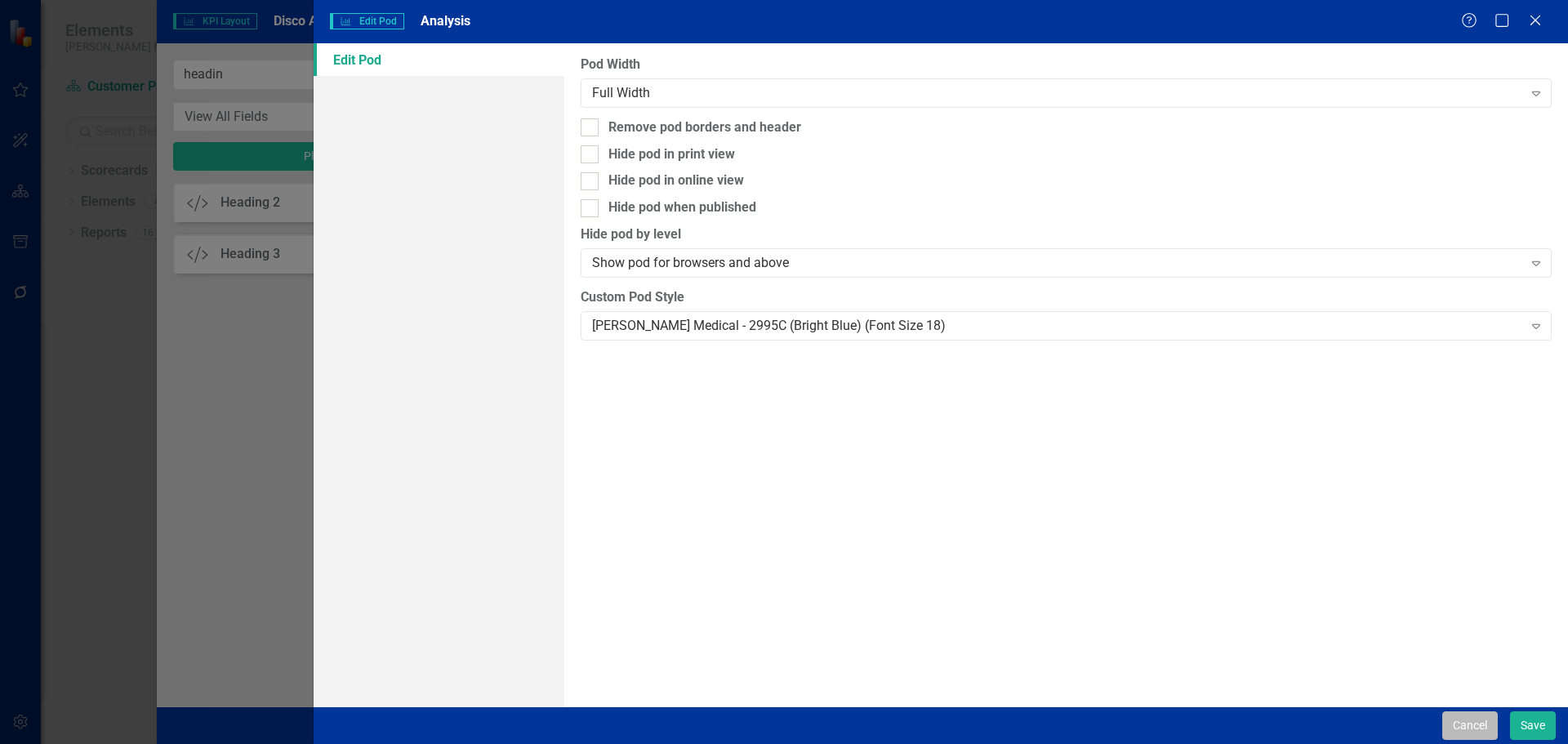
click at [1449, 718] on button "Cancel" at bounding box center [1469, 726] width 56 height 28
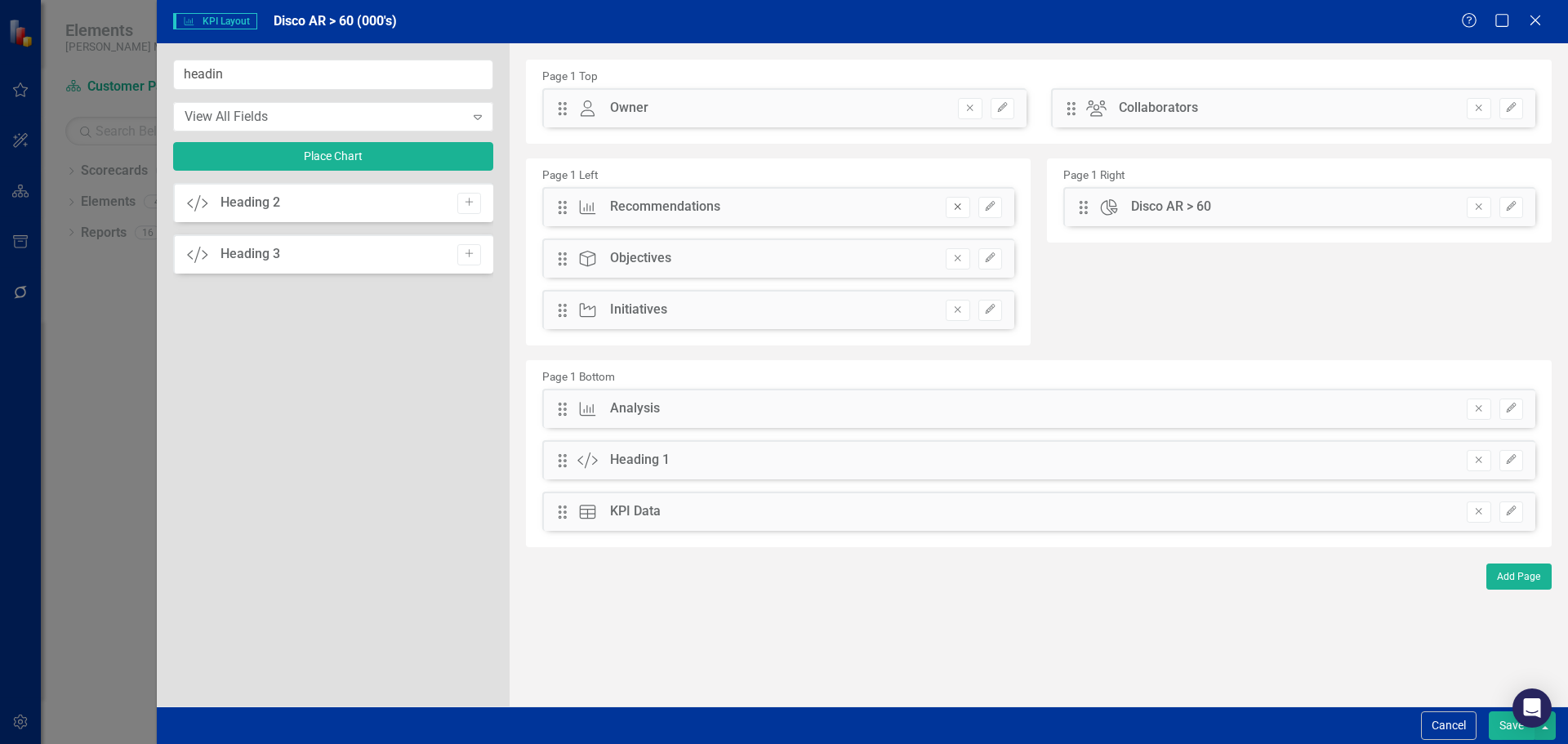
click at [950, 206] on button "Remove" at bounding box center [957, 207] width 23 height 21
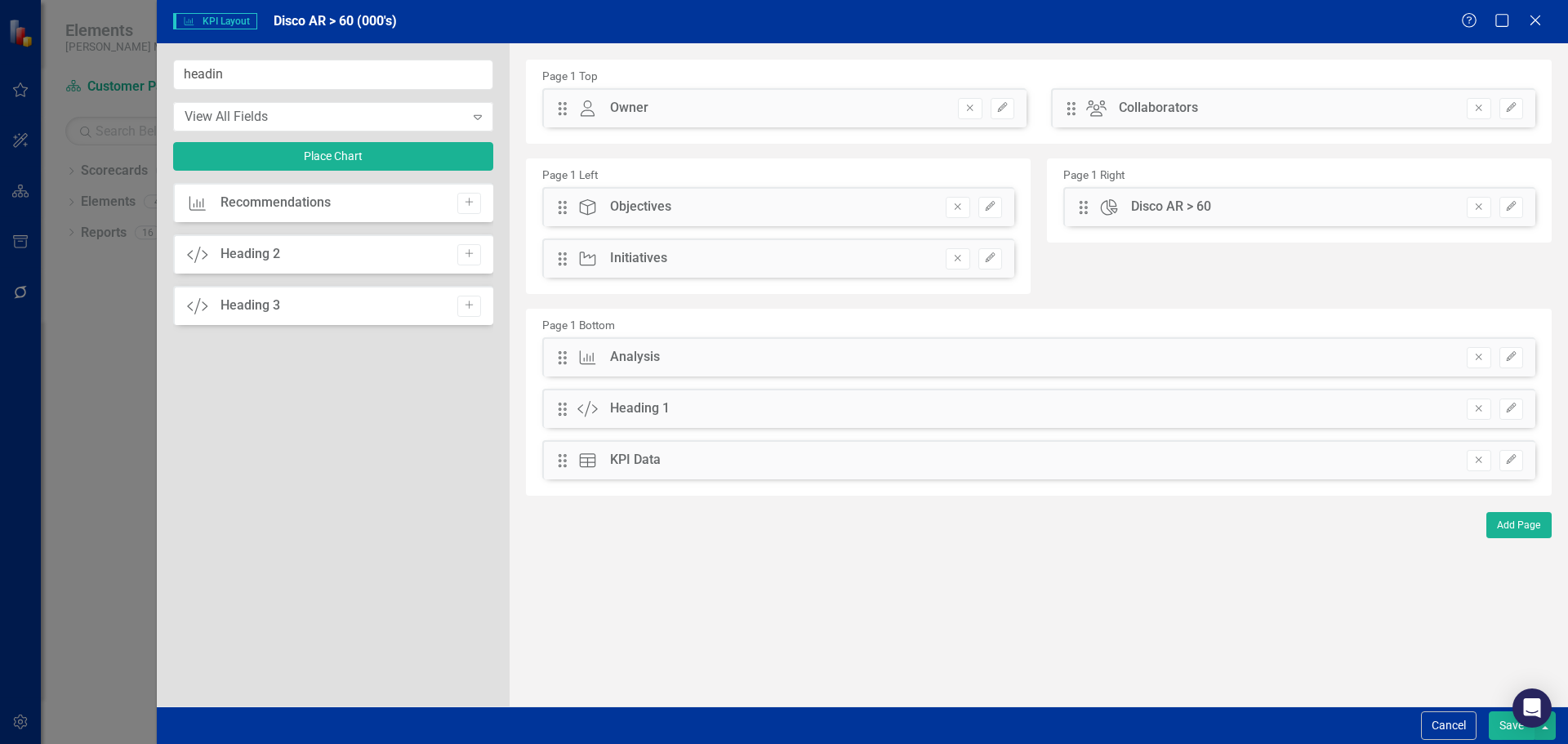
click at [950, 206] on button "Remove" at bounding box center [957, 207] width 23 height 21
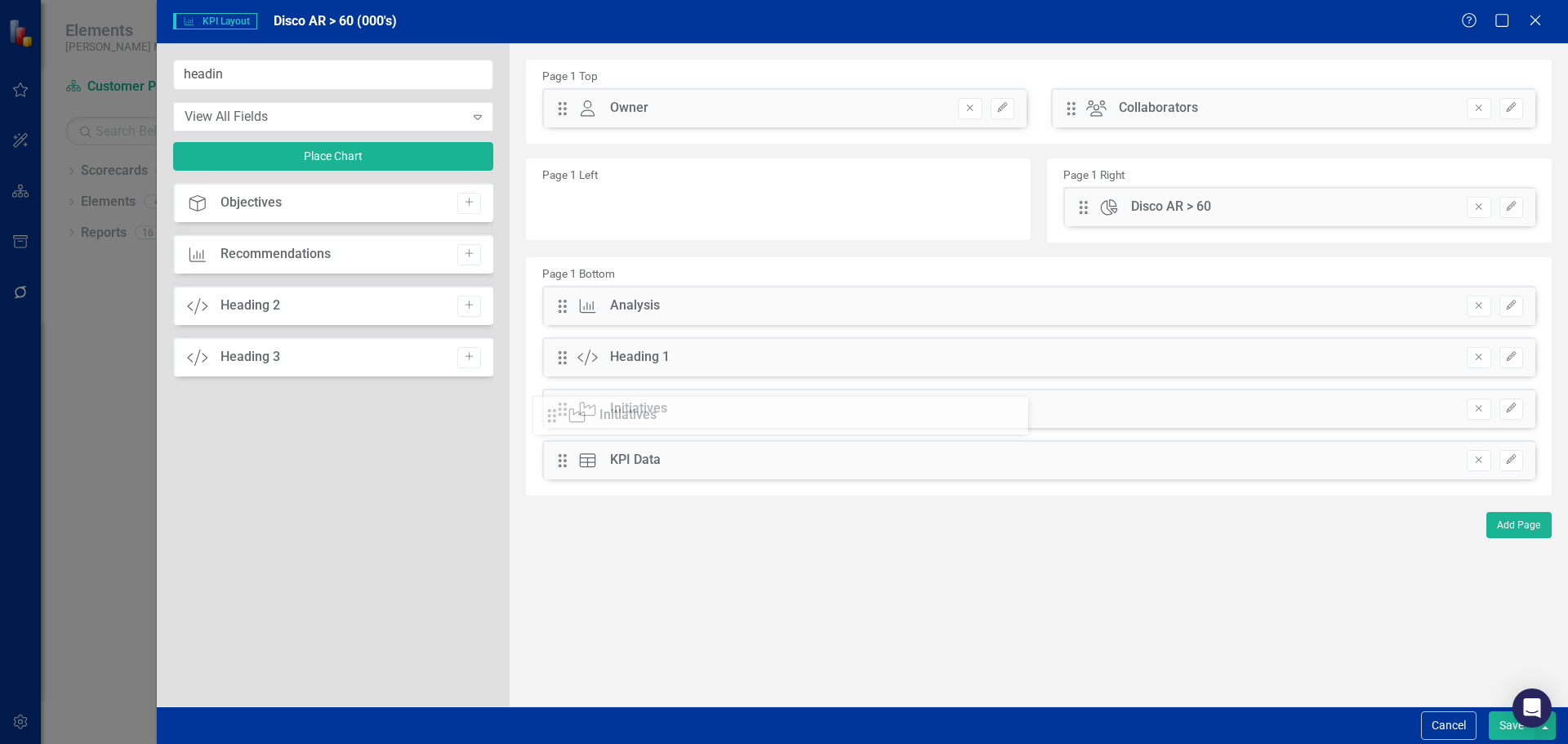
drag, startPoint x: 569, startPoint y: 205, endPoint x: 570, endPoint y: 409, distance: 204.0
click at [269, 76] on input "headin" at bounding box center [332, 74] width 320 height 30
drag, startPoint x: 269, startPoint y: 76, endPoint x: 95, endPoint y: 80, distance: 174.0
click at [95, 80] on div "KPI KPI Layout Disco AR > 60 (000's) Help Maximize Close headin View All Fields…" at bounding box center [784, 372] width 1568 height 744
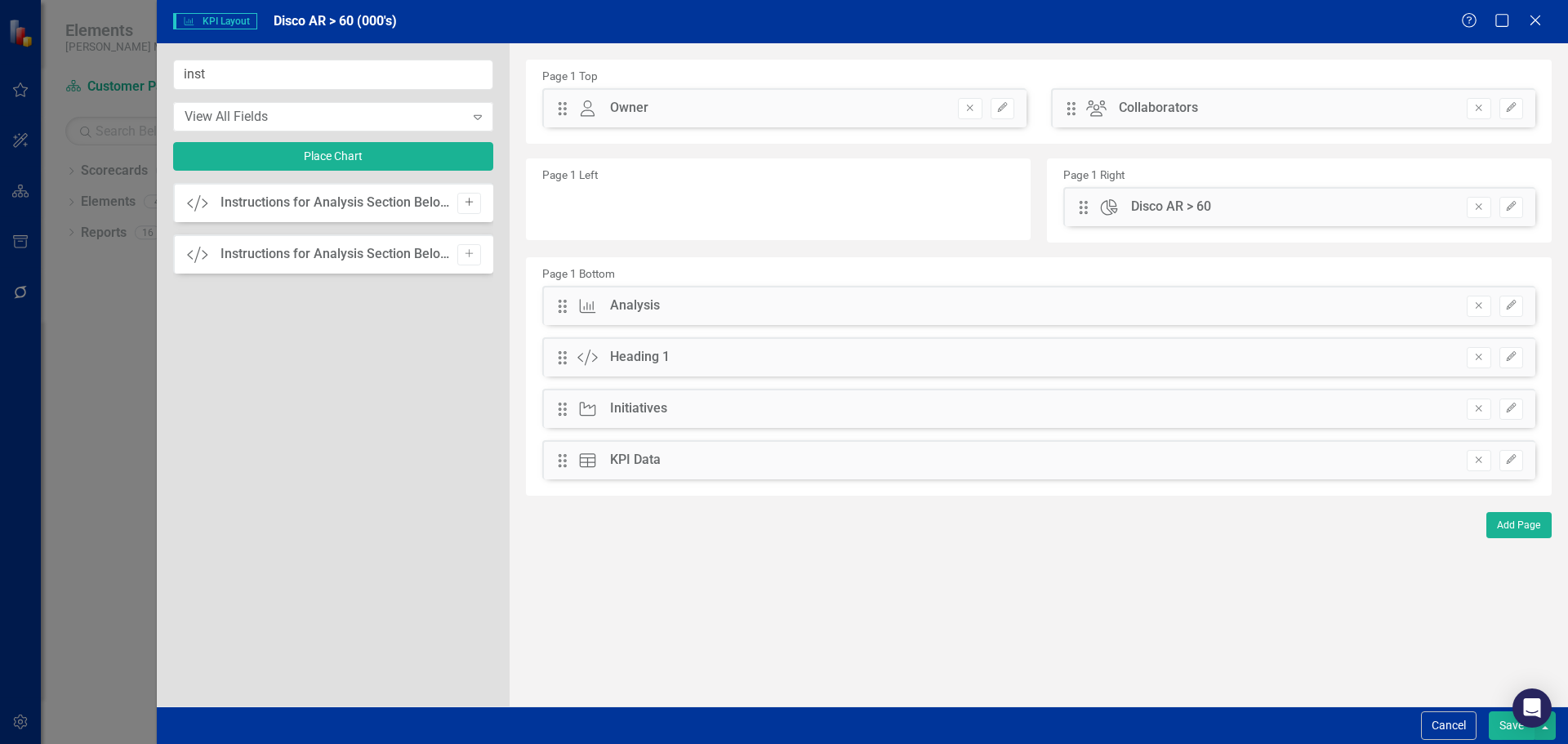
click at [479, 204] on button "Add" at bounding box center [469, 203] width 23 height 21
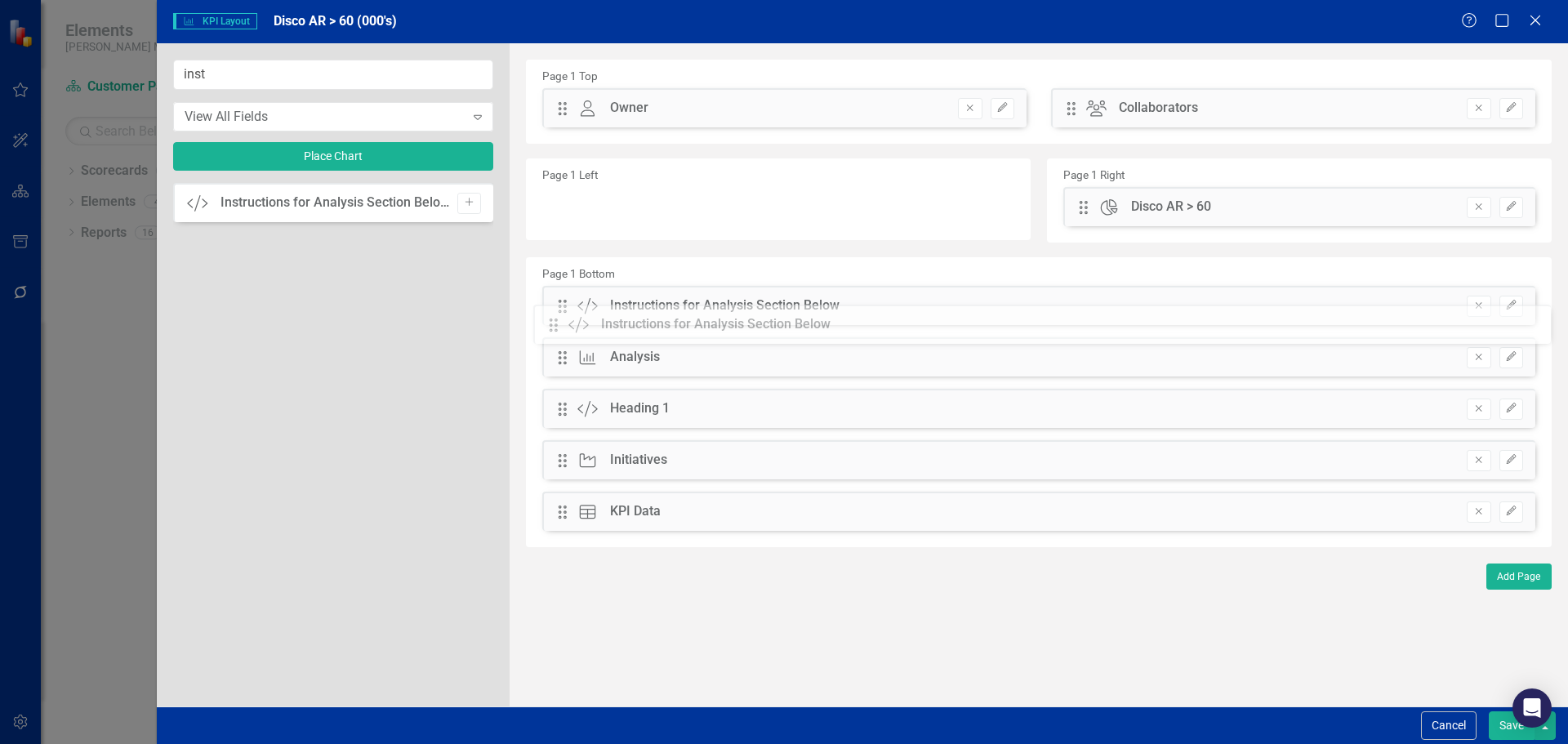
drag, startPoint x: 566, startPoint y: 109, endPoint x: 569, endPoint y: 325, distance: 216.0
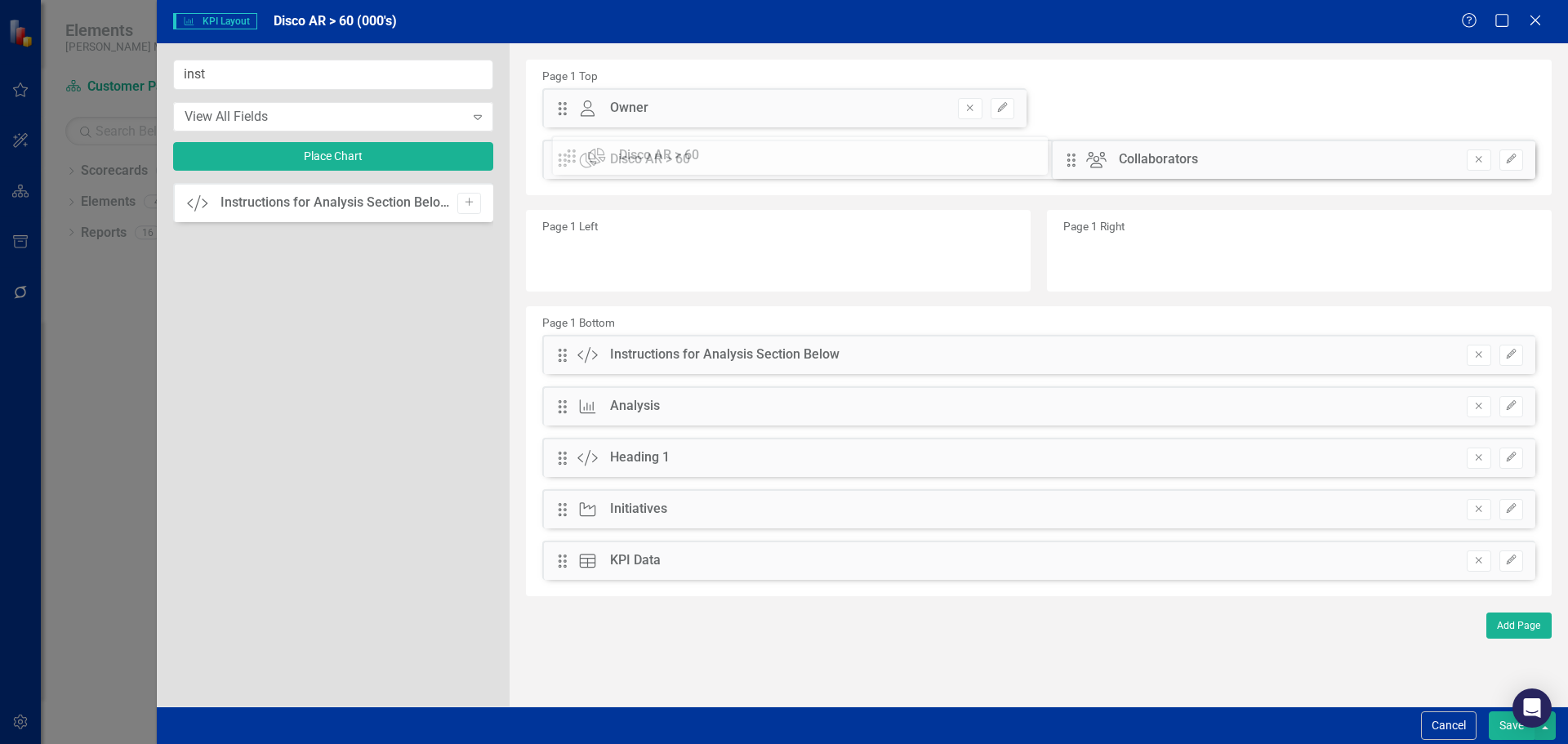
drag, startPoint x: 1083, startPoint y: 205, endPoint x: 580, endPoint y: 154, distance: 505.6
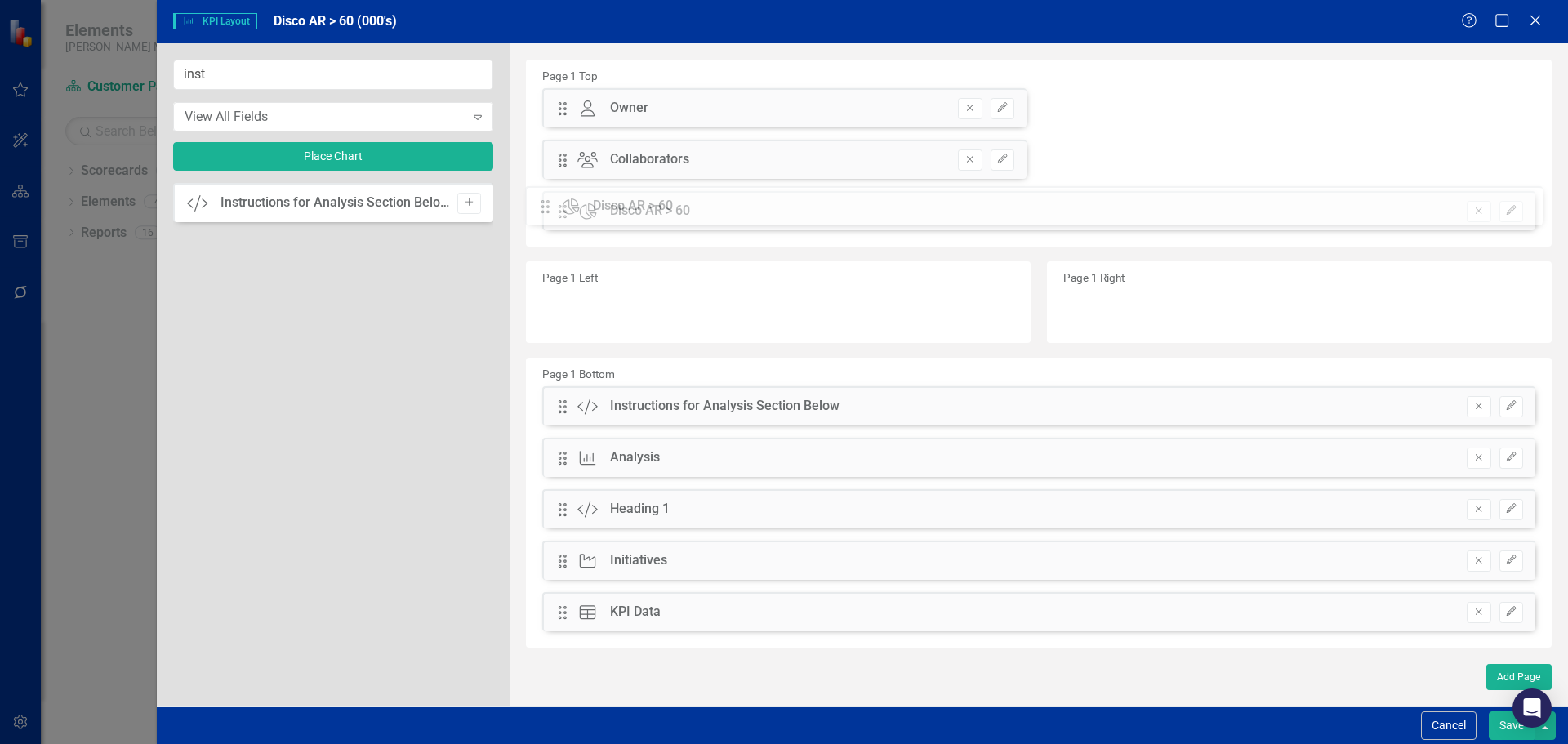
drag, startPoint x: 569, startPoint y: 159, endPoint x: 564, endPoint y: 205, distance: 46.3
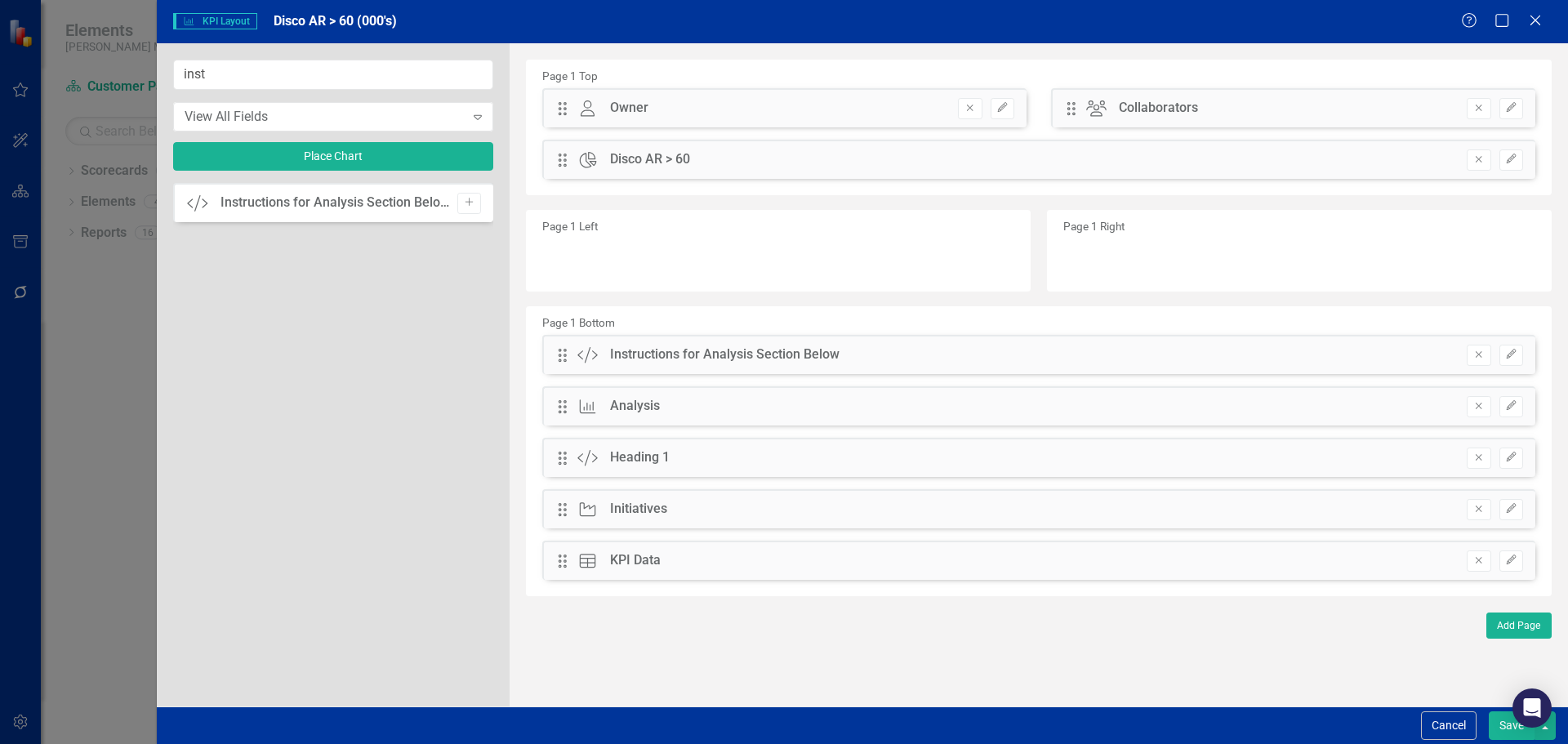
click at [281, 95] on div "inst View All Fields Expand Place Chart" at bounding box center [332, 121] width 320 height 124
drag, startPoint x: 266, startPoint y: 85, endPoint x: 138, endPoint y: 73, distance: 128.6
click at [138, 73] on div "KPI KPI Layout Disco AR > 60 (000's) Help Maximize Close inst View All Fields E…" at bounding box center [784, 372] width 1568 height 744
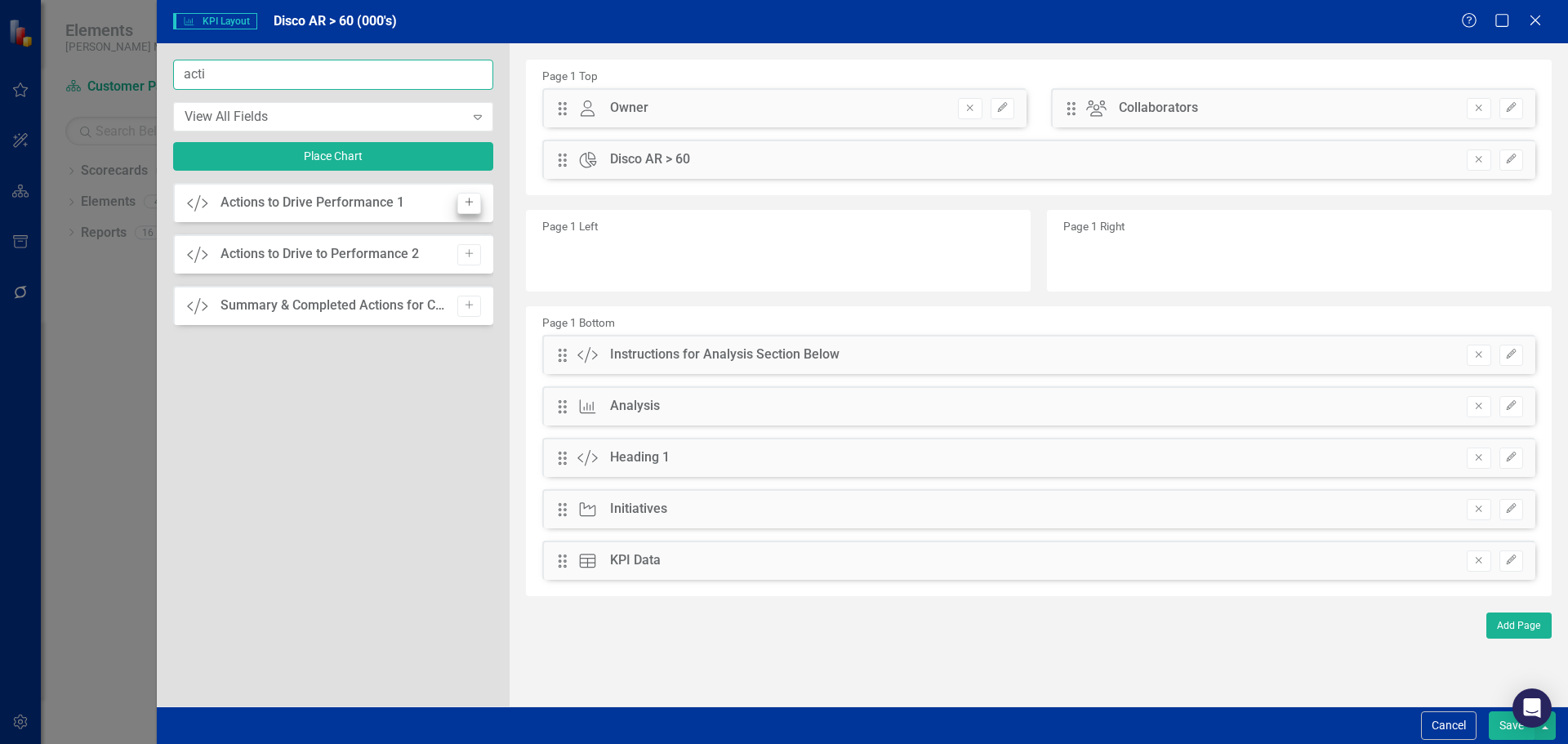
type input "acti"
click at [465, 201] on icon "Add" at bounding box center [468, 203] width 13 height 10
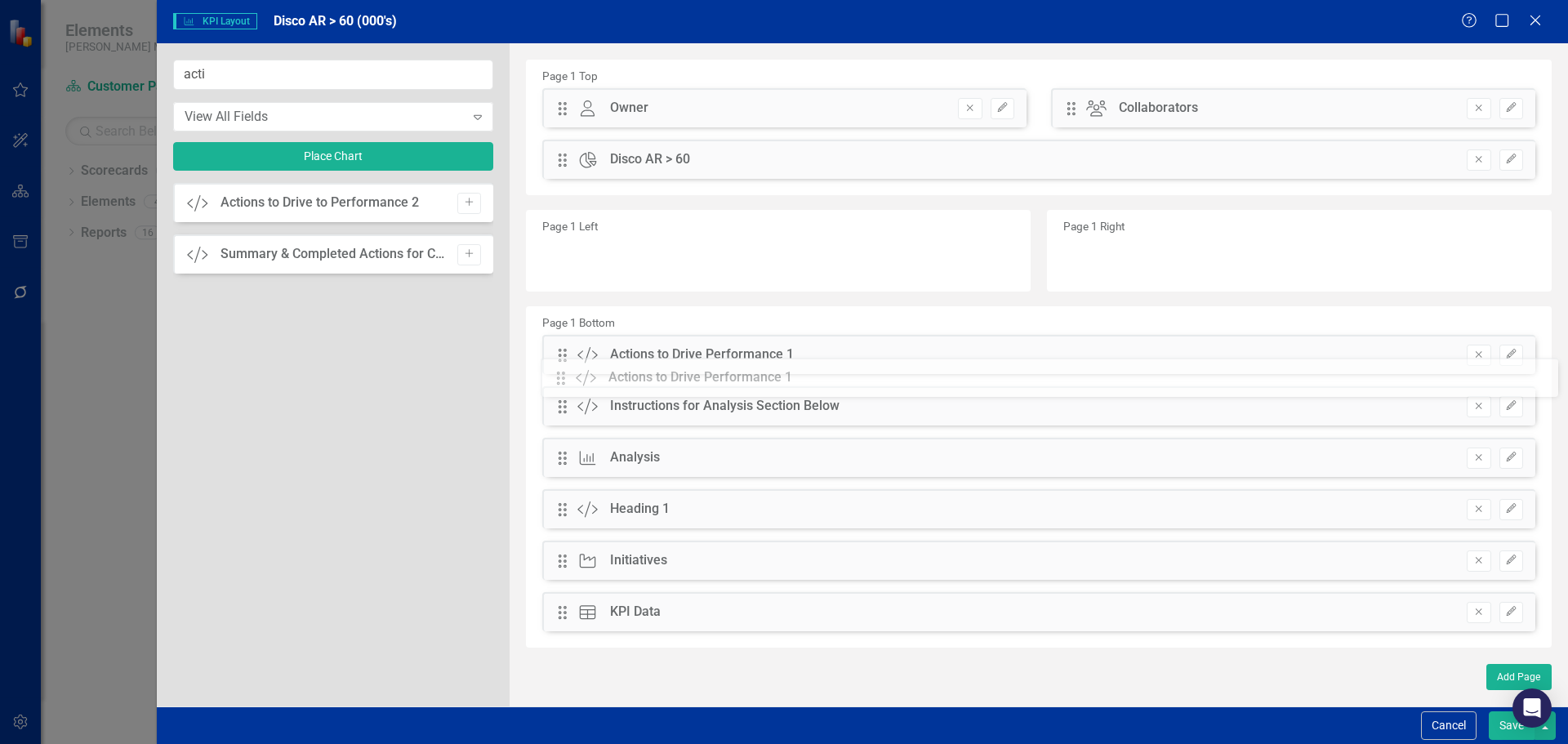
drag, startPoint x: 561, startPoint y: 109, endPoint x: 572, endPoint y: 378, distance: 269.2
click at [1510, 350] on icon "Edit" at bounding box center [1510, 355] width 13 height 10
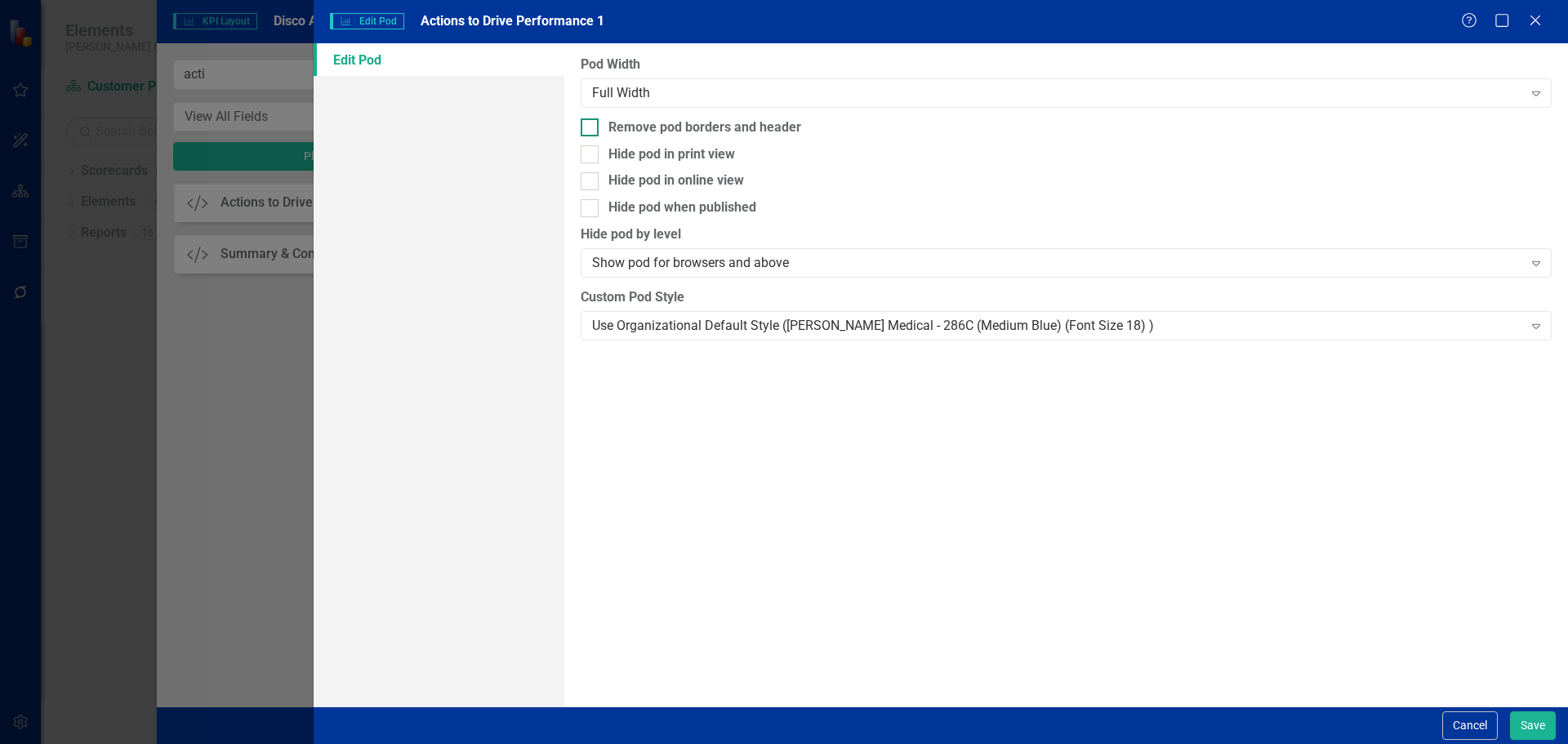
click at [788, 126] on div "Remove pod borders and header" at bounding box center [705, 128] width 193 height 18
click at [591, 126] on input "Remove pod borders and header" at bounding box center [585, 124] width 11 height 11
checkbox input "true"
click at [823, 321] on div "Use Organizational Default Style (Nixon Medical - 286C (Medium Blue) (Font Size…" at bounding box center [1057, 325] width 930 height 18
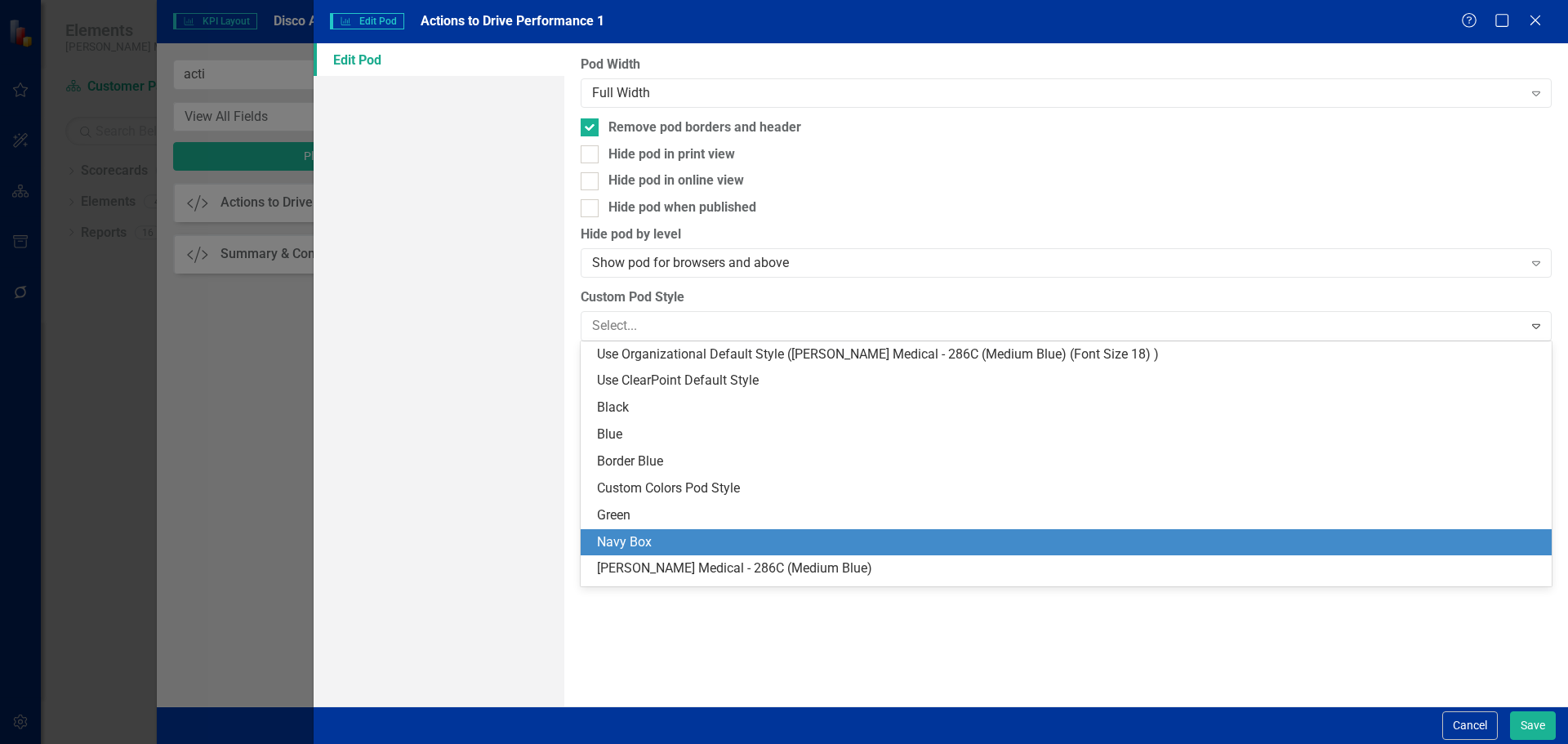
click at [795, 542] on div "Navy Box" at bounding box center [1069, 543] width 944 height 18
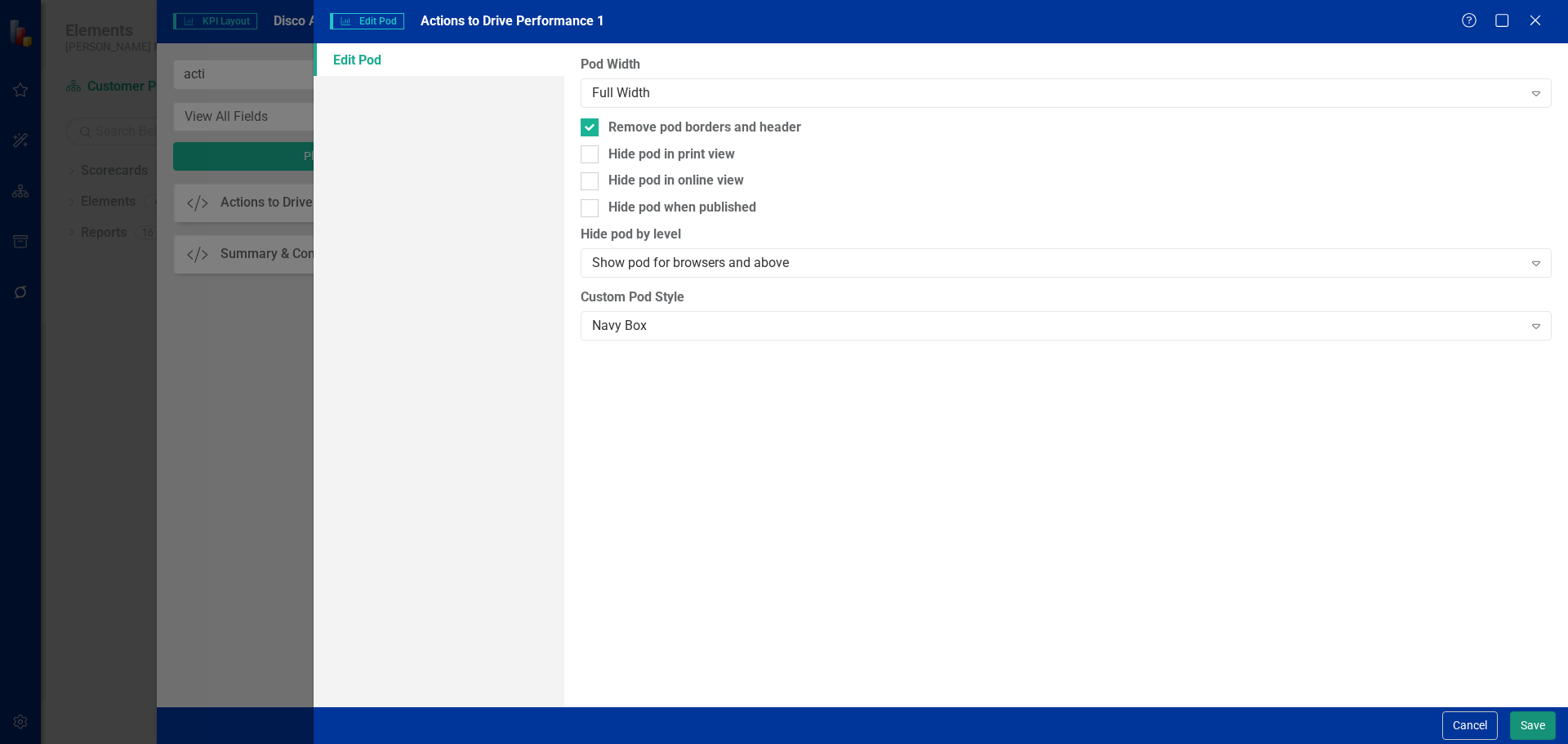
click at [1525, 726] on button "Save" at bounding box center [1532, 726] width 46 height 28
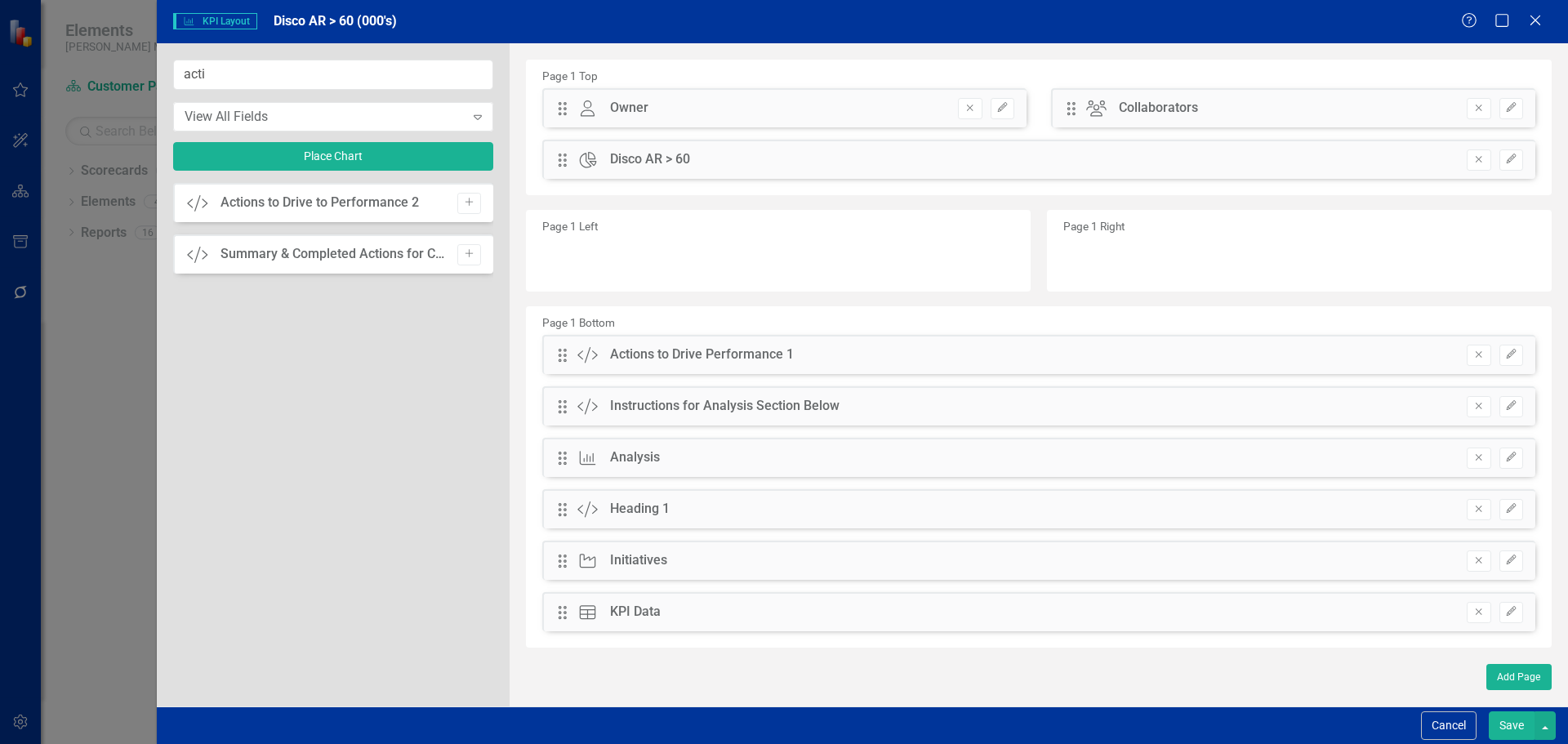
click at [1506, 728] on button "Save" at bounding box center [1511, 726] width 46 height 28
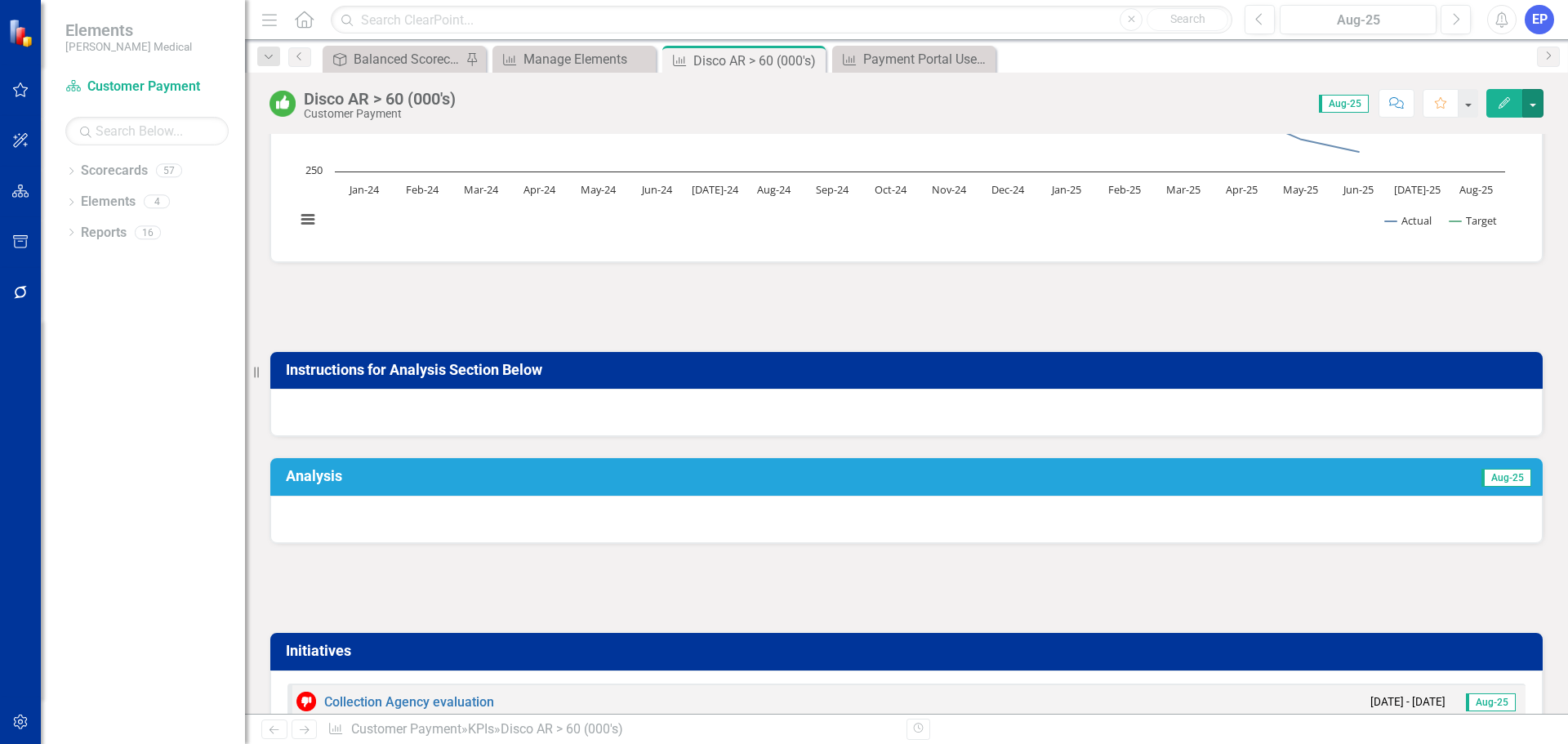
scroll to position [326, 0]
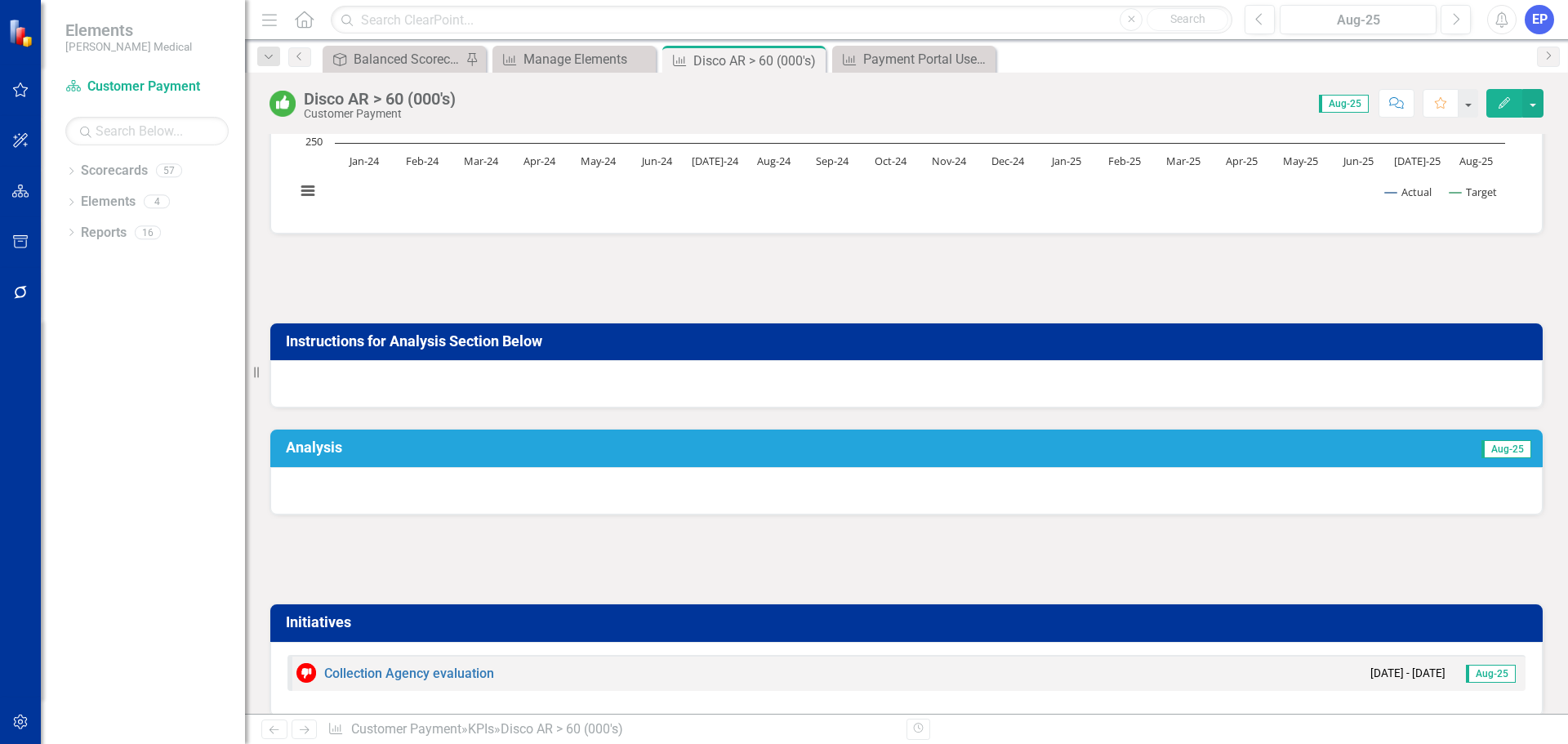
click at [682, 568] on div at bounding box center [907, 559] width 1274 height 48
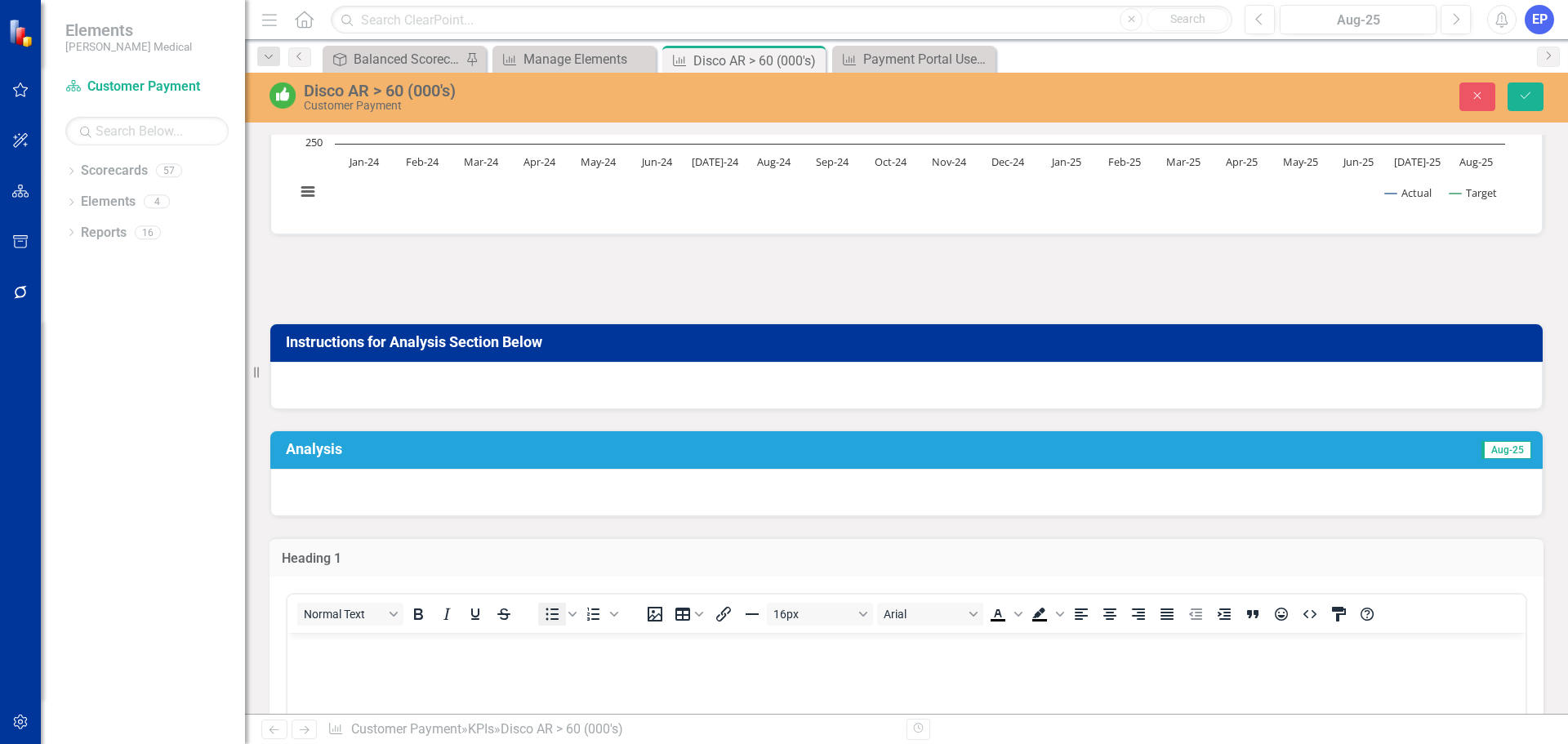
scroll to position [0, 0]
click at [547, 676] on body "Rich Text Area. Press ALT-0 for help." at bounding box center [906, 755] width 1238 height 245
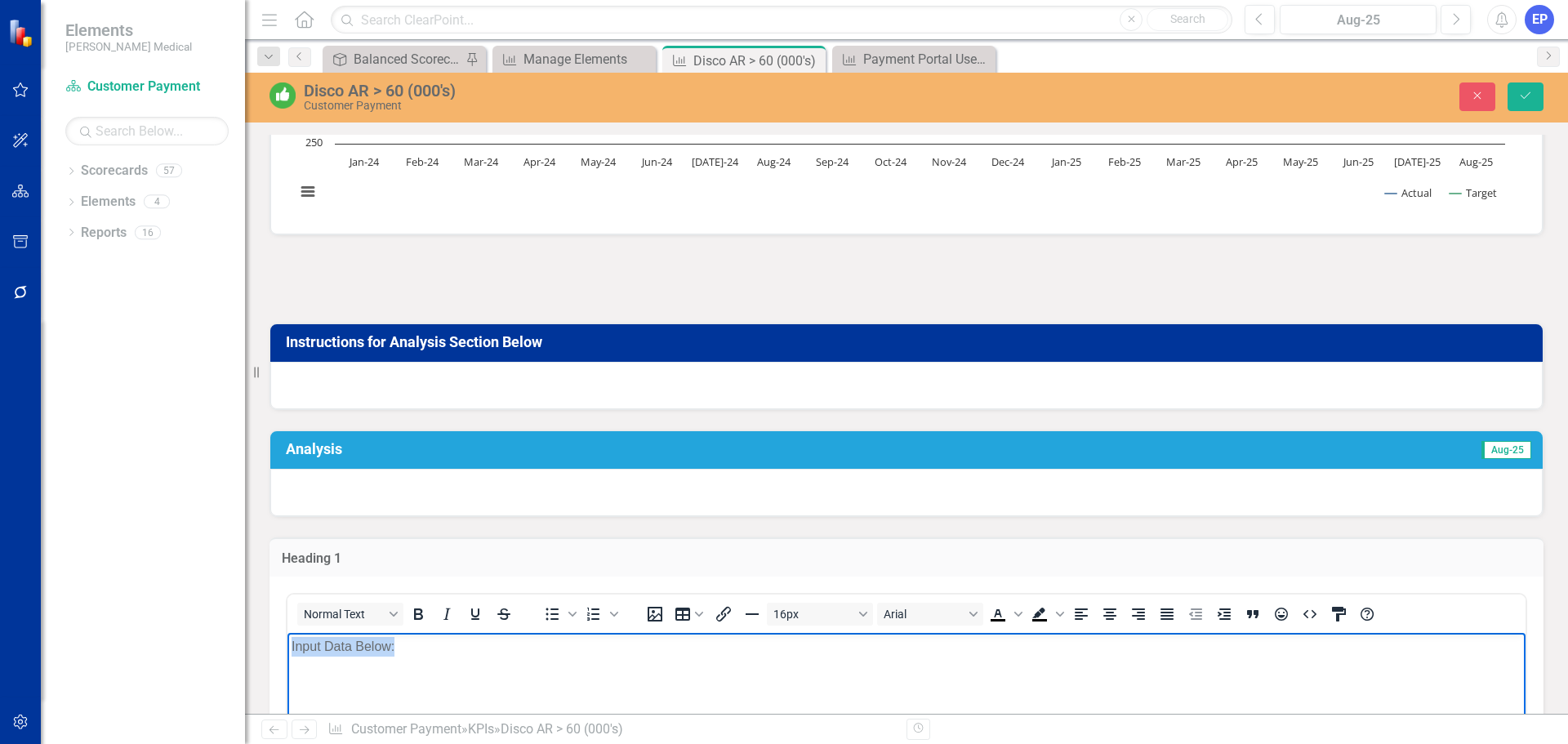
drag, startPoint x: 547, startPoint y: 676, endPoint x: 266, endPoint y: 628, distance: 285.1
click at [287, 633] on html "Input Data Below:" at bounding box center [906, 755] width 1238 height 245
click at [408, 613] on icon "Bold" at bounding box center [417, 614] width 19 height 19
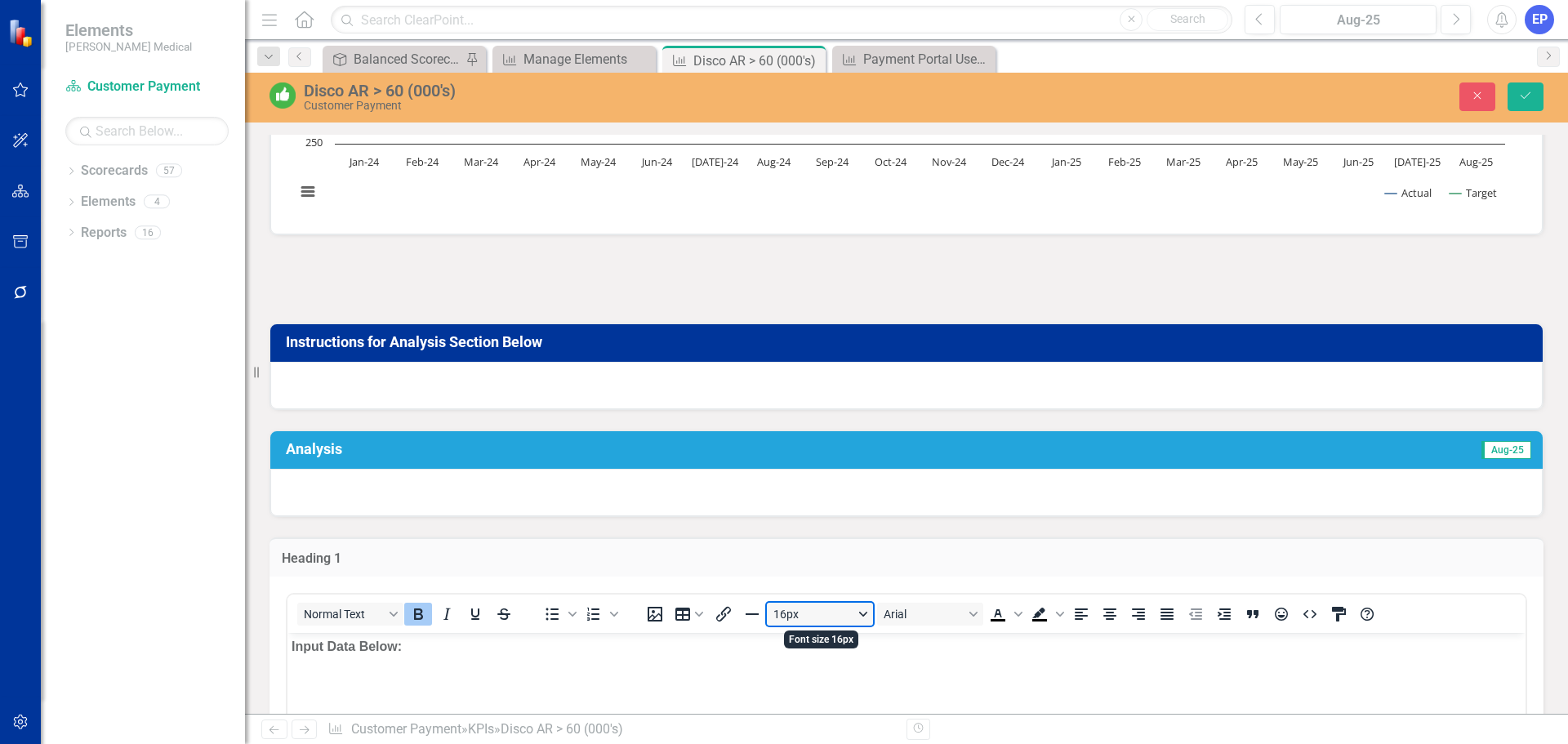
click at [789, 624] on button "16px" at bounding box center [819, 614] width 106 height 23
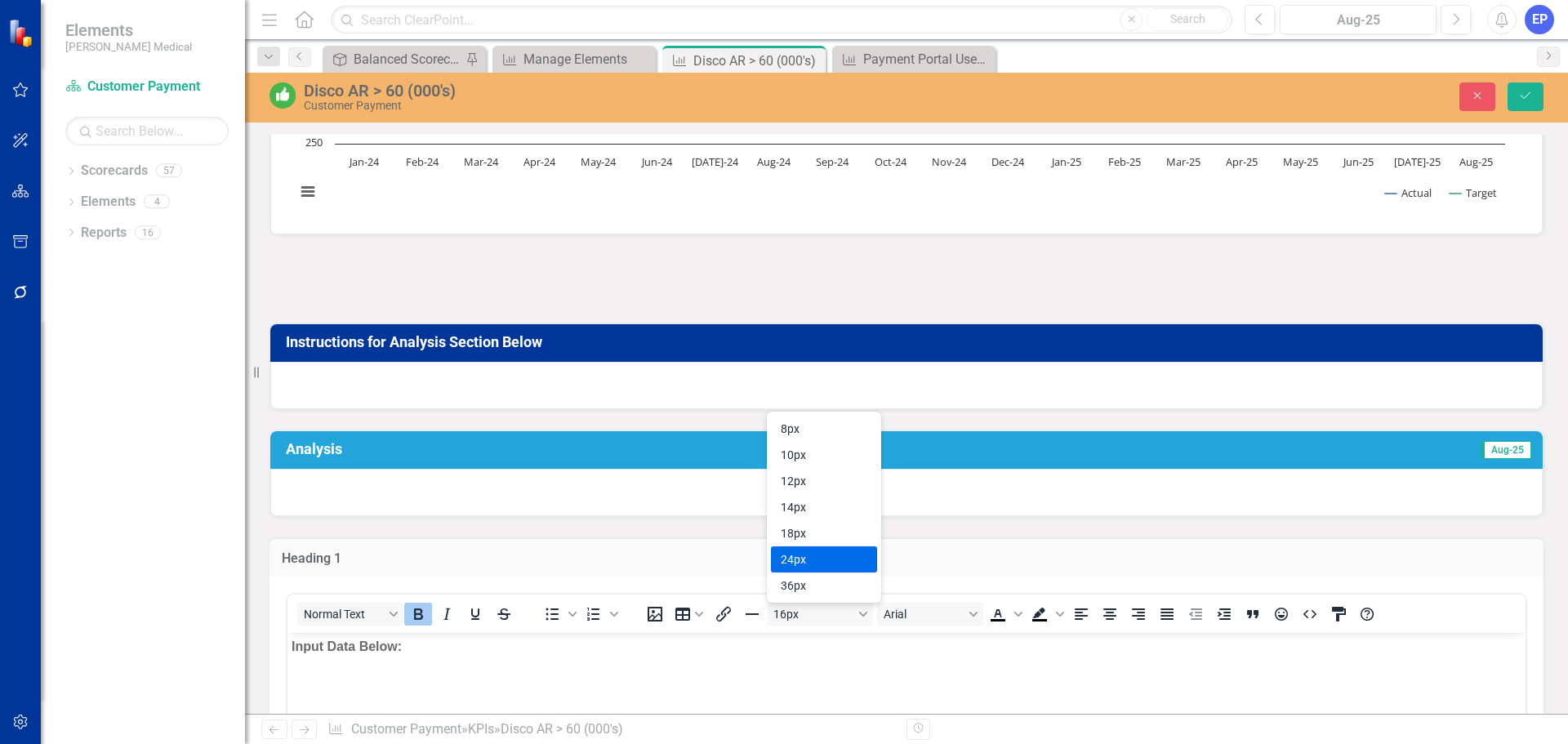
click at [790, 559] on div "24px" at bounding box center [812, 559] width 63 height 19
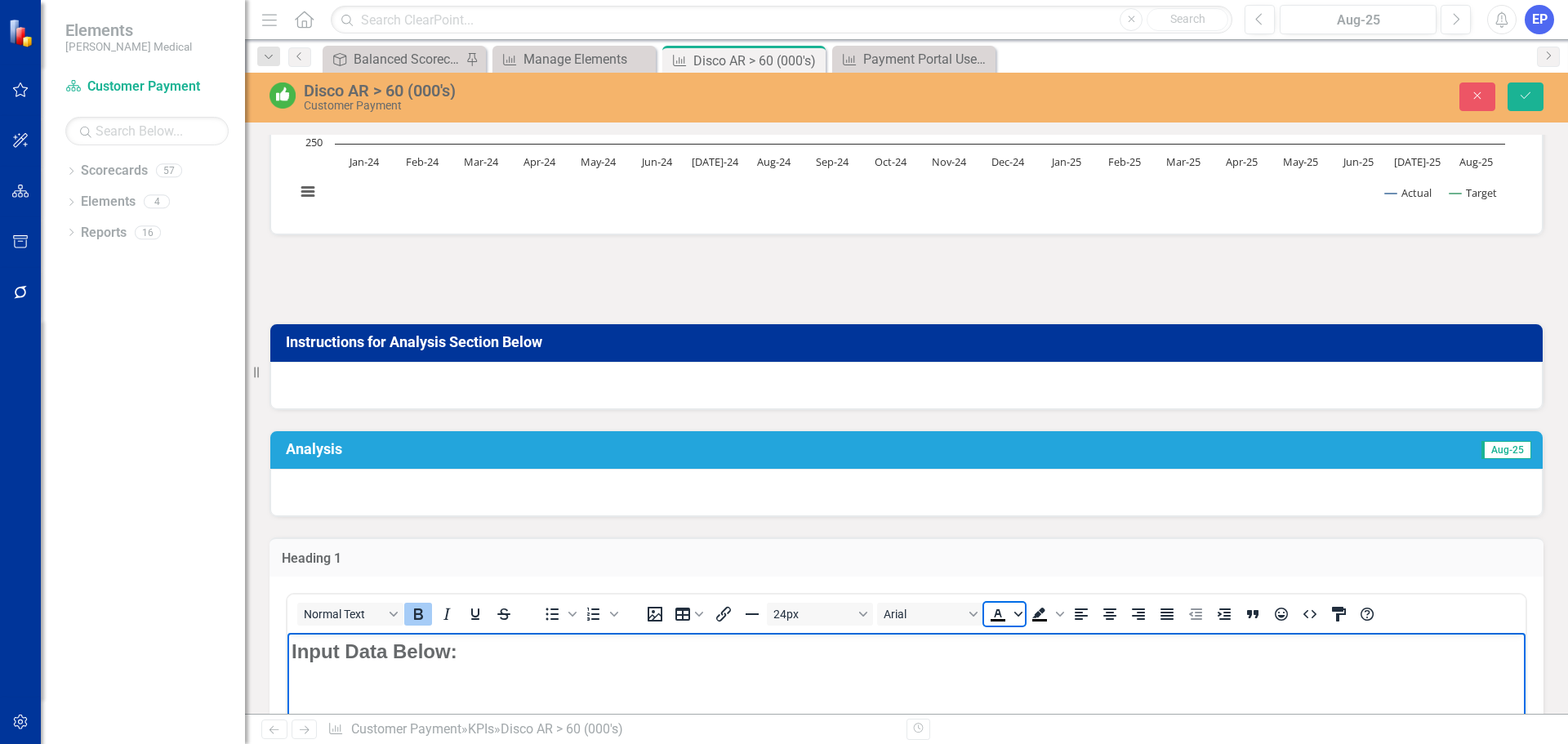
click at [1018, 610] on icon "Text color Black" at bounding box center [1019, 615] width 8 height 8
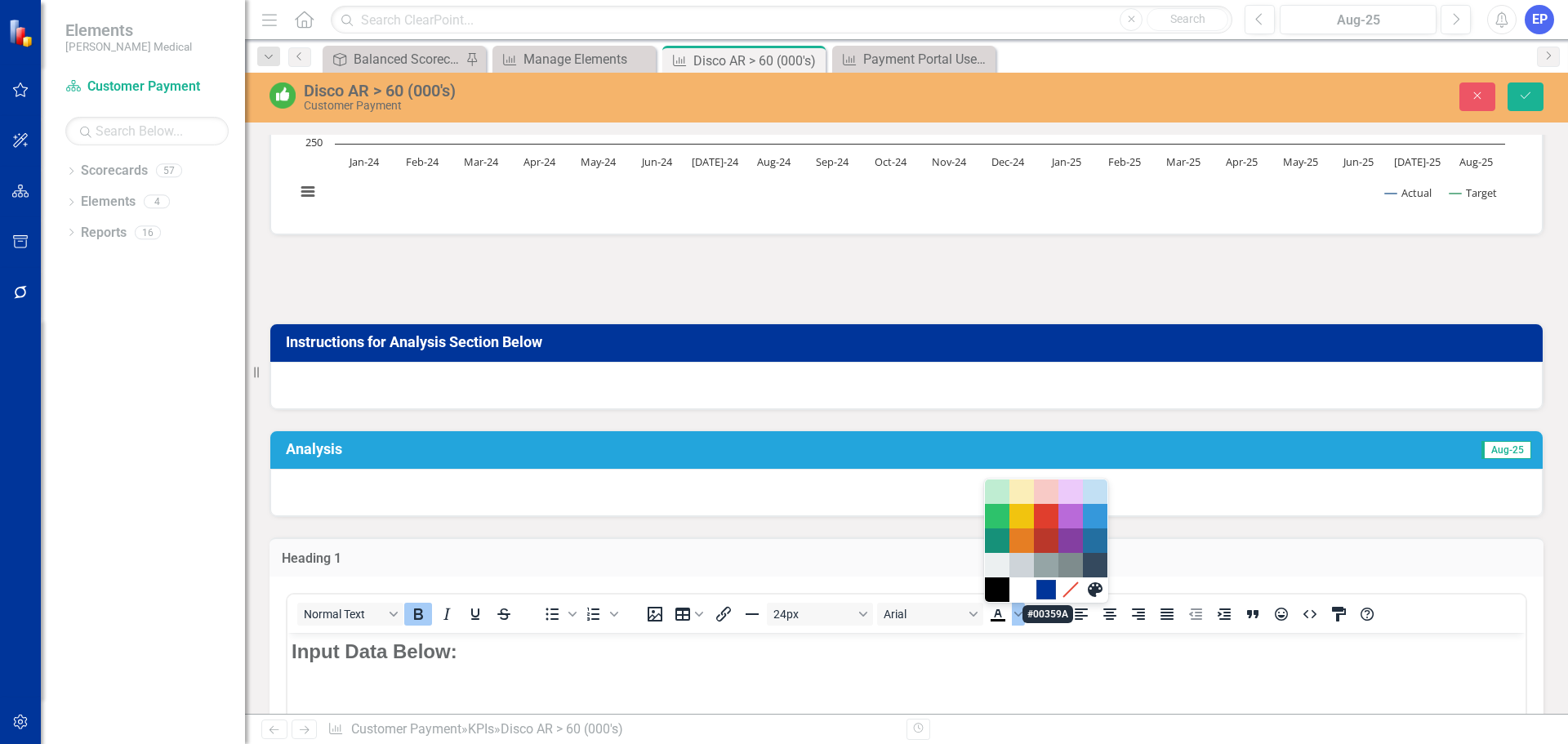
click at [1050, 589] on div "#00359A" at bounding box center [1045, 589] width 19 height 19
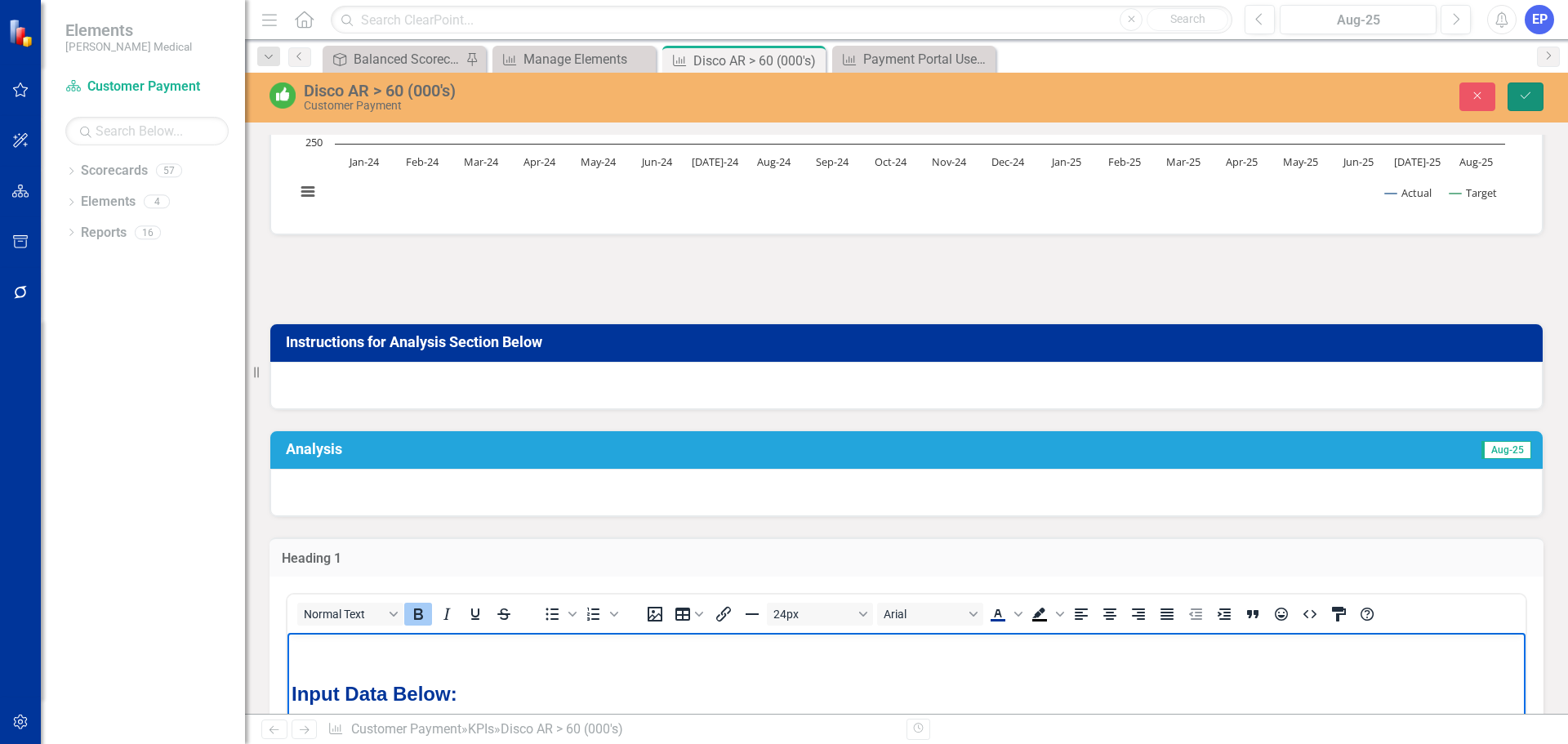
click at [1523, 90] on icon "Save" at bounding box center [1525, 96] width 15 height 12
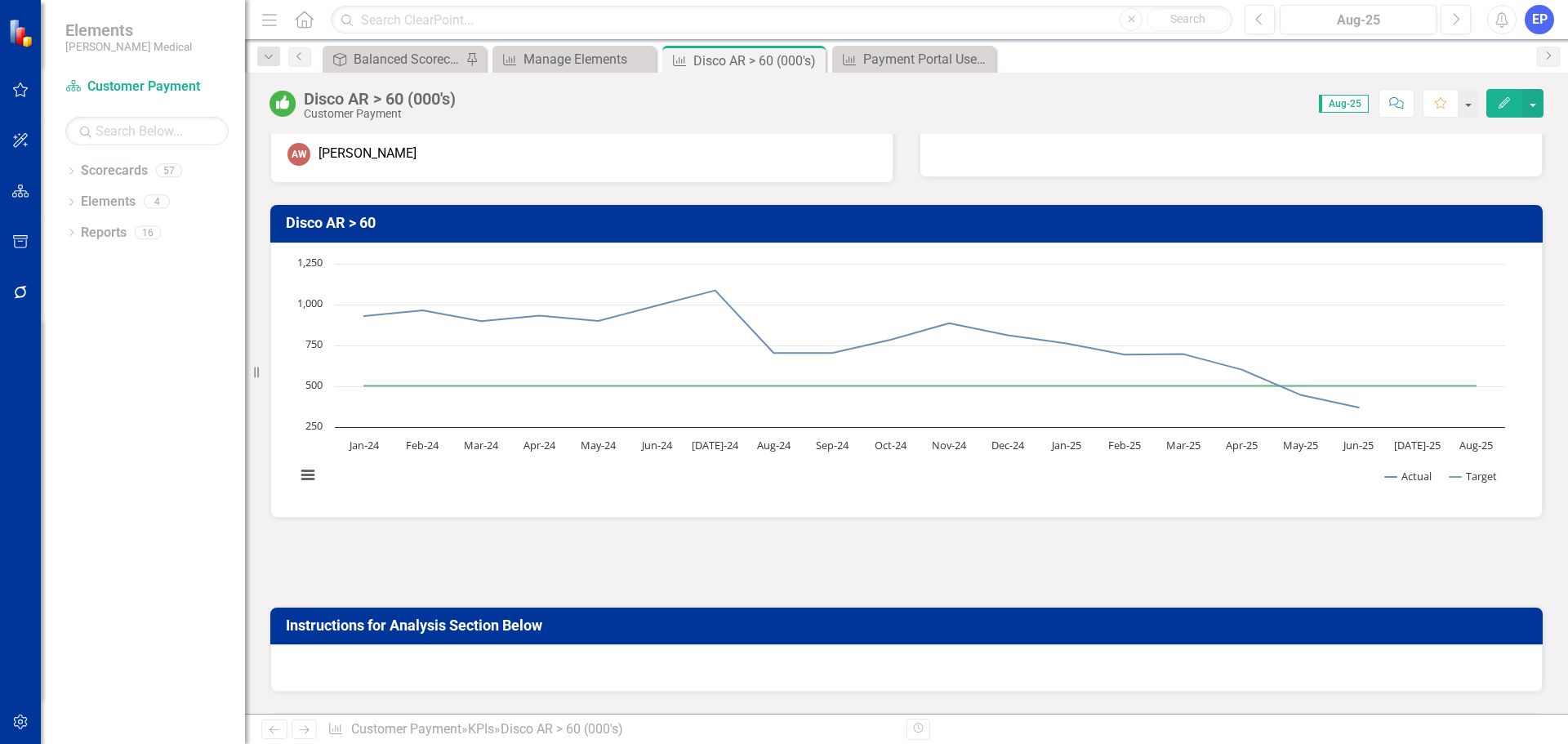
scroll to position [82, 0]
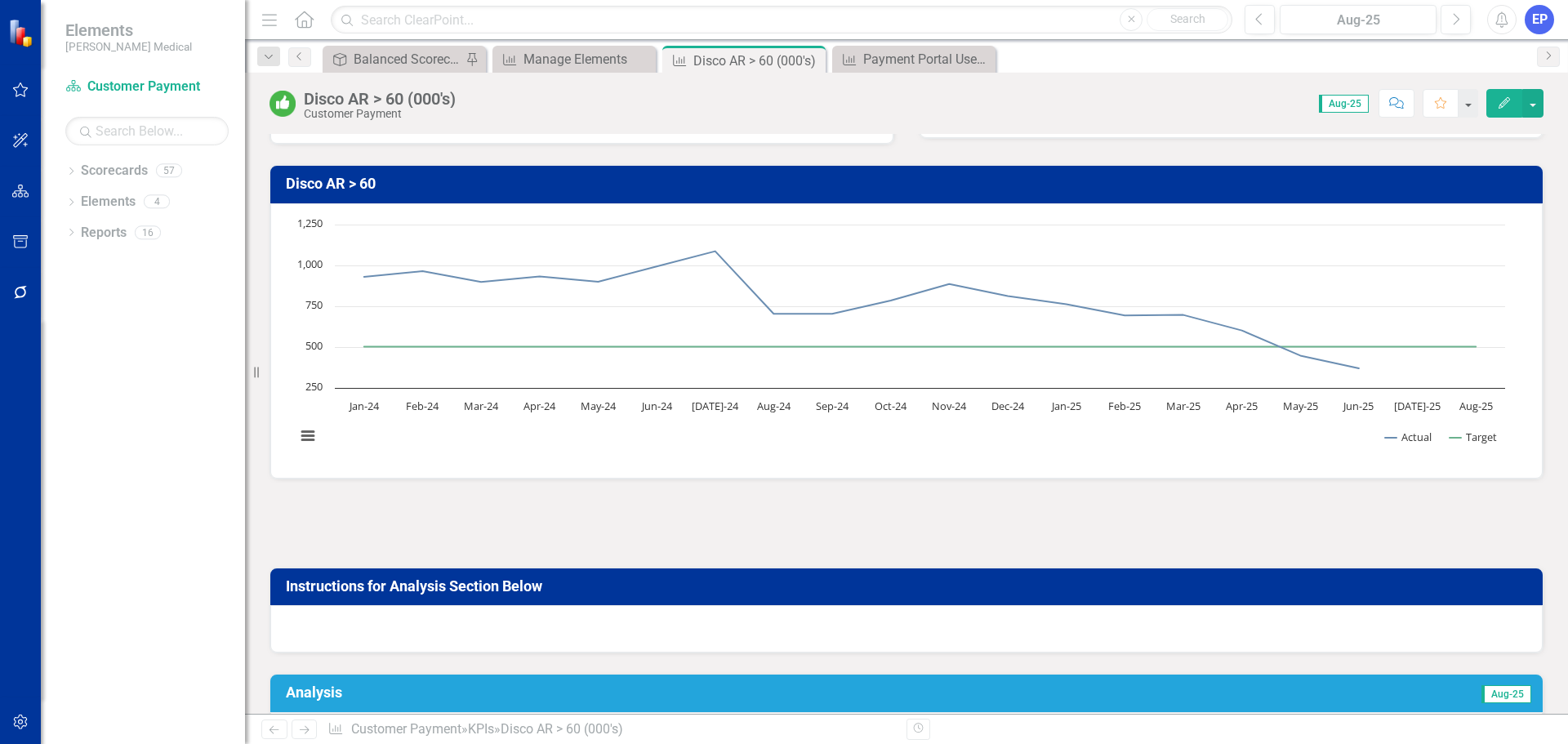
click at [797, 527] on div at bounding box center [907, 524] width 1274 height 48
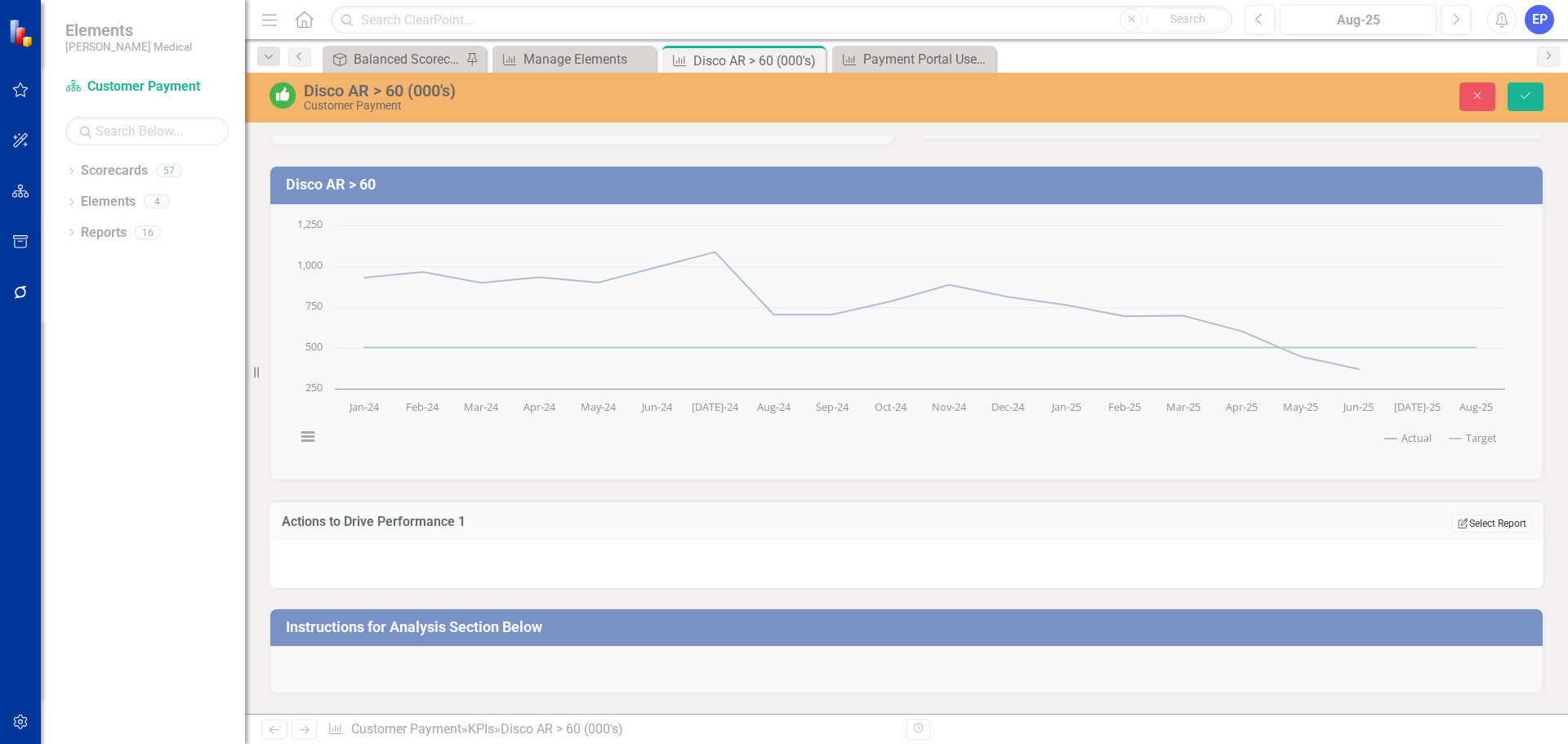
click at [1462, 524] on button "Edit Report Select Report" at bounding box center [1491, 524] width 79 height 18
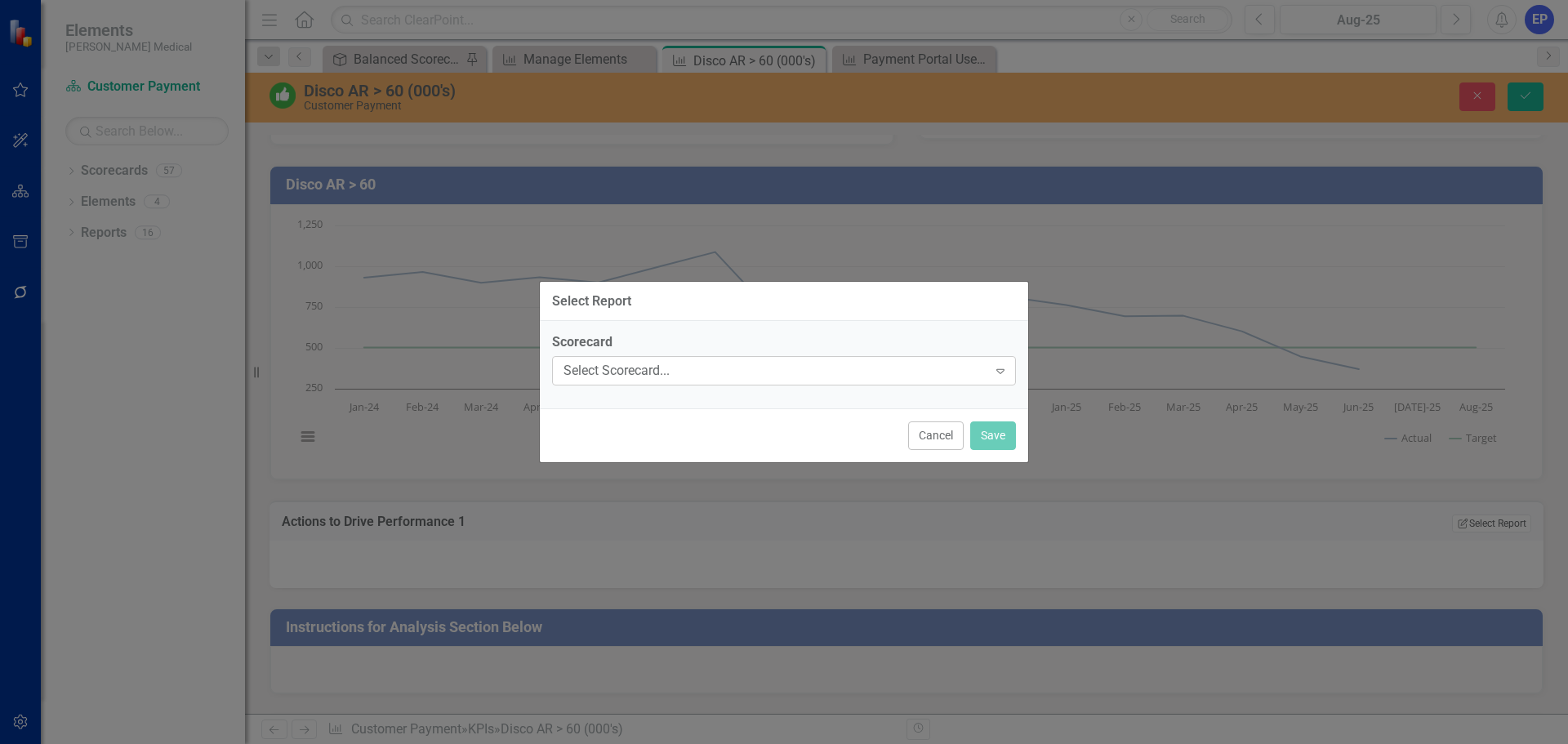
click at [884, 379] on div "Select Scorecard..." at bounding box center [776, 371] width 424 height 18
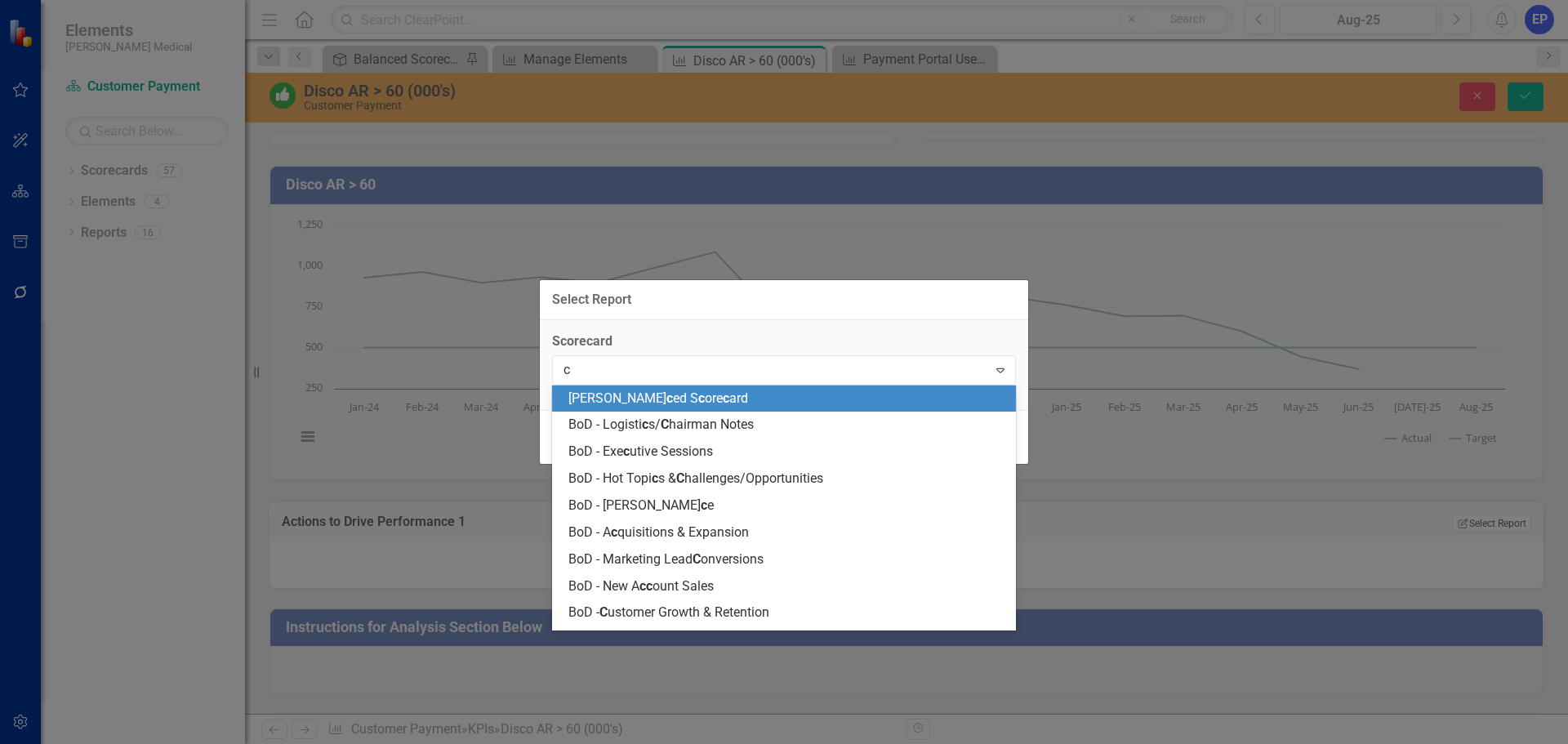
type input "cu"
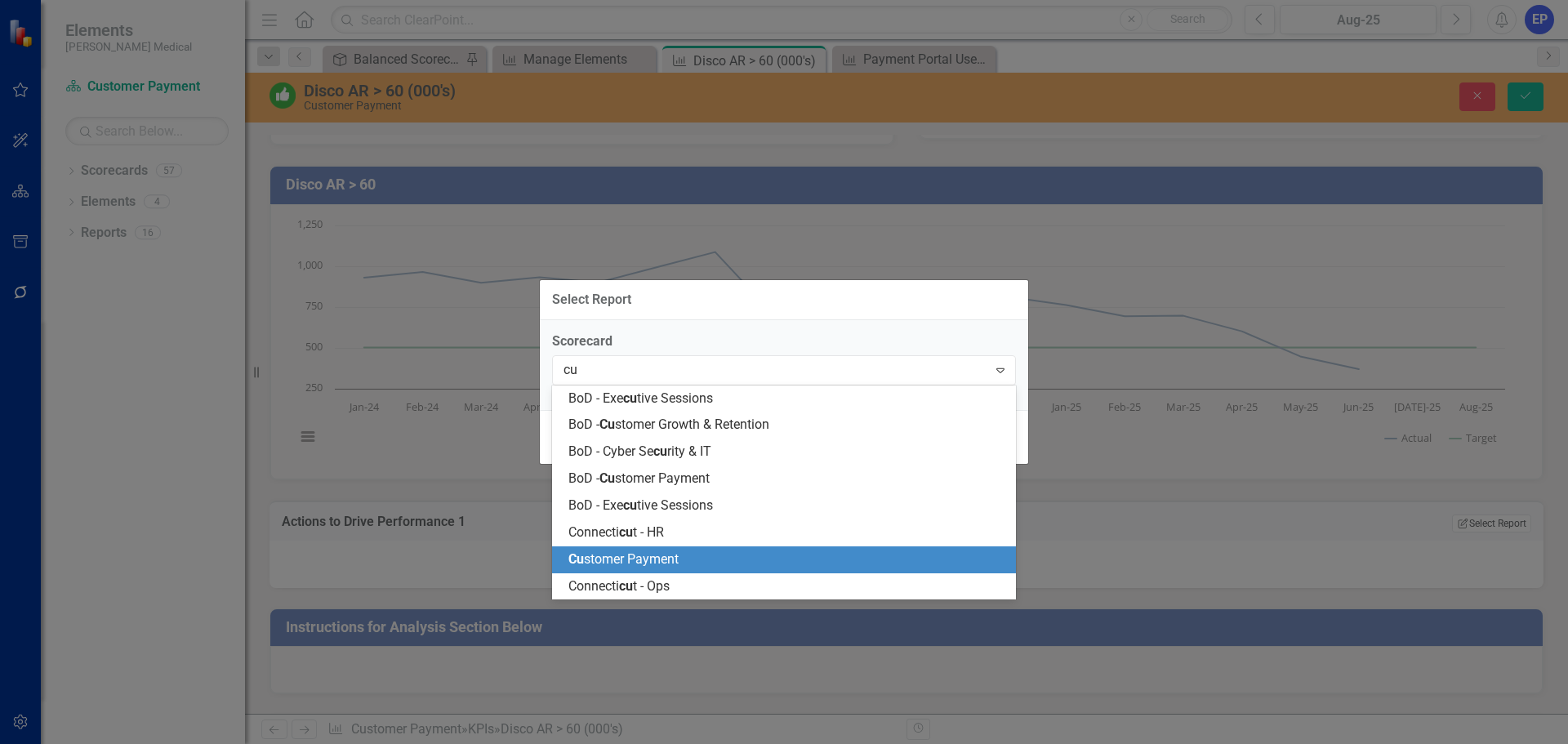
click at [662, 551] on span "Cu stomer Payment" at bounding box center [624, 559] width 110 height 16
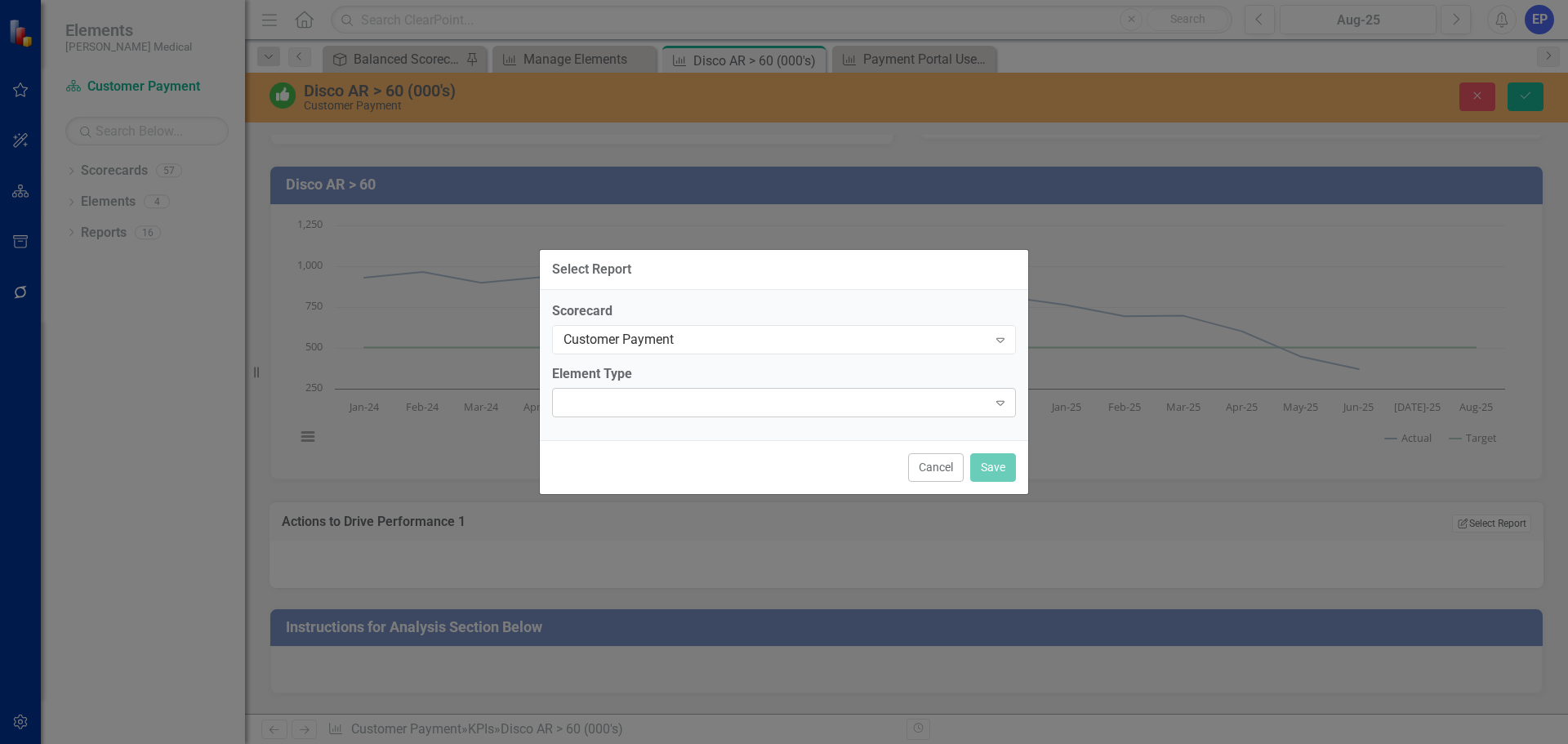
click at [632, 397] on div "Expand" at bounding box center [783, 402] width 463 height 29
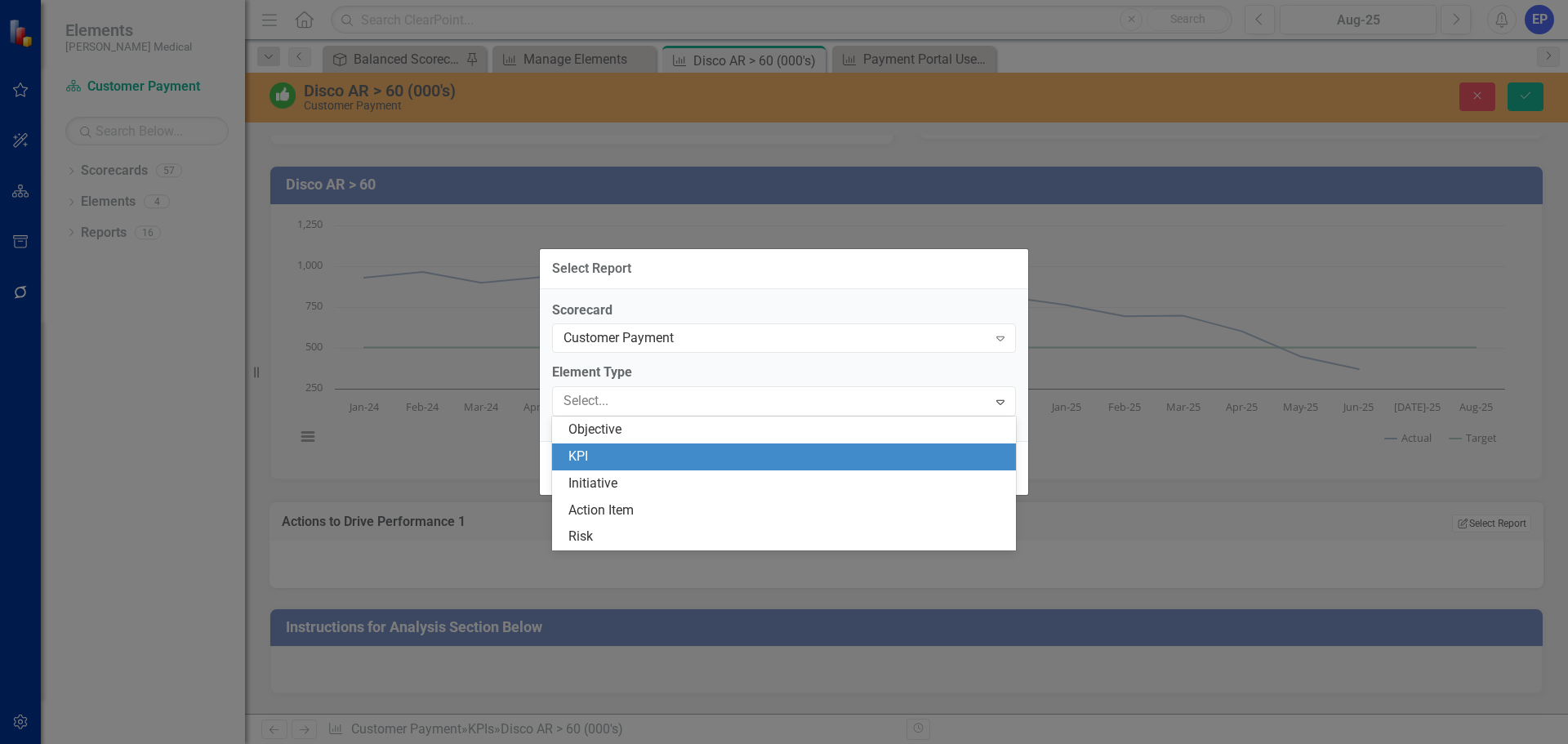
click at [633, 461] on div "KPI" at bounding box center [787, 457] width 438 height 18
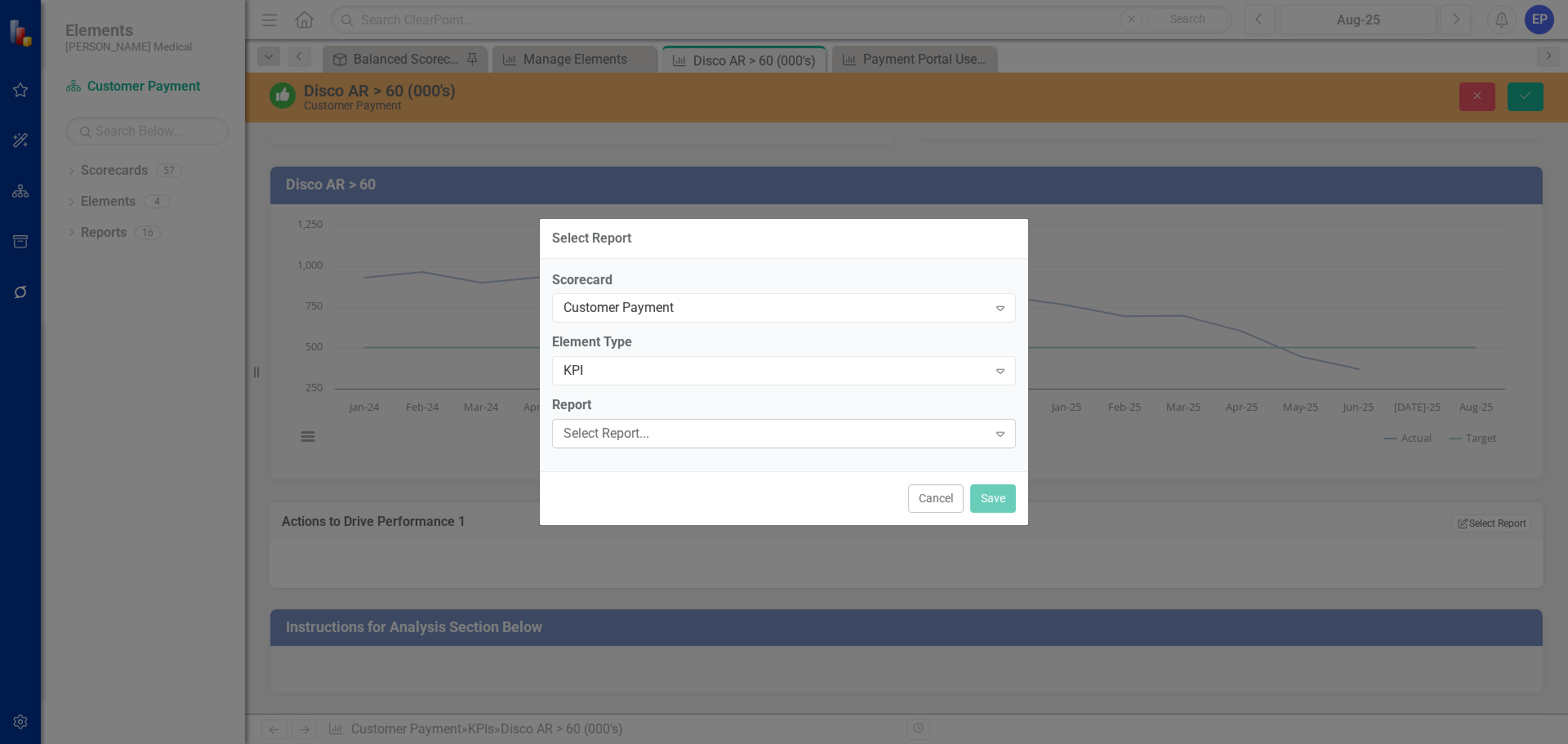
click at [636, 438] on div "Select Report..." at bounding box center [776, 434] width 424 height 18
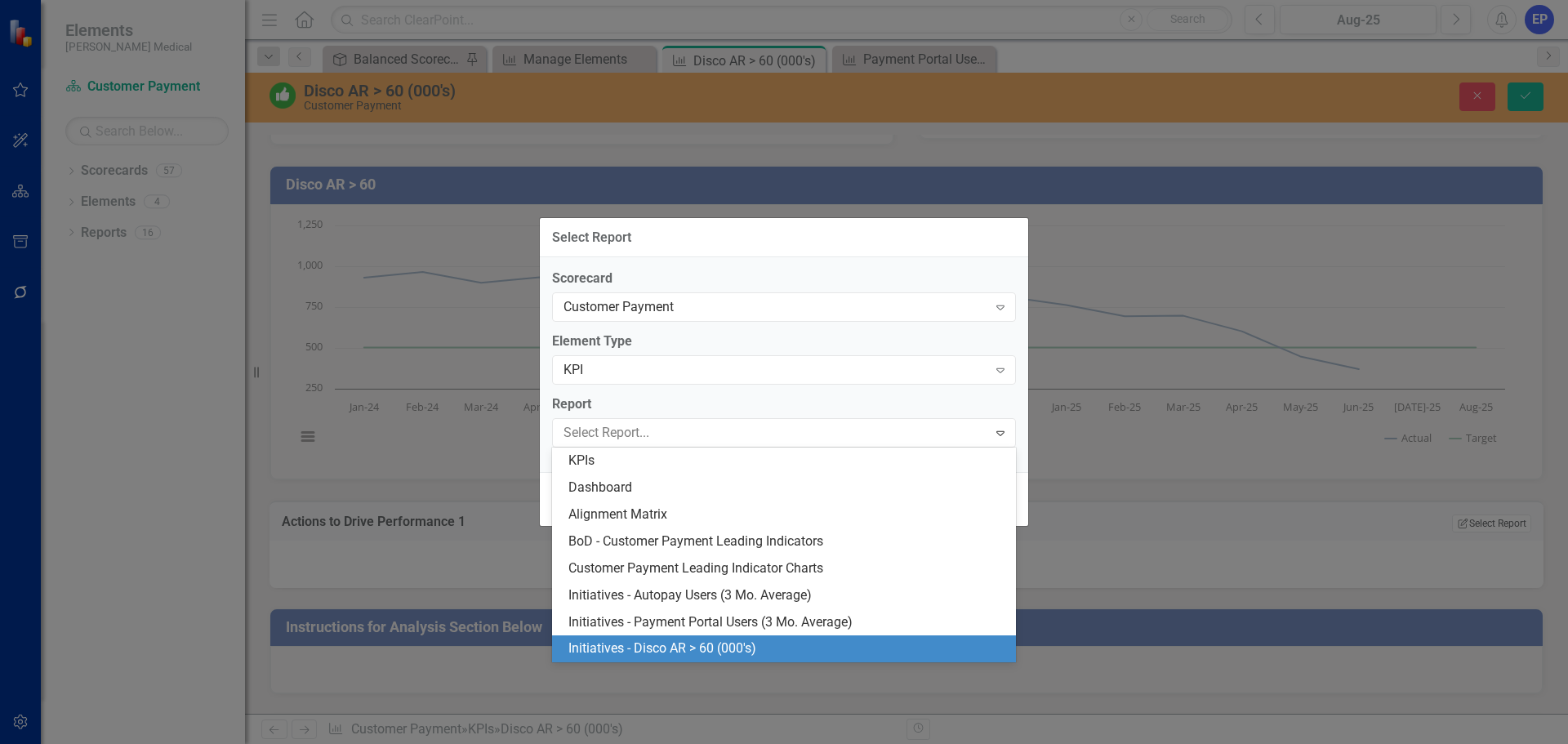
click at [645, 644] on div "Initiatives - Disco AR > 60 (000's)" at bounding box center [787, 649] width 438 height 18
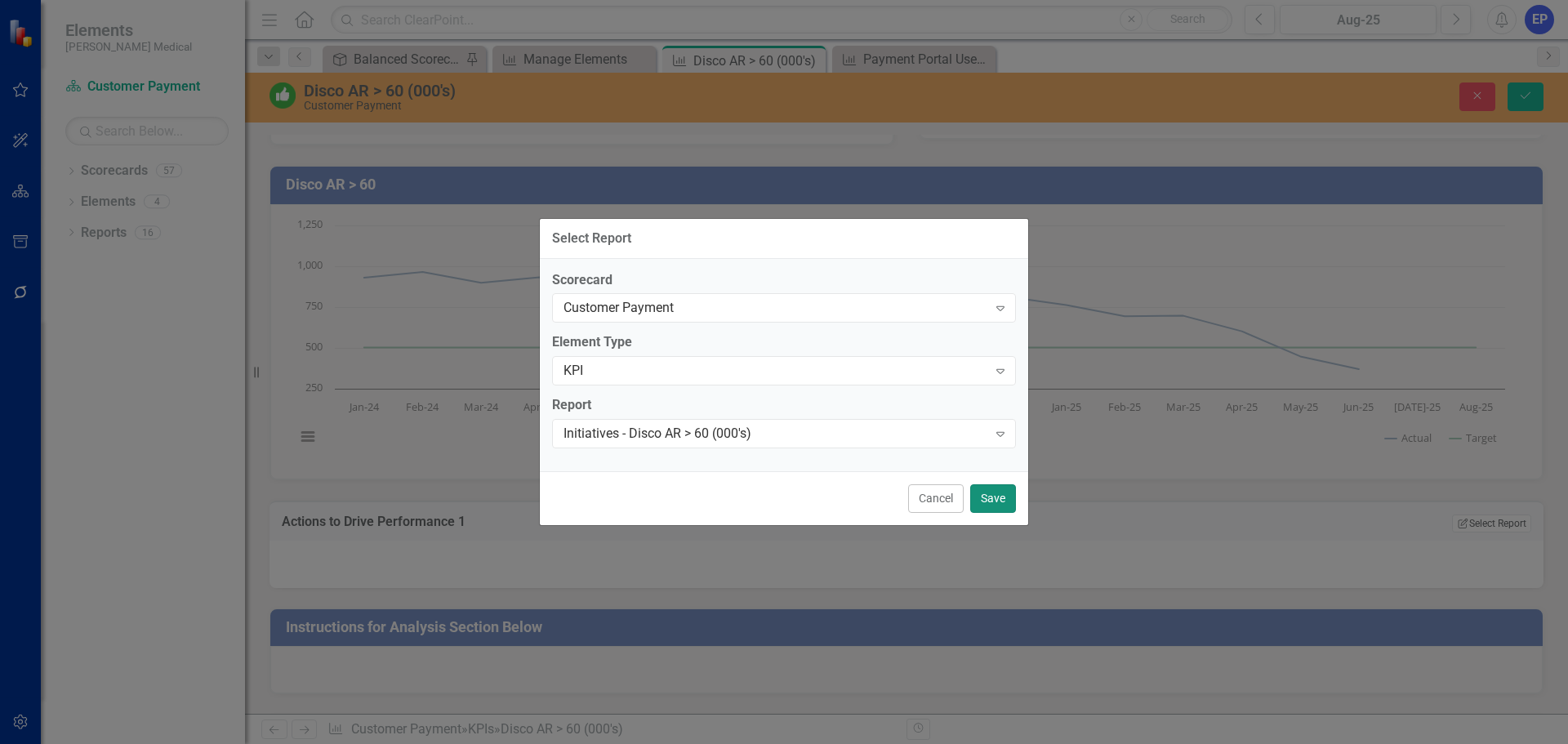
click at [995, 499] on button "Save" at bounding box center [993, 499] width 46 height 28
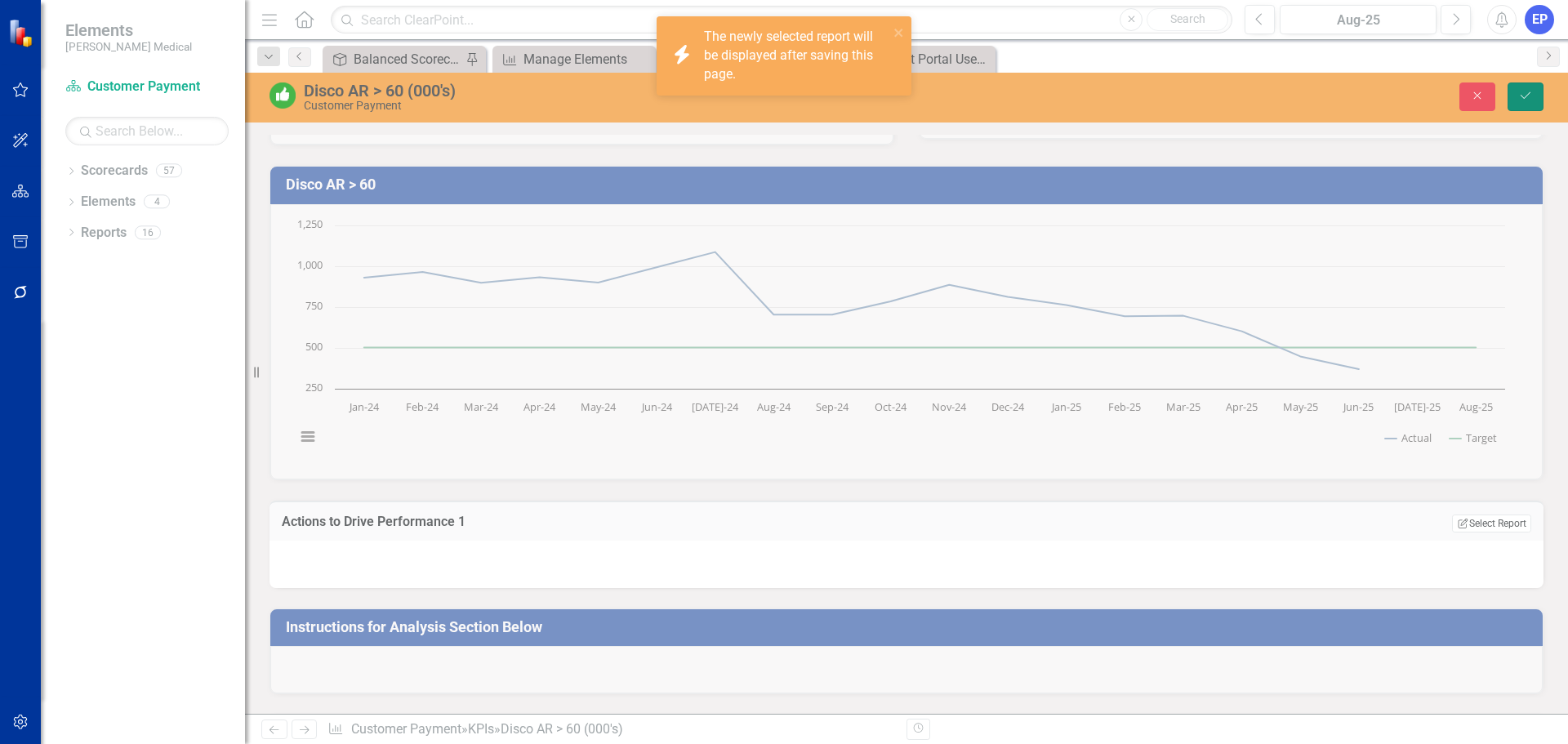
click at [1519, 94] on icon "Save" at bounding box center [1525, 96] width 15 height 12
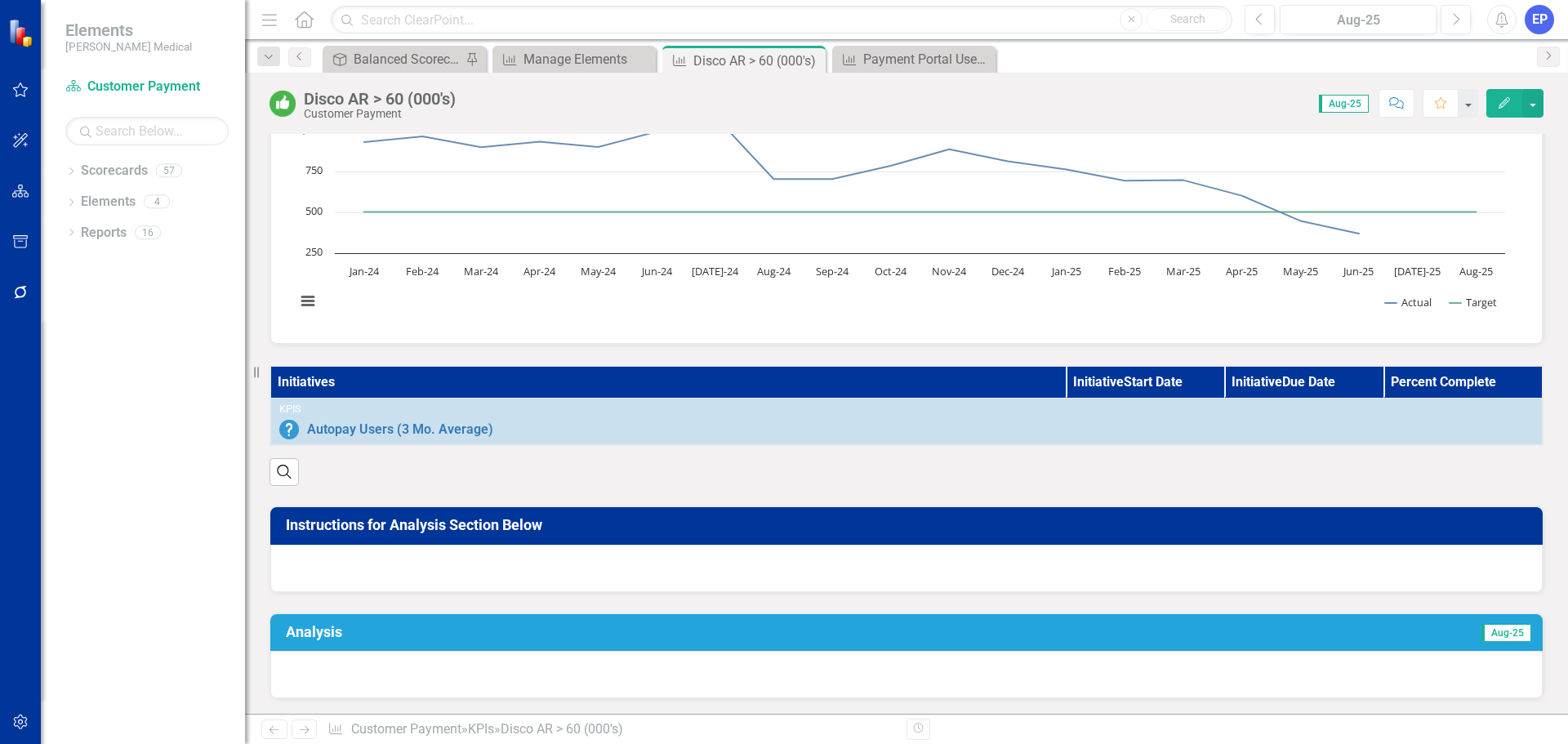
scroll to position [245, 0]
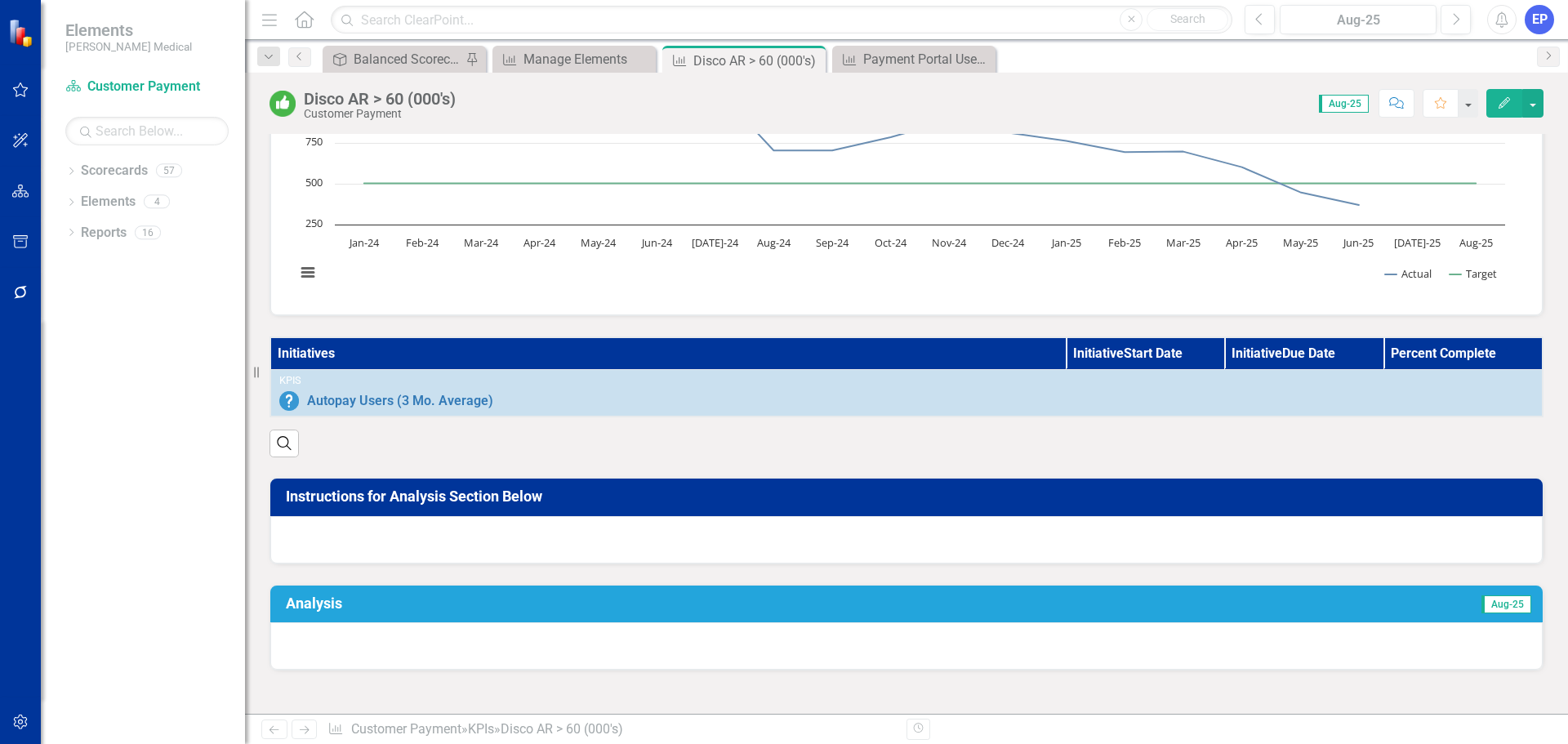
click at [822, 535] on div at bounding box center [907, 539] width 1272 height 48
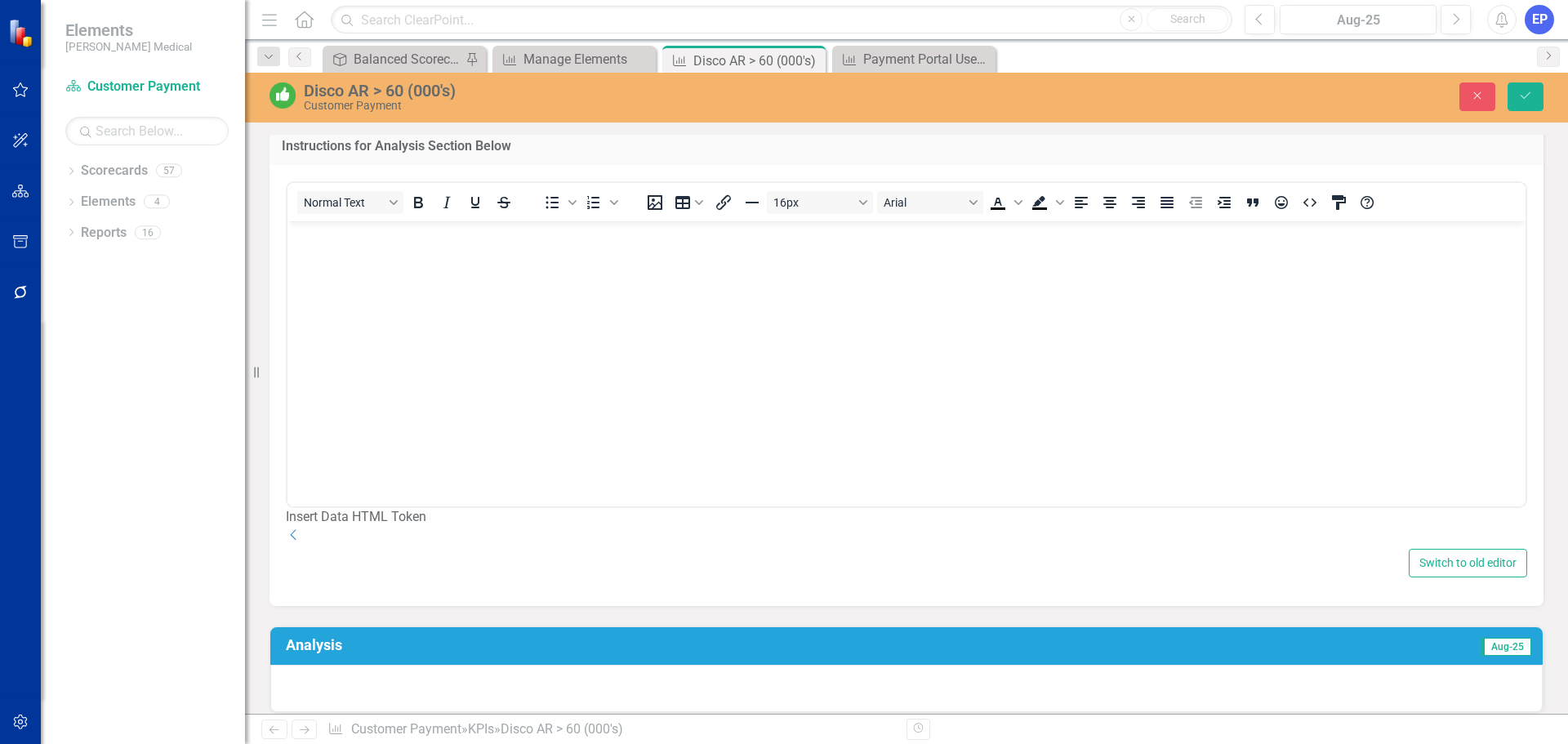
scroll to position [653, 0]
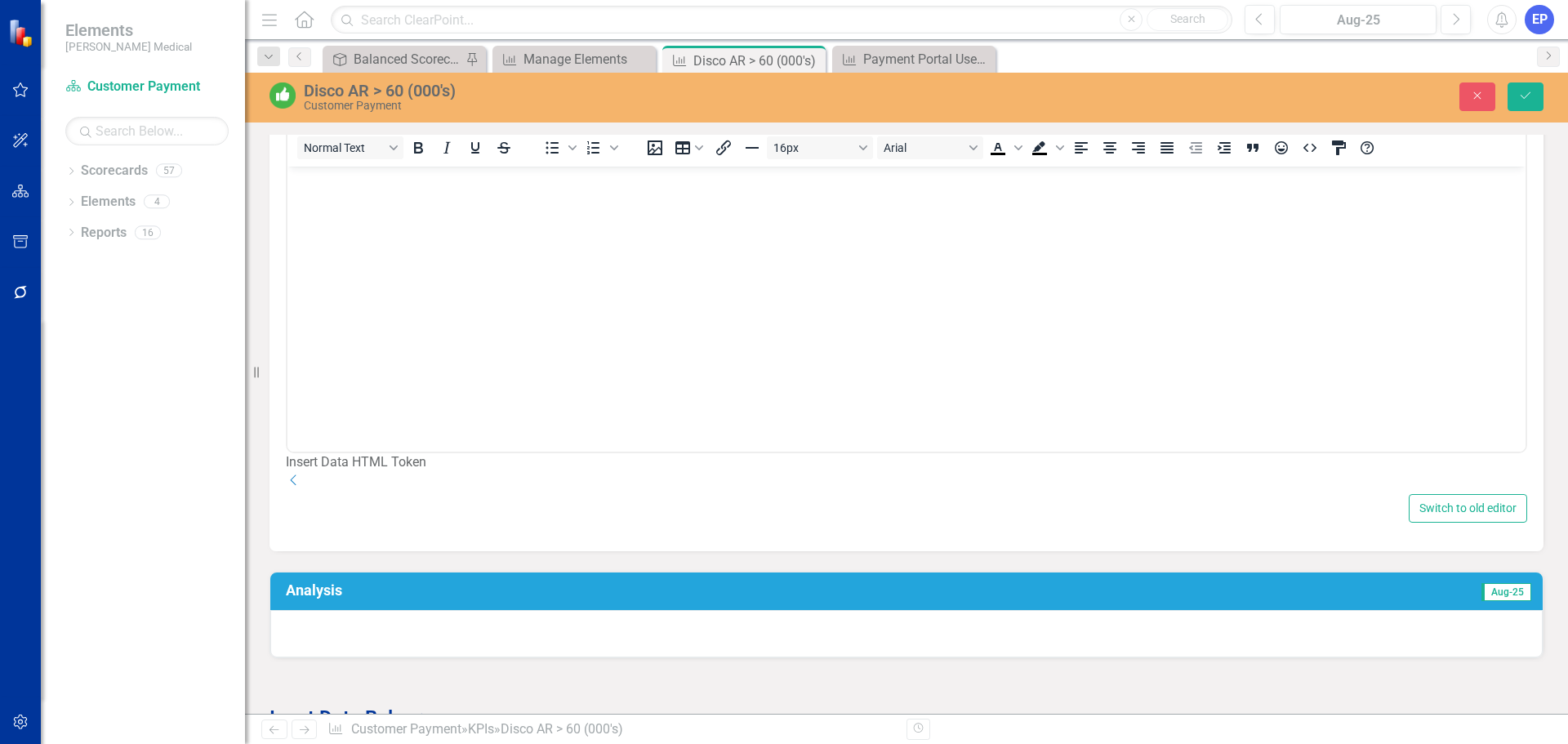
click at [1438, 472] on div "Insert Data HTML Token" at bounding box center [906, 463] width 1241 height 18
click at [1498, 491] on div "Insert Data HTML Token Dropdown" at bounding box center [906, 472] width 1241 height 38
click at [302, 487] on icon "Dropdown" at bounding box center [294, 480] width 17 height 13
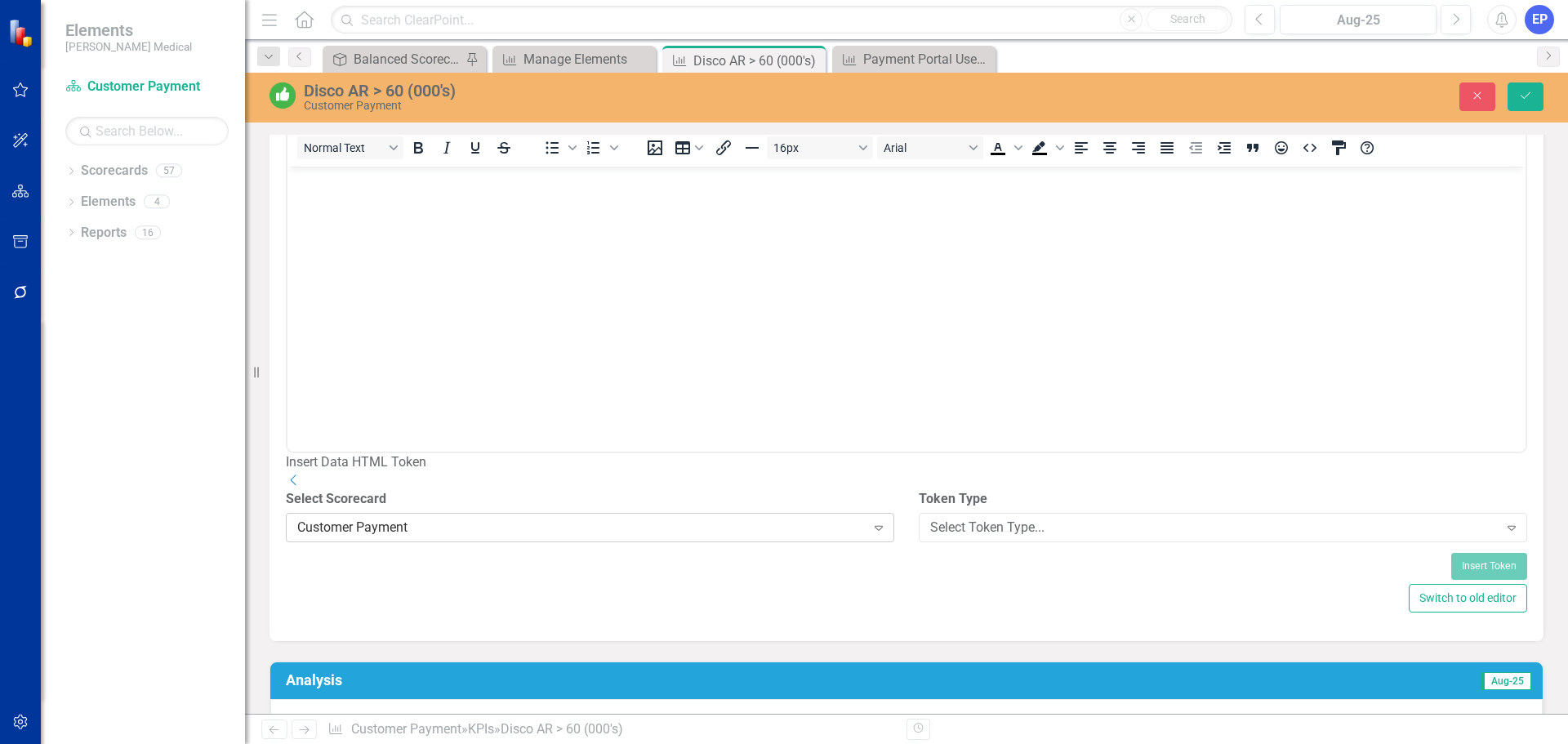
click at [820, 537] on div "Customer Payment" at bounding box center [581, 528] width 569 height 18
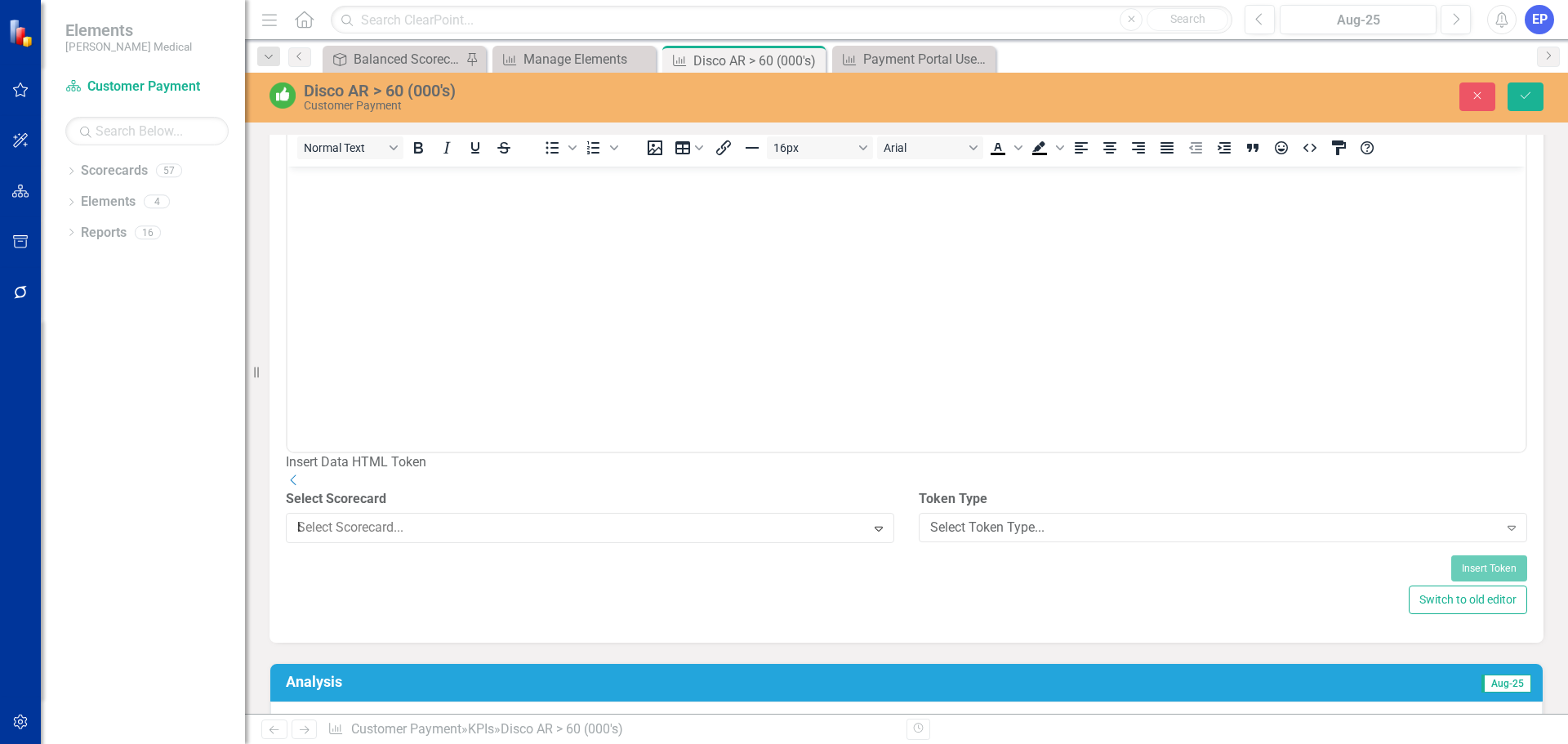
scroll to position [318, 0]
type input "ba"
click at [539, 743] on div "Ba lanced Scorecard" at bounding box center [787, 757] width 1541 height 18
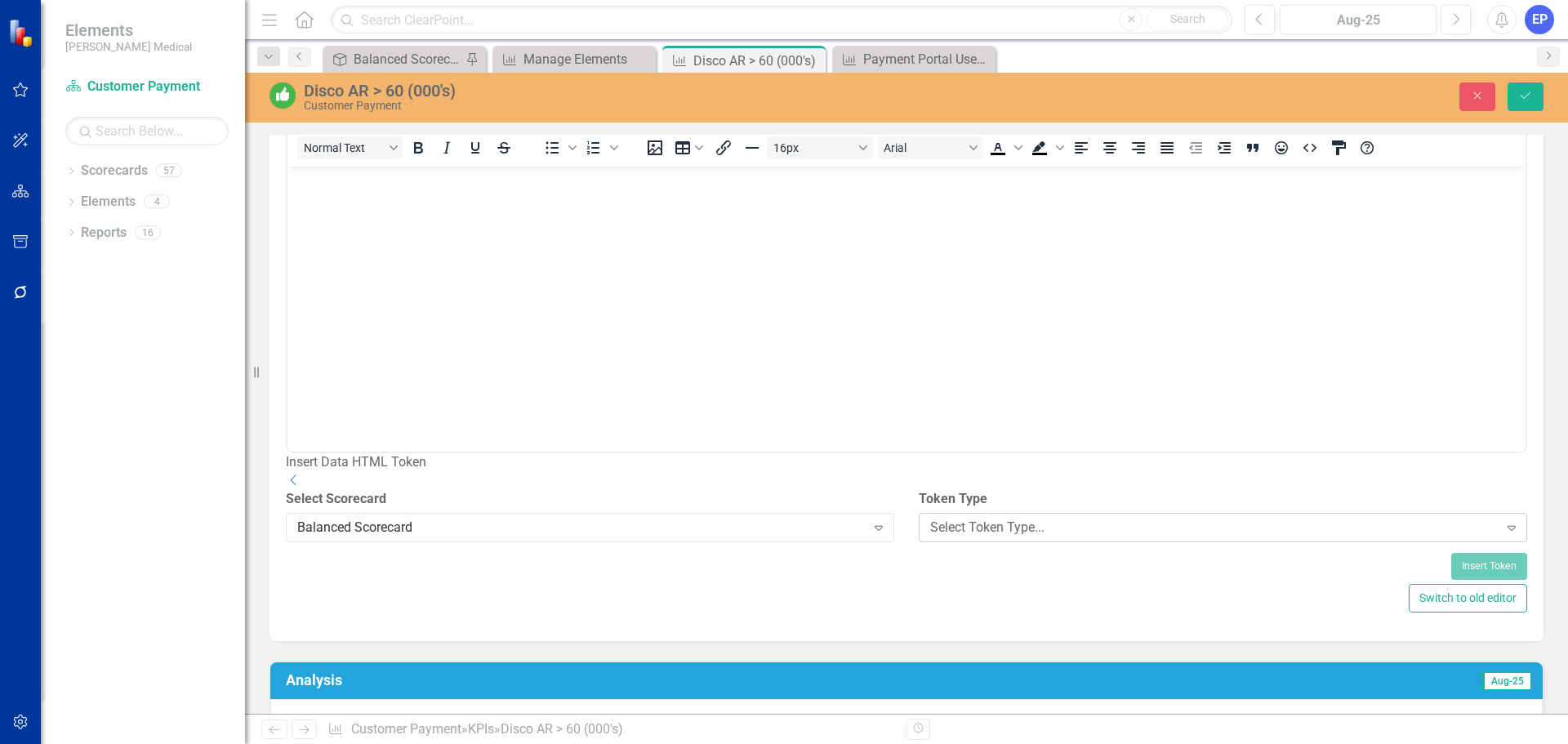
click at [960, 537] on div "Select Token Type..." at bounding box center [1214, 528] width 569 height 18
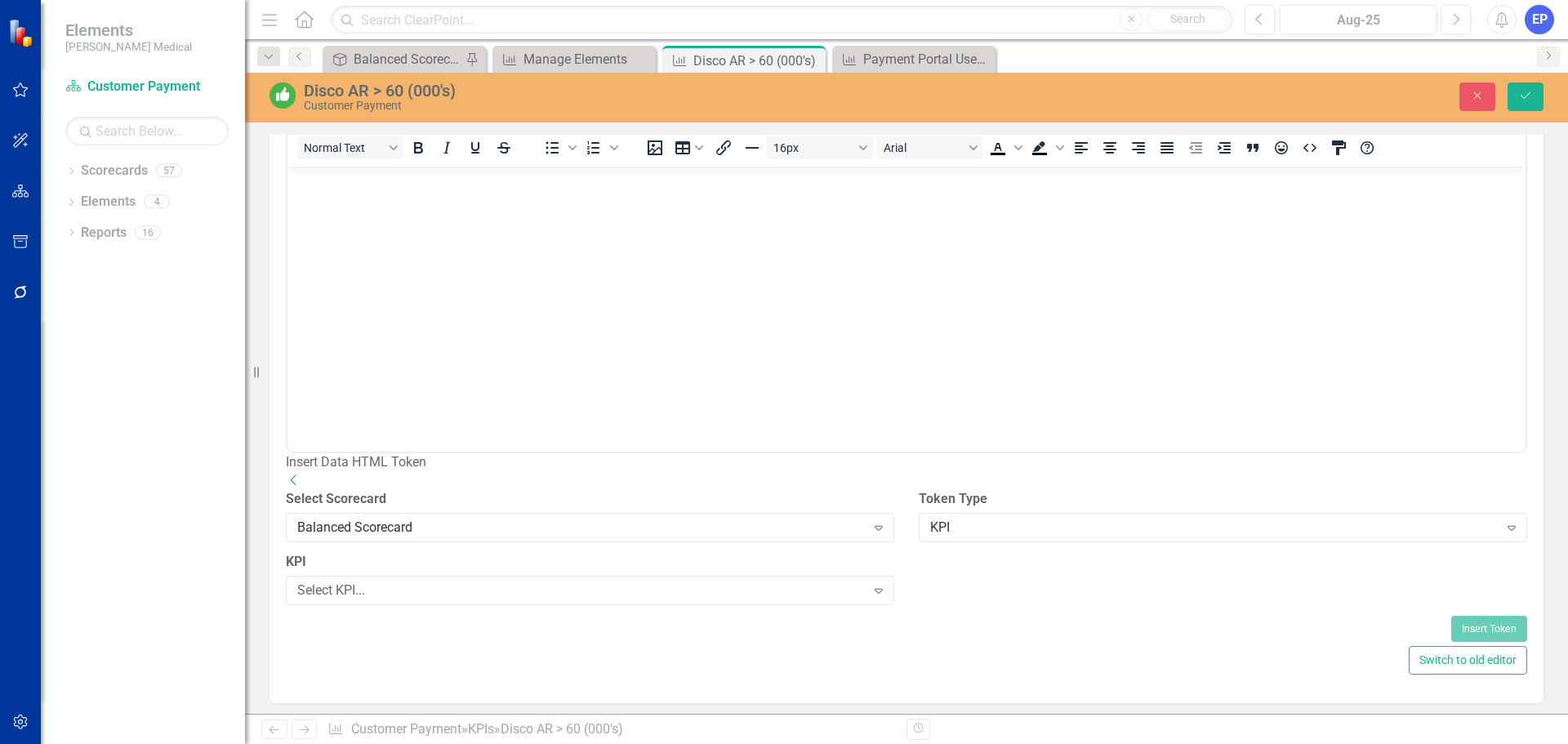
click at [656, 615] on div "KPI Select KPI... Expand" at bounding box center [590, 584] width 633 height 63
click at [665, 600] on div "Select KPI..." at bounding box center [581, 590] width 569 height 18
click at [1019, 600] on div "Select Field..." at bounding box center [1214, 590] width 569 height 18
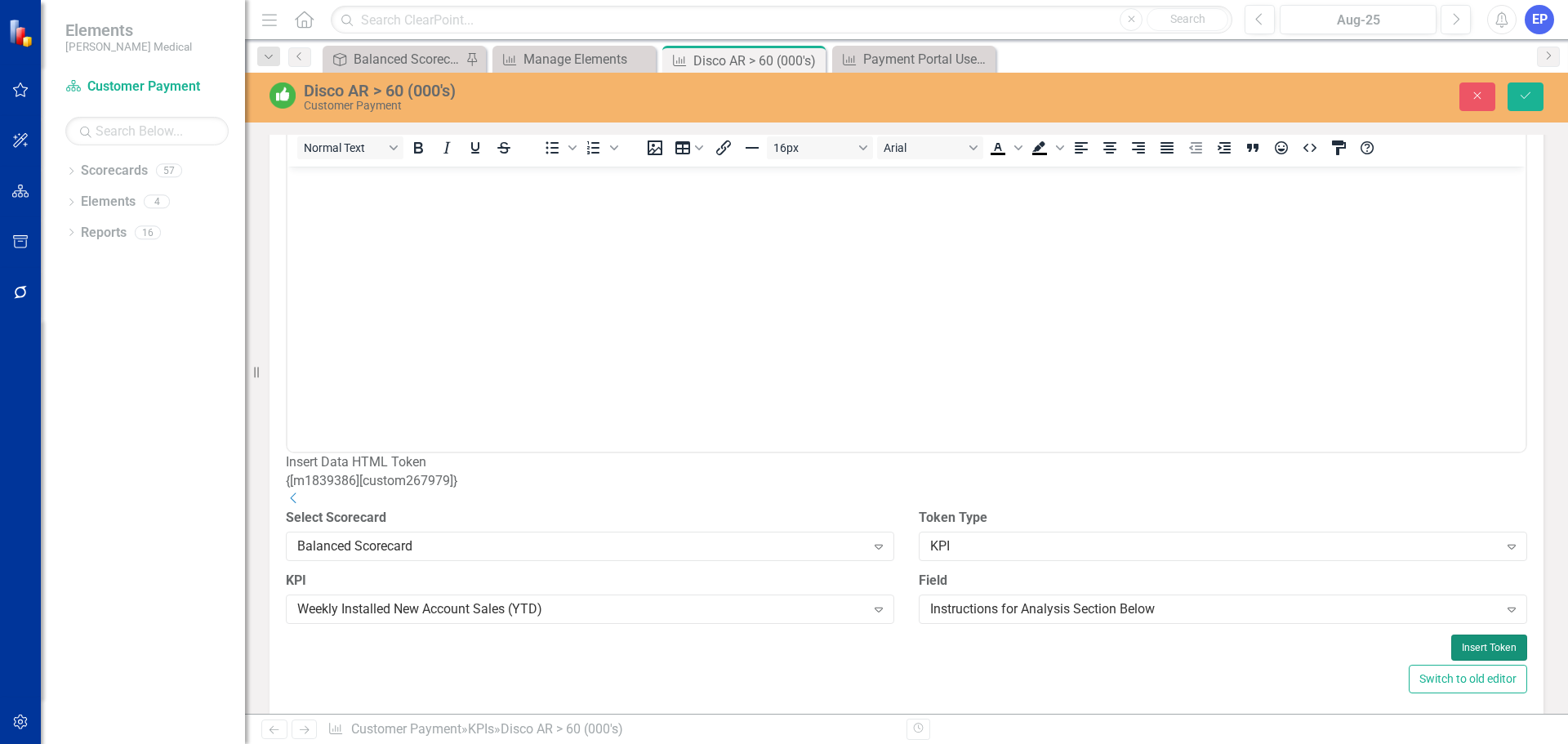
click at [1454, 660] on button "Insert Token" at bounding box center [1489, 647] width 76 height 26
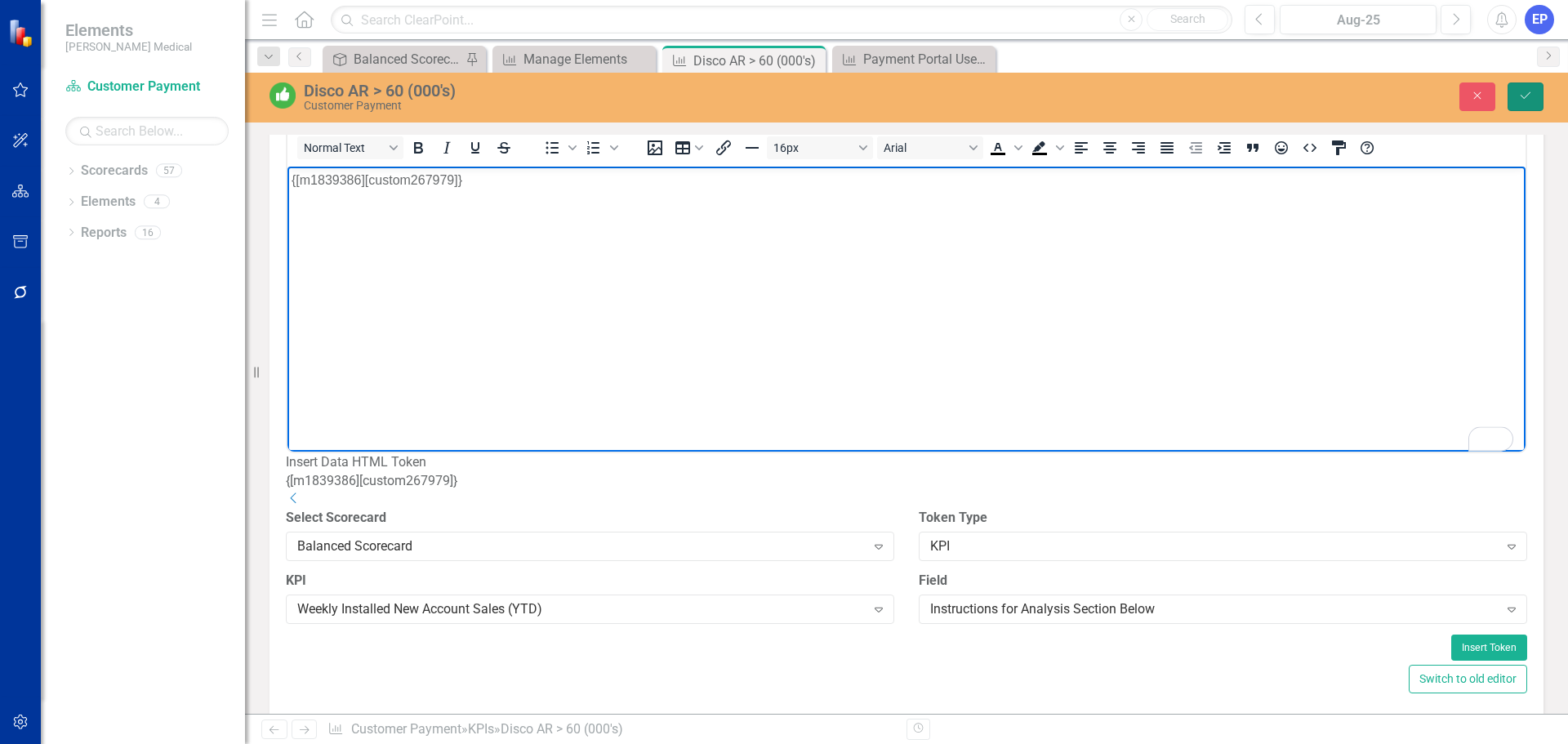
click at [1520, 104] on button "Save" at bounding box center [1525, 97] width 36 height 28
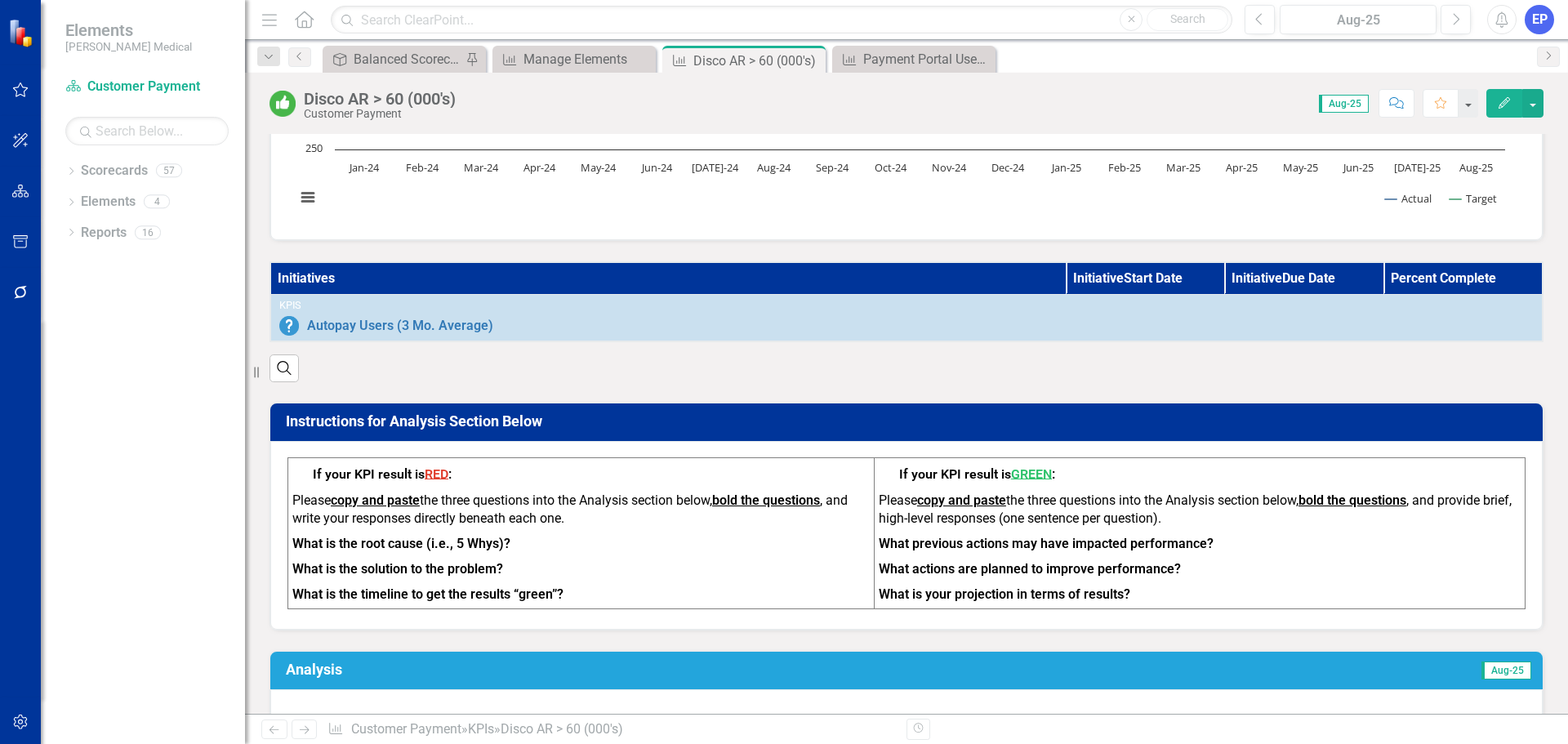
scroll to position [326, 0]
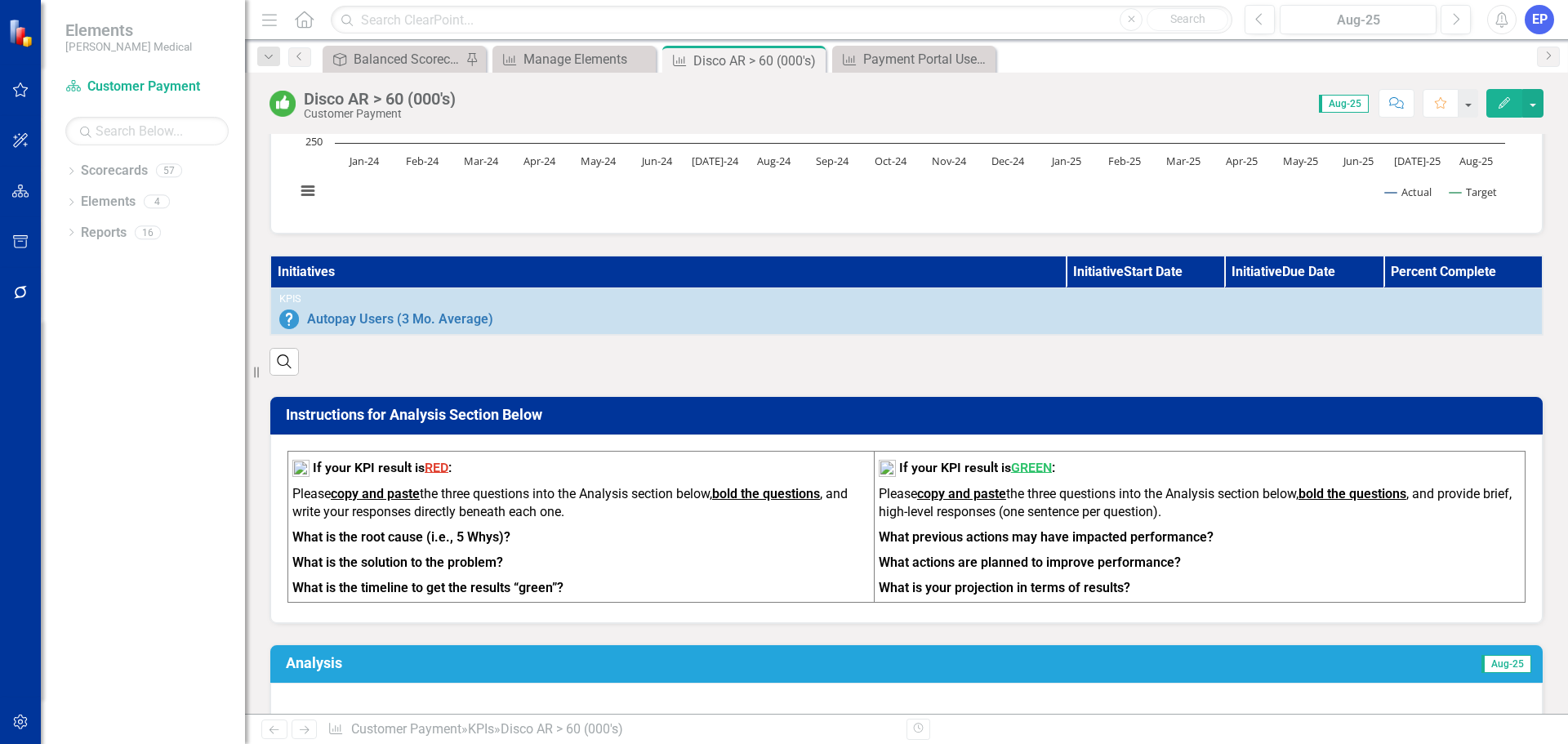
click at [835, 423] on h3 "Instructions for Analysis Section Below" at bounding box center [908, 415] width 1247 height 17
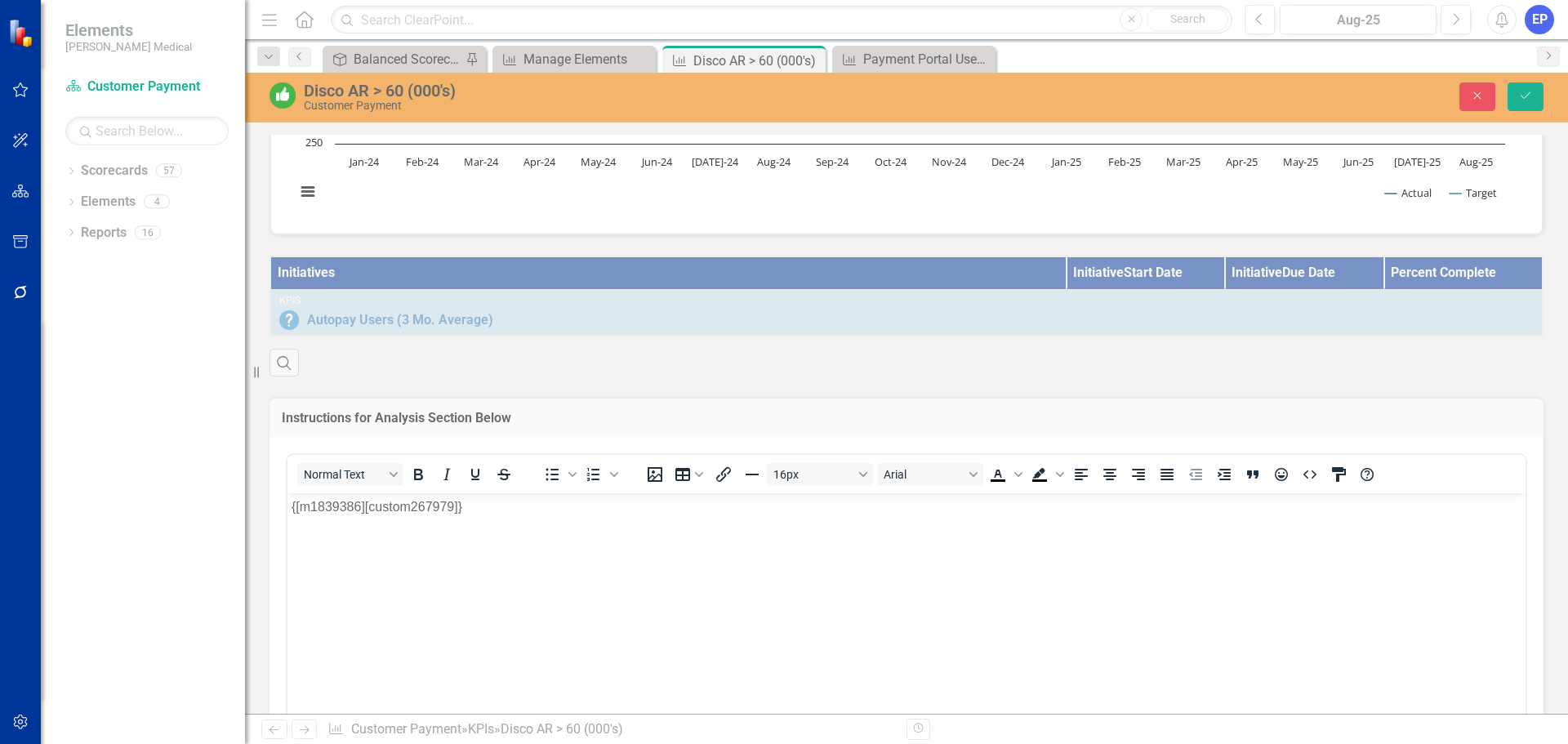
scroll to position [0, 0]
click at [1485, 91] on button "Close" at bounding box center [1477, 97] width 36 height 28
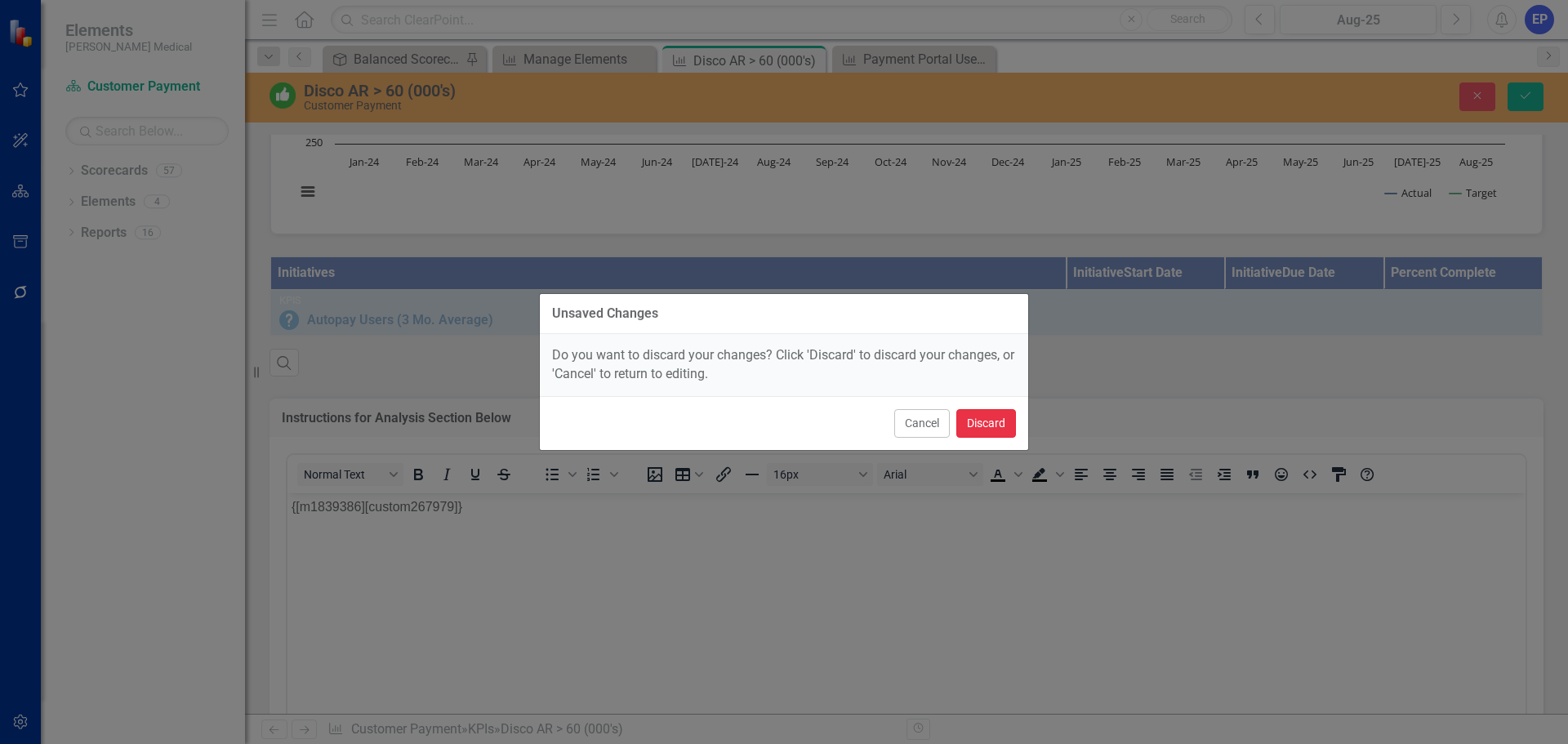
click at [971, 428] on button "Discard" at bounding box center [985, 423] width 59 height 28
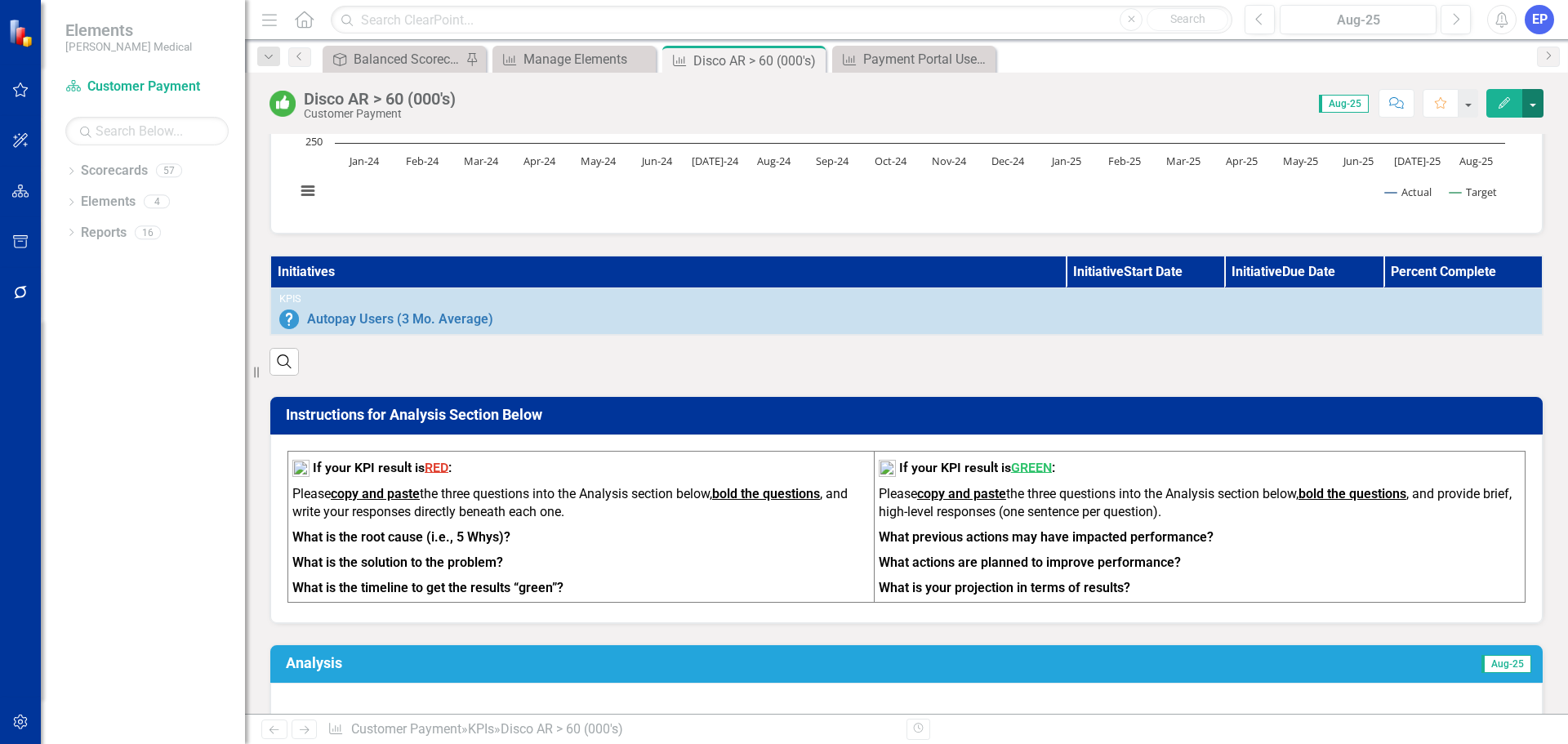
click at [1530, 109] on button "button" at bounding box center [1532, 104] width 21 height 28
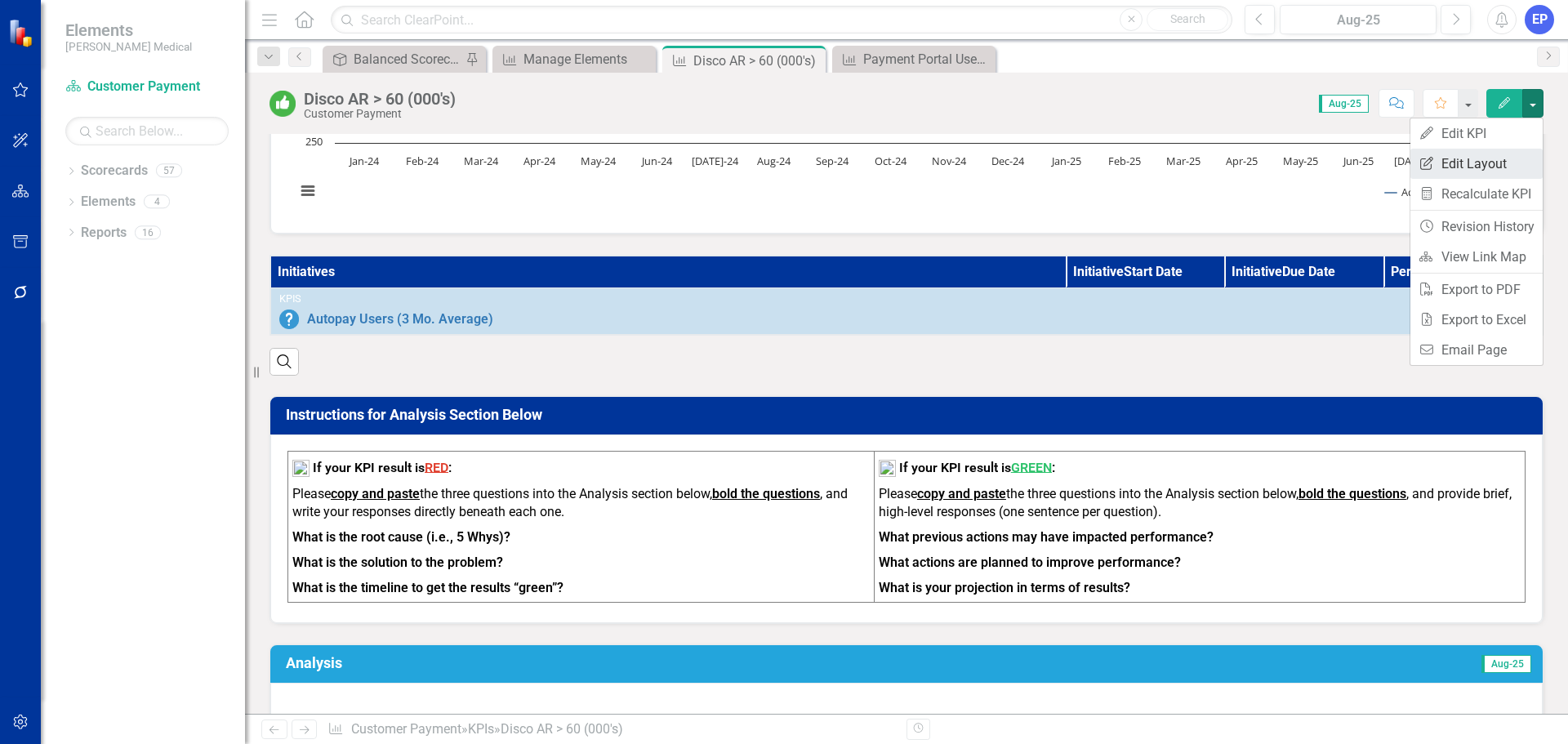
click at [1490, 164] on link "Edit Report Edit Layout" at bounding box center [1476, 164] width 132 height 30
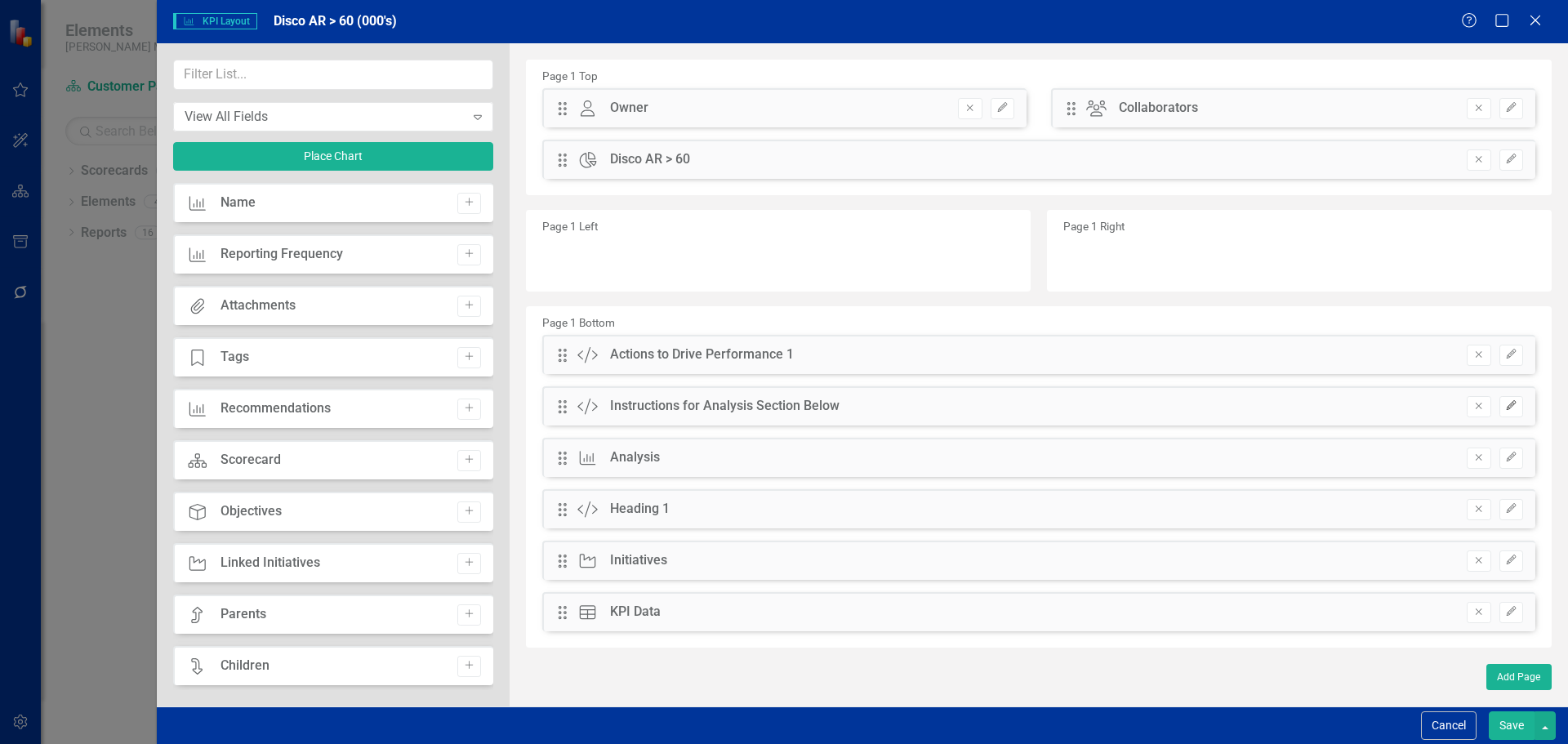
click at [1509, 406] on icon "button" at bounding box center [1510, 406] width 10 height 10
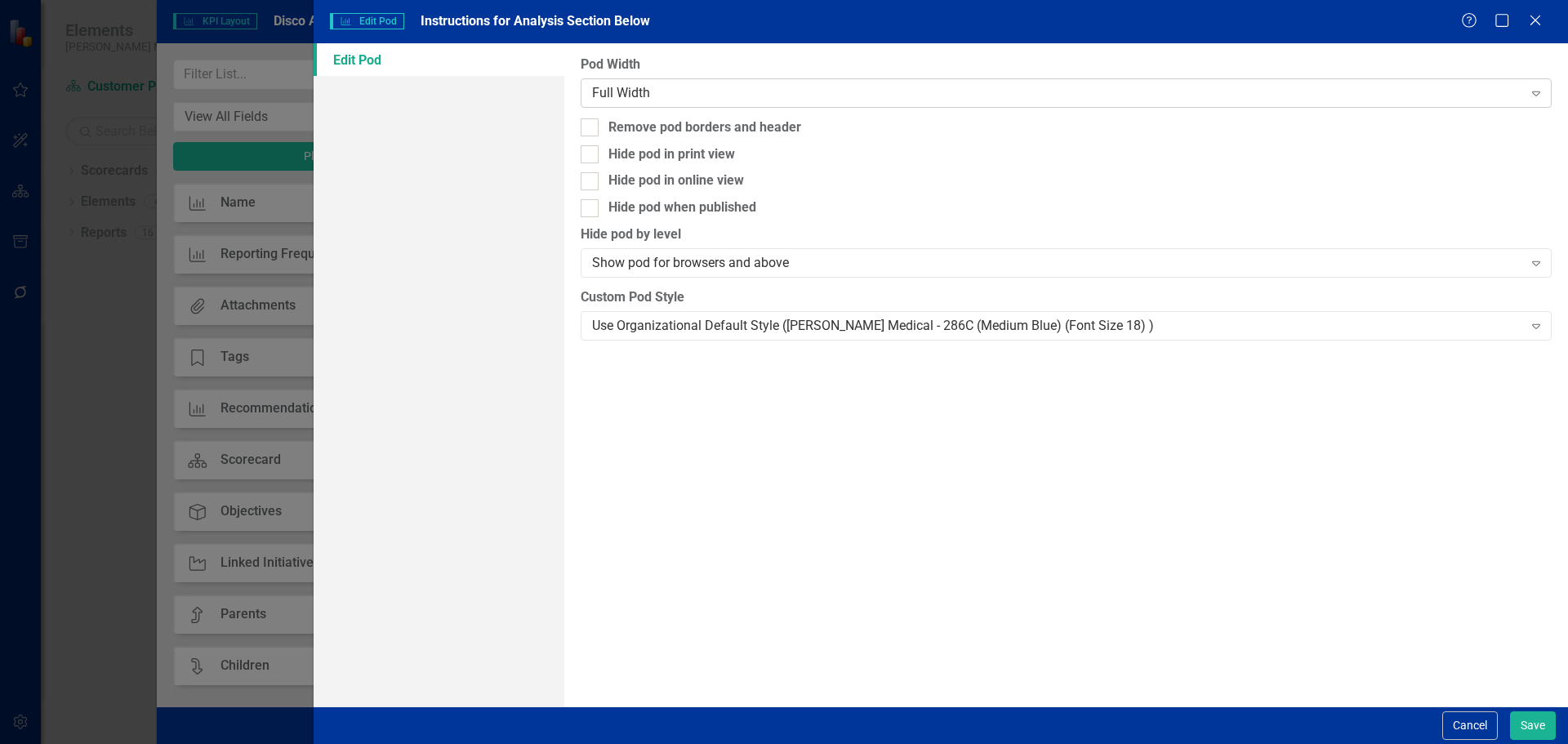
click at [1426, 90] on div "Full Width" at bounding box center [1057, 93] width 930 height 18
click at [1525, 721] on button "Save" at bounding box center [1532, 726] width 46 height 28
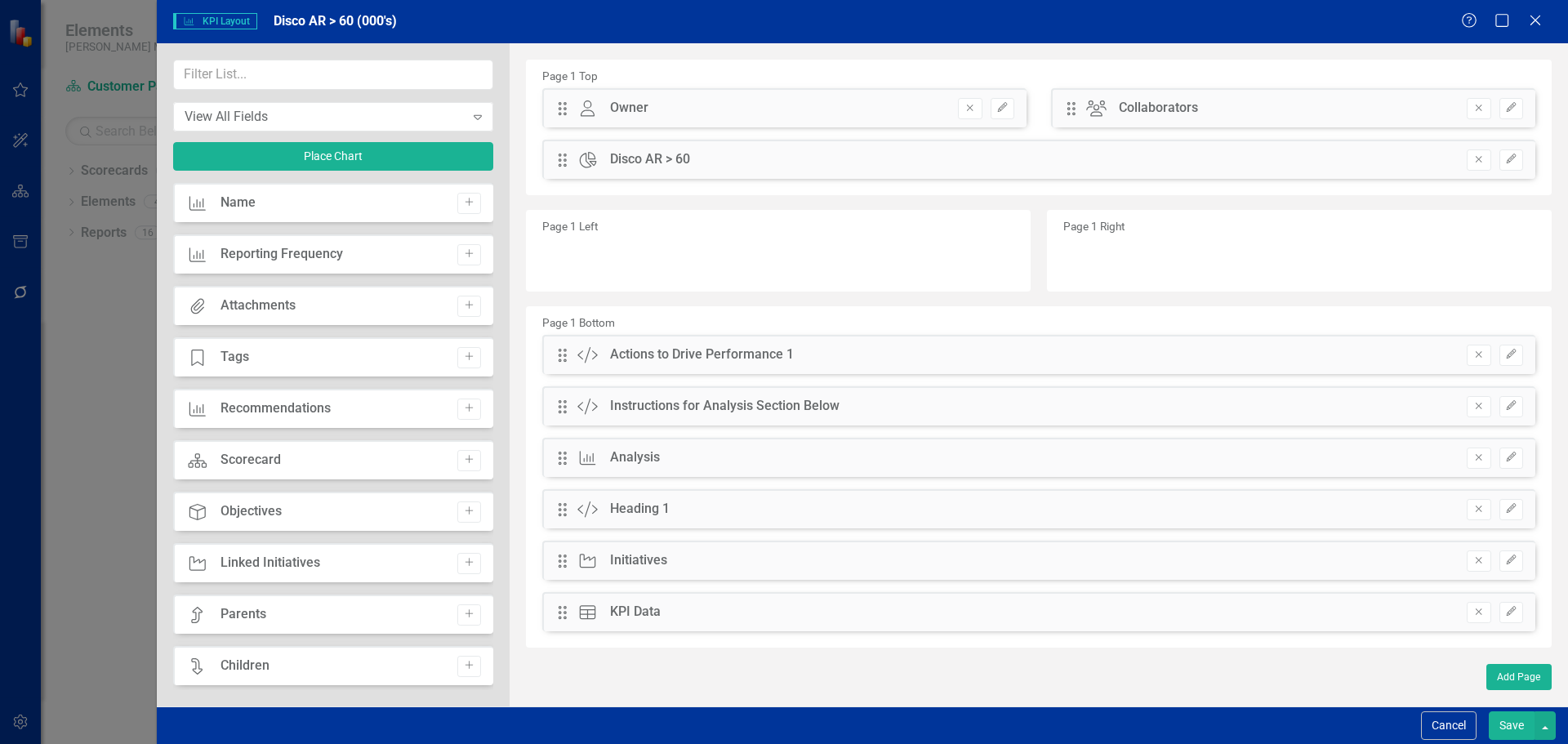
click at [1515, 731] on button "Save" at bounding box center [1511, 726] width 46 height 28
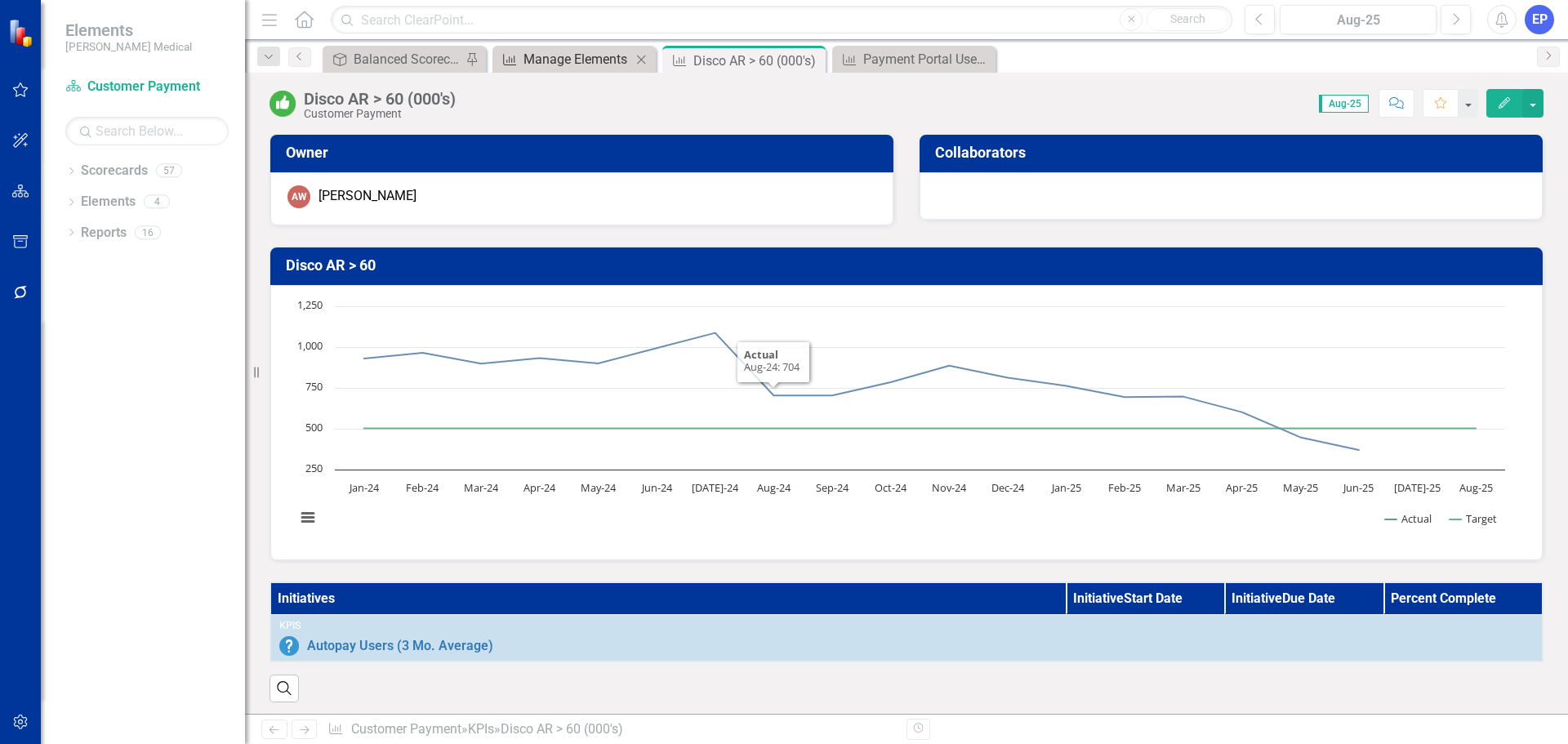
click at [576, 68] on div "Manage Elements" at bounding box center [577, 59] width 108 height 20
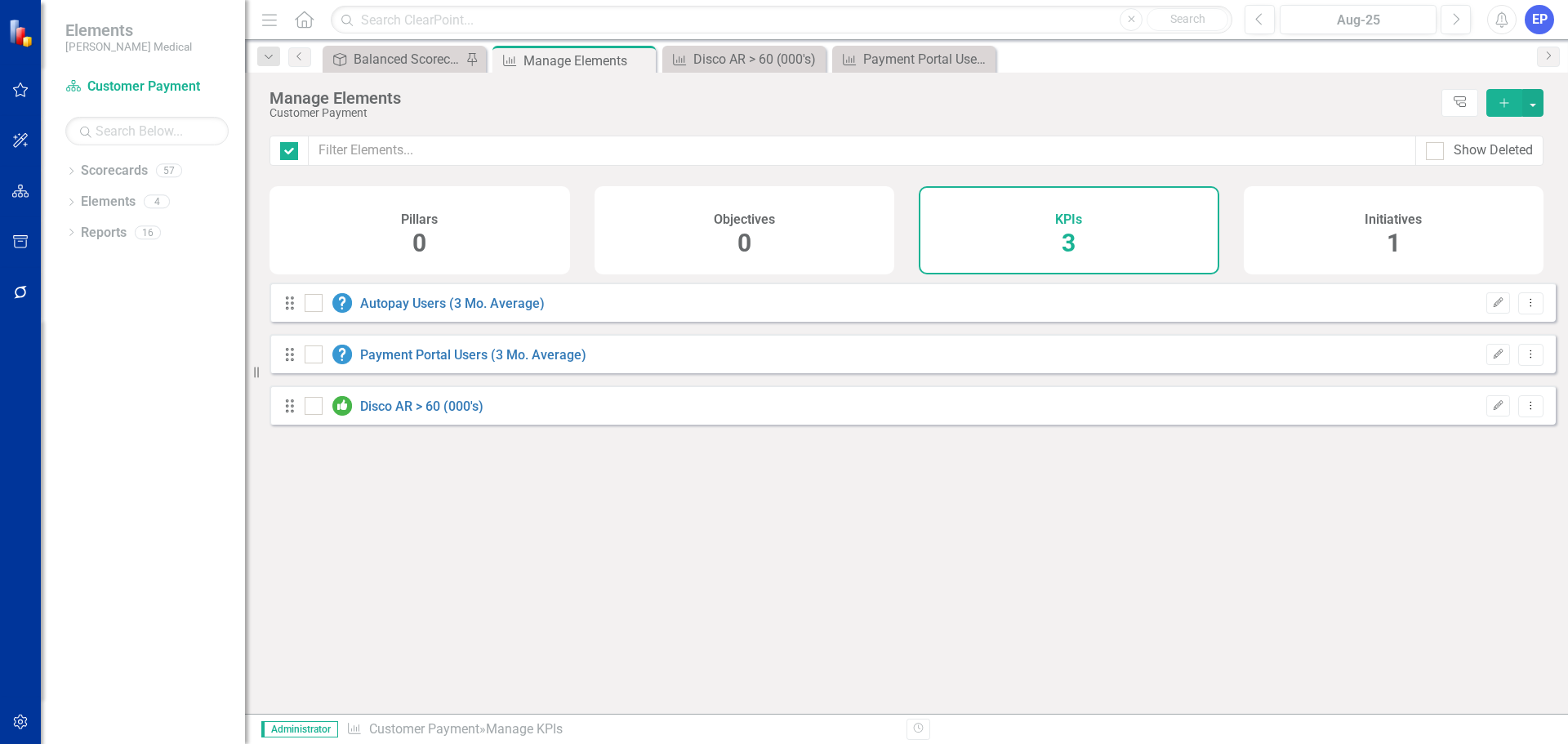
checkbox input "false"
click at [69, 229] on div "Dropdown" at bounding box center [71, 235] width 12 height 14
click at [78, 322] on icon "Dropdown" at bounding box center [78, 324] width 12 height 9
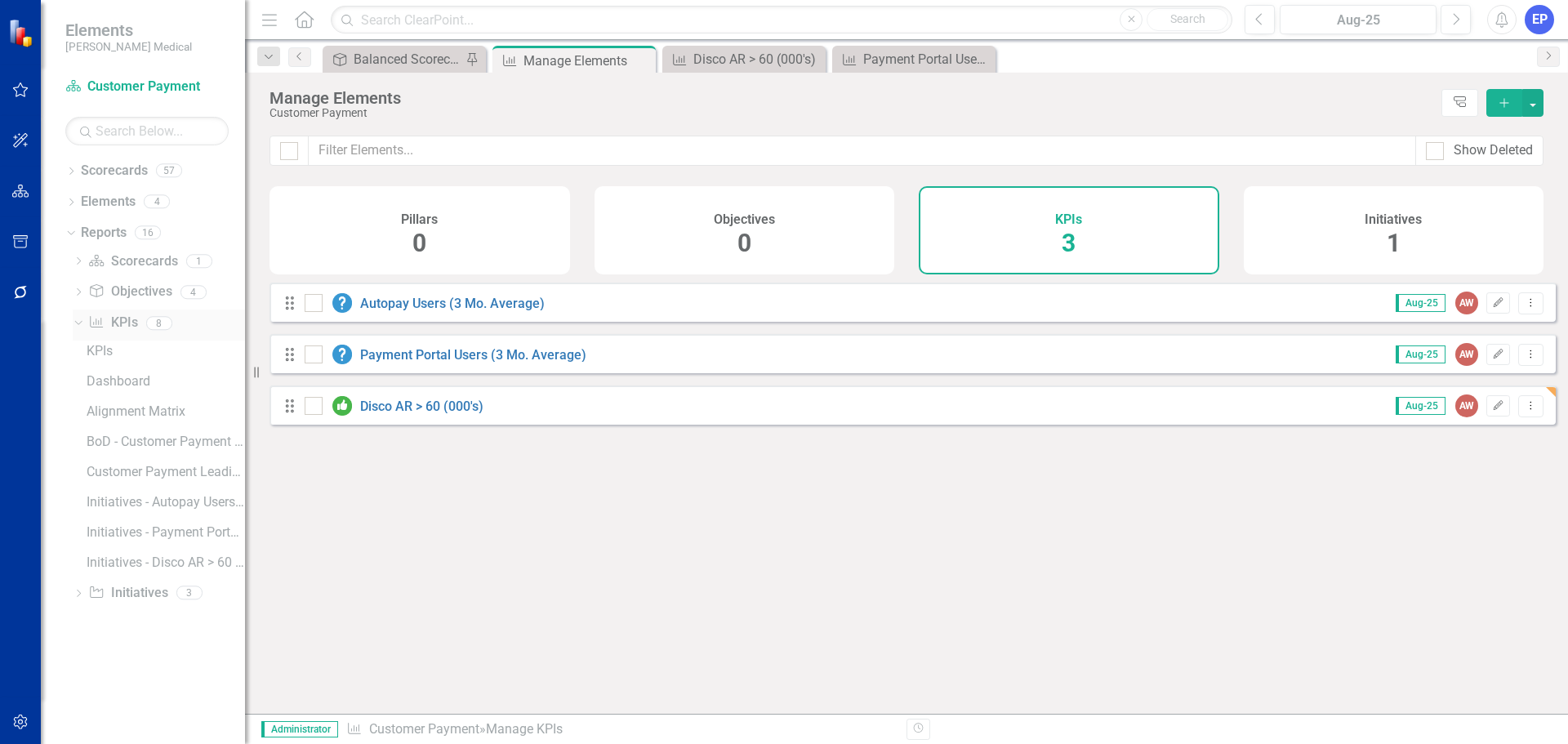
click at [109, 321] on link "KPI KPIs" at bounding box center [113, 323] width 49 height 18
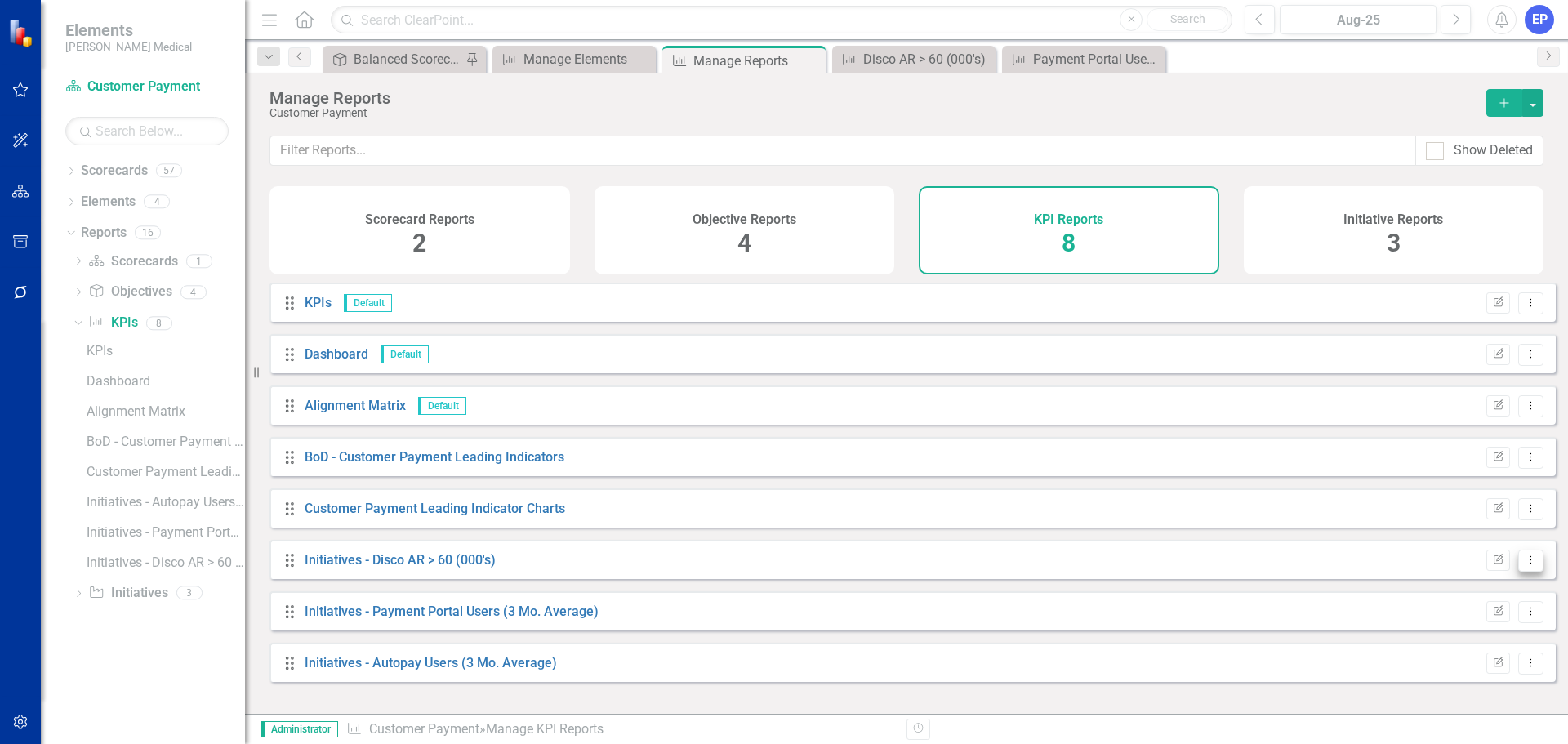
click at [1525, 572] on button "Dropdown Menu" at bounding box center [1530, 560] width 25 height 22
click at [1476, 608] on link "Edit Report Edit Report" at bounding box center [1462, 600] width 134 height 30
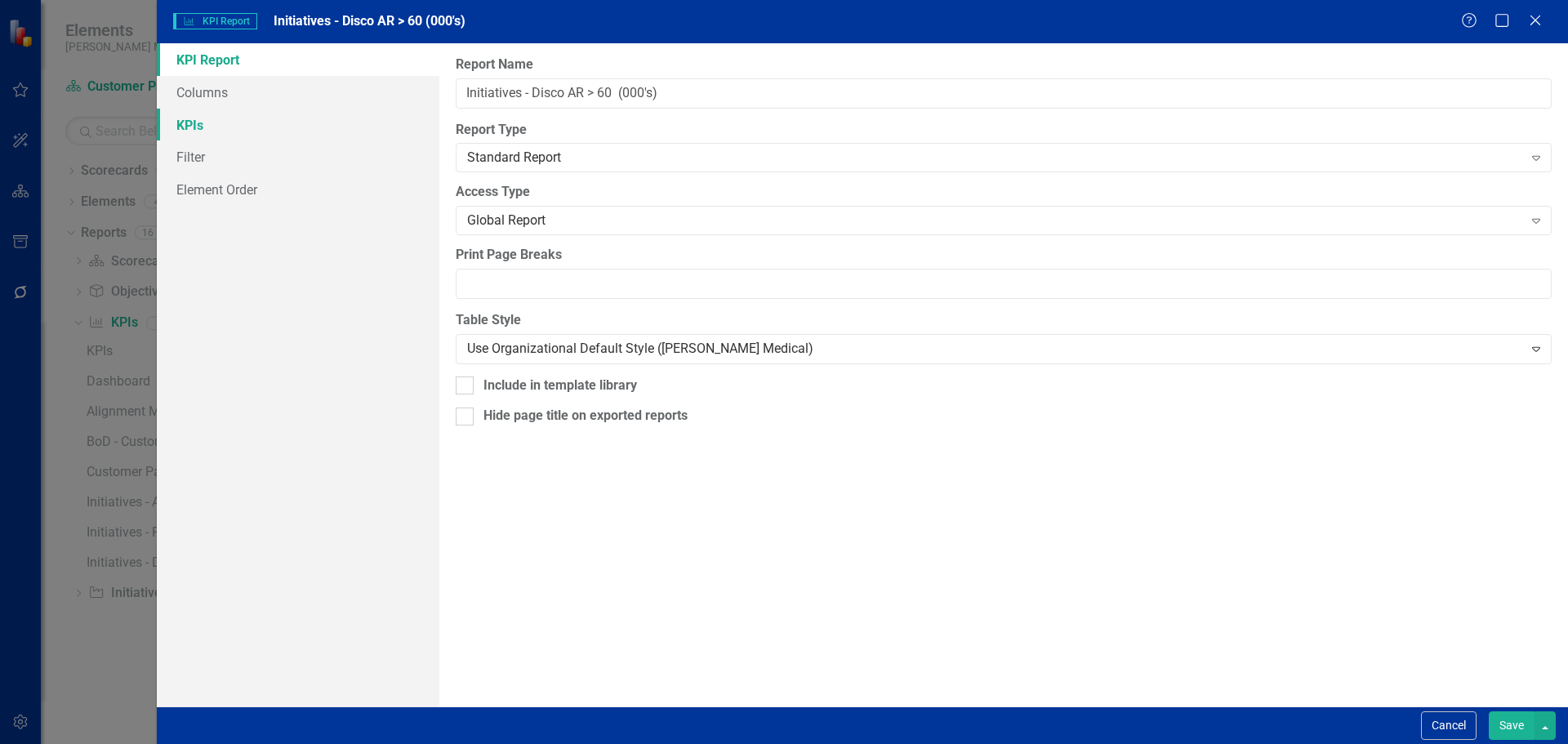
click at [201, 121] on link "KPIs" at bounding box center [298, 124] width 282 height 33
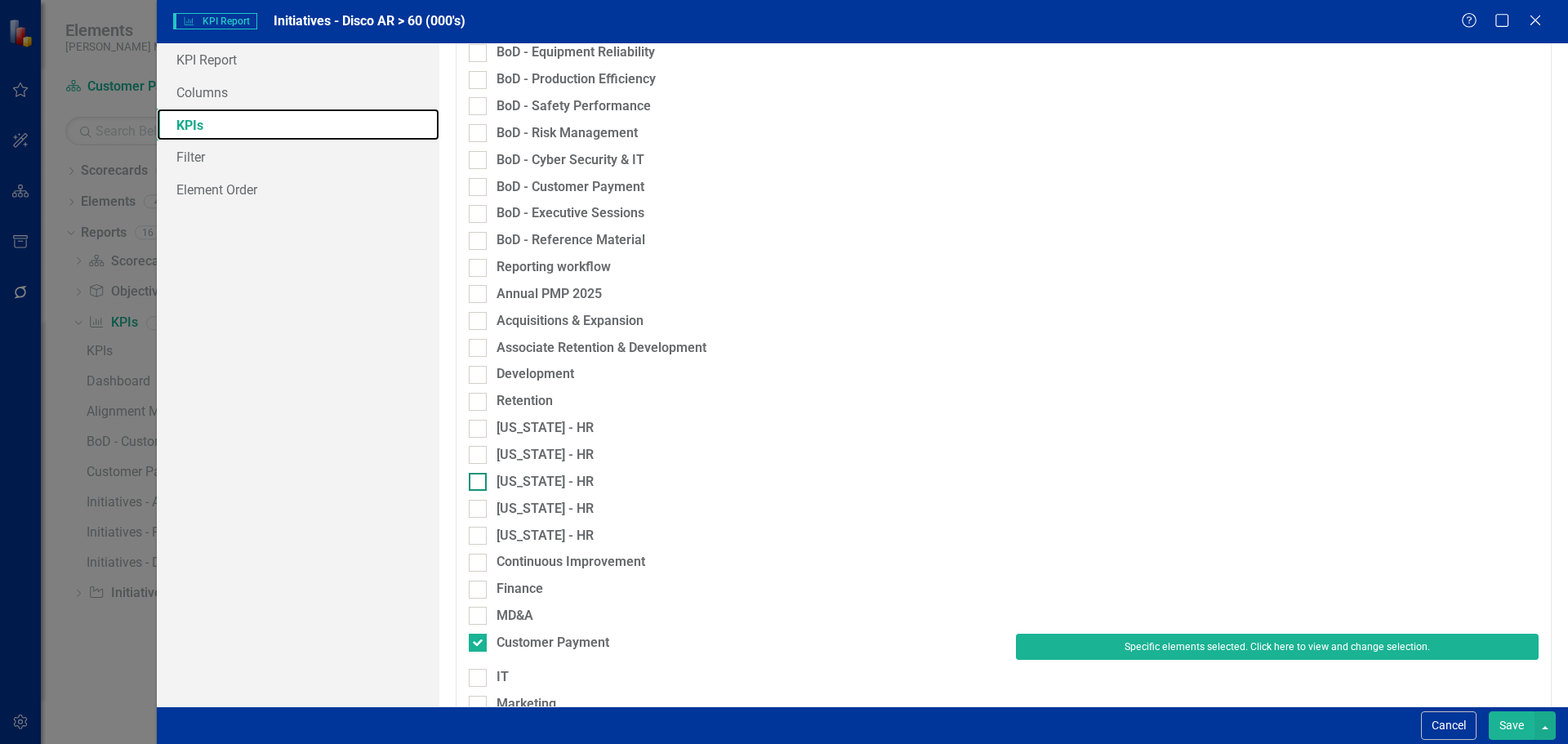
scroll to position [490, 0]
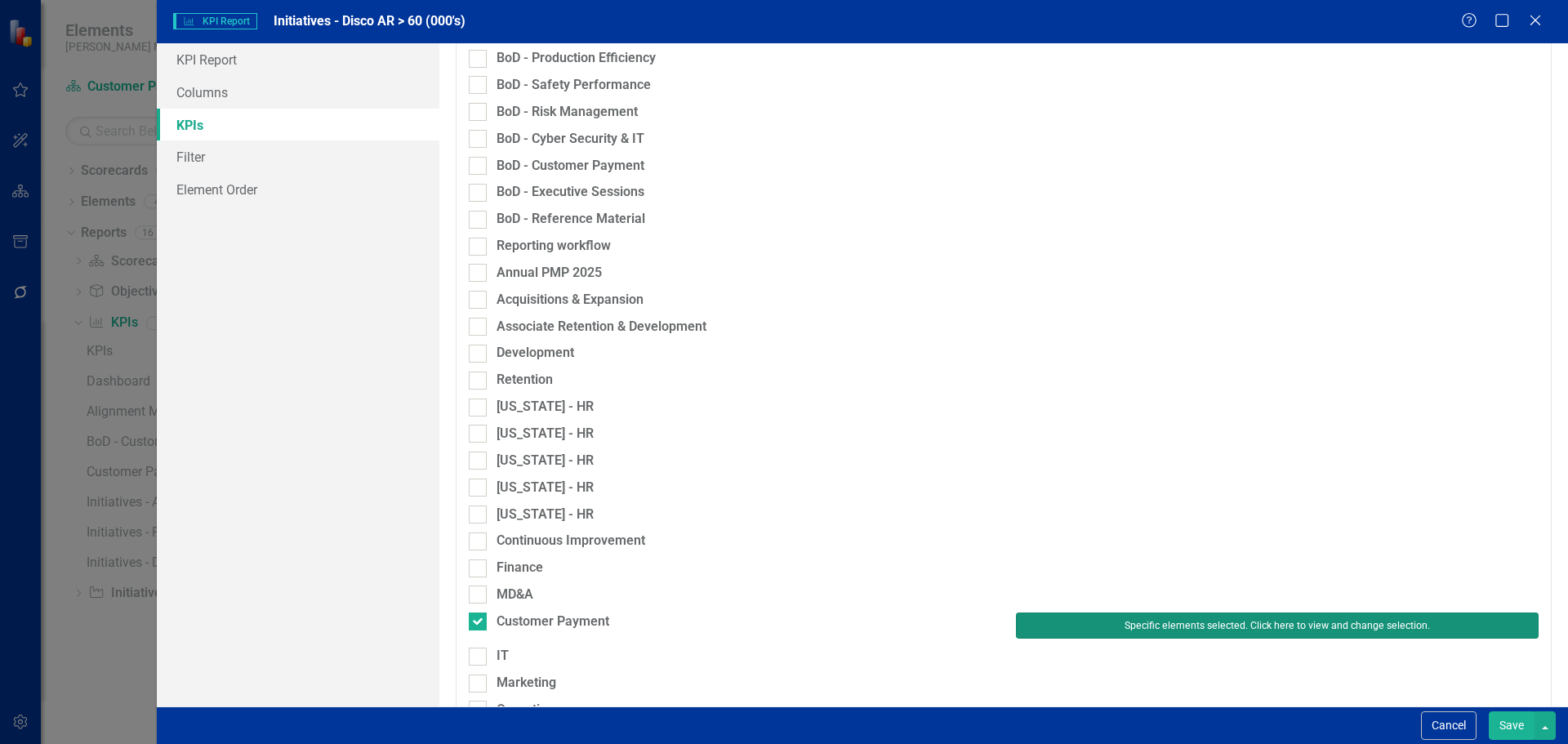
click at [1091, 620] on button "Specific elements selected. Click here to view and change selection." at bounding box center [1277, 625] width 523 height 26
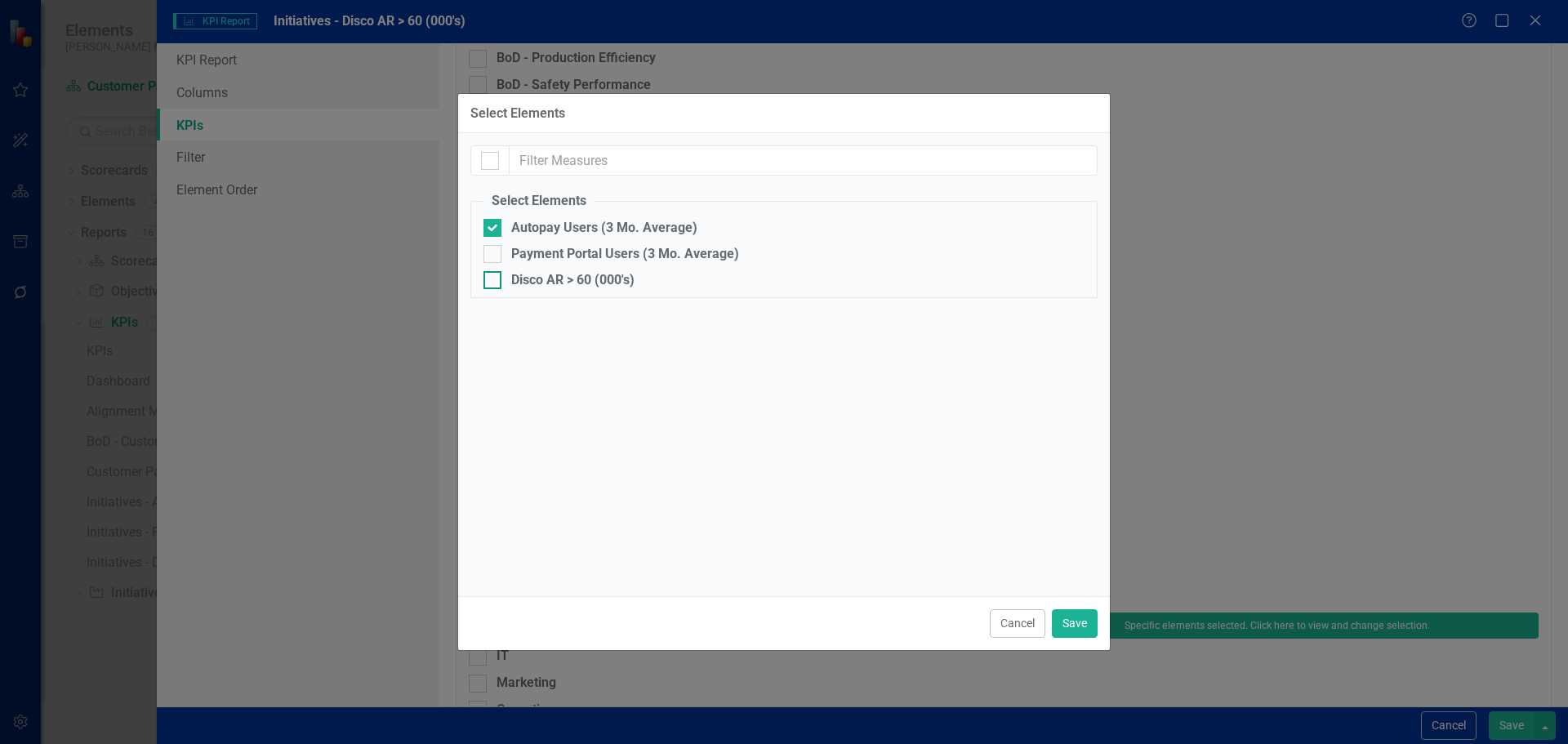
click at [593, 277] on div "Disco AR > 60 (000's)" at bounding box center [573, 281] width 124 height 15
click at [494, 277] on input "Disco AR > 60 (000's)" at bounding box center [488, 276] width 11 height 11
checkbox input "true"
click at [576, 229] on div "Autopay Users (3 Mo. Average)" at bounding box center [604, 228] width 186 height 15
click at [494, 229] on input "Autopay Users (3 Mo. Average)" at bounding box center [488, 224] width 11 height 11
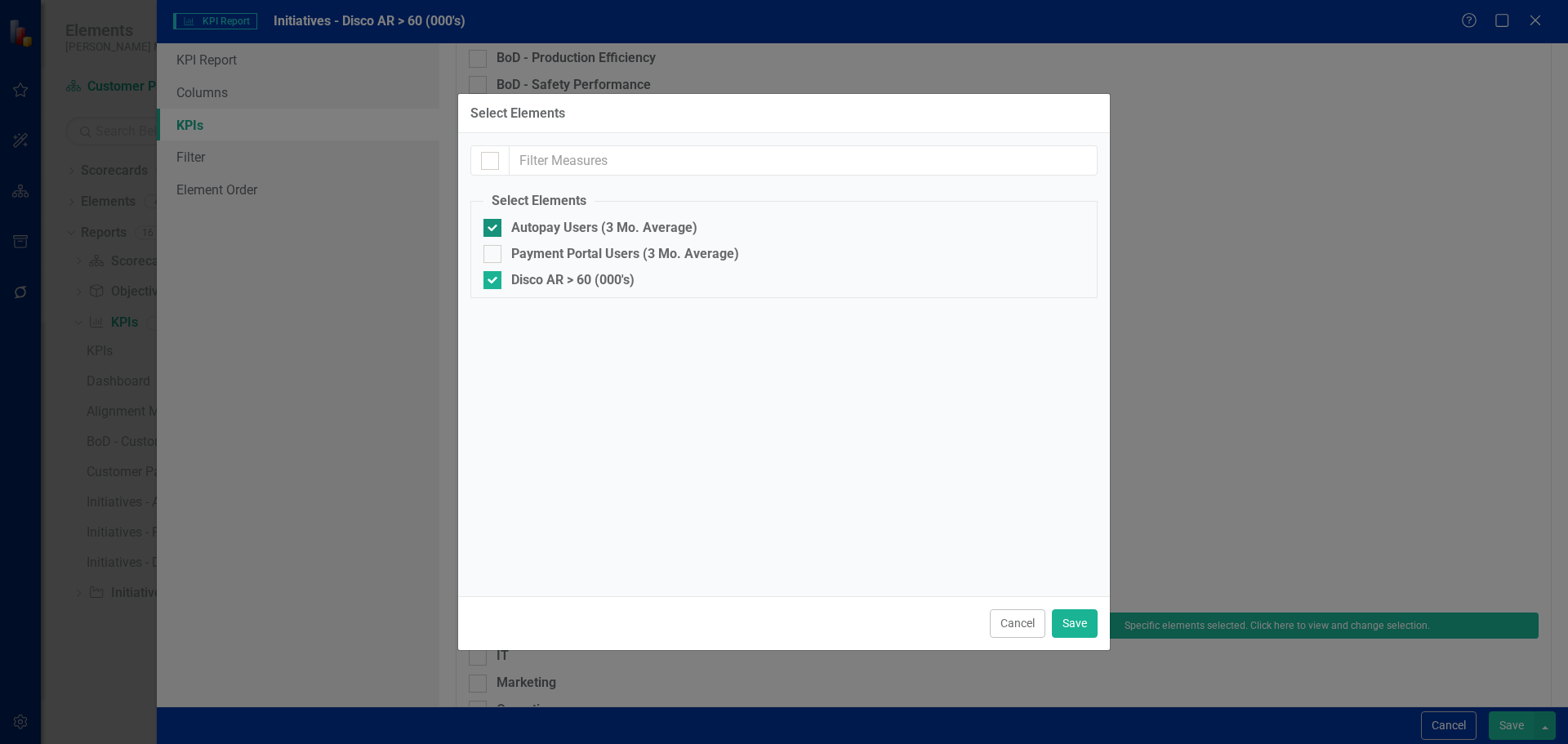
checkbox input "false"
click at [1081, 622] on button "Save" at bounding box center [1075, 624] width 46 height 28
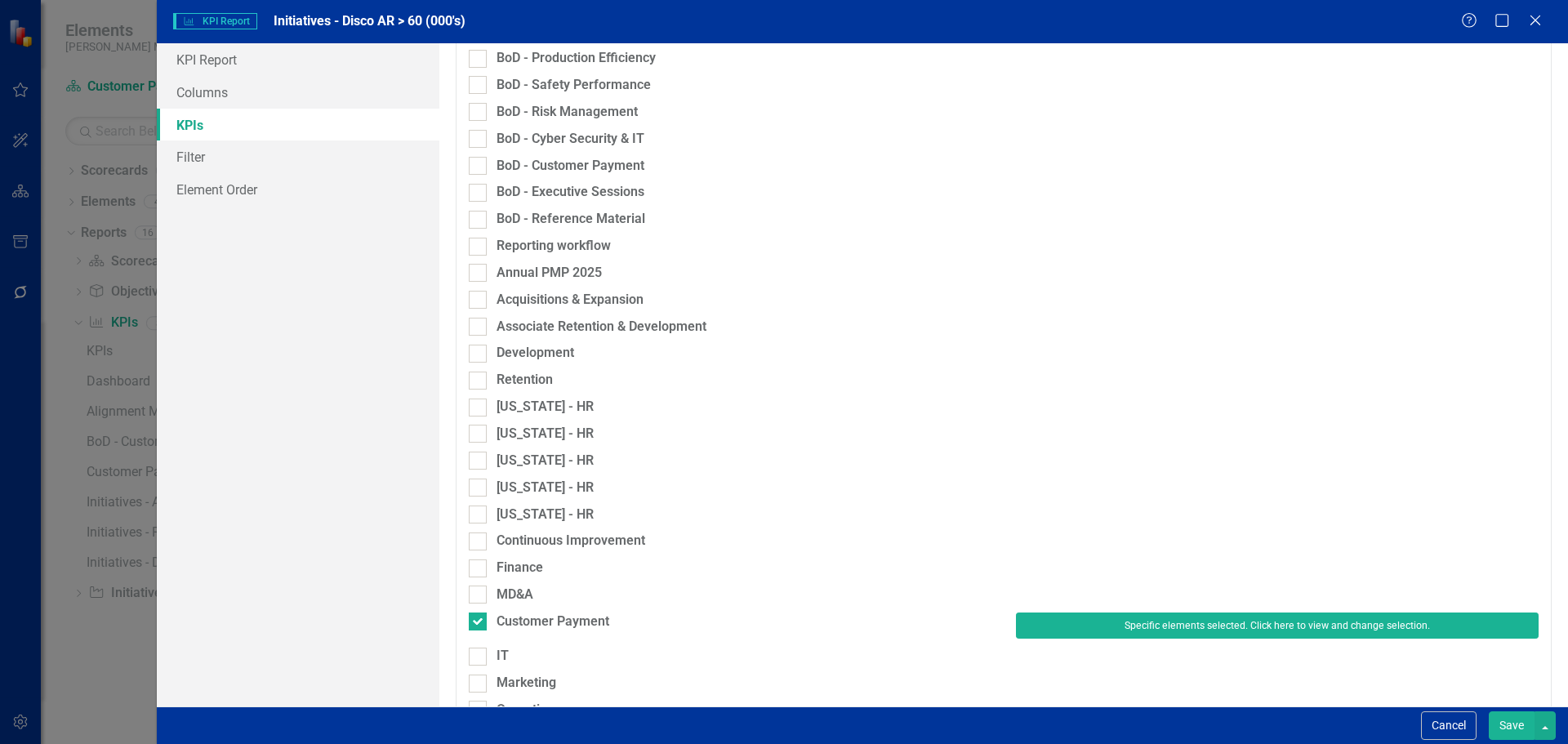
click at [1511, 729] on button "Save" at bounding box center [1511, 726] width 46 height 28
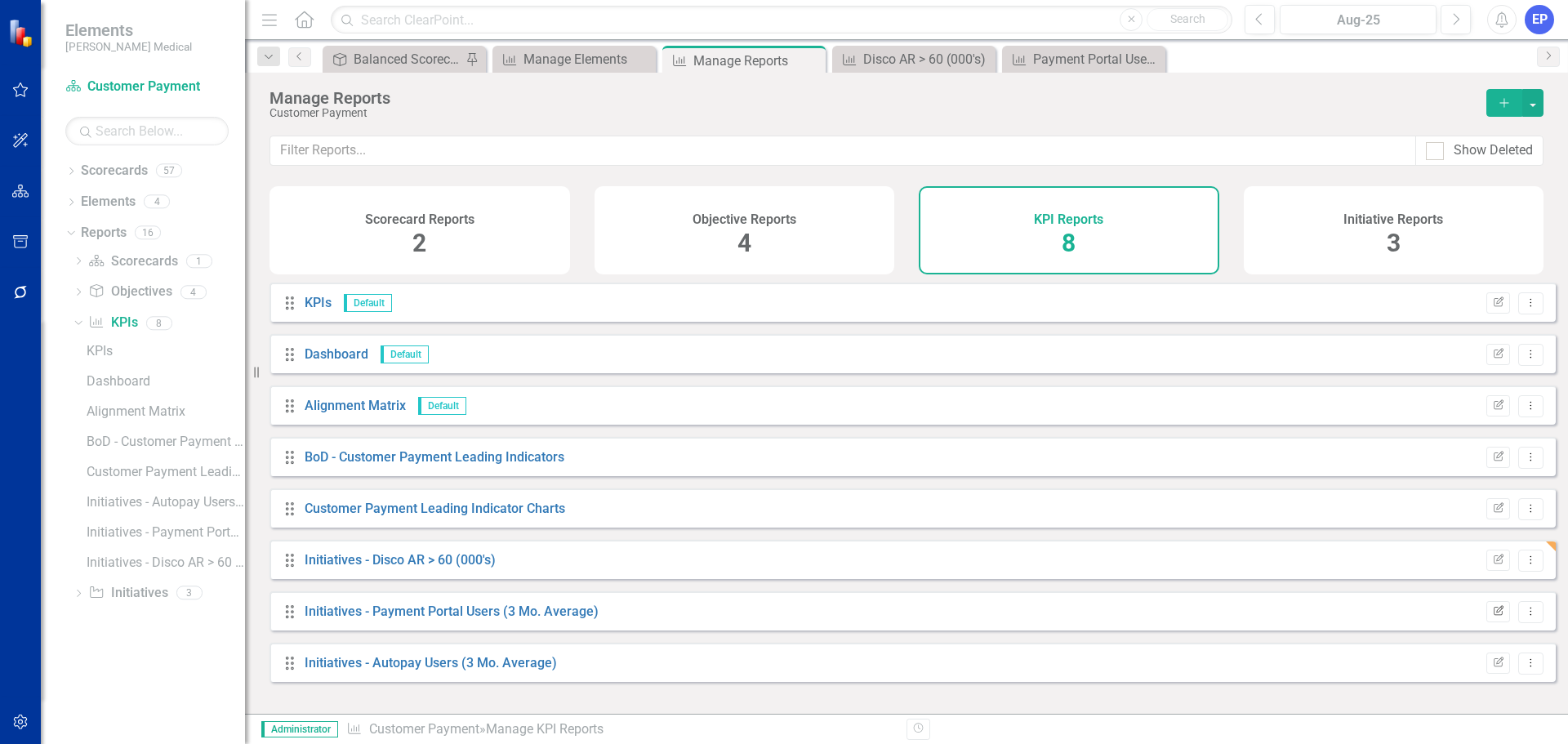
click at [1492, 616] on icon "Edit Report" at bounding box center [1498, 612] width 13 height 10
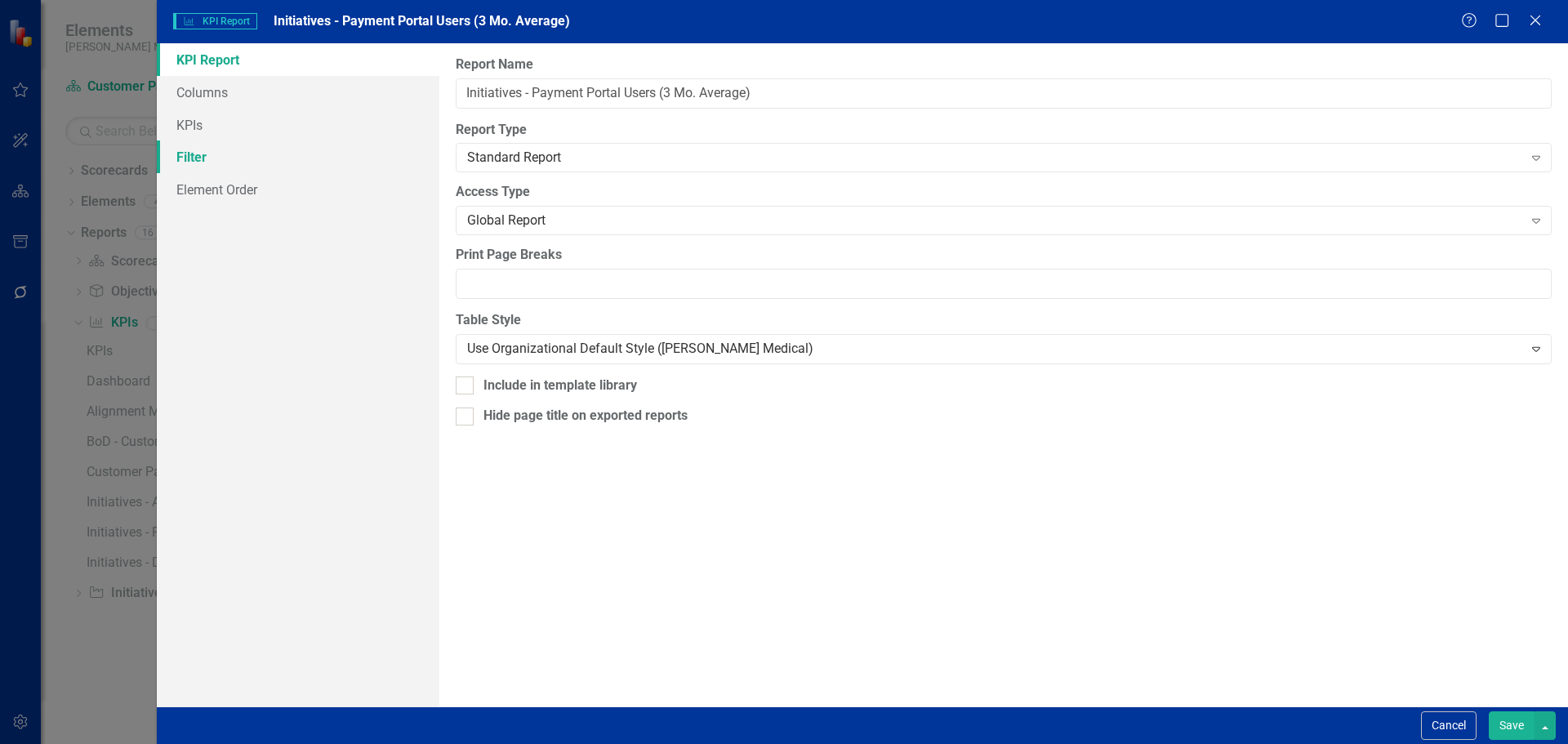
click at [249, 154] on link "Filter" at bounding box center [298, 156] width 282 height 33
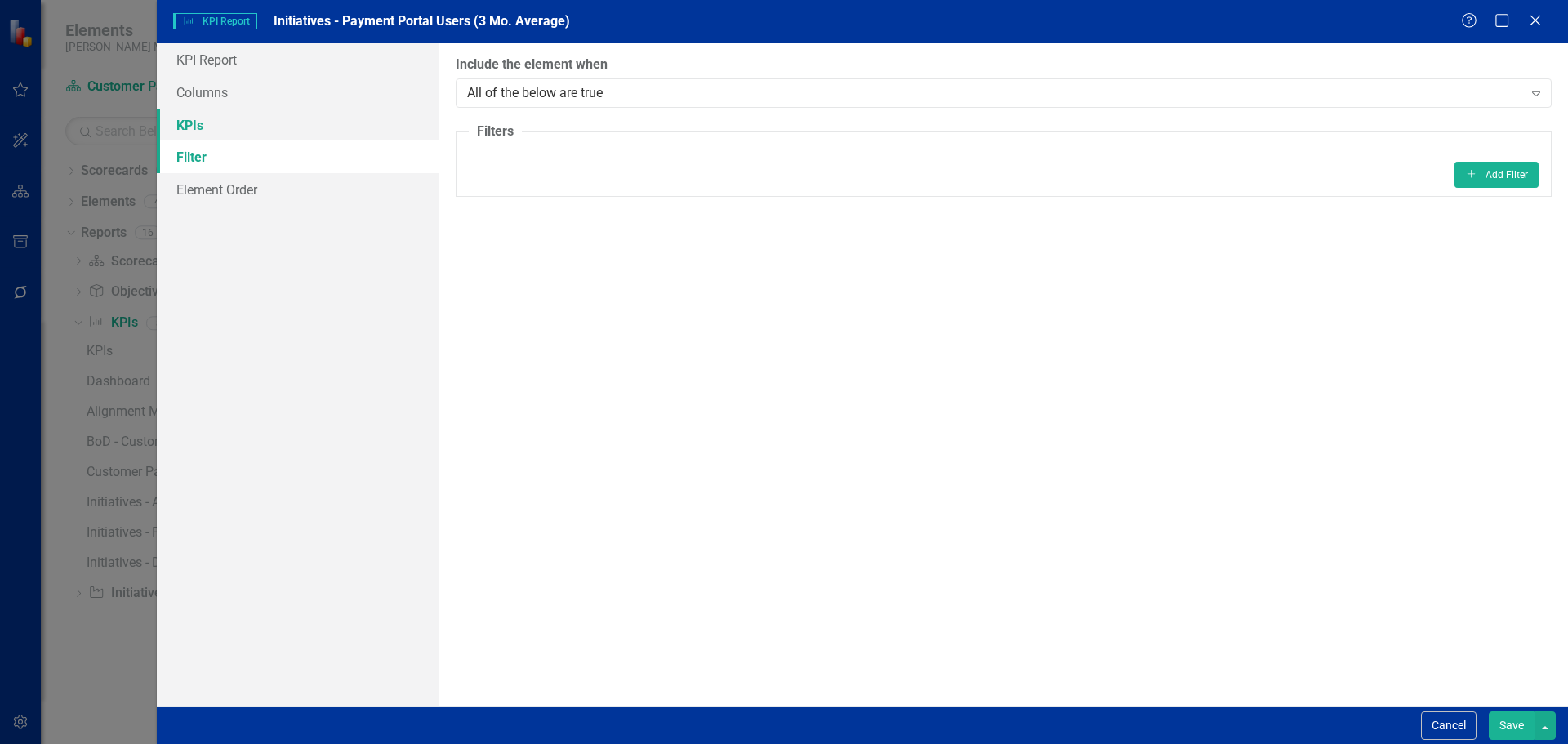
click at [277, 124] on link "KPIs" at bounding box center [298, 124] width 282 height 33
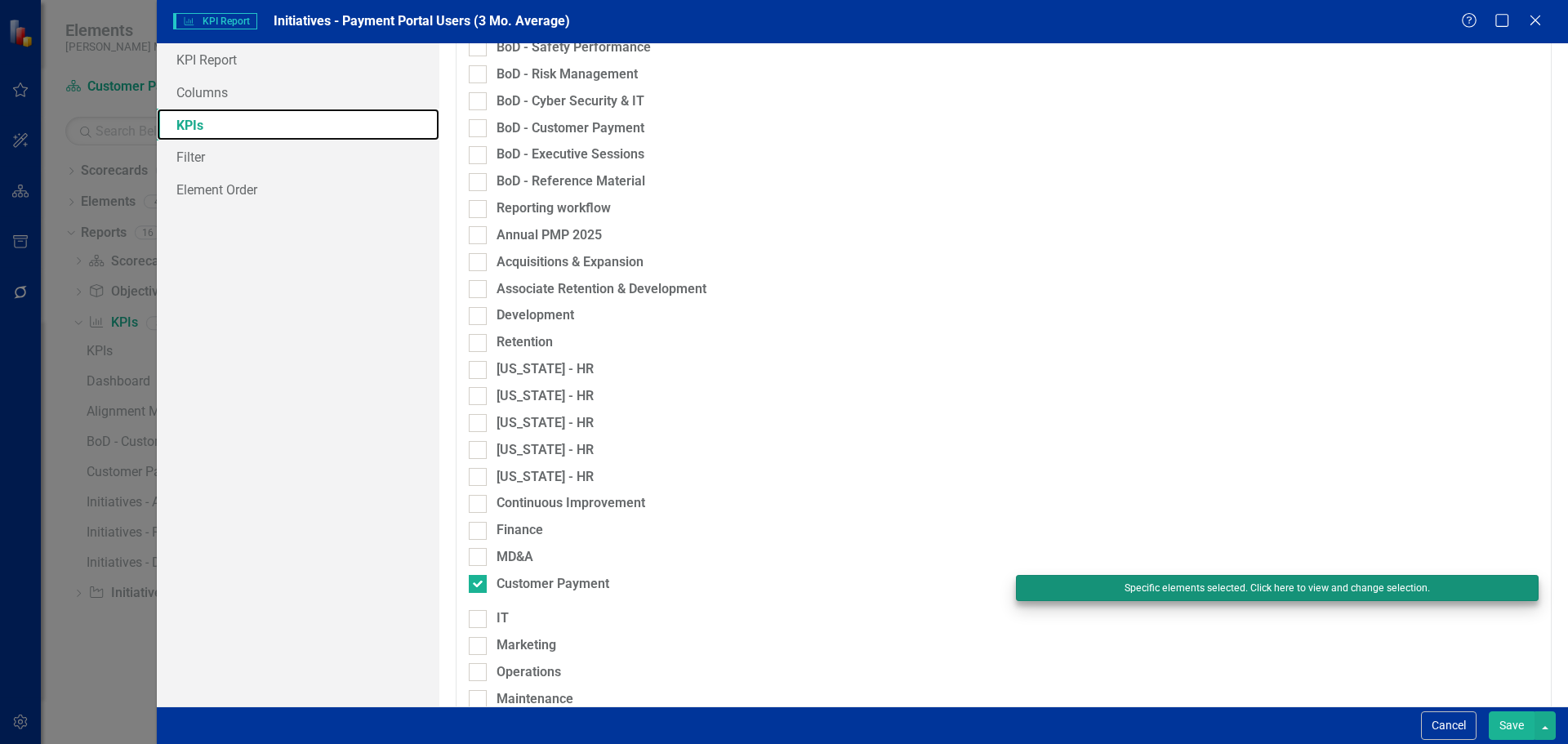
scroll to position [572, 0]
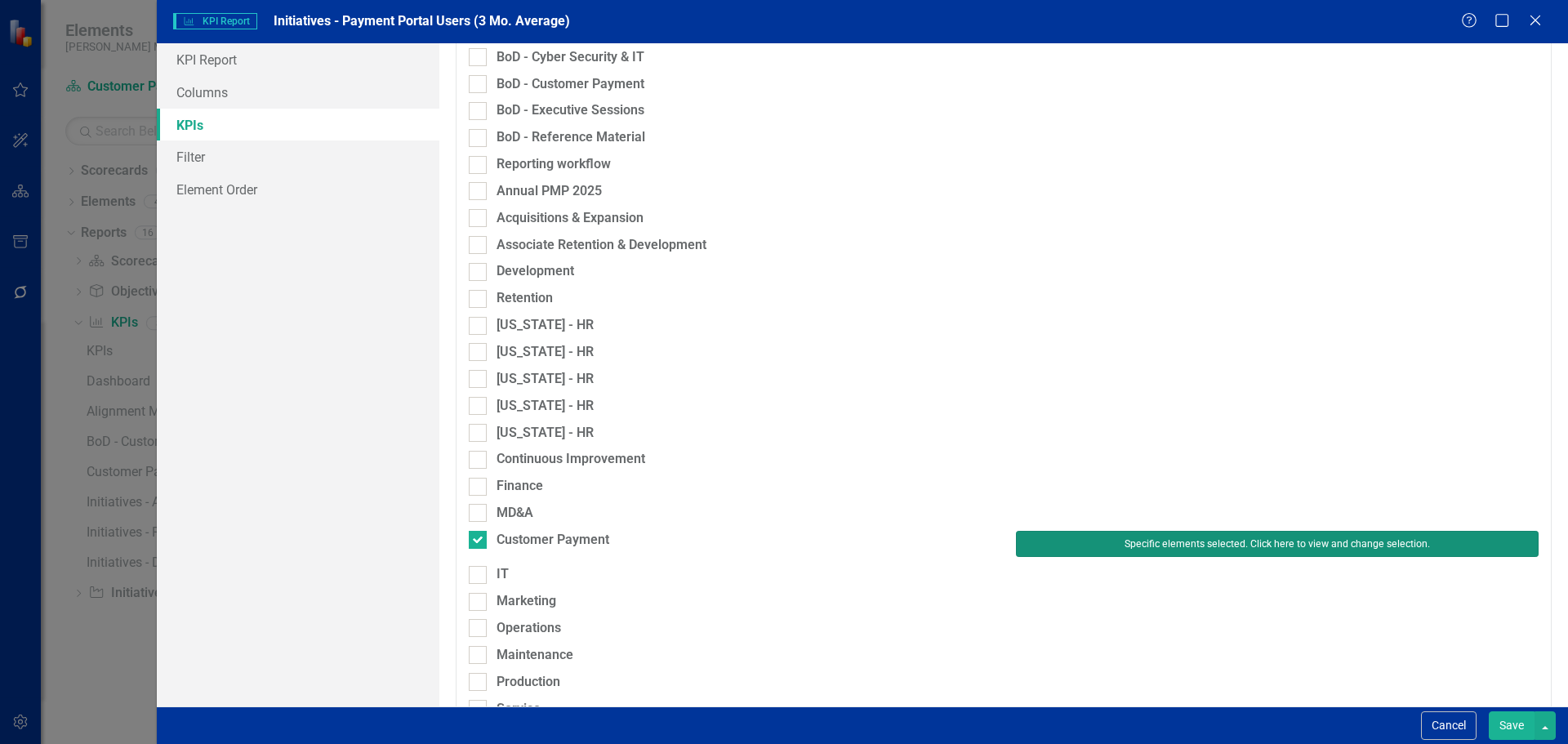
click at [1138, 552] on button "Specific elements selected. Click here to view and change selection." at bounding box center [1277, 544] width 523 height 26
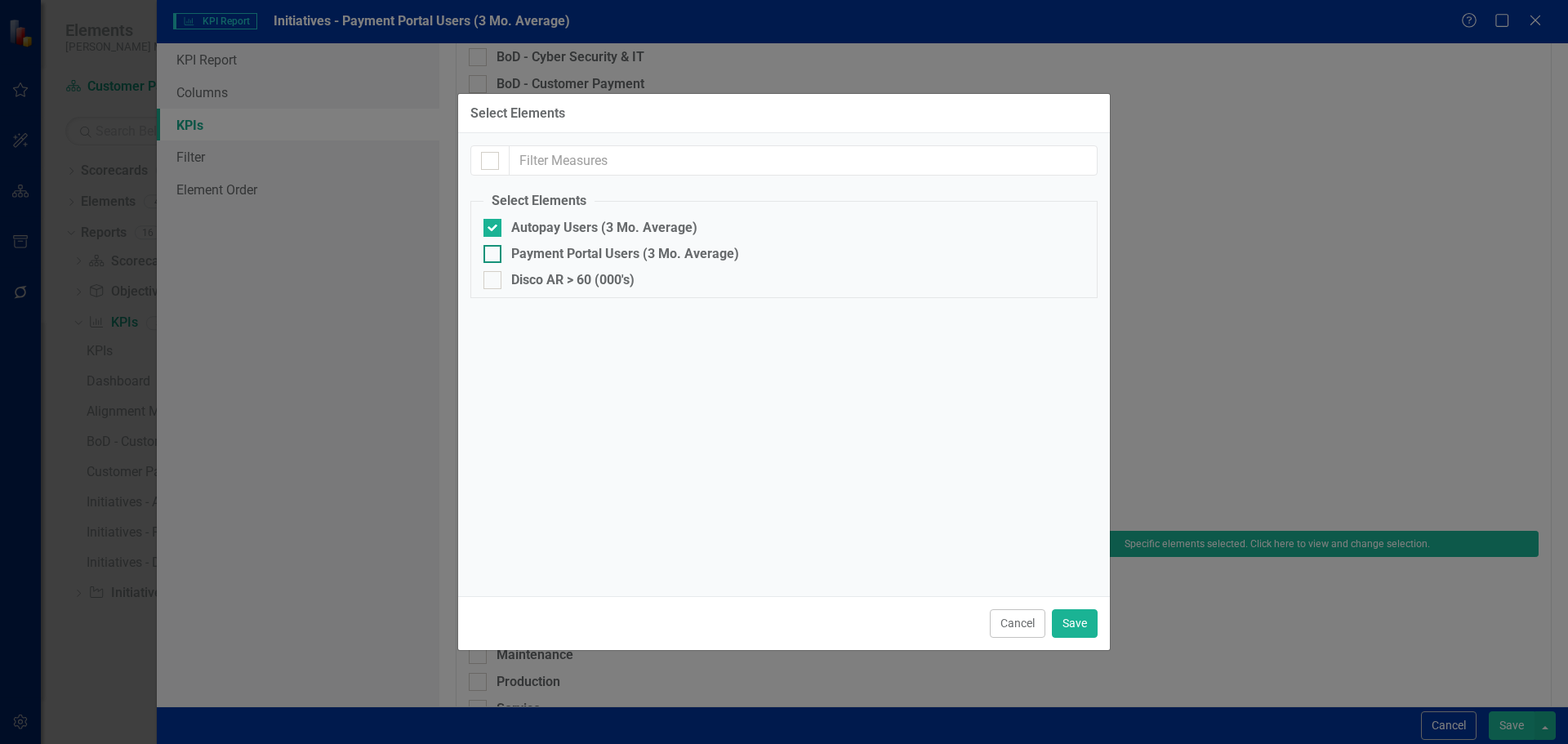
click at [600, 251] on div "Payment Portal Users (3 Mo. Average)" at bounding box center [625, 254] width 228 height 15
click at [494, 251] on input "Payment Portal Users (3 Mo. Average)" at bounding box center [488, 250] width 11 height 11
checkbox input "true"
click at [591, 229] on div "Autopay Users (3 Mo. Average)" at bounding box center [604, 228] width 186 height 15
click at [494, 229] on input "Autopay Users (3 Mo. Average)" at bounding box center [488, 224] width 11 height 11
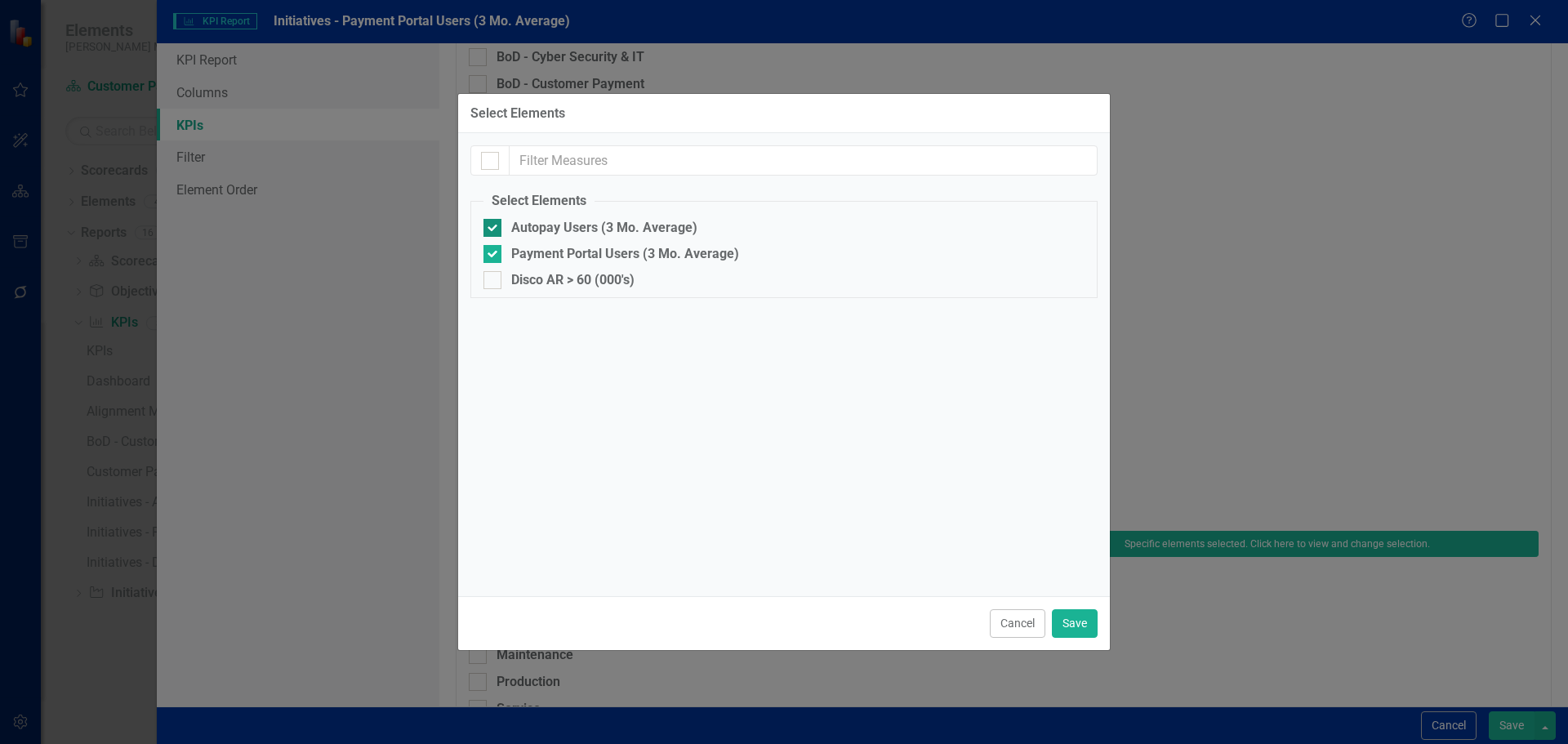
checkbox input "false"
click at [1080, 619] on button "Save" at bounding box center [1075, 624] width 46 height 28
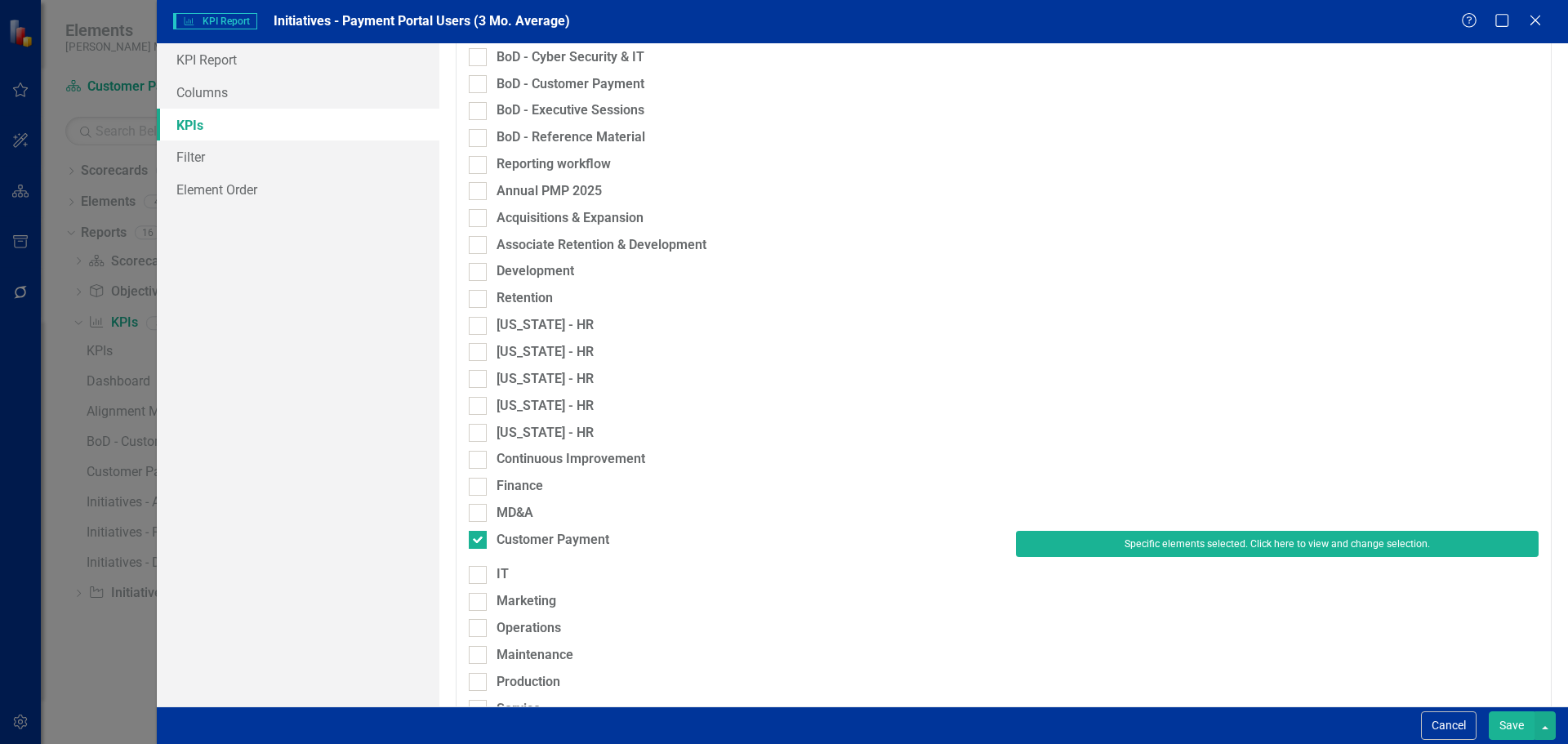
click at [1504, 712] on button "Save" at bounding box center [1511, 726] width 46 height 28
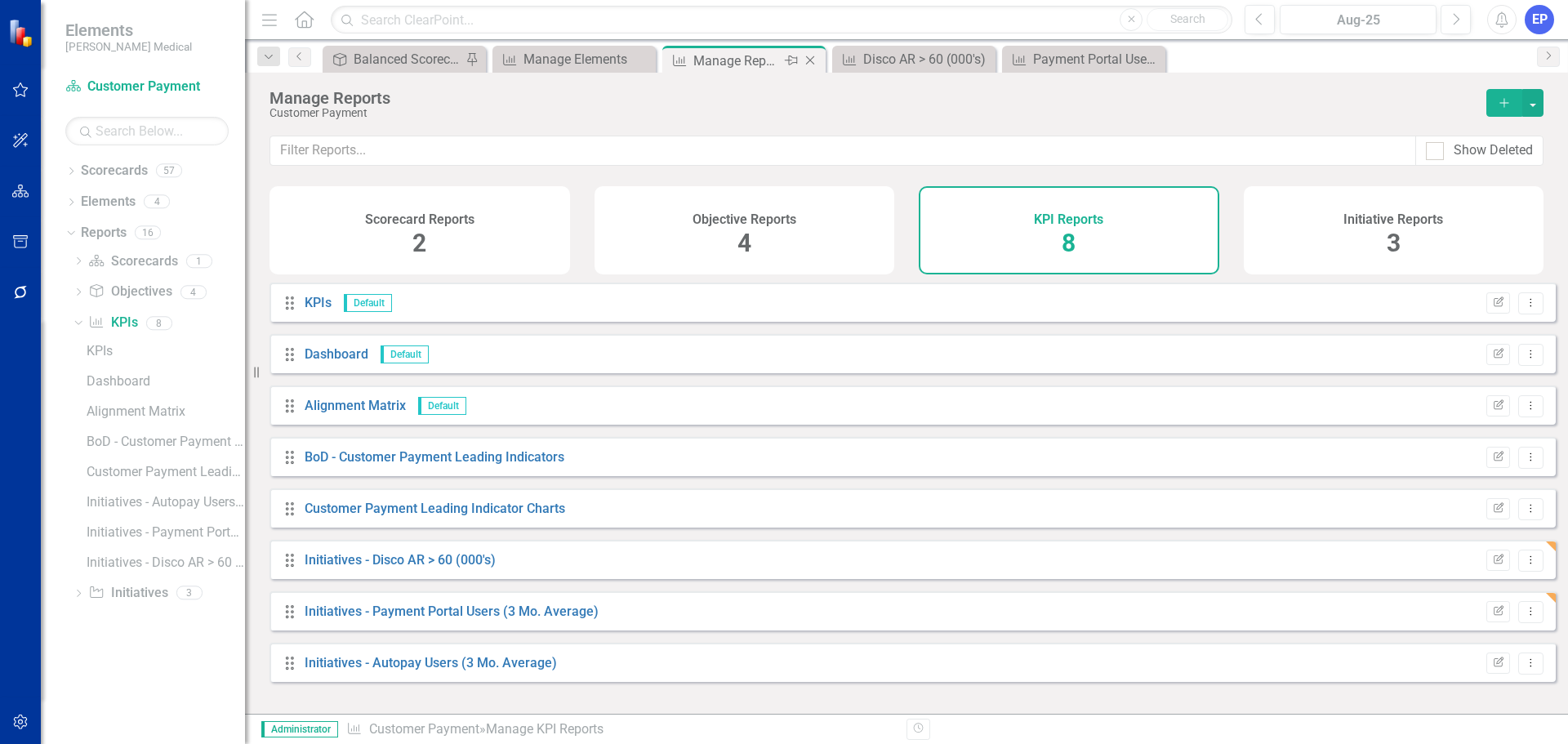
click at [809, 52] on div "Close" at bounding box center [811, 61] width 20 height 20
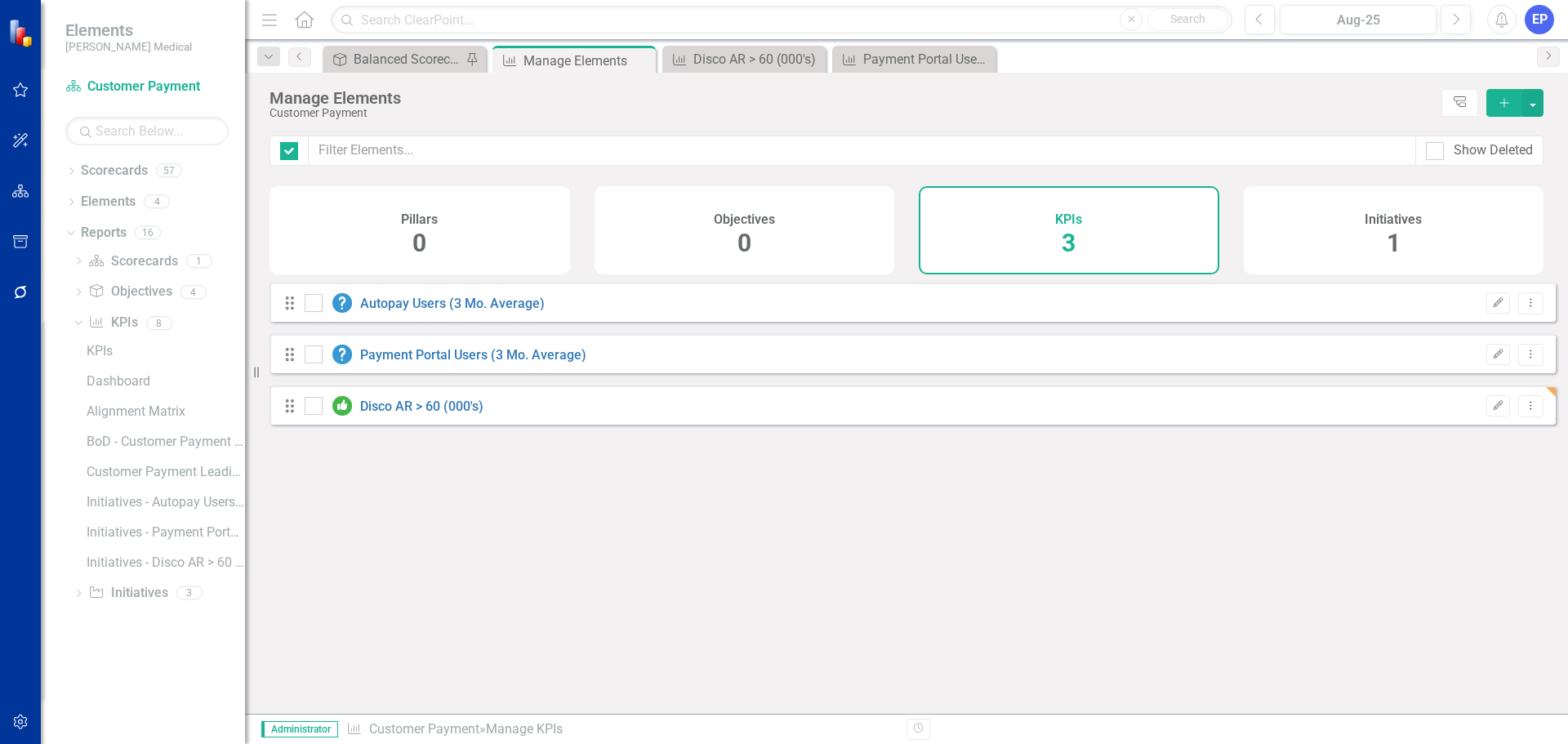
checkbox input "false"
click at [476, 311] on link "Autopay Users (3 Mo. Average)" at bounding box center [452, 303] width 185 height 16
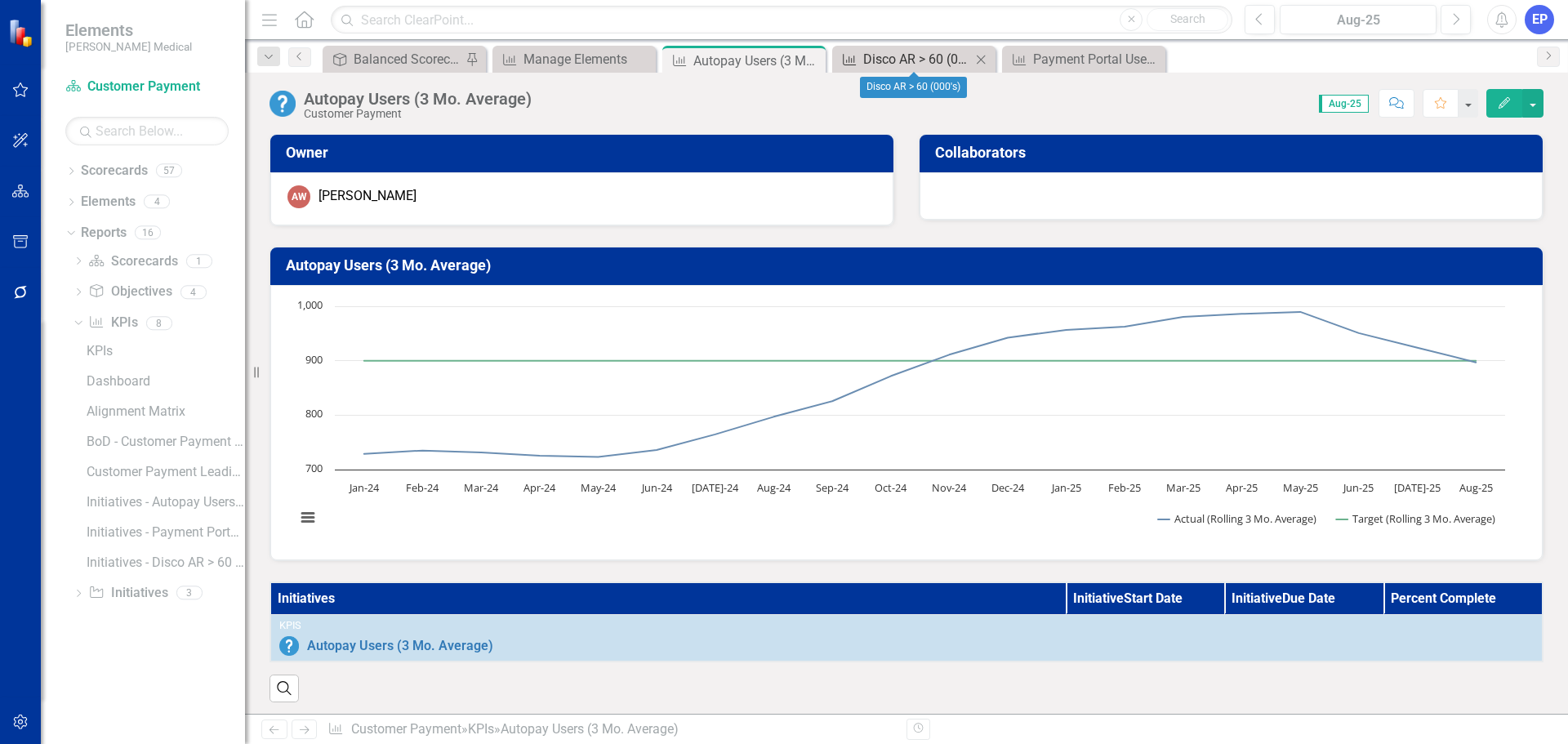
click at [933, 59] on div "Disco AR > 60 (000's)" at bounding box center [917, 59] width 108 height 20
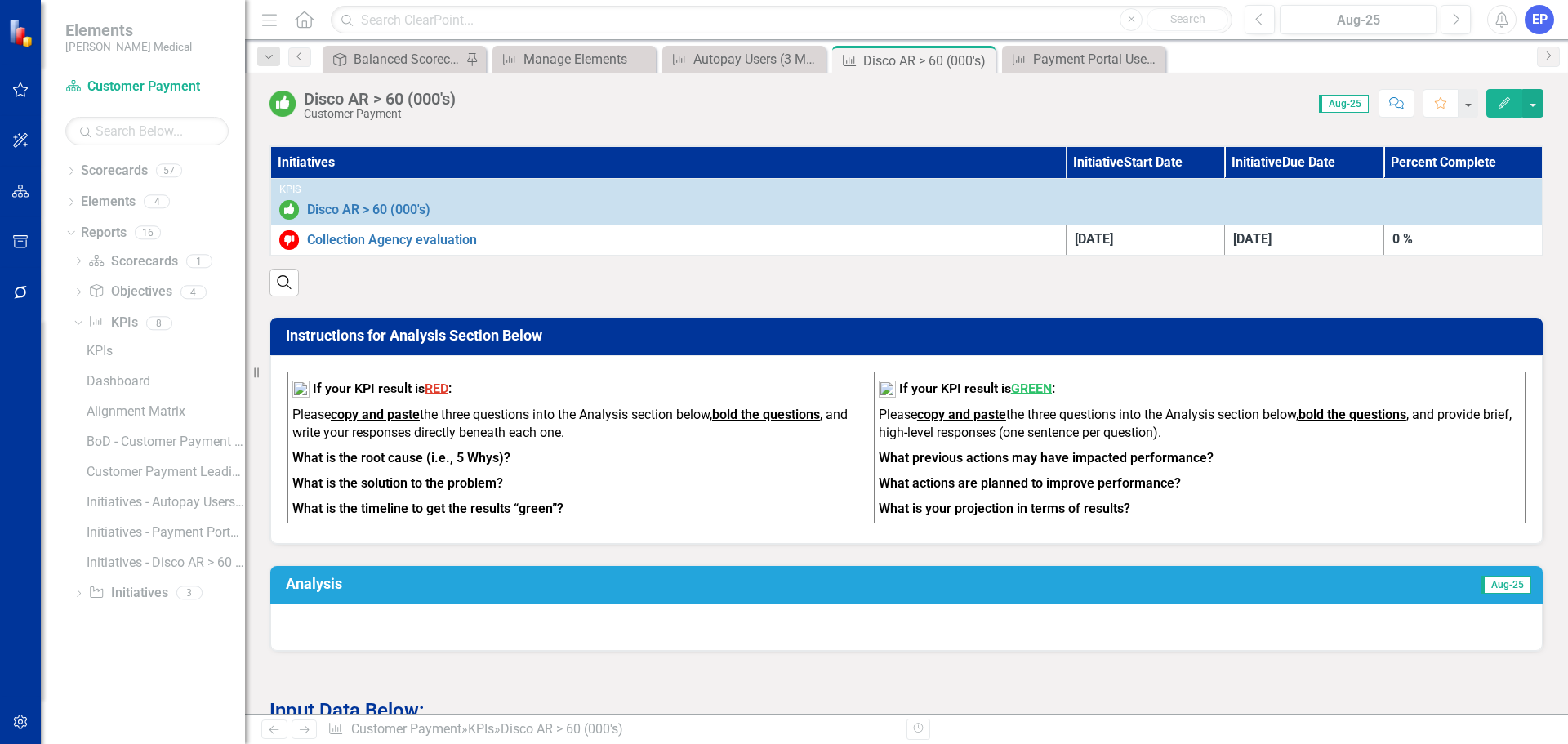
scroll to position [178, 0]
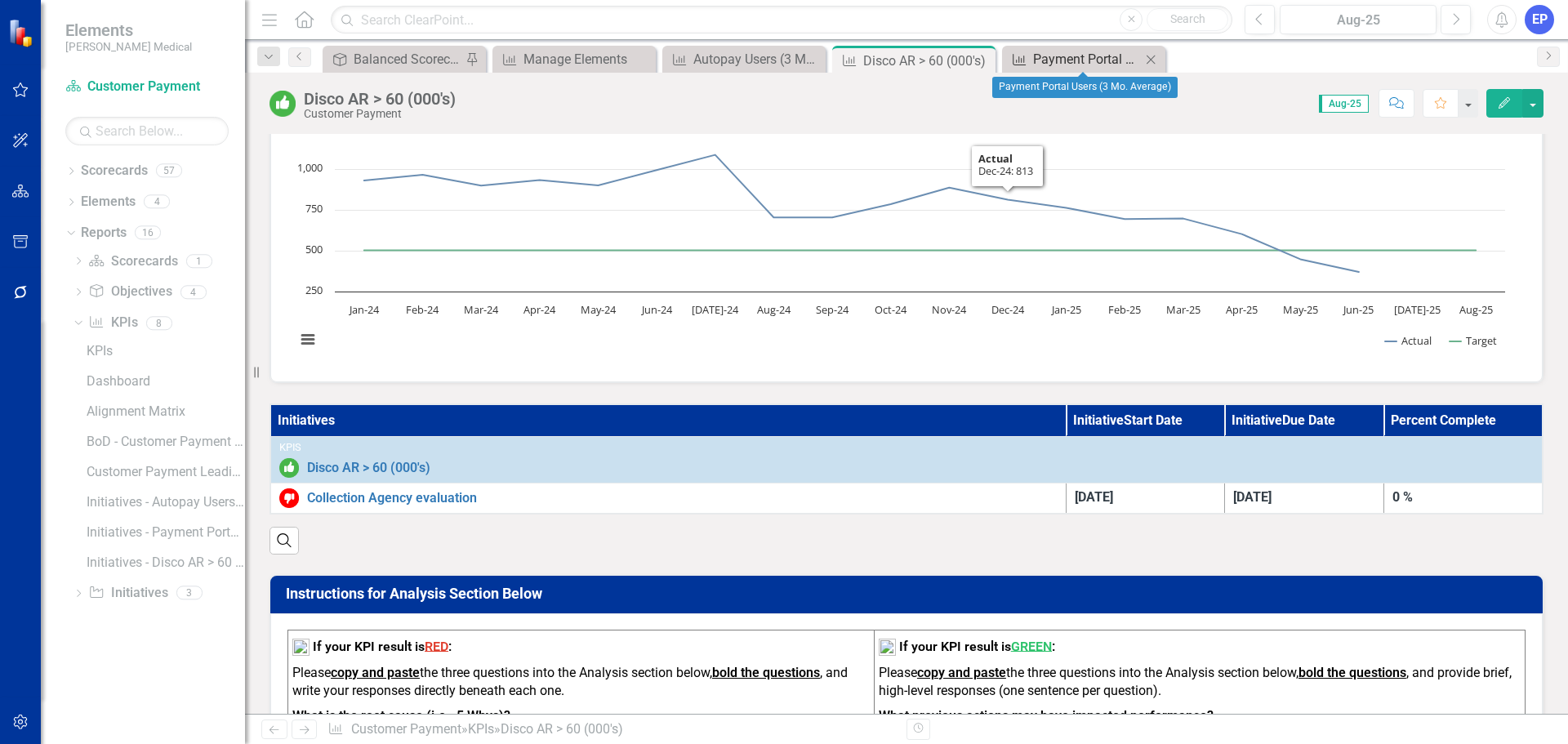
click at [1070, 57] on div "Payment Portal Users (3 Mo. Average)" at bounding box center [1086, 59] width 108 height 20
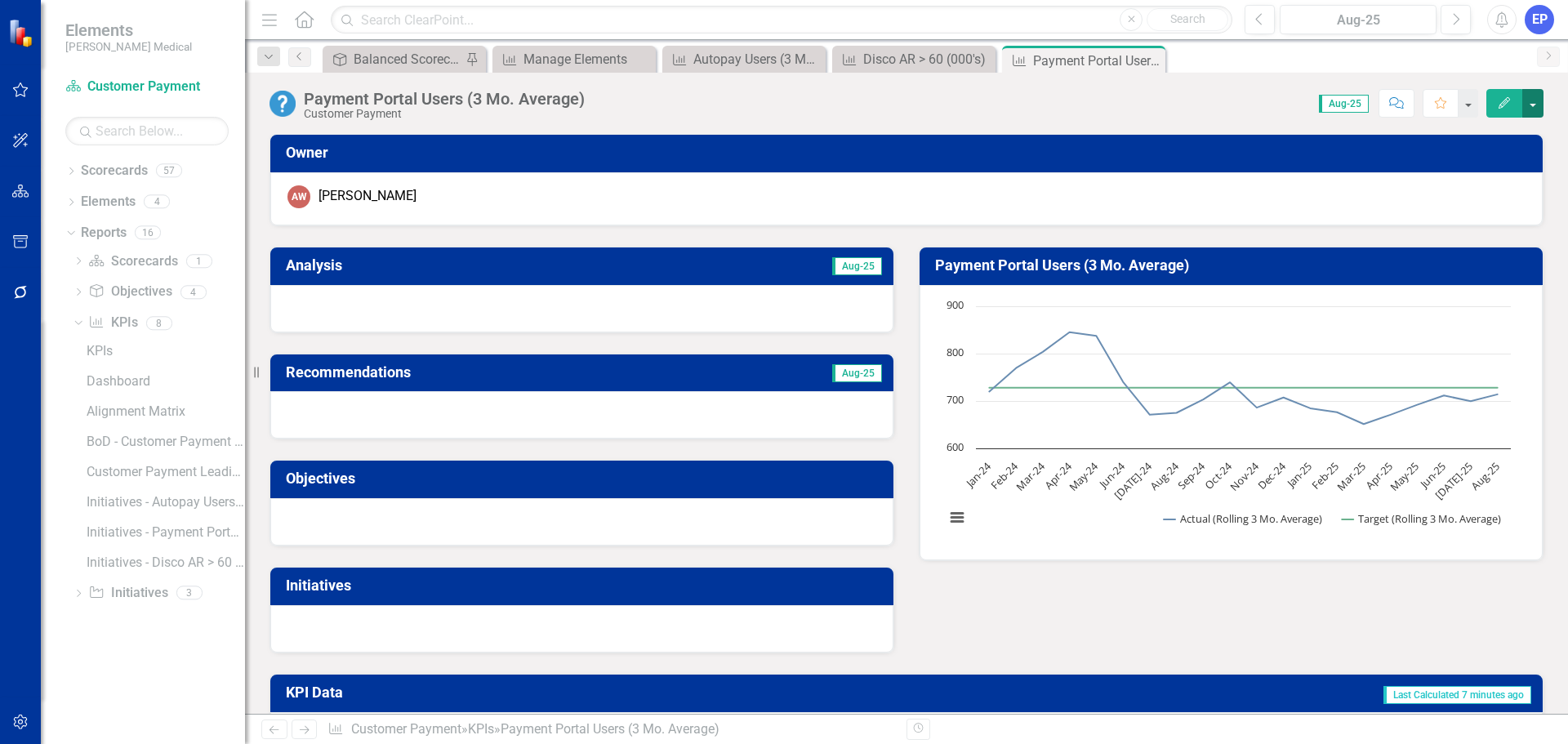
click at [1533, 104] on button "button" at bounding box center [1532, 104] width 21 height 28
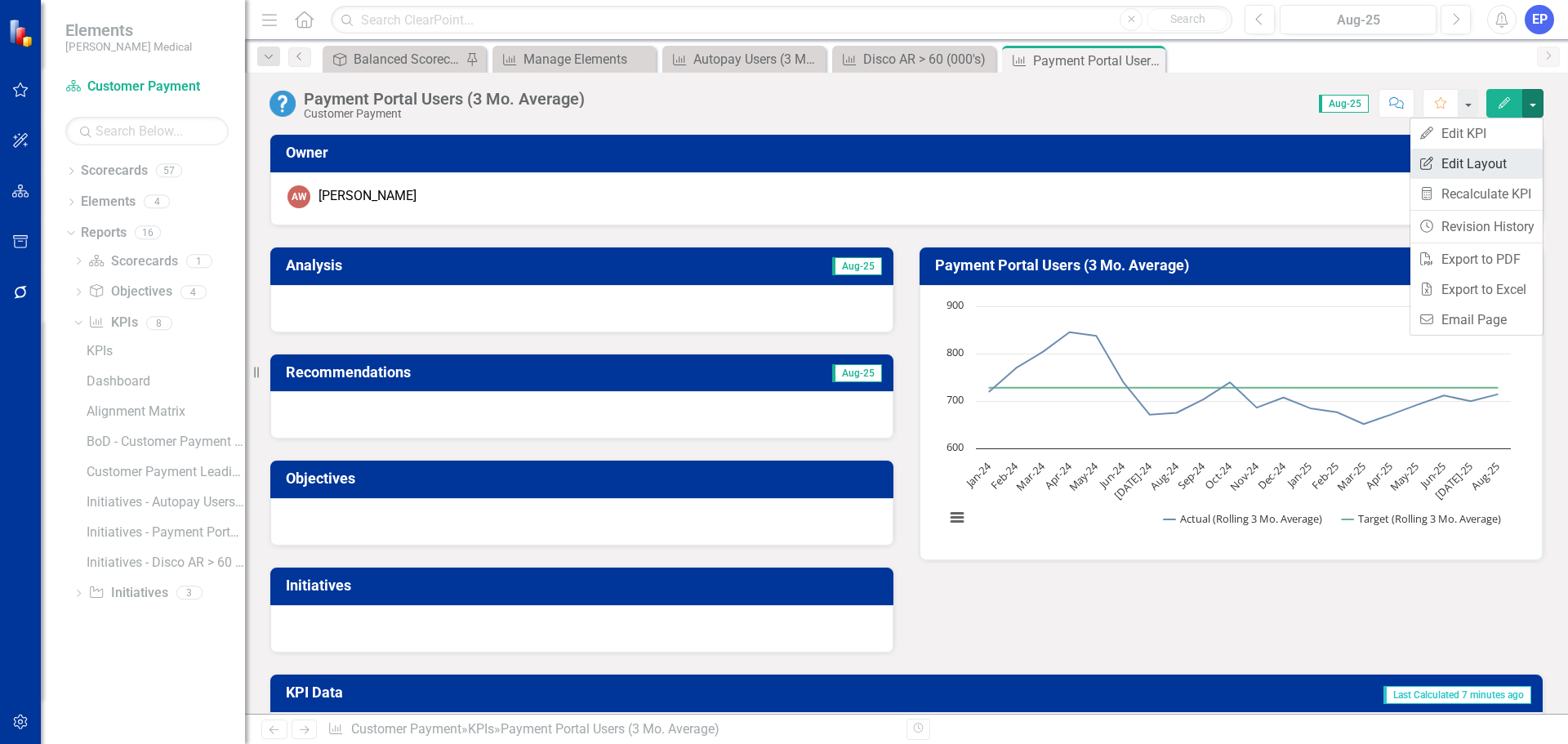
click at [1472, 158] on link "Edit Report Edit Layout" at bounding box center [1476, 164] width 132 height 30
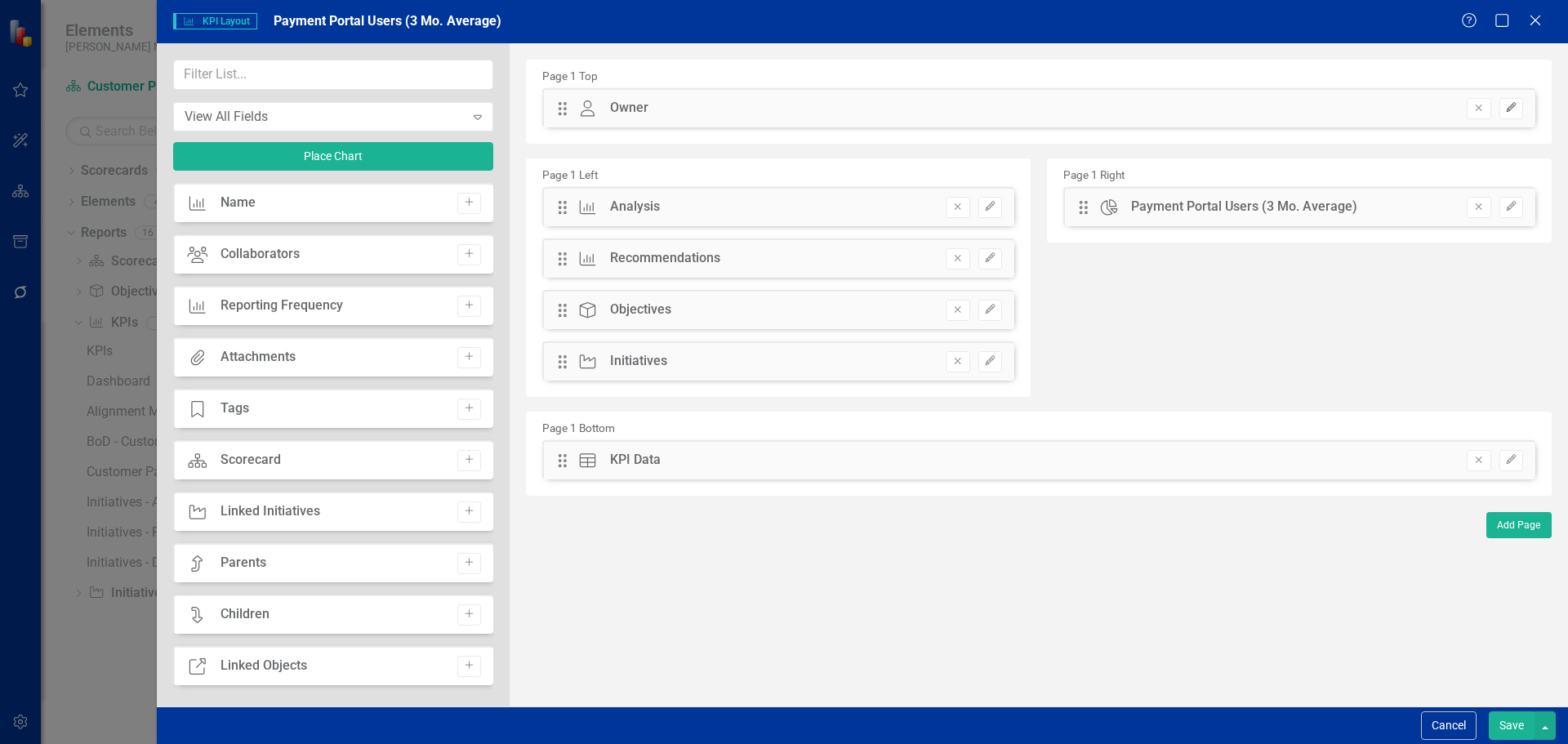
click at [1503, 107] on button "Edit" at bounding box center [1511, 108] width 23 height 21
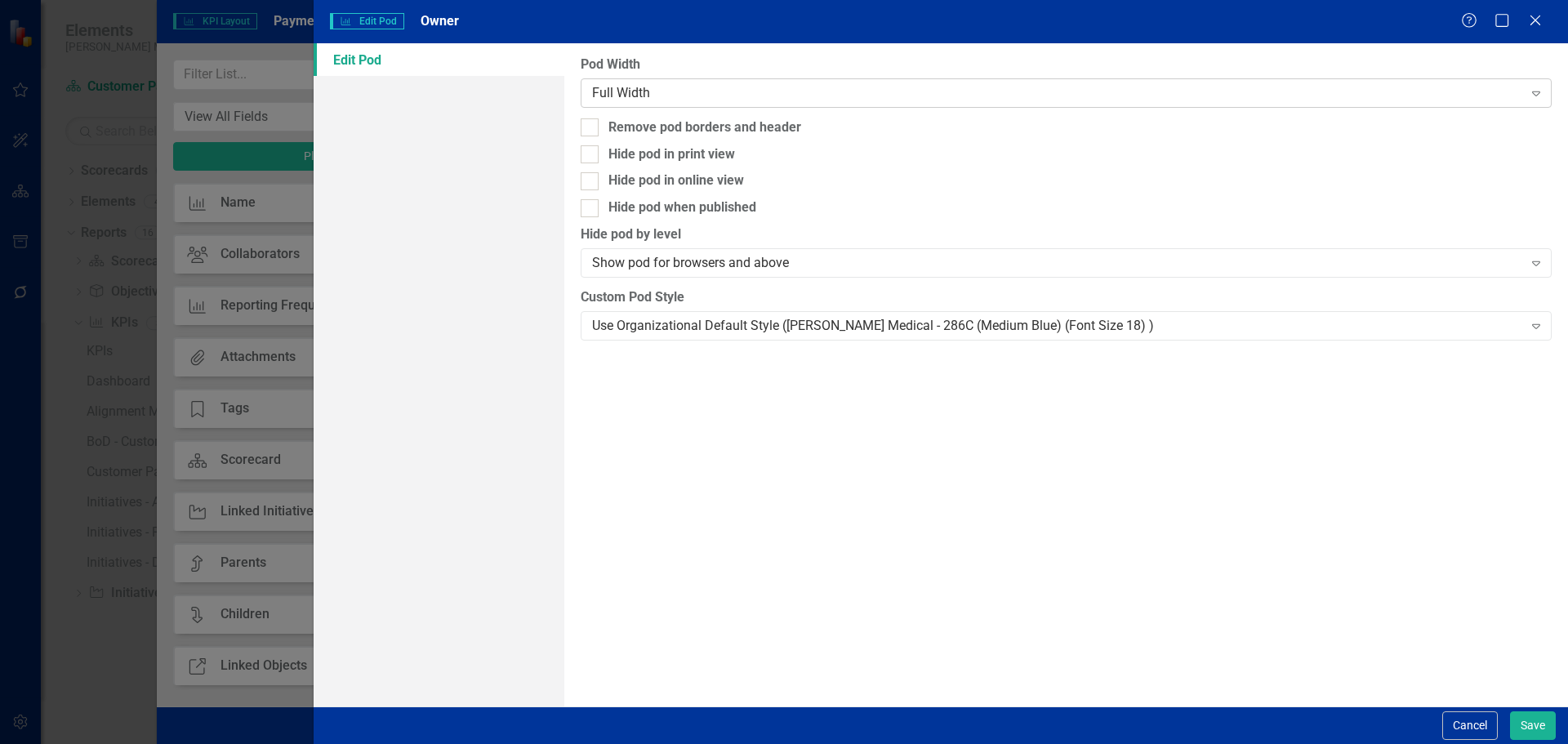
click at [1186, 96] on div "Full Width" at bounding box center [1057, 93] width 930 height 18
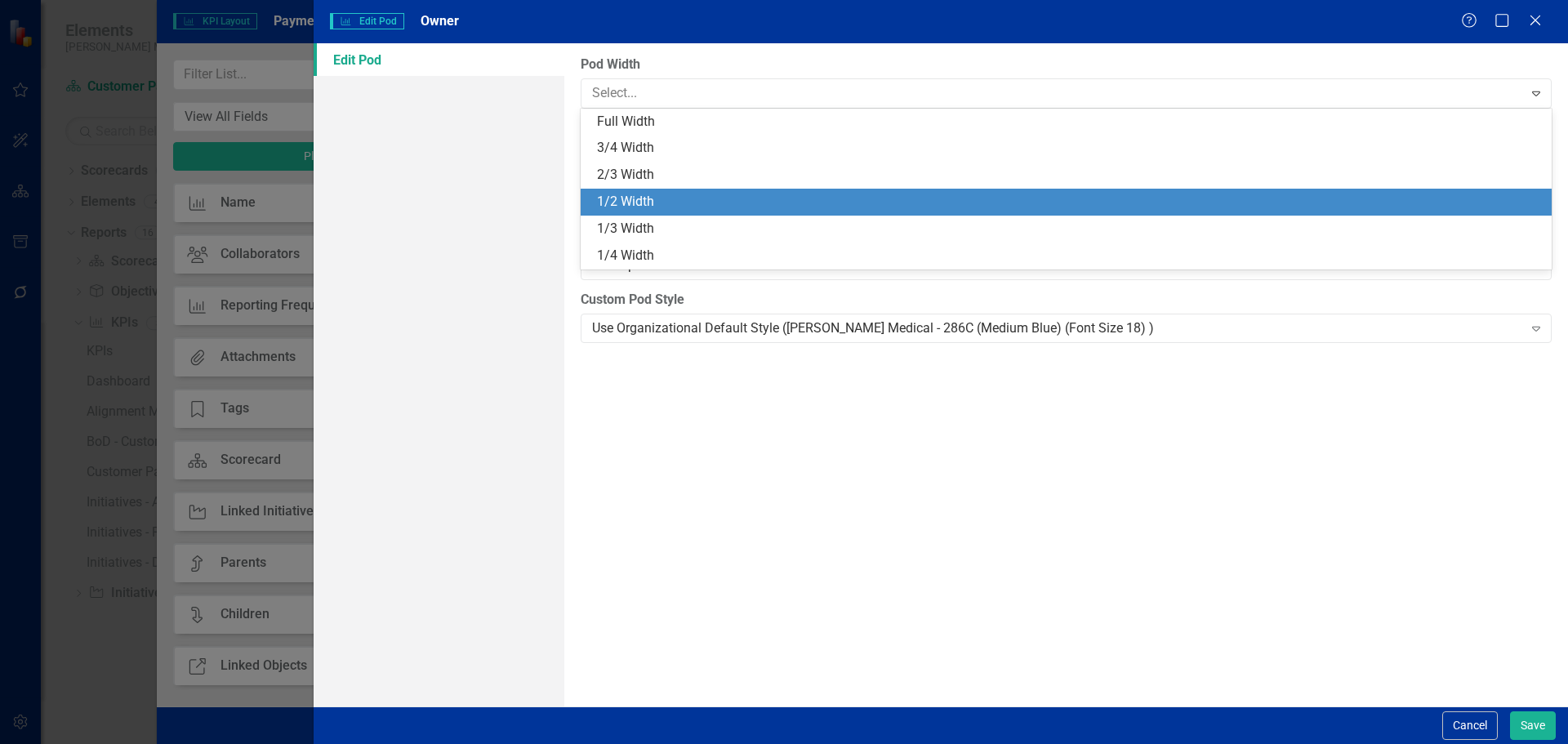
click at [1176, 197] on div "1/2 Width" at bounding box center [1069, 202] width 944 height 18
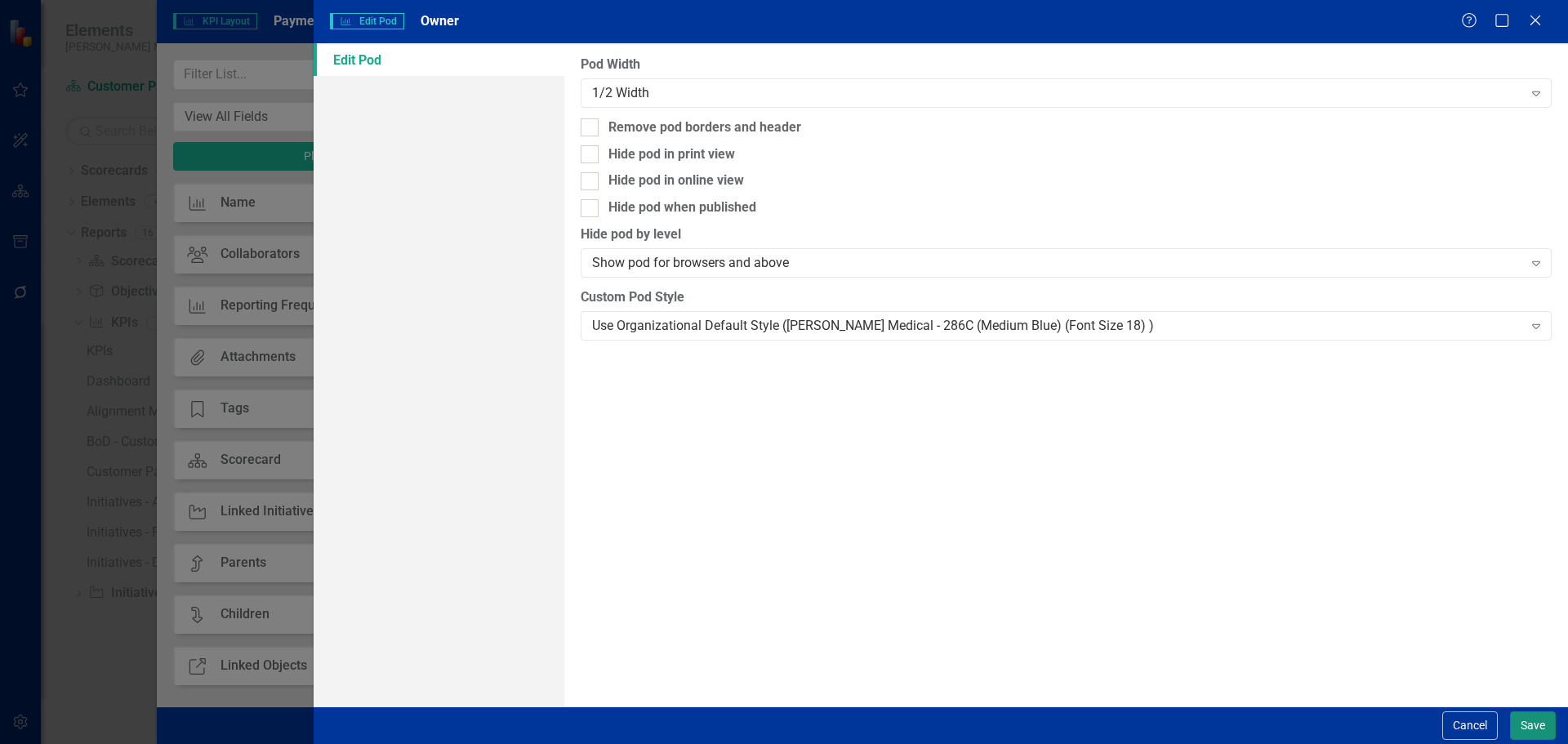
click at [1523, 729] on button "Save" at bounding box center [1532, 726] width 46 height 28
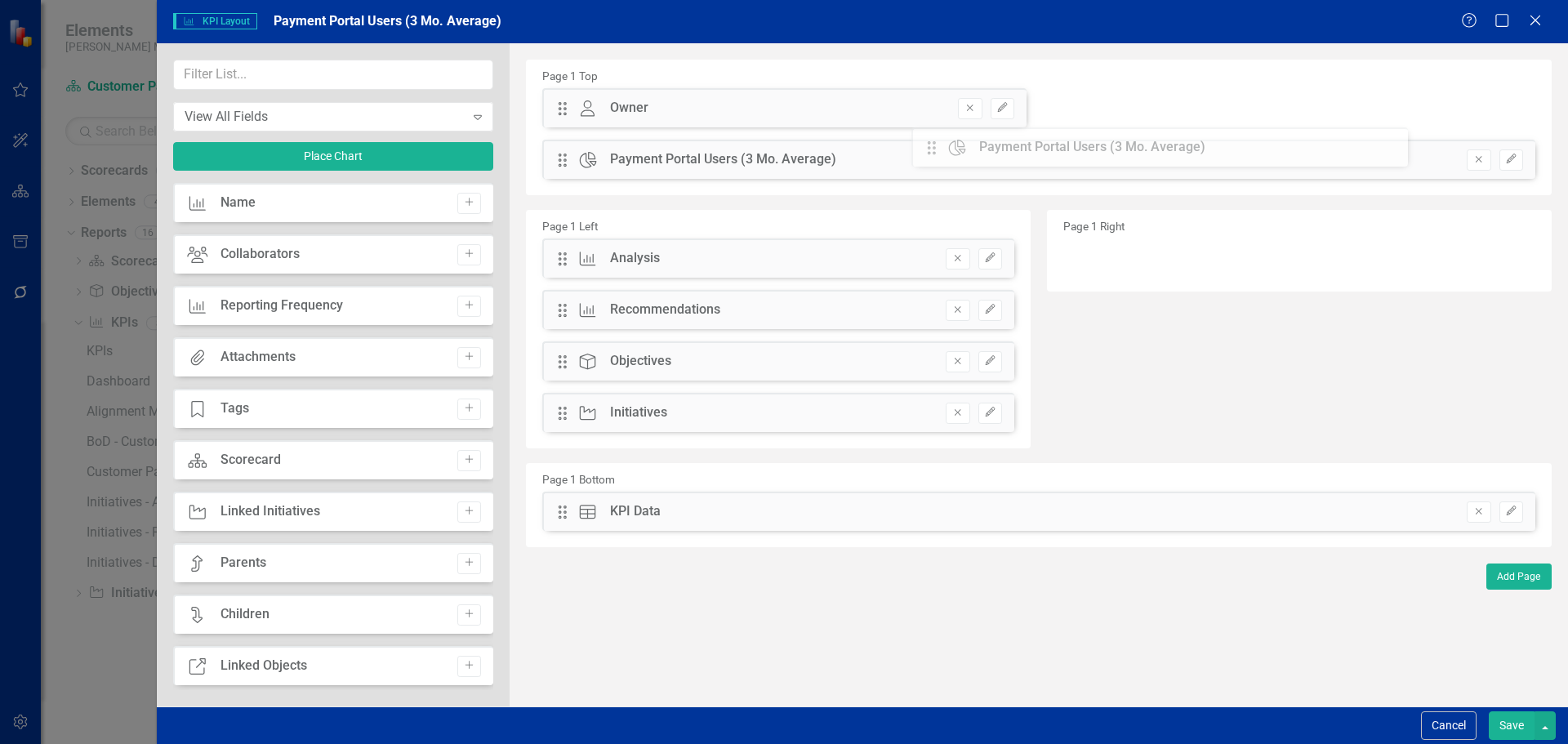
drag, startPoint x: 1085, startPoint y: 209, endPoint x: 944, endPoint y: 153, distance: 151.7
click at [473, 263] on button "Add" at bounding box center [469, 254] width 23 height 21
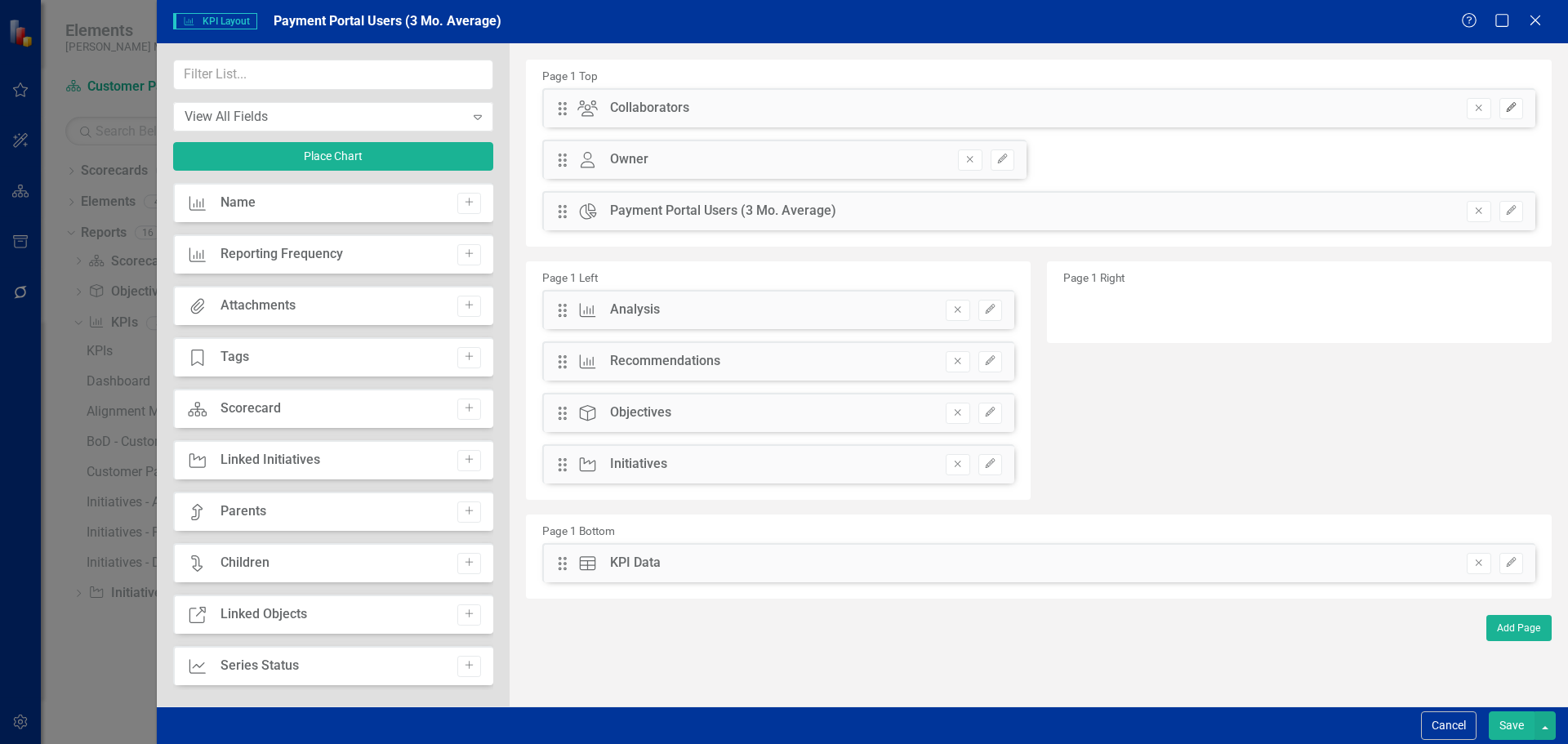
click at [1514, 103] on icon "button" at bounding box center [1510, 108] width 10 height 10
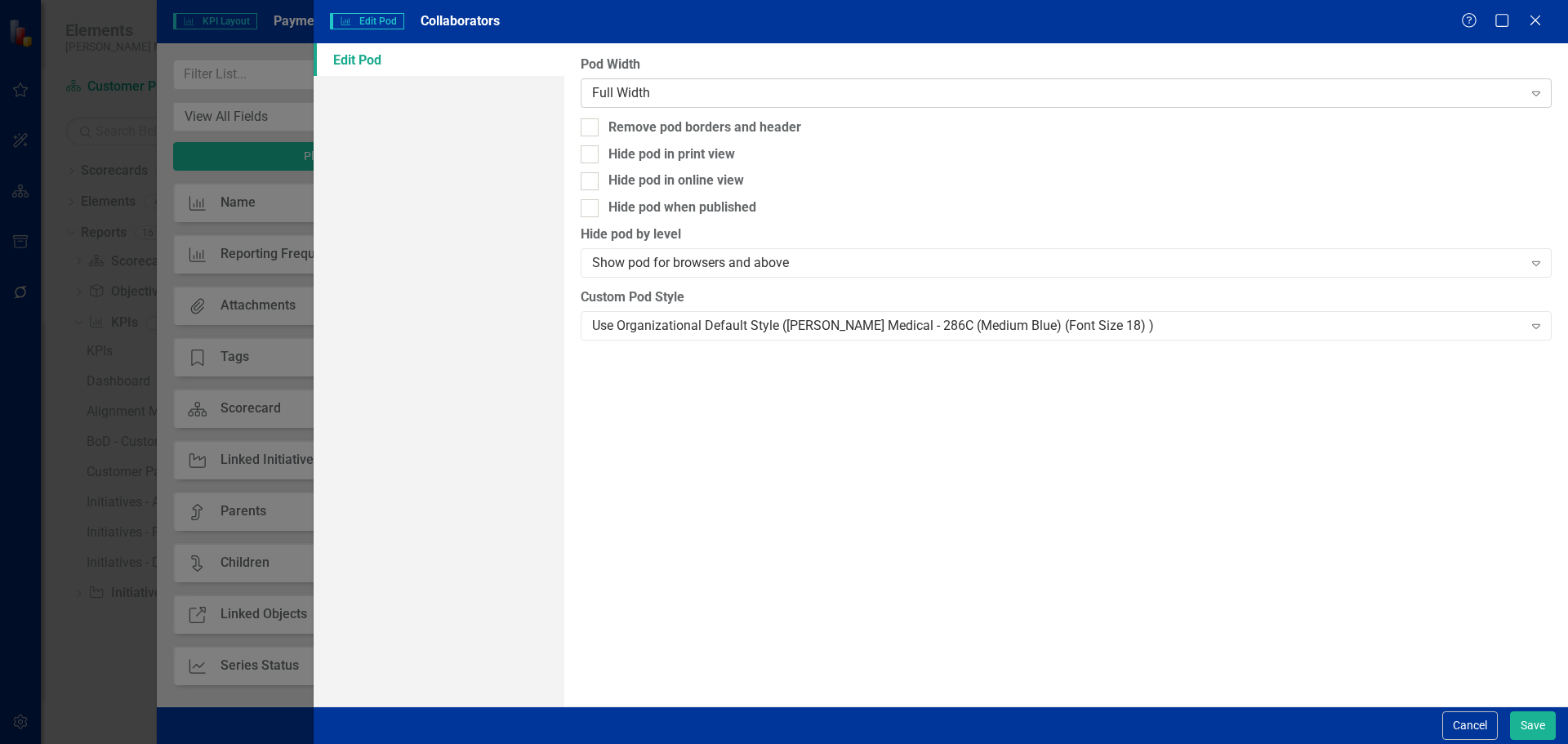
click at [923, 89] on div "Full Width" at bounding box center [1057, 93] width 930 height 18
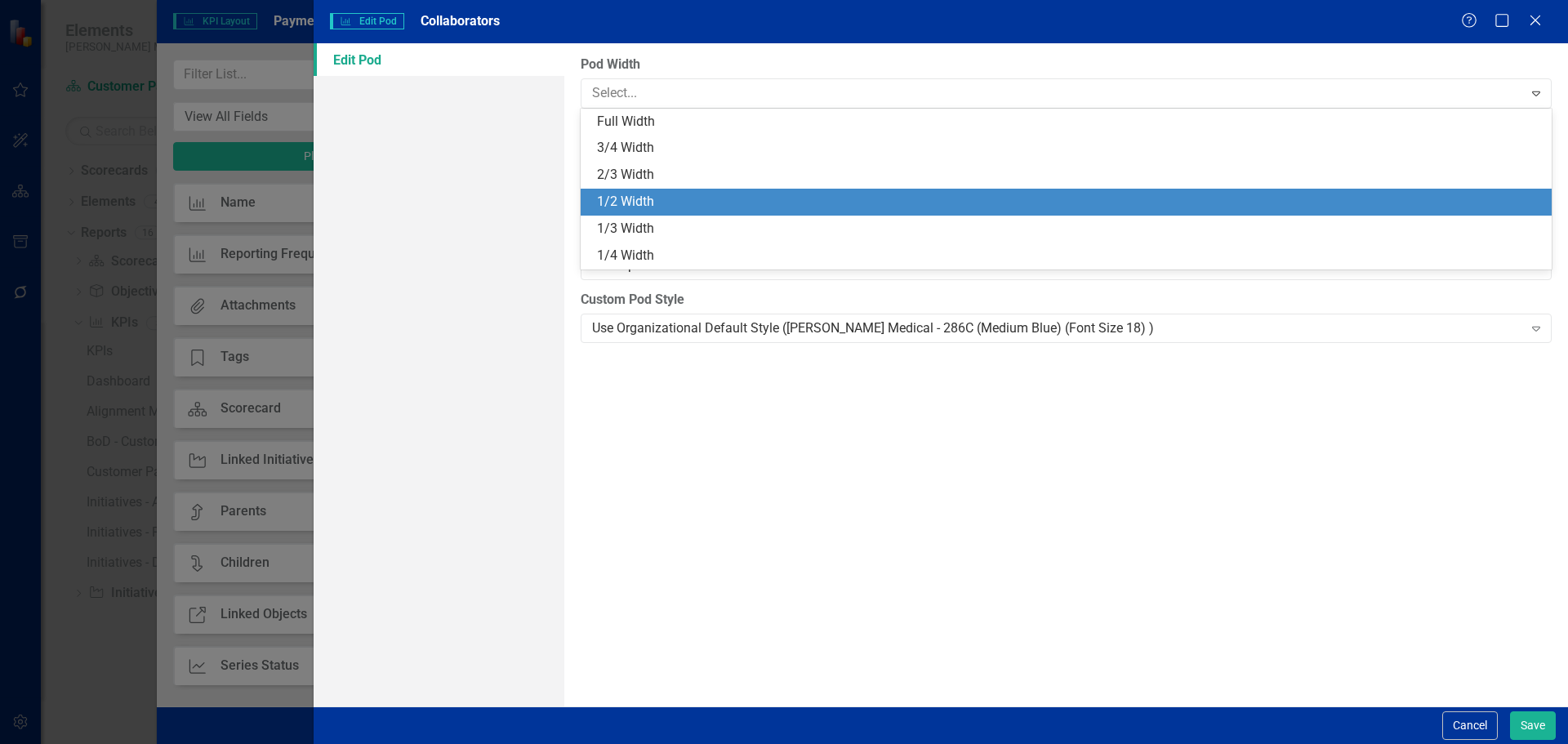
click at [898, 196] on div "1/2 Width" at bounding box center [1069, 202] width 944 height 18
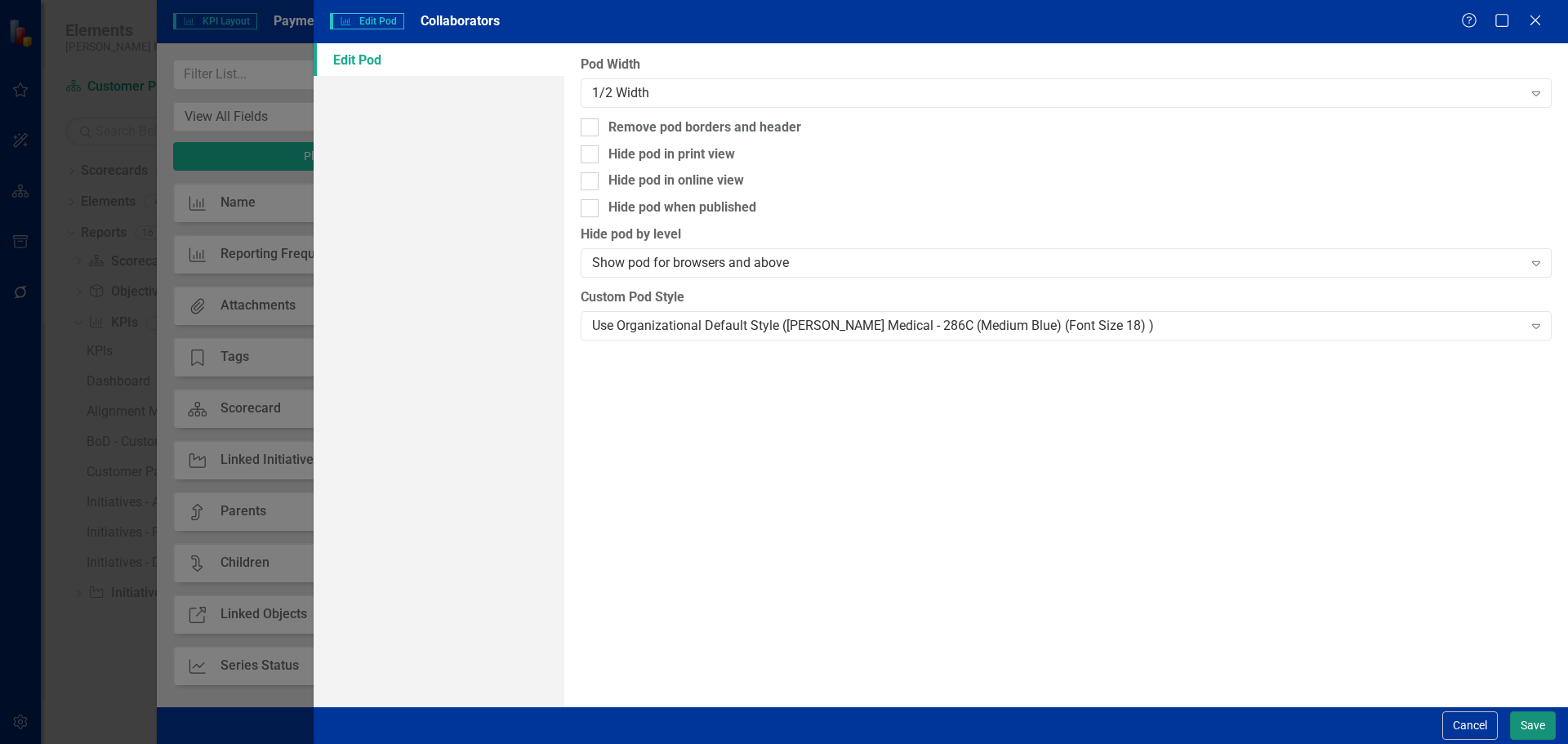
click at [1512, 731] on button "Save" at bounding box center [1532, 726] width 46 height 28
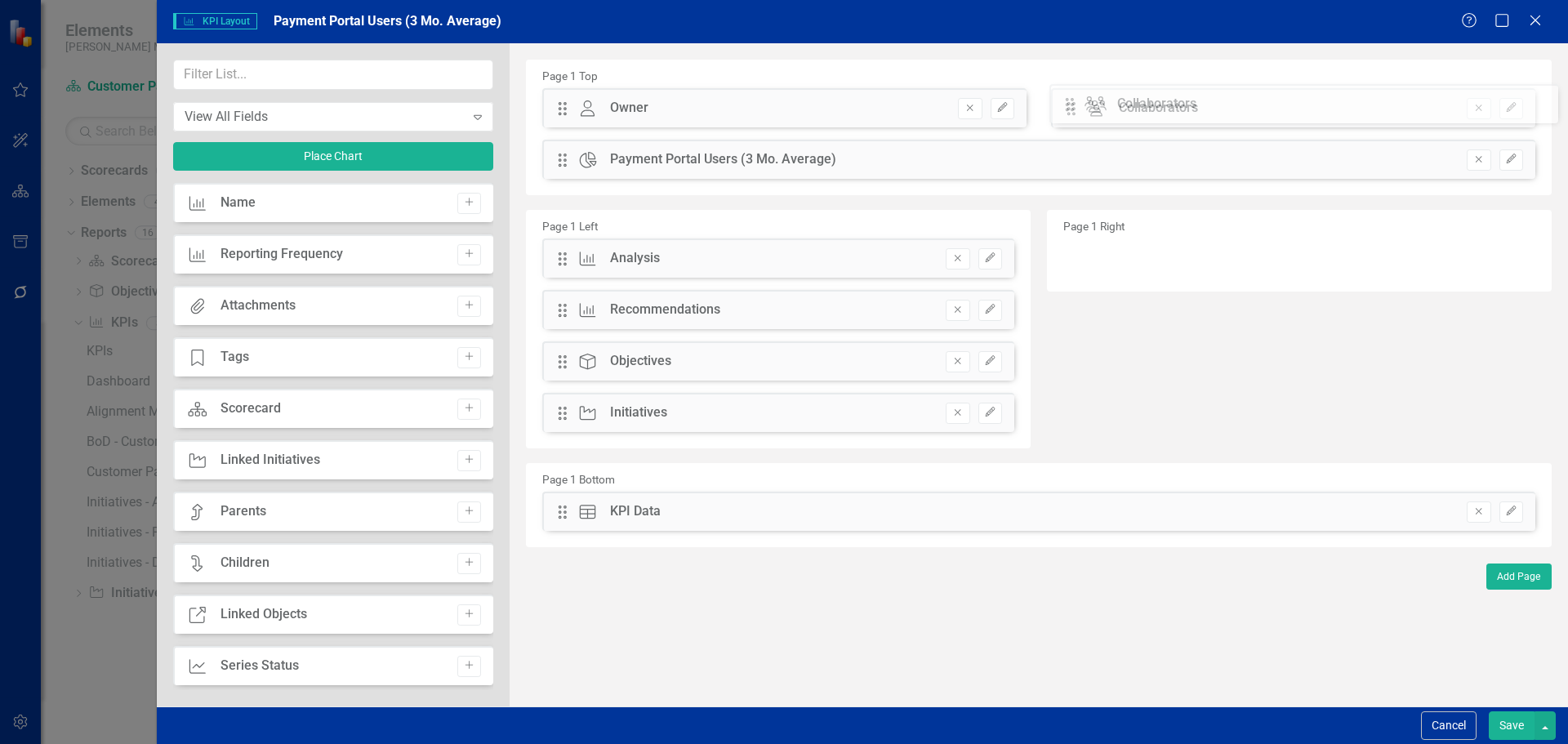
drag, startPoint x: 564, startPoint y: 109, endPoint x: 1084, endPoint y: 107, distance: 520.0
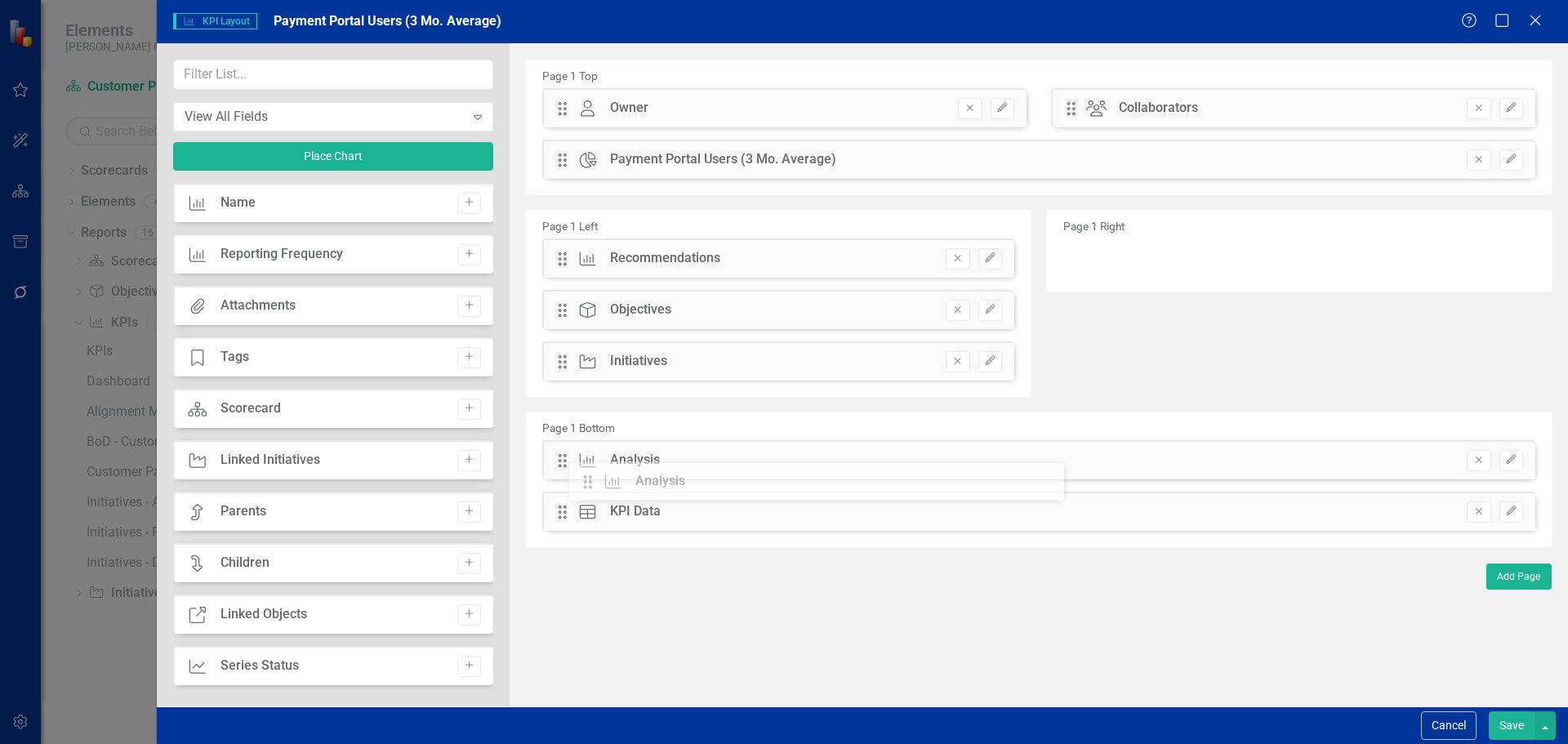
drag, startPoint x: 559, startPoint y: 261, endPoint x: 597, endPoint y: 484, distance: 226.2
click at [1507, 460] on icon "Edit" at bounding box center [1510, 460] width 13 height 10
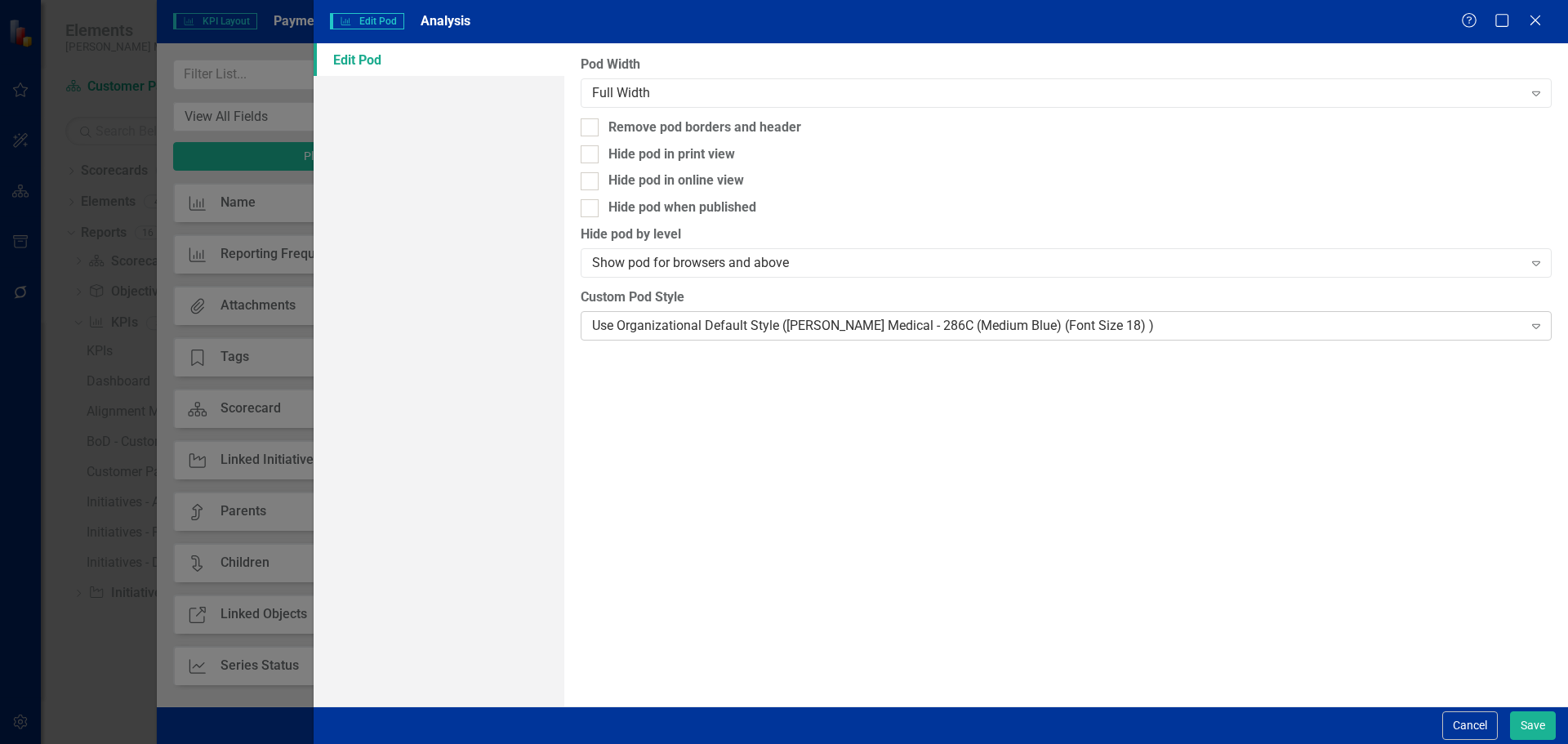
click at [916, 321] on div "Use Organizational Default Style (Nixon Medical - 286C (Medium Blue) (Font Size…" at bounding box center [1057, 325] width 930 height 18
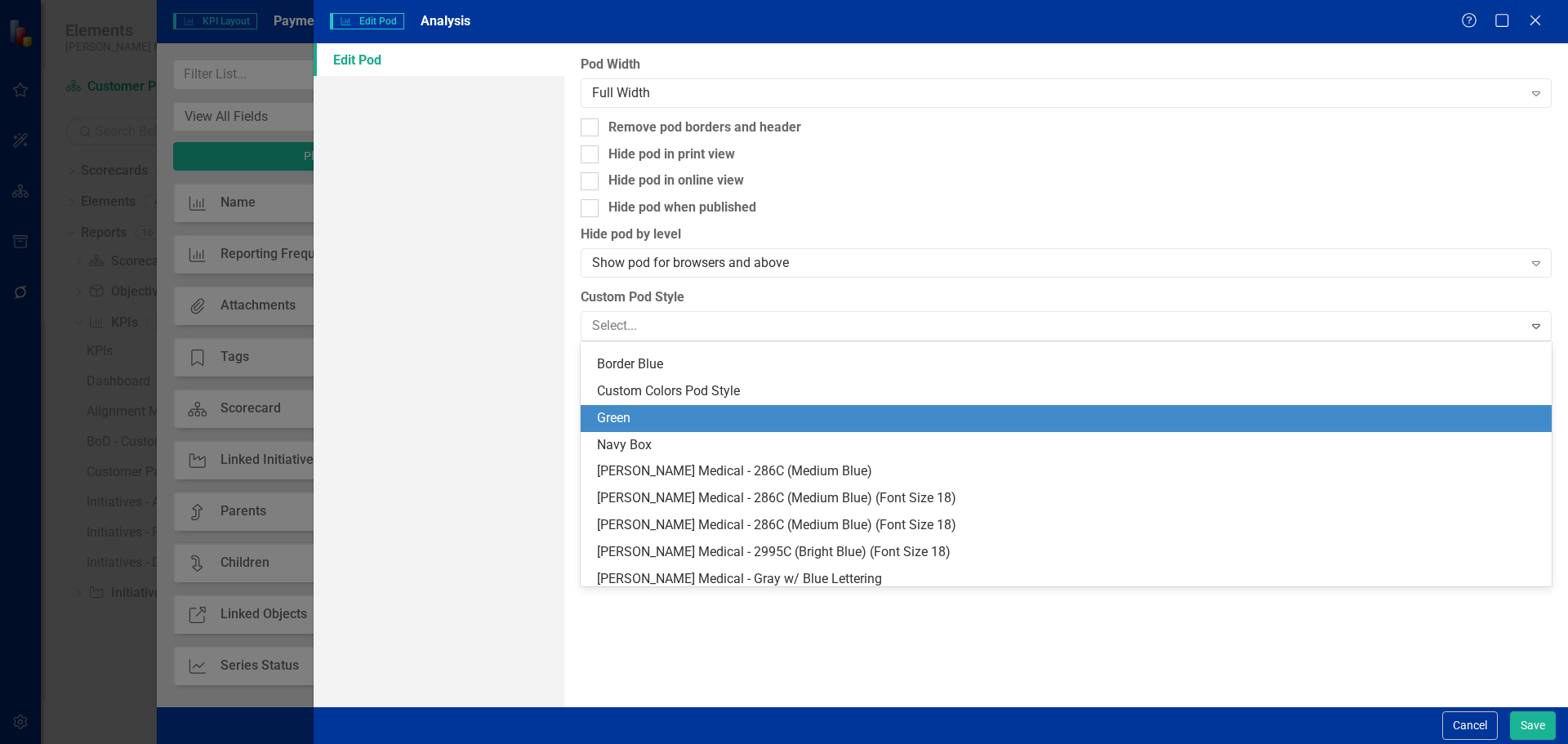
scroll to position [164, 0]
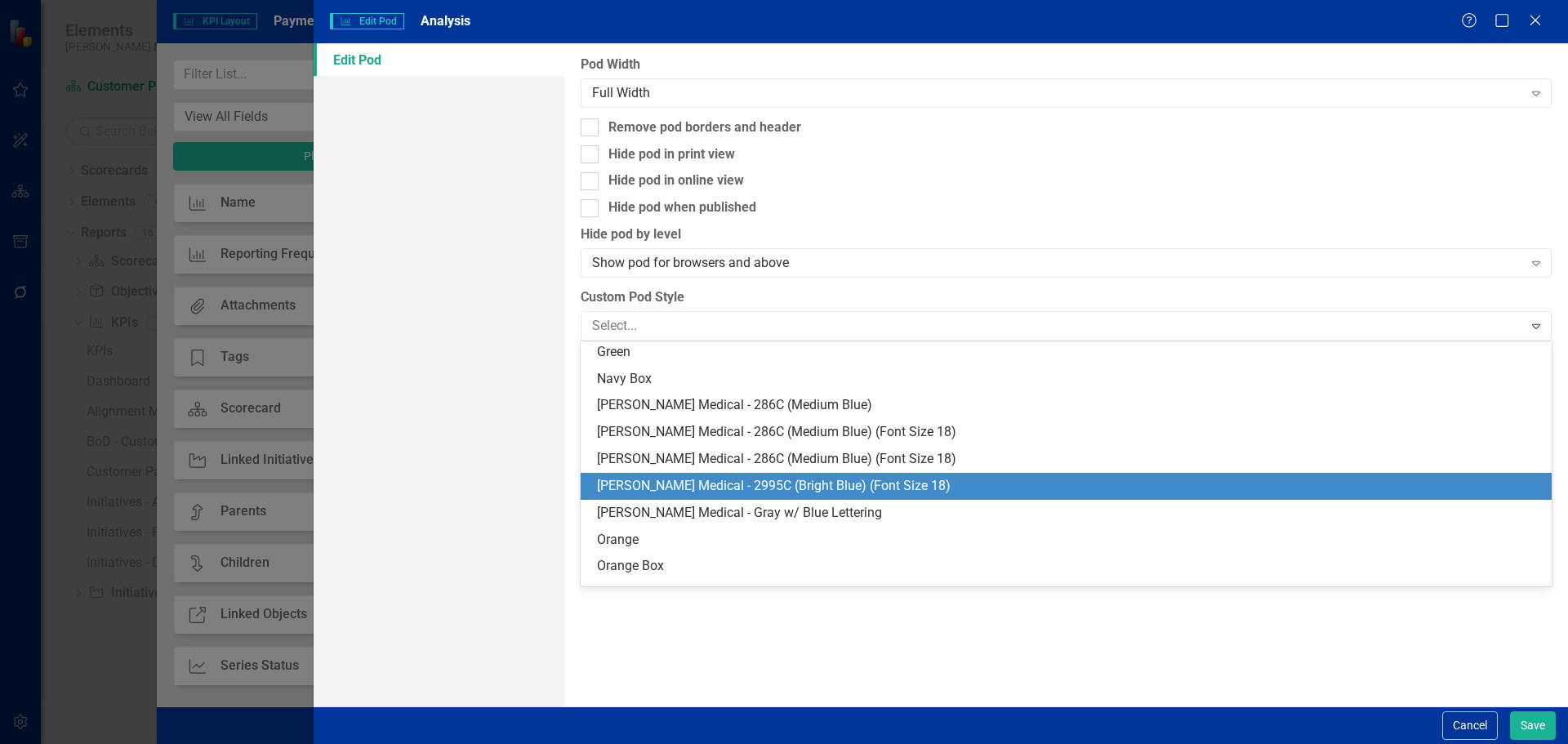
click at [869, 481] on div "Nixon Medical - 2995C (Bright Blue) (Font Size 18)" at bounding box center [1069, 486] width 944 height 18
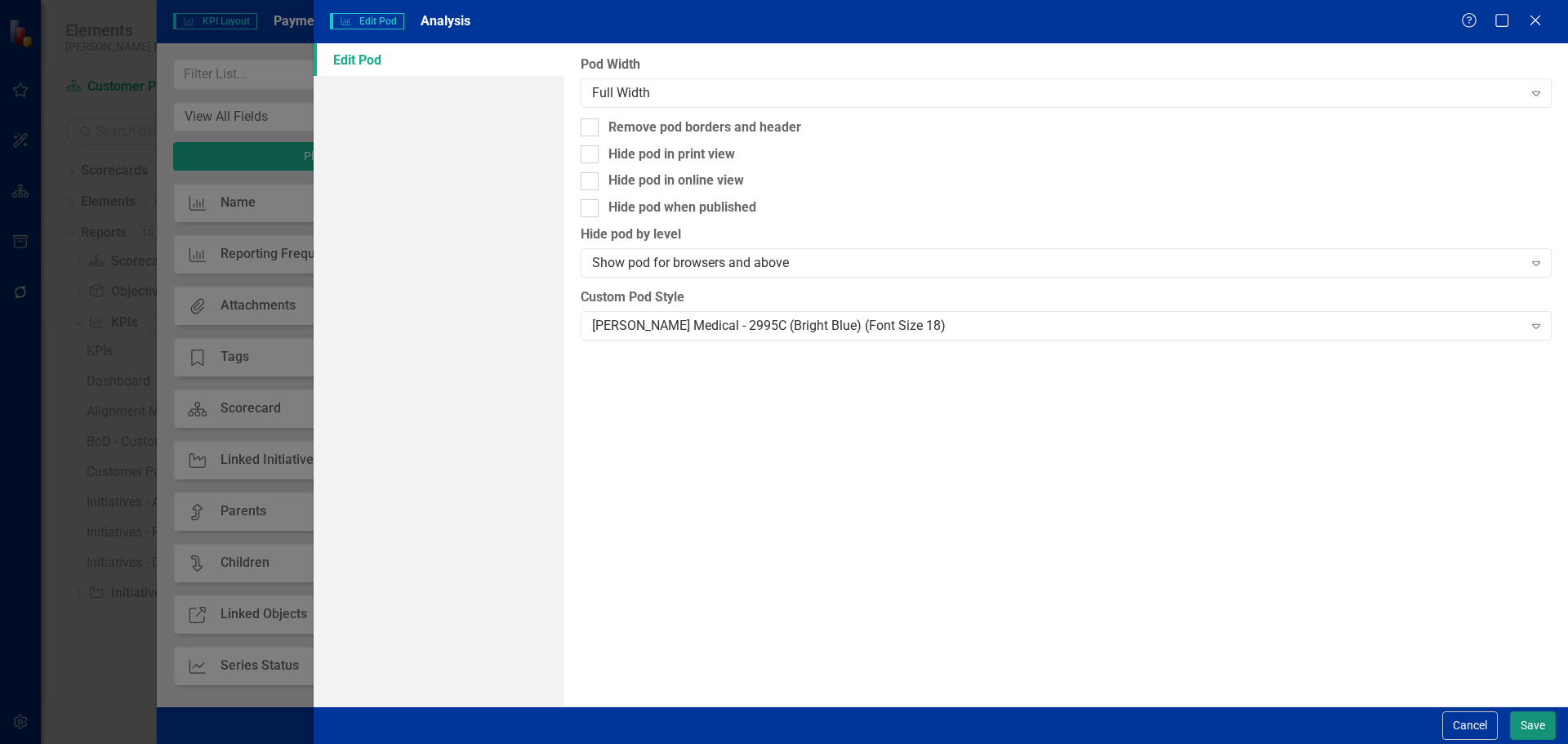
click at [1534, 716] on button "Save" at bounding box center [1532, 726] width 46 height 28
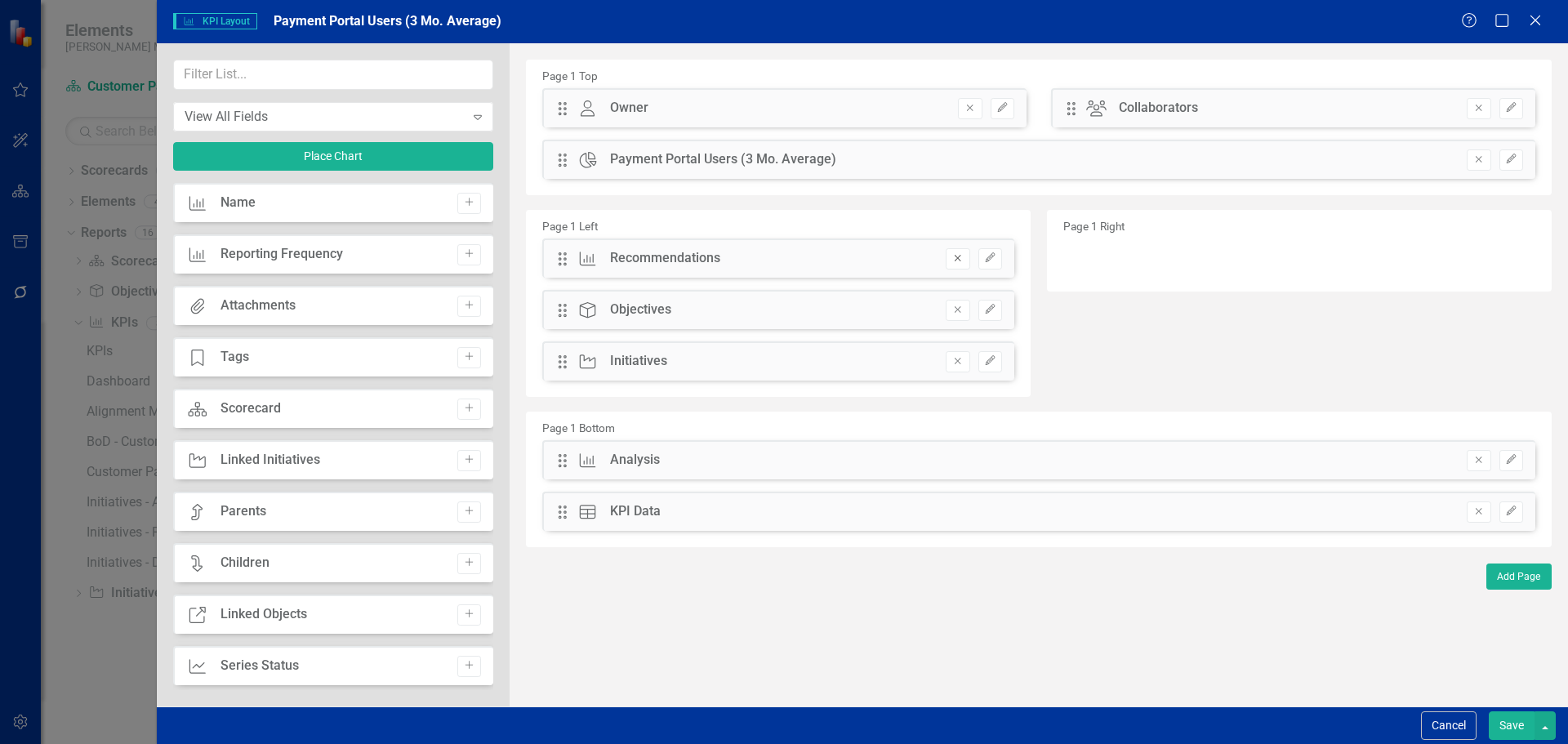
click at [953, 251] on button "Remove" at bounding box center [957, 258] width 23 height 21
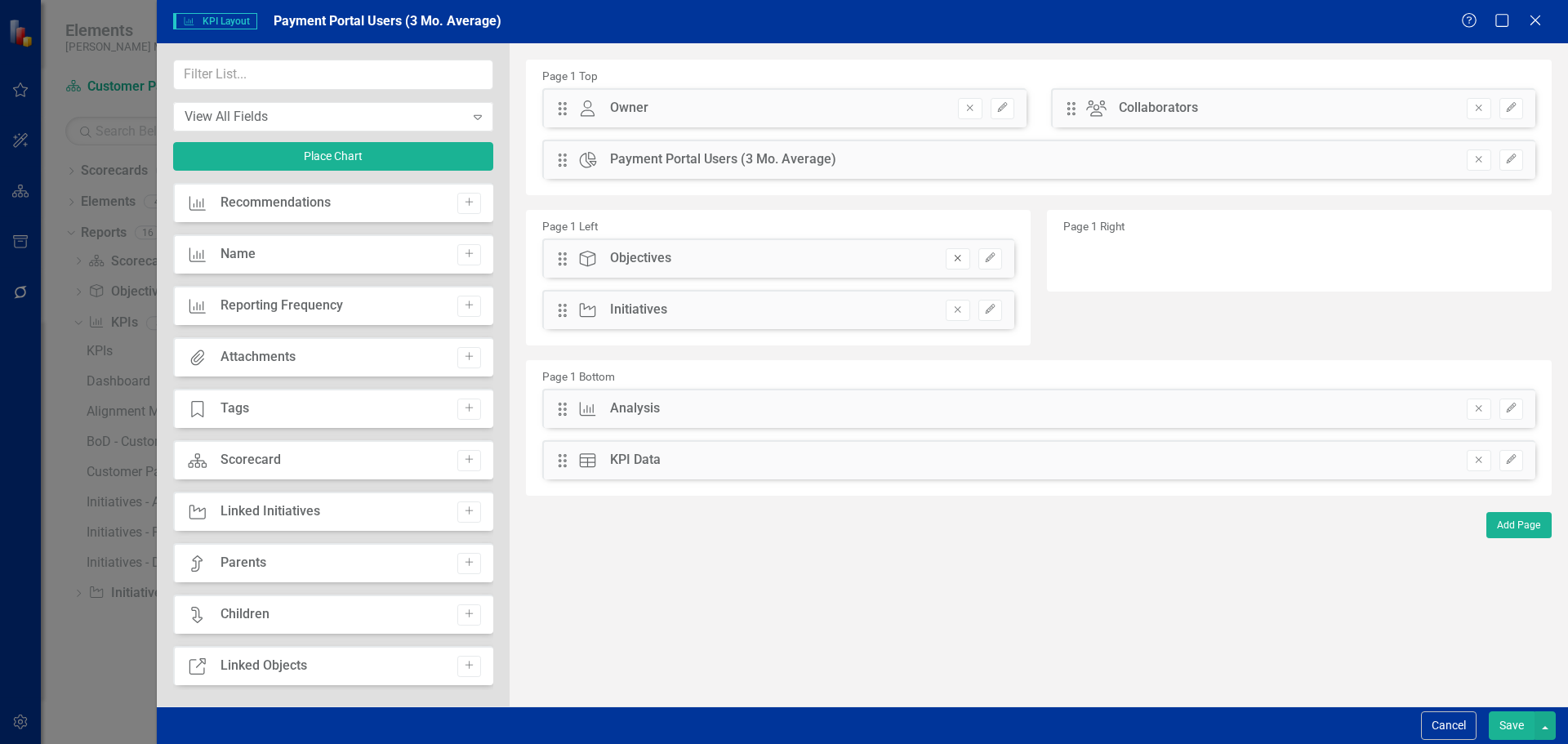
click at [953, 253] on icon "Remove" at bounding box center [957, 258] width 13 height 10
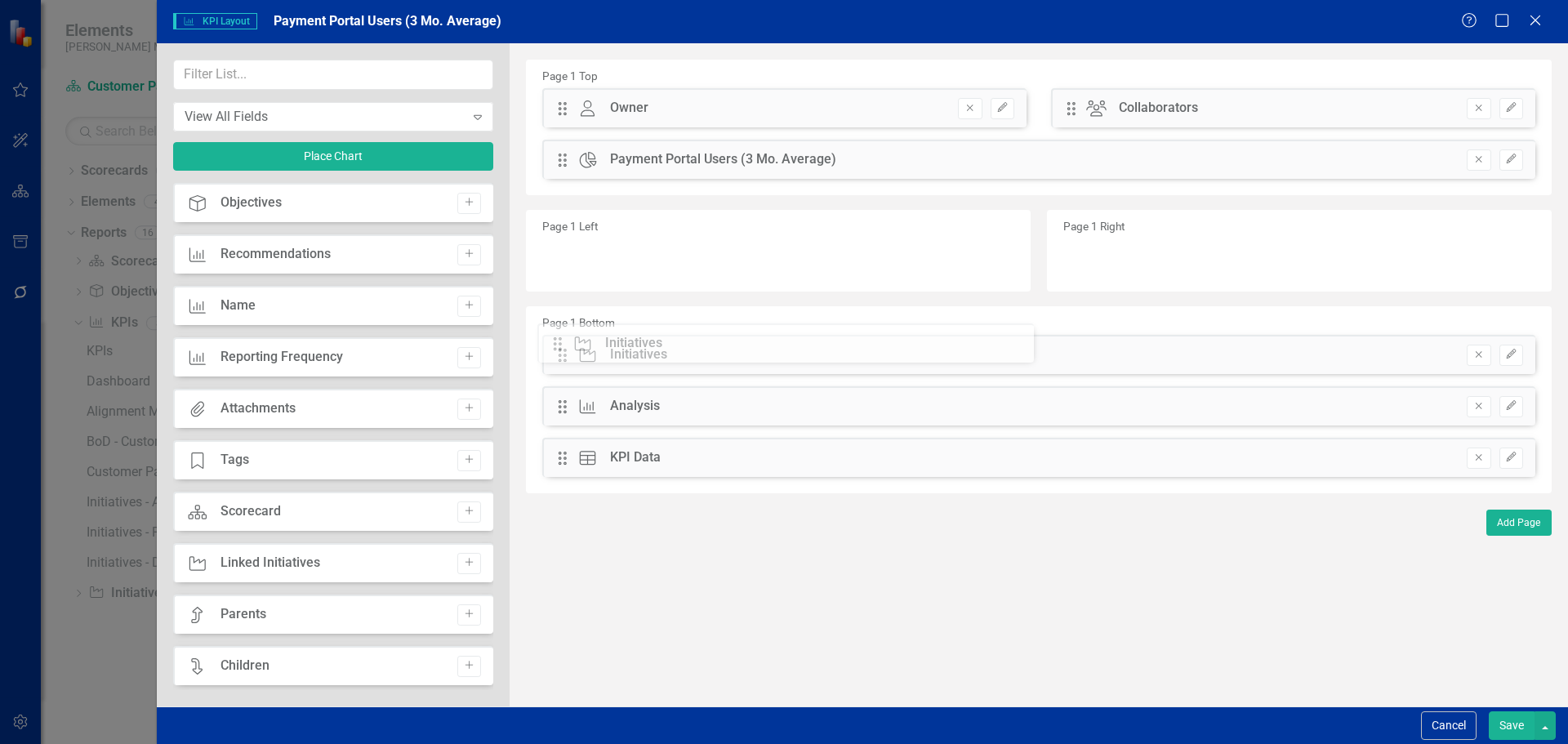
drag, startPoint x: 574, startPoint y: 261, endPoint x: 580, endPoint y: 347, distance: 86.2
drag, startPoint x: 562, startPoint y: 357, endPoint x: 562, endPoint y: 424, distance: 67.0
click at [255, 78] on input "text" at bounding box center [332, 74] width 320 height 30
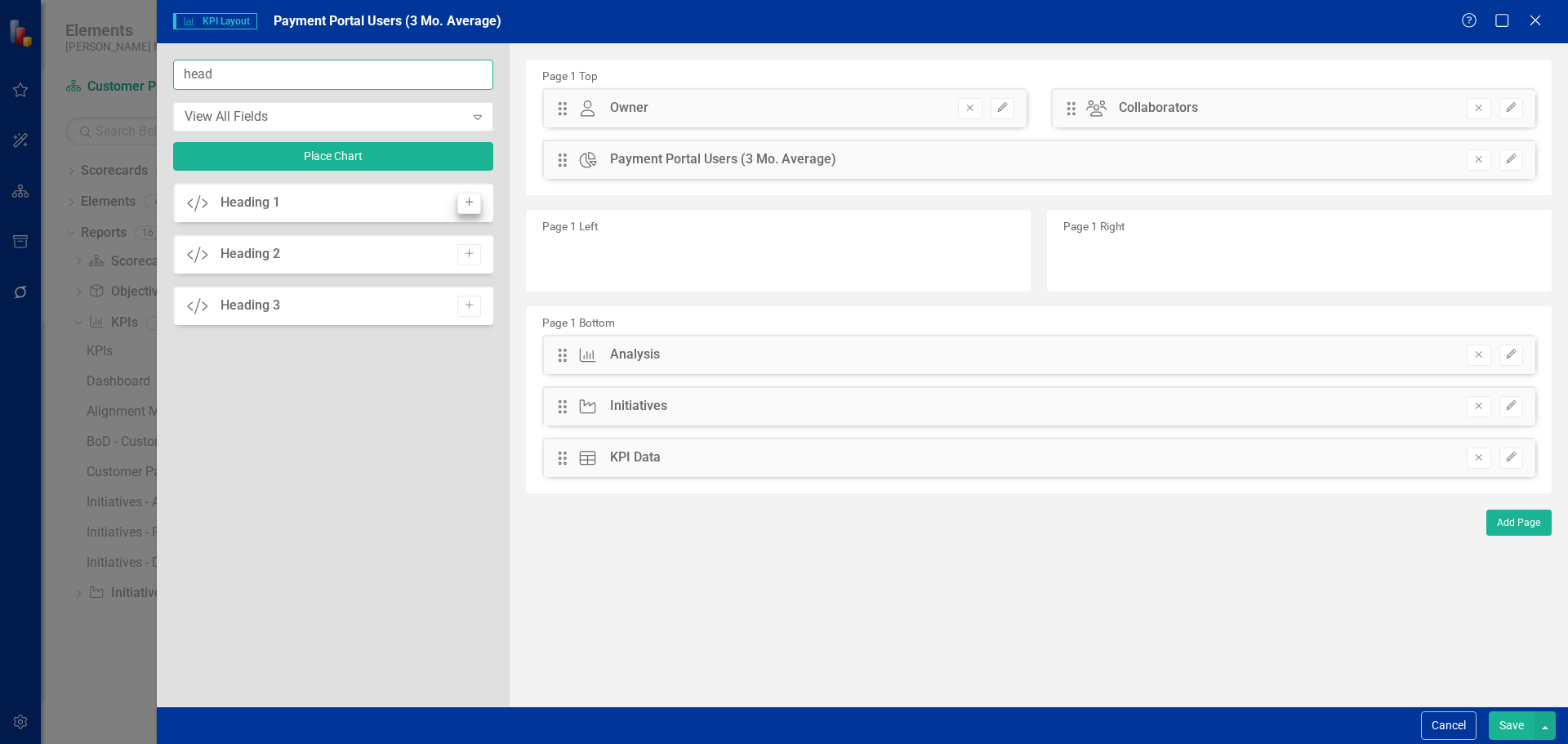
type input "head"
click at [468, 207] on icon "Add" at bounding box center [468, 203] width 13 height 10
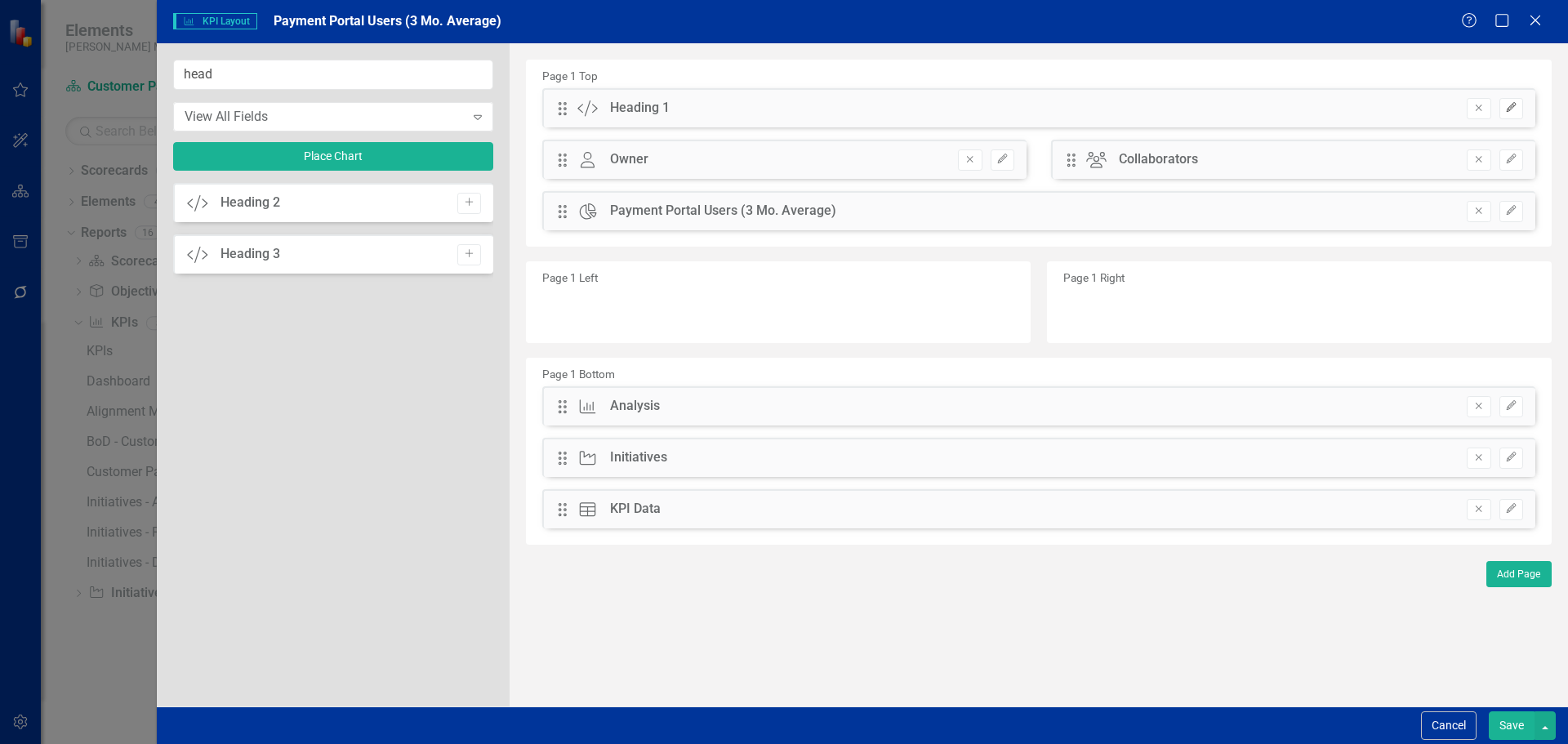
click at [1510, 108] on icon "button" at bounding box center [1510, 108] width 10 height 10
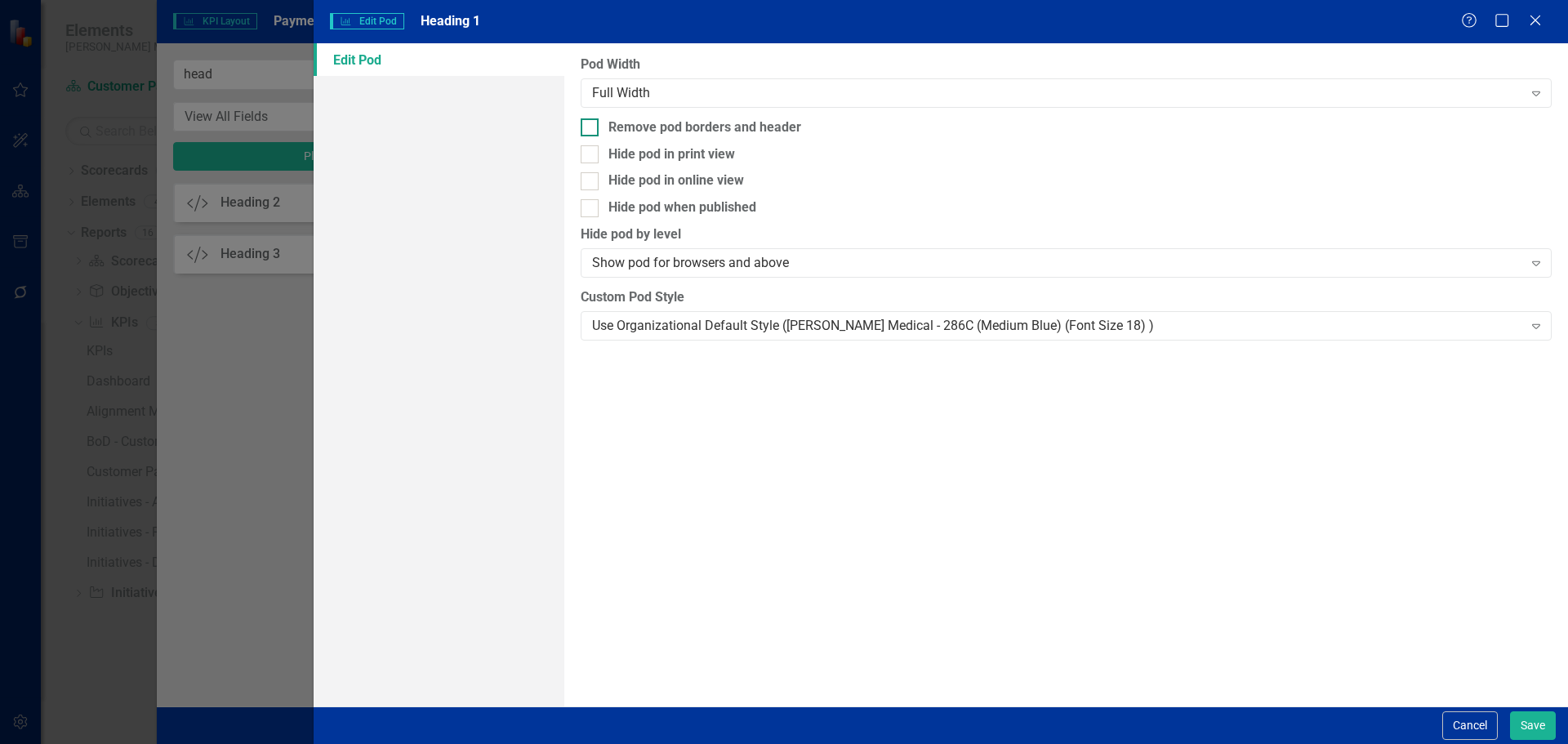
click at [917, 121] on div "Remove pod borders and header" at bounding box center [1065, 128] width 971 height 18
click at [591, 121] on input "Remove pod borders and header" at bounding box center [585, 124] width 11 height 11
checkbox input "true"
click at [880, 328] on div "Use Organizational Default Style (Nixon Medical - 286C (Medium Blue) (Font Size…" at bounding box center [1057, 325] width 930 height 18
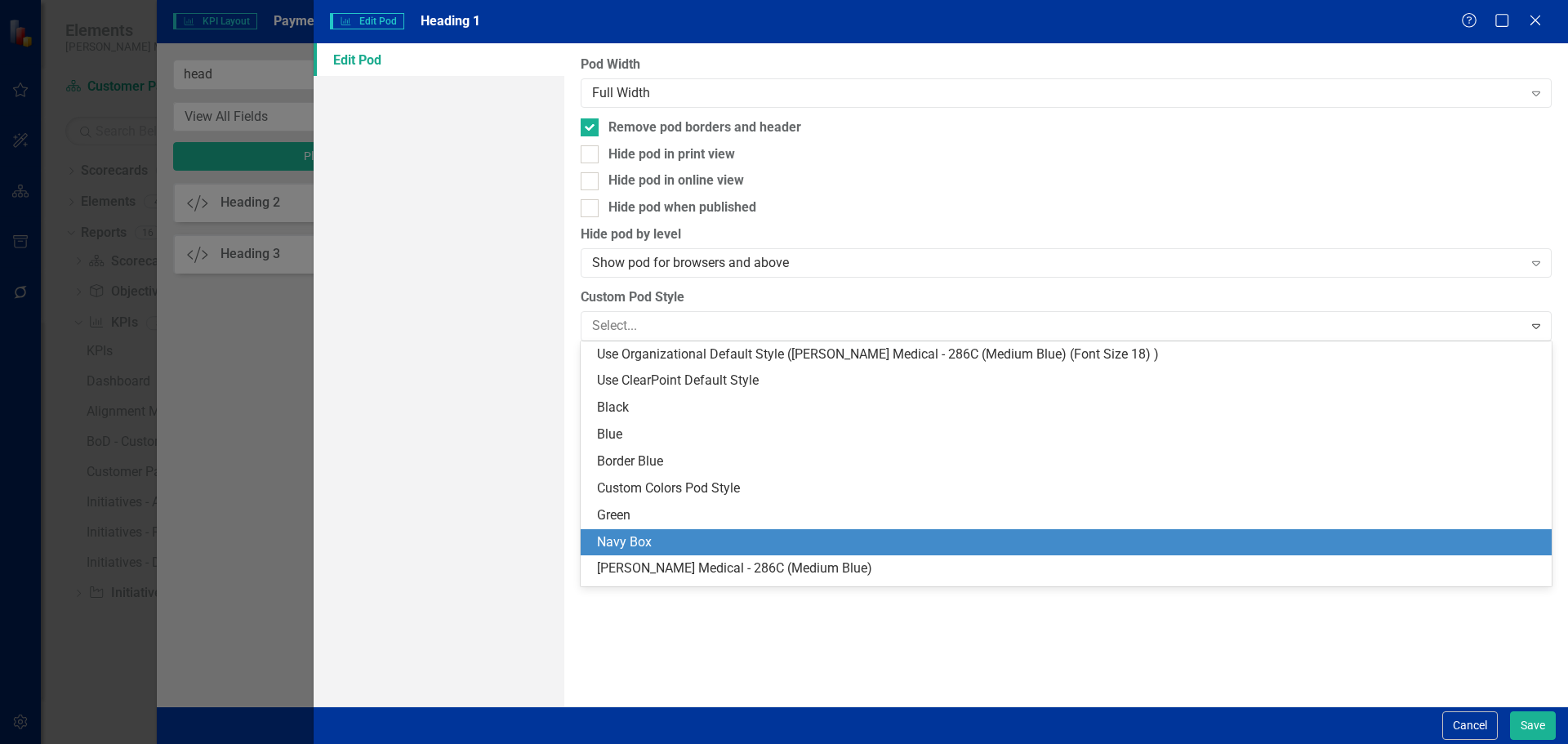
click at [845, 536] on div "Navy Box" at bounding box center [1069, 543] width 944 height 18
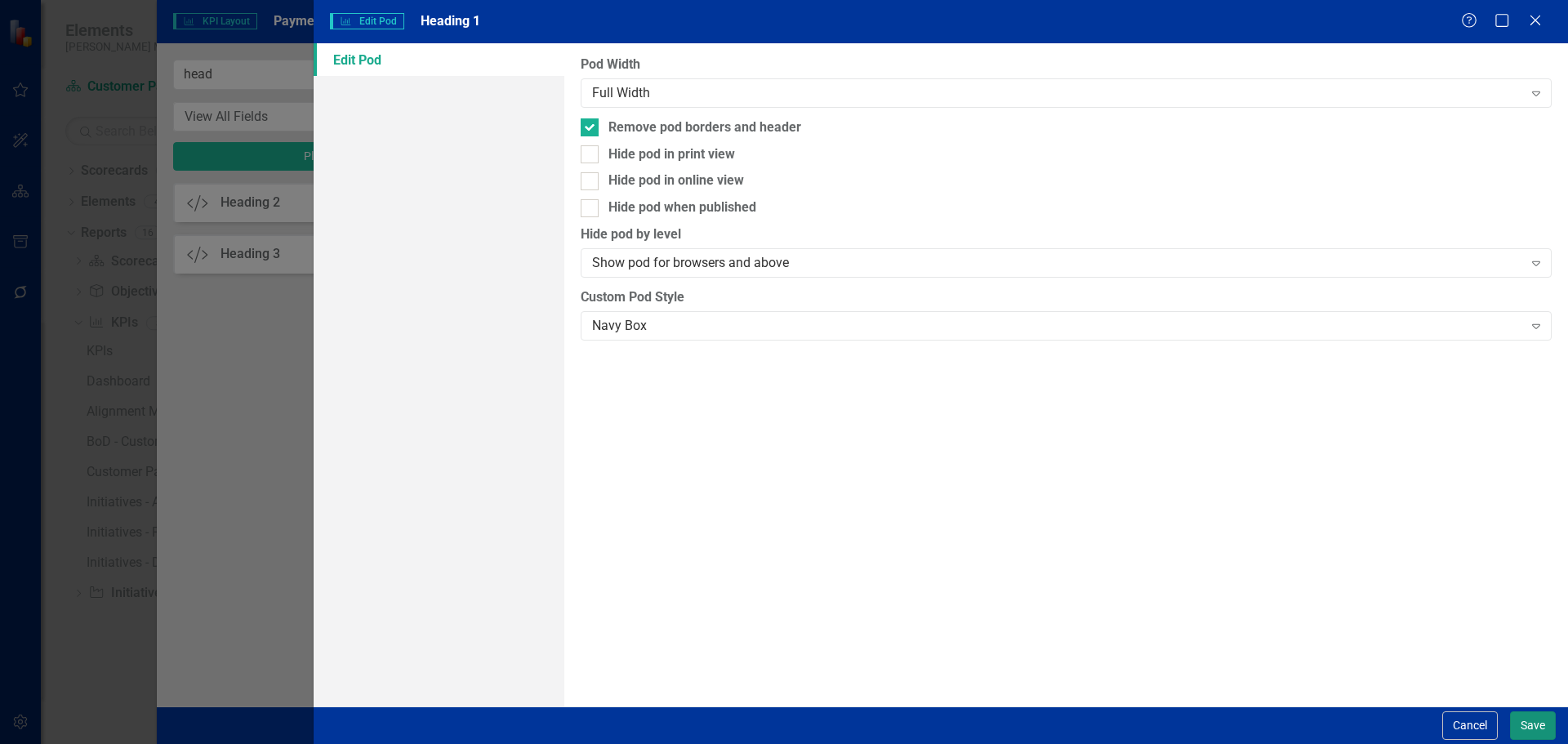
click at [1541, 720] on button "Save" at bounding box center [1532, 726] width 46 height 28
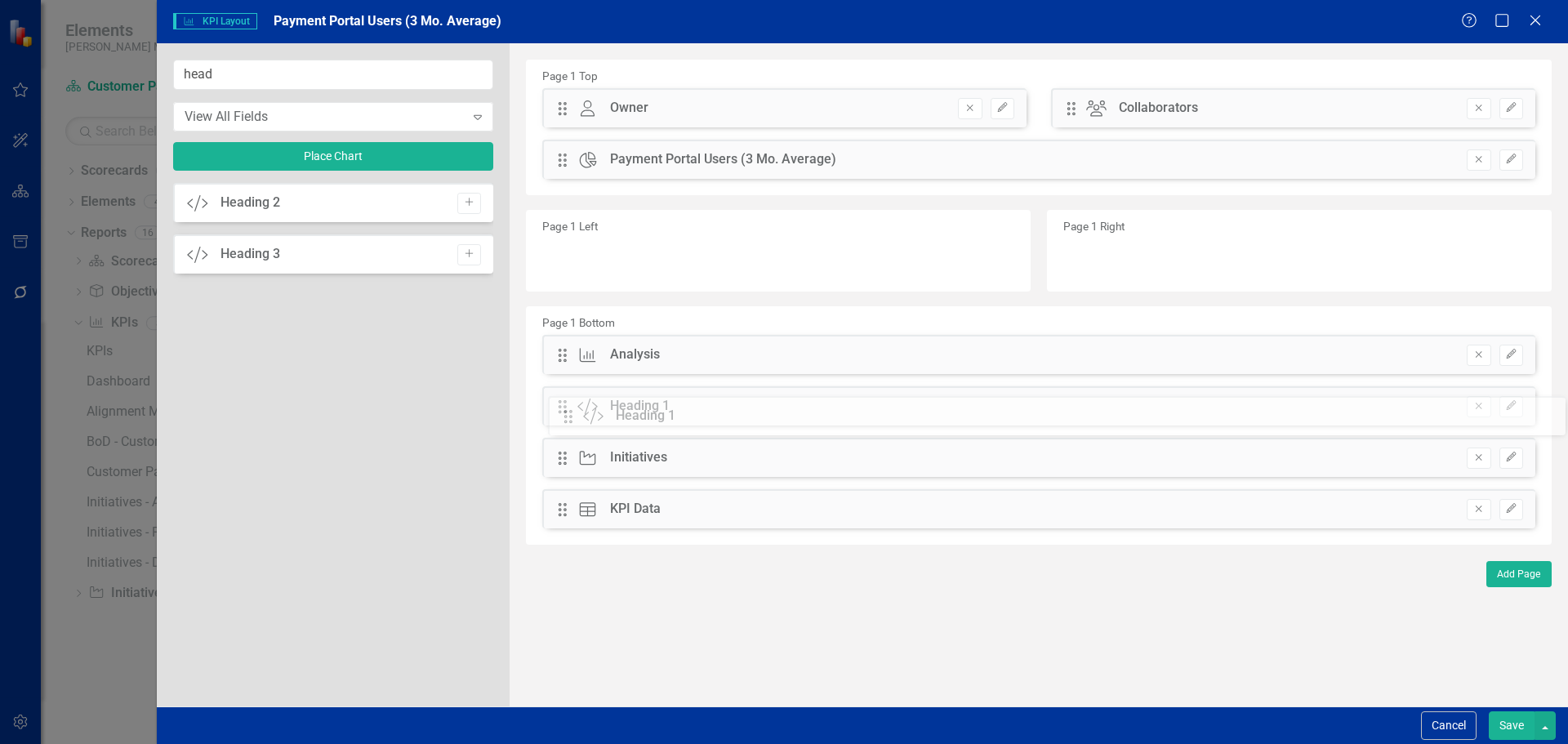
drag, startPoint x: 564, startPoint y: 109, endPoint x: 582, endPoint y: 415, distance: 306.5
drag, startPoint x: 238, startPoint y: 78, endPoint x: 113, endPoint y: 88, distance: 125.4
click at [113, 88] on div "KPI KPI Layout Payment Portal Users (3 Mo. Average) Help Maximize Close head Vi…" at bounding box center [784, 372] width 1568 height 744
type input "i"
click at [465, 205] on icon "Add" at bounding box center [468, 203] width 13 height 10
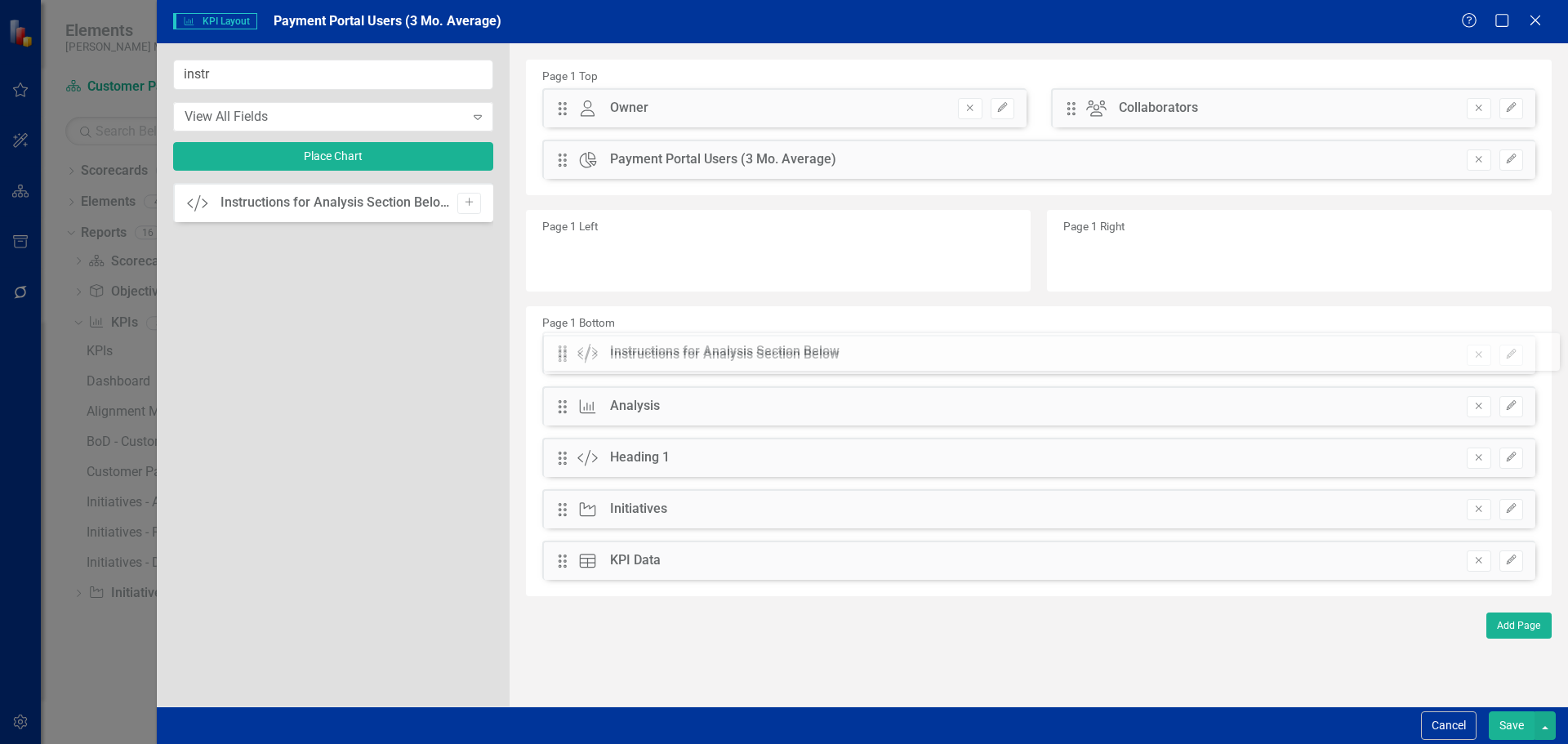
drag, startPoint x: 562, startPoint y: 106, endPoint x: 574, endPoint y: 350, distance: 244.3
drag, startPoint x: 358, startPoint y: 72, endPoint x: 113, endPoint y: 64, distance: 245.1
click at [113, 64] on div "KPI KPI Layout Payment Portal Users (3 Mo. Average) Help Maximize Close instr V…" at bounding box center [784, 372] width 1568 height 744
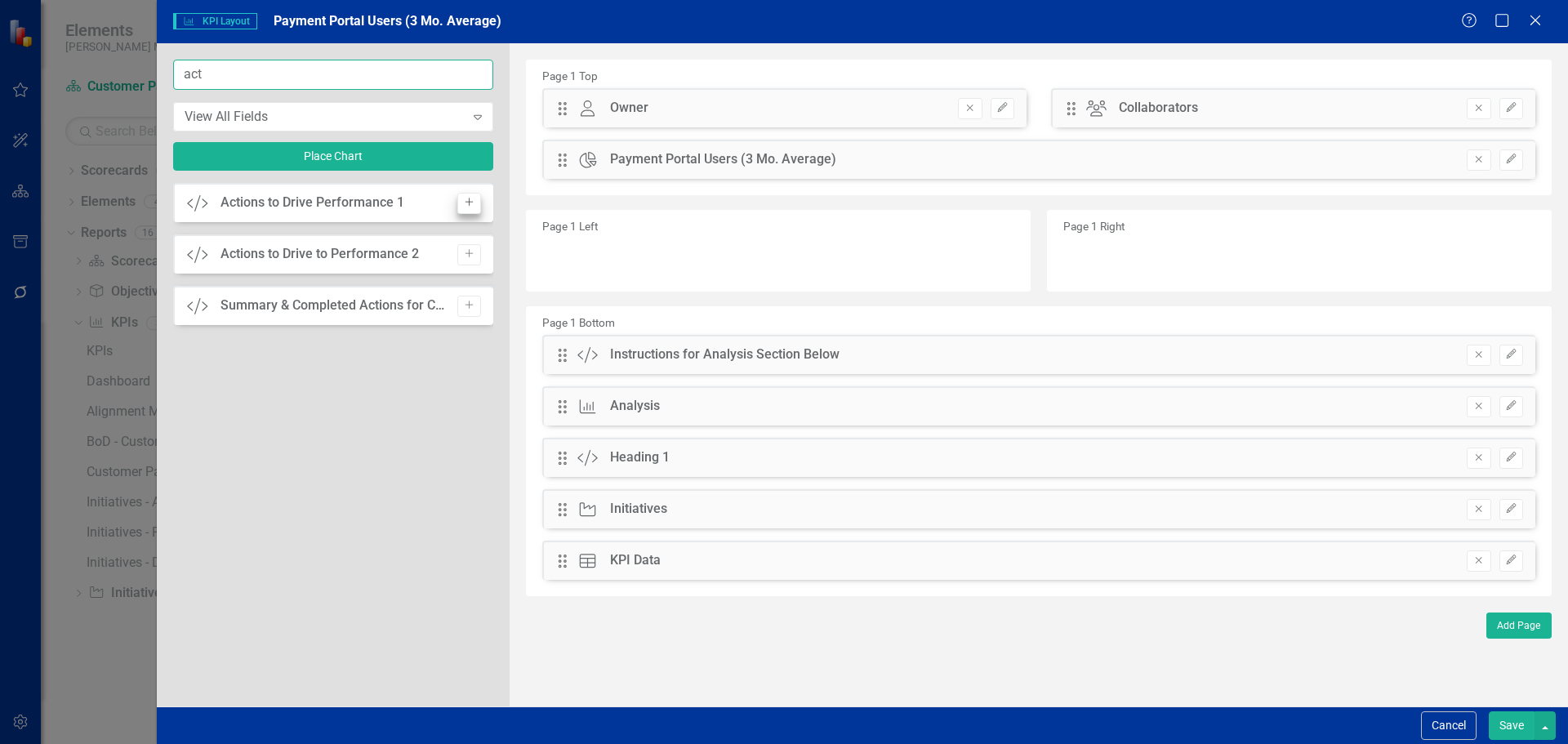
type input "act"
click at [467, 202] on icon "Add" at bounding box center [468, 203] width 13 height 10
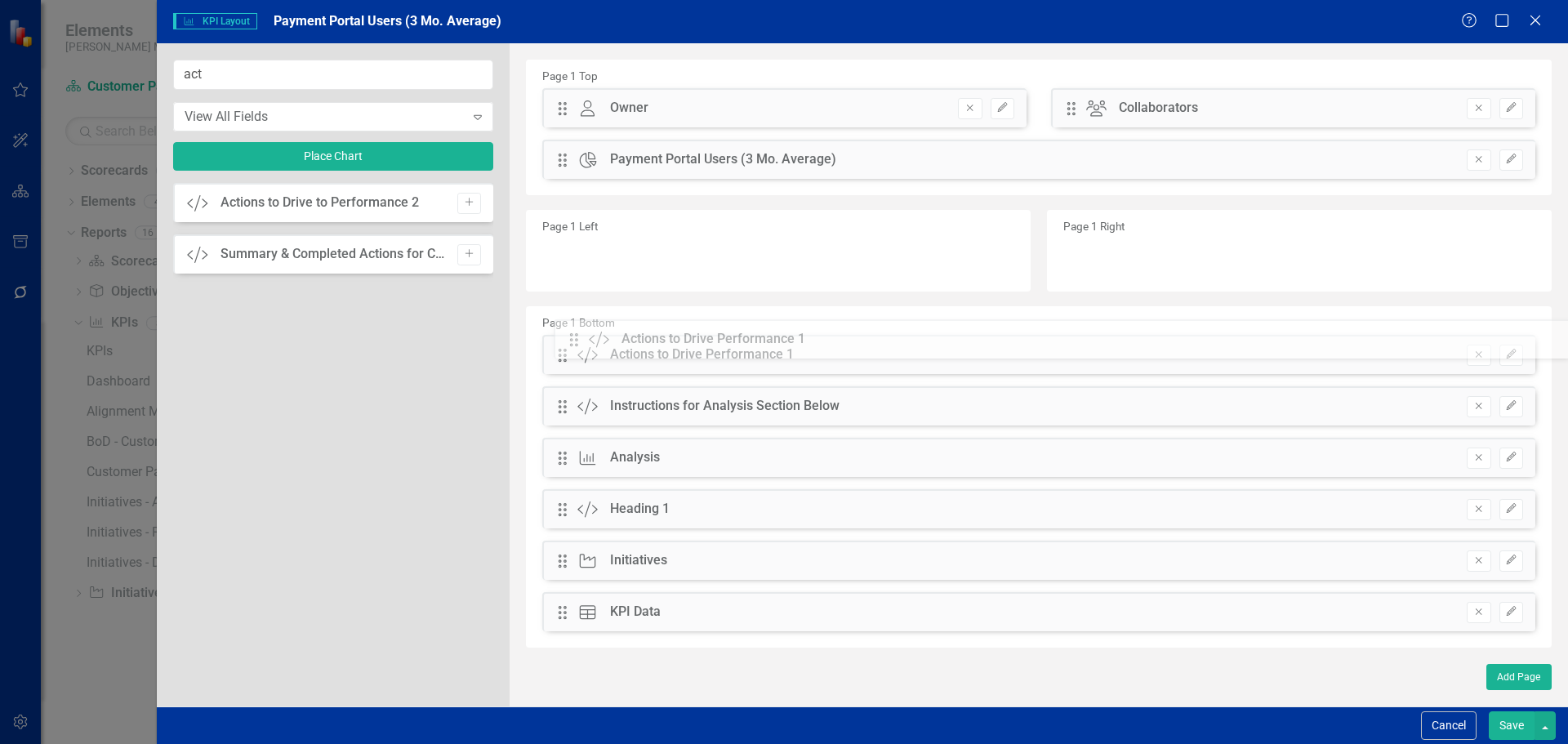
drag, startPoint x: 559, startPoint y: 106, endPoint x: 583, endPoint y: 337, distance: 232.2
click at [1523, 348] on div "Drag Custom Actions to Drive Performance 1 Remove Edit" at bounding box center [1038, 354] width 993 height 39
click at [1512, 350] on icon "Edit" at bounding box center [1510, 355] width 13 height 10
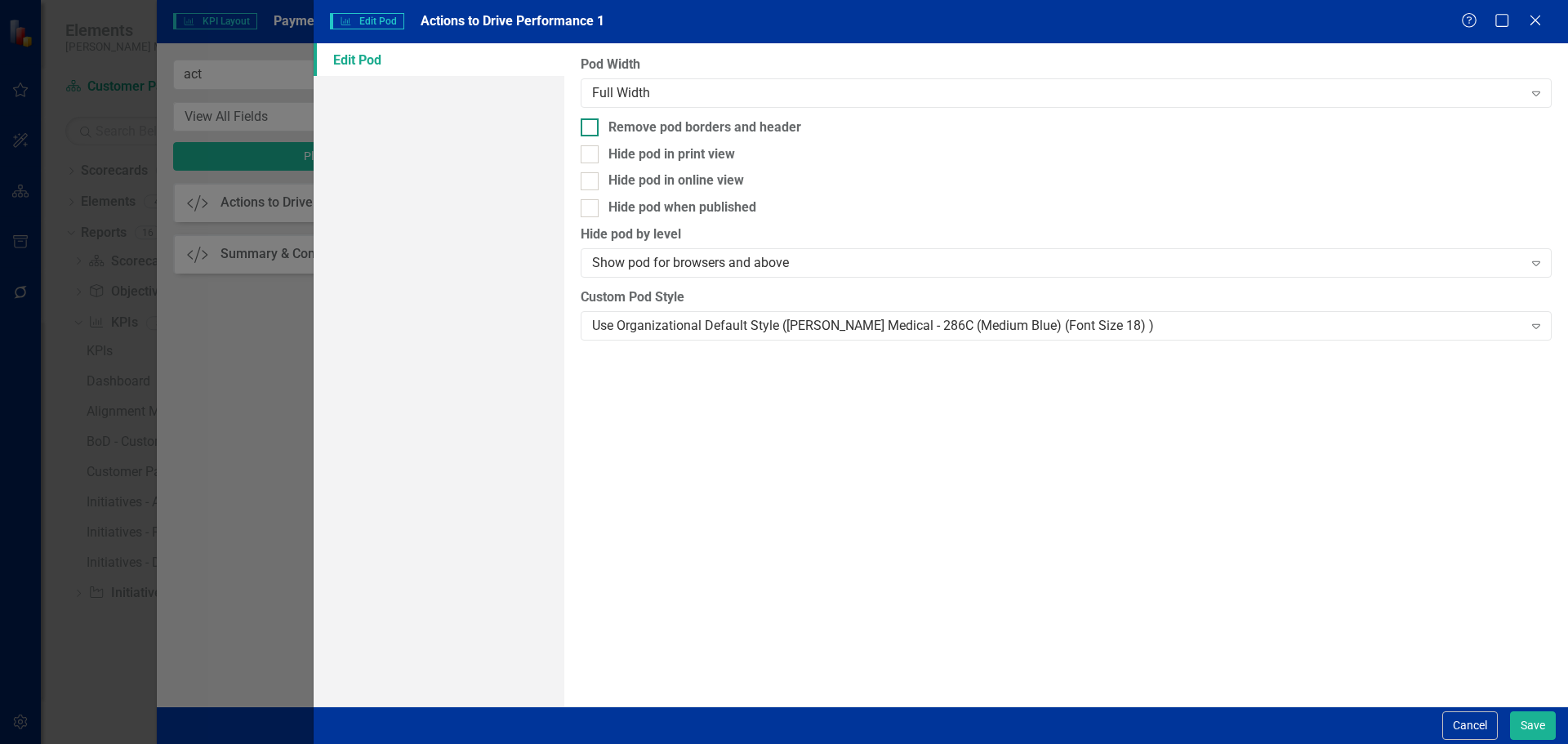
click at [711, 124] on div "Remove pod borders and header" at bounding box center [705, 128] width 193 height 18
click at [591, 124] on input "Remove pod borders and header" at bounding box center [585, 124] width 11 height 11
checkbox input "true"
click at [732, 326] on div "Use Organizational Default Style ([PERSON_NAME] Medical - 286C (Medium Blue) (F…" at bounding box center [1057, 325] width 930 height 18
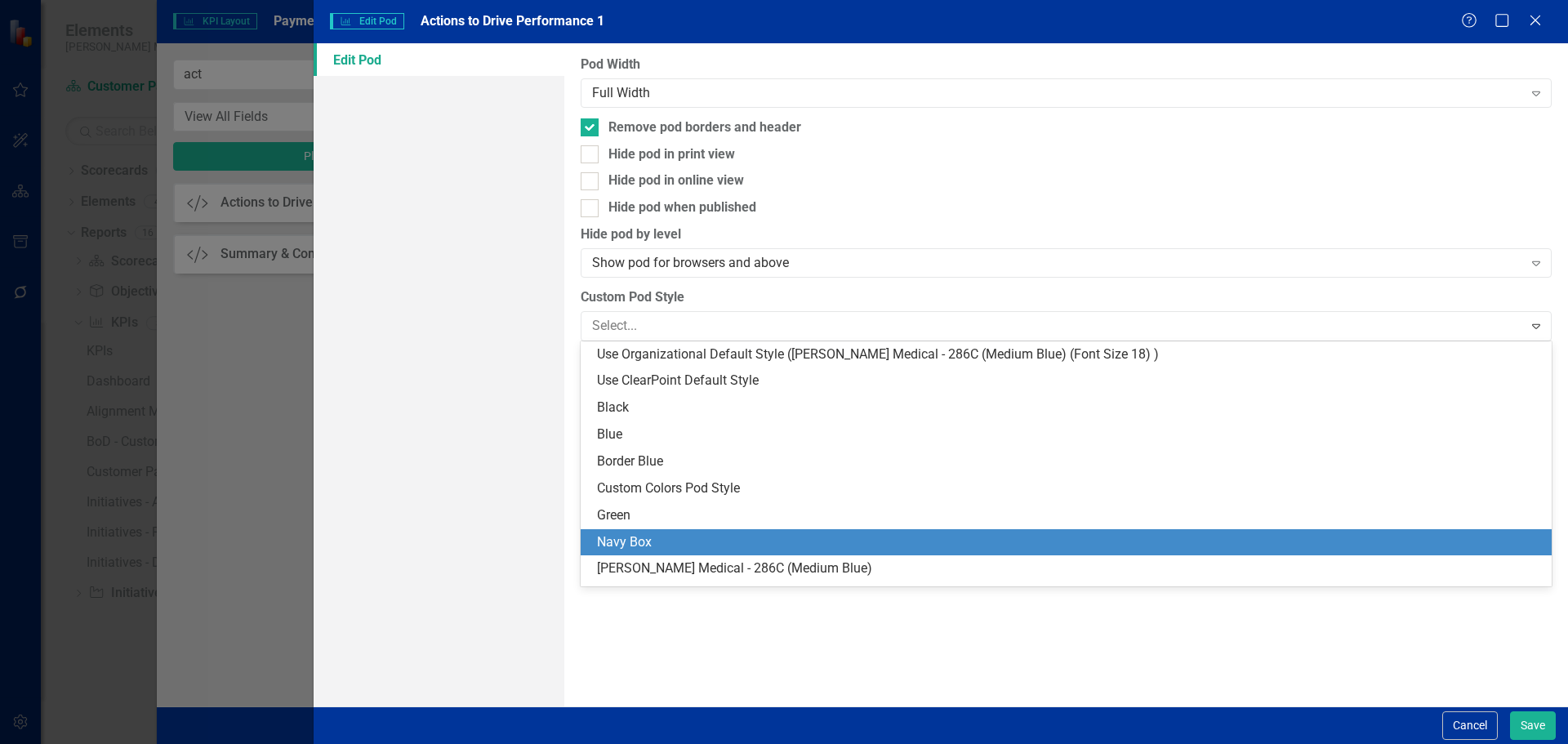
click at [725, 544] on div "Navy Box" at bounding box center [1069, 543] width 944 height 18
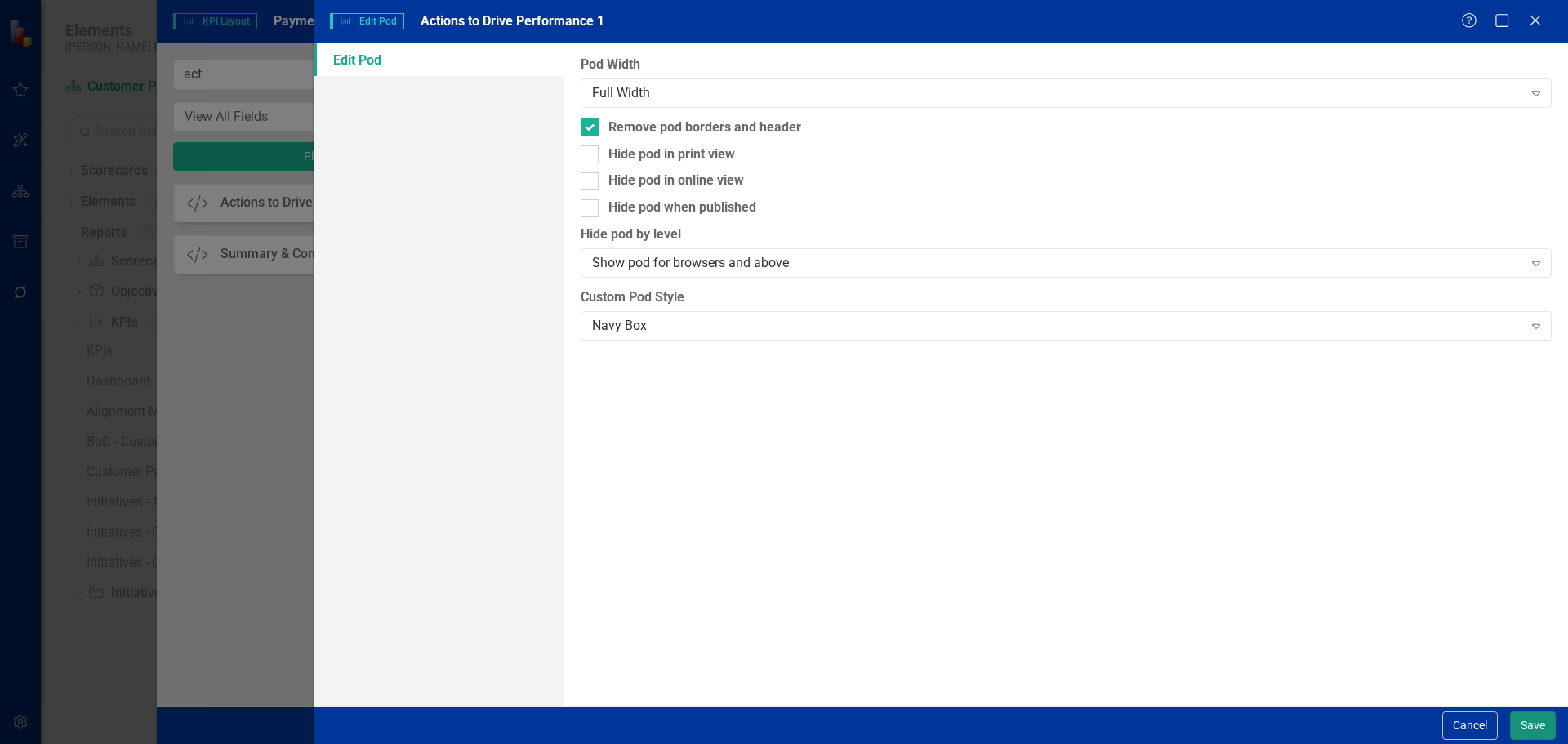
click at [1515, 721] on button "Save" at bounding box center [1532, 726] width 46 height 28
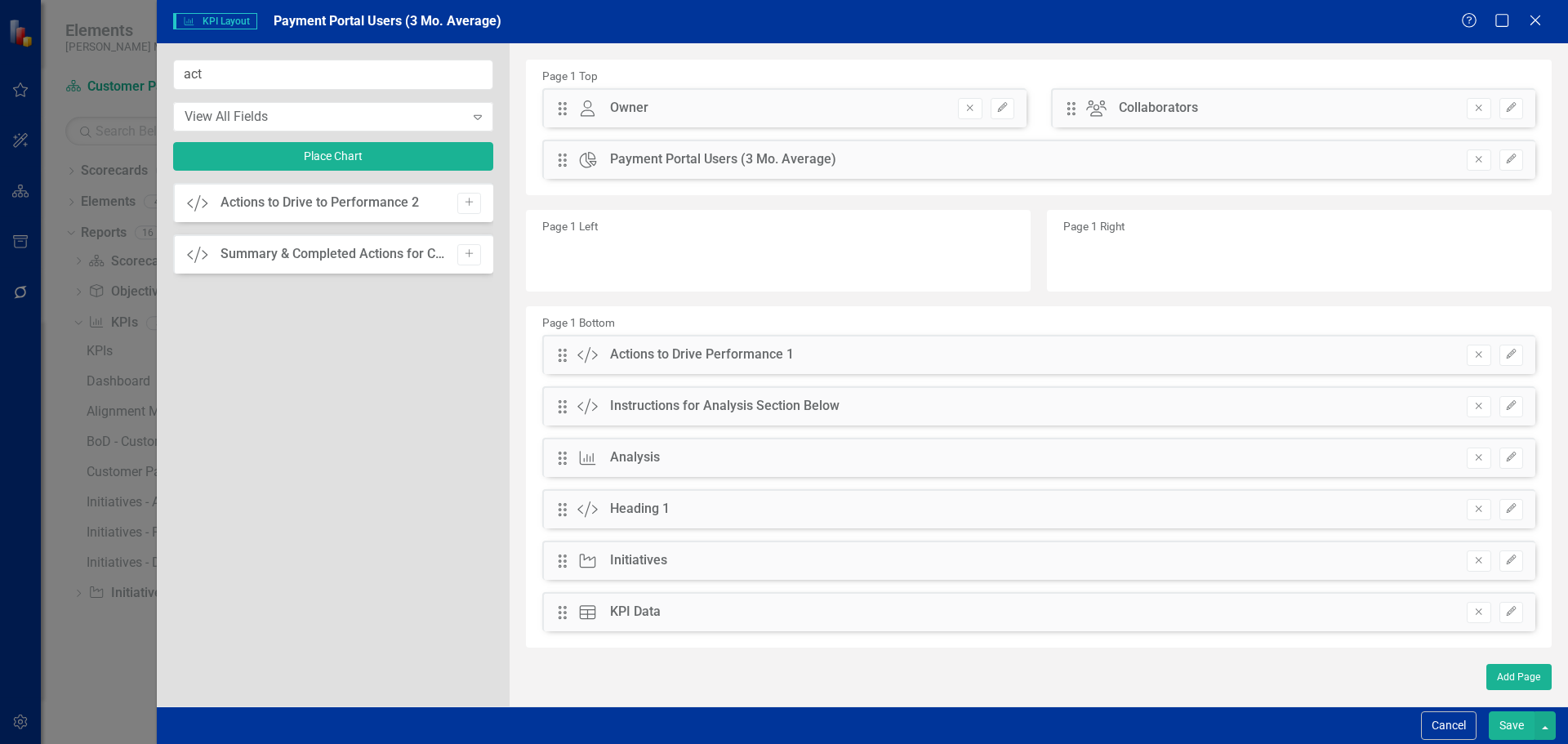
click at [1515, 721] on button "Save" at bounding box center [1511, 726] width 46 height 28
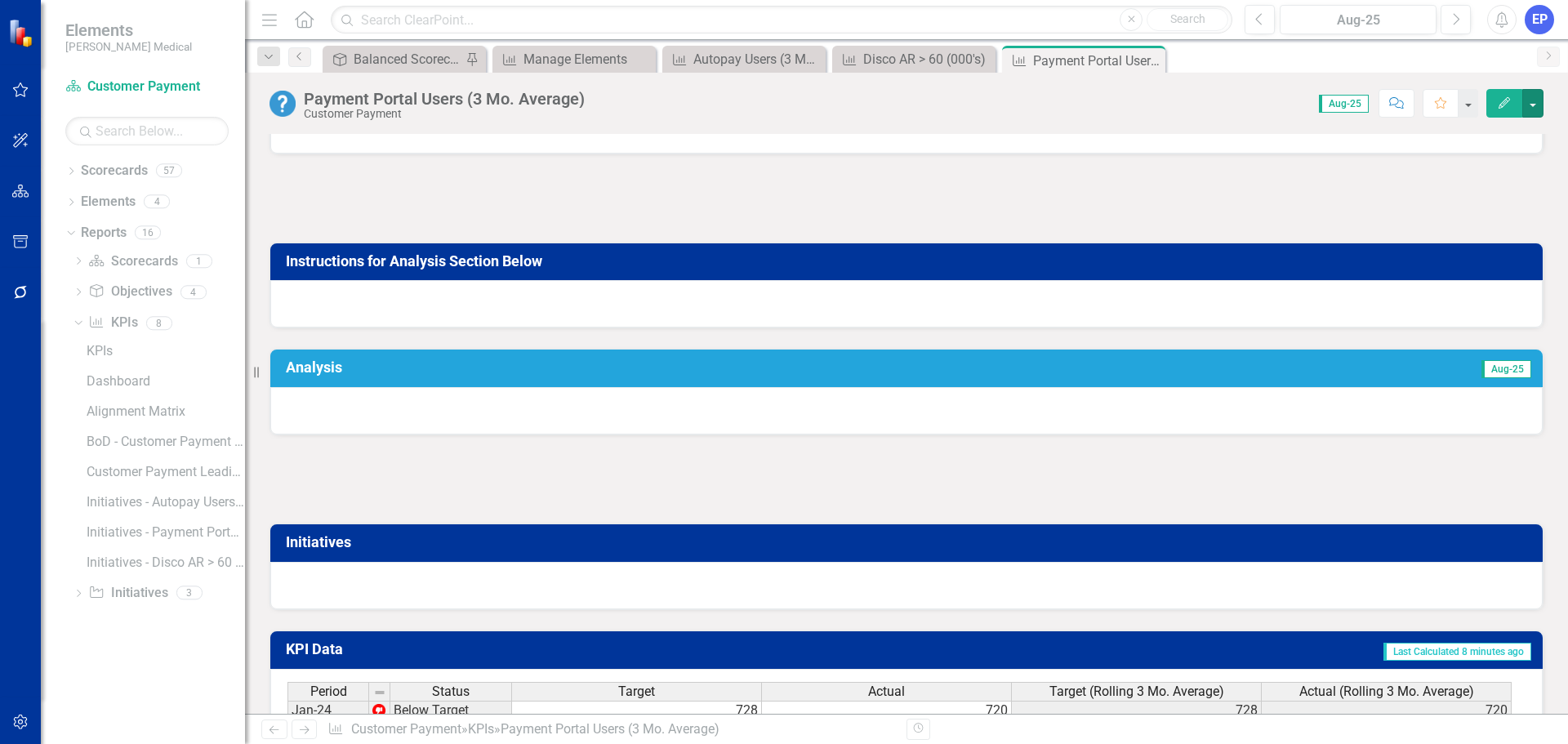
scroll to position [408, 0]
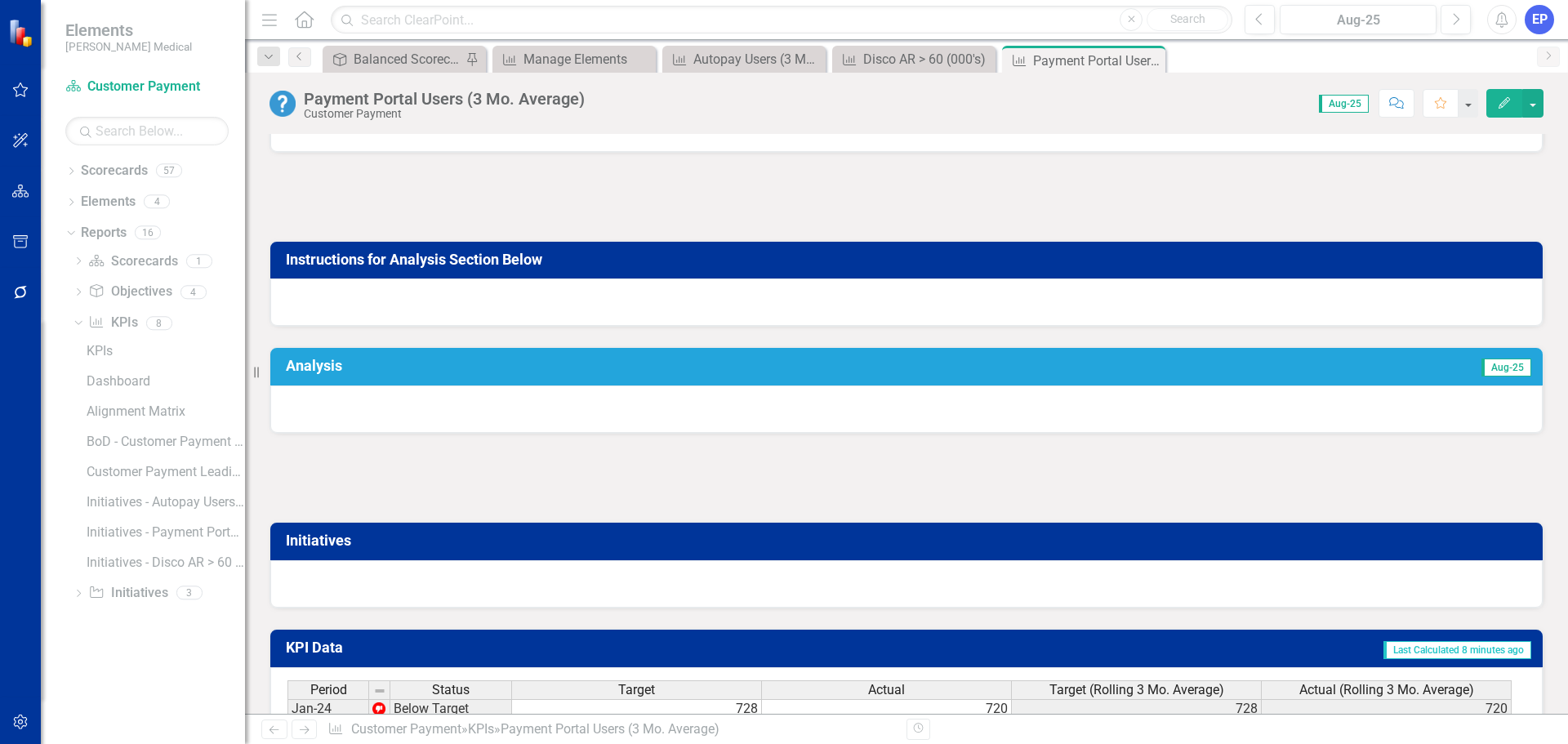
click at [668, 480] on div at bounding box center [907, 478] width 1274 height 48
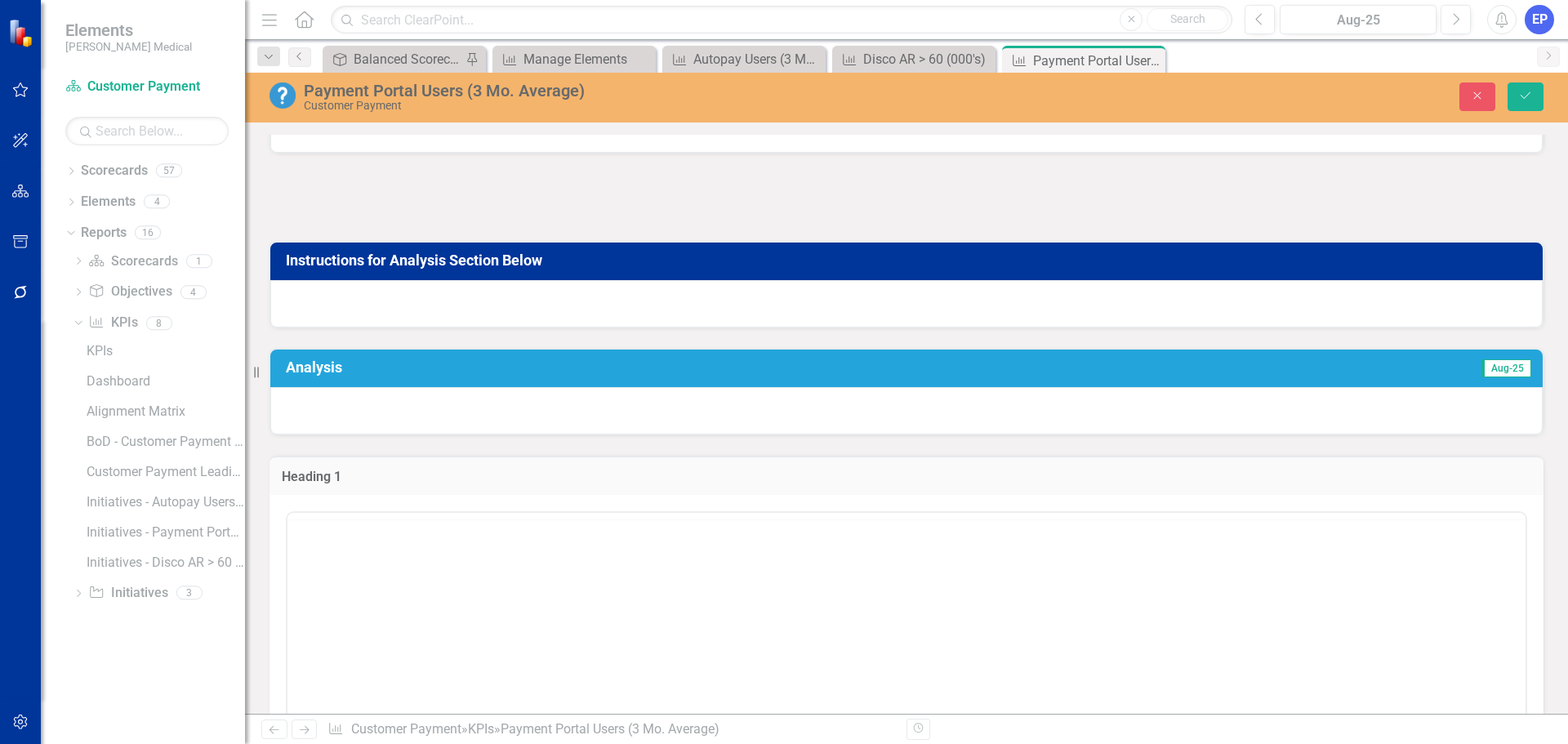
scroll to position [0, 0]
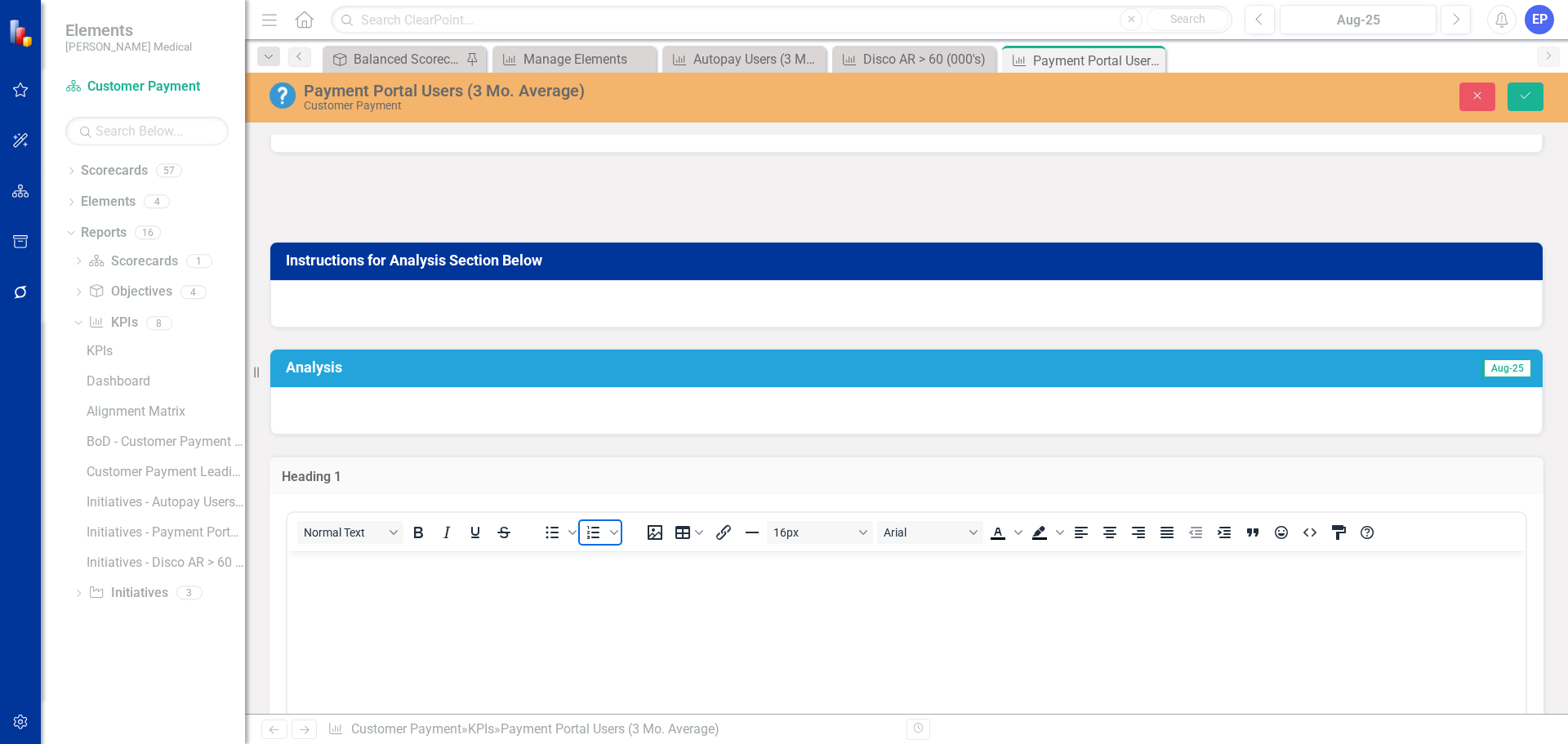
click at [586, 540] on icon "Numbered list" at bounding box center [593, 532] width 19 height 19
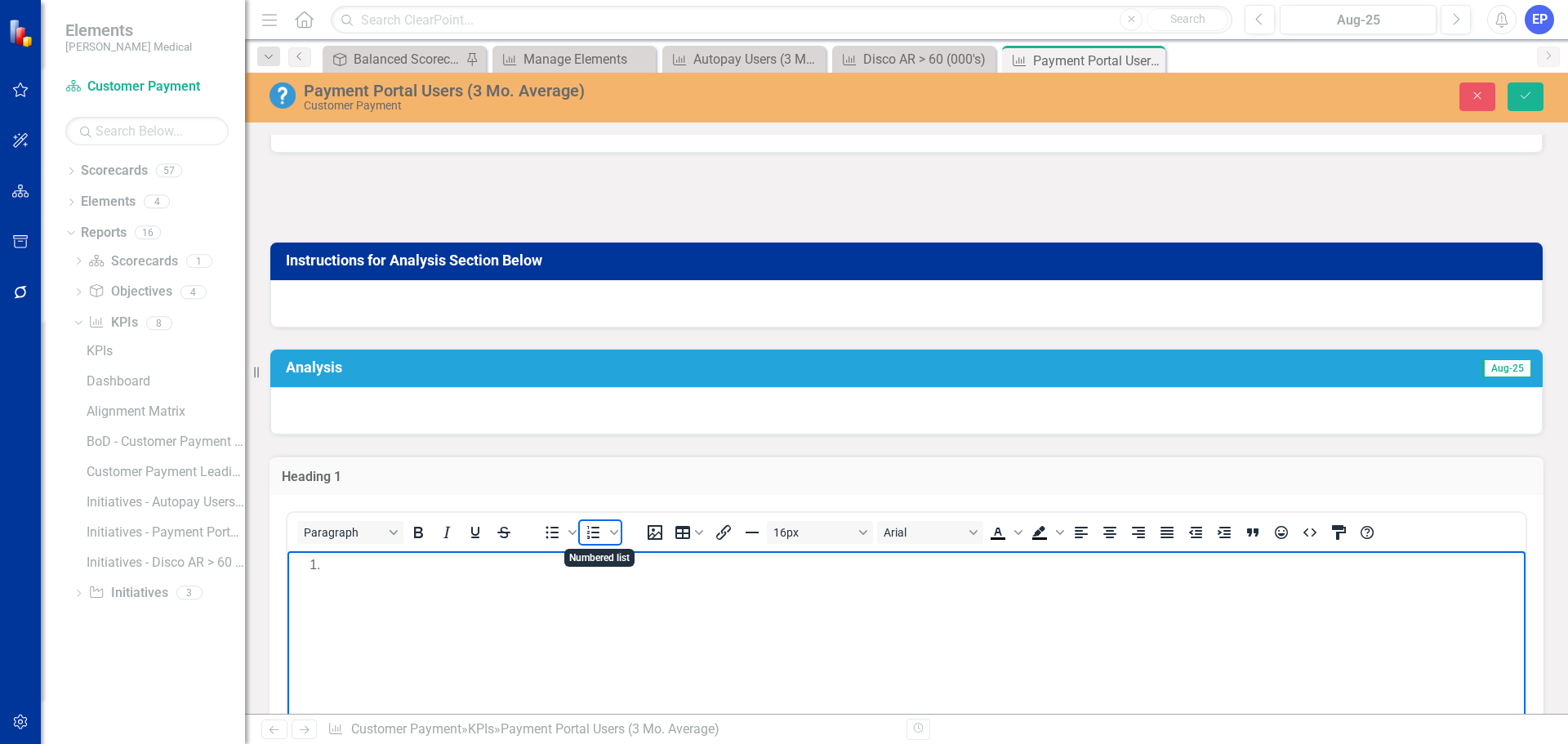
click at [596, 534] on icon "Numbered list" at bounding box center [593, 532] width 19 height 19
drag, startPoint x: 543, startPoint y: 568, endPoint x: 175, endPoint y: 552, distance: 368.3
click at [287, 552] on html "Input Data Below:" at bounding box center [906, 673] width 1238 height 245
click at [413, 532] on icon "Bold" at bounding box center [417, 532] width 19 height 19
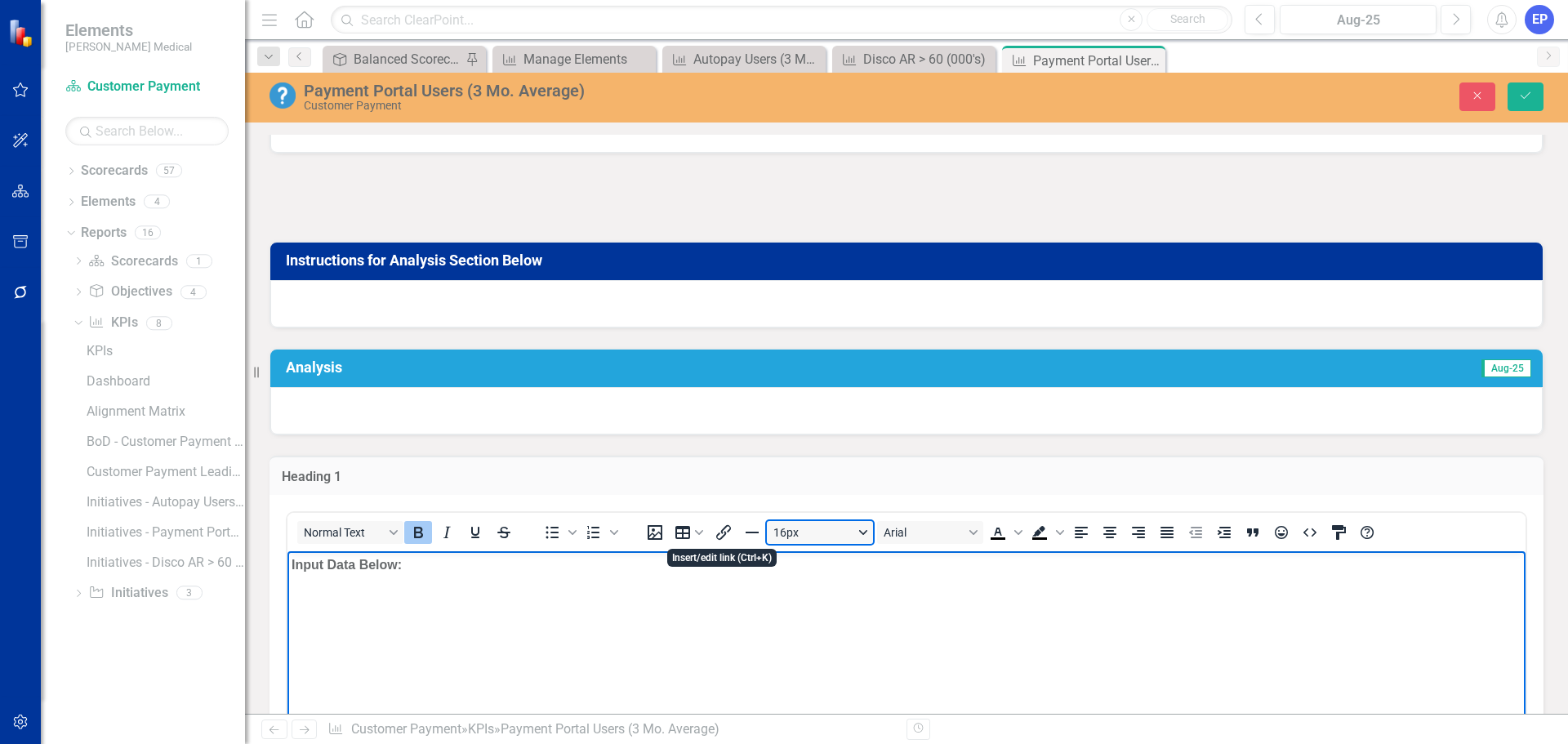
click at [787, 538] on button "16px" at bounding box center [819, 532] width 106 height 23
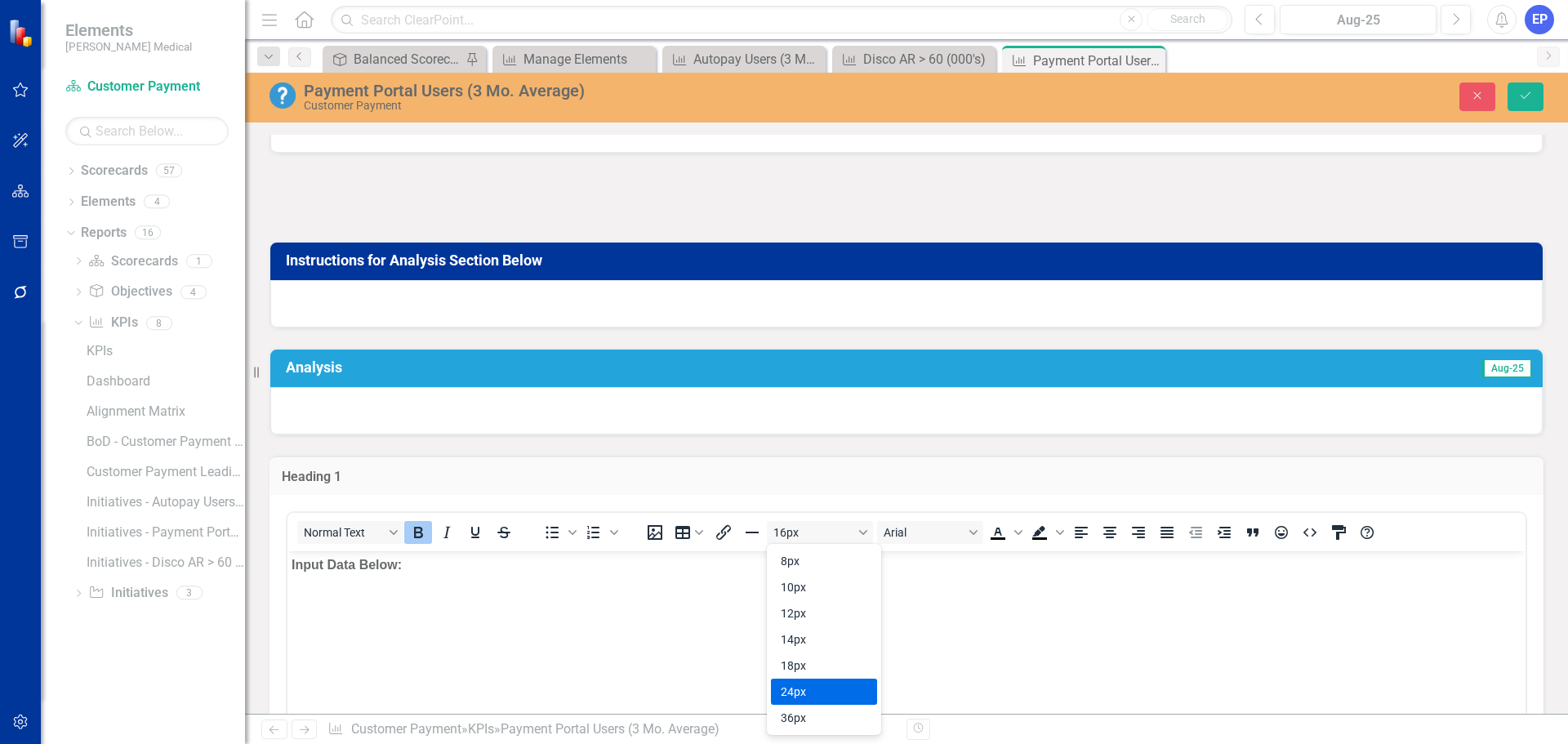
click at [804, 696] on div "24px" at bounding box center [812, 691] width 63 height 19
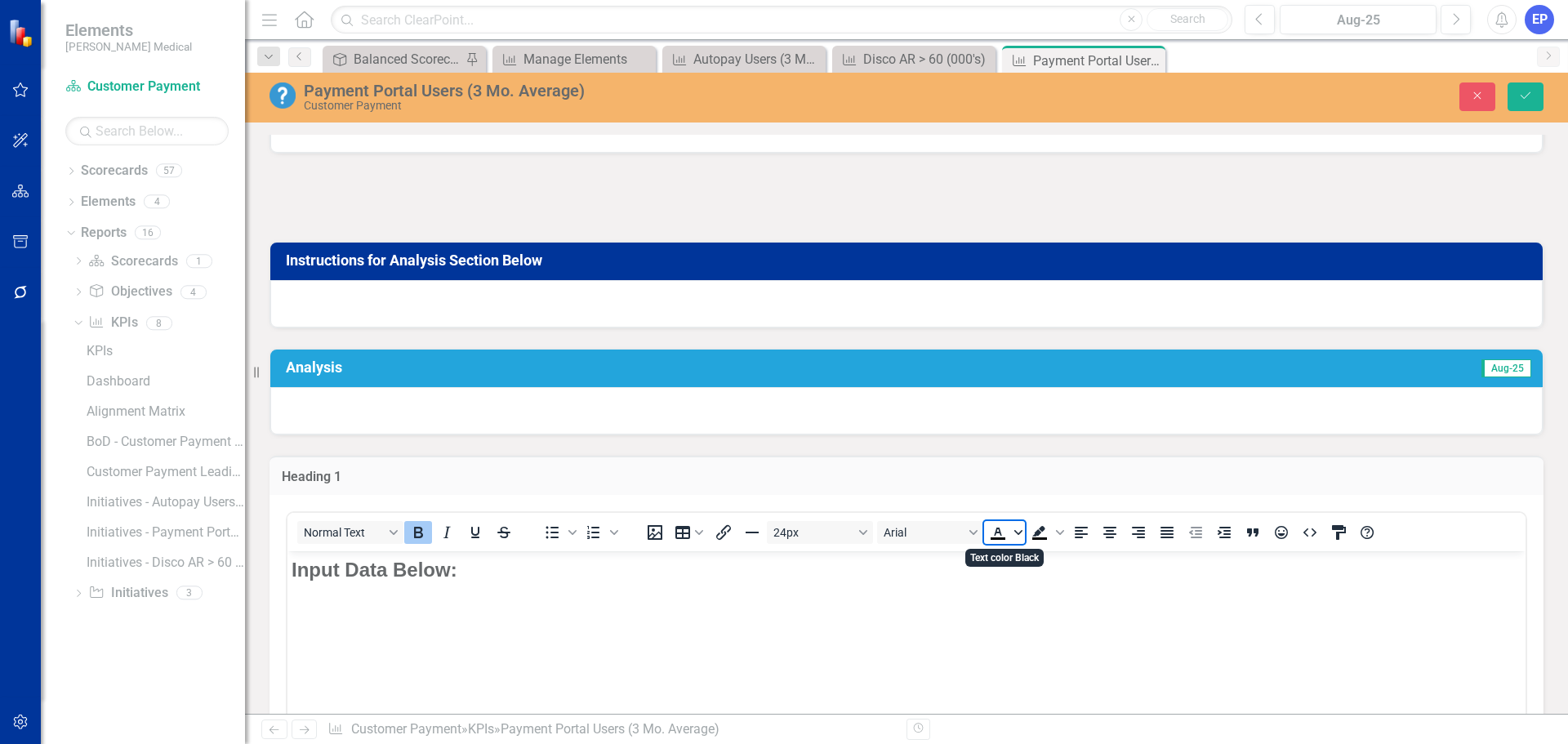
click at [1014, 537] on span "Text color Black" at bounding box center [1019, 532] width 13 height 23
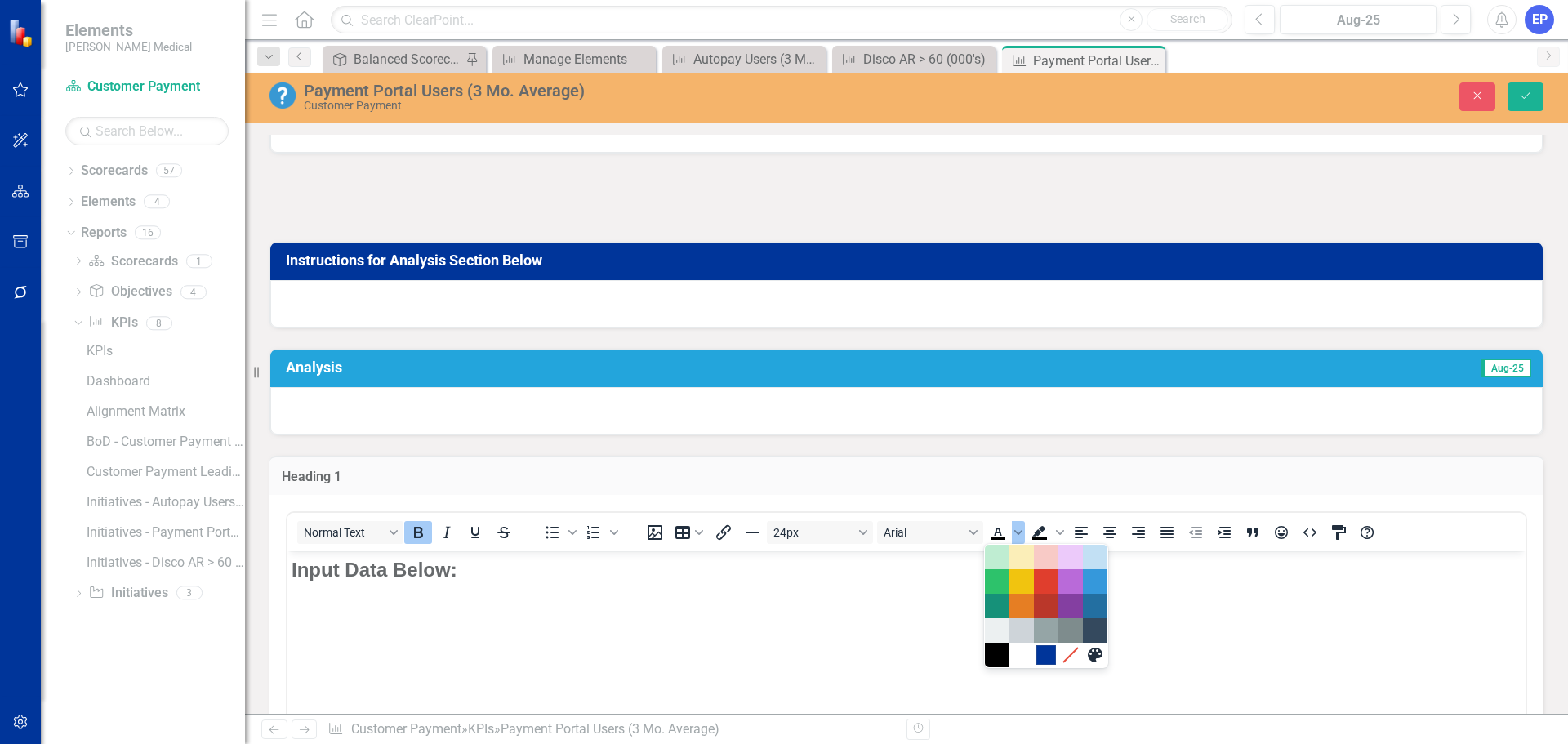
click at [1043, 654] on div "#00359A" at bounding box center [1045, 655] width 19 height 19
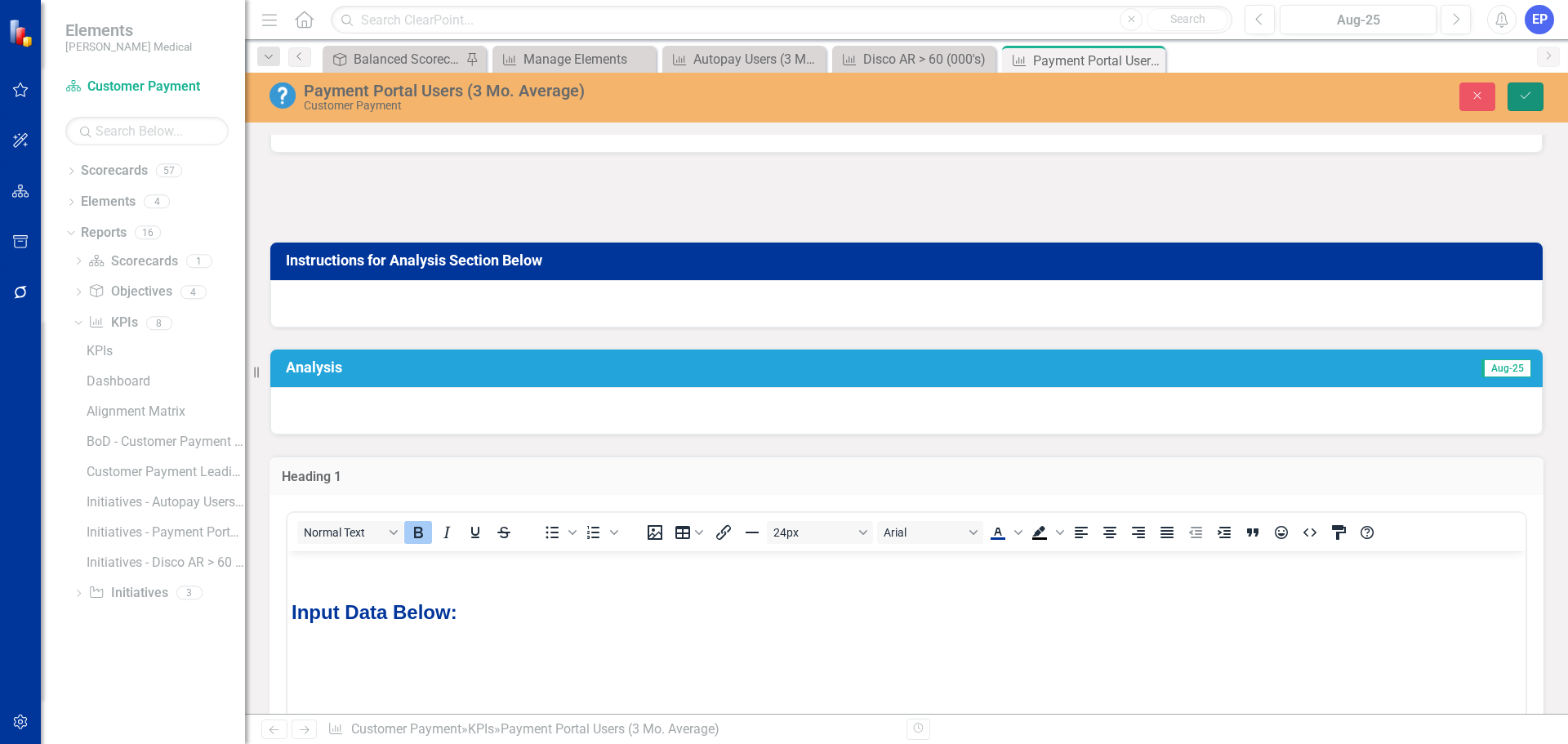
click at [1525, 95] on icon "Save" at bounding box center [1525, 96] width 15 height 12
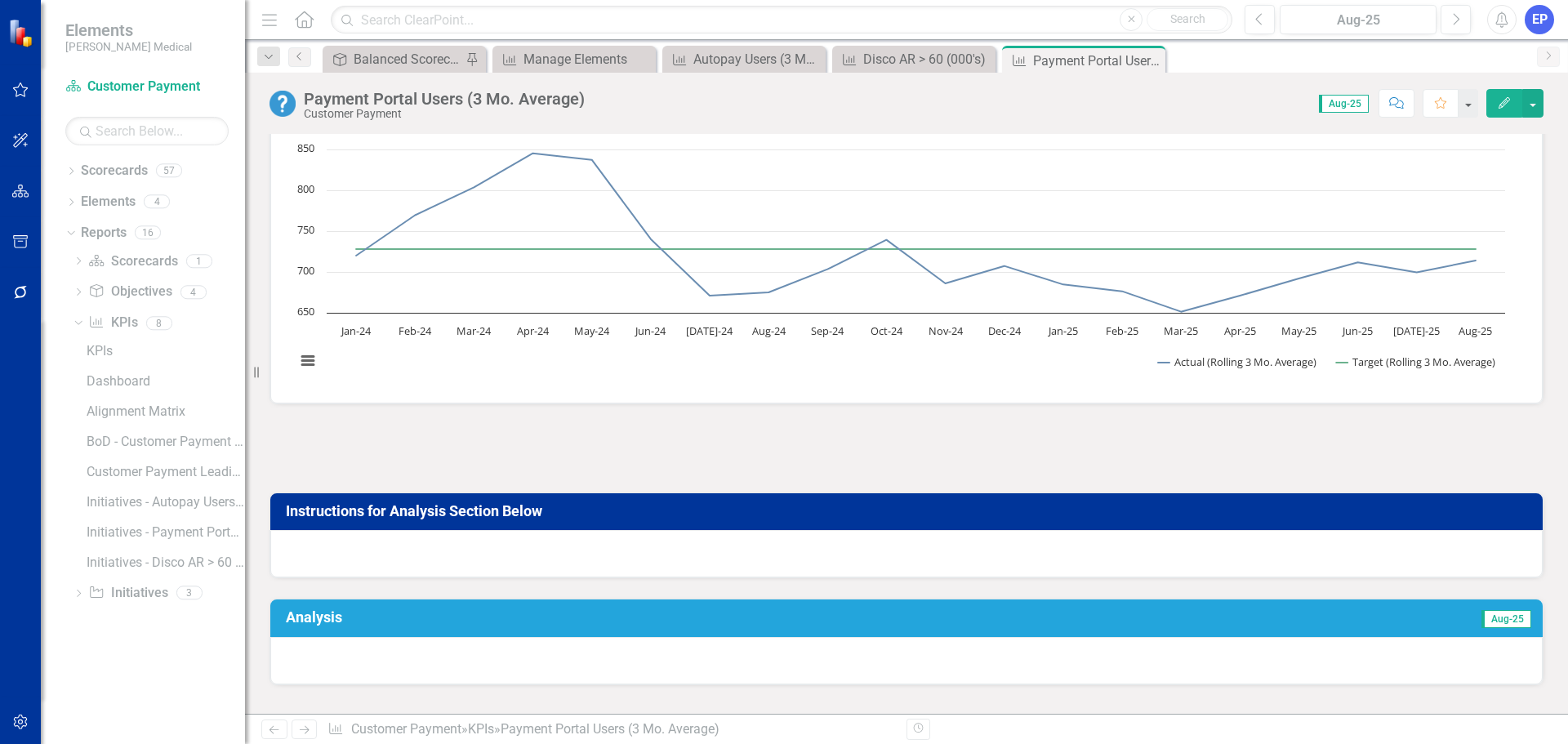
scroll to position [164, 0]
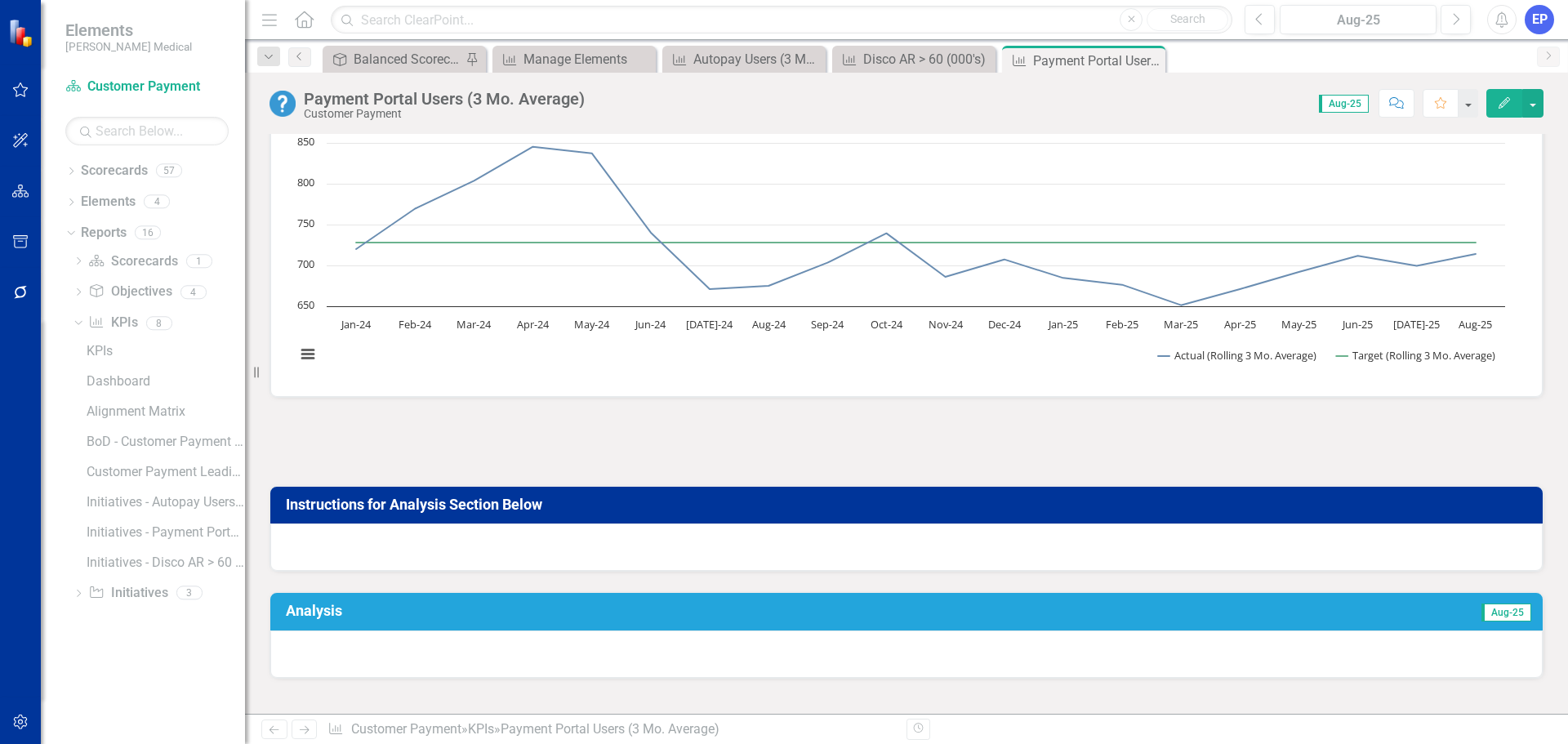
click at [785, 434] on div at bounding box center [907, 442] width 1274 height 48
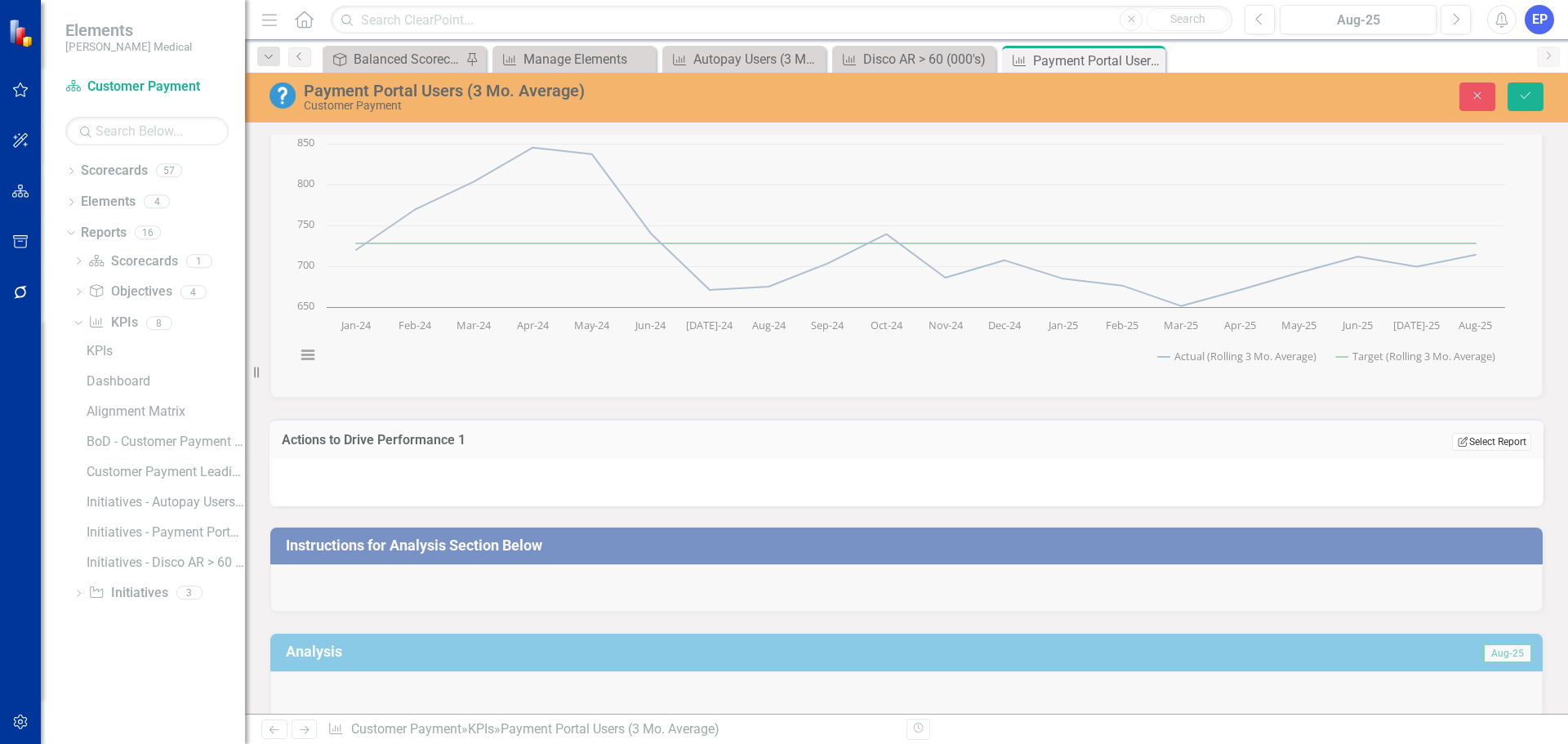
click at [1452, 443] on button "Edit Report Select Report" at bounding box center [1491, 442] width 79 height 18
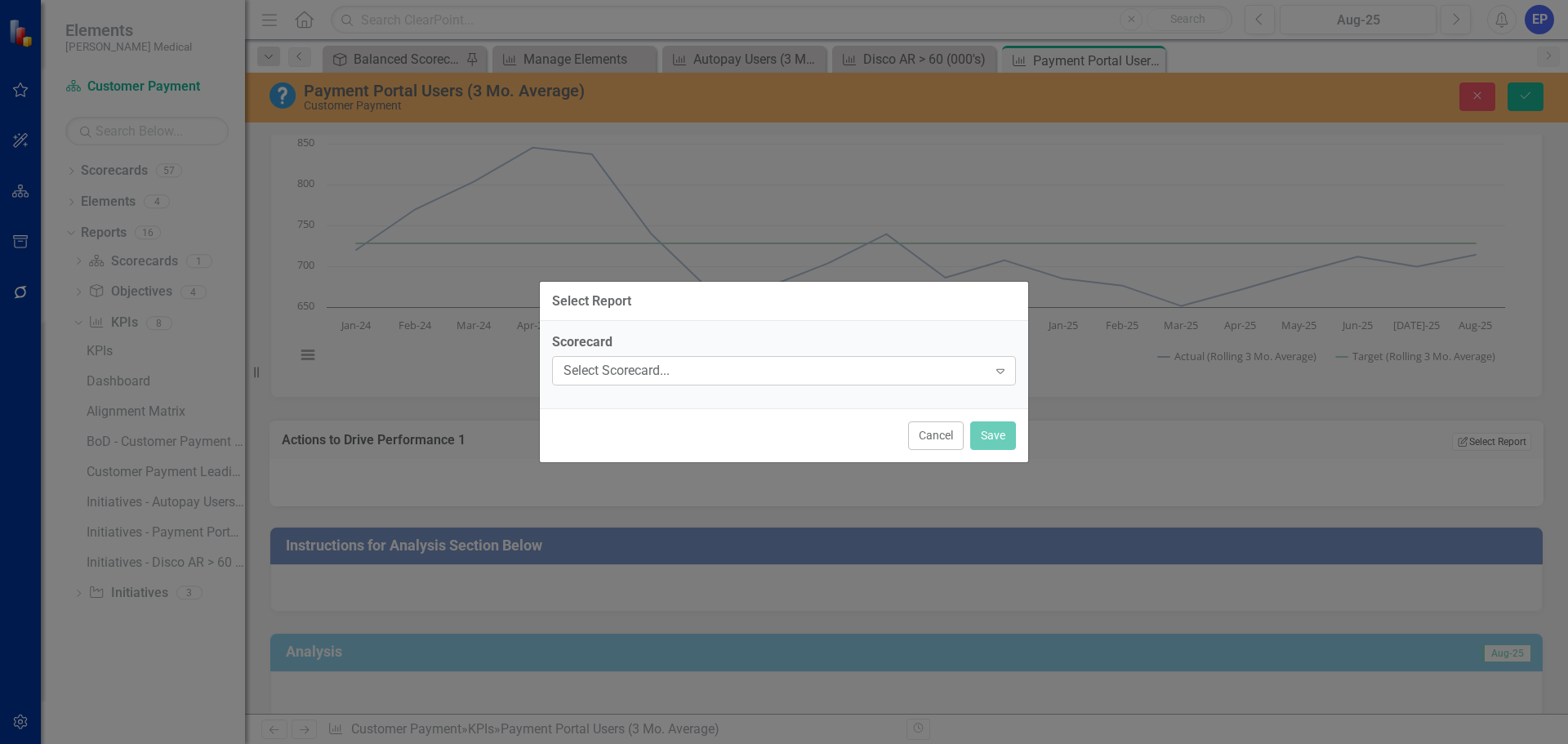
click at [818, 376] on div "Select Scorecard..." at bounding box center [776, 371] width 424 height 18
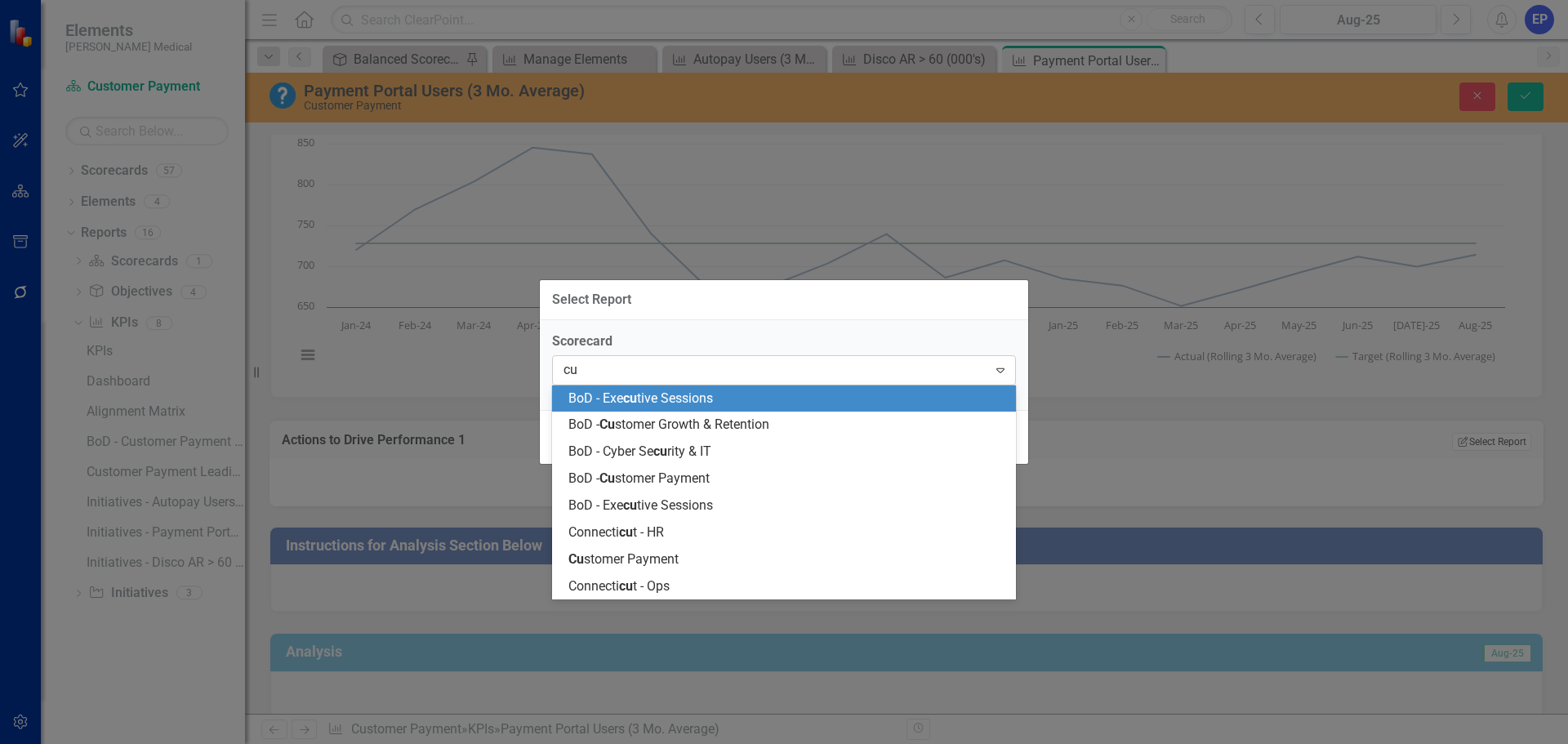
type input "cus"
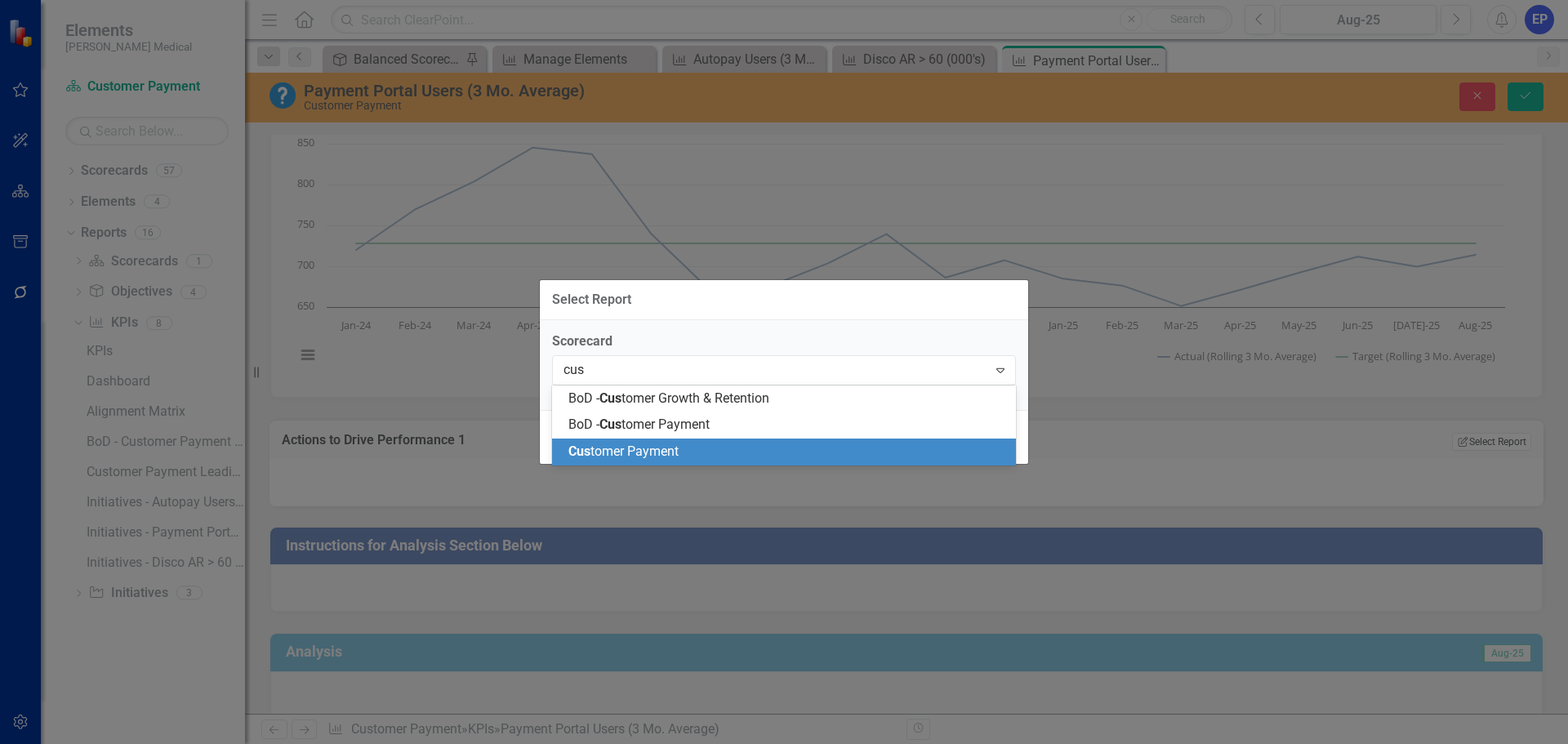
click at [700, 453] on div "Cus tomer Payment" at bounding box center [787, 452] width 438 height 18
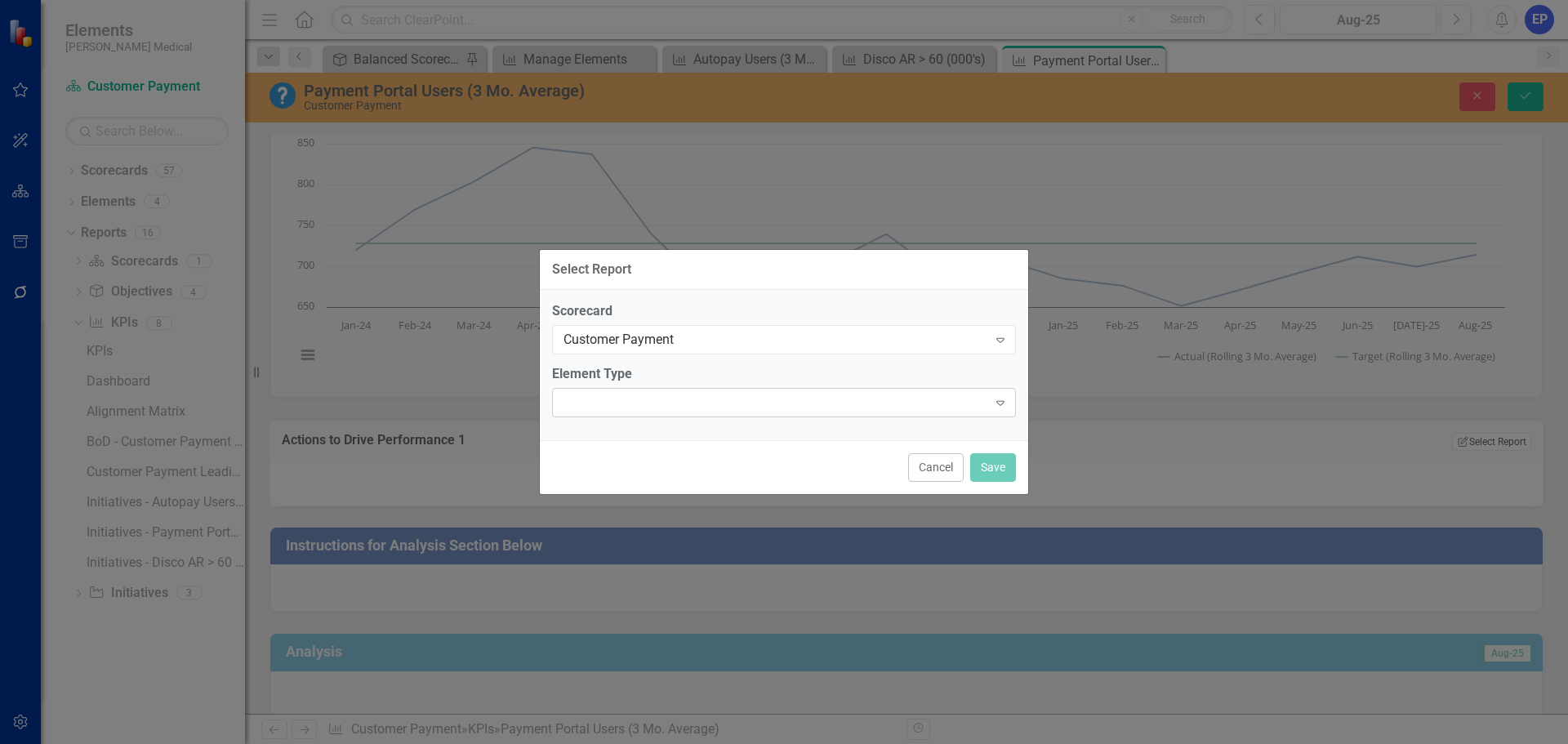
click at [685, 401] on div at bounding box center [770, 402] width 430 height 3
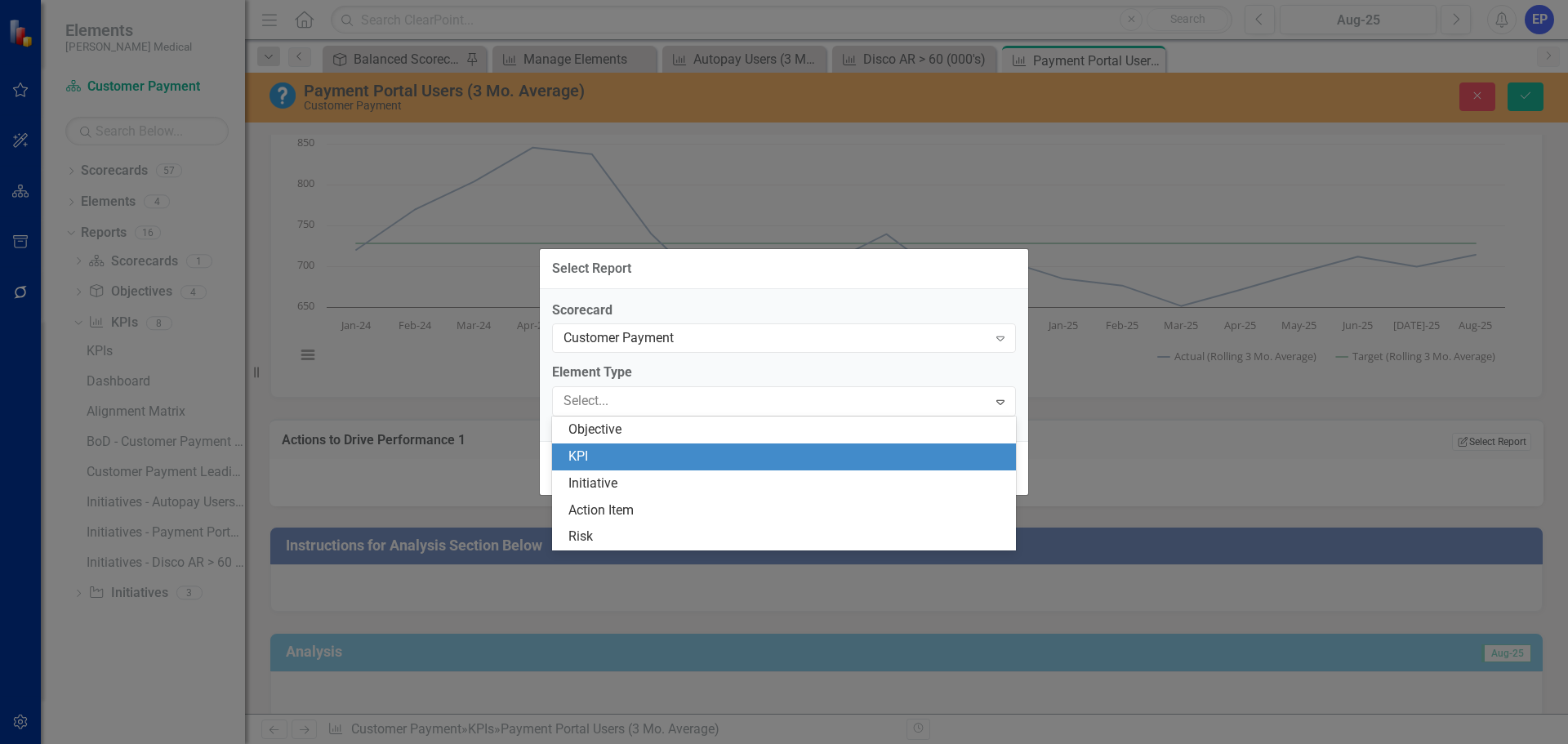
click at [673, 448] on div "KPI" at bounding box center [787, 457] width 438 height 18
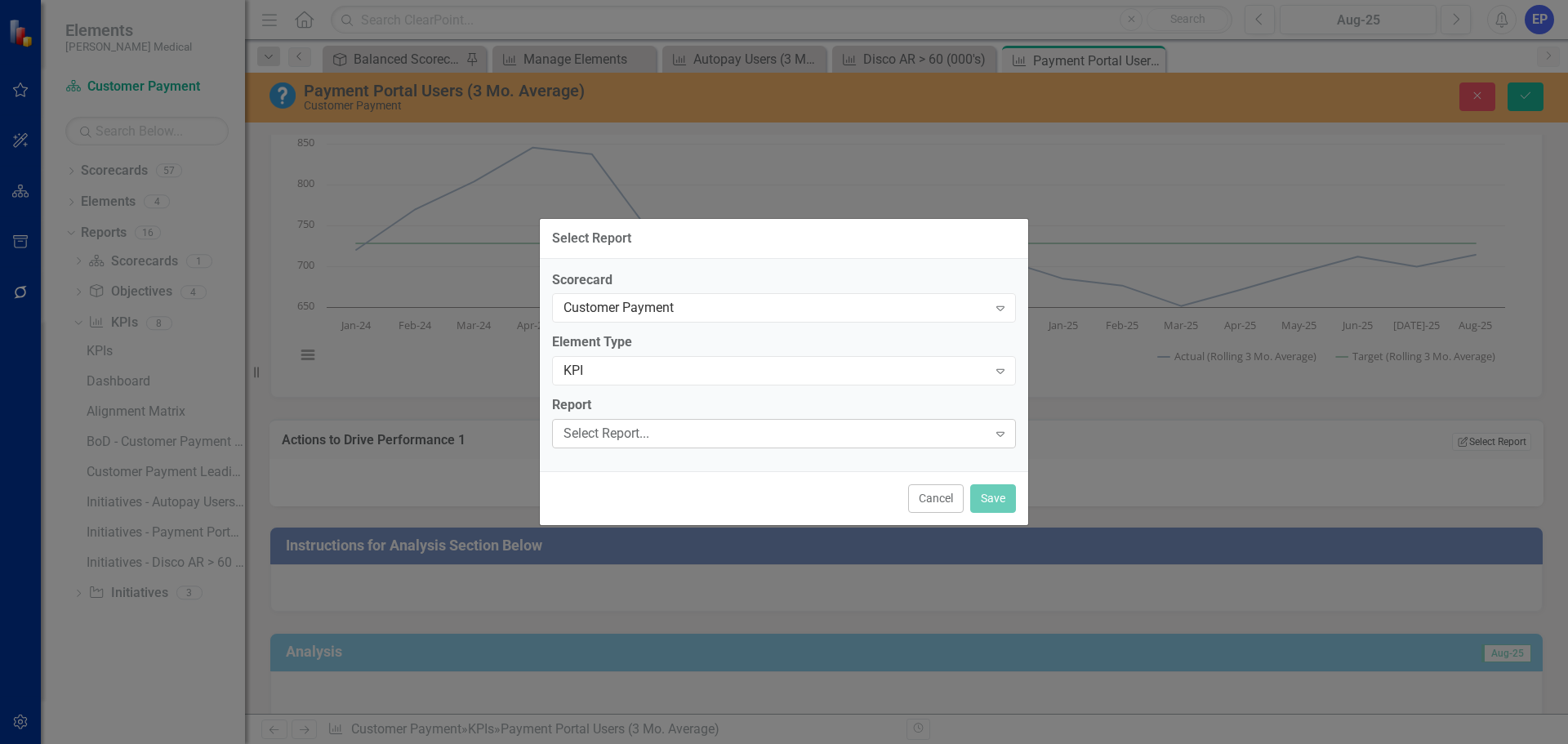
click at [671, 438] on div "Select Report..." at bounding box center [776, 434] width 424 height 18
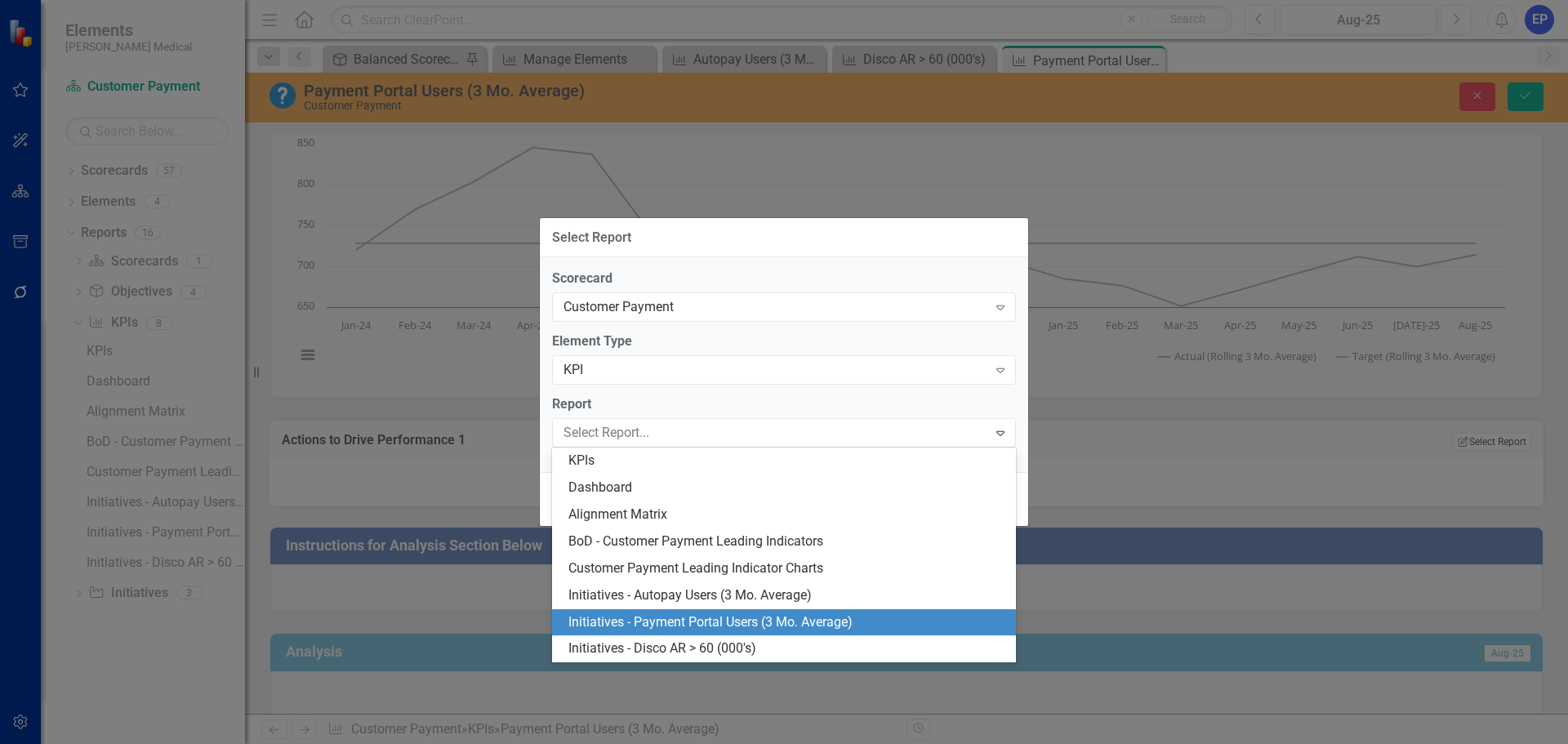
click at [672, 623] on div "Initiatives - Payment Portal Users (3 Mo. Average)" at bounding box center [787, 622] width 438 height 18
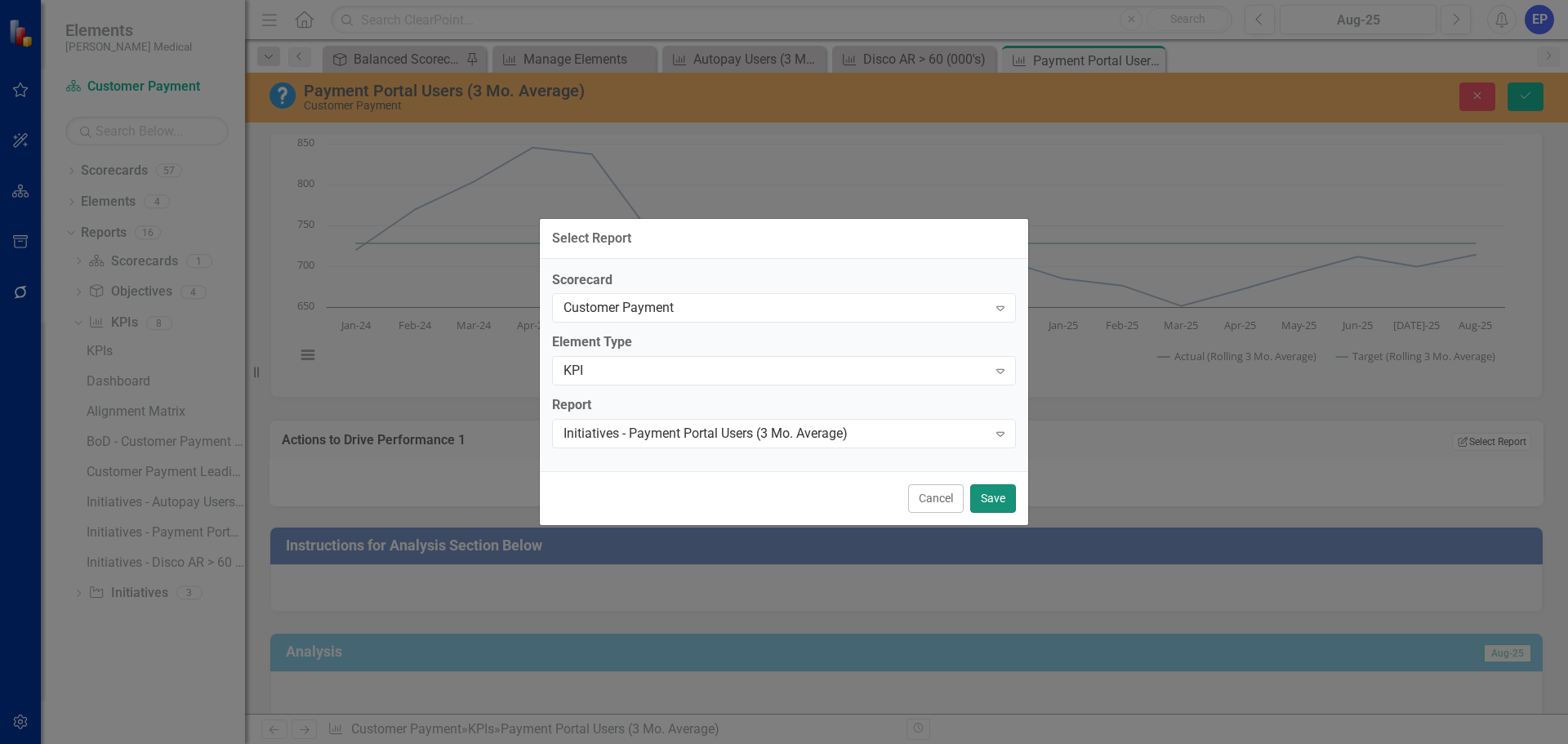
click at [980, 500] on button "Save" at bounding box center [993, 499] width 46 height 28
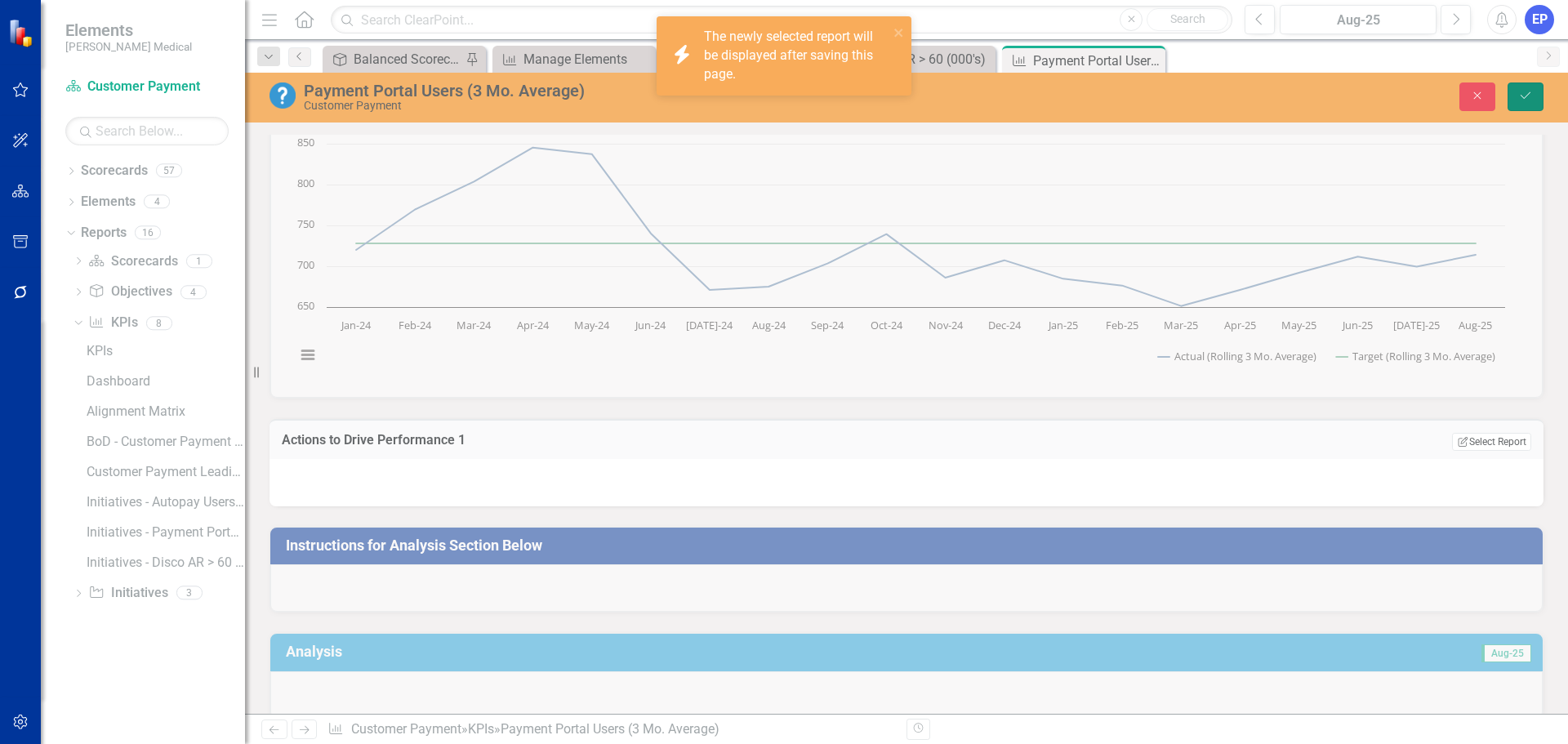
click at [1535, 93] on button "Save" at bounding box center [1525, 97] width 36 height 28
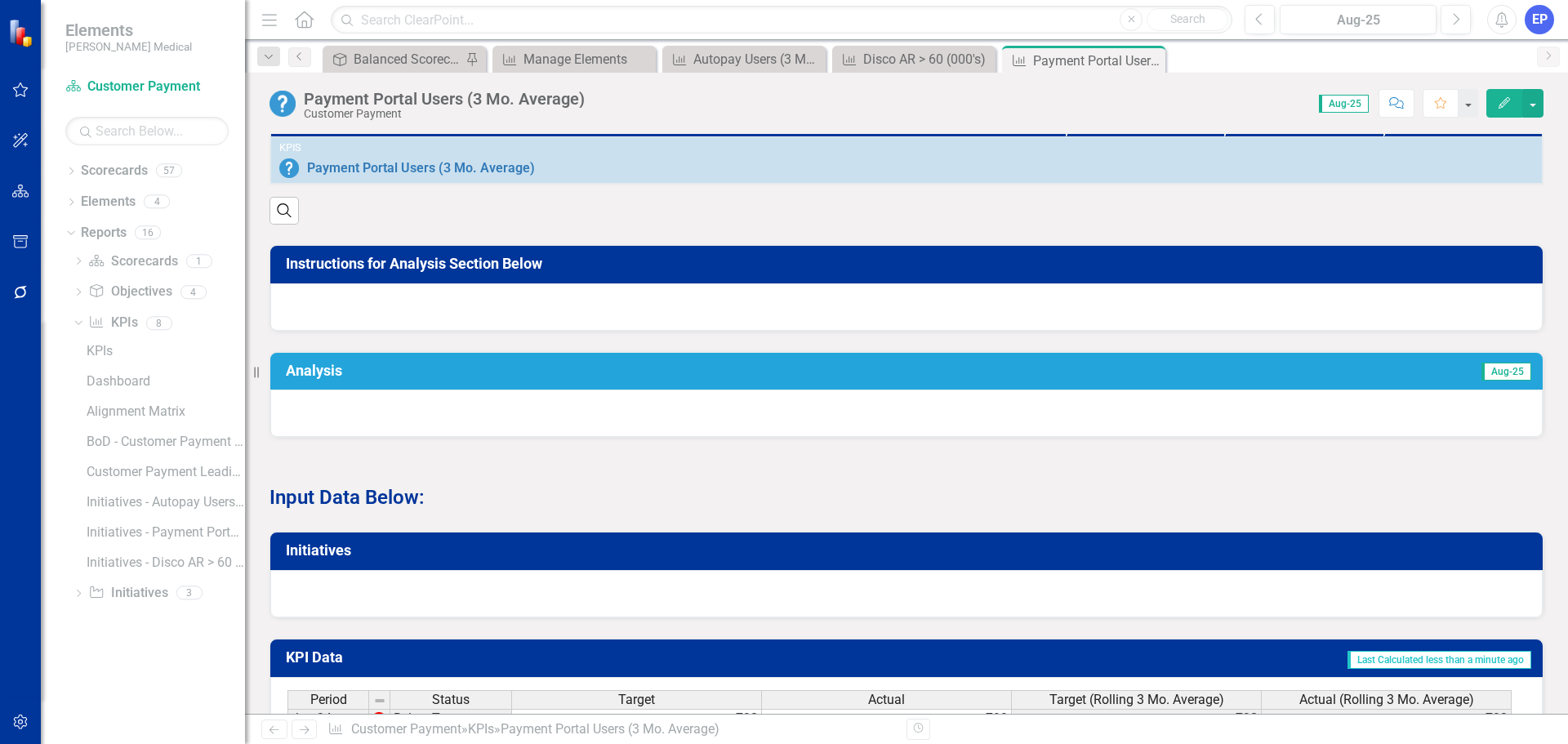
scroll to position [490, 0]
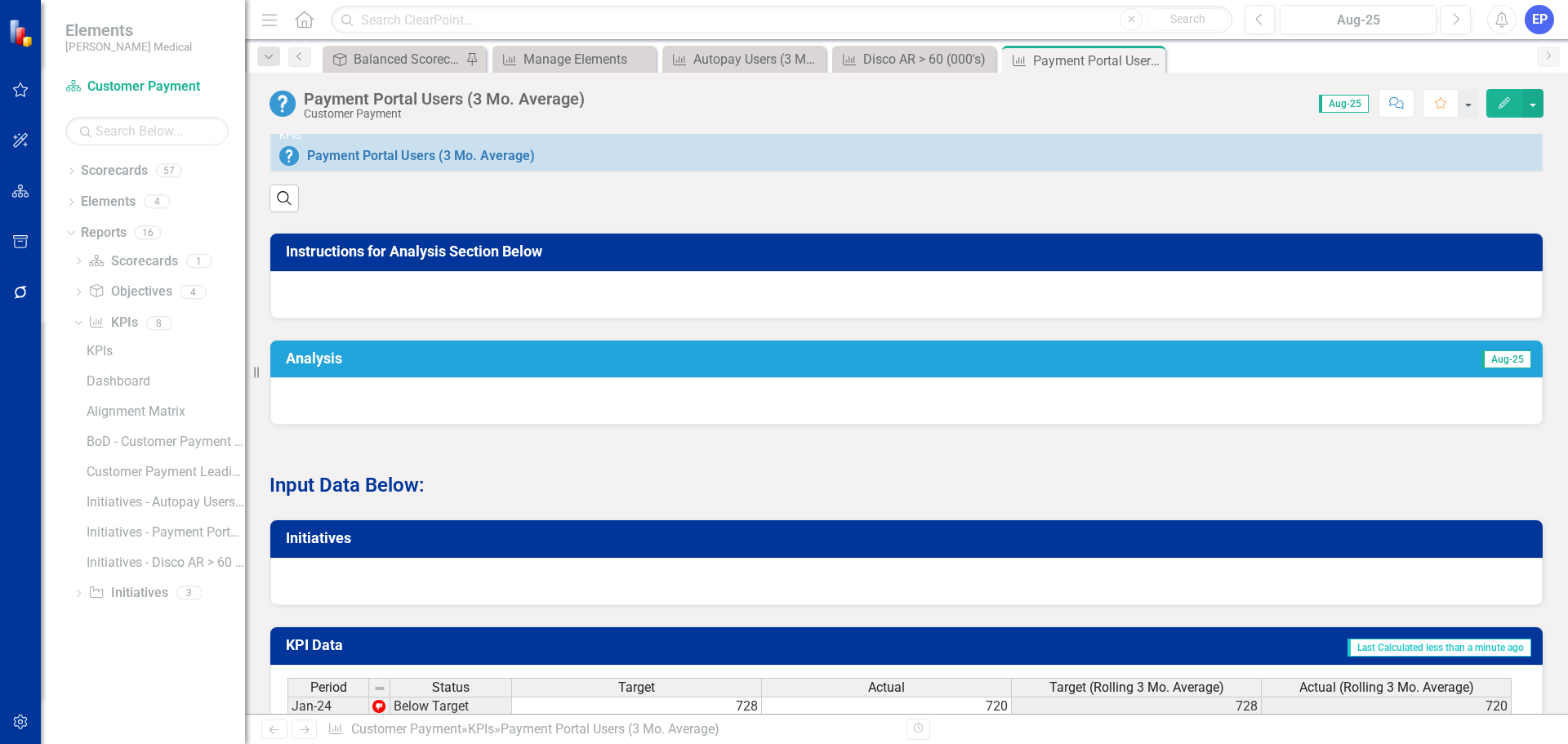
click at [814, 315] on div at bounding box center [907, 295] width 1272 height 48
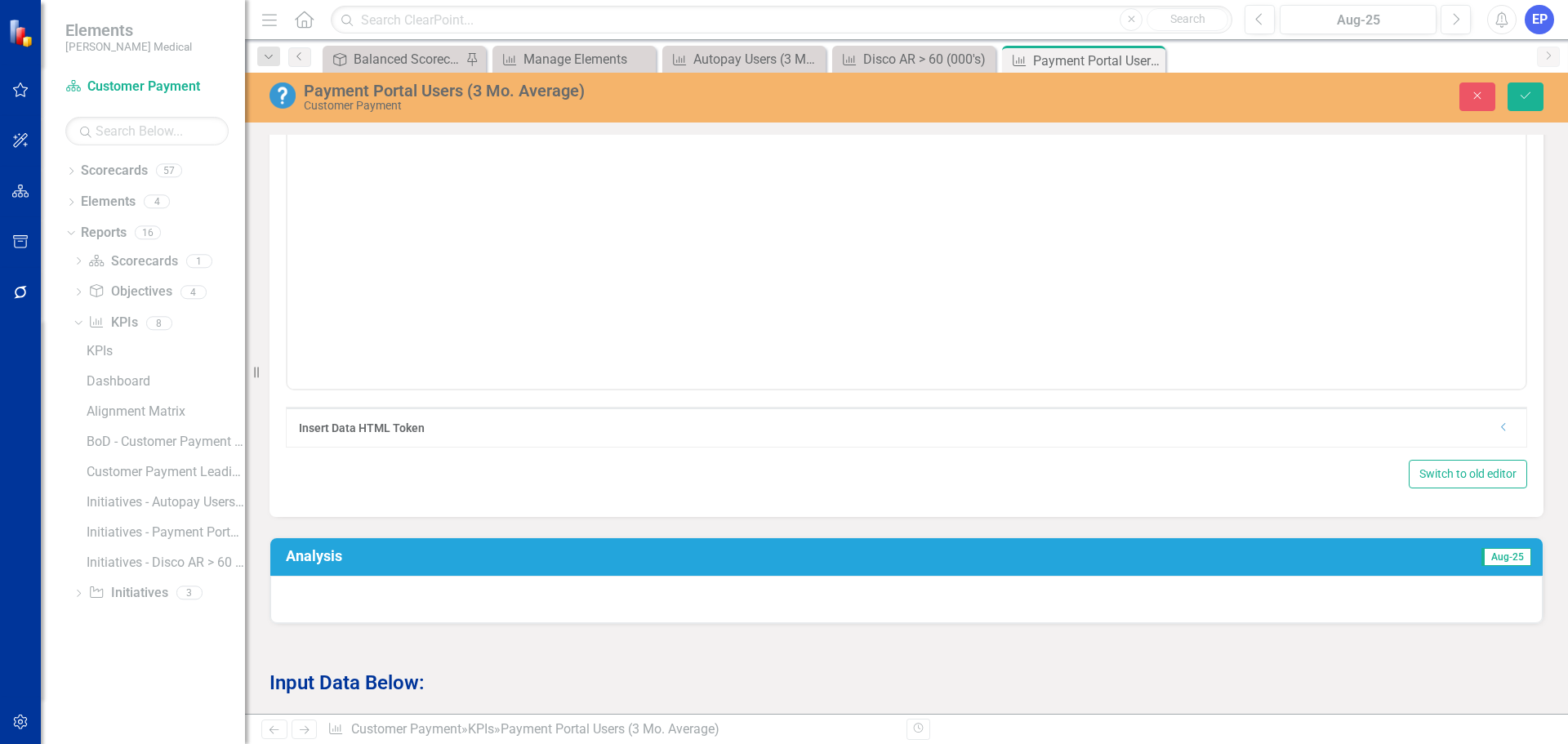
scroll to position [735, 0]
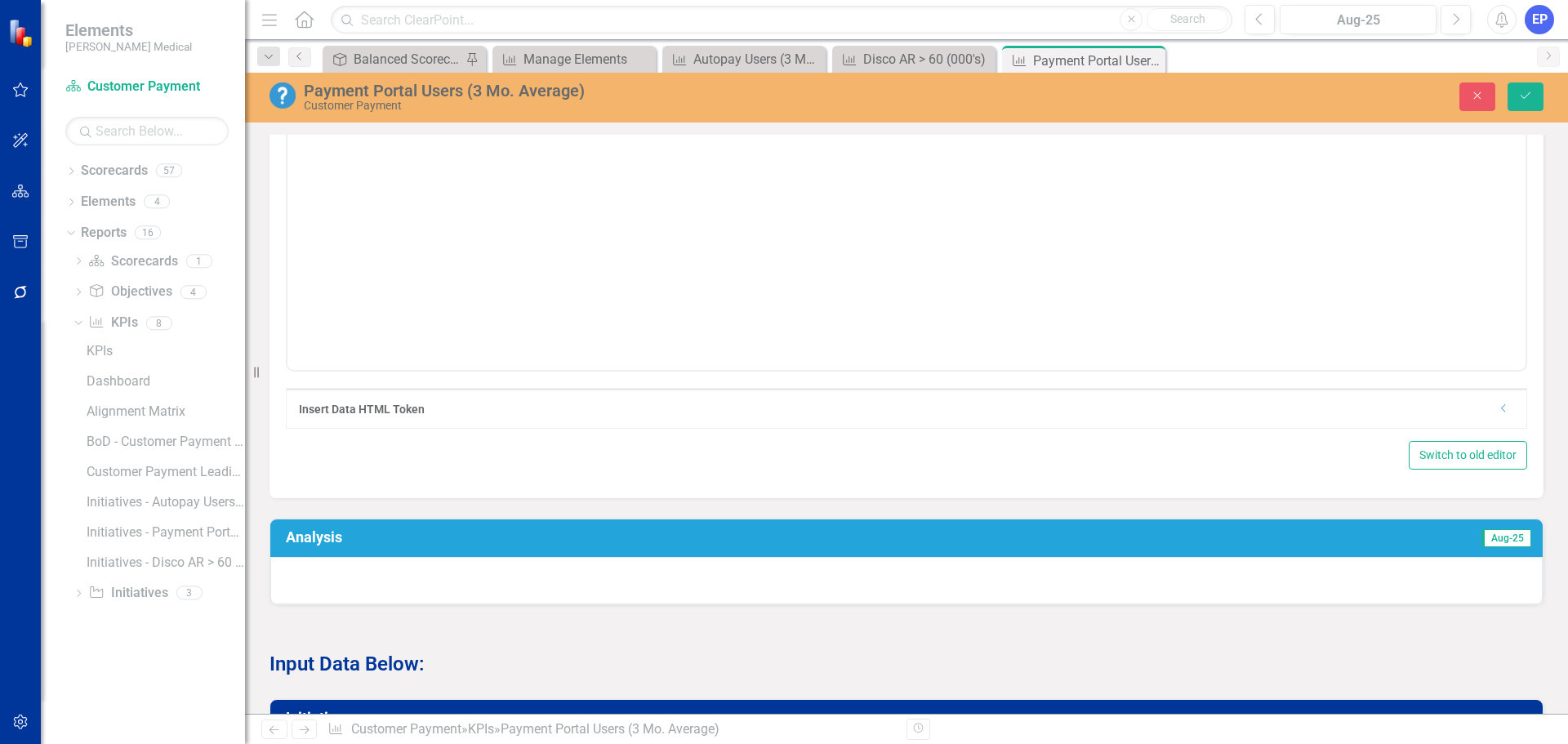
click at [1498, 413] on icon "Dropdown" at bounding box center [1504, 408] width 13 height 10
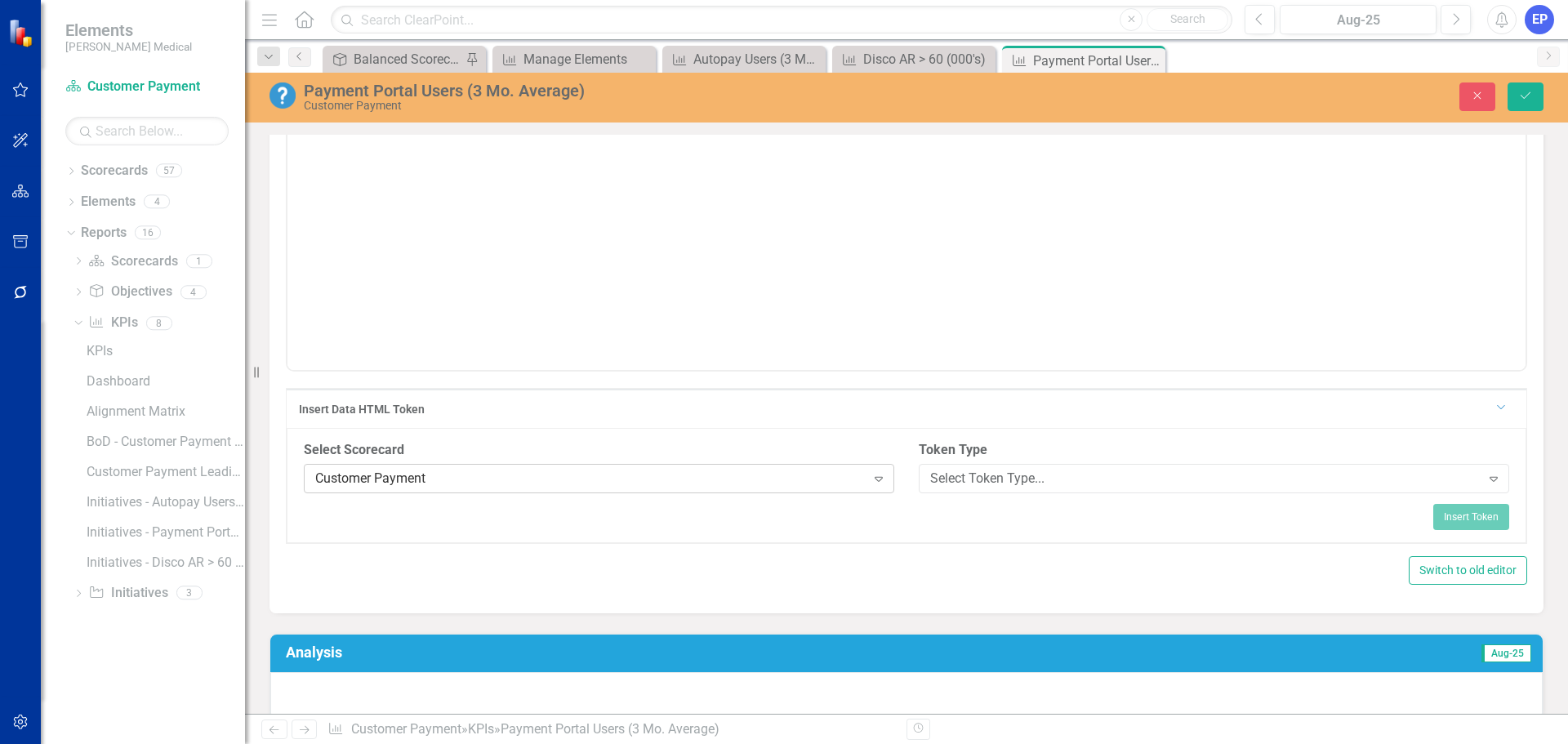
click at [676, 488] on div "Customer Payment" at bounding box center [589, 478] width 550 height 18
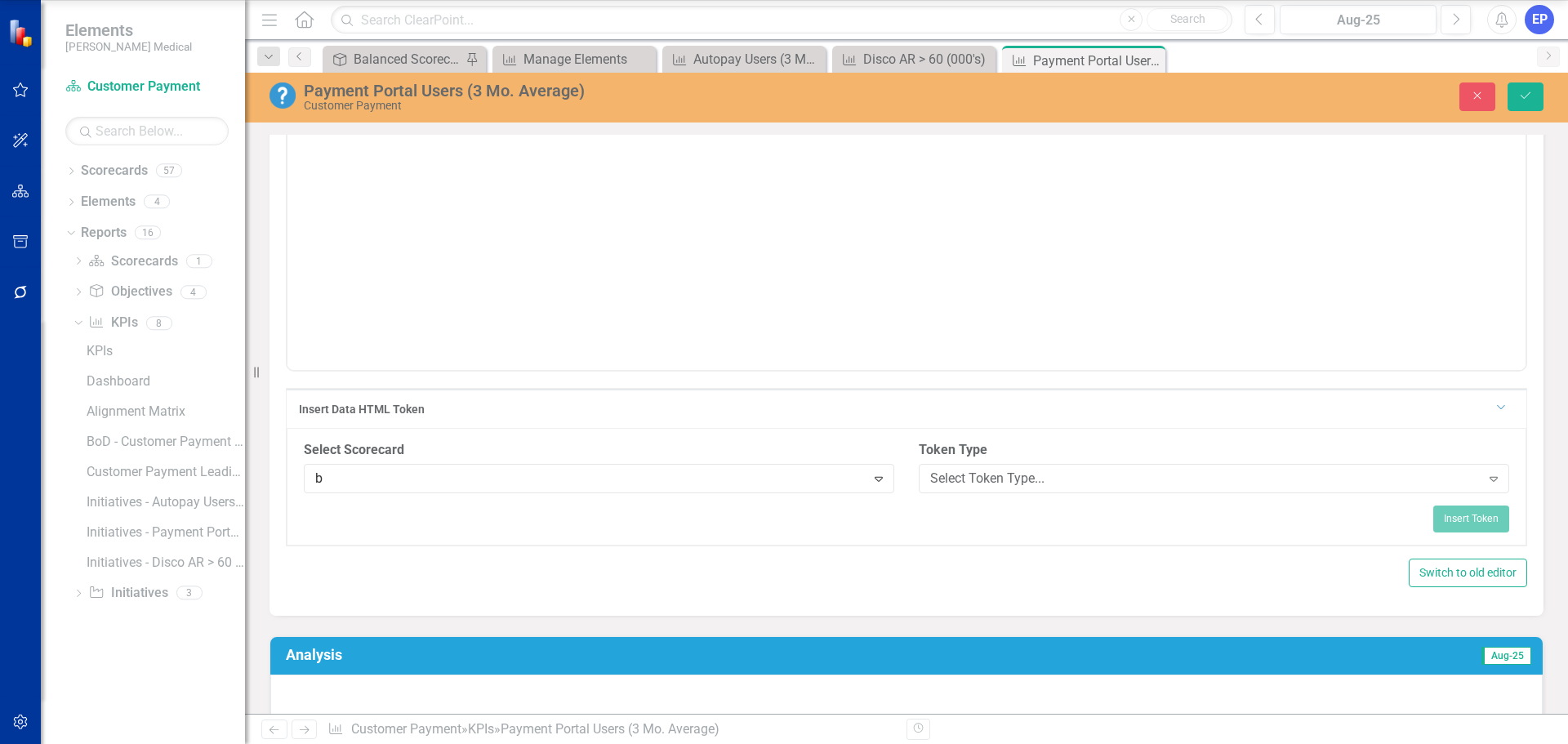
scroll to position [318, 0]
type input "ba"
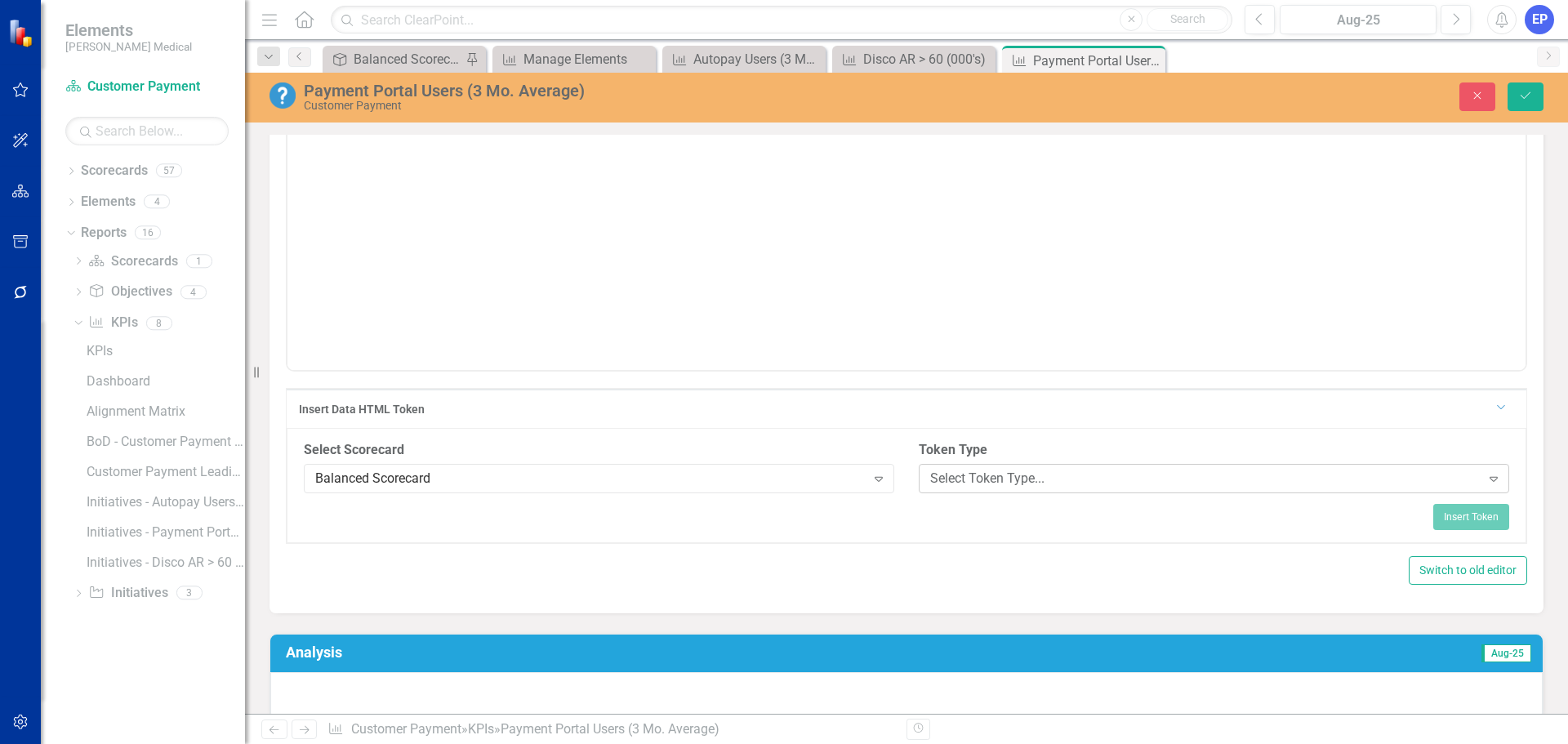
click at [948, 488] on div "Select Token Type..." at bounding box center [1205, 478] width 550 height 18
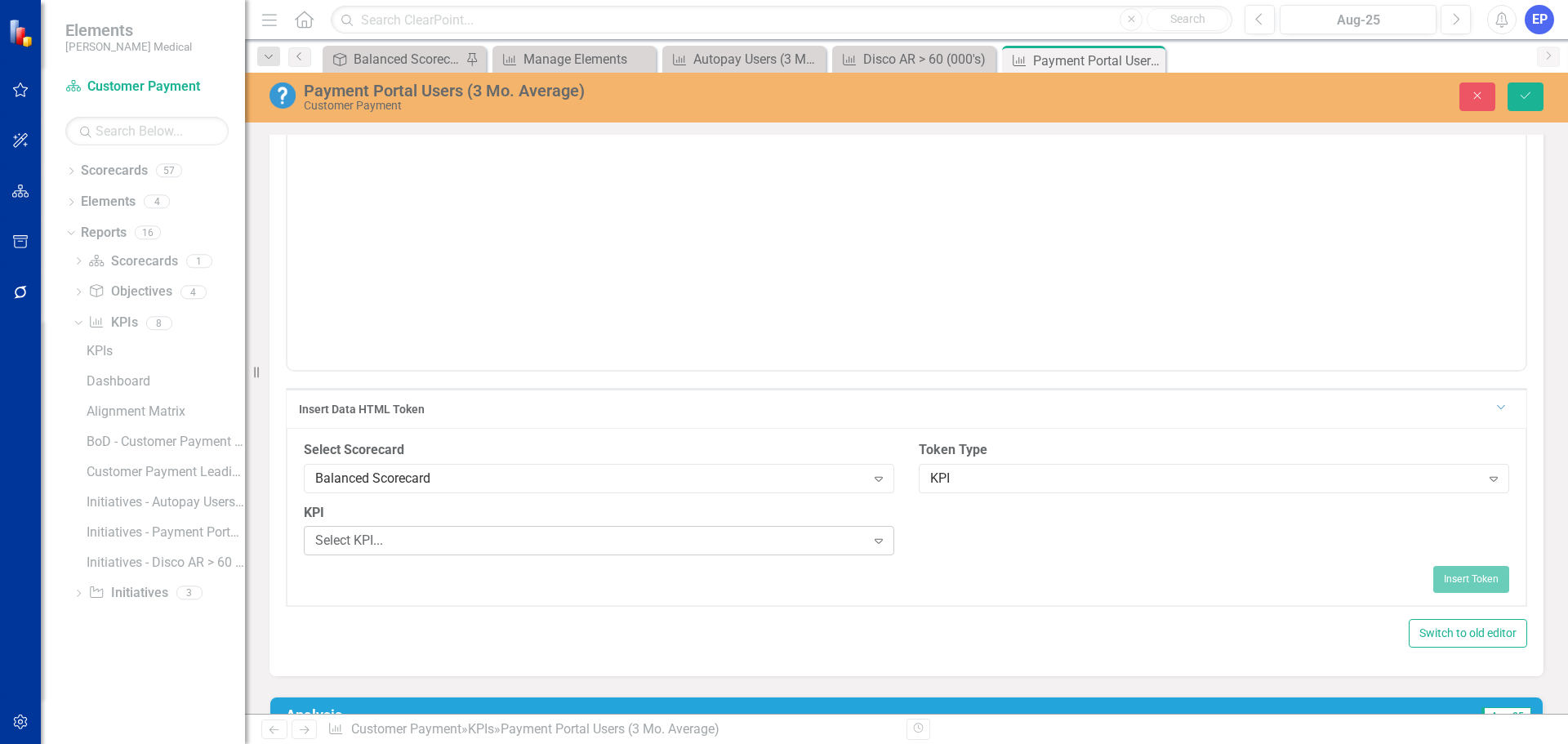
click at [503, 550] on div "Select KPI..." at bounding box center [589, 541] width 550 height 18
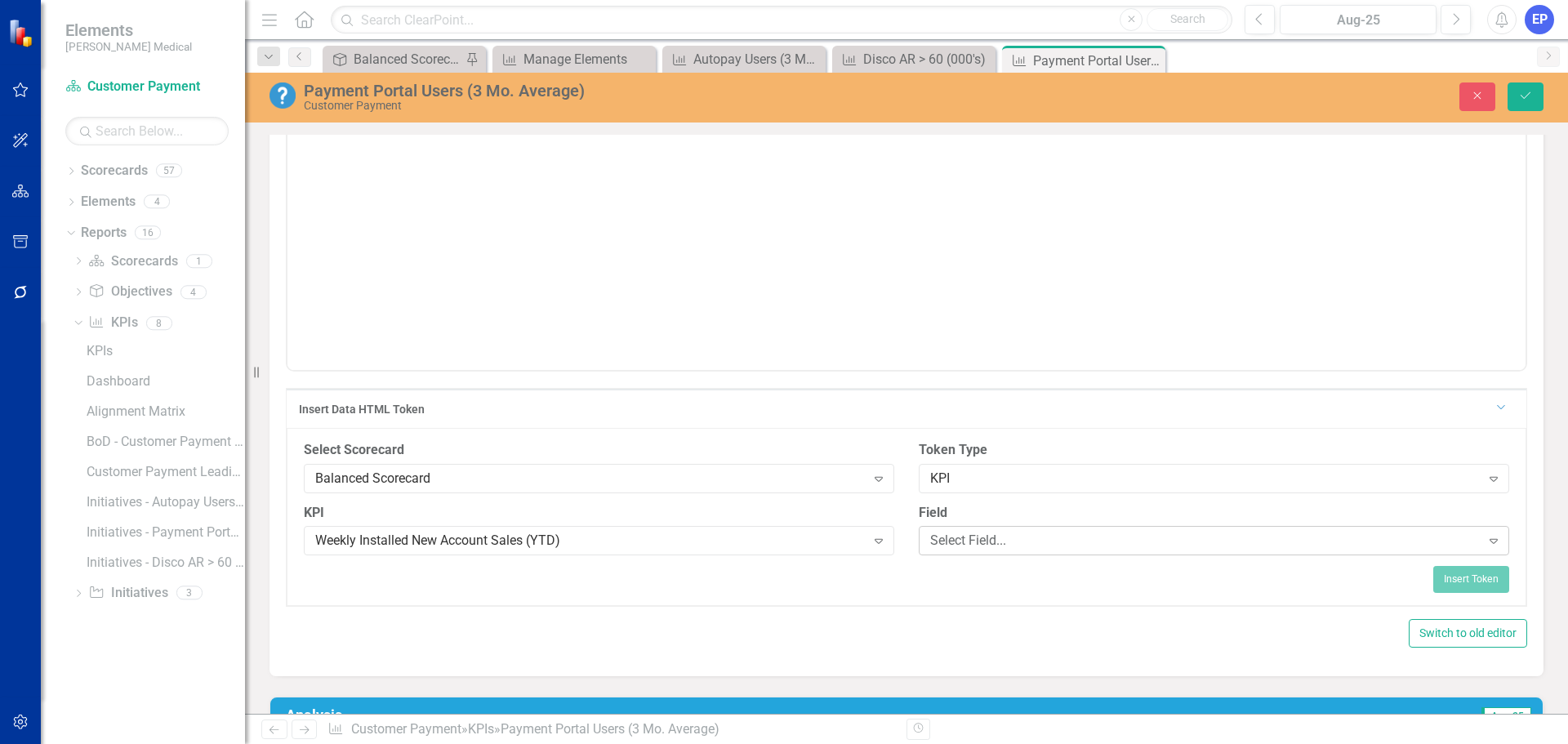
click at [1009, 550] on div "Select Field..." at bounding box center [1205, 541] width 550 height 18
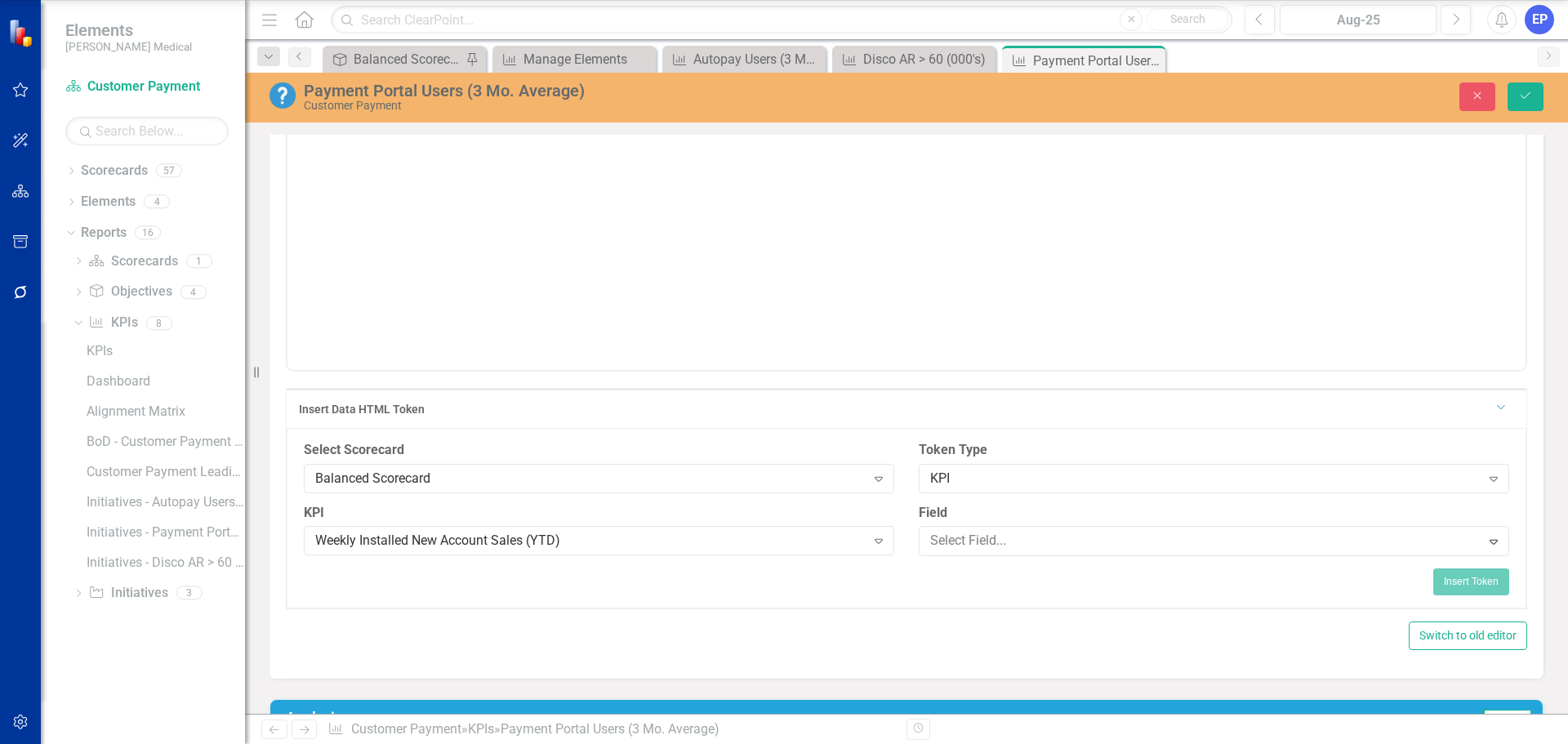
scroll to position [490, 0]
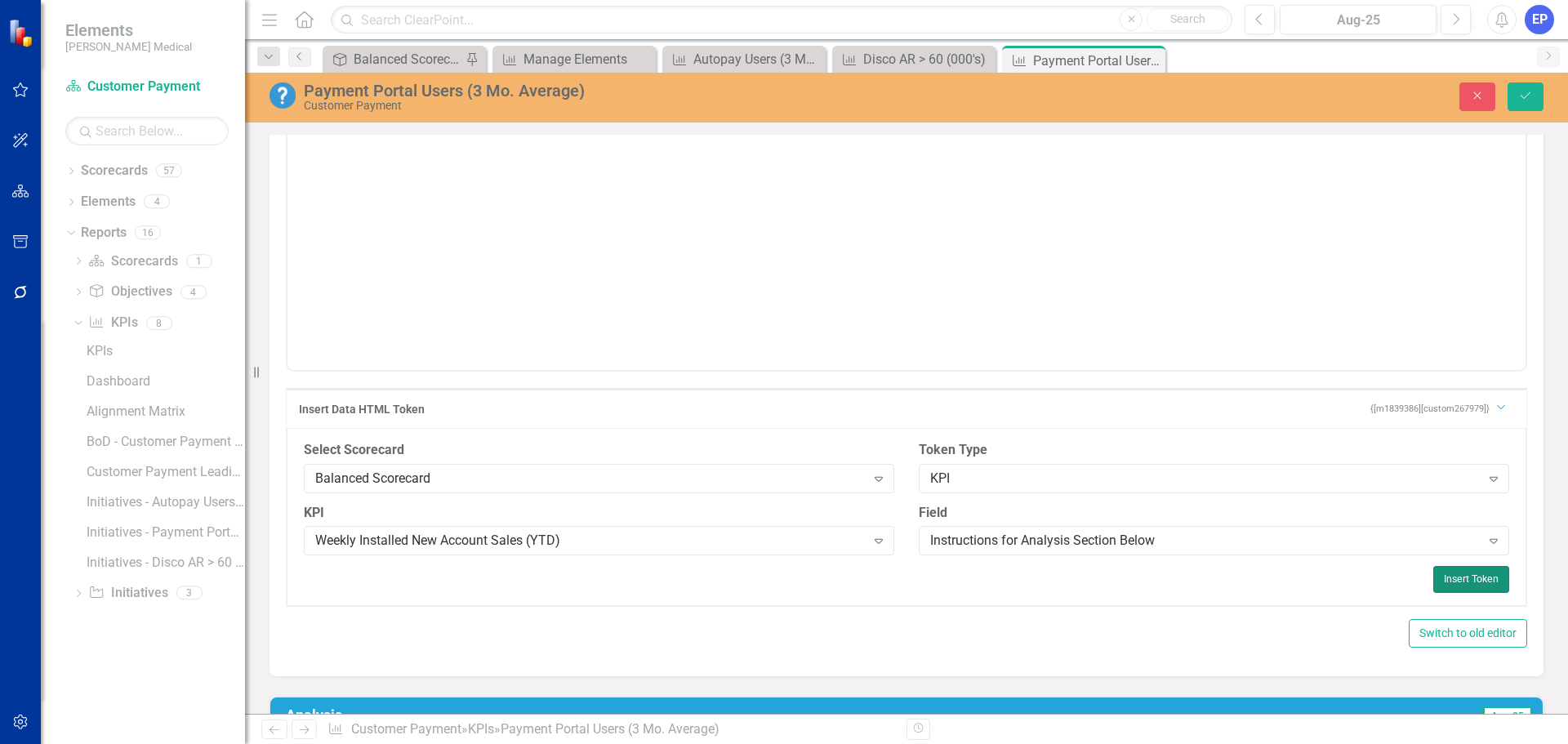
click at [1467, 592] on button "Insert Token" at bounding box center [1470, 579] width 76 height 26
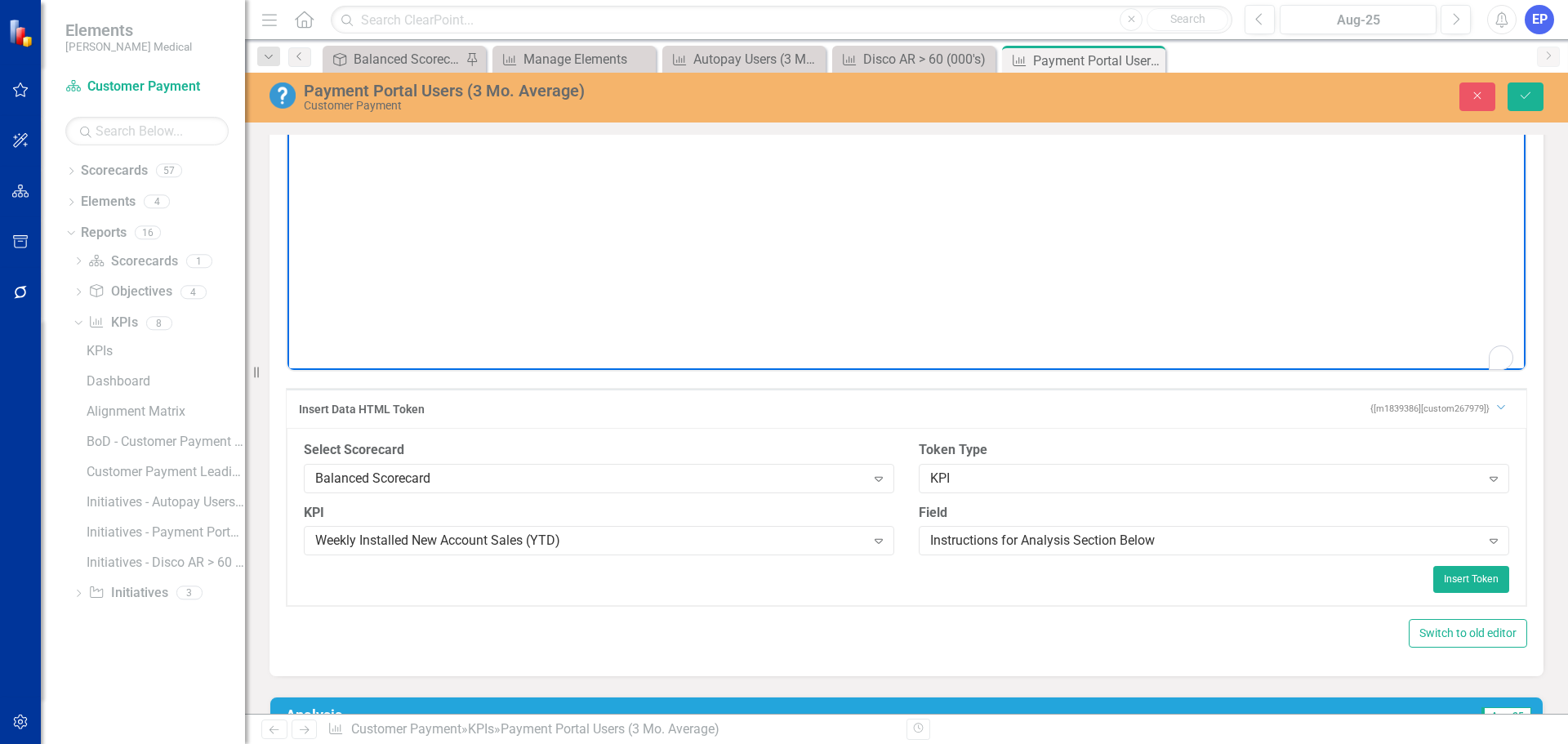
scroll to position [422, 0]
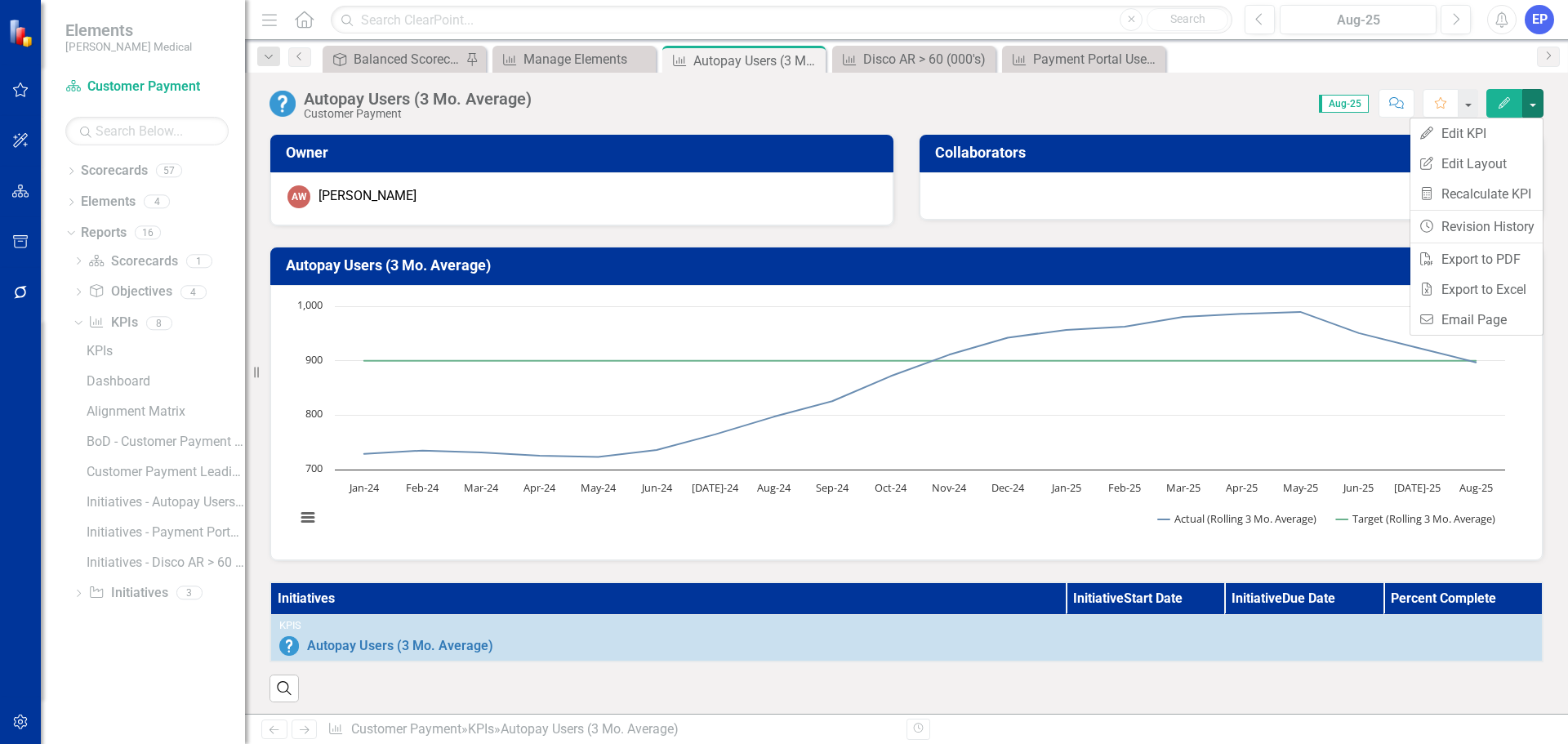
click at [1489, 162] on link "Edit Report Edit Layout" at bounding box center [1476, 164] width 132 height 30
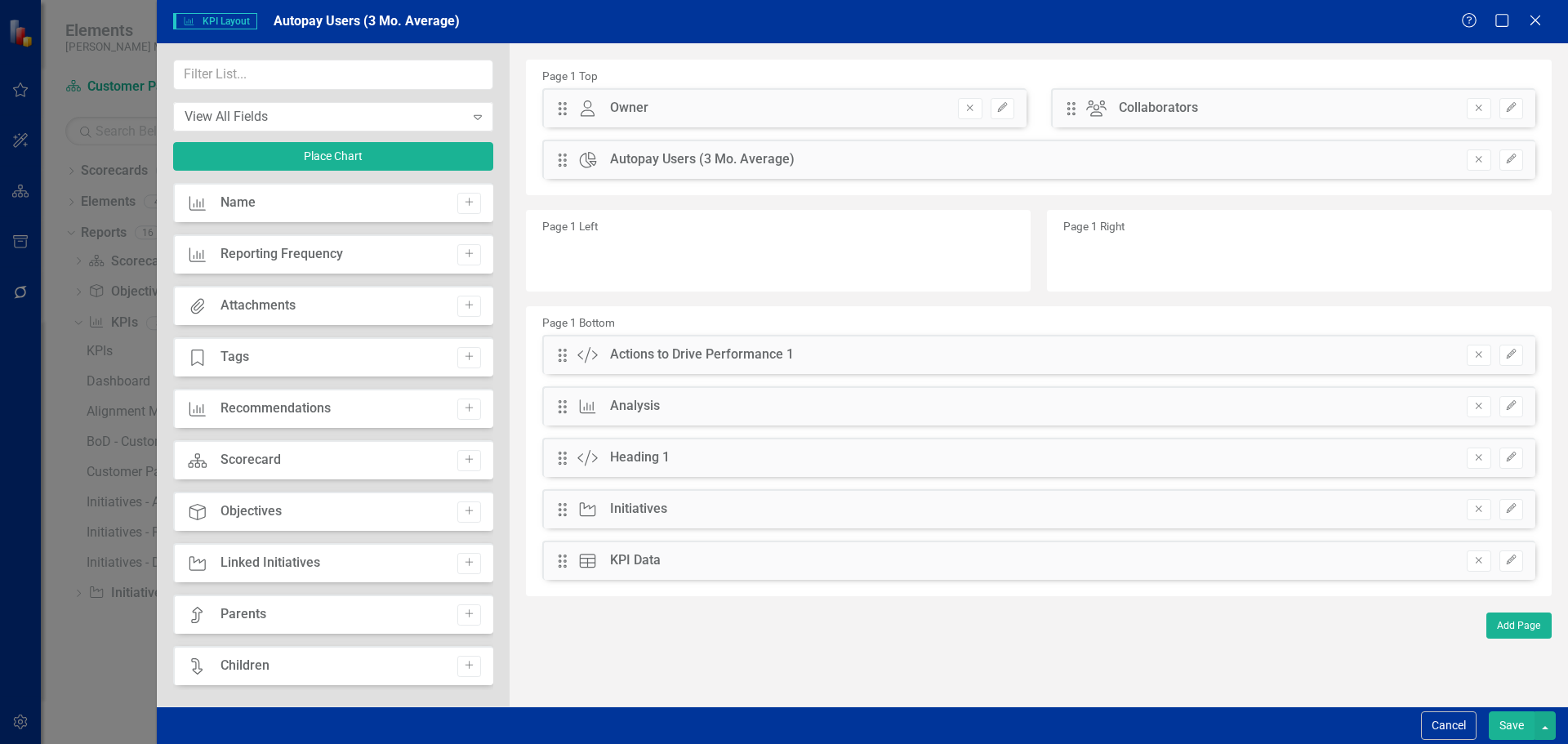
scroll to position [82, 0]
click at [382, 73] on input "text" at bounding box center [332, 74] width 320 height 30
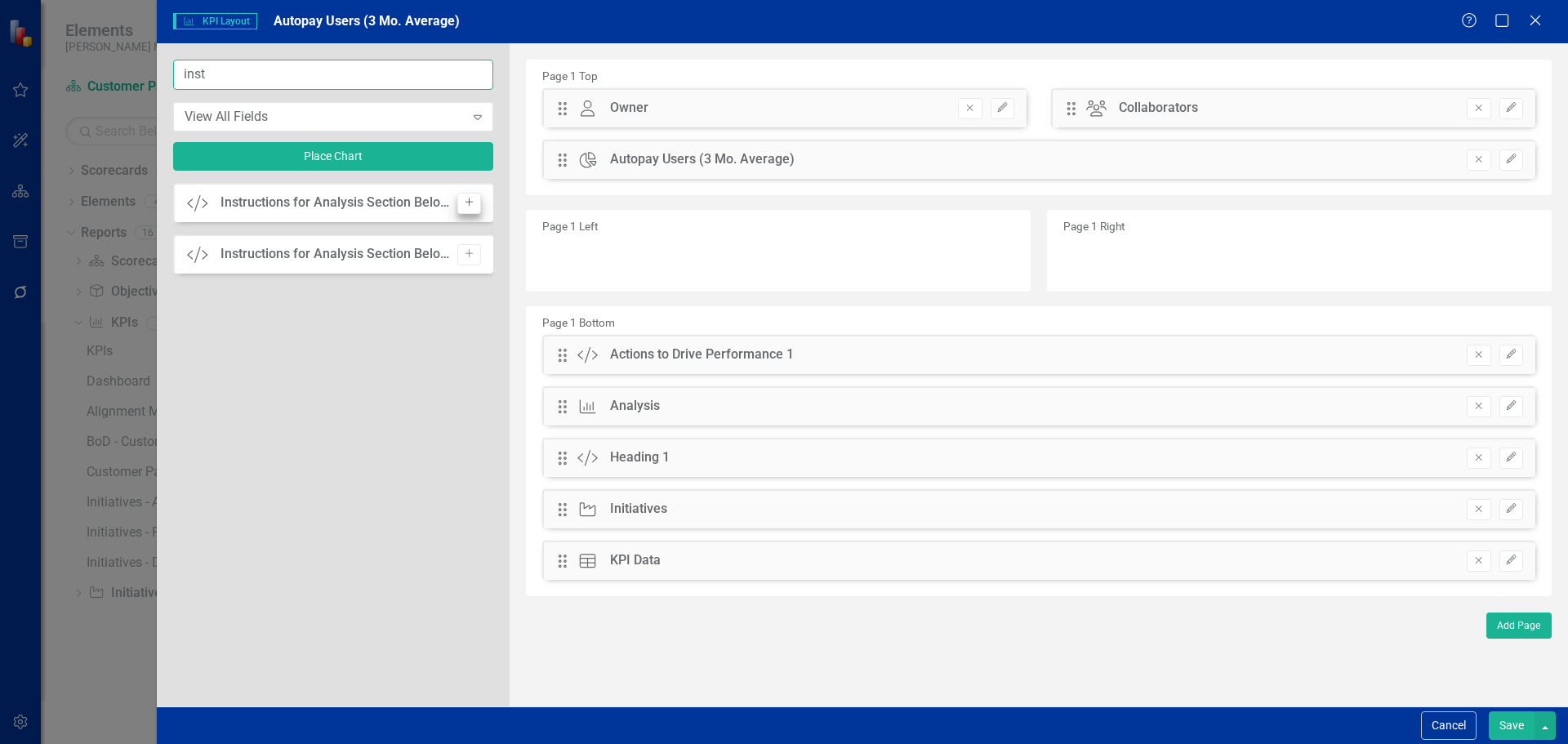
type input "inst"
click at [466, 200] on icon "Add" at bounding box center [468, 203] width 13 height 10
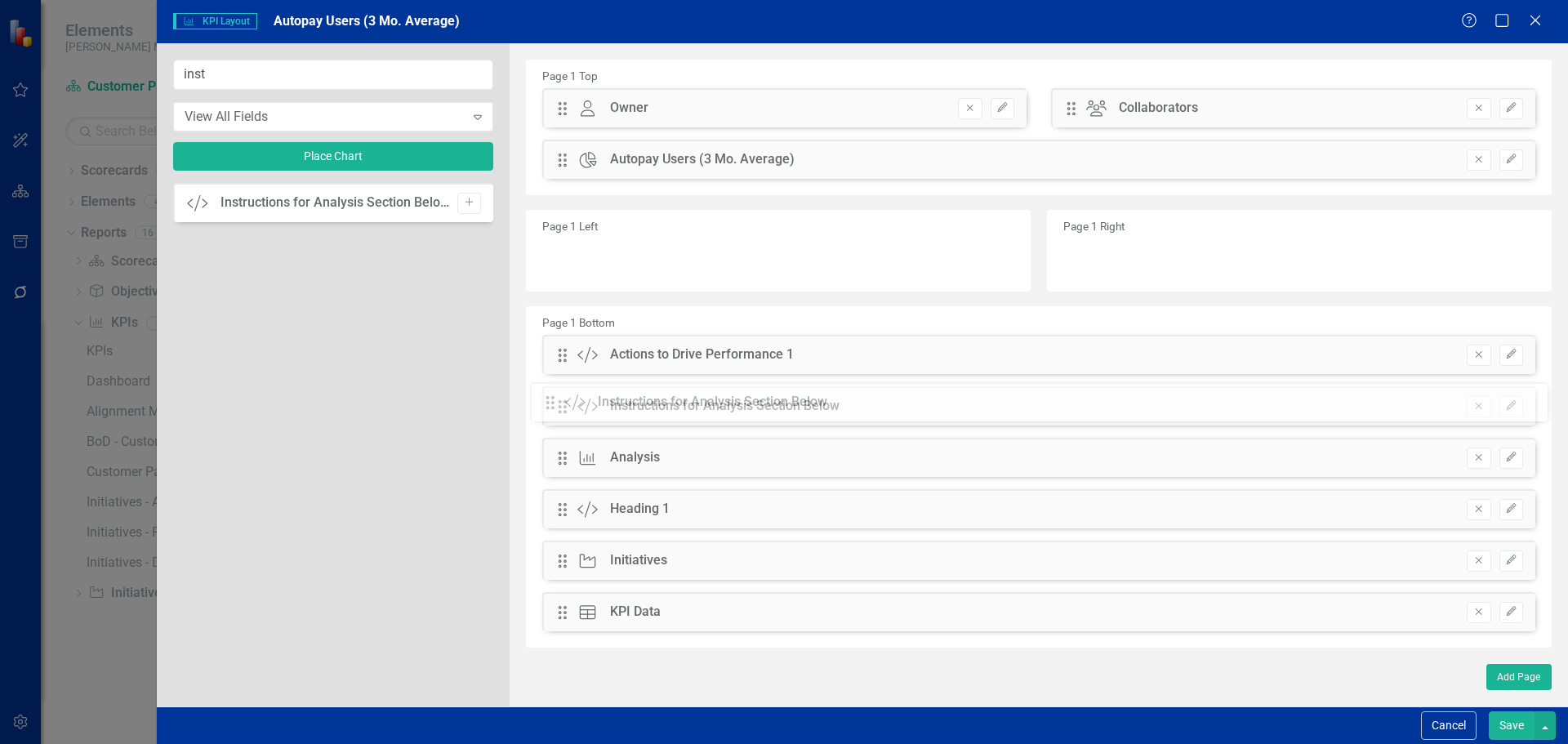
drag, startPoint x: 560, startPoint y: 105, endPoint x: 561, endPoint y: 403, distance: 298.0
click at [1515, 722] on button "Save" at bounding box center [1511, 726] width 46 height 28
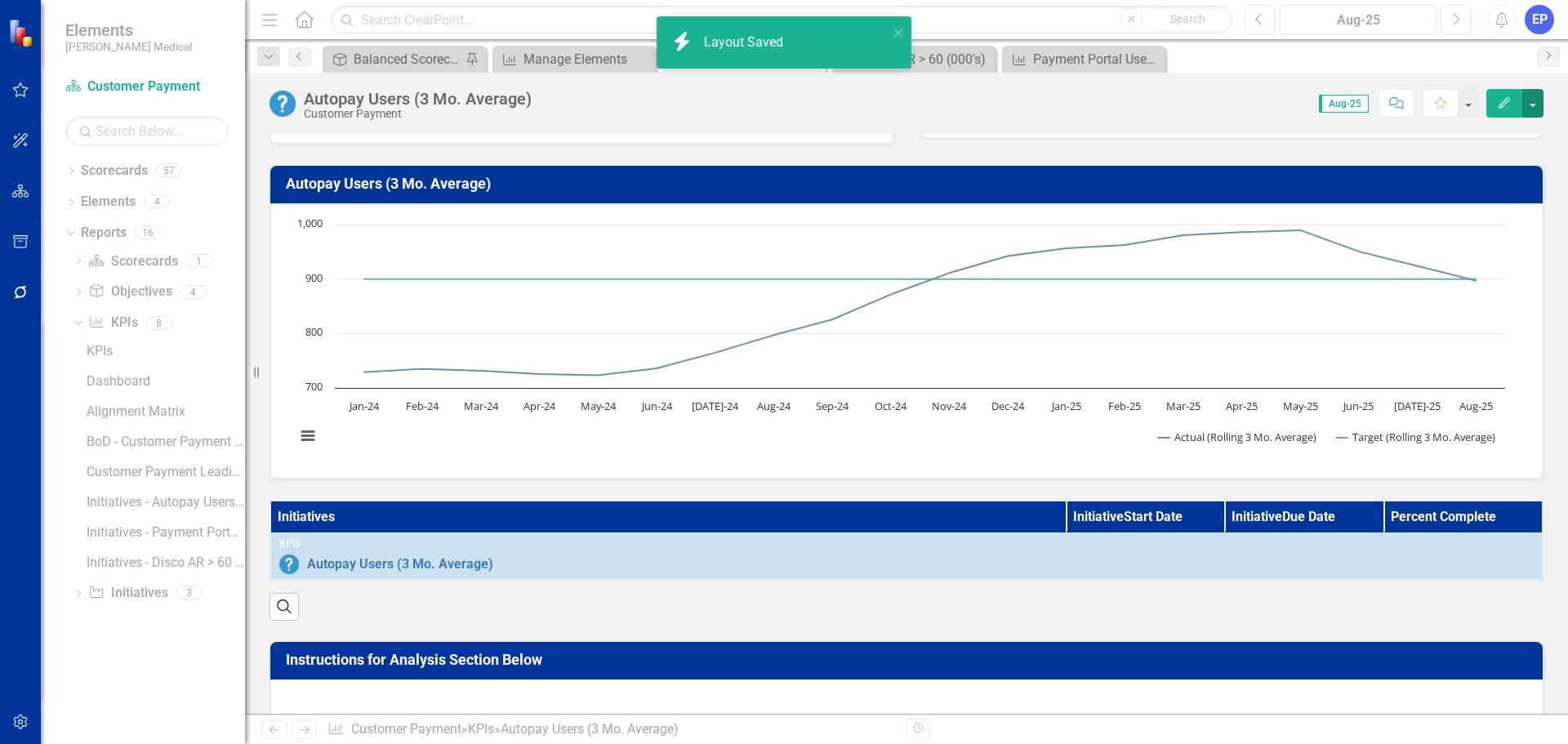
scroll to position [245, 0]
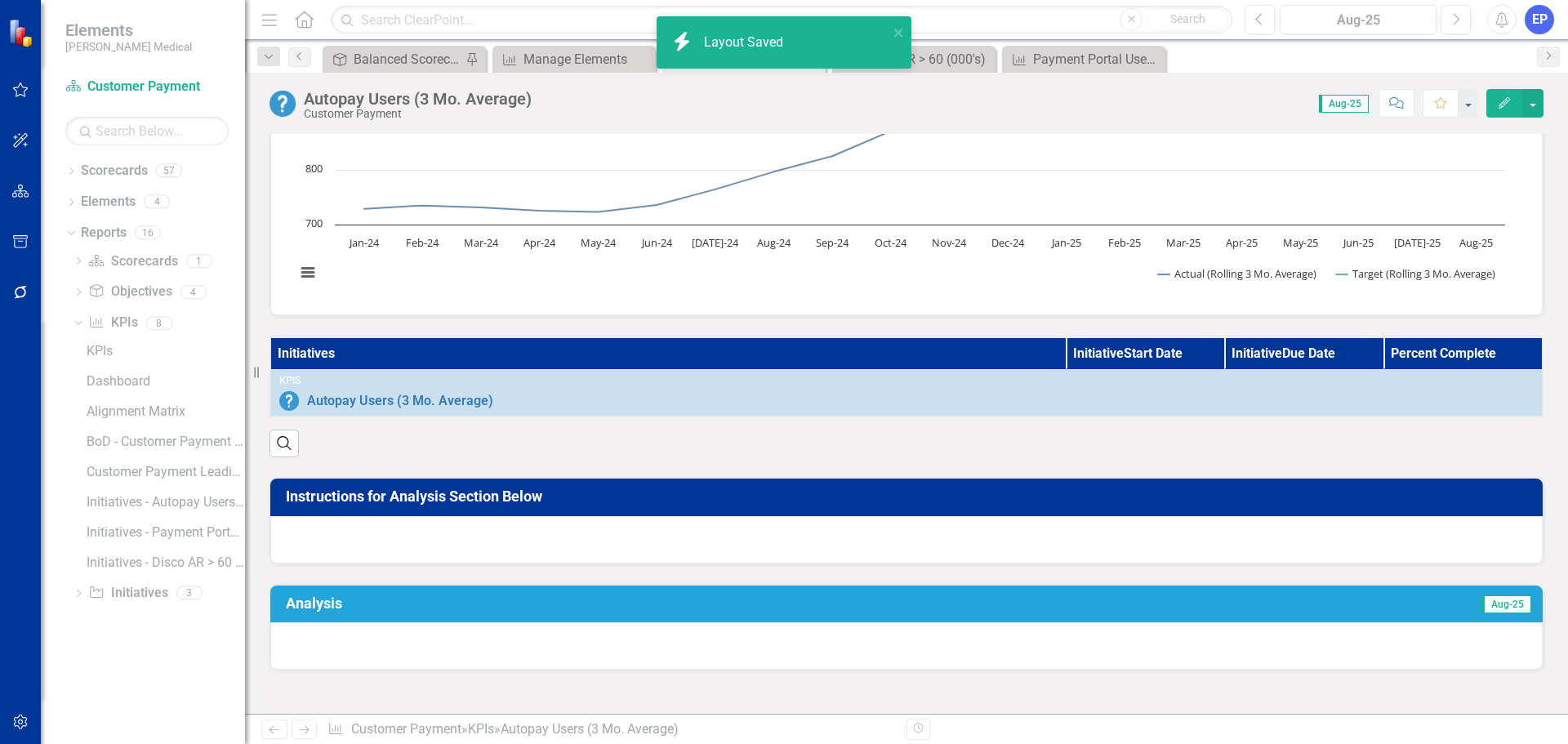
click at [1298, 553] on div at bounding box center [907, 539] width 1272 height 48
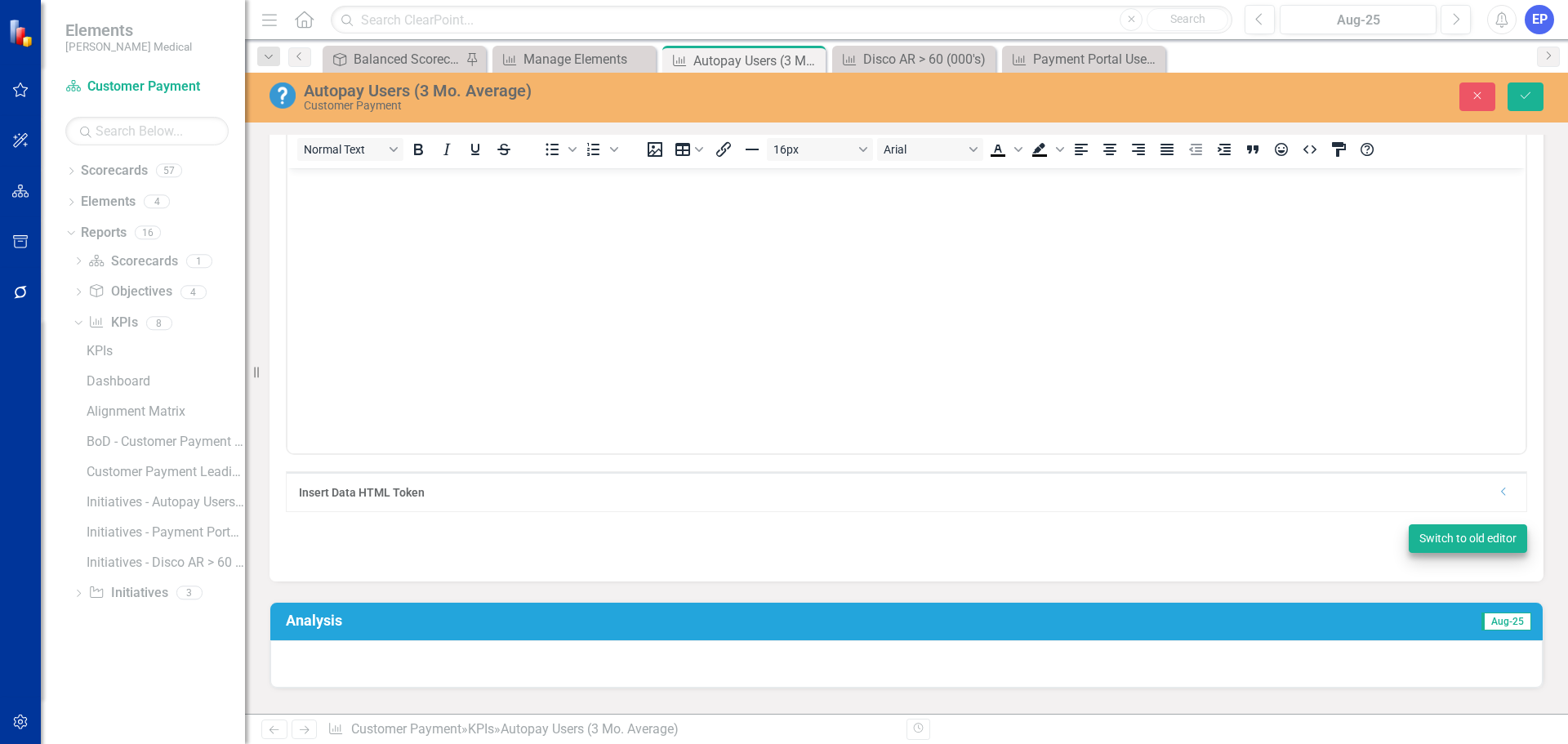
scroll to position [653, 0]
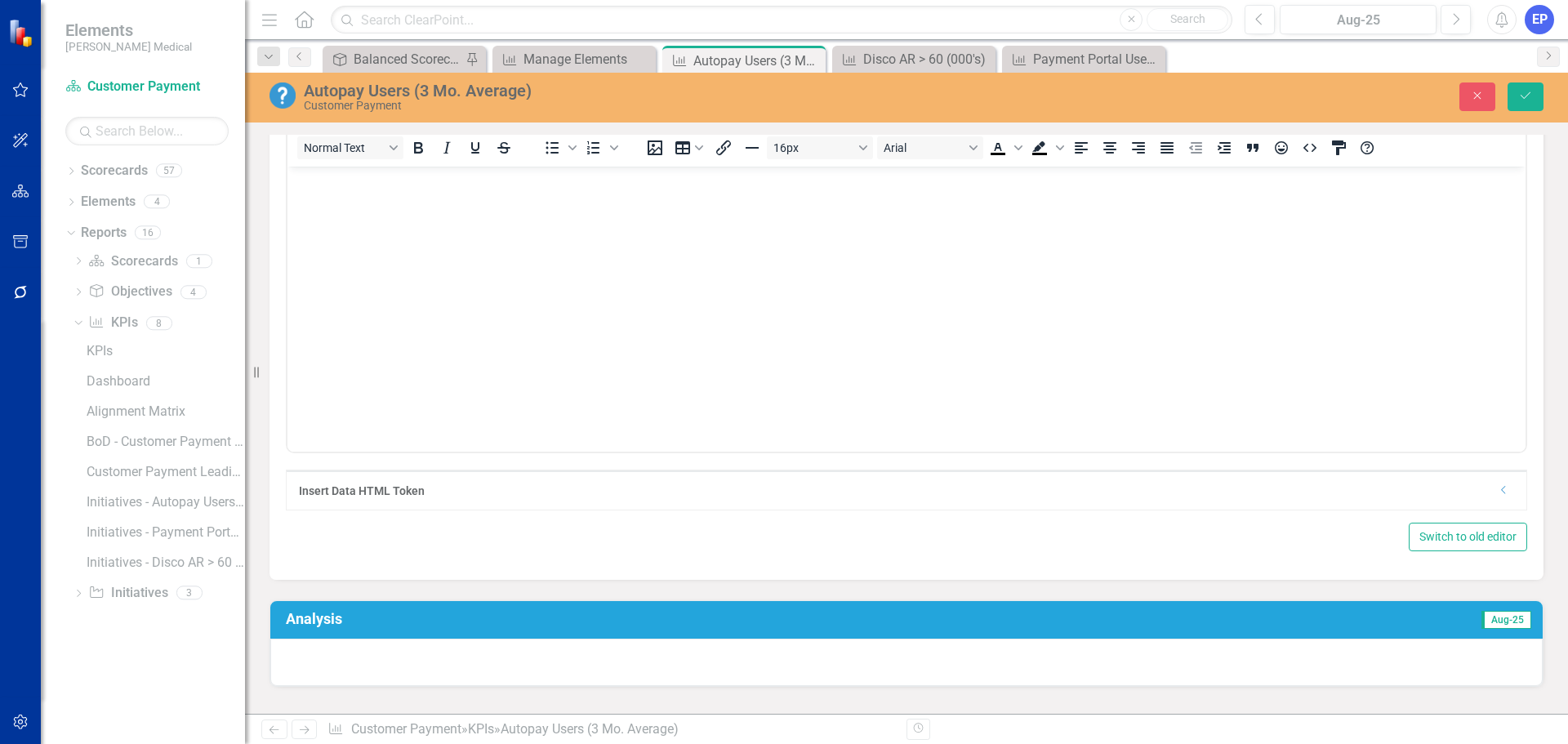
click at [1498, 495] on icon "Dropdown" at bounding box center [1504, 490] width 13 height 10
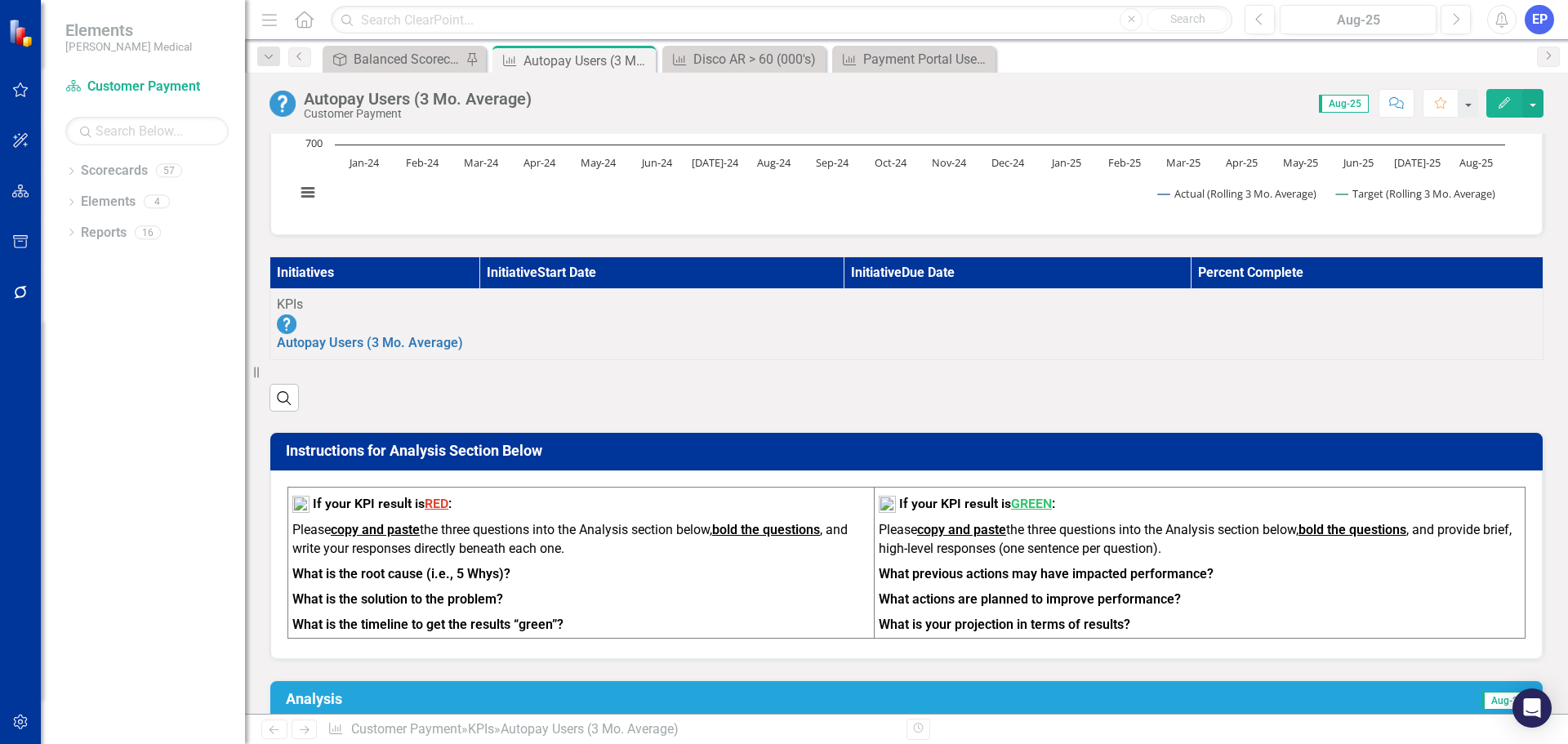
scroll to position [326, 0]
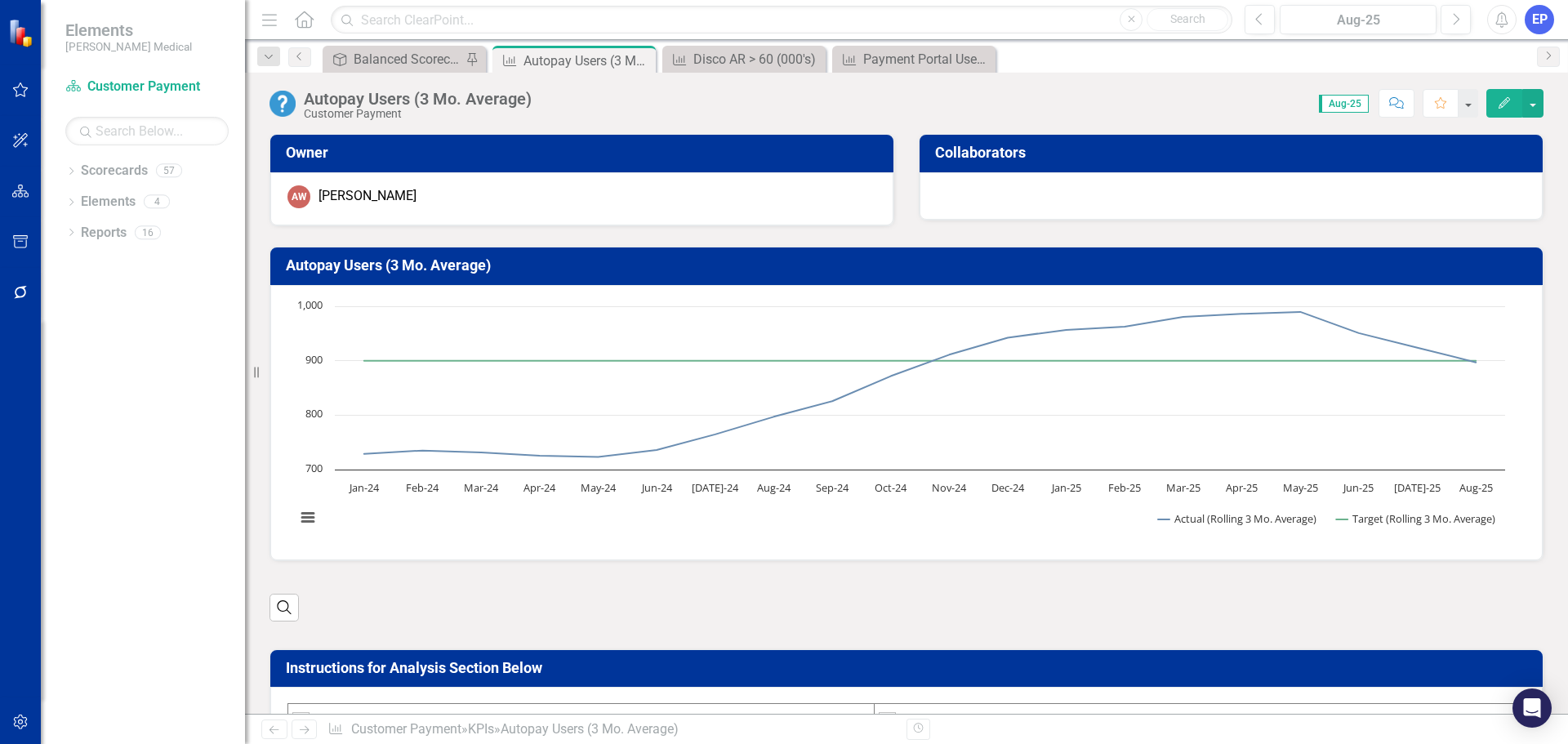
scroll to position [245, 0]
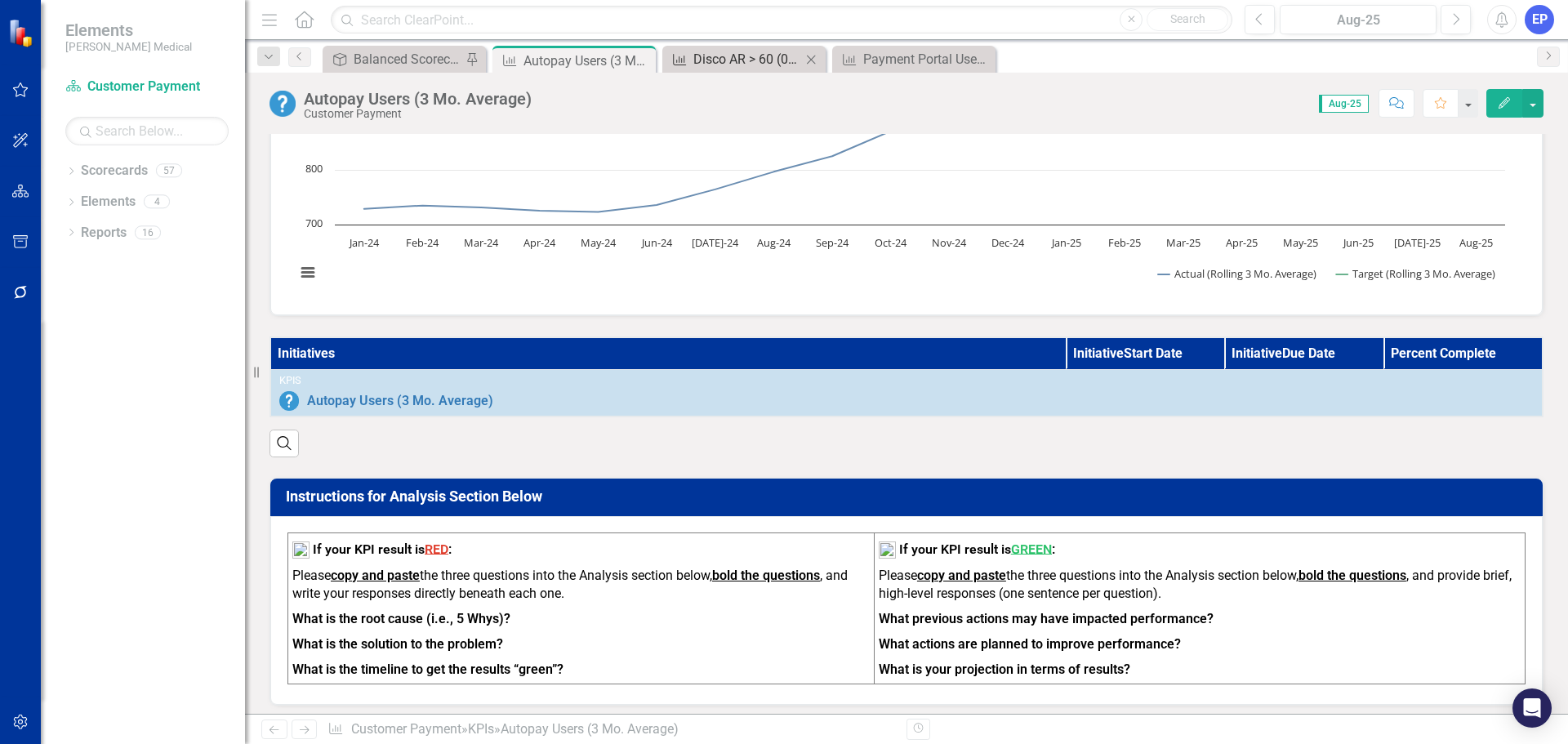
click at [740, 56] on div "Disco AR > 60 (000's)" at bounding box center [746, 59] width 108 height 20
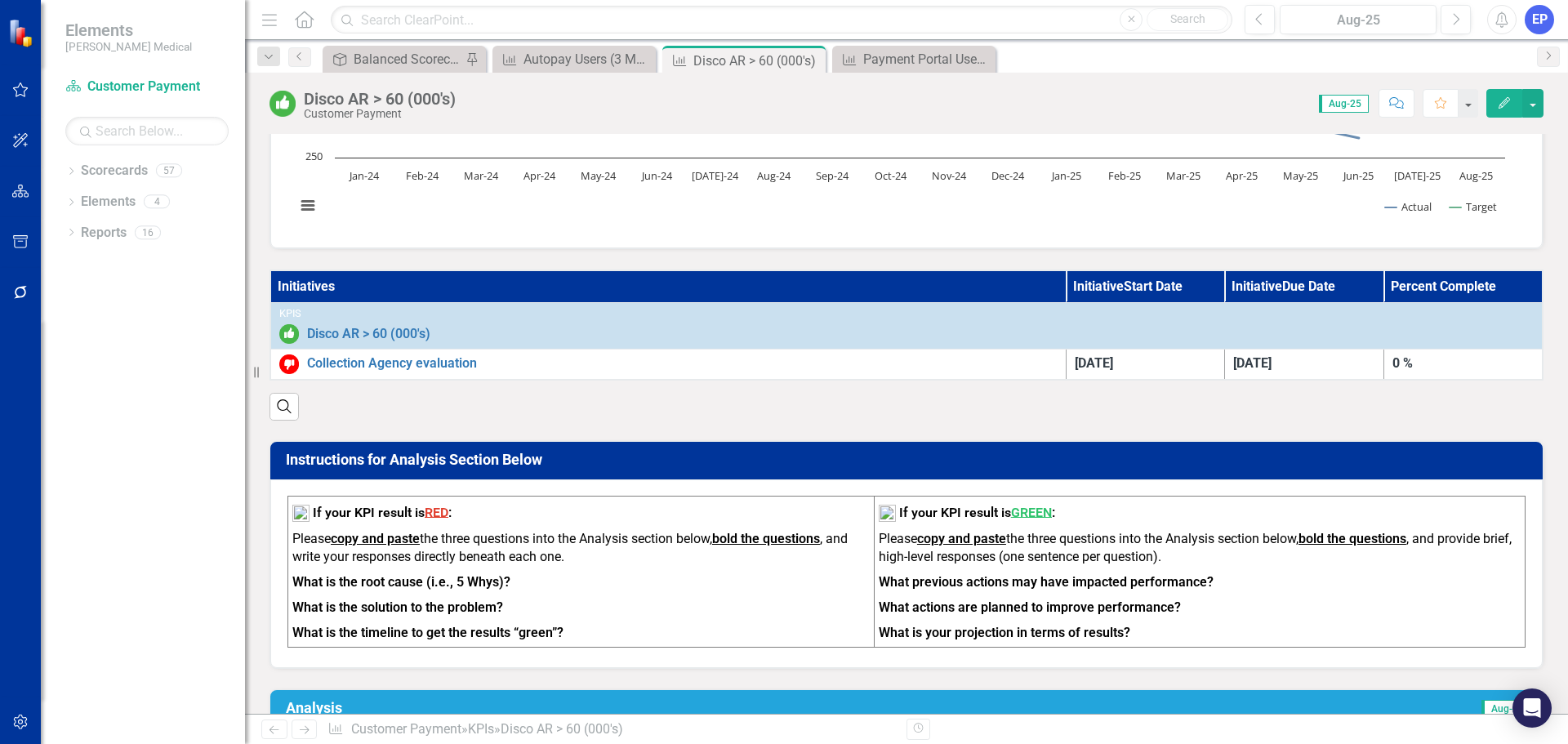
scroll to position [326, 0]
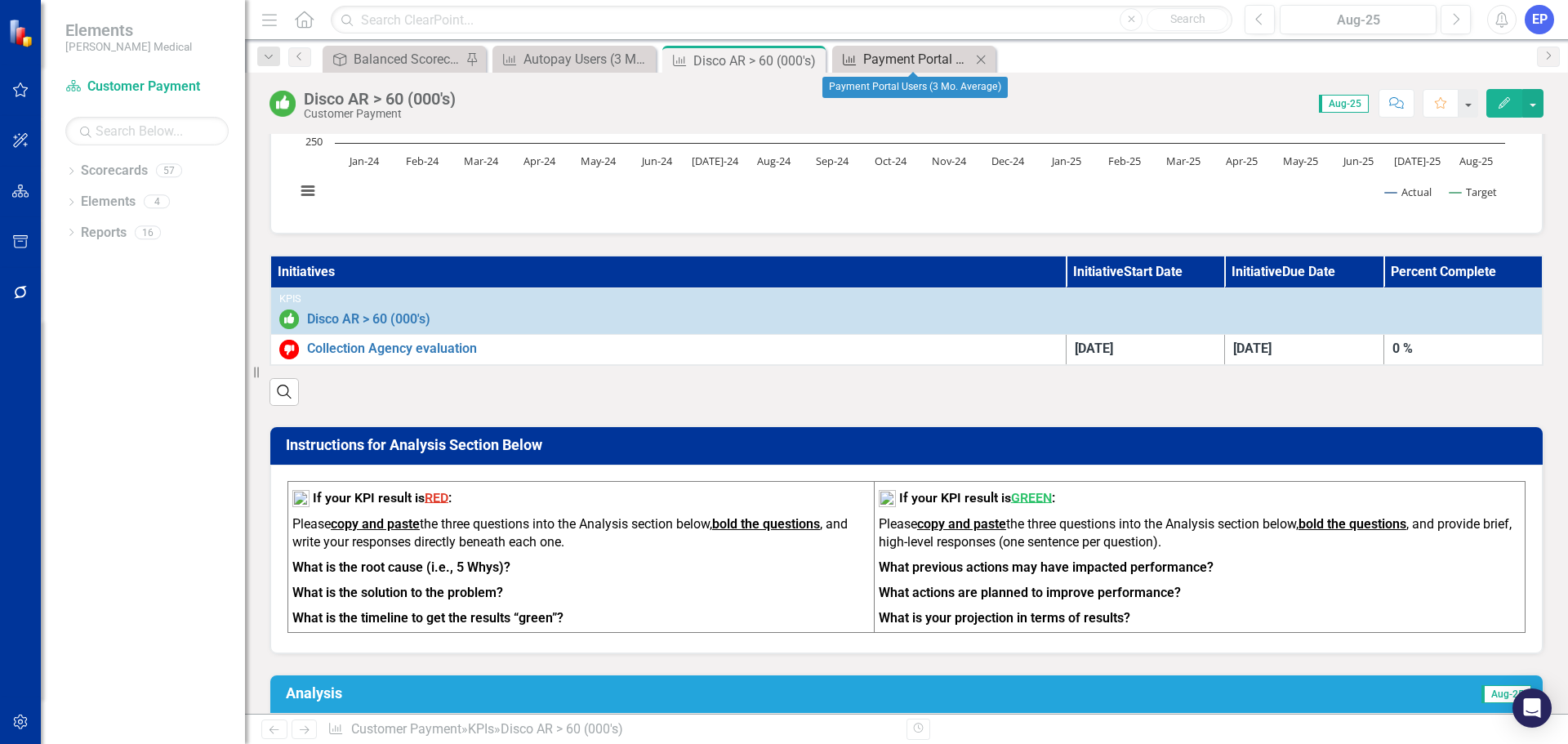
click at [900, 52] on div "Payment Portal Users (3 Mo. Average)" at bounding box center [917, 59] width 108 height 20
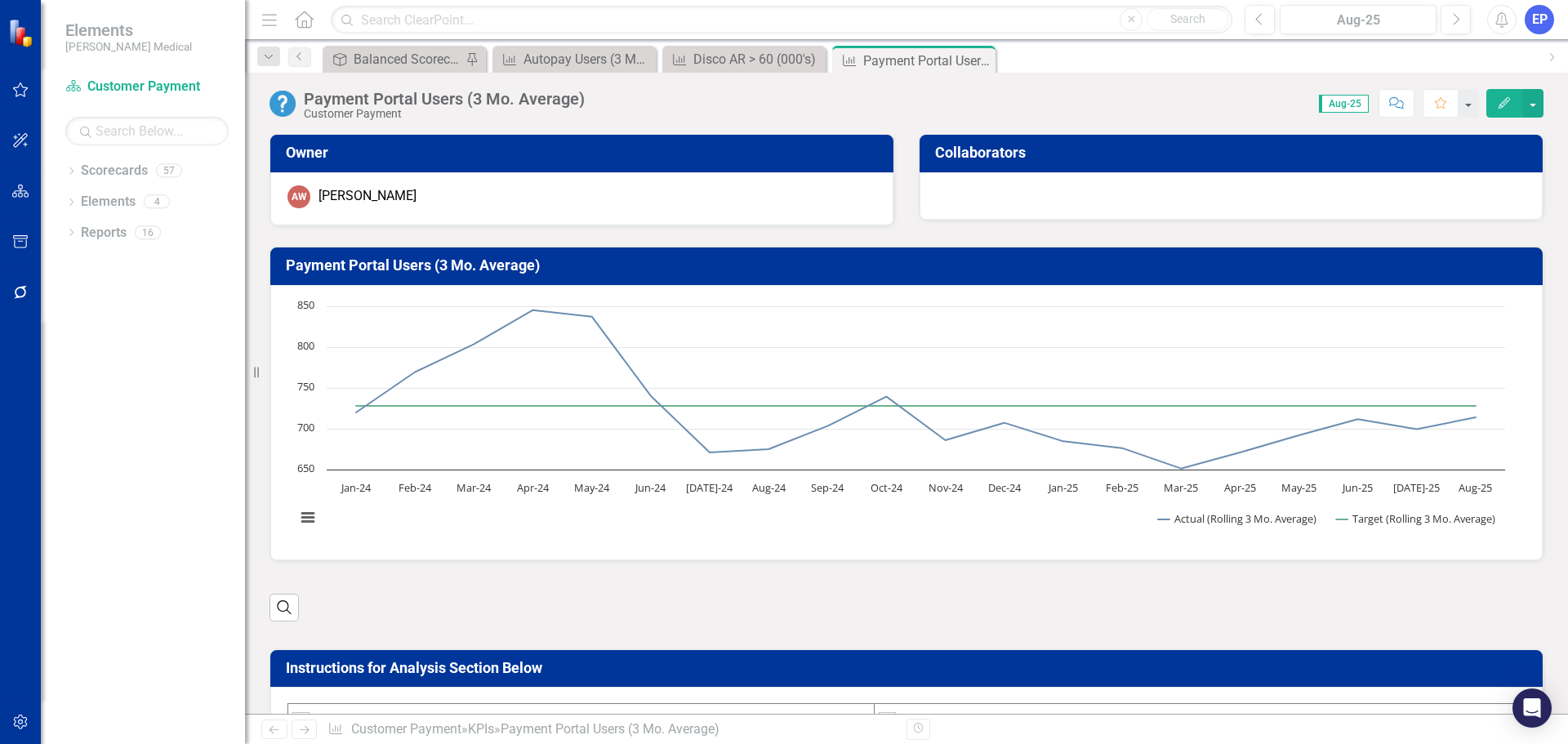
scroll to position [245, 0]
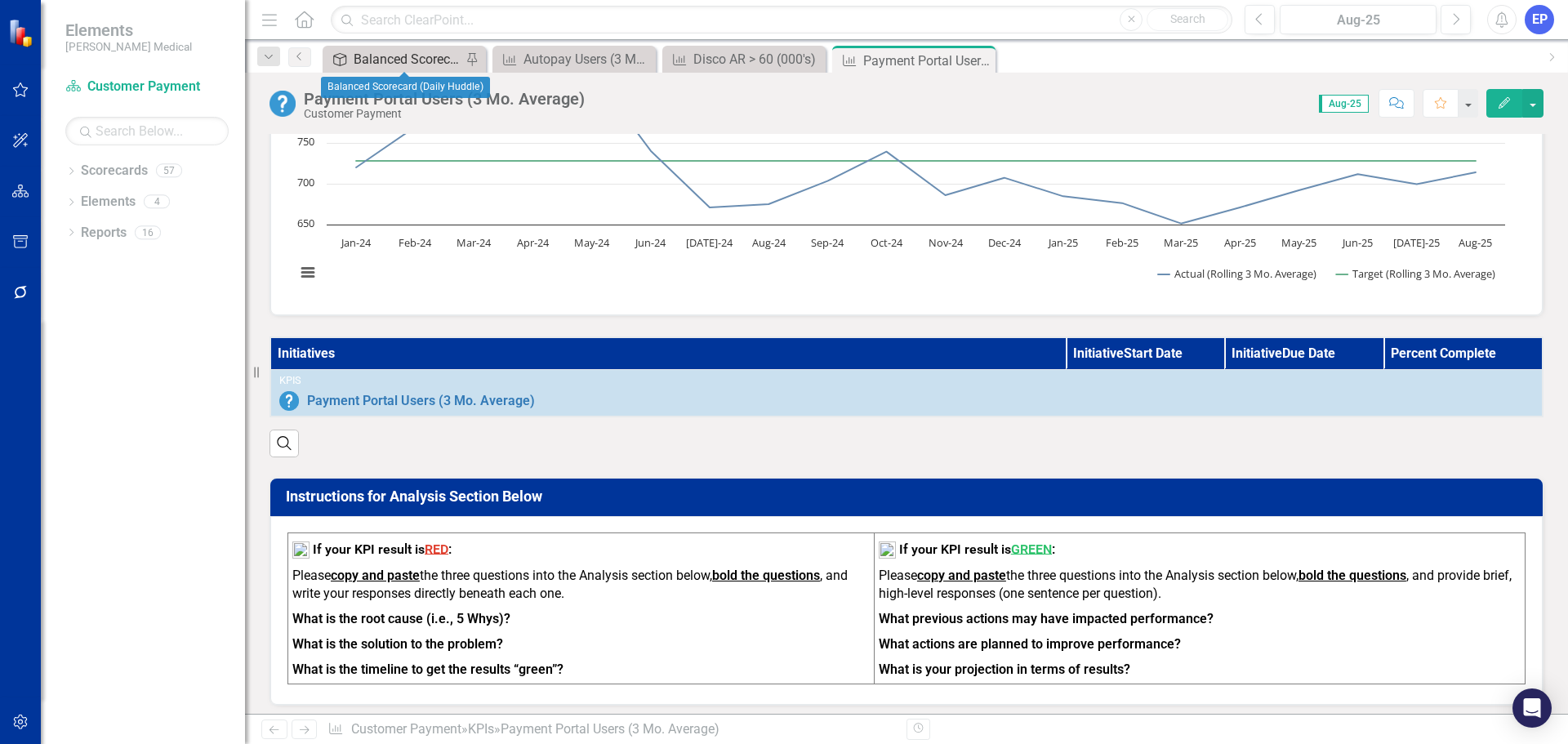
click at [409, 55] on div "Balanced Scorecard (Daily Huddle)" at bounding box center [407, 59] width 108 height 20
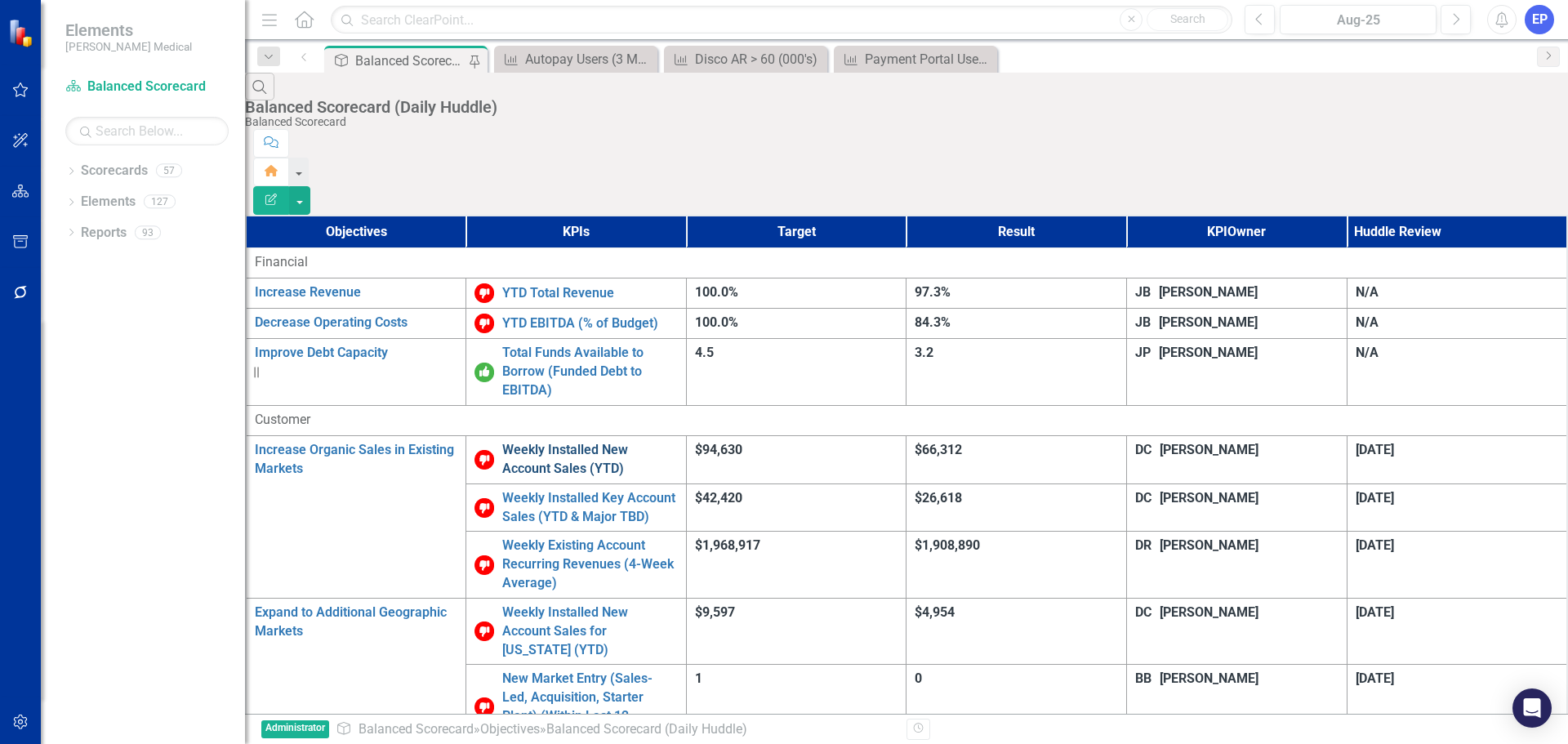
click at [577, 441] on link "Weekly Installed New Account Sales (YTD)" at bounding box center [589, 459] width 175 height 38
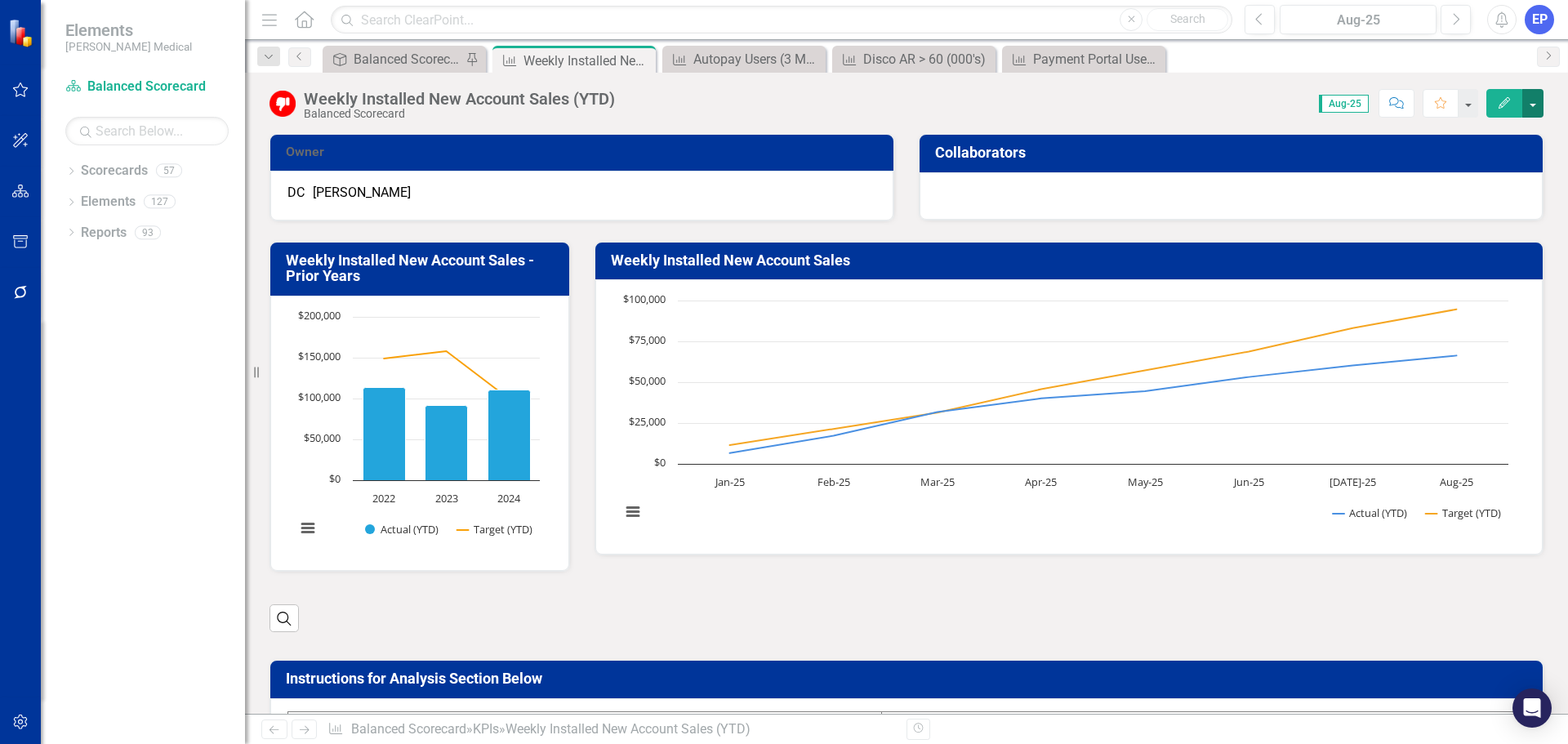
click at [1530, 107] on button "button" at bounding box center [1532, 104] width 21 height 28
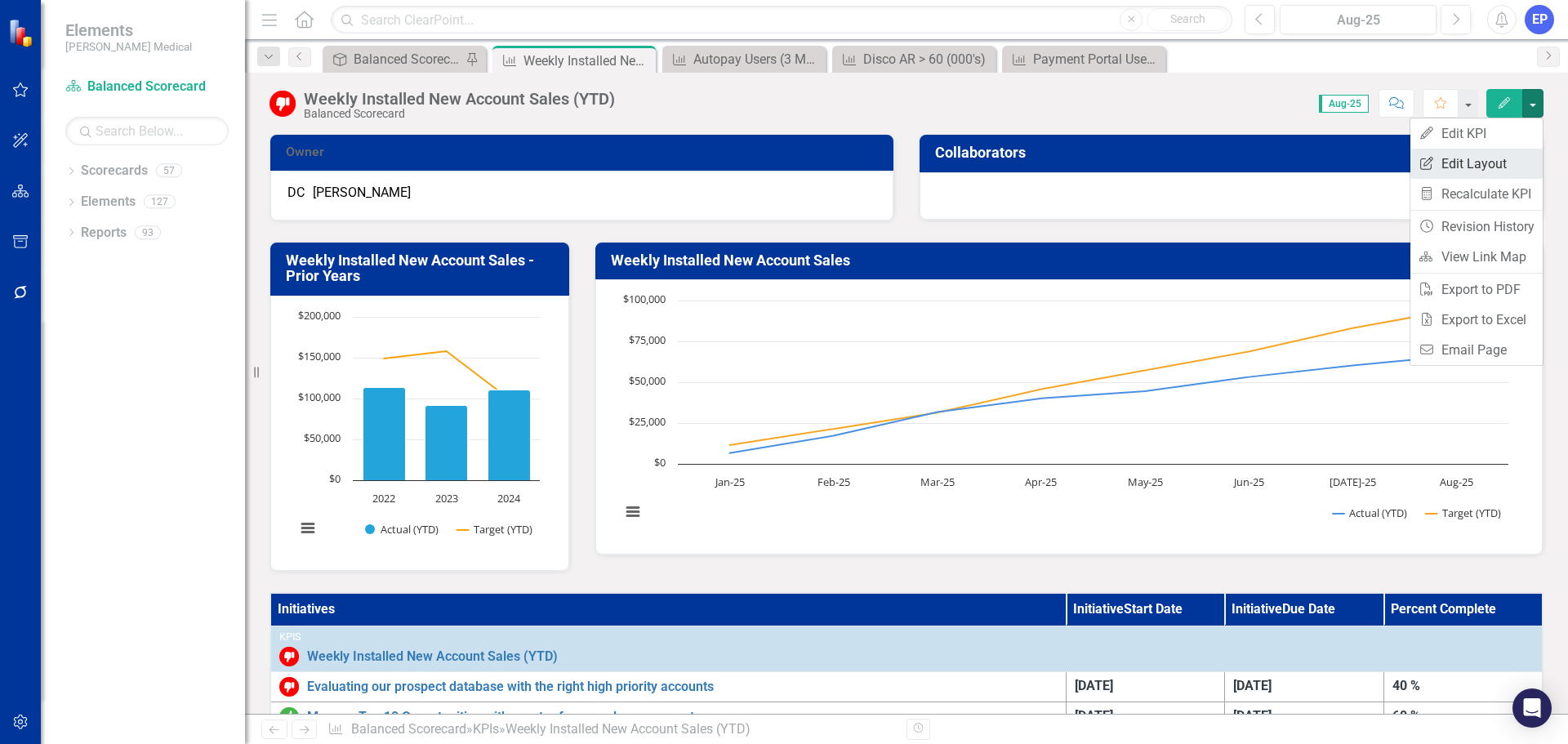
click at [1485, 163] on link "Edit Report Edit Layout" at bounding box center [1476, 164] width 132 height 30
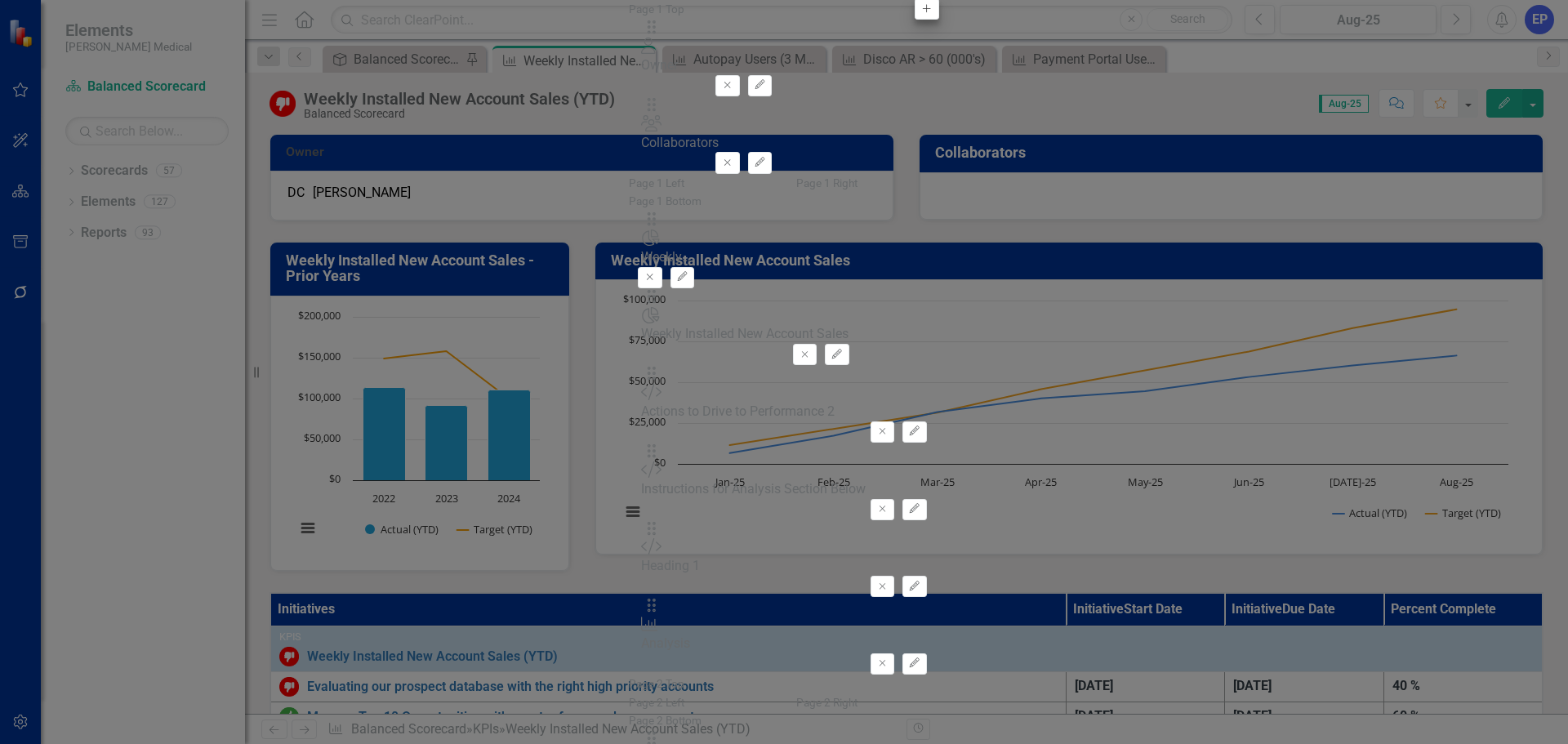
type input "ins"
click at [914, 19] on button "Add" at bounding box center [926, 8] width 23 height 21
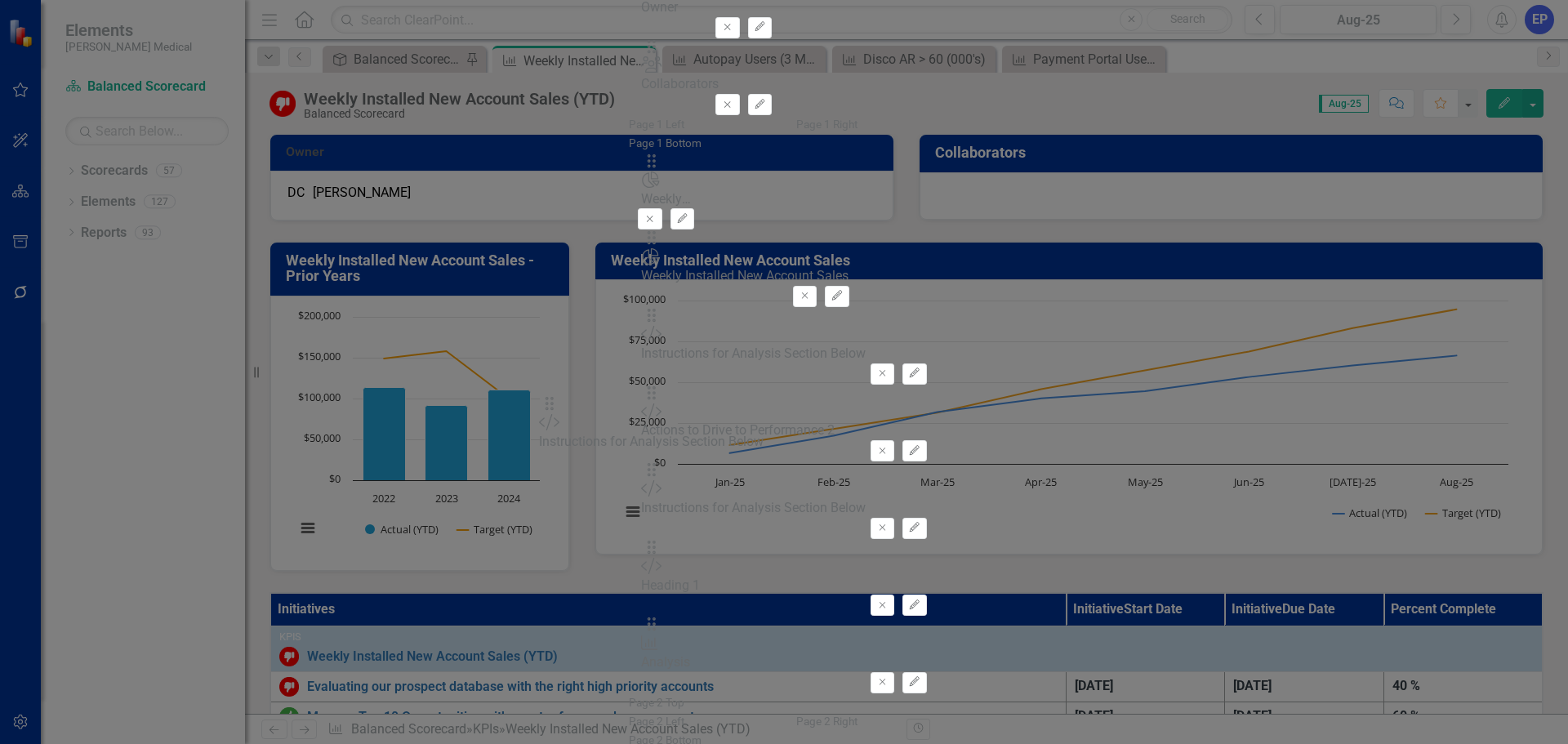
drag, startPoint x: 565, startPoint y: 111, endPoint x: 574, endPoint y: 418, distance: 307.1
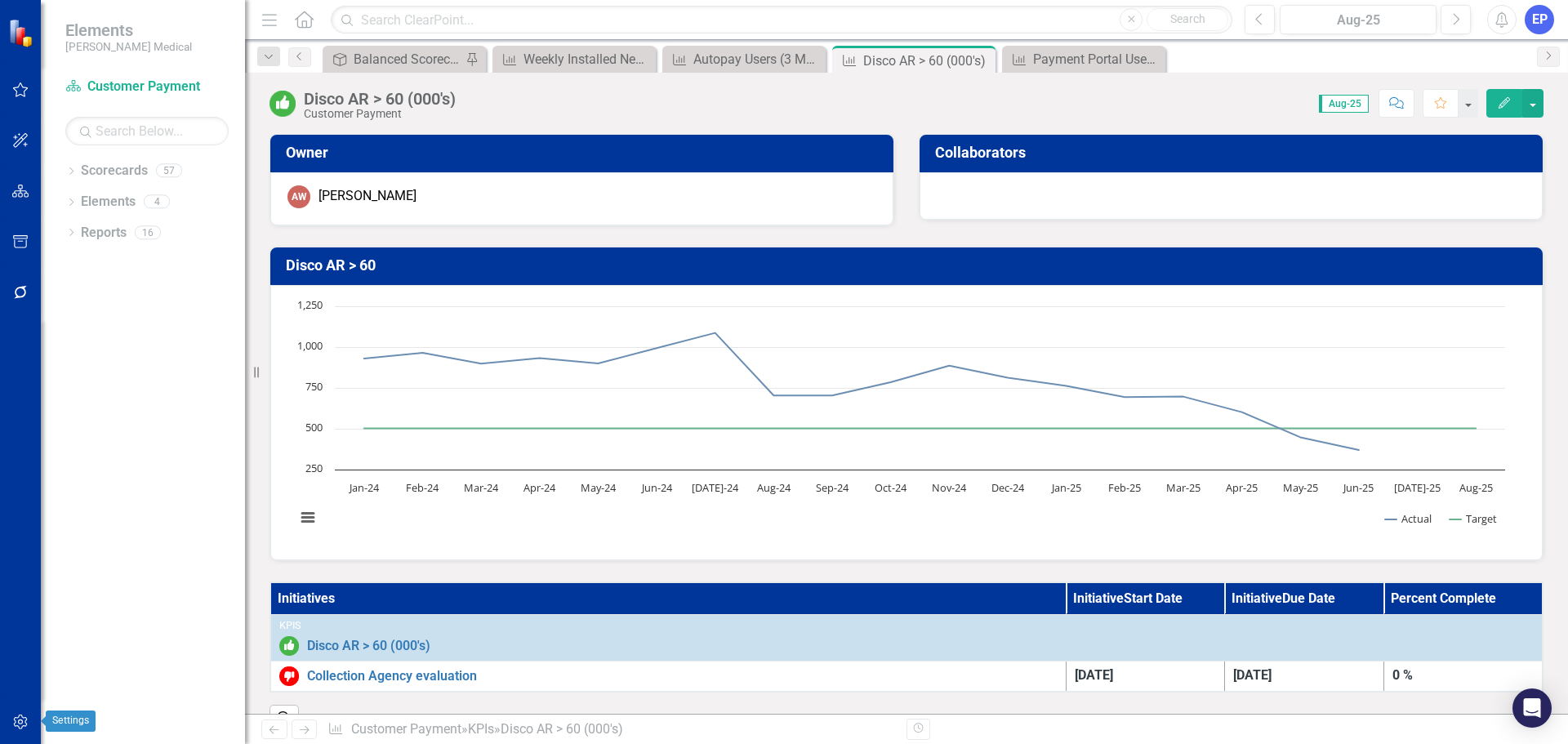
click at [25, 722] on icon "button" at bounding box center [21, 722] width 18 height 13
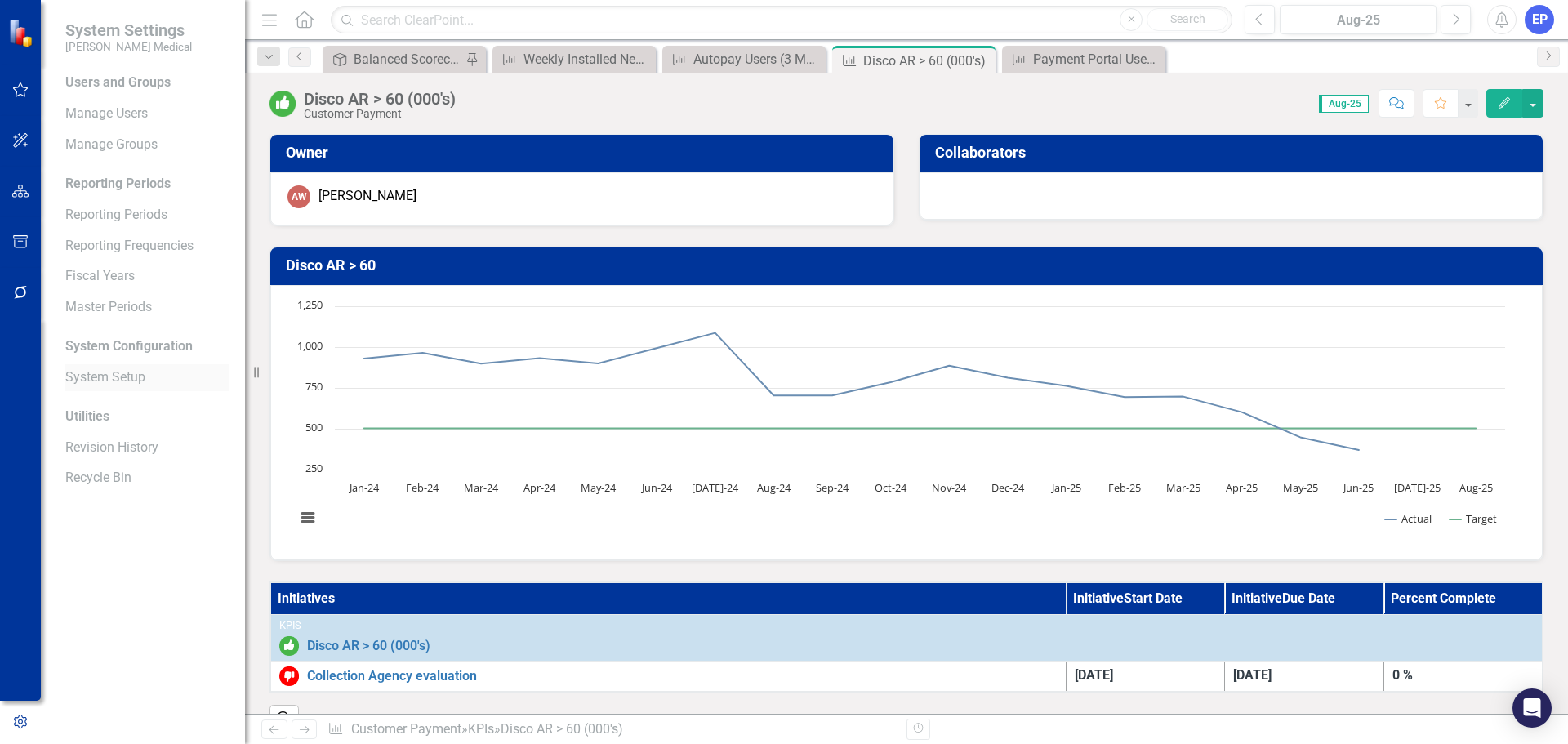
click at [90, 376] on link "System Setup" at bounding box center [147, 377] width 164 height 18
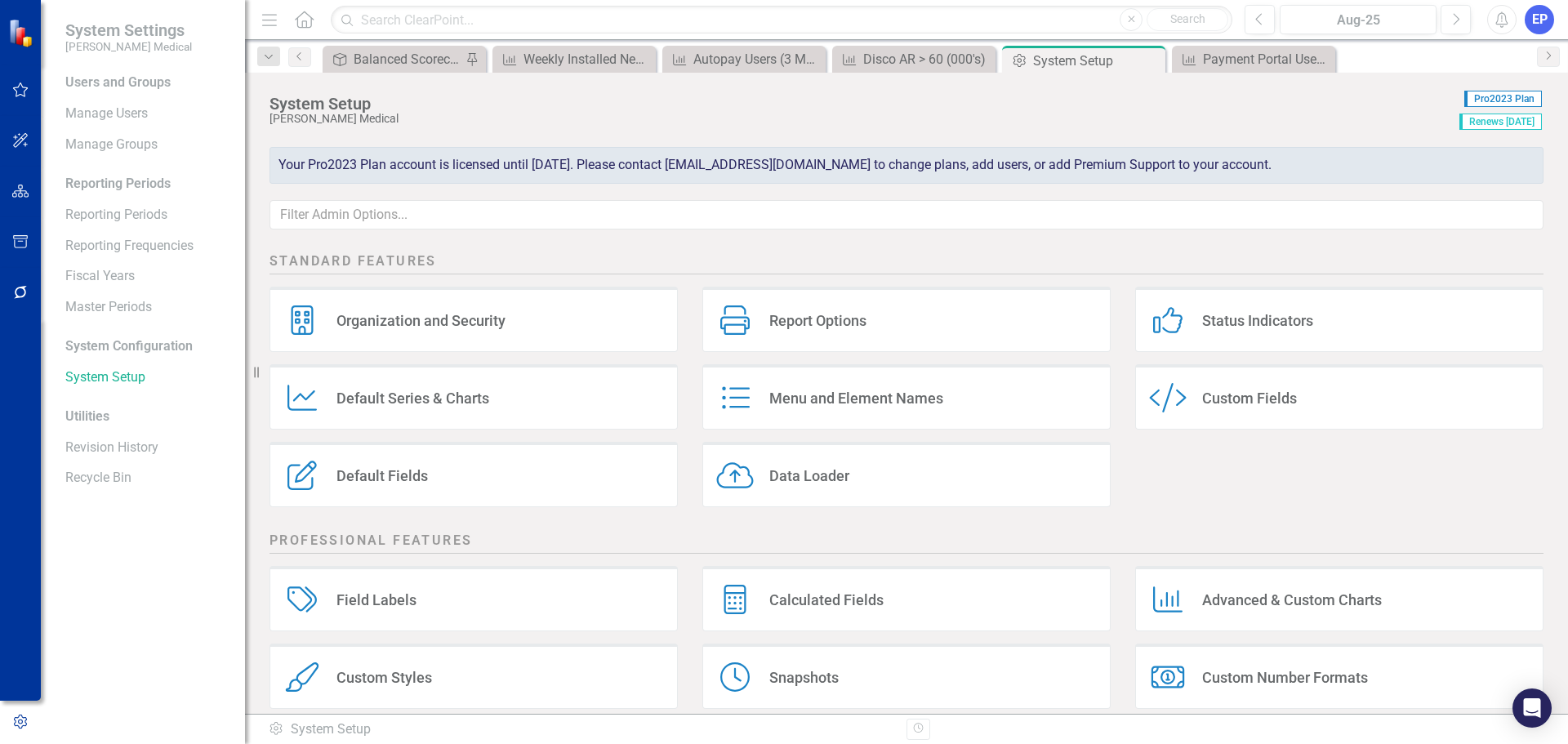
click at [782, 318] on div "Report Options" at bounding box center [817, 321] width 97 height 18
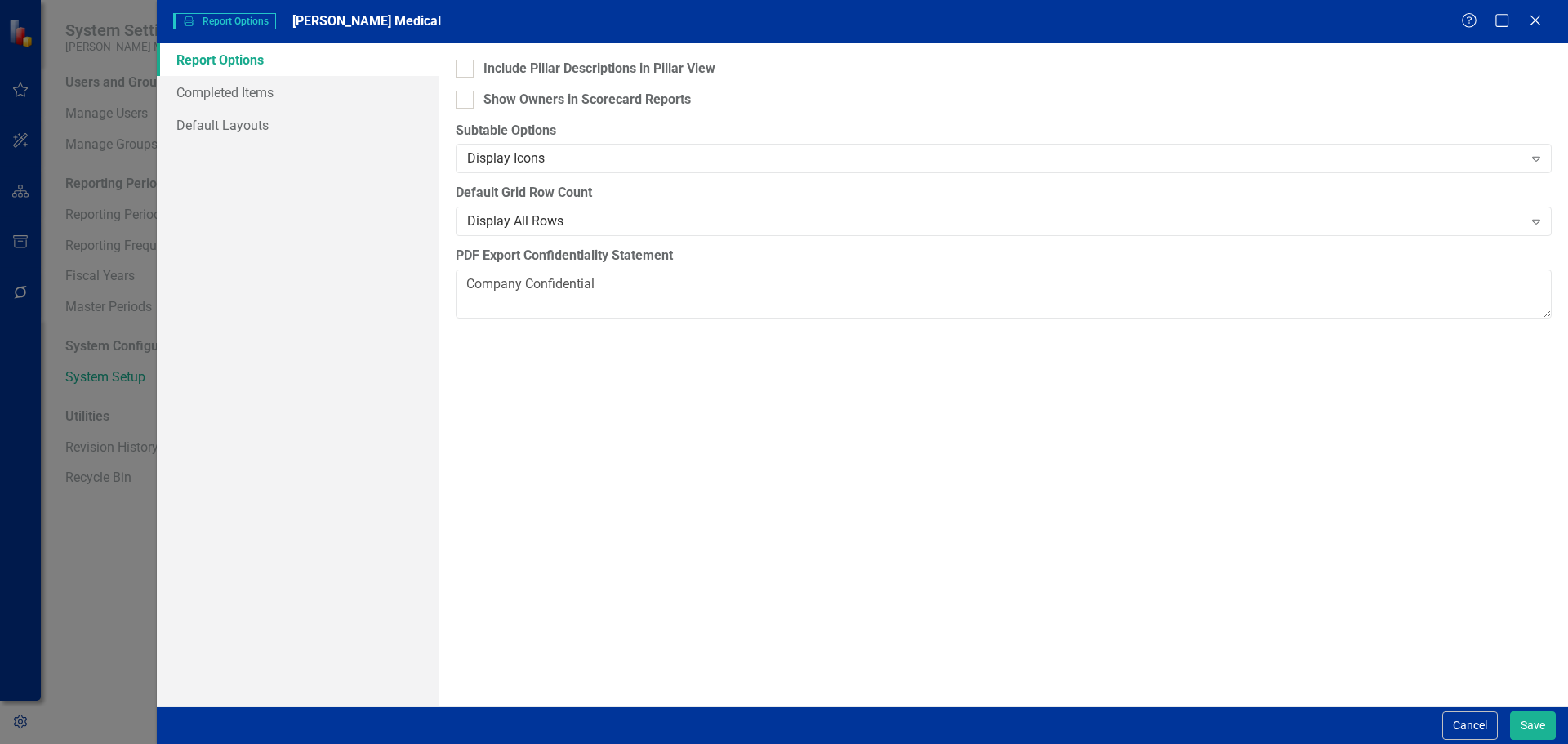
click at [235, 63] on link "Report Options" at bounding box center [298, 59] width 282 height 33
click at [245, 86] on link "Completed Items" at bounding box center [298, 92] width 282 height 33
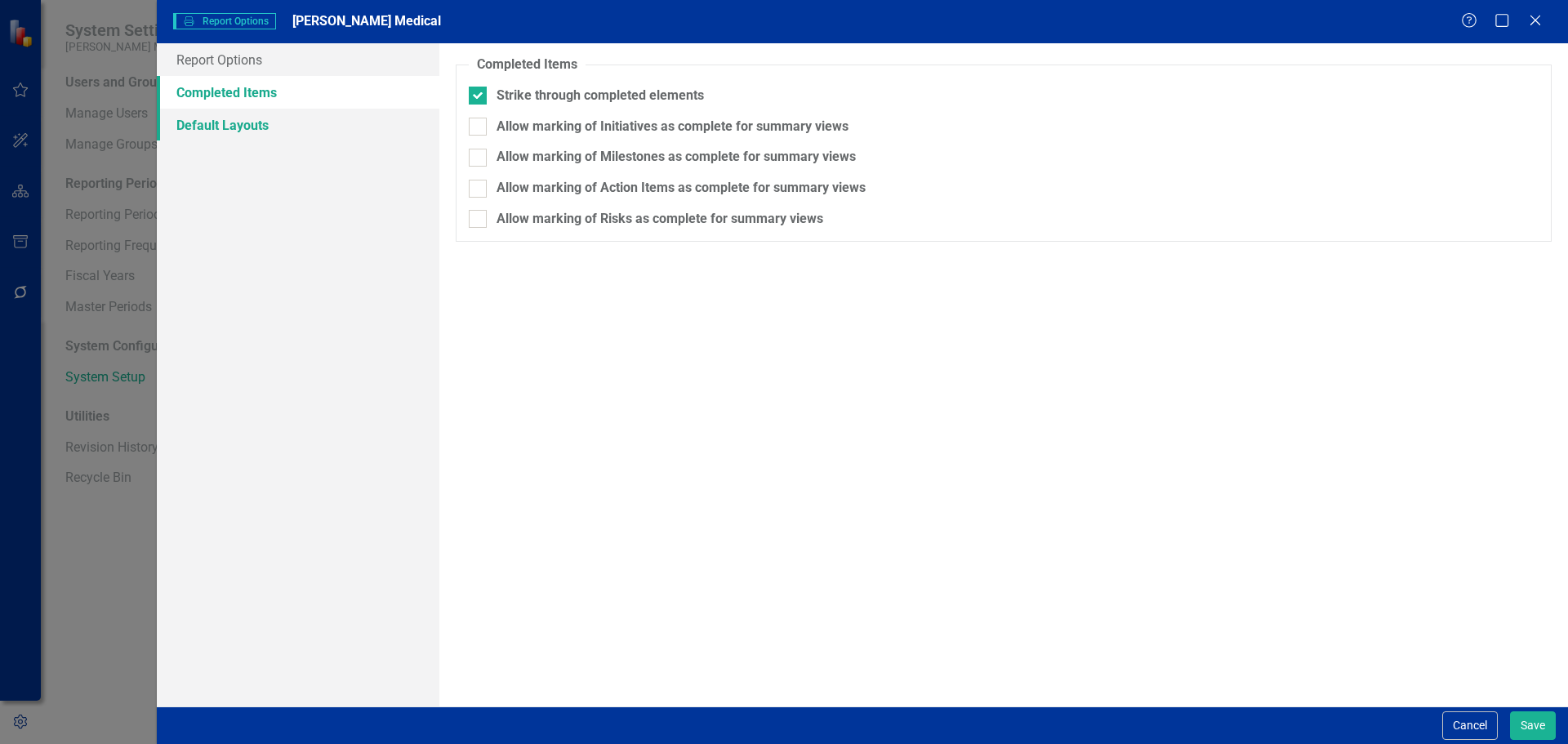
click at [240, 123] on link "Default Layouts" at bounding box center [298, 124] width 282 height 33
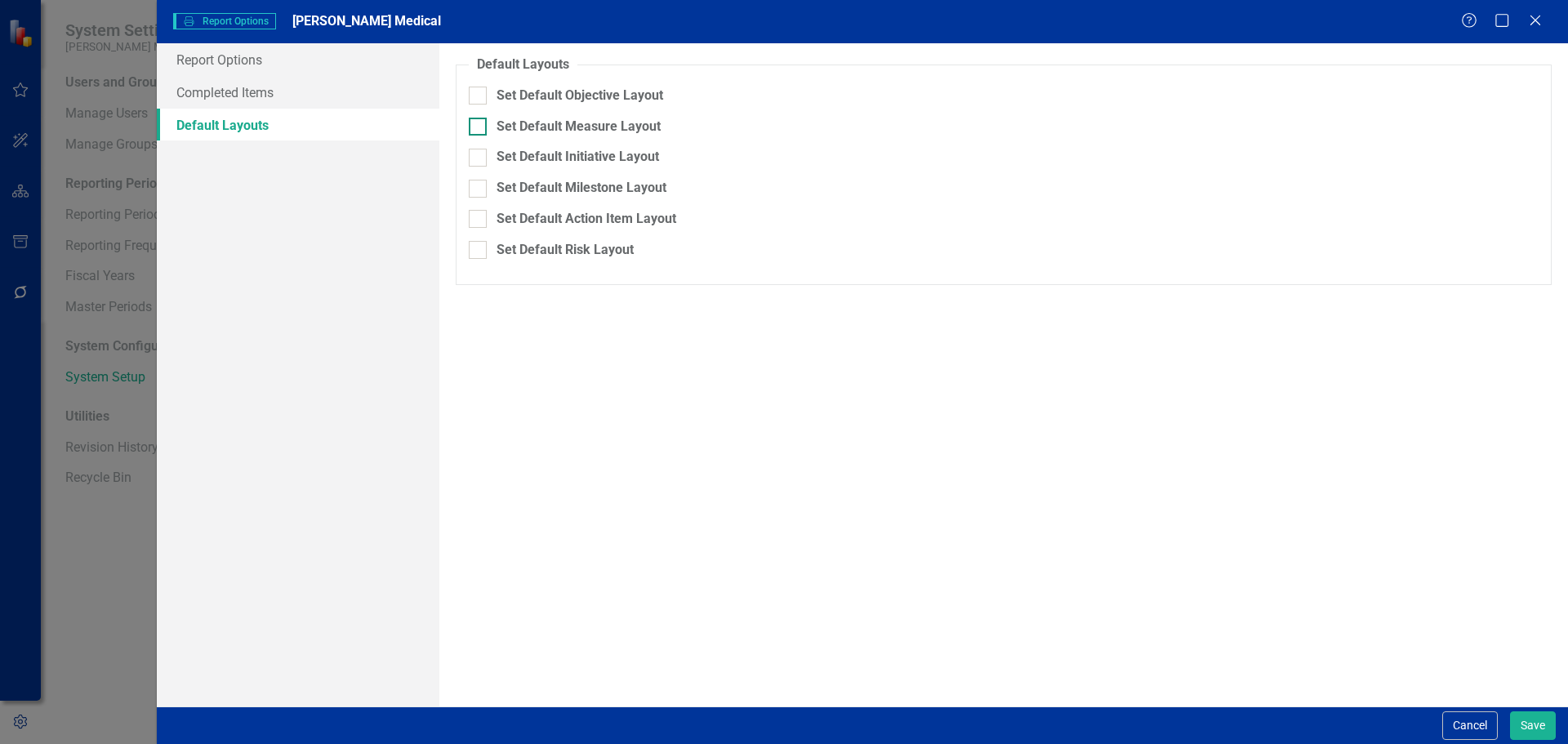
click at [529, 127] on div "Set Default Measure Layout" at bounding box center [579, 127] width 164 height 18
click at [479, 127] on input "Set Default Measure Layout" at bounding box center [473, 123] width 11 height 11
checkbox input "true"
click at [529, 187] on div "Set Default Initiative Layout" at bounding box center [578, 185] width 163 height 18
click at [479, 187] on input "Set Default Initiative Layout" at bounding box center [473, 181] width 11 height 11
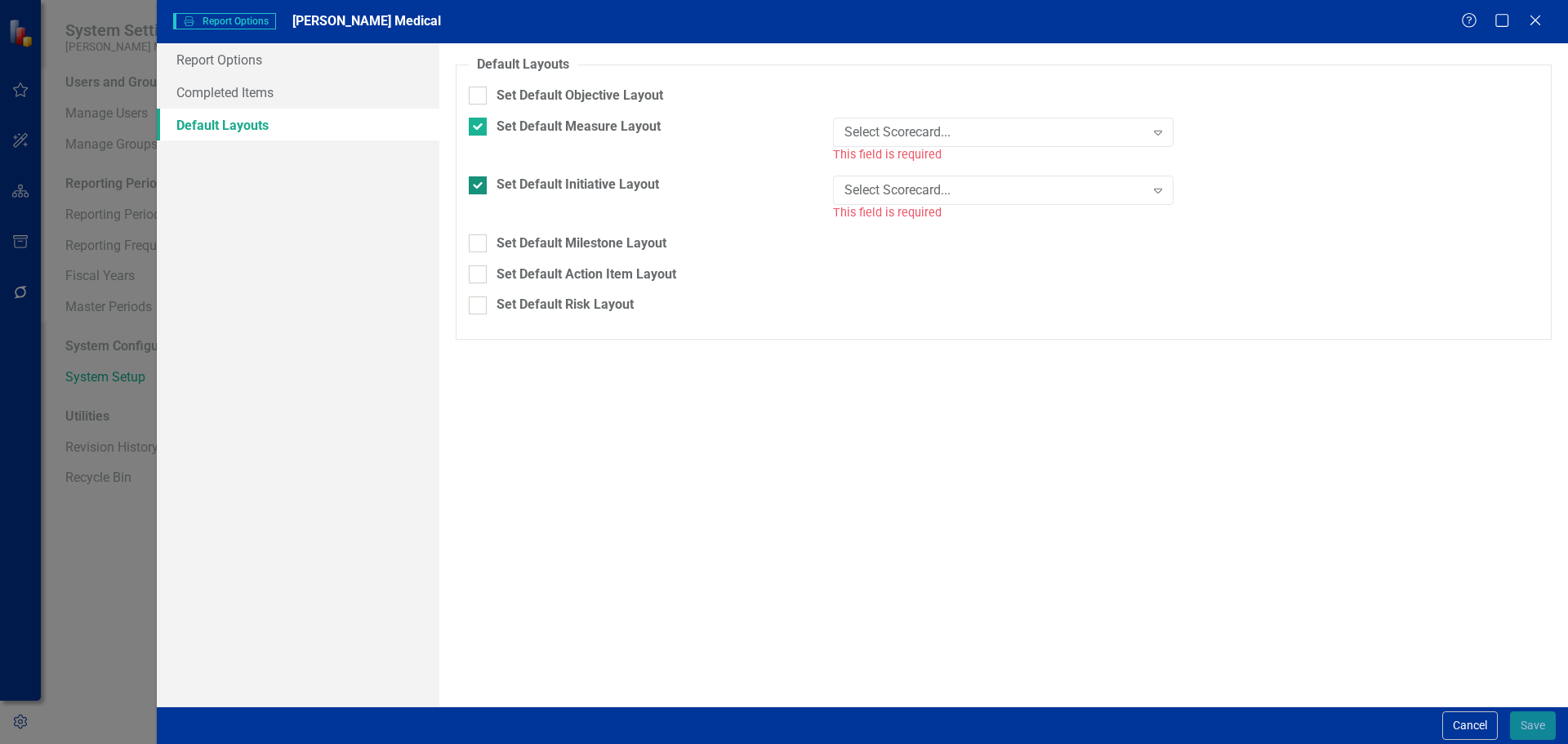
click at [528, 188] on div "Set Default Initiative Layout" at bounding box center [578, 185] width 163 height 18
click at [479, 187] on input "Set Default Initiative Layout" at bounding box center [473, 181] width 11 height 11
checkbox input "false"
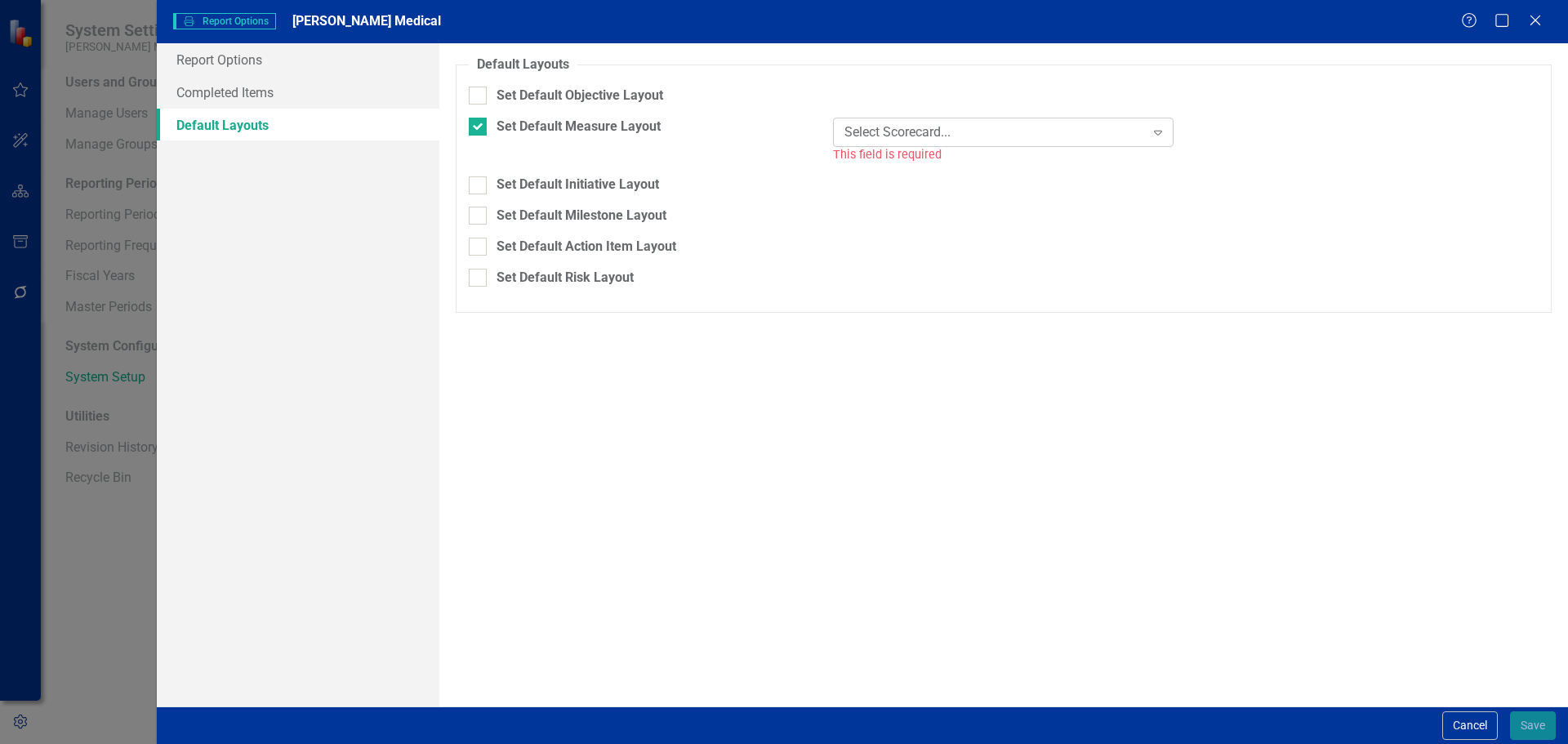
click at [861, 140] on div "Select Scorecard..." at bounding box center [994, 132] width 300 height 18
click at [877, 129] on div "Select Scorecard..." at bounding box center [994, 132] width 300 height 18
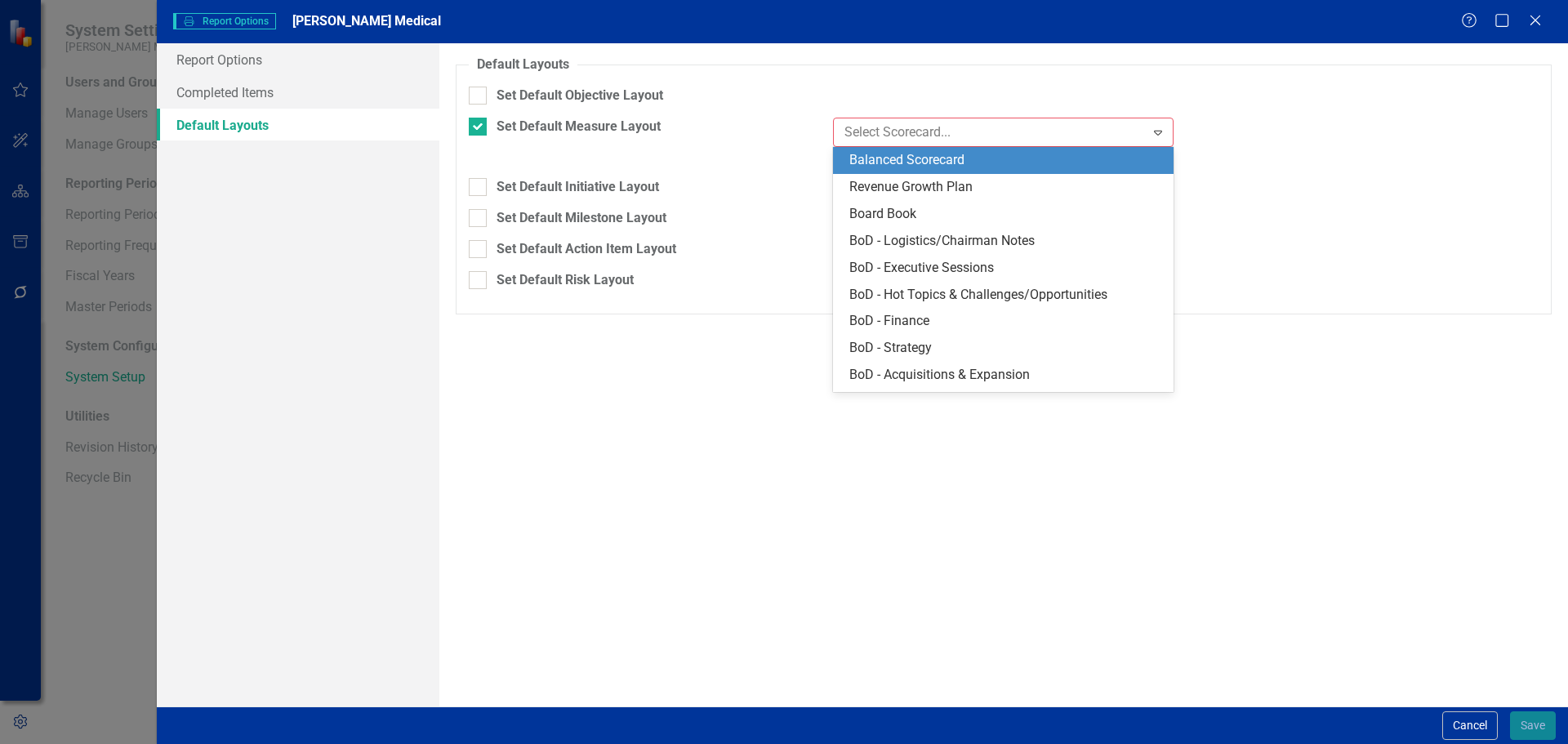
click at [888, 162] on div "Balanced Scorecard" at bounding box center [1006, 160] width 315 height 18
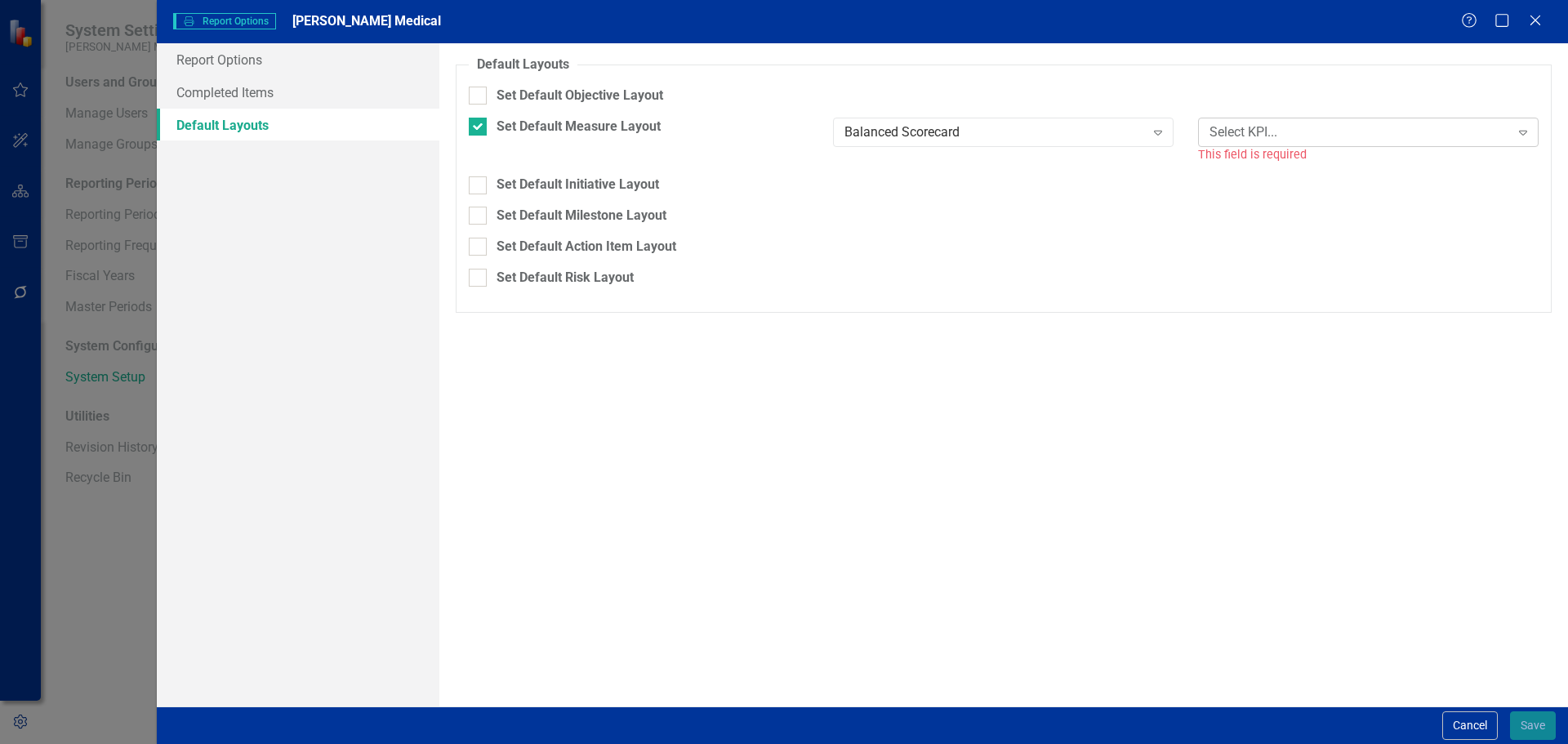
click at [1229, 142] on div "Select KPI... Expand" at bounding box center [1368, 132] width 341 height 29
click at [1447, 727] on button "Cancel" at bounding box center [1469, 726] width 56 height 28
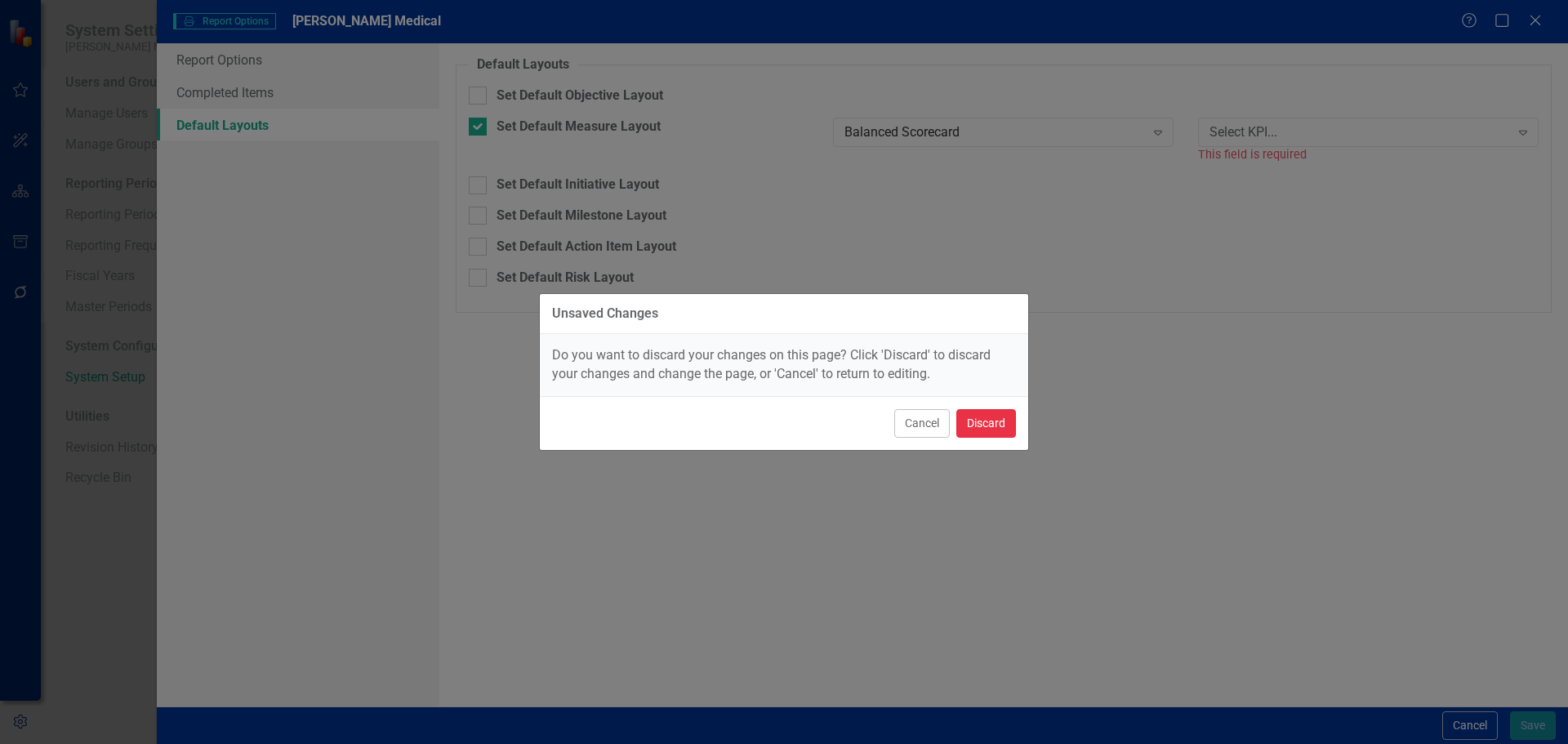
click at [974, 432] on button "Discard" at bounding box center [985, 423] width 59 height 28
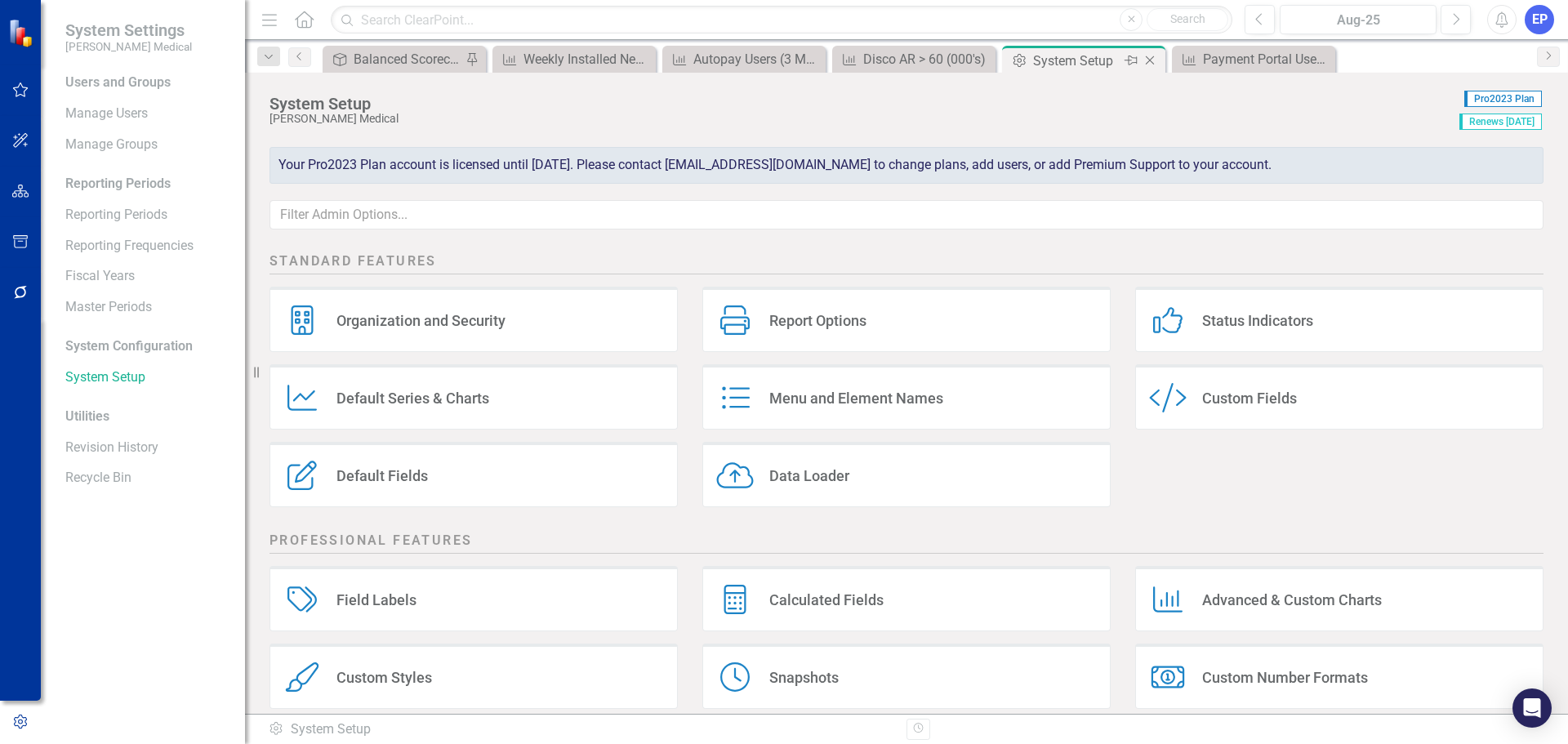
click at [1149, 58] on icon "Close" at bounding box center [1150, 61] width 17 height 13
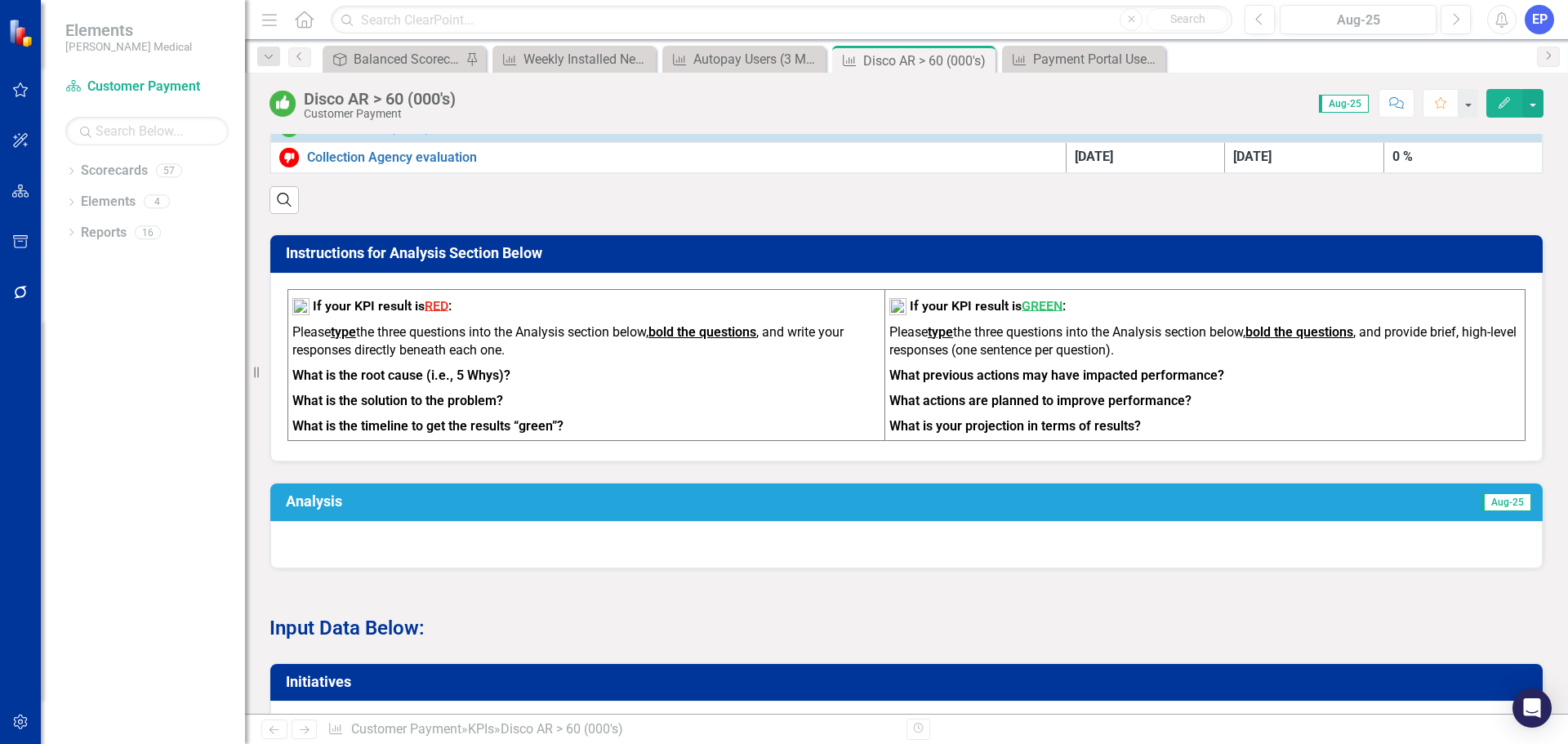
scroll to position [326, 0]
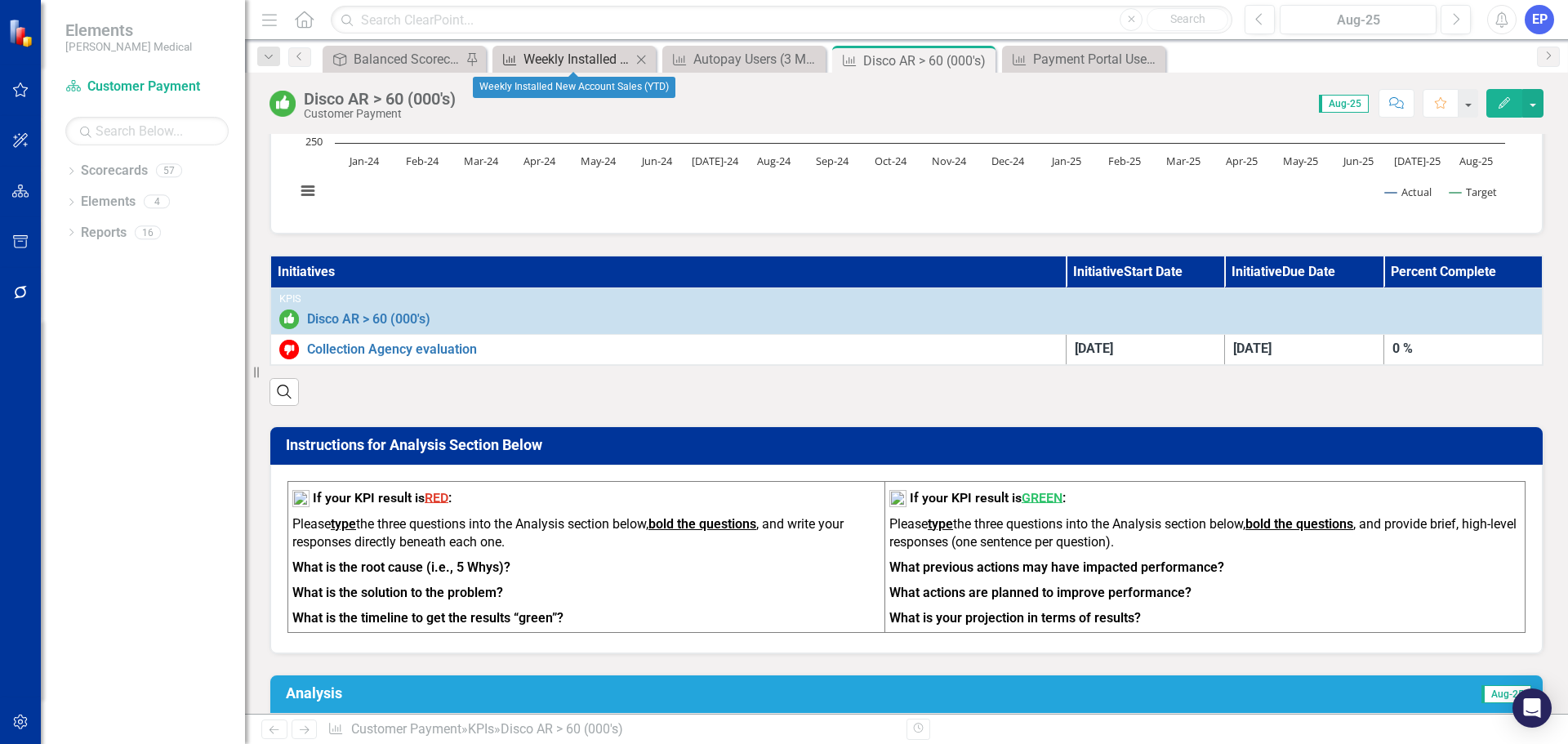
click at [585, 62] on div "Weekly Installed New Account Sales (YTD)" at bounding box center [577, 59] width 108 height 20
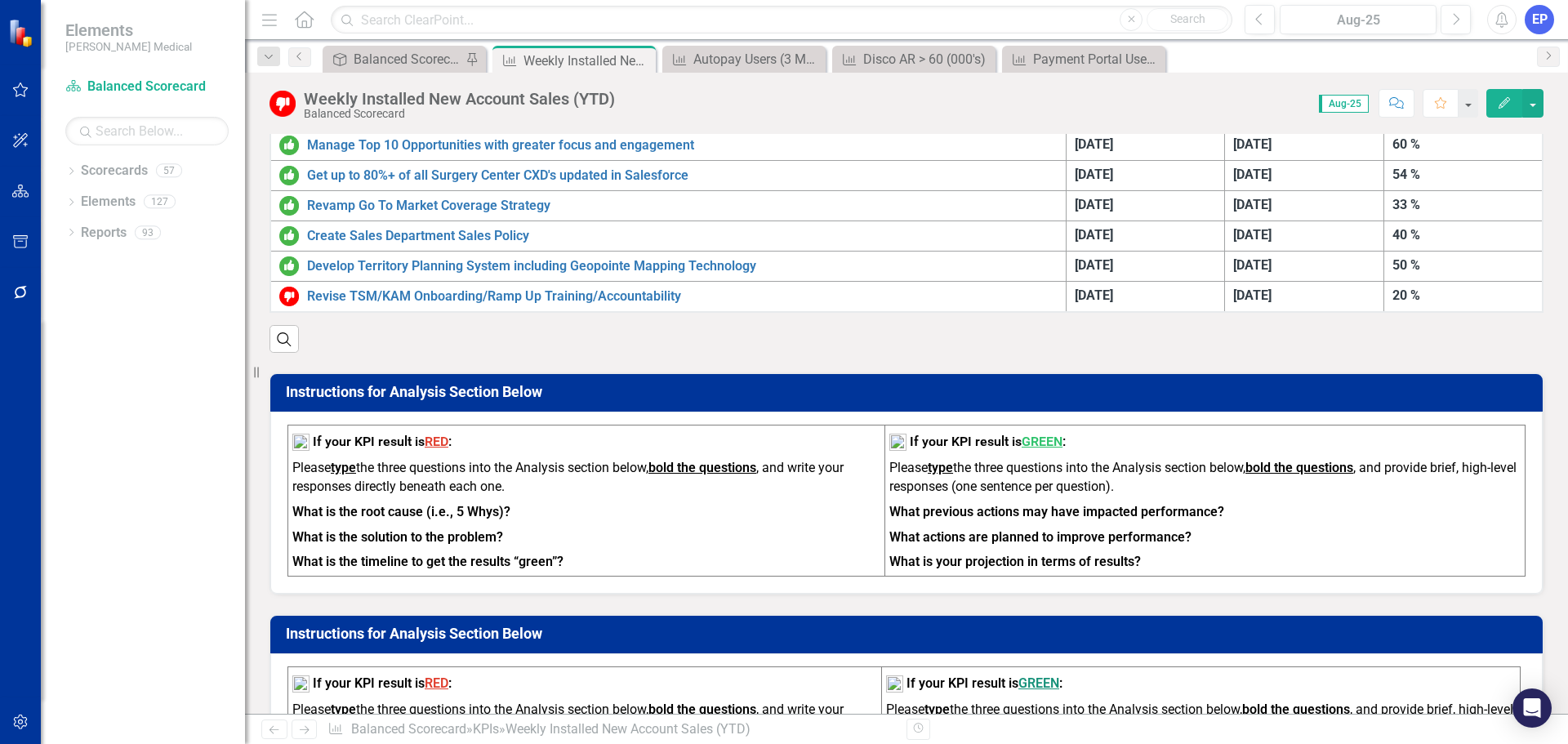
scroll to position [653, 0]
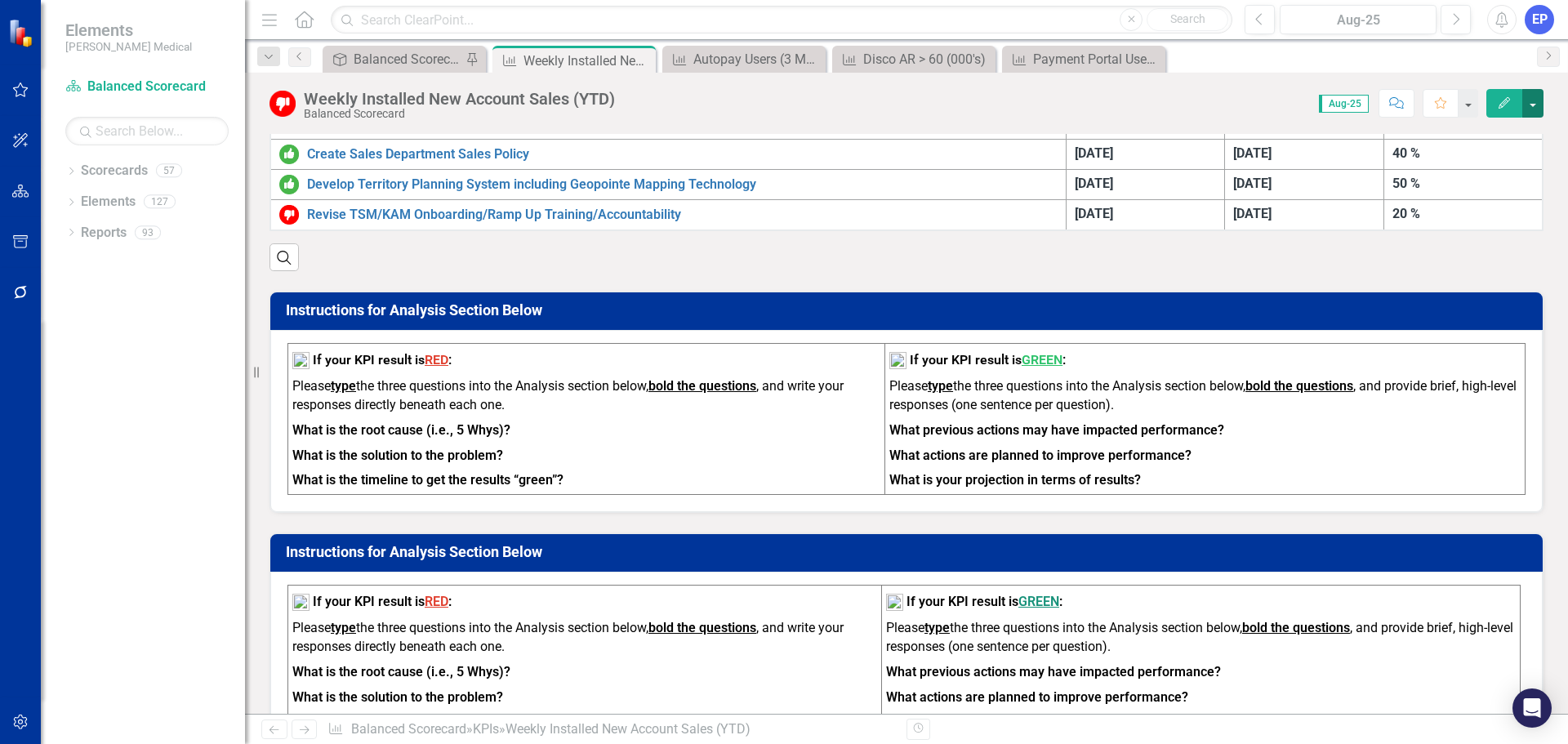
click at [1532, 108] on button "button" at bounding box center [1532, 104] width 21 height 28
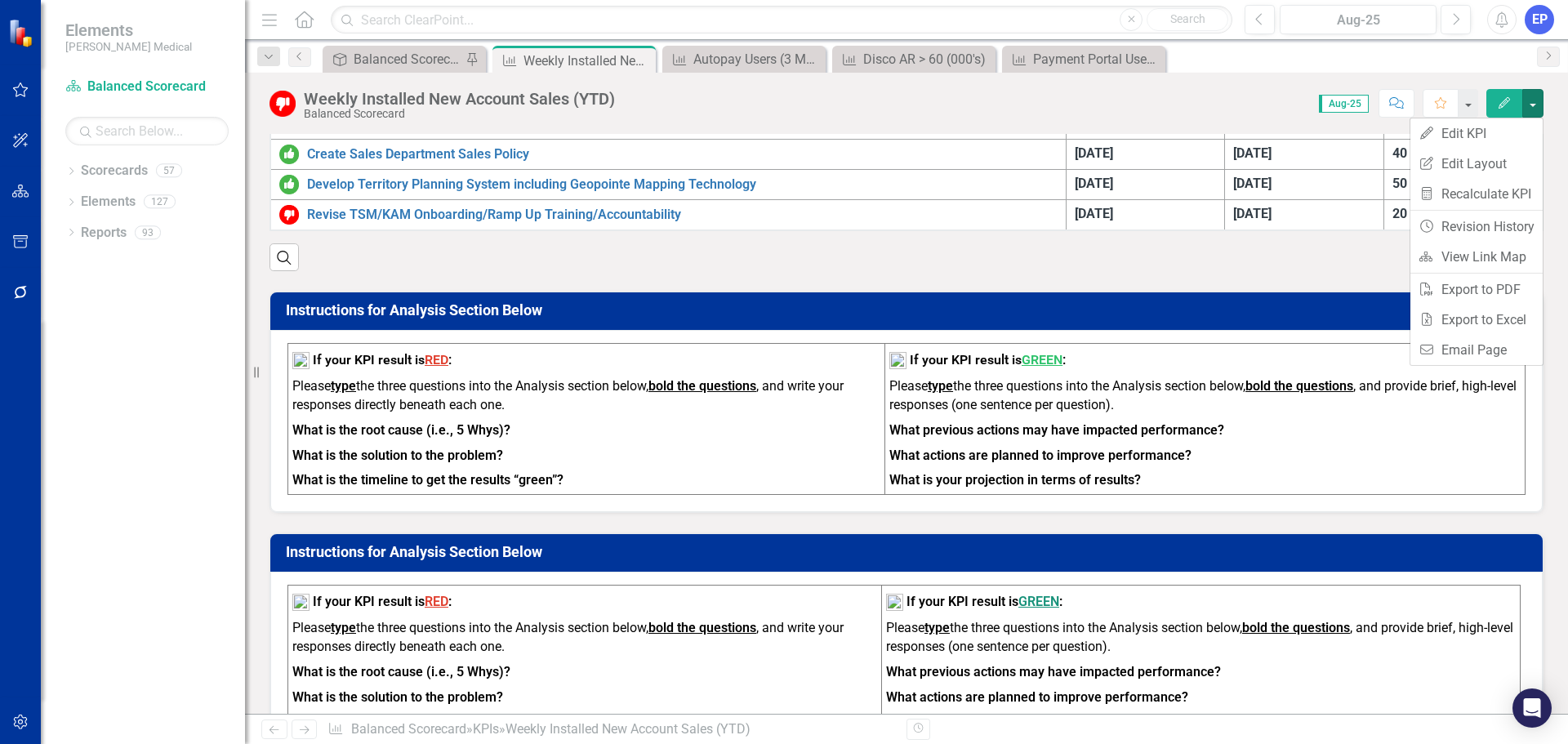
click at [1262, 116] on div "Score: 0.00 Aug-25 Completed Comment Favorite Edit" at bounding box center [1083, 103] width 920 height 28
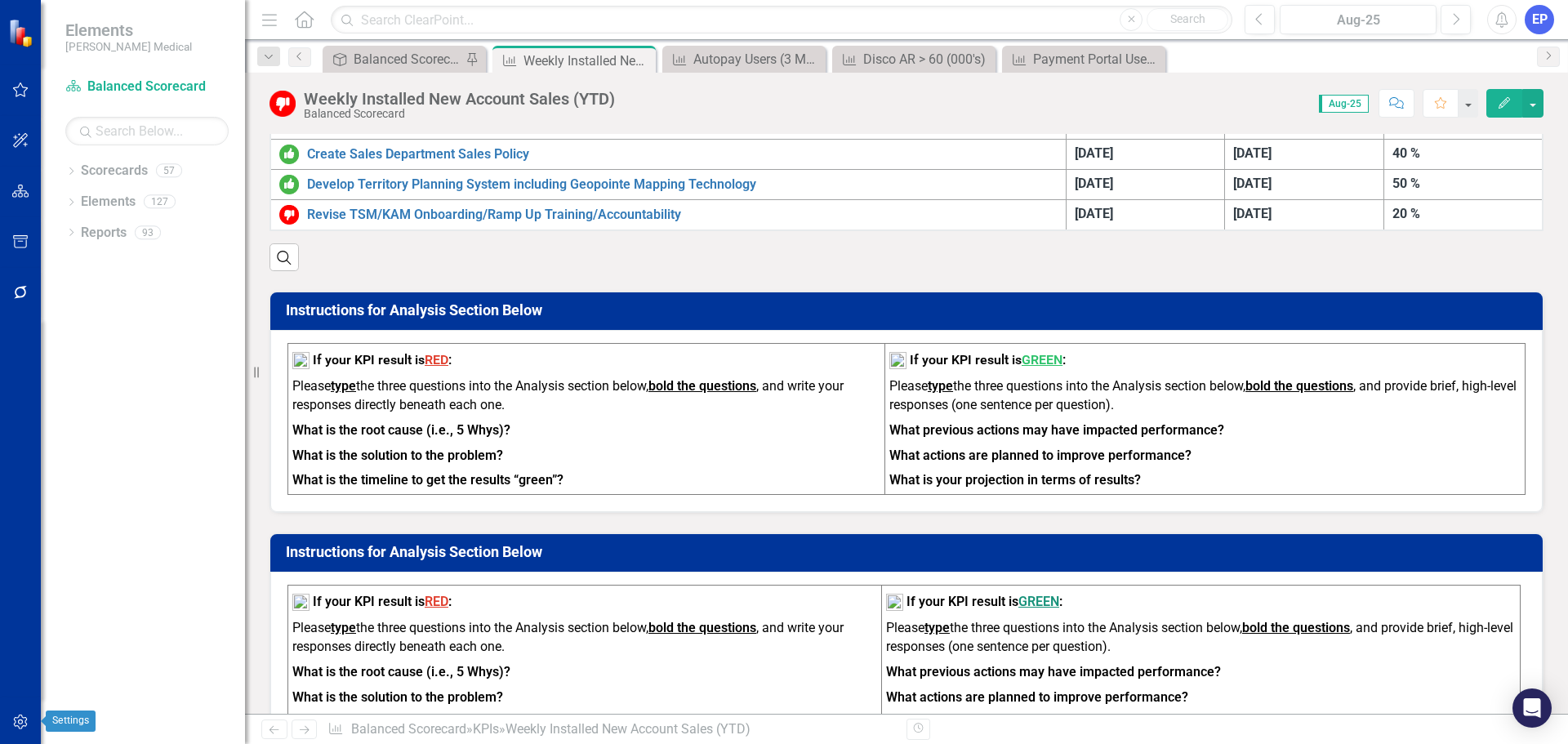
click at [22, 718] on icon "button" at bounding box center [21, 722] width 18 height 13
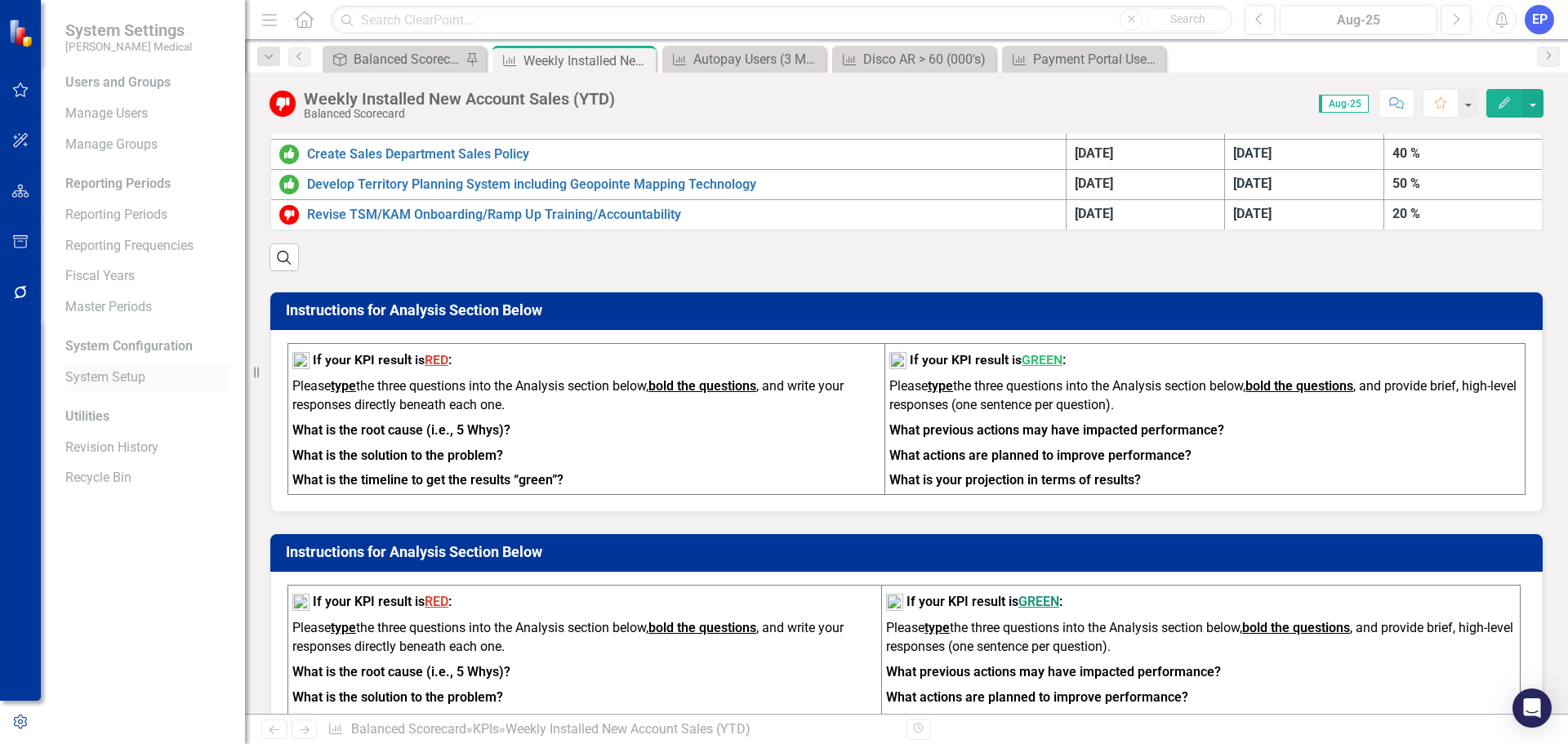
click at [96, 370] on link "System Setup" at bounding box center [147, 377] width 164 height 18
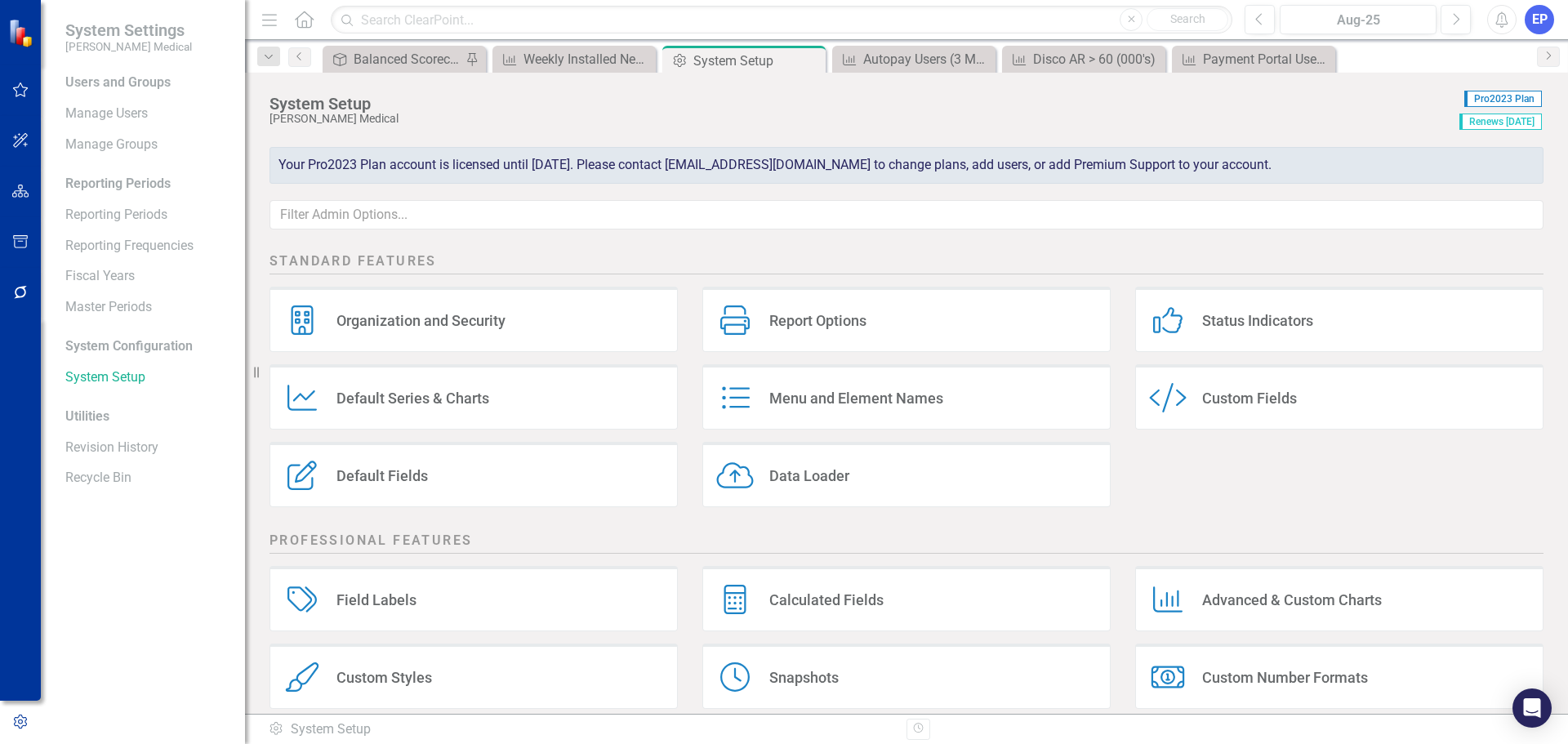
click at [1204, 385] on div "Custom Style Custom Fields" at bounding box center [1338, 397] width 408 height 65
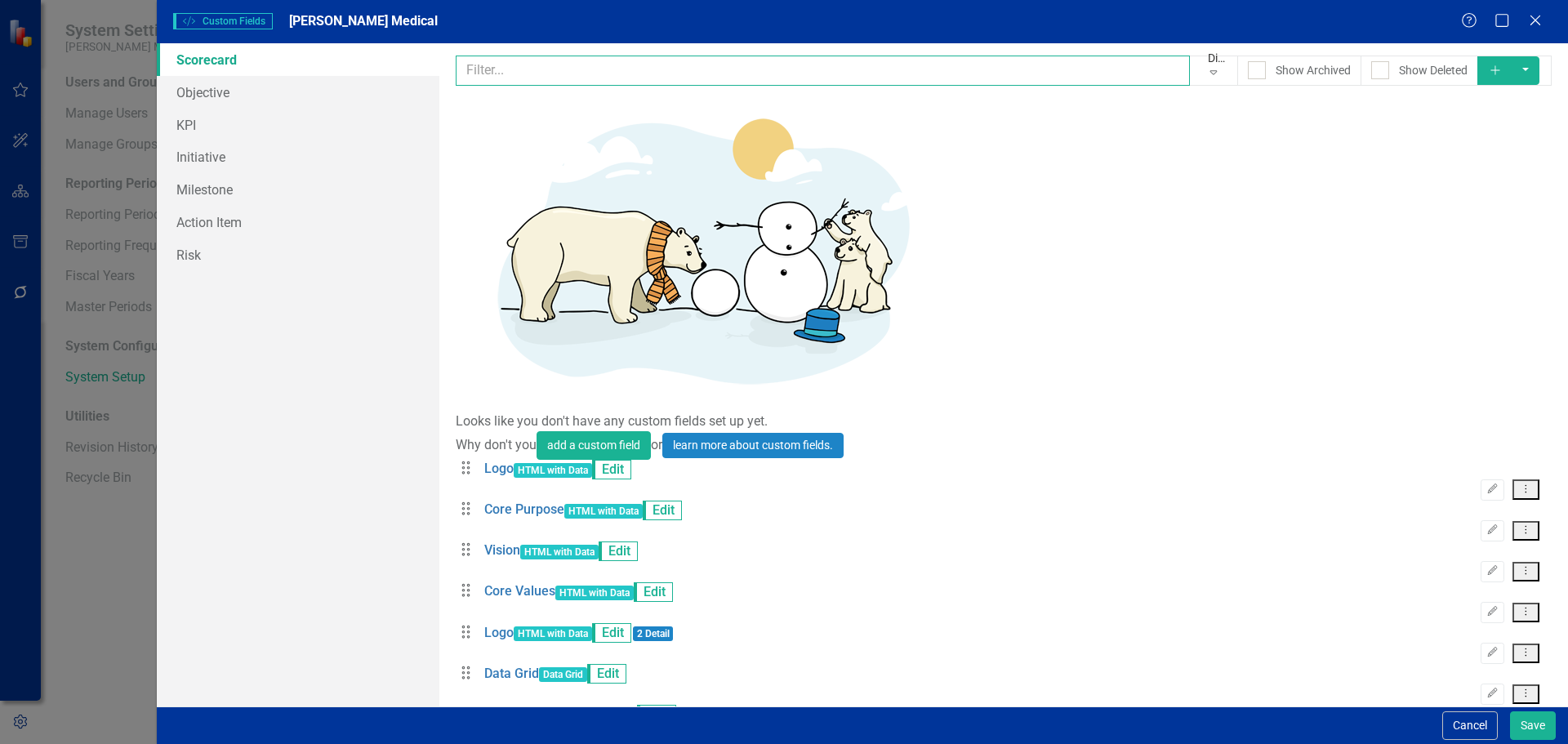
click at [601, 64] on input "text" at bounding box center [823, 71] width 735 height 30
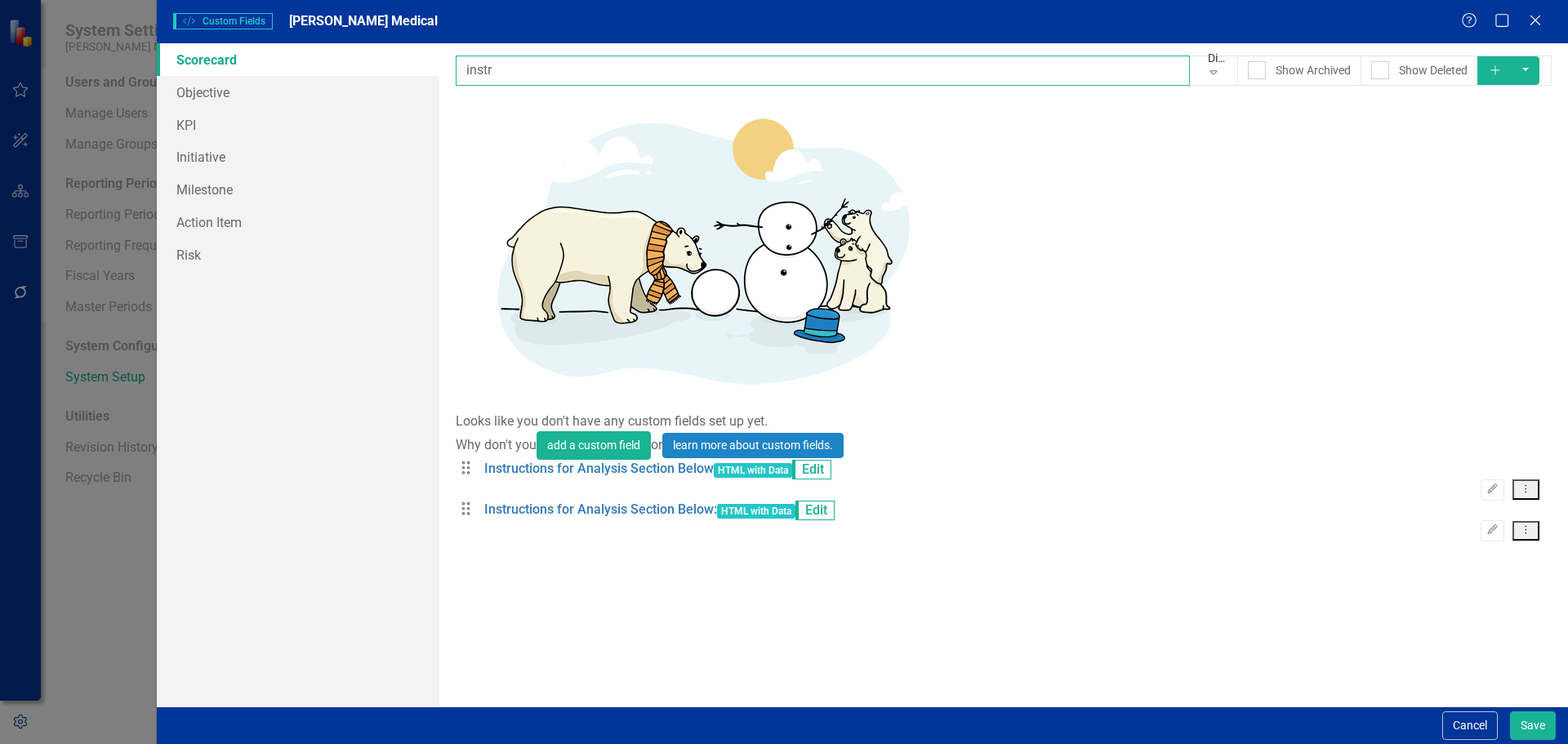
type input "instr"
click at [1526, 483] on icon "Dropdown Menu" at bounding box center [1525, 488] width 14 height 11
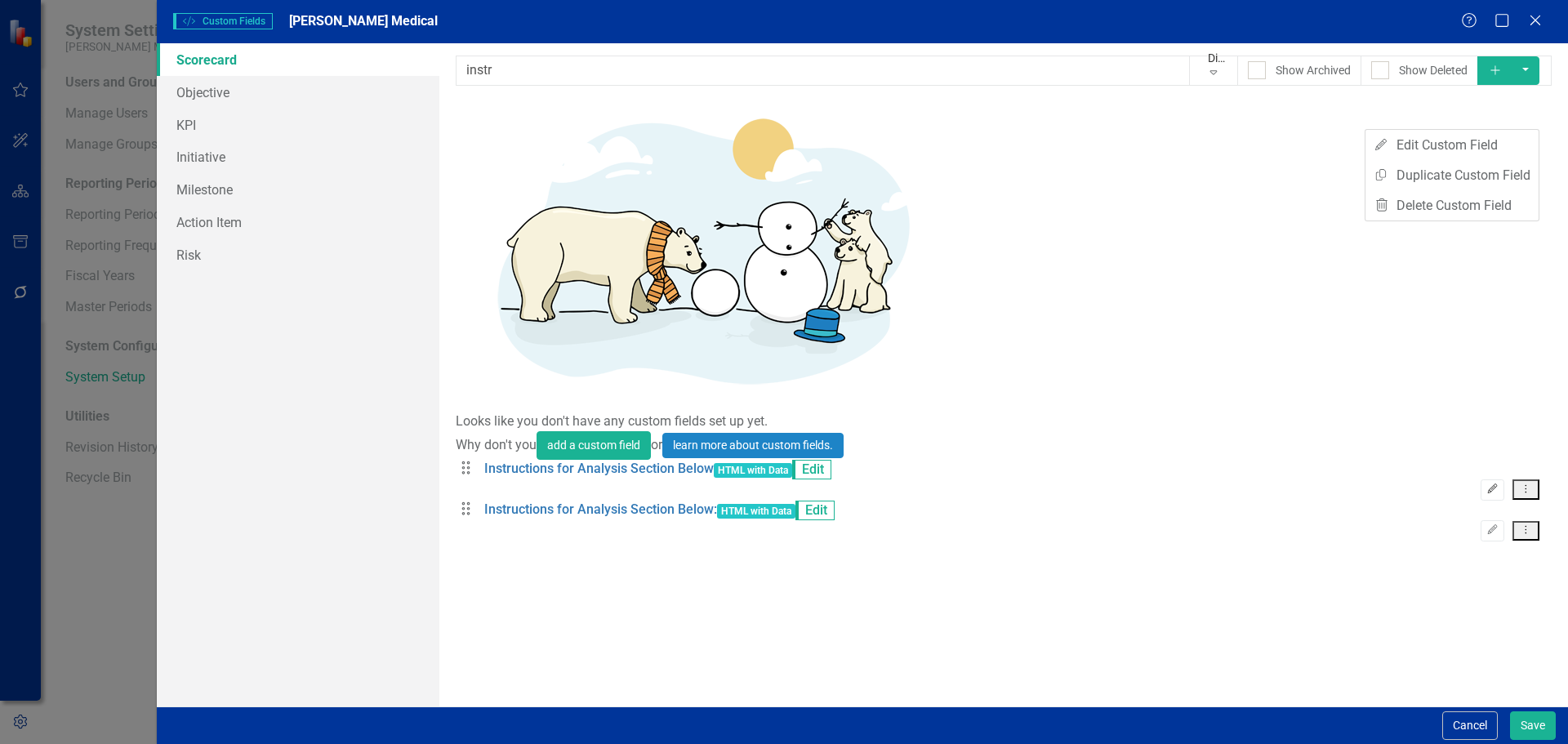
click at [1492, 484] on icon "Edit" at bounding box center [1492, 489] width 13 height 10
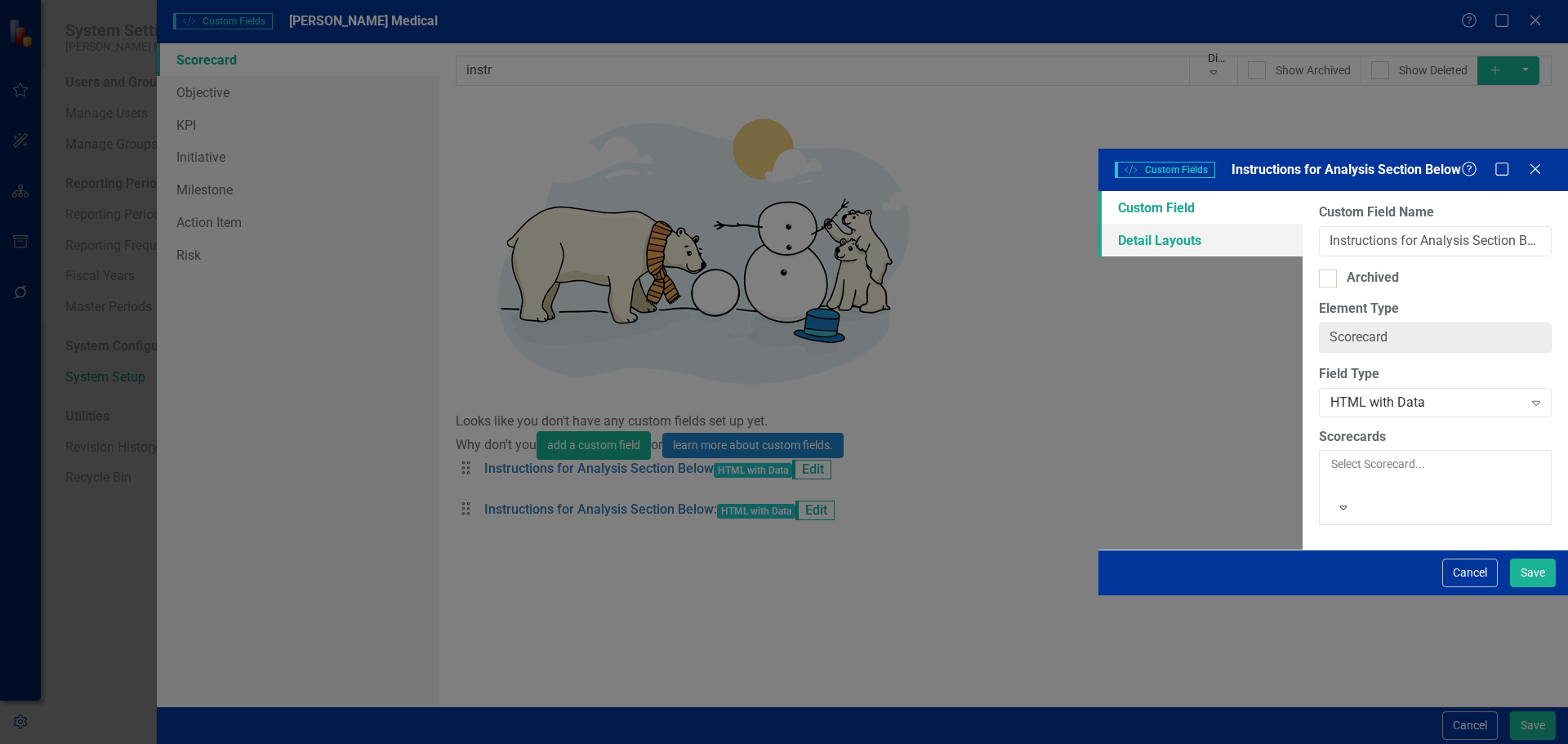
click at [1098, 224] on link "Detail Layouts" at bounding box center [1200, 240] width 204 height 33
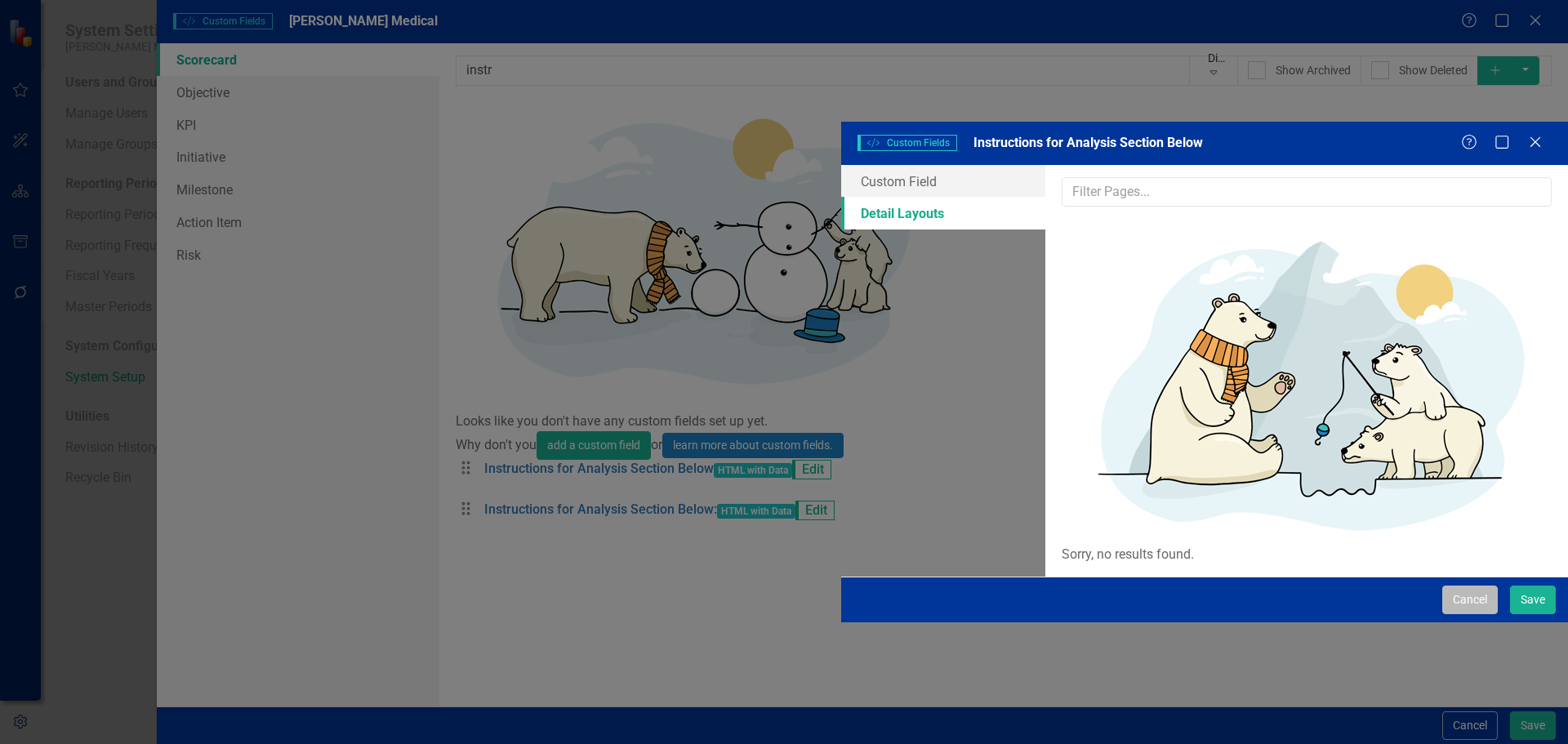
click at [1465, 614] on button "Cancel" at bounding box center [1469, 600] width 56 height 28
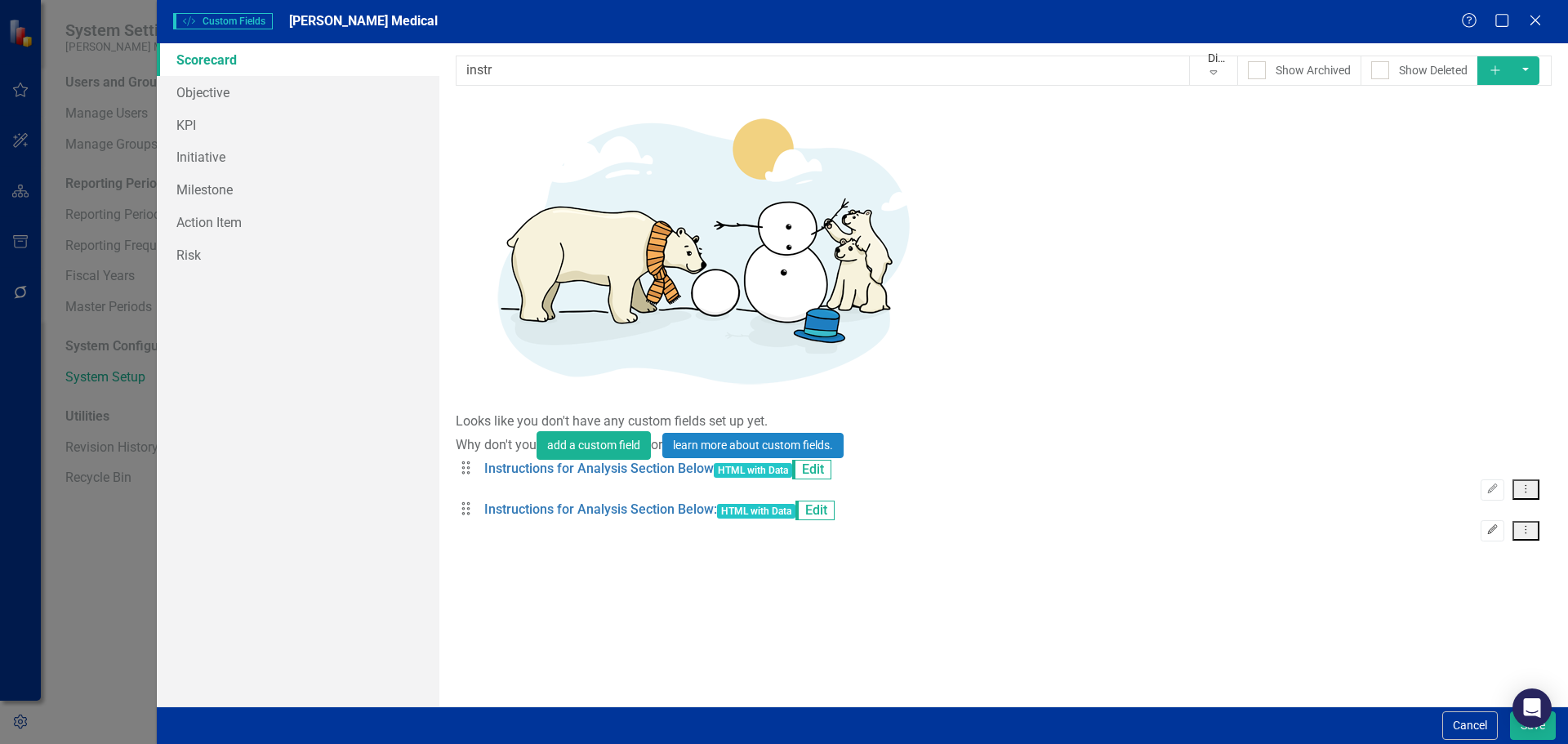
click at [1499, 525] on icon "Edit" at bounding box center [1492, 530] width 13 height 10
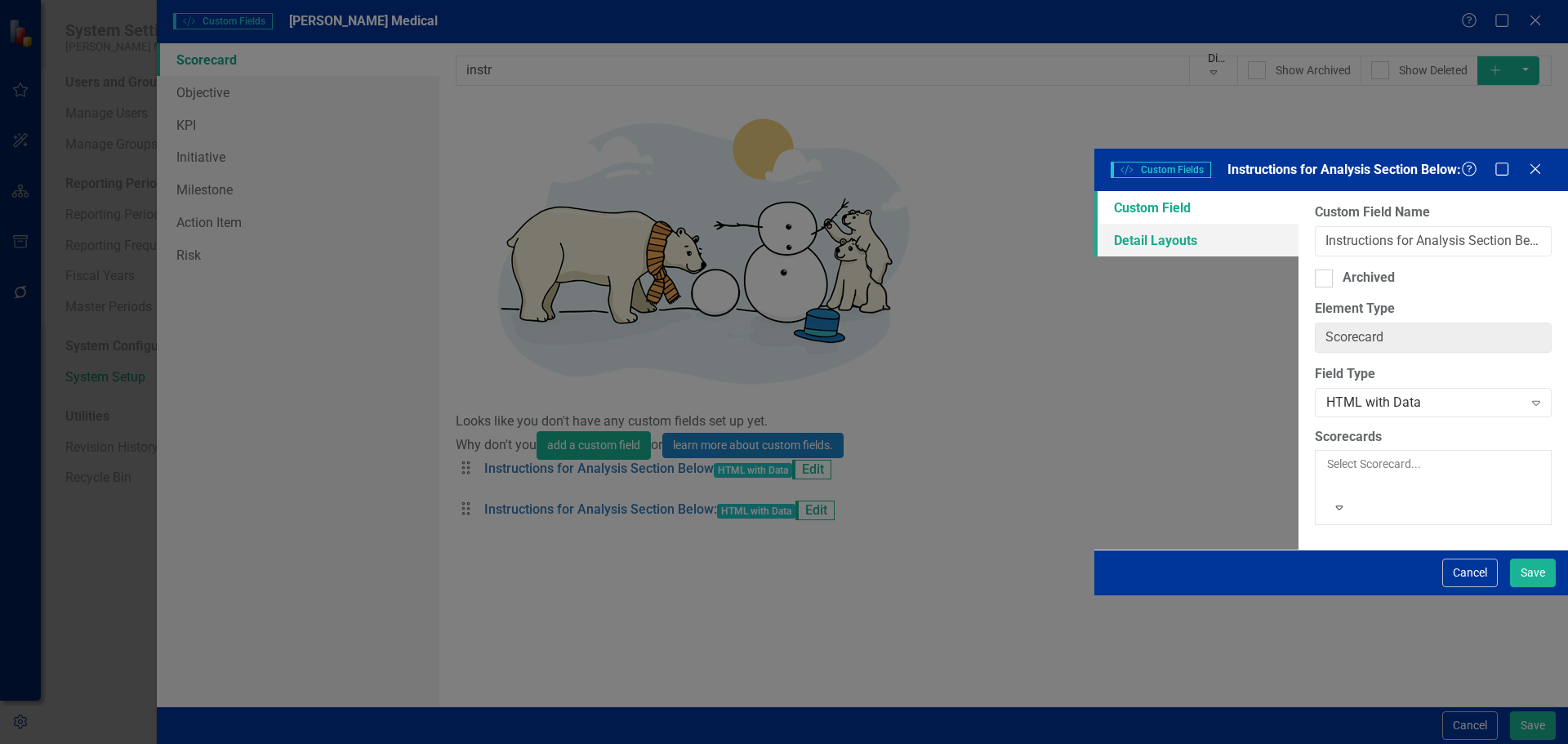
click at [1094, 224] on link "Detail Layouts" at bounding box center [1196, 240] width 204 height 33
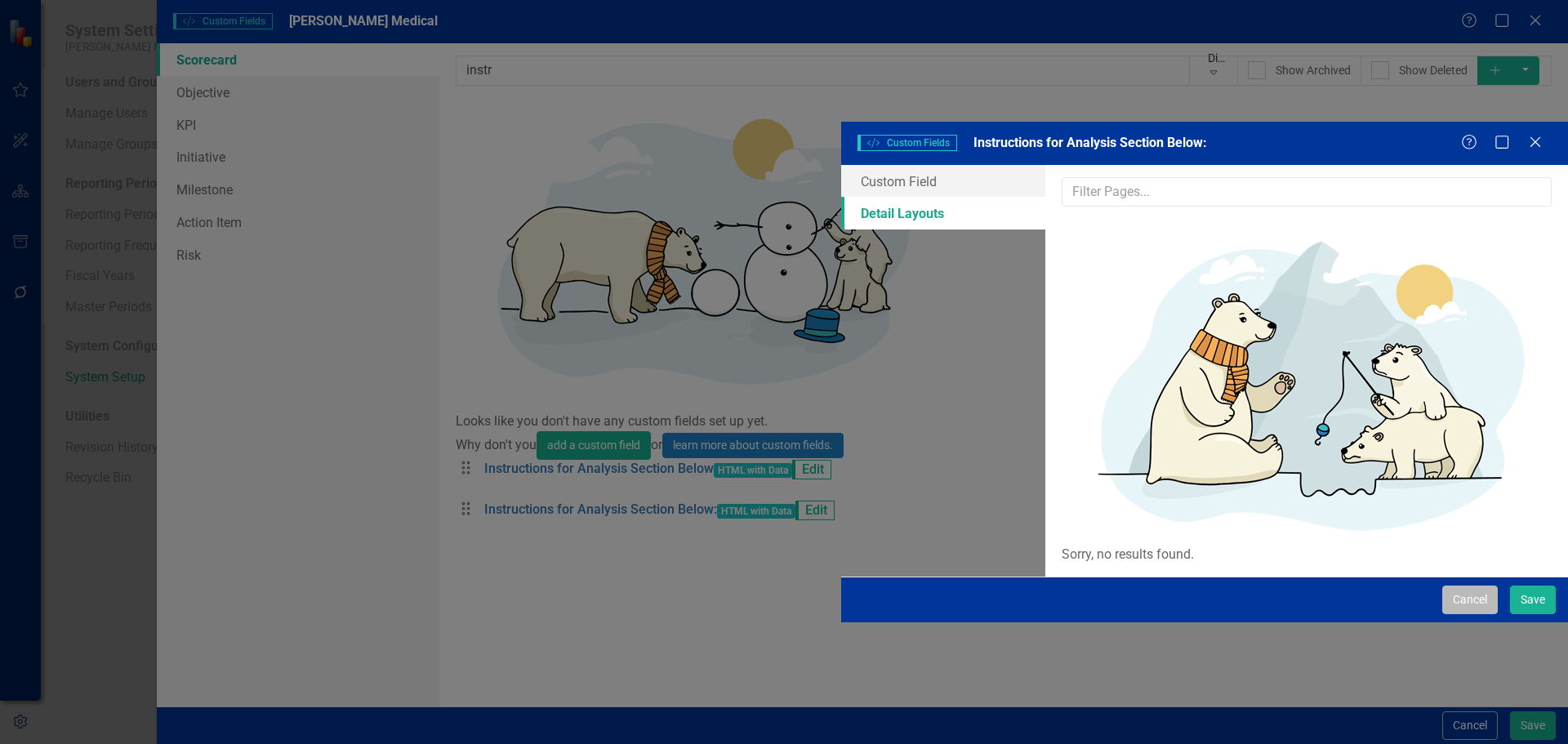
click at [1462, 614] on button "Cancel" at bounding box center [1469, 600] width 56 height 28
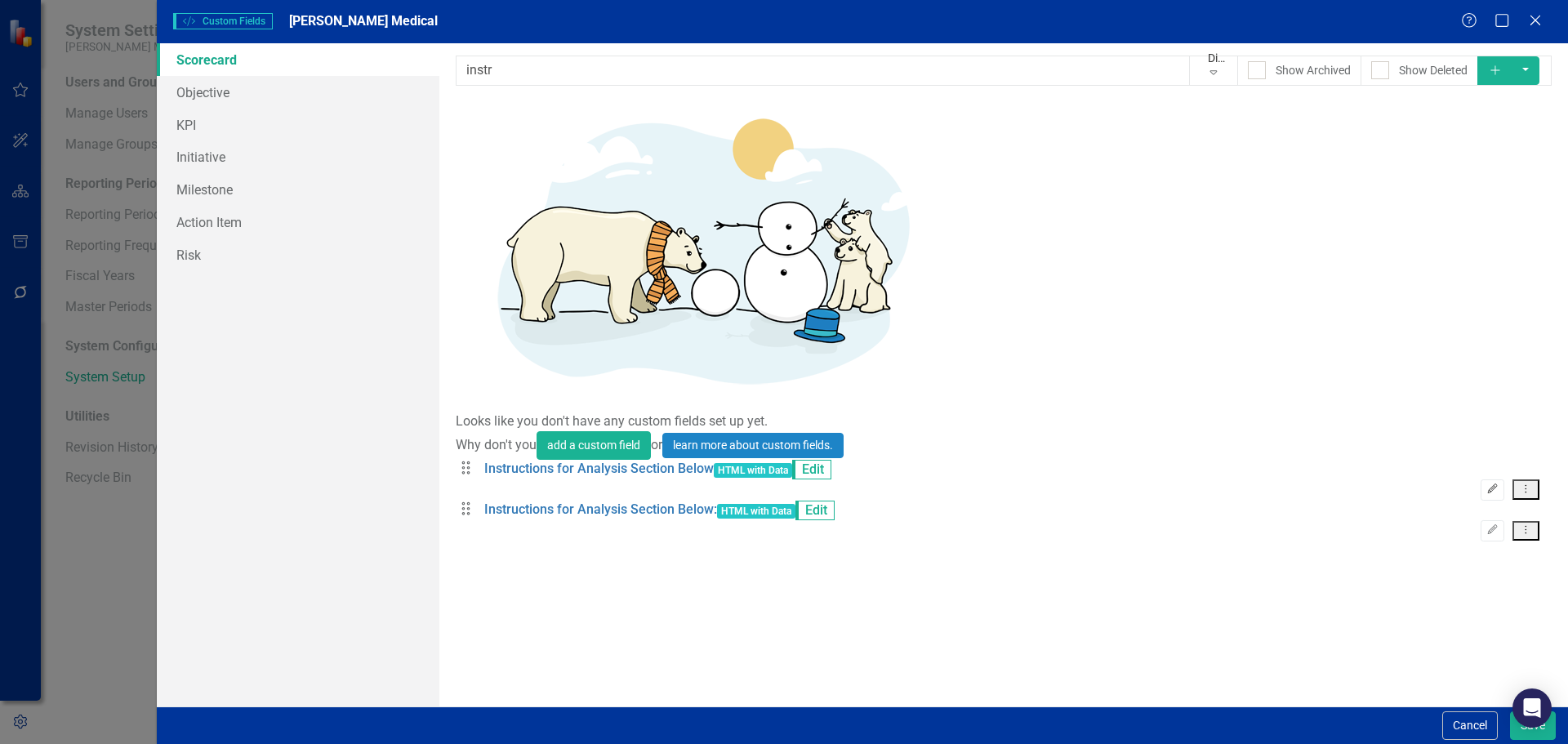
click at [1499, 484] on icon "Edit" at bounding box center [1492, 489] width 13 height 10
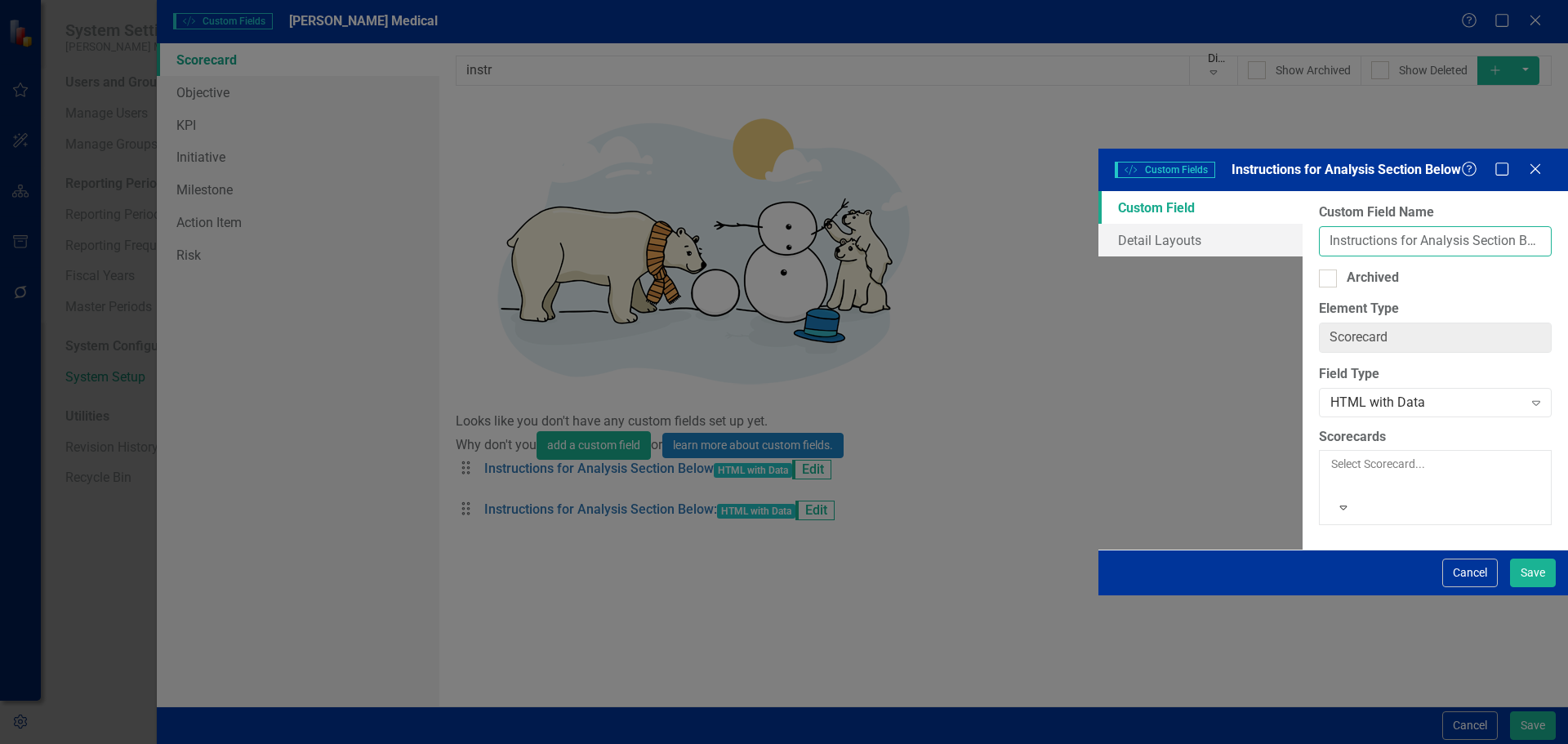
click at [1318, 226] on input "Instructions for Analysis Section Below" at bounding box center [1434, 241] width 233 height 30
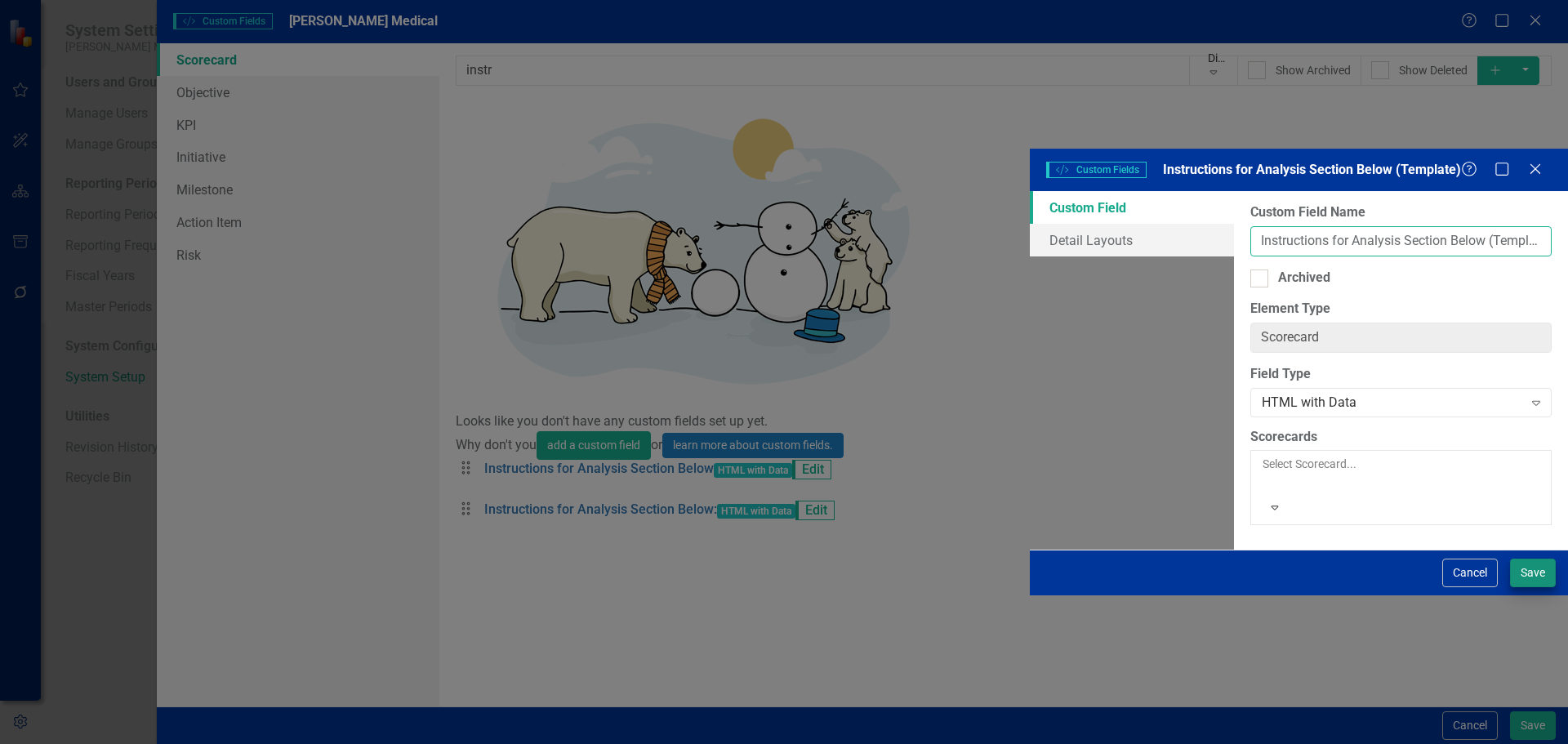
type input "Instructions for Analysis Section Below (Template)"
click at [1525, 587] on button "Save" at bounding box center [1532, 573] width 46 height 28
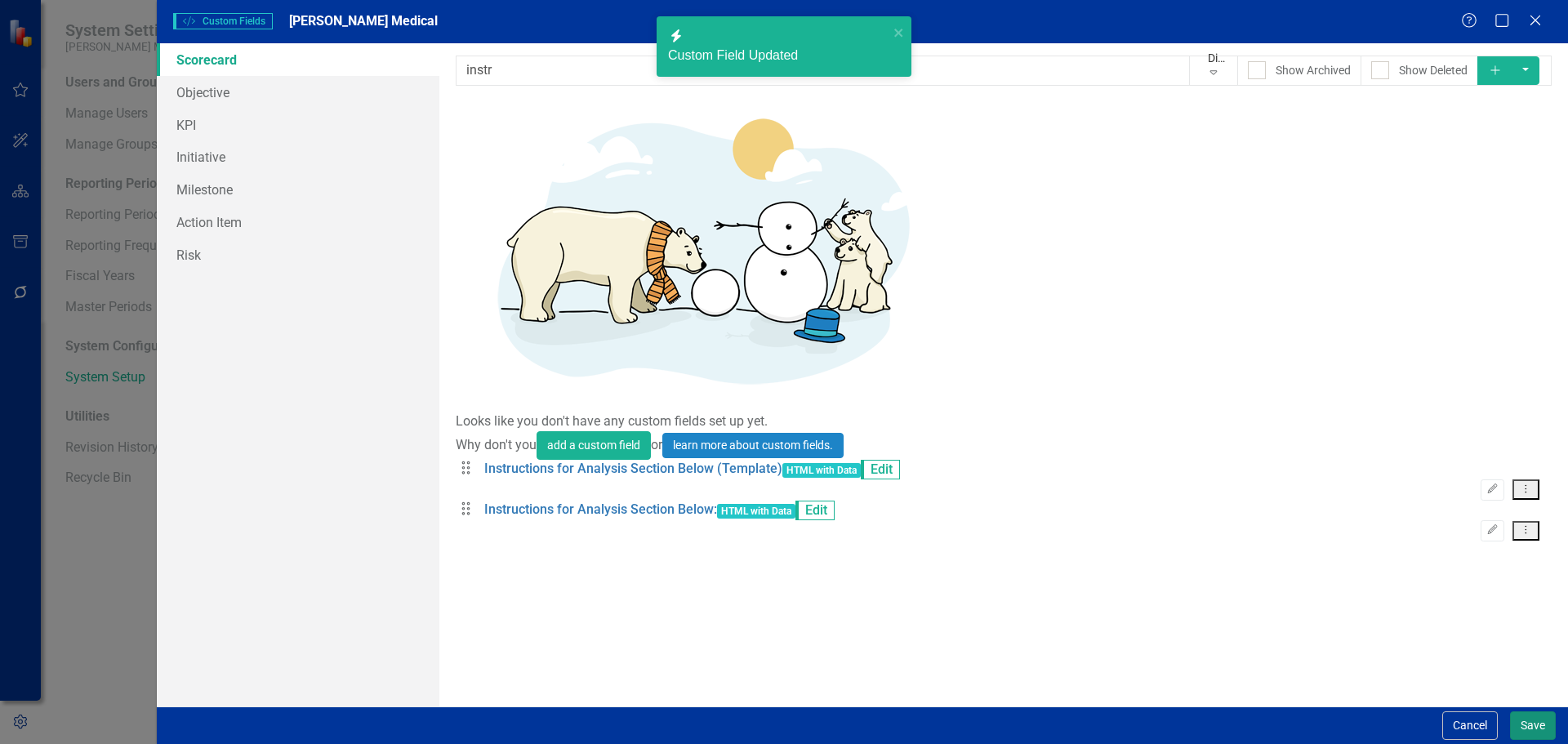
click at [1522, 722] on button "Save" at bounding box center [1532, 726] width 46 height 28
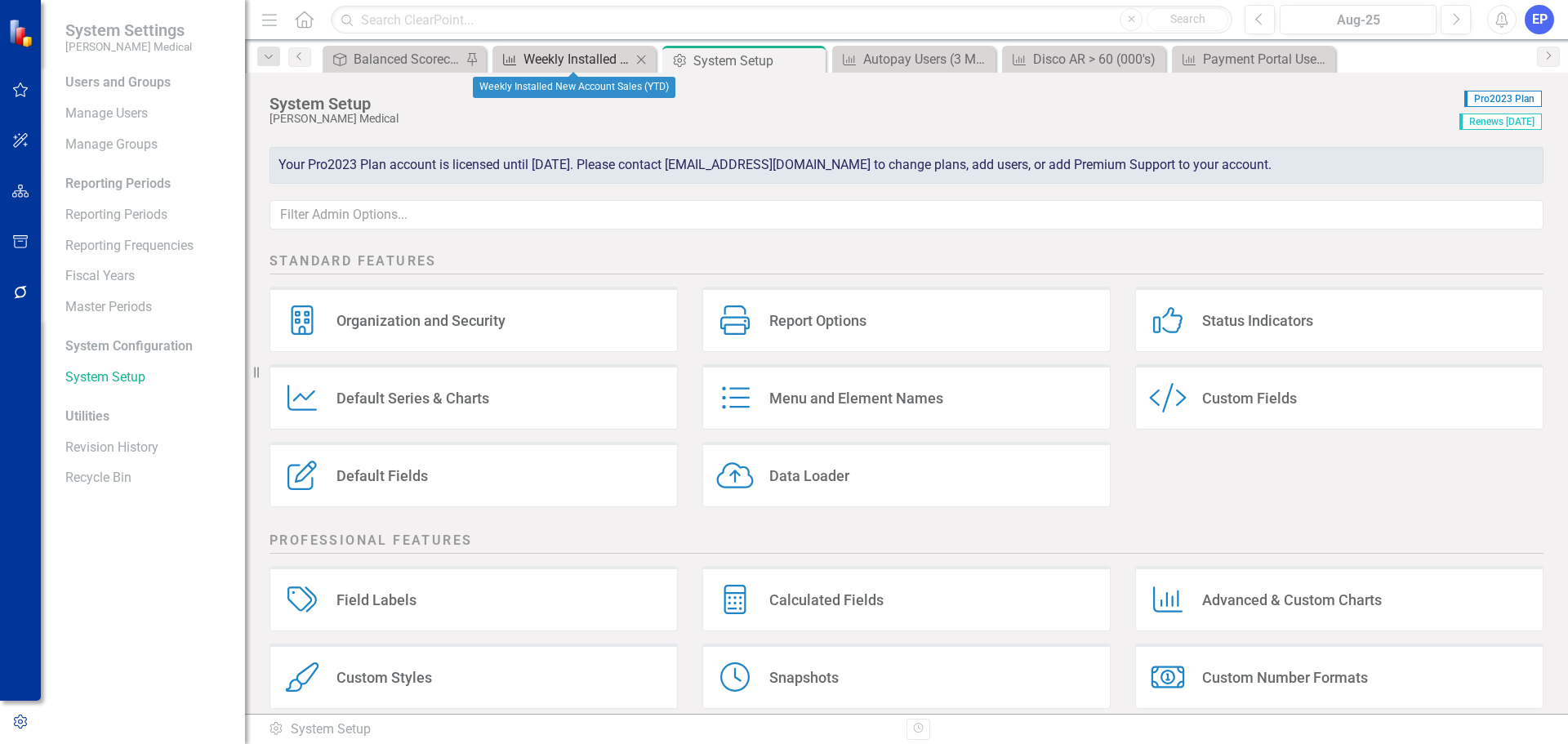
click at [569, 56] on div "Weekly Installed New Account Sales (YTD)" at bounding box center [577, 59] width 108 height 20
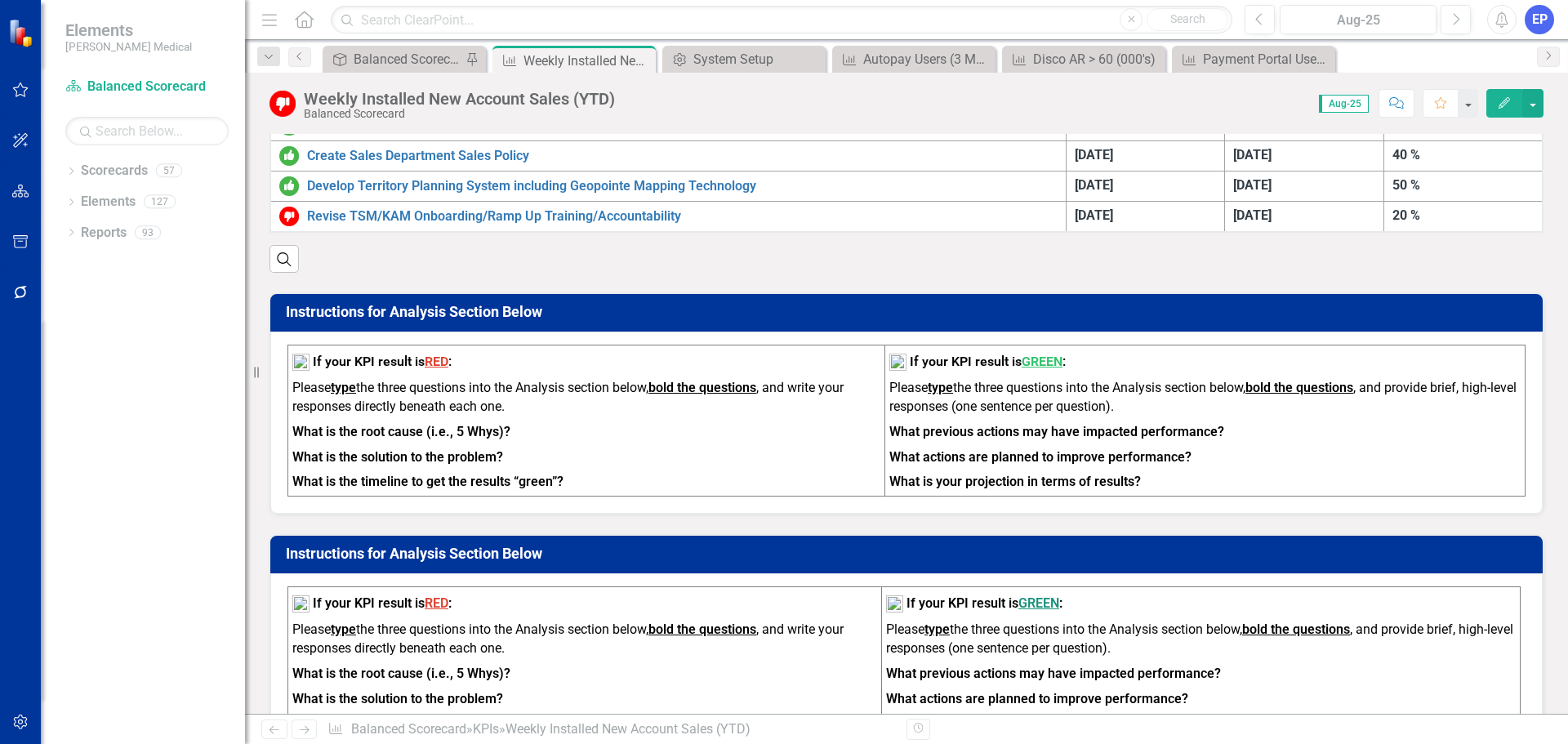
scroll to position [653, 0]
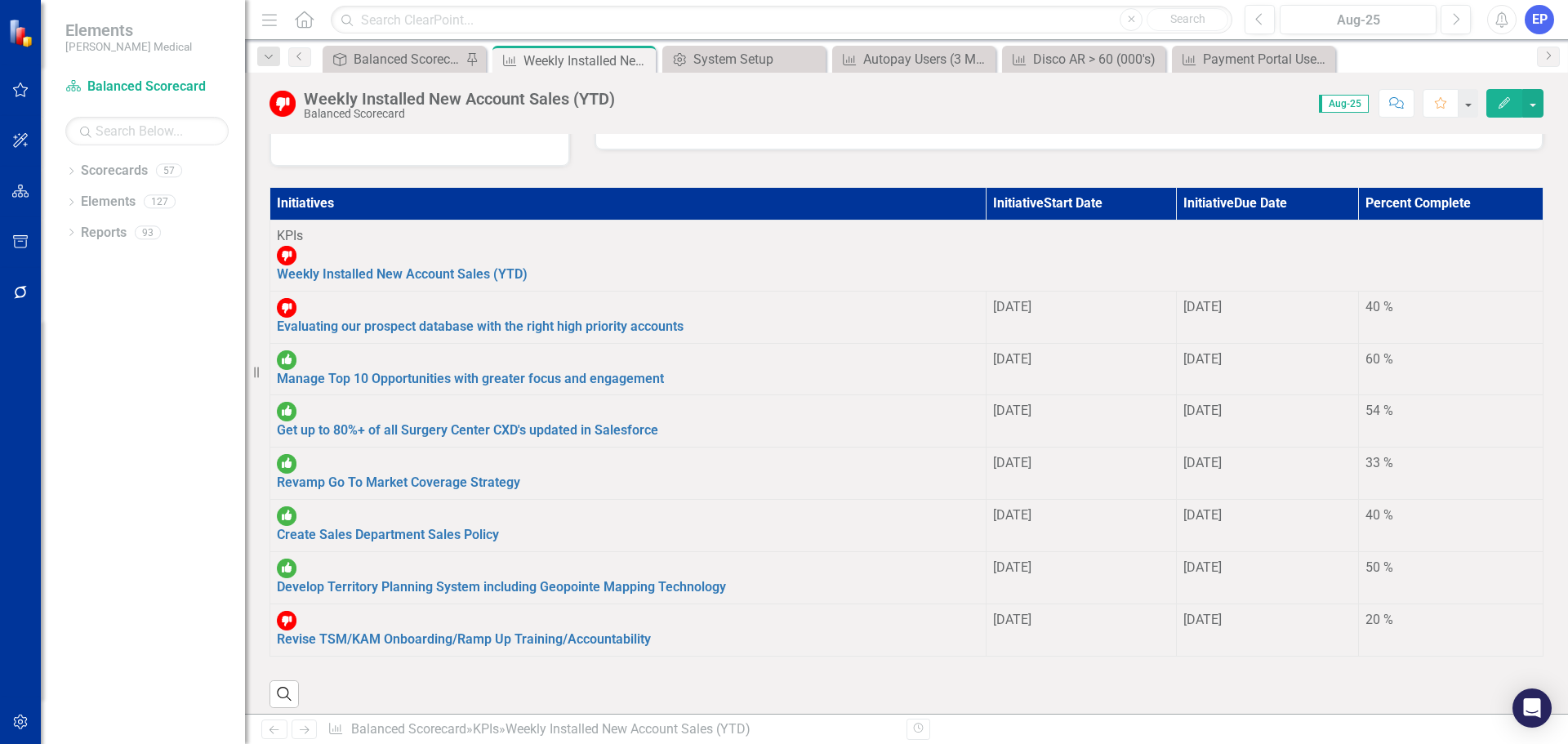
scroll to position [735, 0]
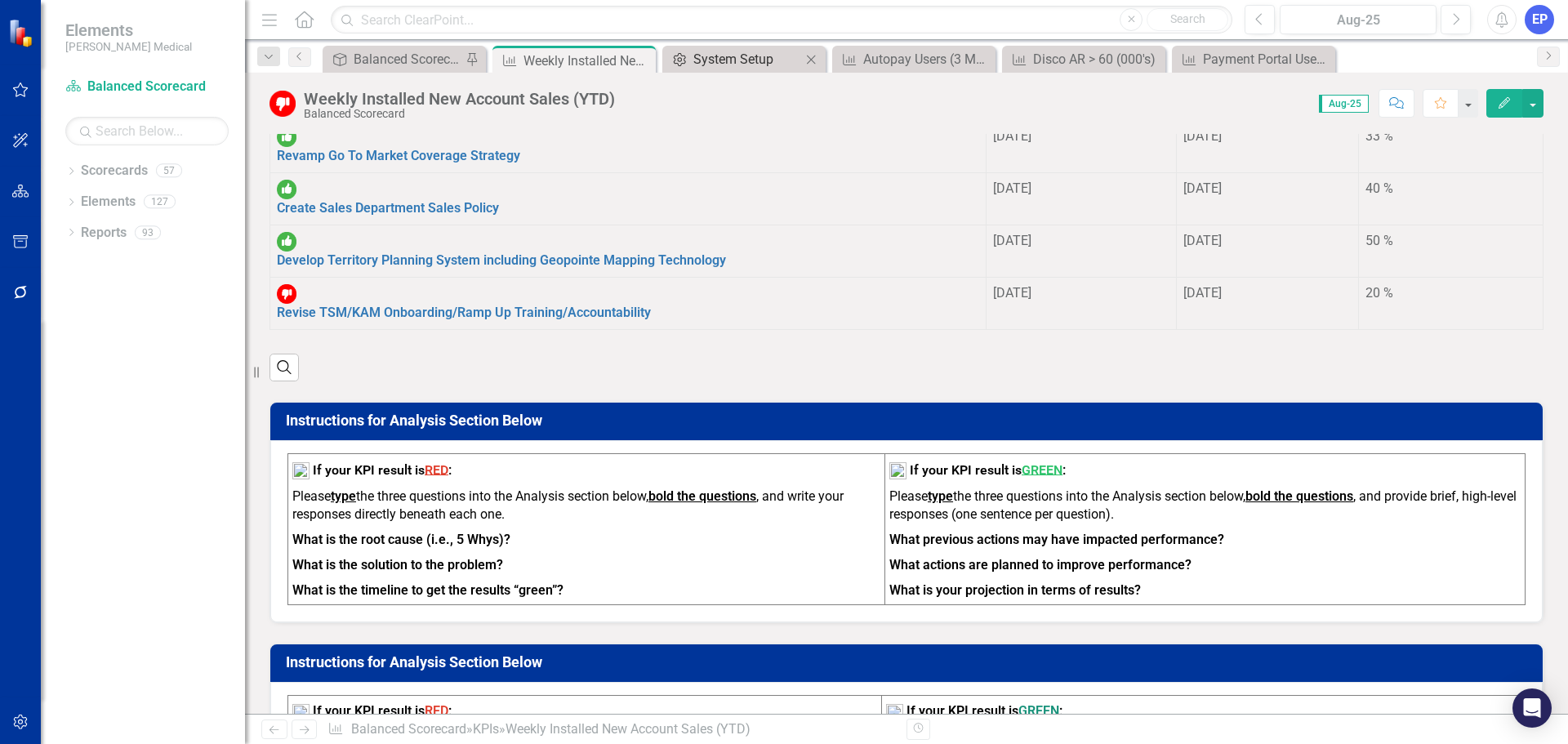
click at [722, 62] on div "System Setup" at bounding box center [746, 59] width 108 height 20
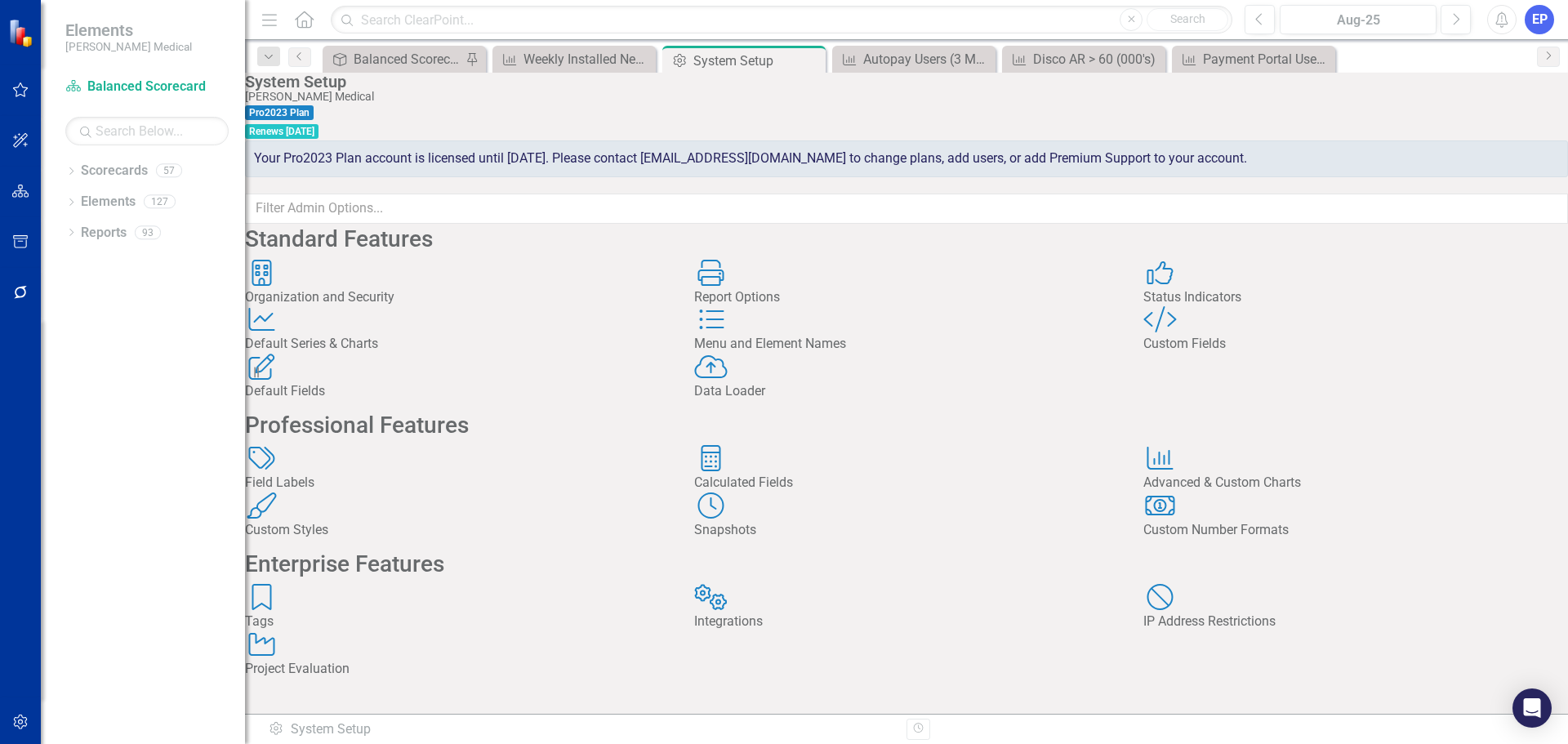
click at [1176, 332] on icon "Custom Style" at bounding box center [1160, 319] width 33 height 26
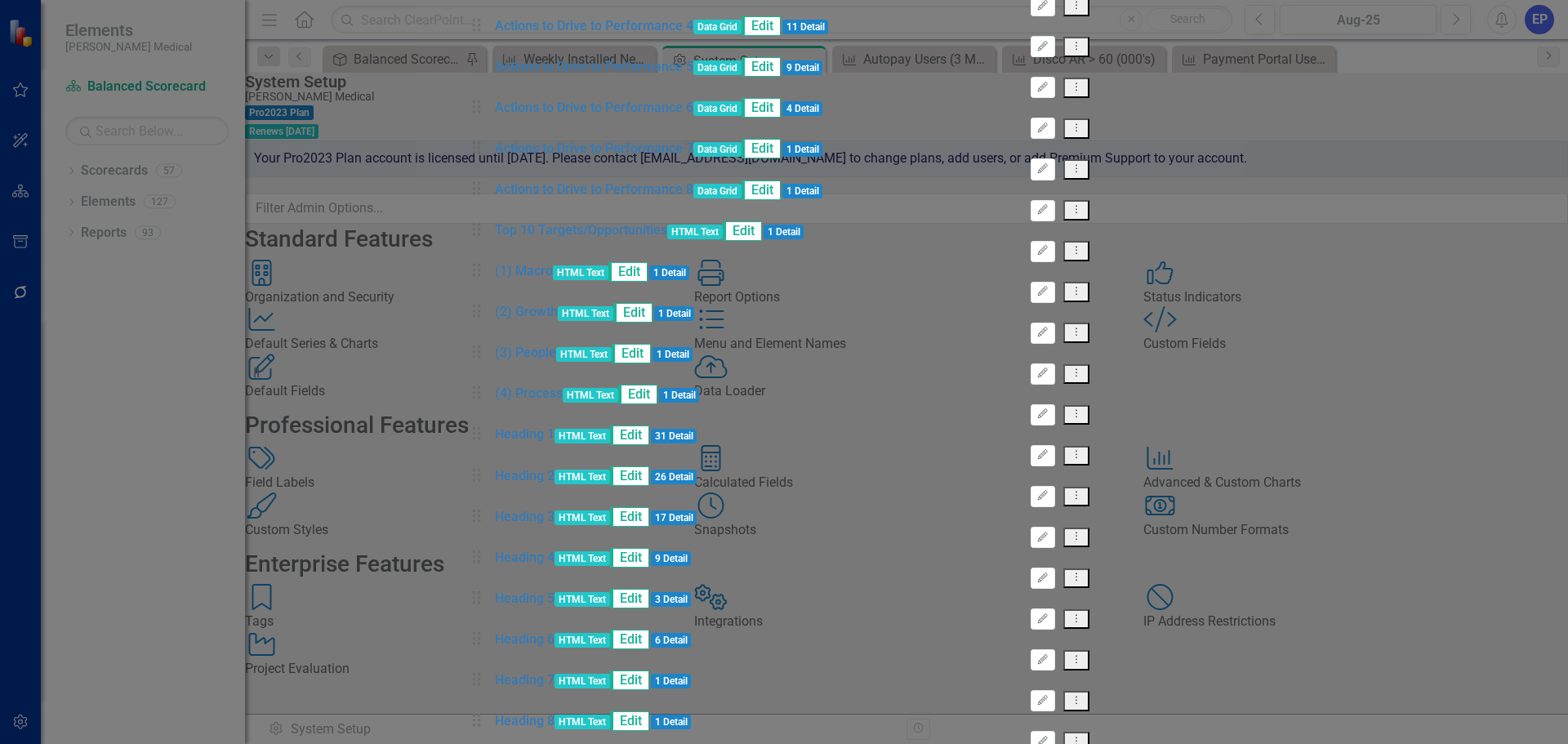
click at [585, 88] on div "Custom fields are one of the most powerful features of ClearPoint. With custom …" at bounding box center [784, 404] width 636 height 5438
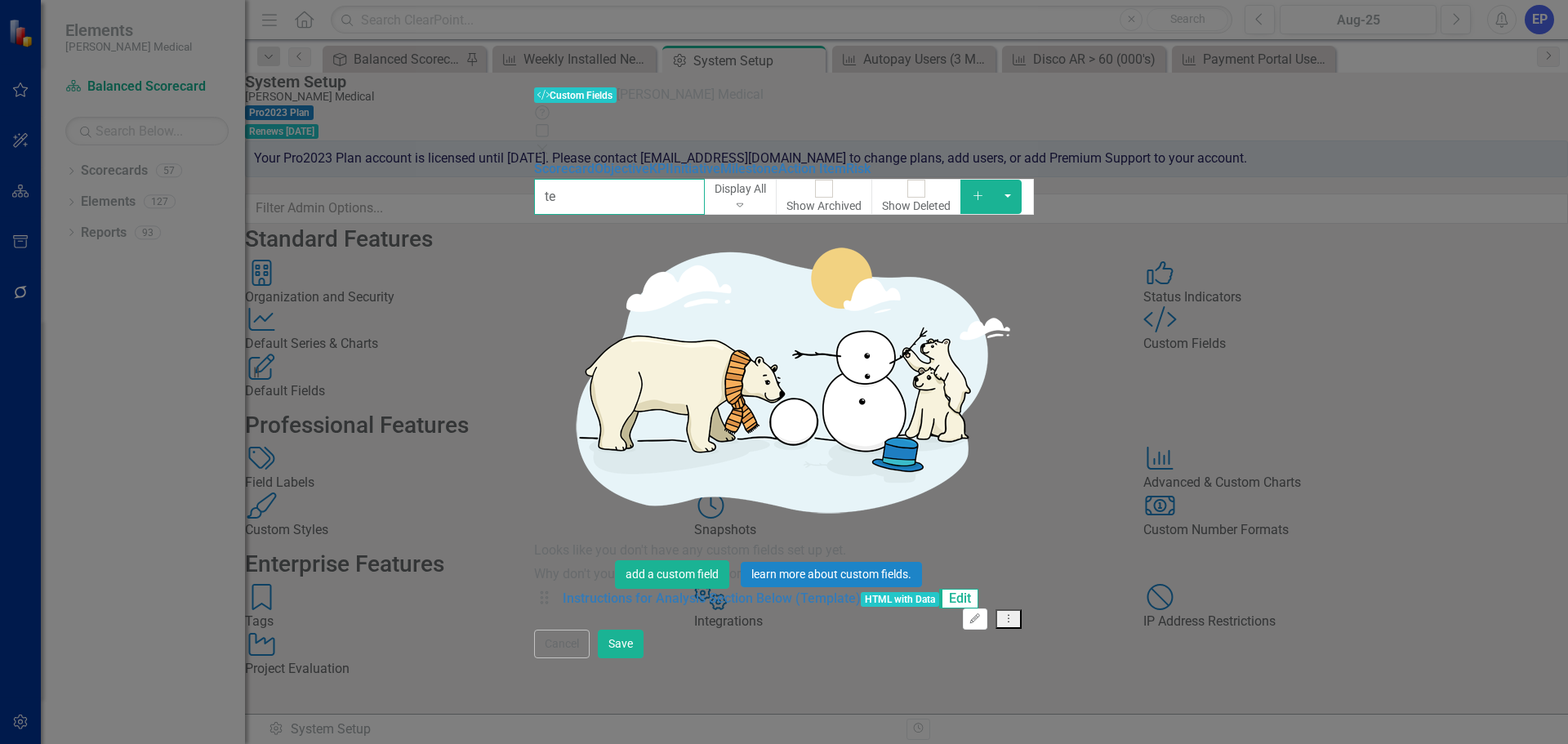
type input "t"
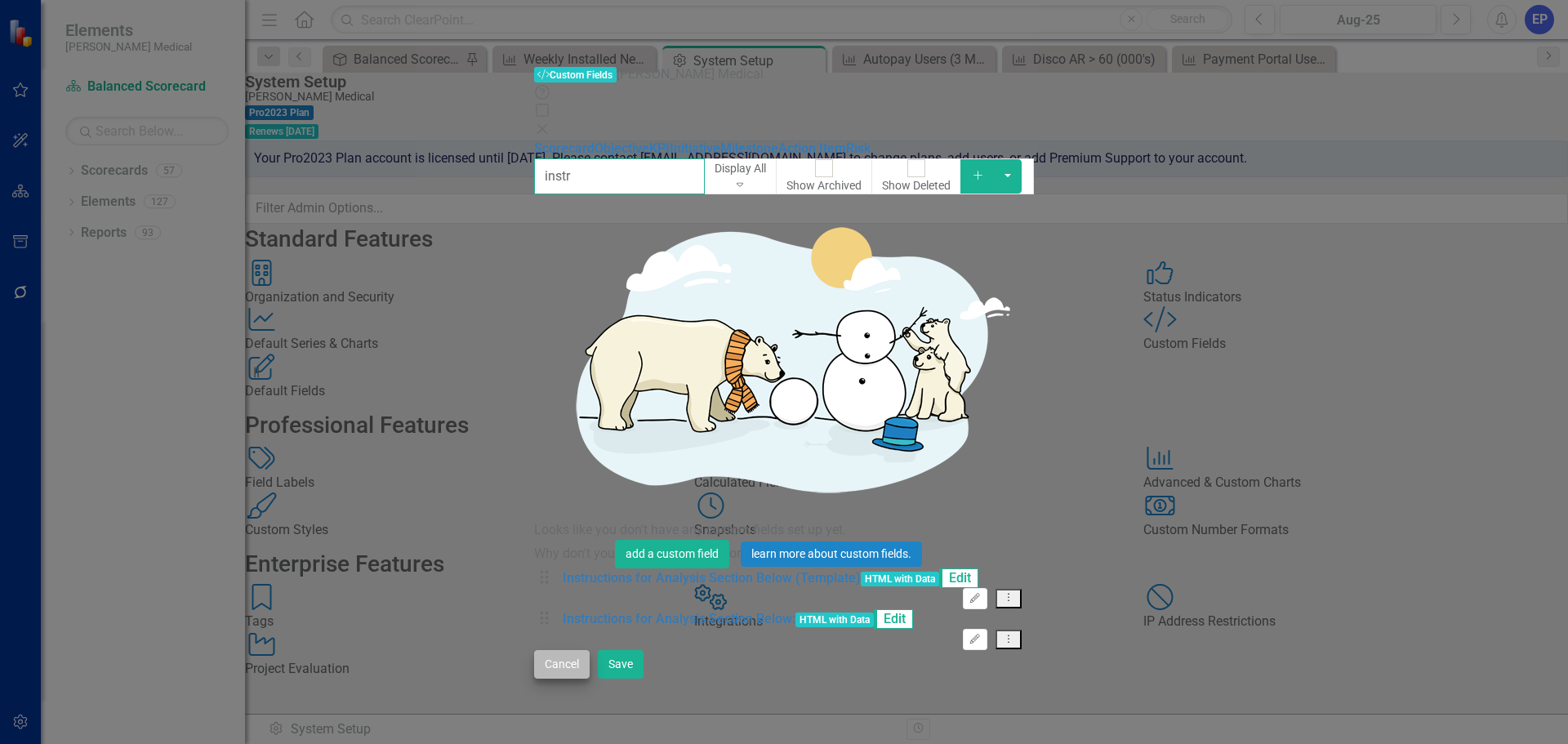
type input "instr"
click at [589, 679] on button "Cancel" at bounding box center [562, 664] width 56 height 28
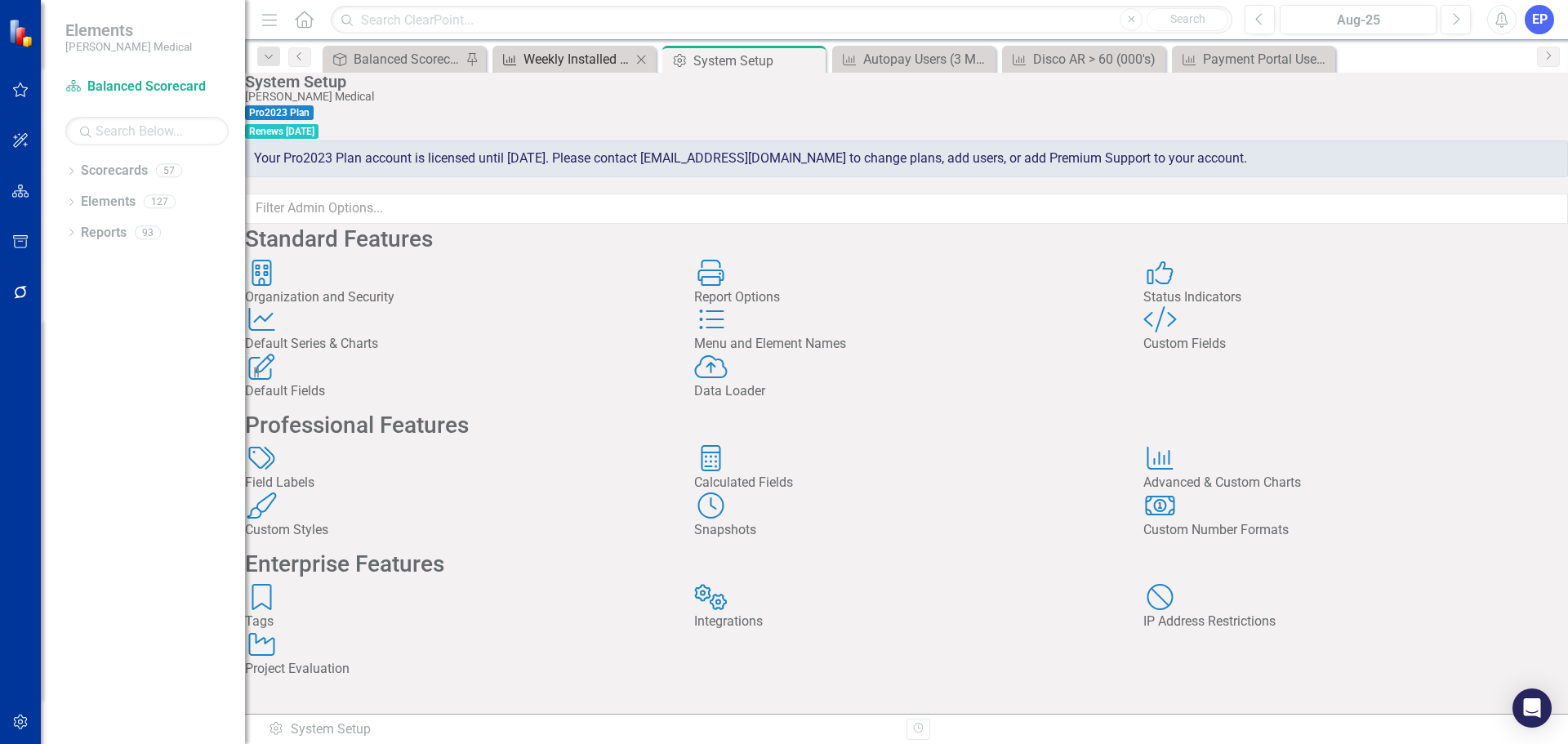
click at [579, 60] on div "Weekly Installed New Account Sales (YTD)" at bounding box center [577, 59] width 108 height 20
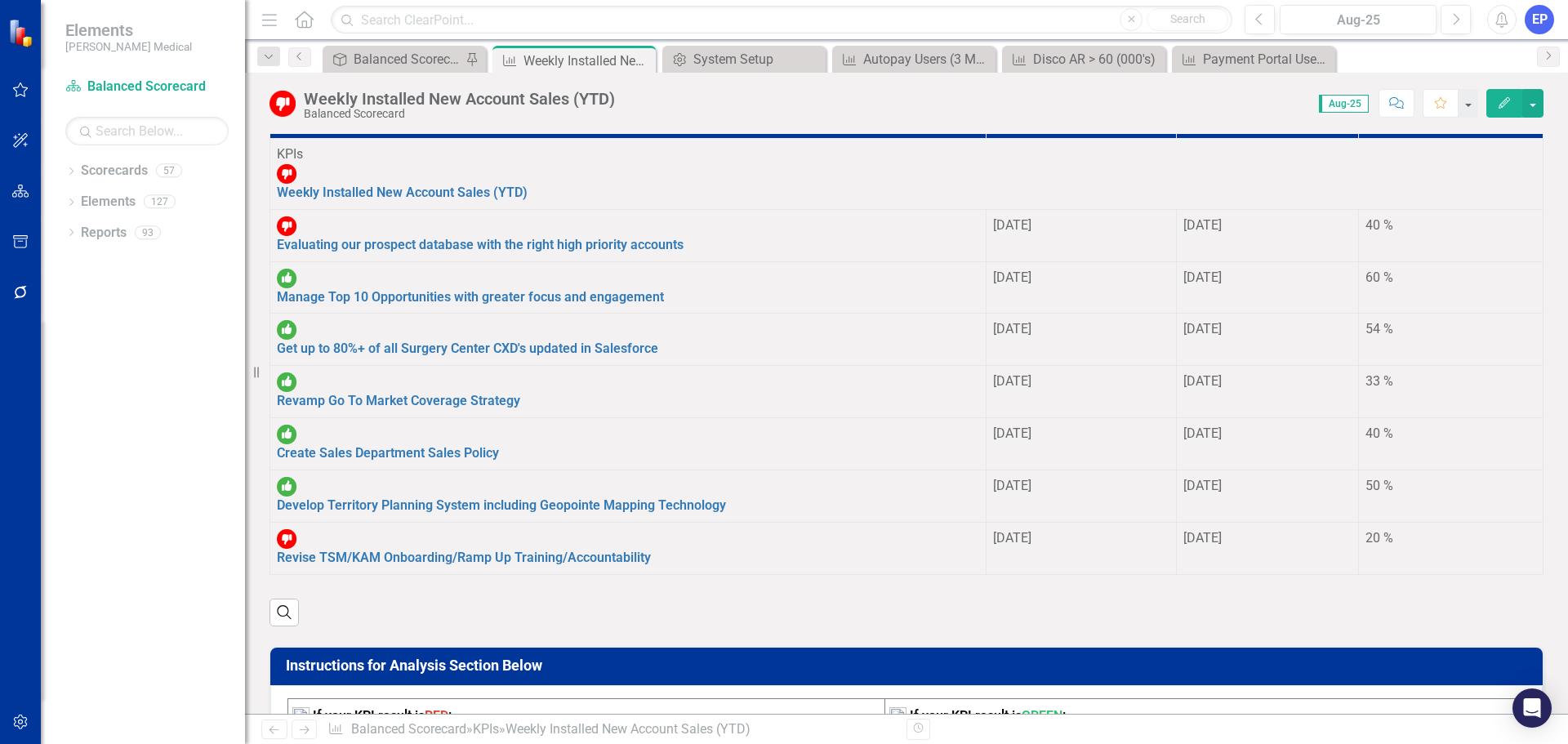
scroll to position [572, 0]
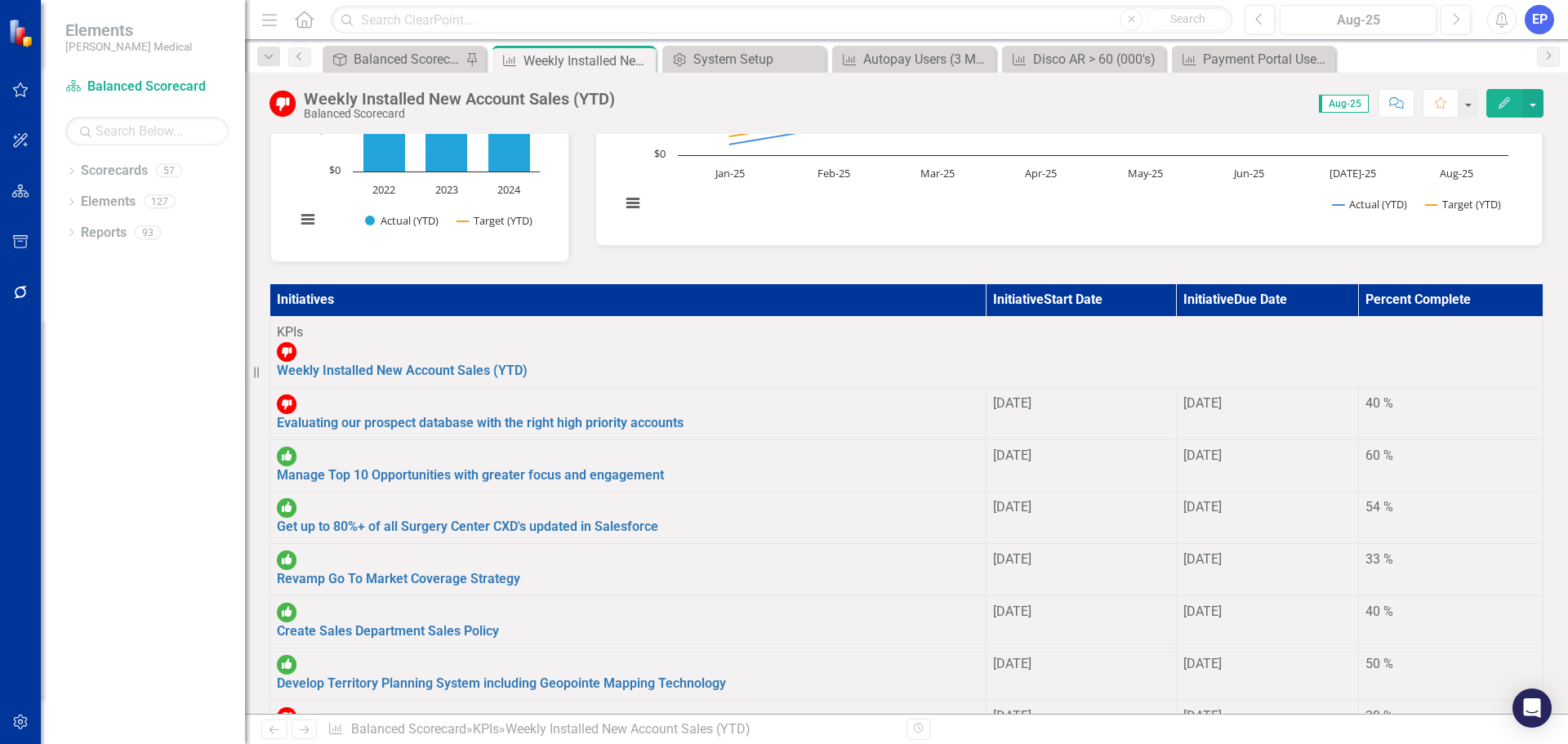
scroll to position [572, 0]
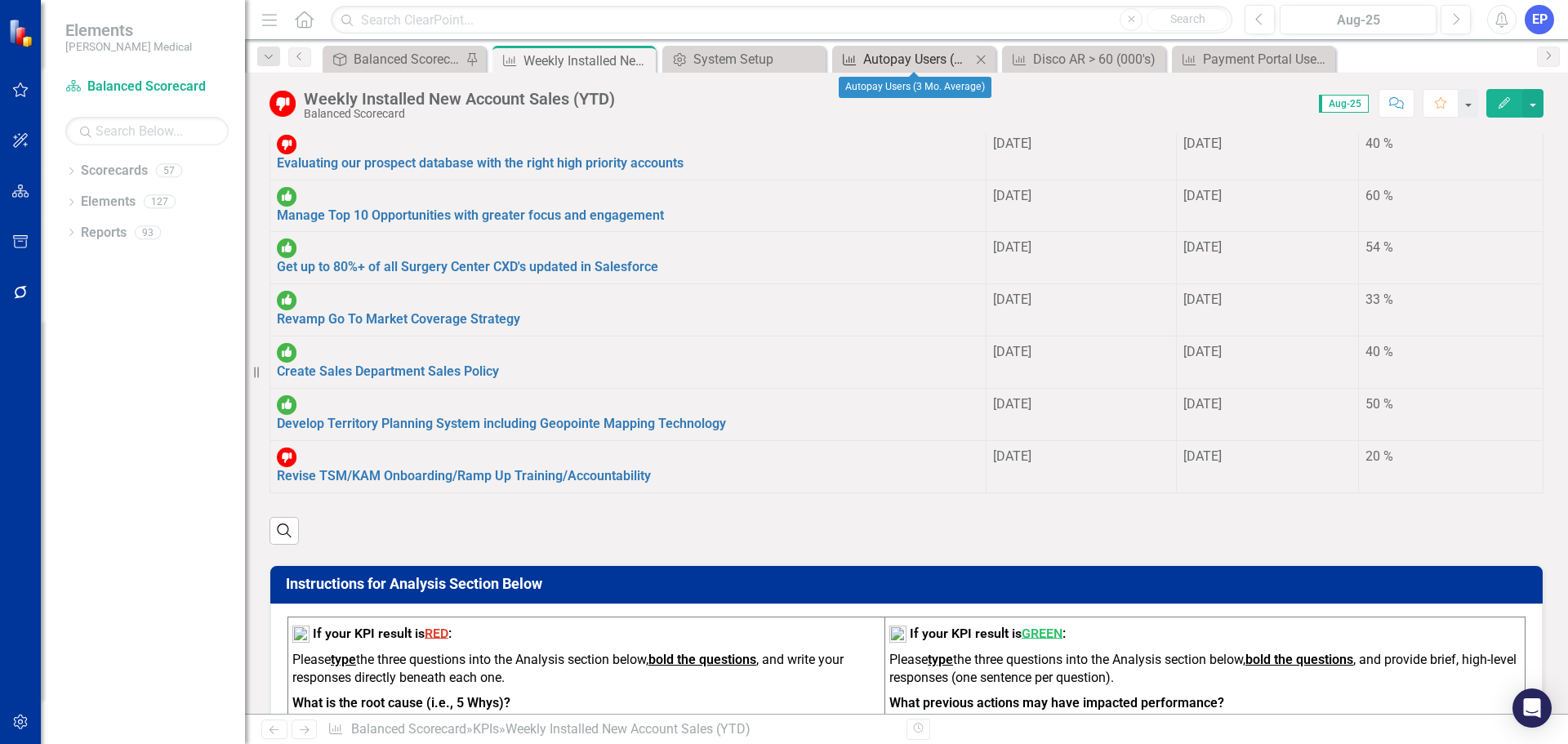
click at [910, 66] on div "Autopay Users (3 Mo. Average)" at bounding box center [917, 59] width 108 height 20
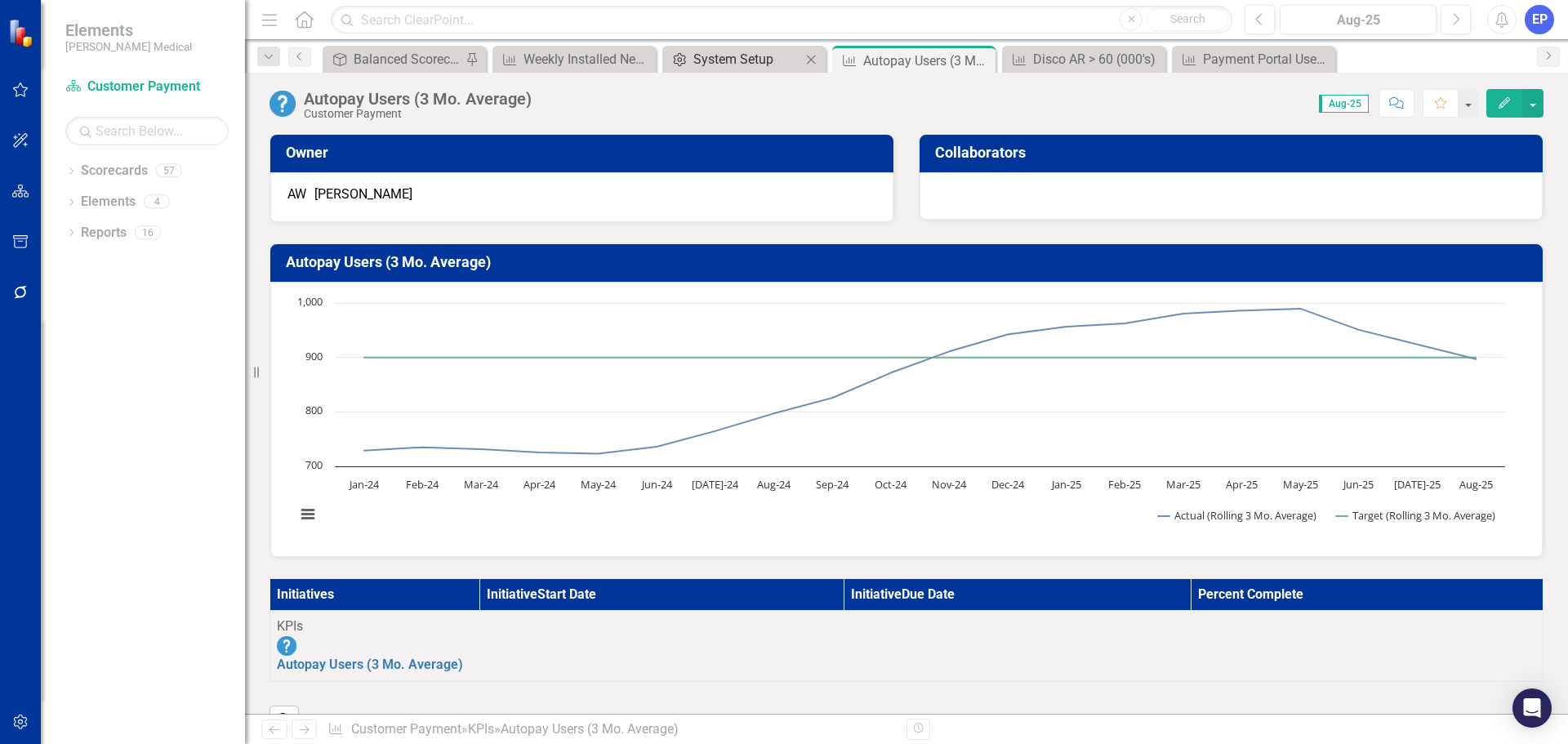
click at [723, 52] on div "System Setup" at bounding box center [746, 59] width 108 height 20
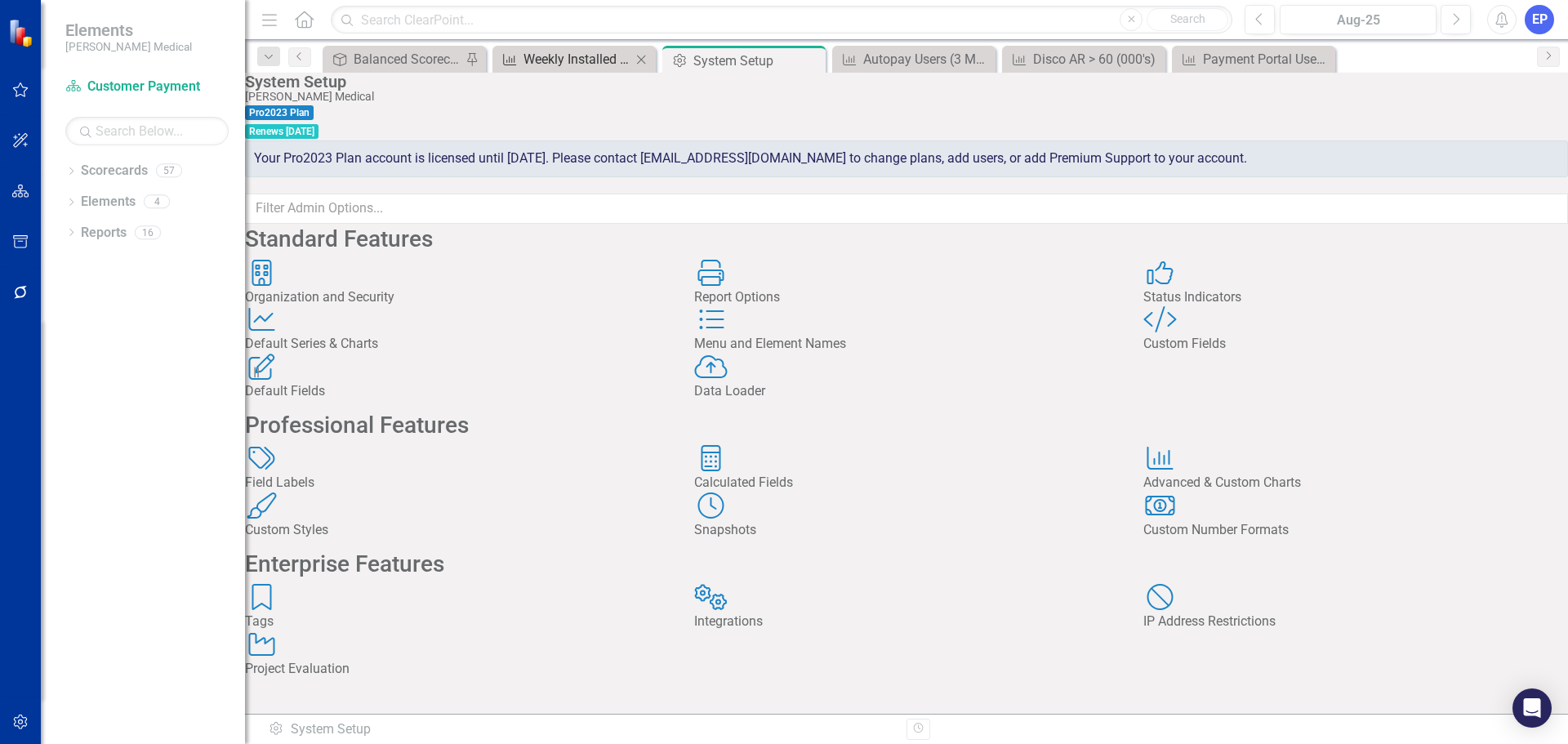
click at [579, 63] on div "Weekly Installed New Account Sales (YTD)" at bounding box center [577, 59] width 108 height 20
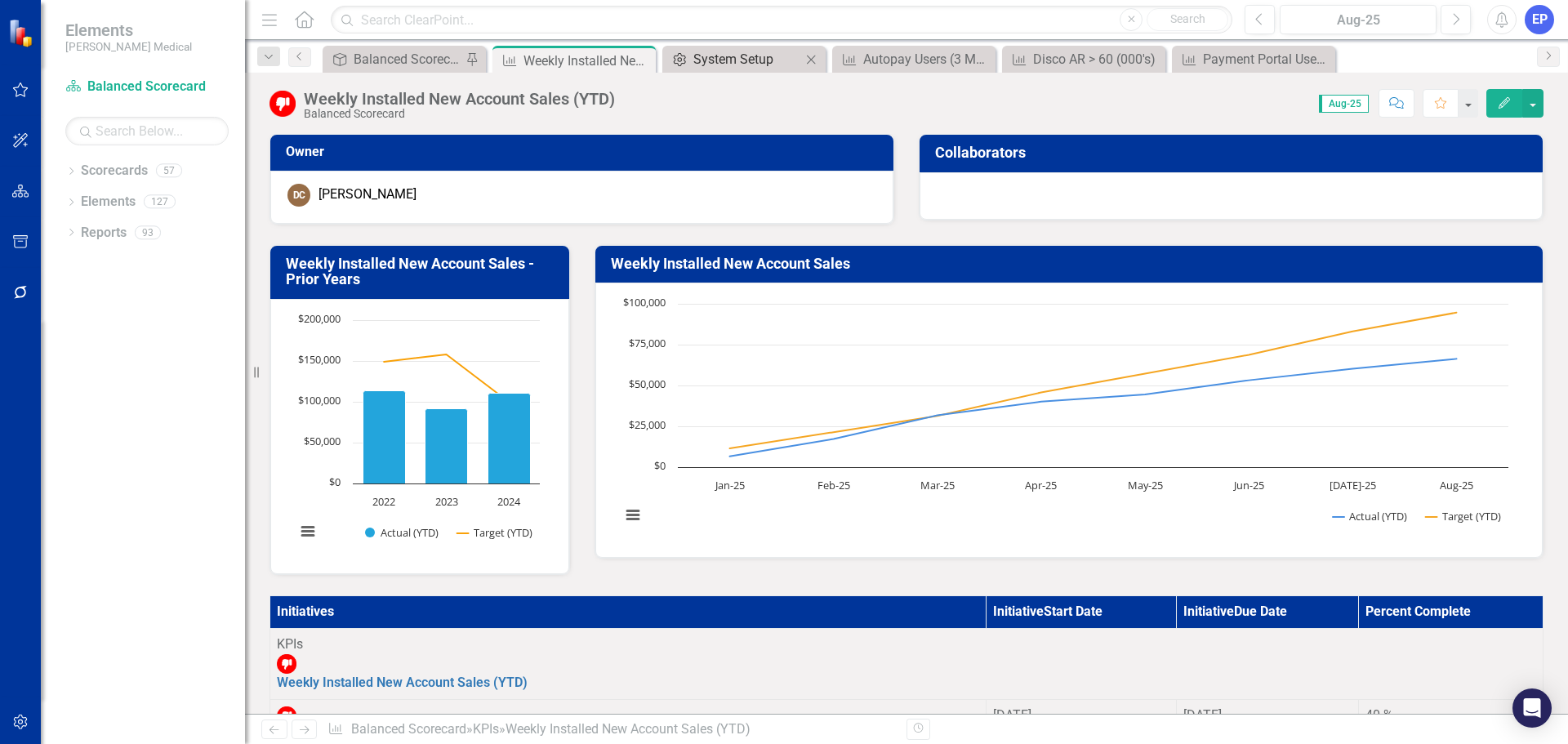
click at [741, 51] on div "System Setup" at bounding box center [746, 59] width 108 height 20
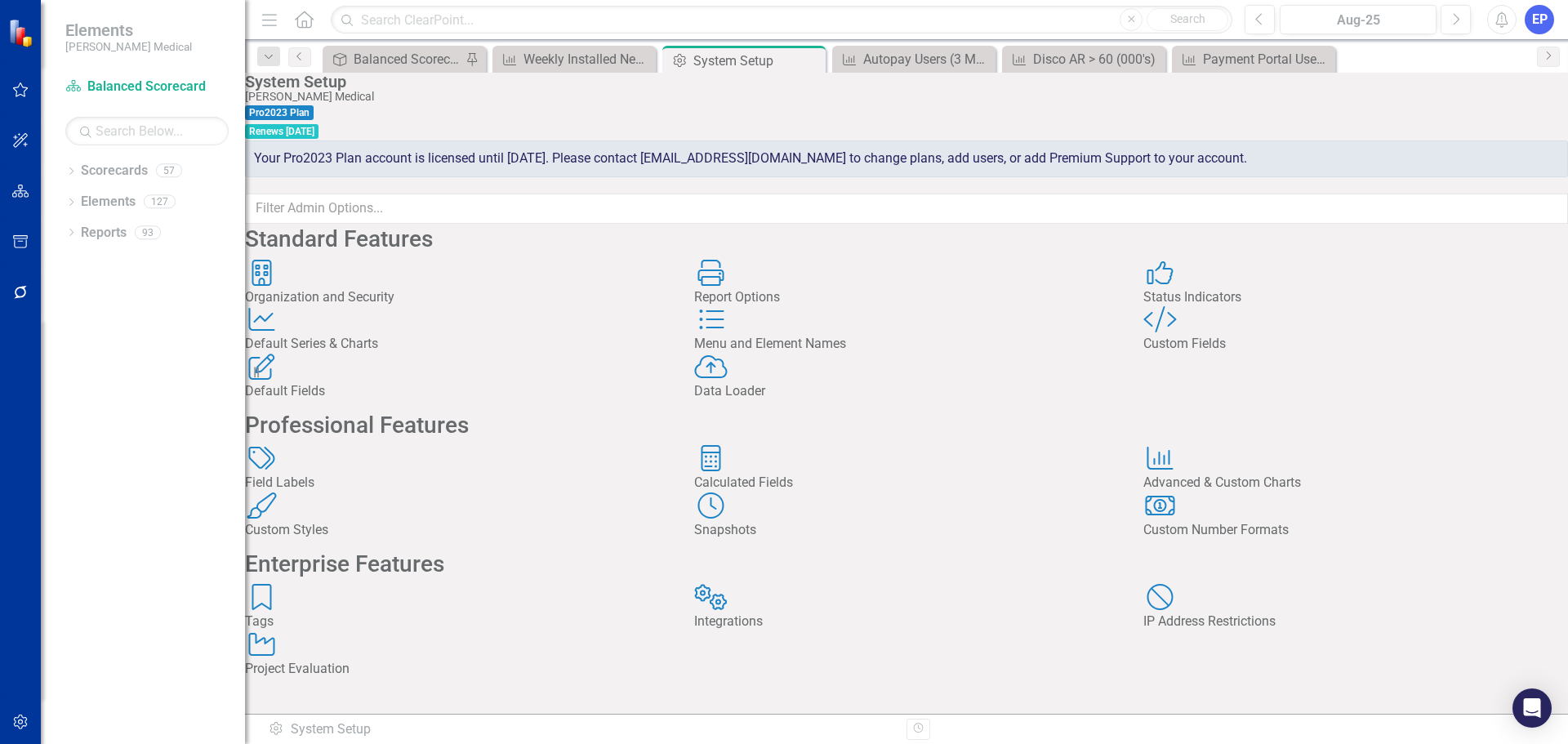
click at [1188, 353] on div "Custom Style Custom Fields" at bounding box center [1355, 330] width 425 height 48
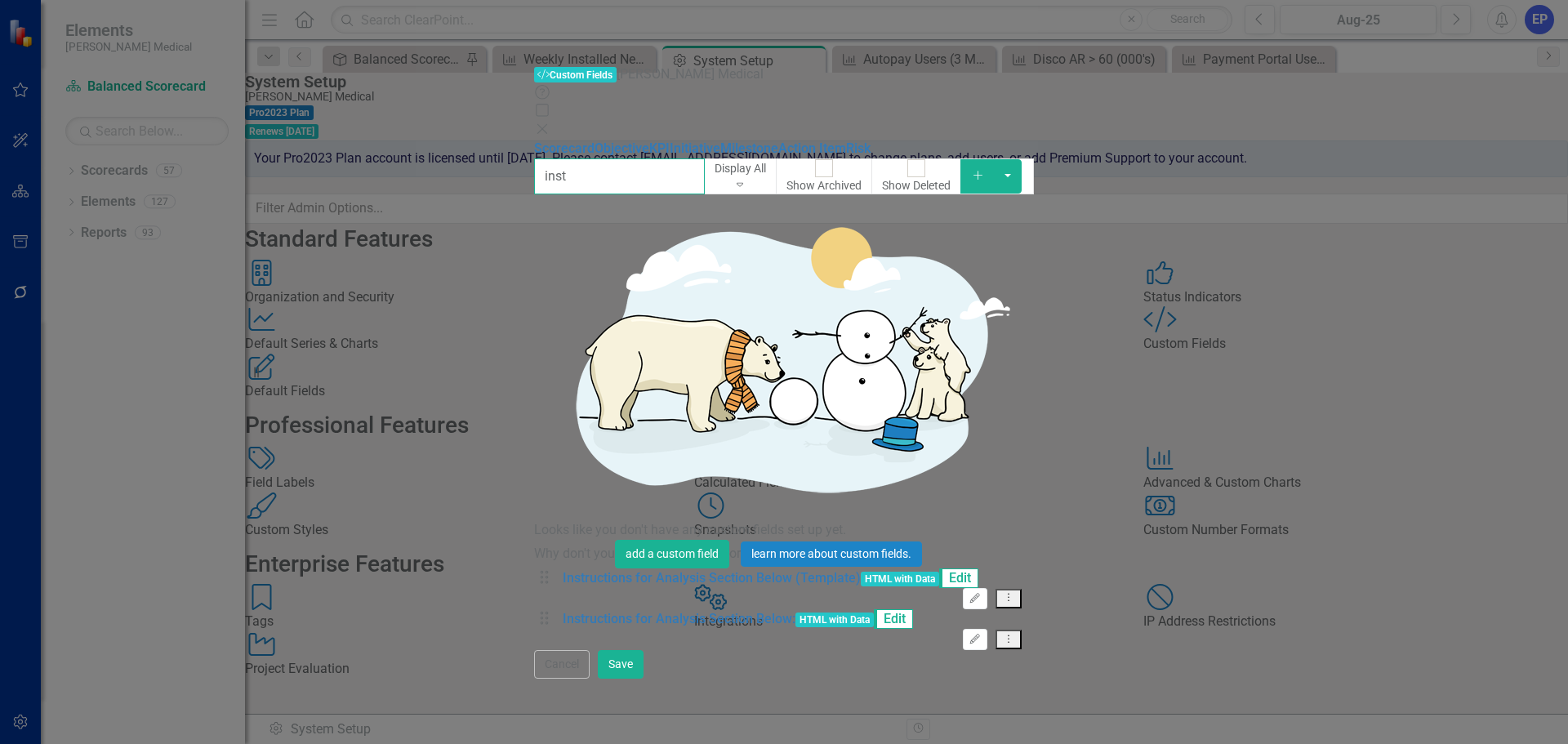
type input "inst"
click at [1016, 592] on icon "Dropdown Menu" at bounding box center [1009, 597] width 14 height 11
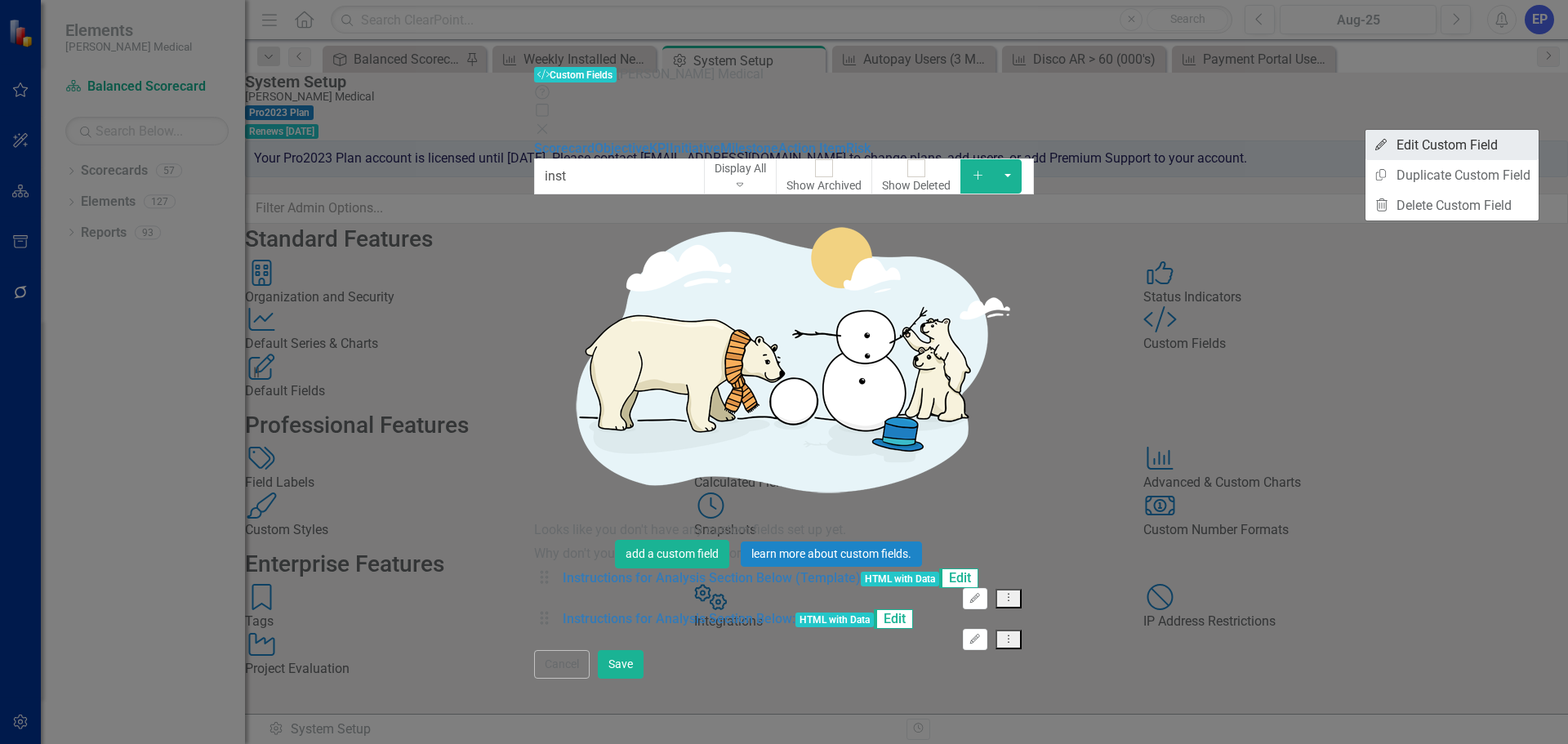
click at [1487, 151] on link "Edit Edit Custom Field" at bounding box center [1451, 144] width 173 height 30
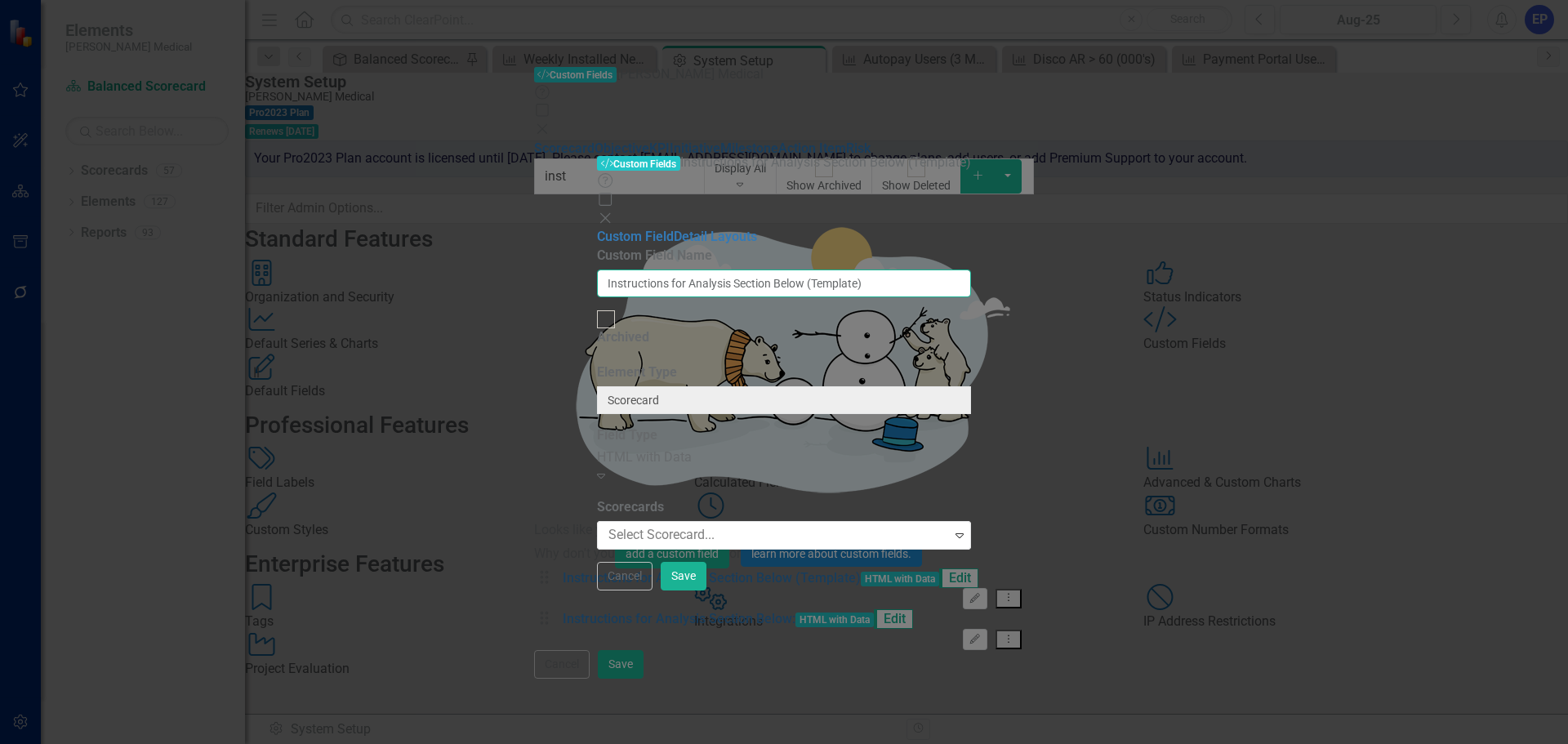
click at [901, 270] on input "Instructions for Analysis Section Below (Template)" at bounding box center [784, 283] width 374 height 28
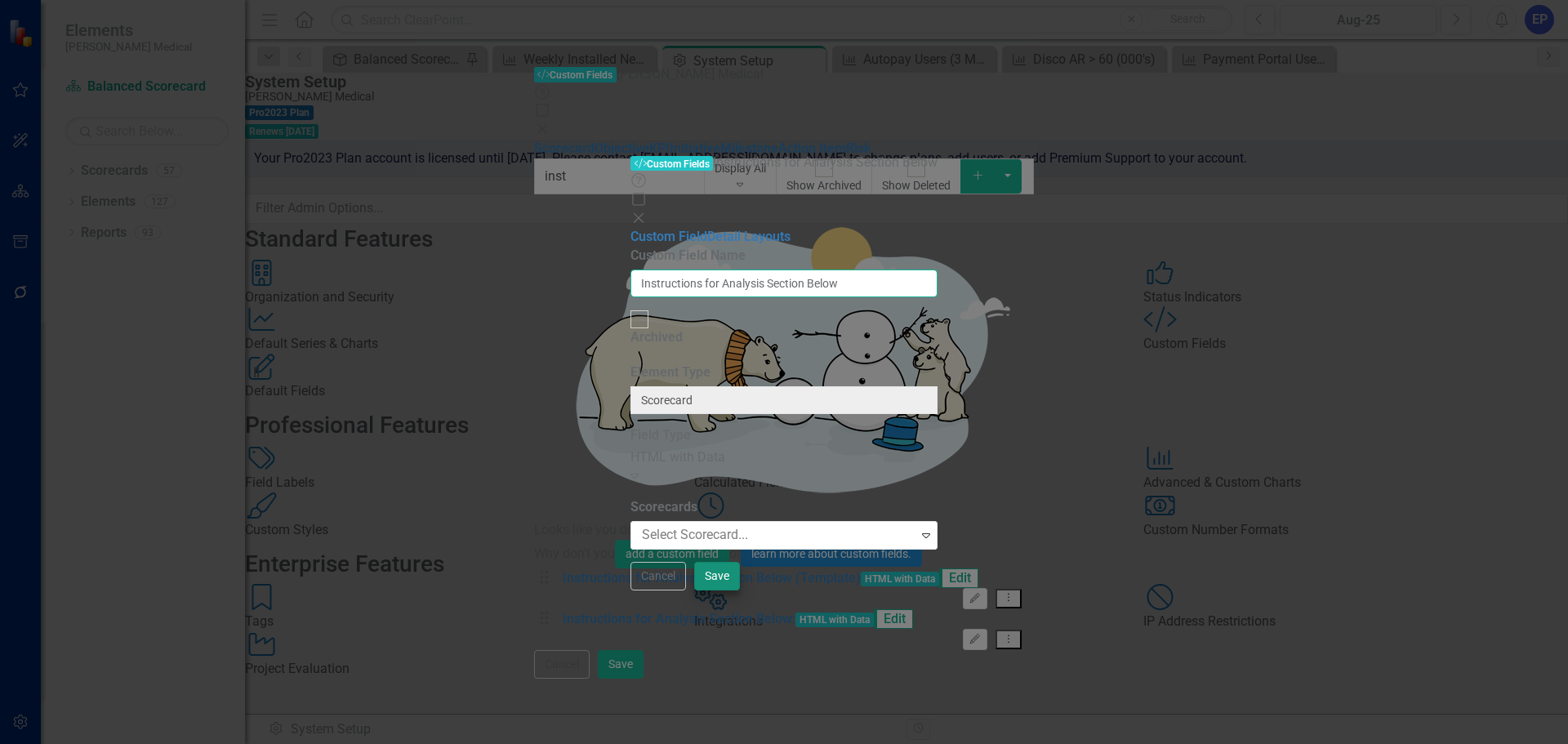
type input "Instructions for Analysis Section Below"
click at [740, 590] on button "Save" at bounding box center [716, 576] width 46 height 28
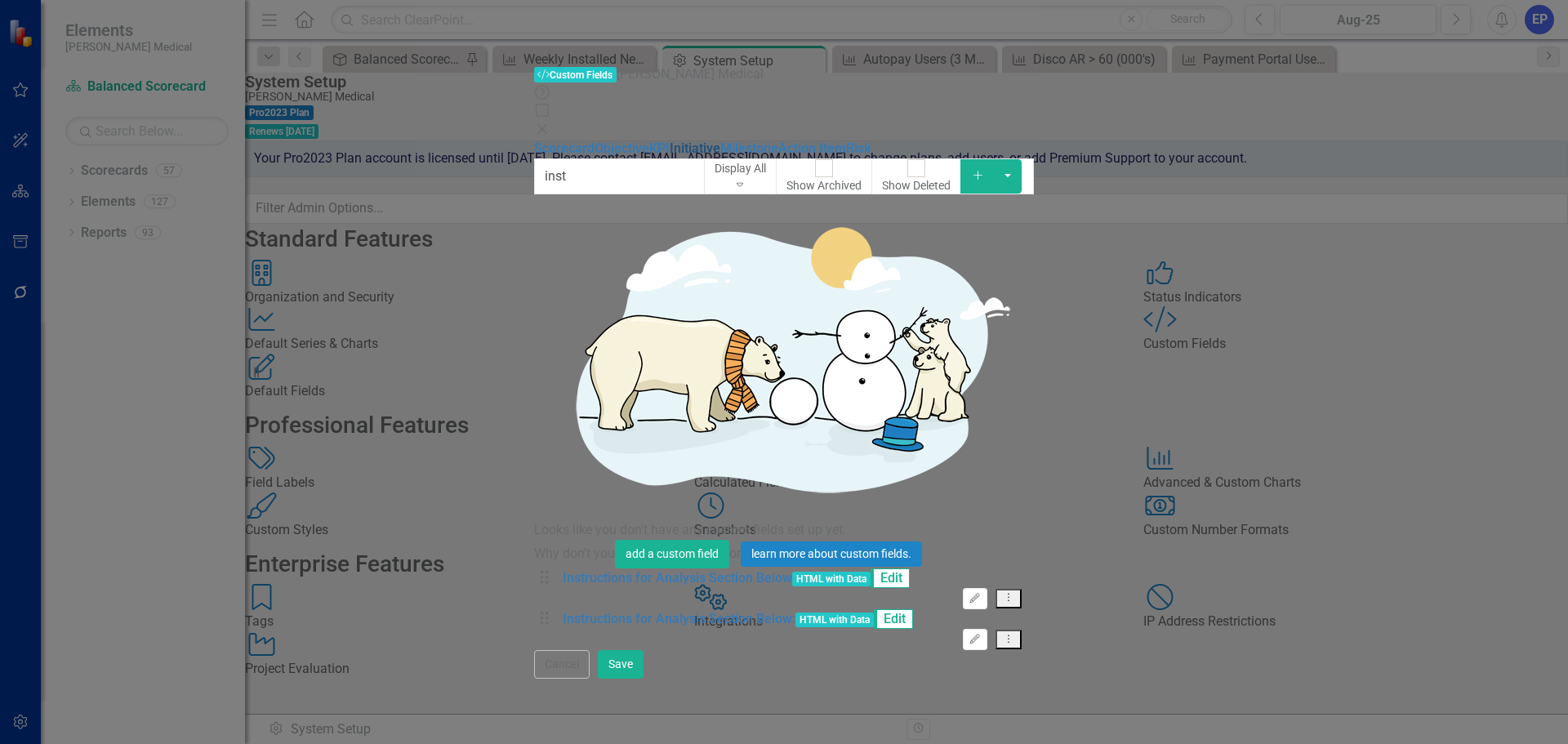
click at [670, 142] on link "Initiative" at bounding box center [695, 148] width 51 height 16
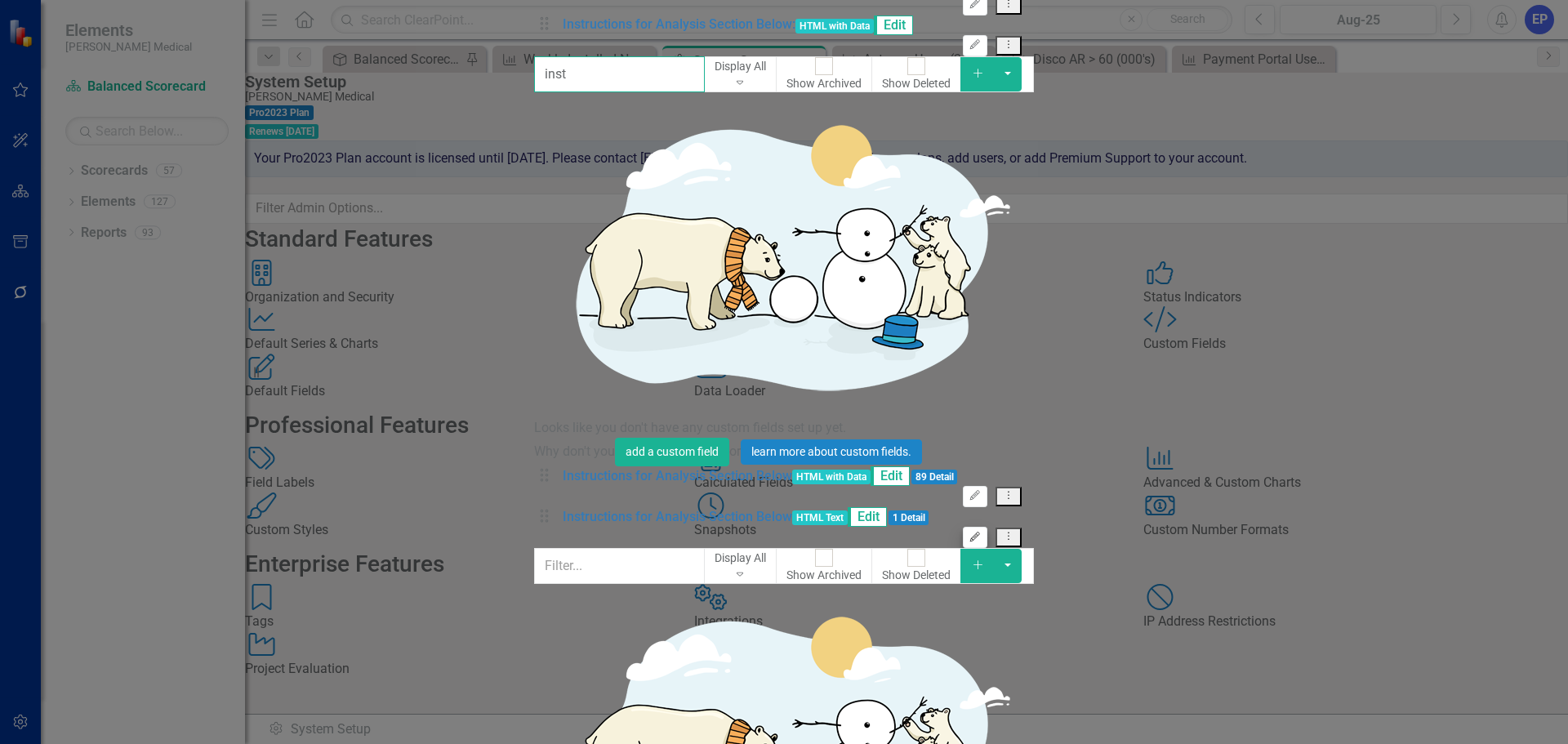
type input "inst"
click at [981, 533] on icon "Edit" at bounding box center [974, 538] width 13 height 10
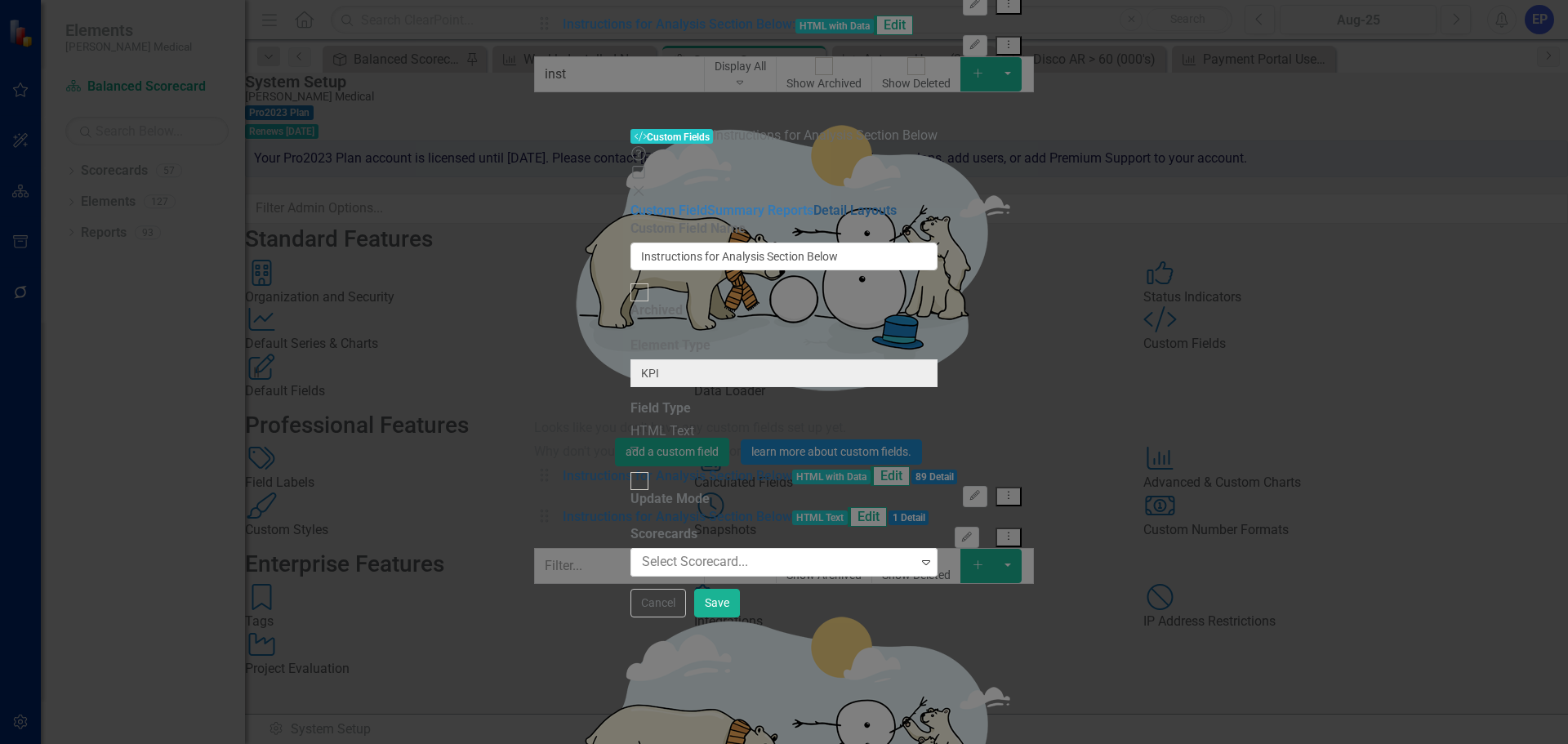
click at [813, 203] on link "Detail Layouts" at bounding box center [855, 210] width 83 height 16
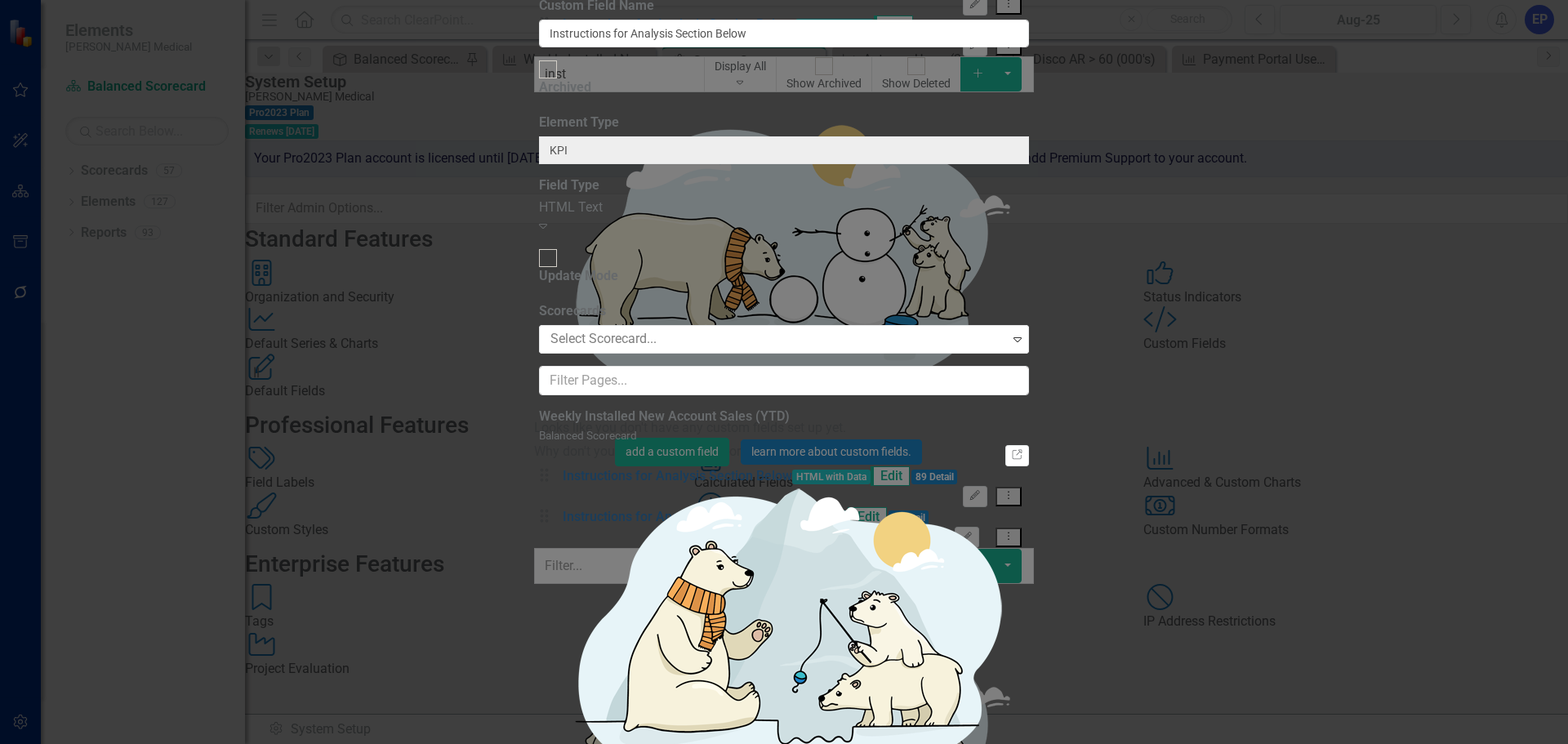
click at [822, 48] on input "Instructions for Analysis Section Below" at bounding box center [783, 33] width 490 height 28
type input "Instructions for Analysis Section Below (Template)"
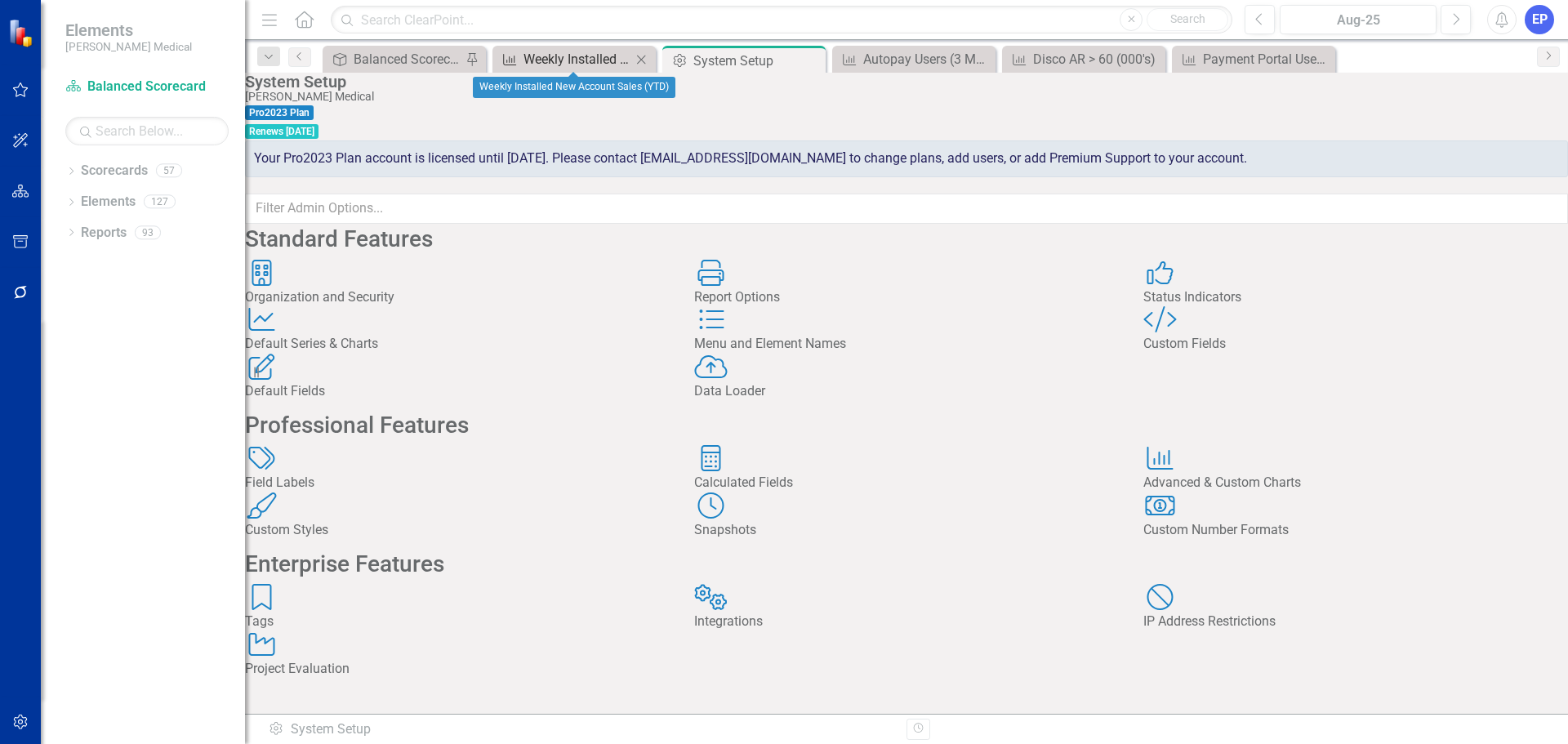
click at [570, 62] on div "Weekly Installed New Account Sales (YTD)" at bounding box center [577, 59] width 108 height 20
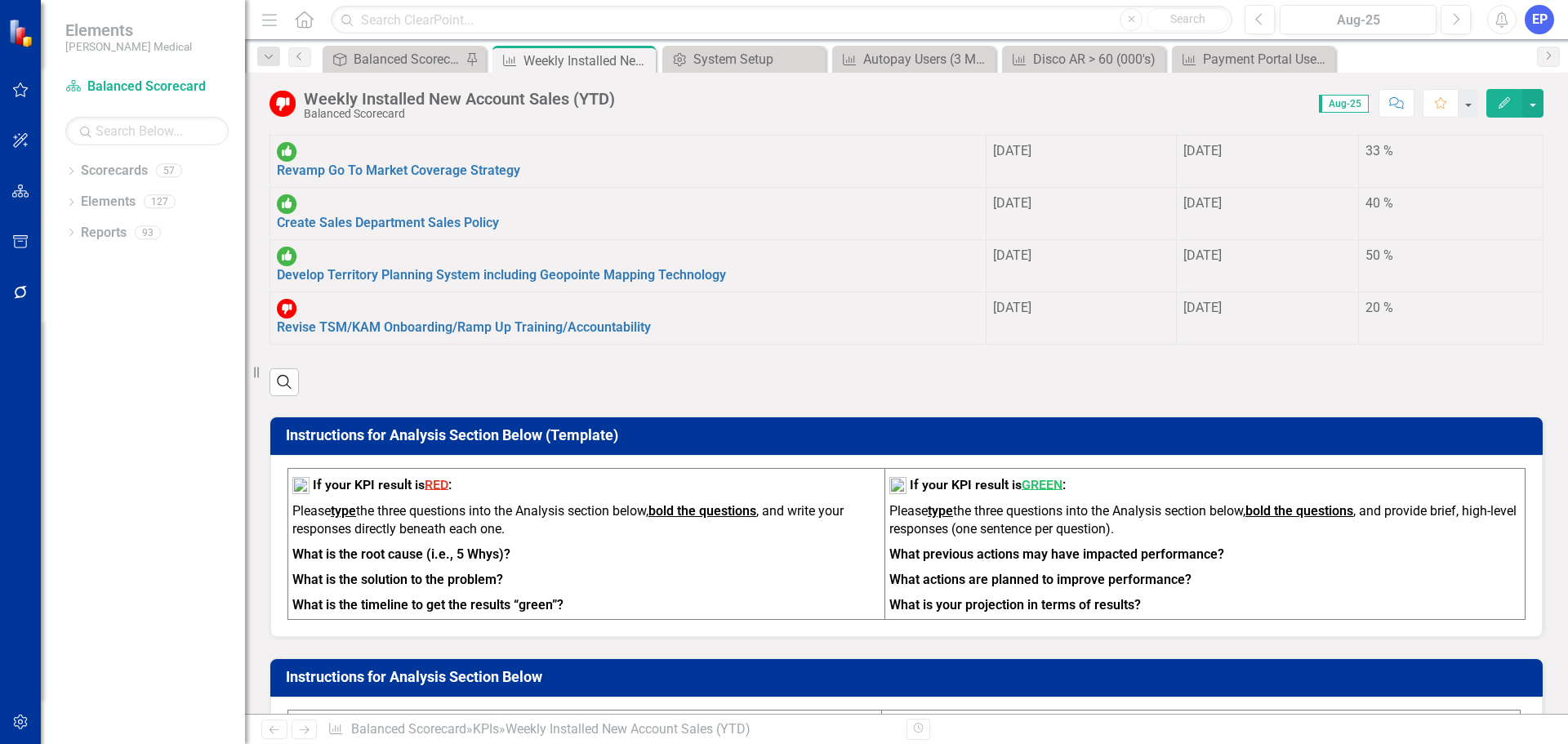
scroll to position [735, 0]
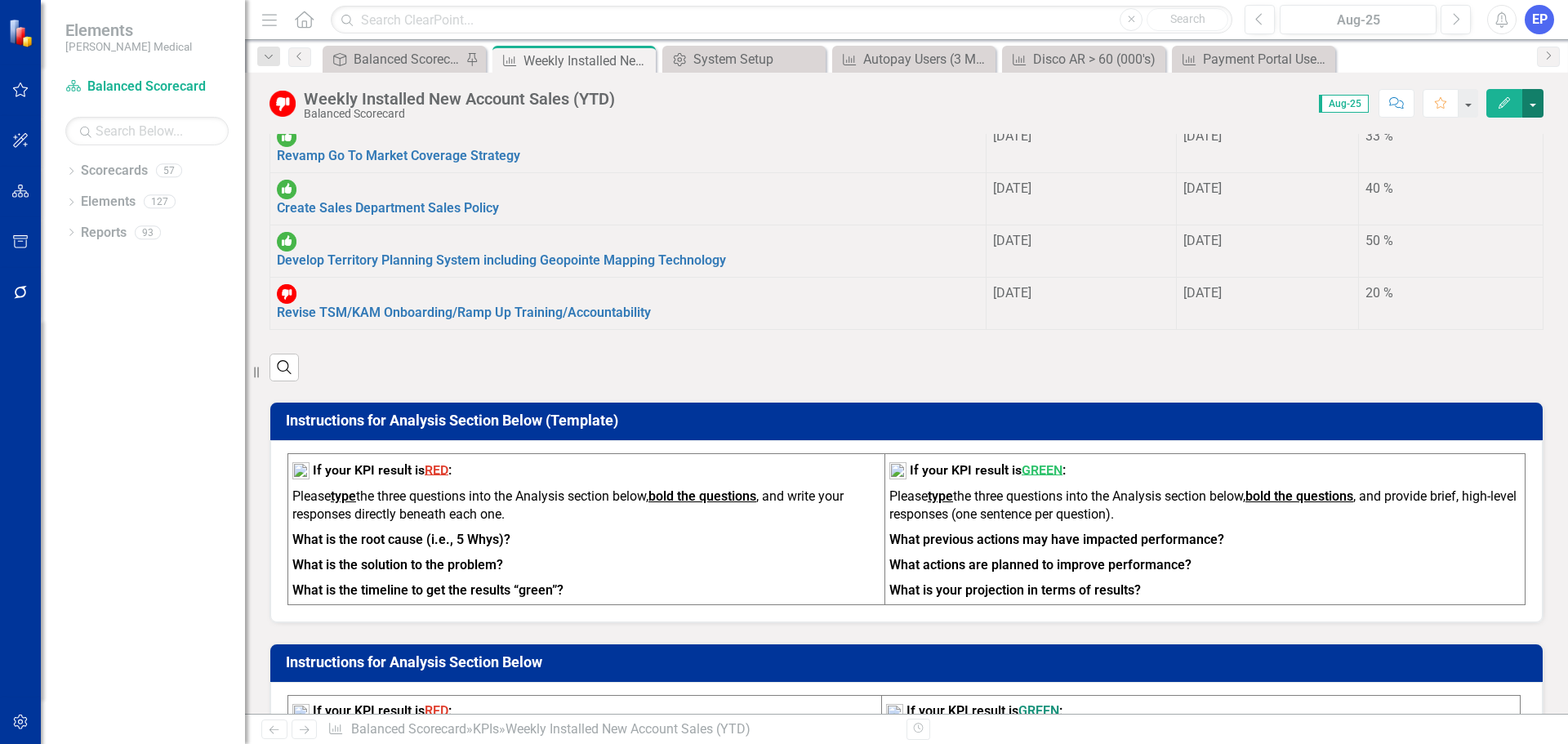
click at [1534, 110] on button "button" at bounding box center [1532, 104] width 21 height 28
click at [1503, 167] on link "Edit Report Edit Layout" at bounding box center [1476, 164] width 132 height 30
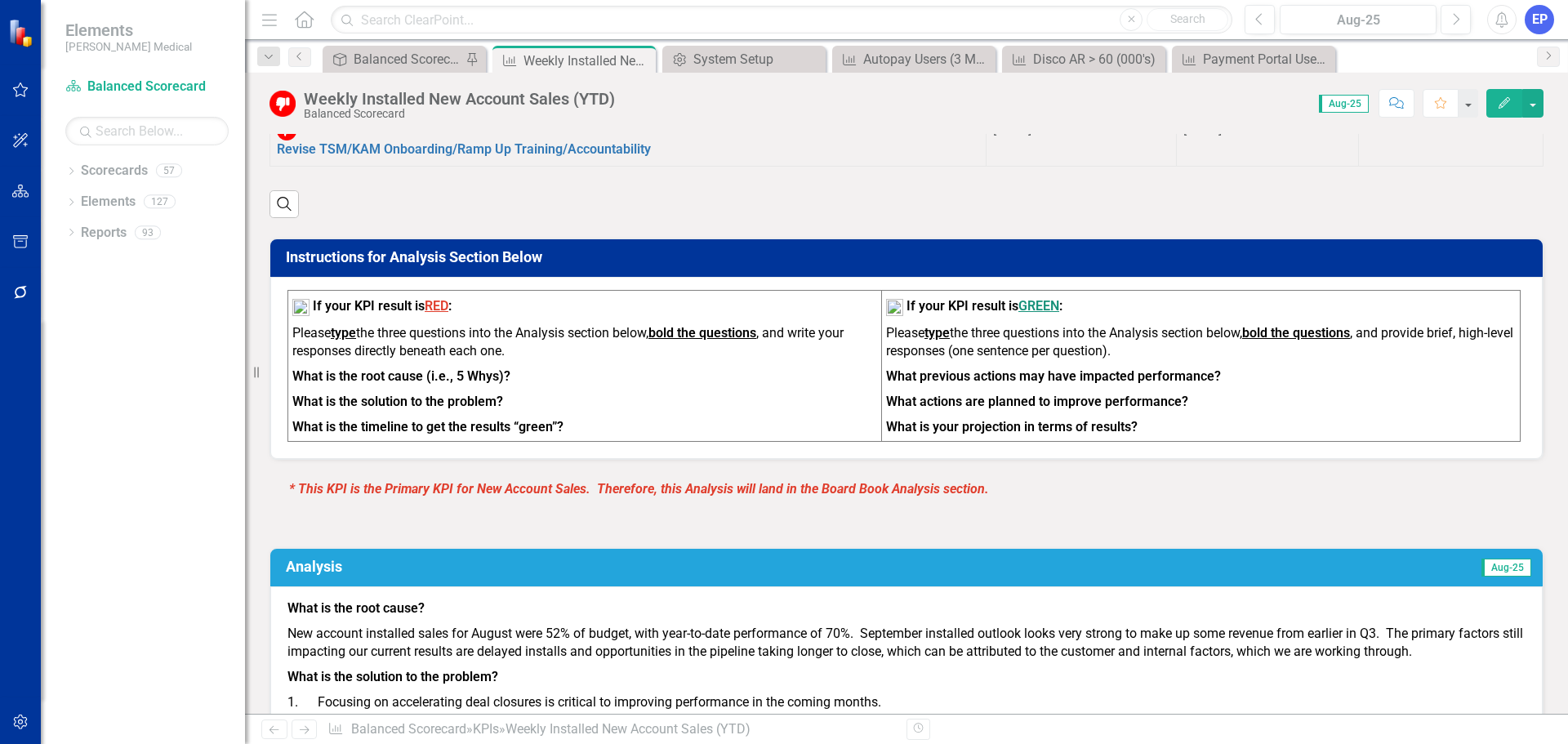
scroll to position [817, 0]
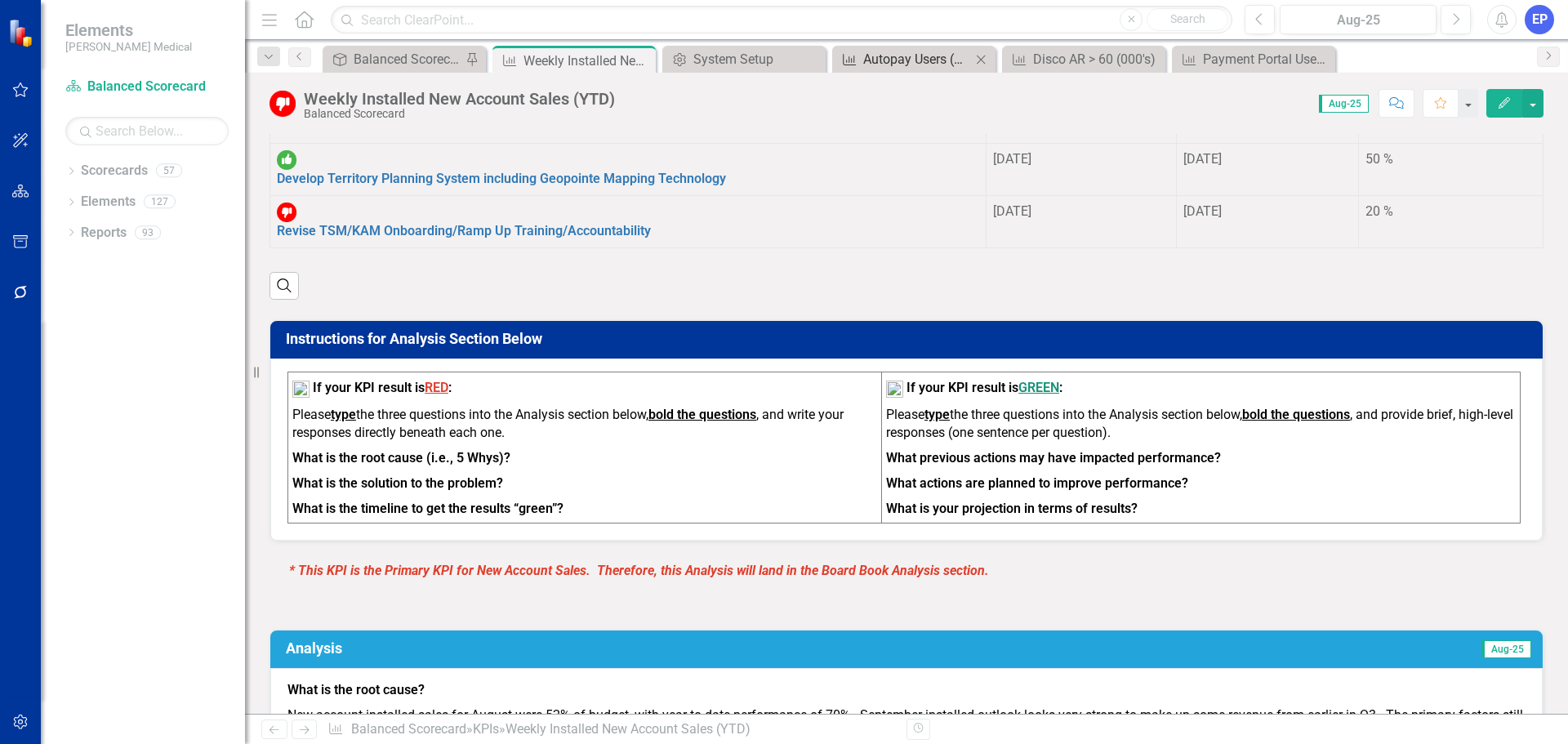
click at [937, 53] on div "Autopay Users (3 Mo. Average)" at bounding box center [917, 59] width 108 height 20
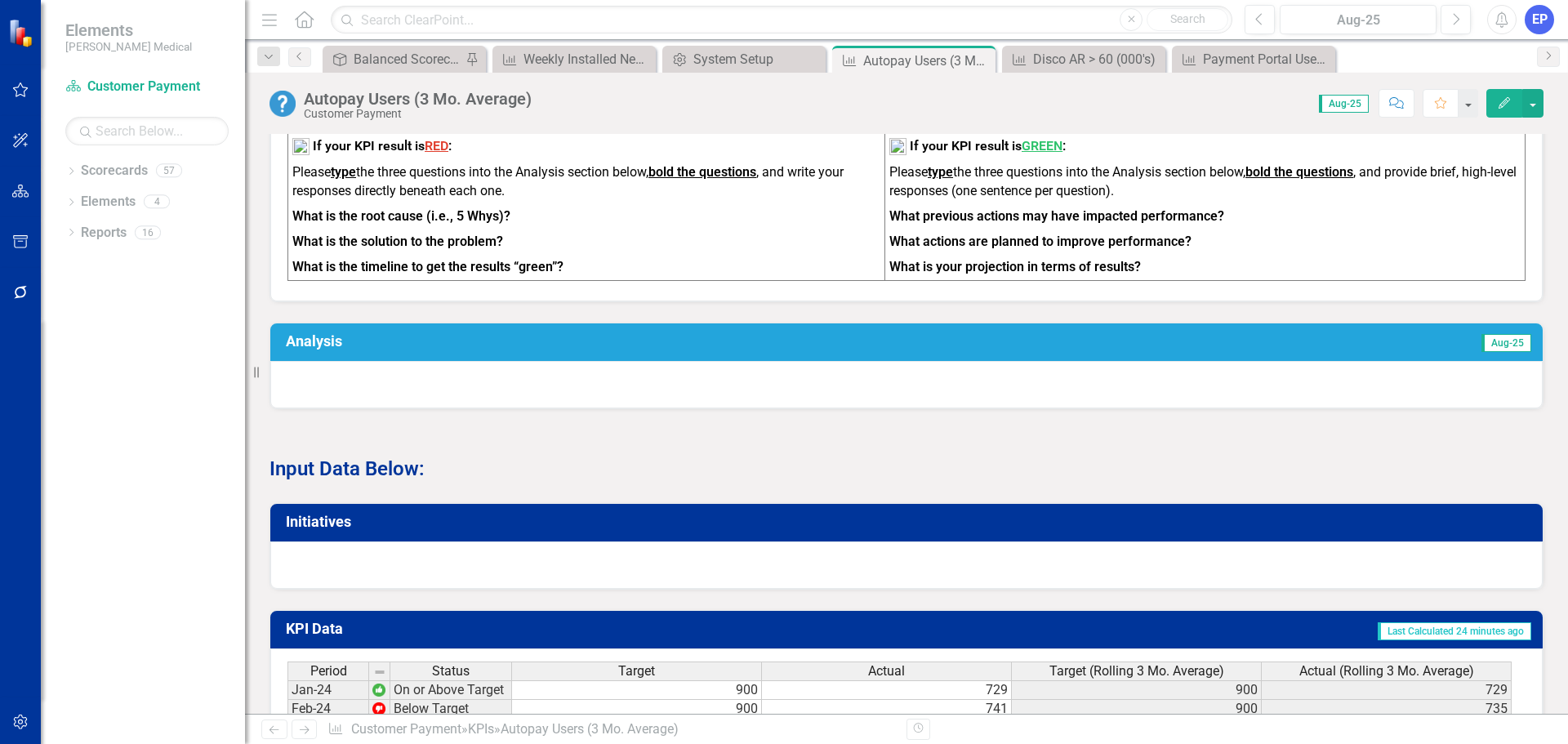
scroll to position [203, 0]
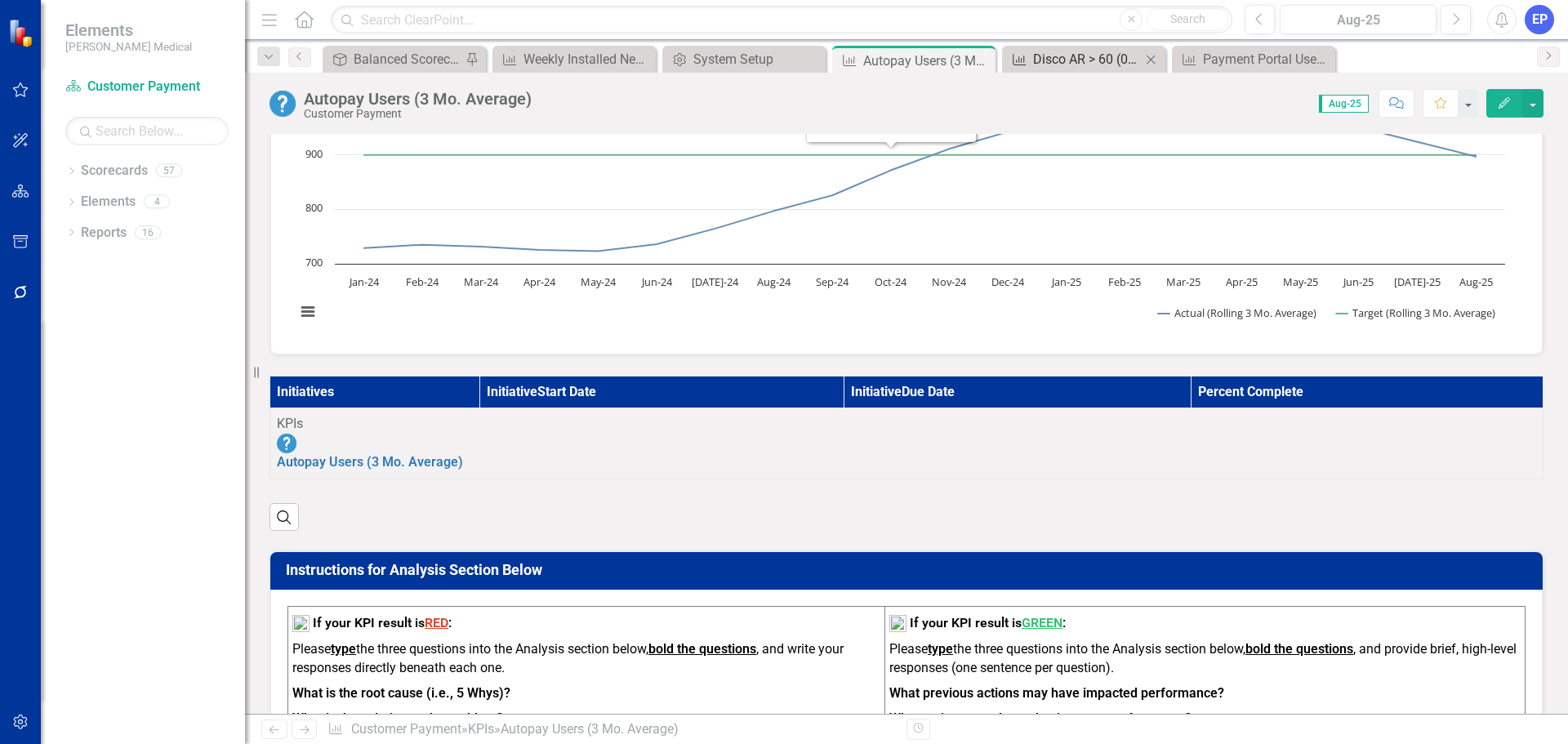
click at [1067, 58] on div "Disco AR > 60 (000's)" at bounding box center [1086, 59] width 108 height 20
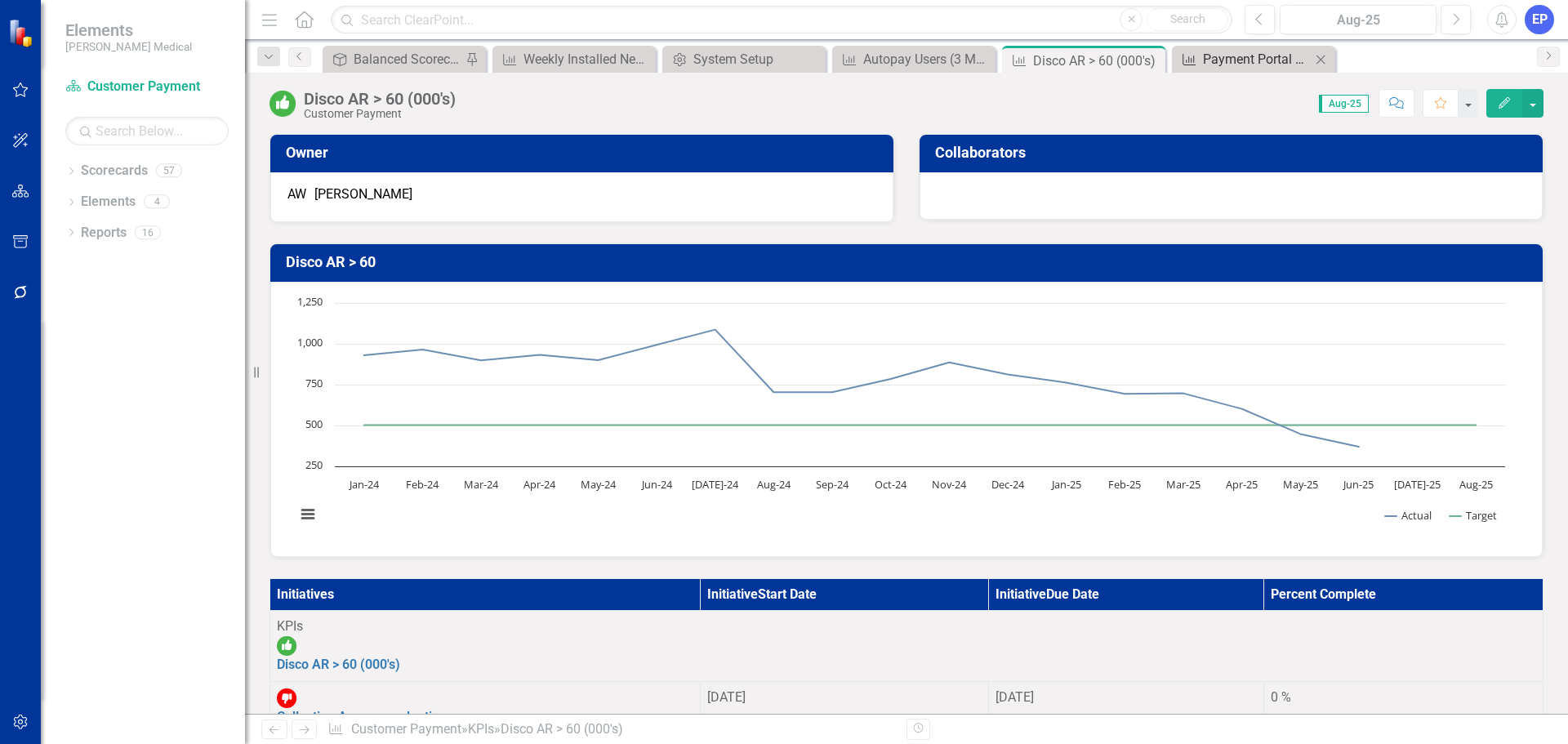
click at [1252, 64] on div "Payment Portal Users (3 Mo. Average)" at bounding box center [1257, 59] width 108 height 20
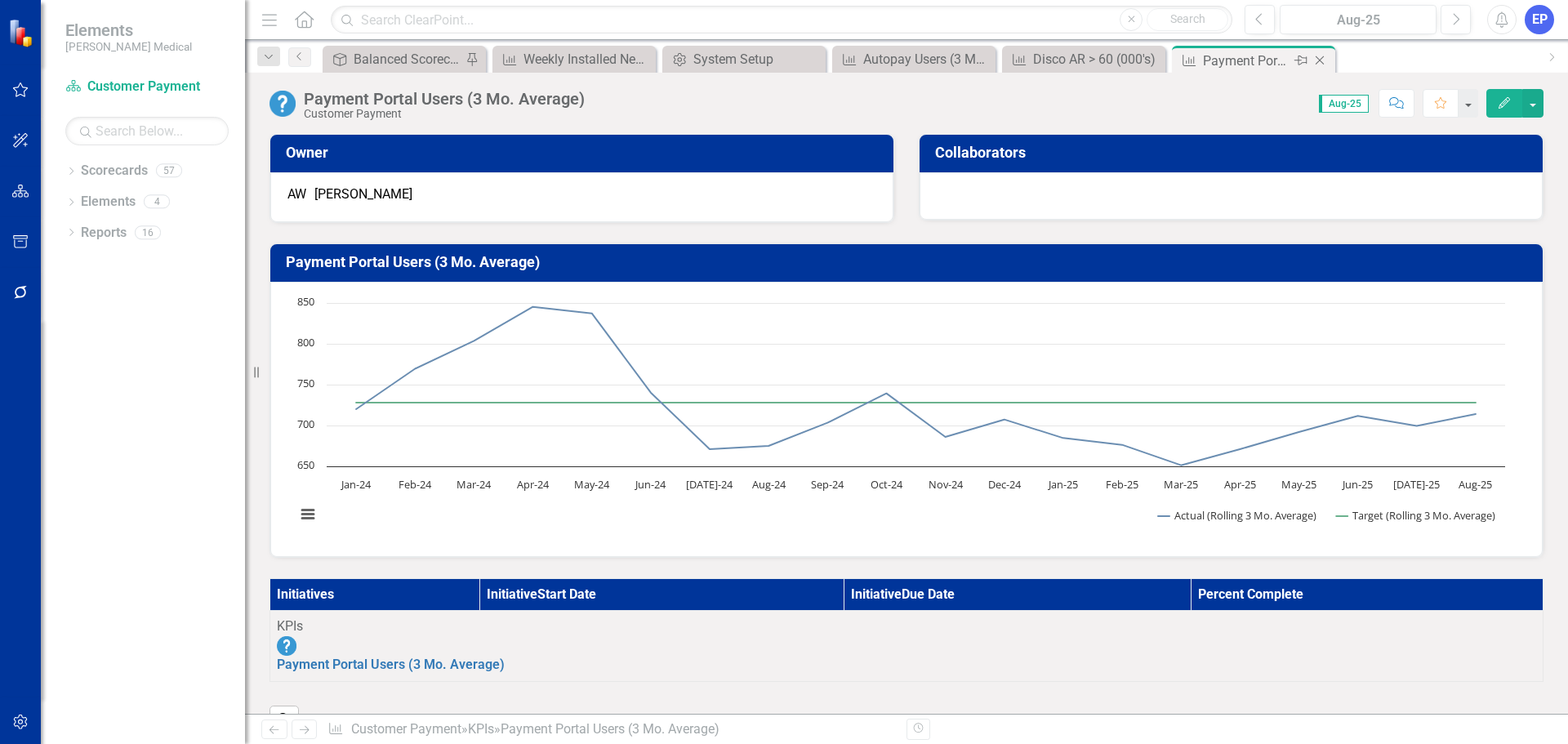
click at [1319, 61] on icon "Close" at bounding box center [1320, 61] width 17 height 13
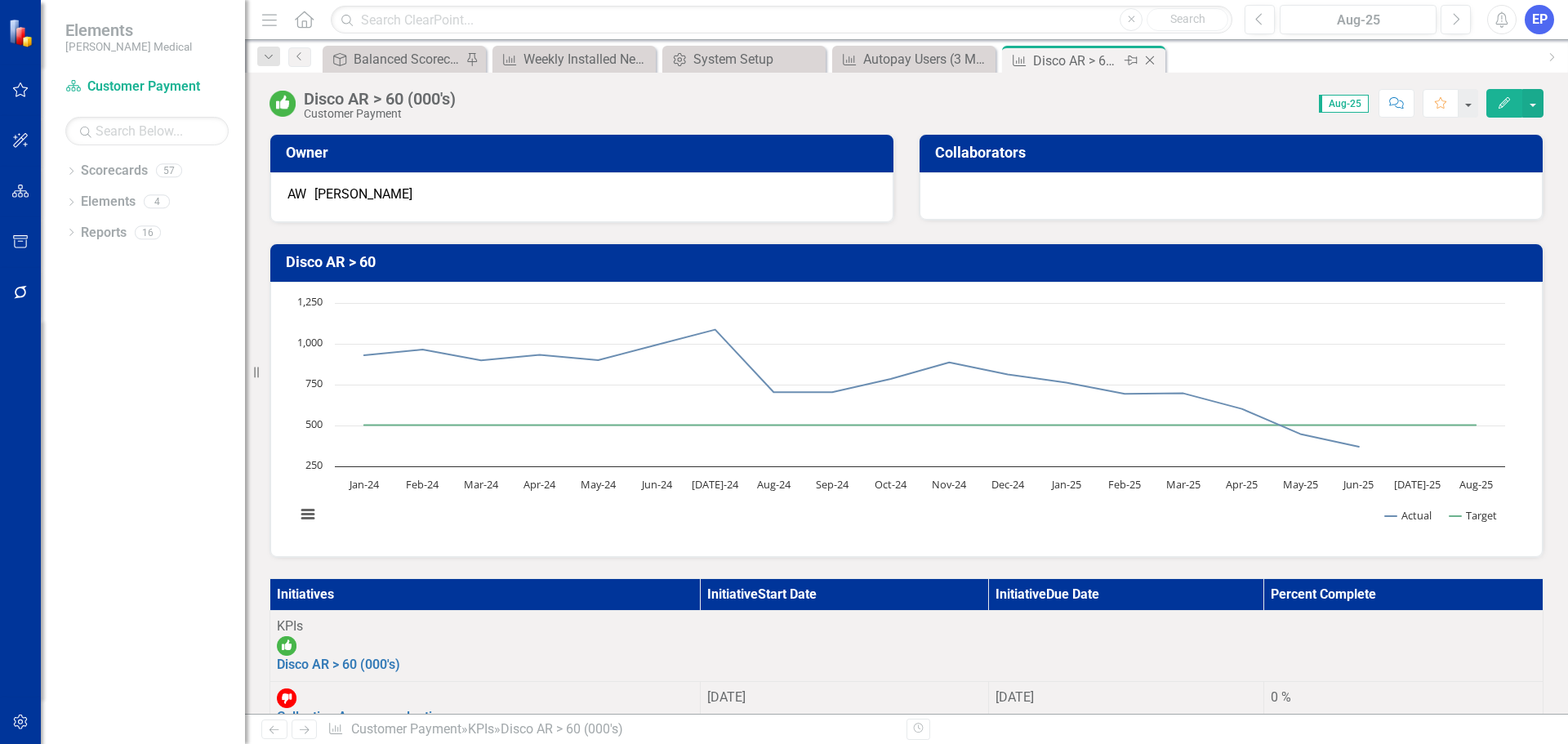
click at [1154, 61] on icon "Close" at bounding box center [1150, 61] width 17 height 13
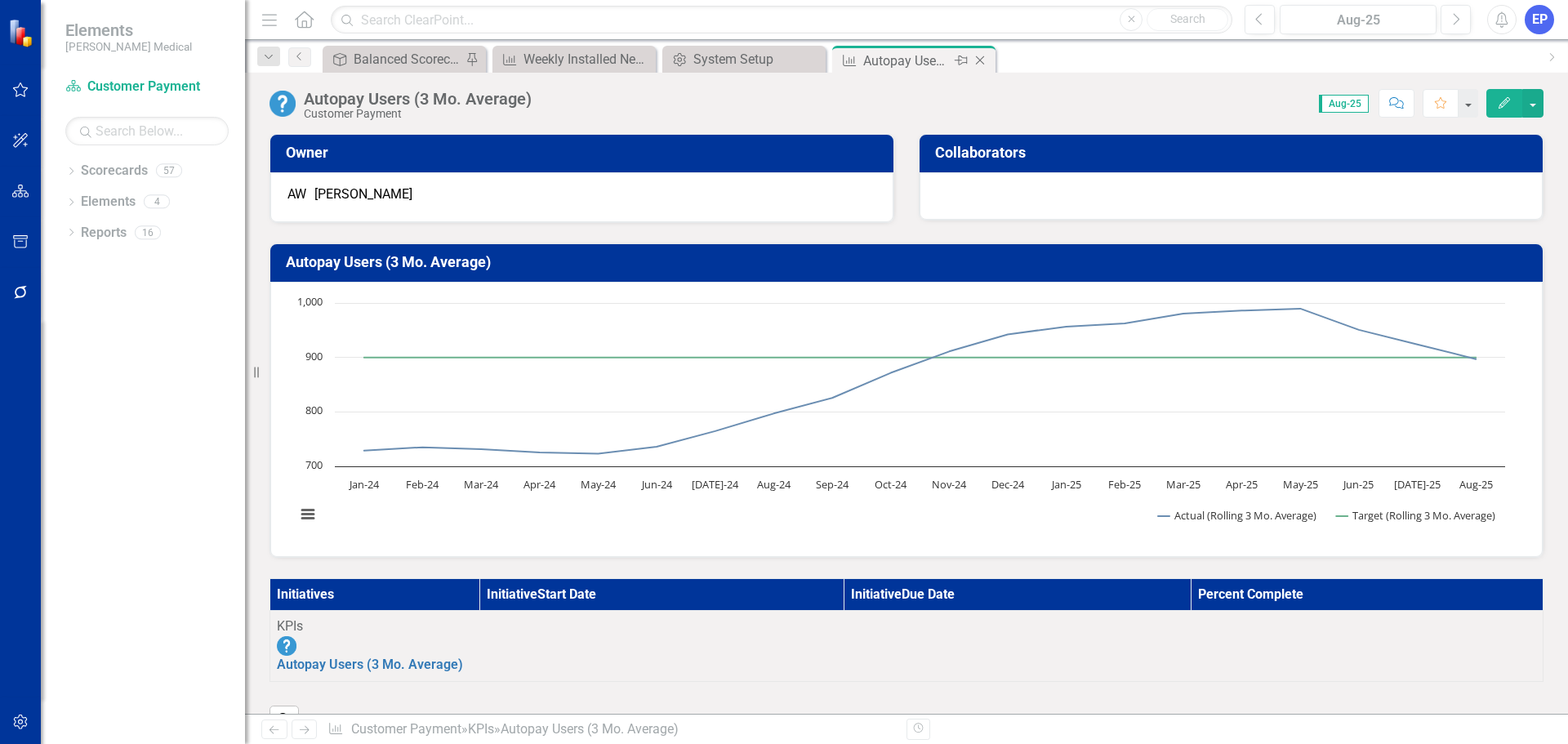
click at [979, 61] on icon at bounding box center [980, 60] width 9 height 9
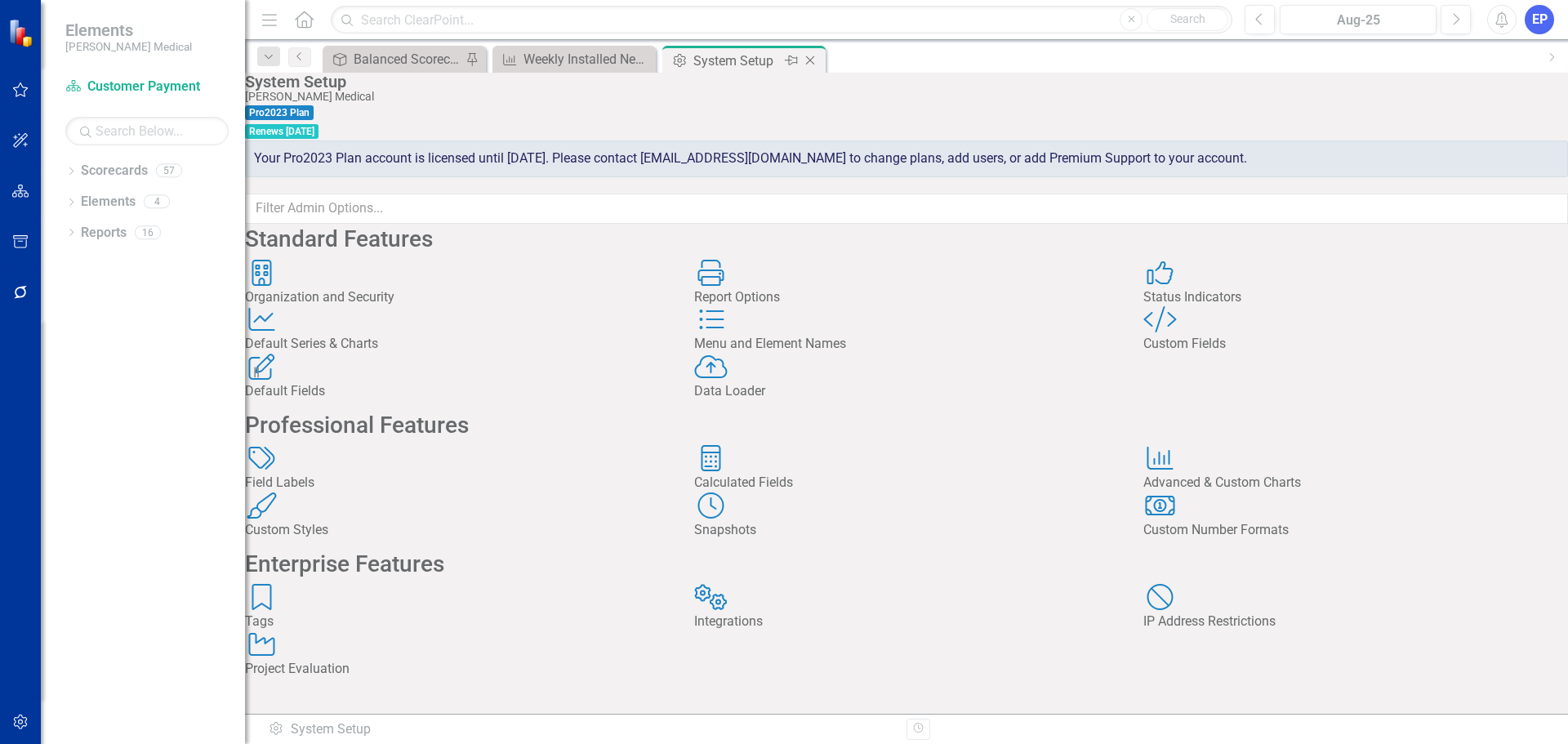
click at [807, 59] on icon "Close" at bounding box center [810, 61] width 17 height 13
